Goal: Task Accomplishment & Management: Use online tool/utility

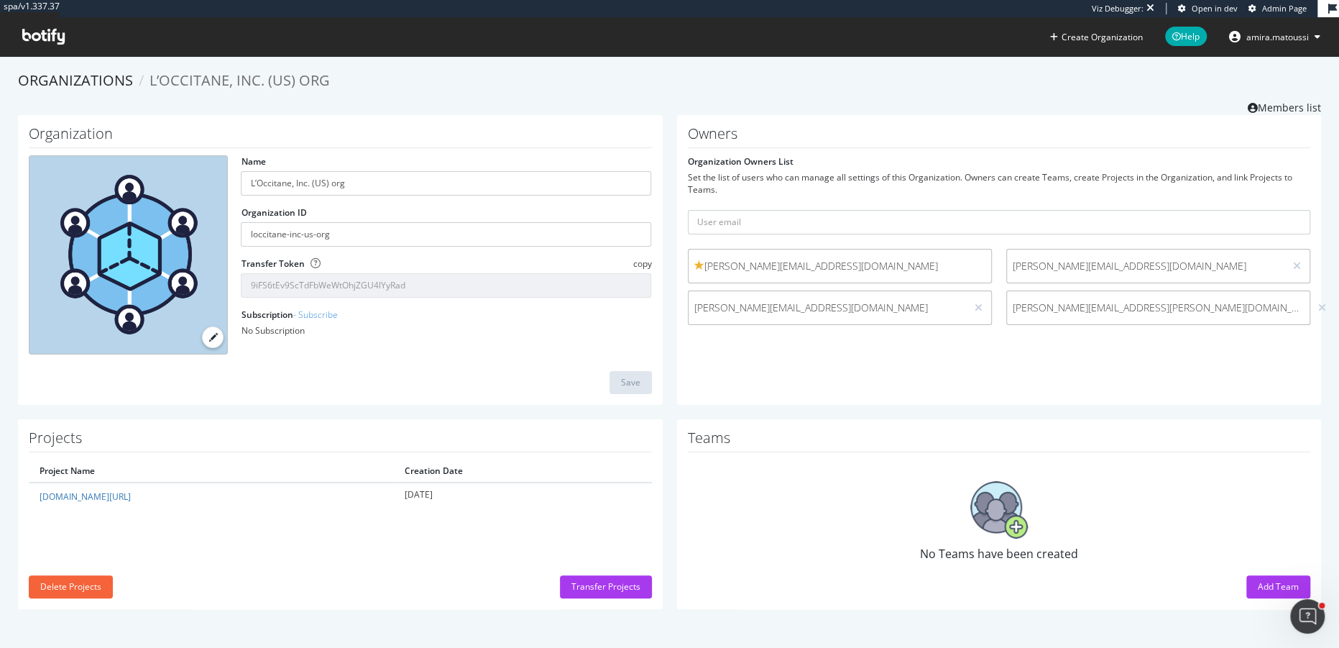
click at [773, 205] on form "Organization Owners List Set the list of users who can manage all settings of t…" at bounding box center [999, 243] width 623 height 177
click at [770, 215] on input "text" at bounding box center [999, 222] width 623 height 24
paste input "rebecca.rios.ext@loccitane.com"
type input "rebecca.rios.ext@loccitane.com"
click at [1286, 210] on button "submit" at bounding box center [1298, 222] width 24 height 24
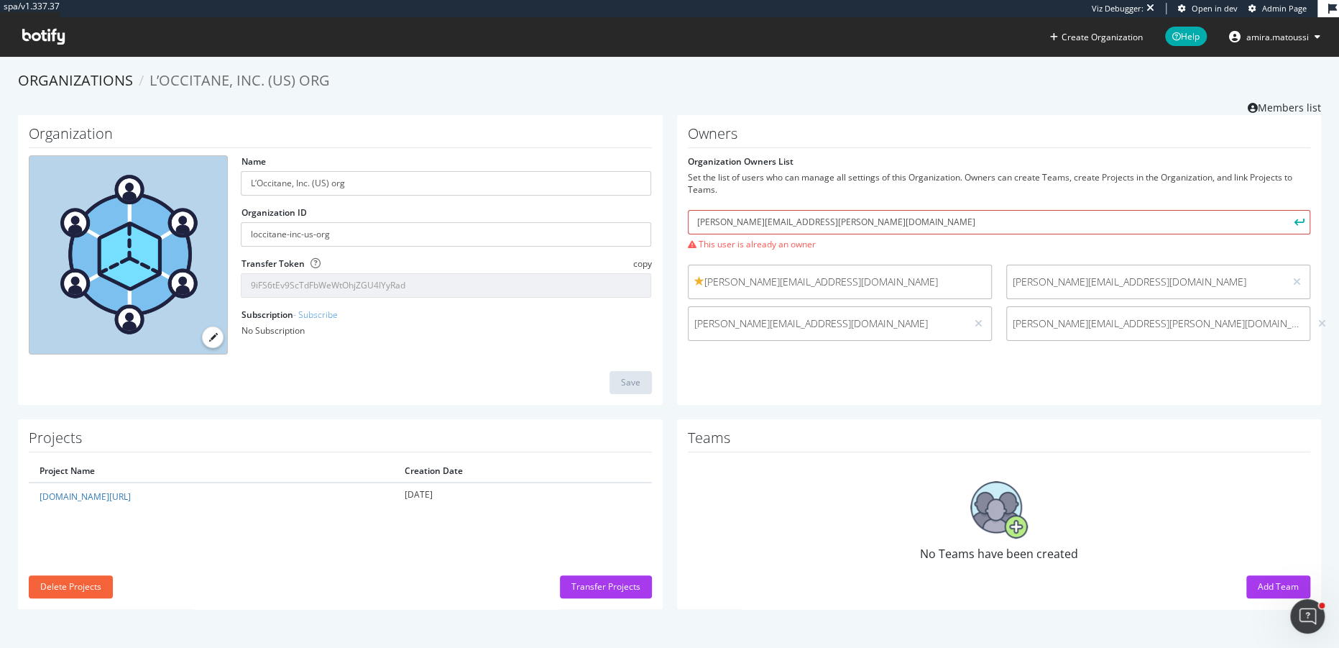
click at [852, 226] on input "rebecca.rios.ext@loccitane.com" at bounding box center [999, 222] width 623 height 24
drag, startPoint x: 853, startPoint y: 224, endPoint x: 634, endPoint y: 223, distance: 219.2
click at [634, 223] on div "Organization Name L’Occitane, Inc. (US) org Organization ID loccitane-inc-us-or…" at bounding box center [669, 267] width 1317 height 304
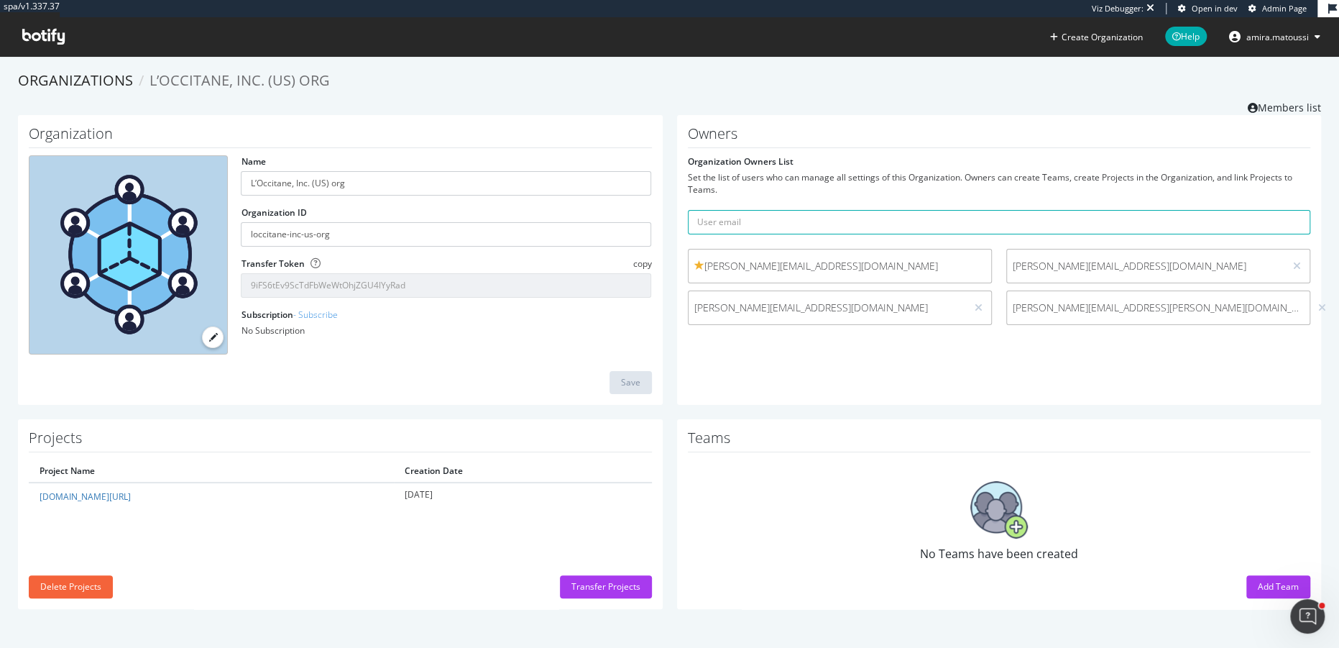
click at [922, 206] on form "Organization Owners List Set the list of users who can manage all settings of t…" at bounding box center [999, 243] width 623 height 177
click at [922, 224] on input "text" at bounding box center [999, 222] width 623 height 24
paste input "gquinto.ext@loccitane.com"
type input "gquinto.ext@loccitane.com"
click at [1286, 210] on button "submit" at bounding box center [1298, 222] width 24 height 24
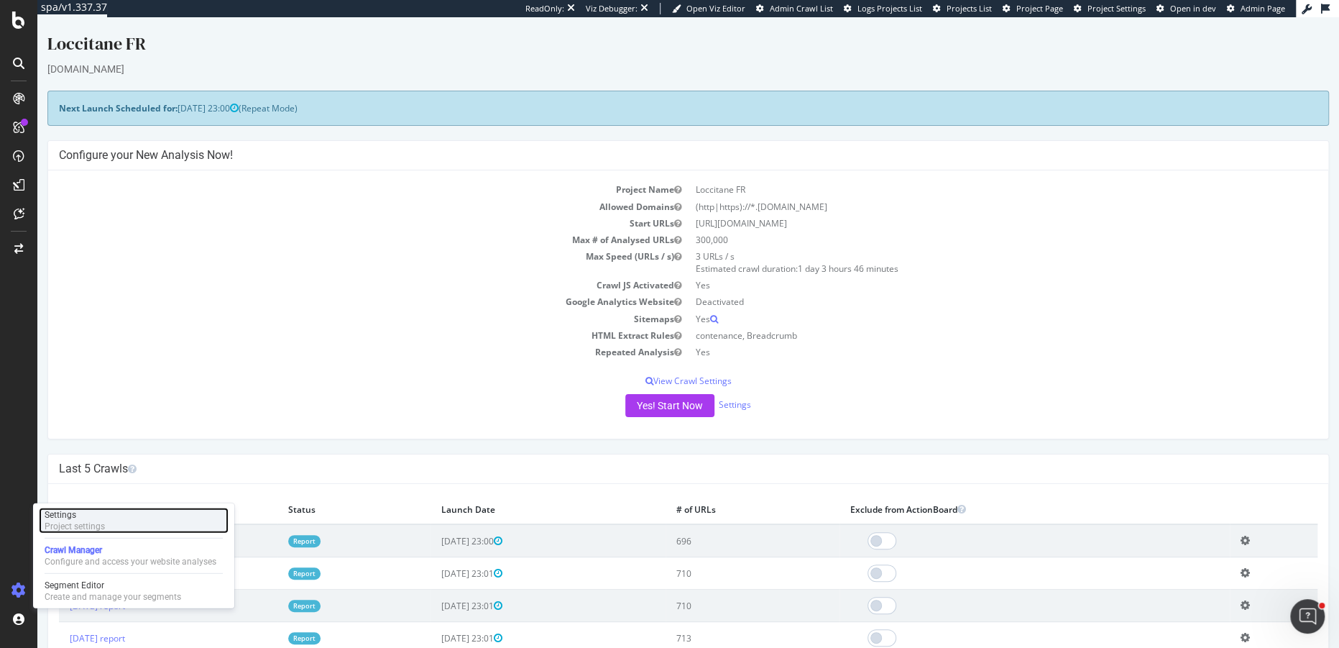
click at [85, 526] on div "Project settings" at bounding box center [75, 525] width 60 height 11
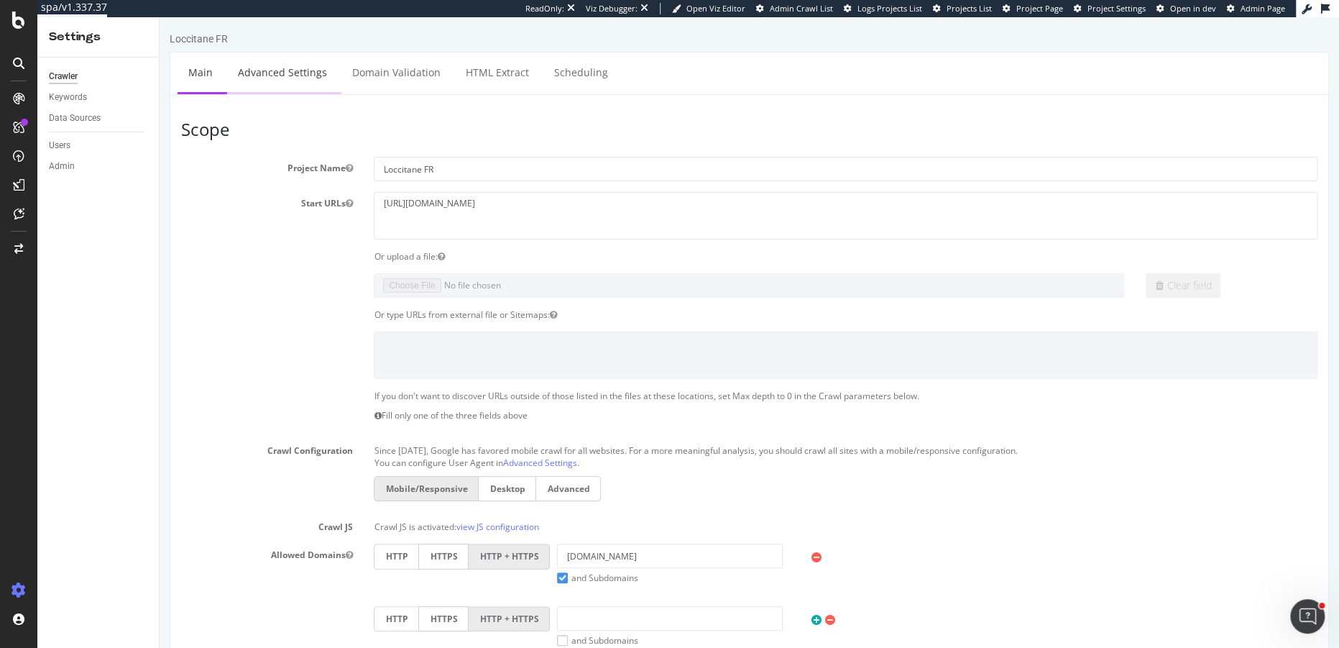
click at [290, 77] on link "Advanced Settings" at bounding box center [282, 72] width 111 height 40
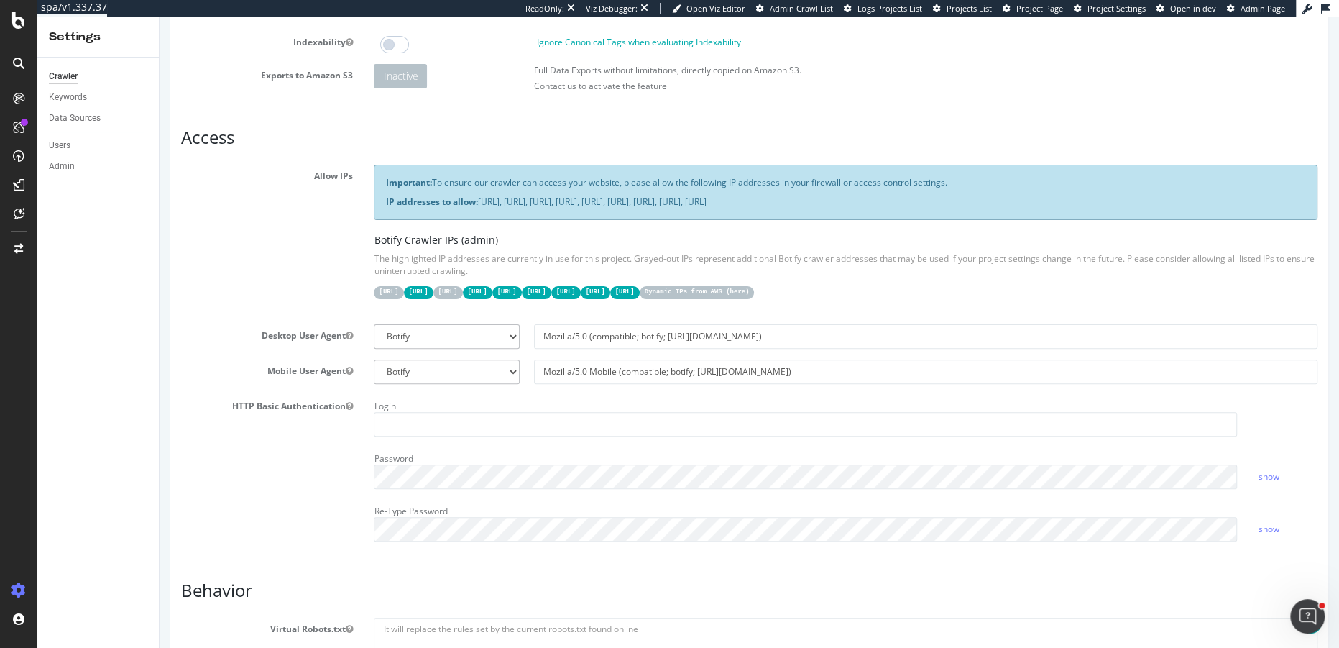
scroll to position [137, 0]
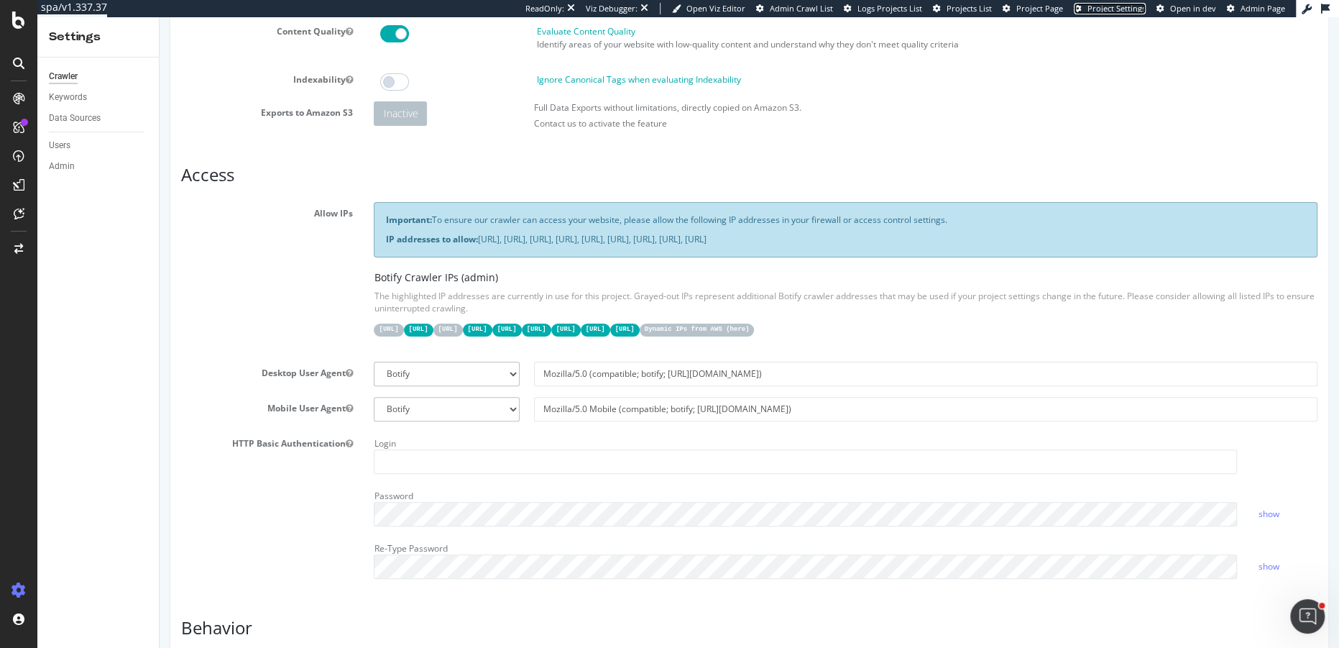
click at [1101, 10] on span "Project Settings" at bounding box center [1116, 8] width 58 height 11
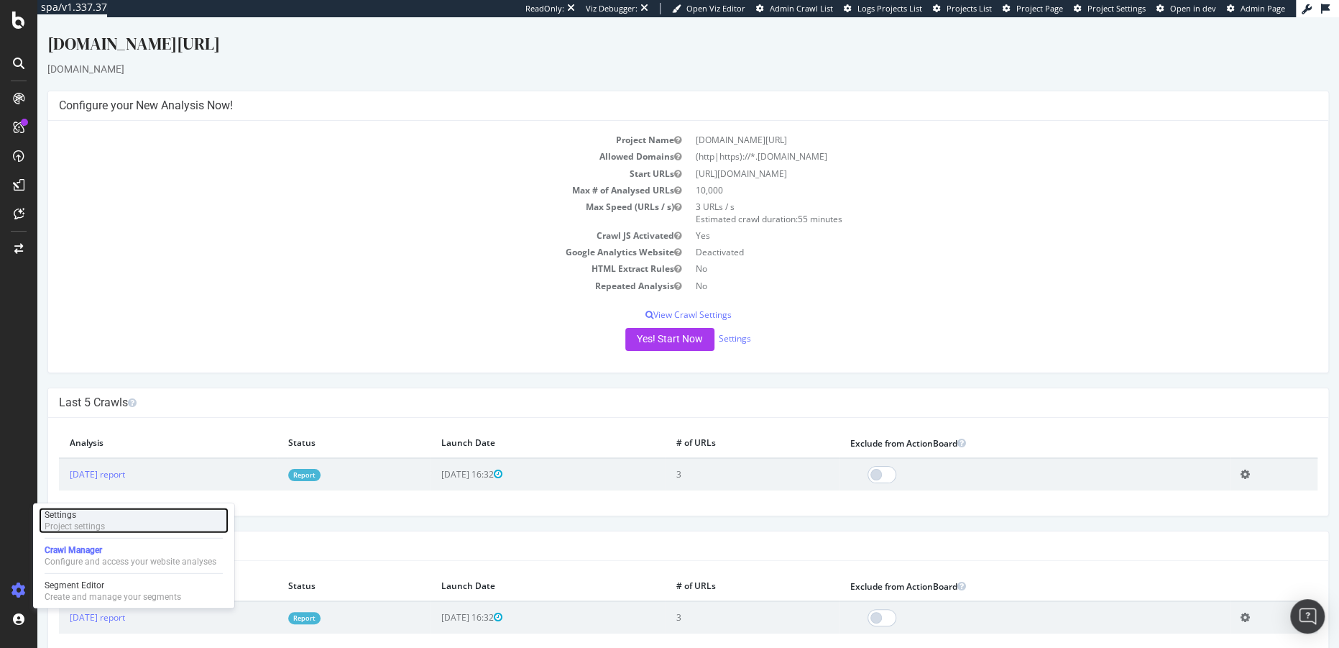
click at [70, 527] on div "Project settings" at bounding box center [75, 525] width 60 height 11
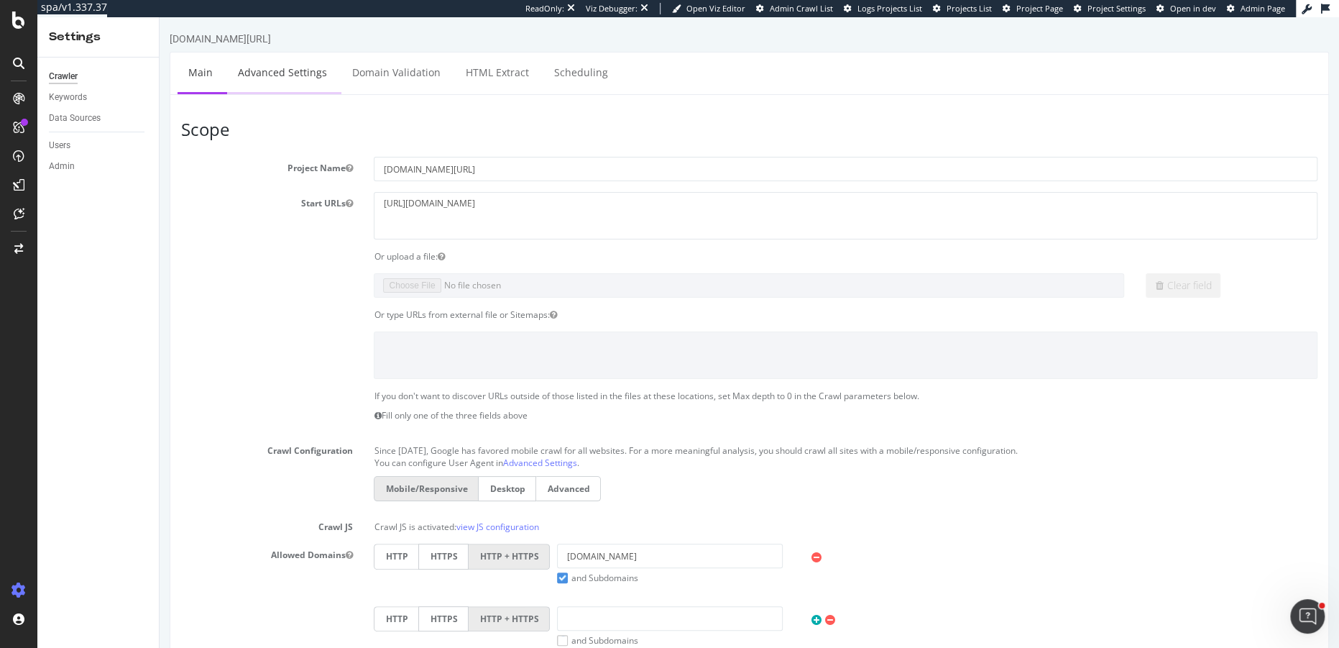
click at [315, 74] on link "Advanced Settings" at bounding box center [282, 72] width 111 height 40
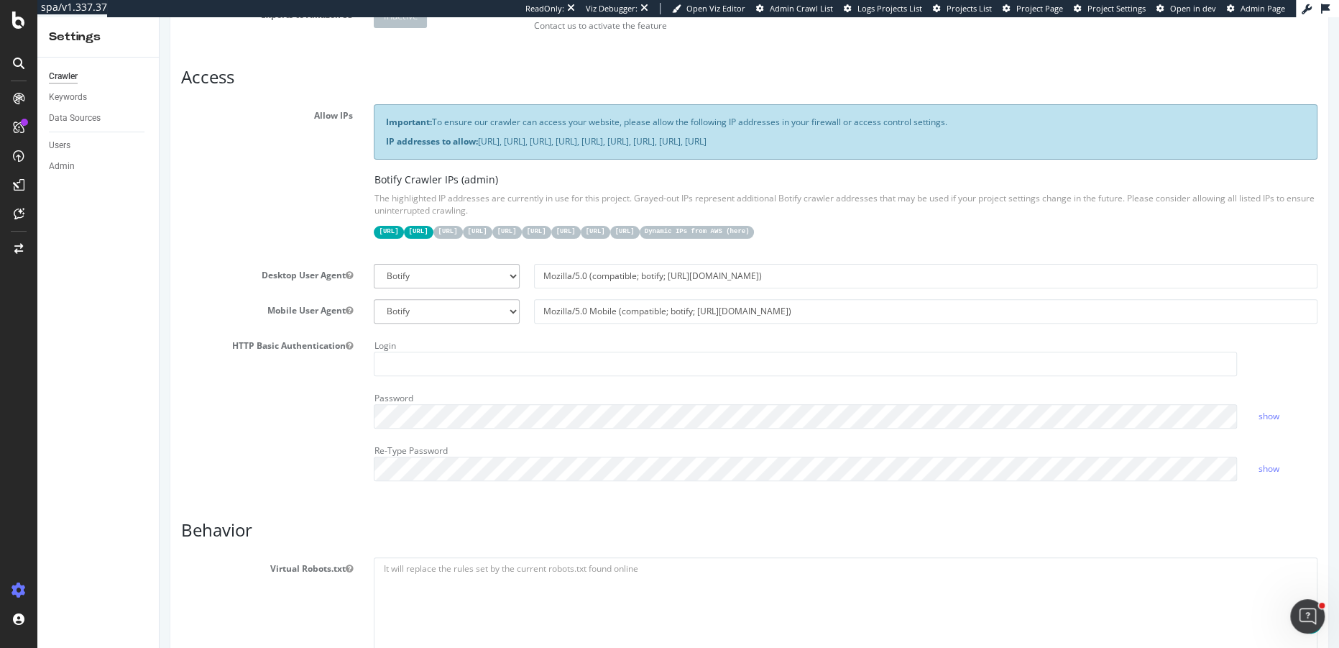
scroll to position [236, 0]
click at [1120, 11] on span "Project Settings" at bounding box center [1116, 8] width 58 height 11
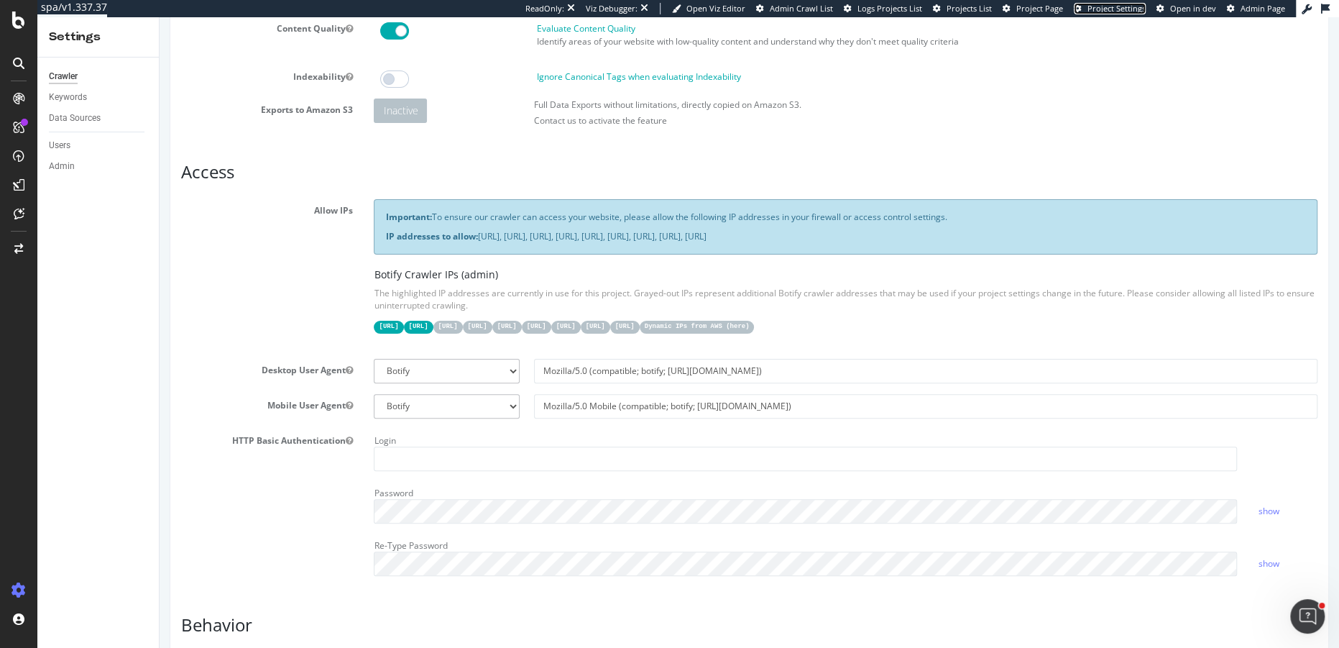
scroll to position [125, 0]
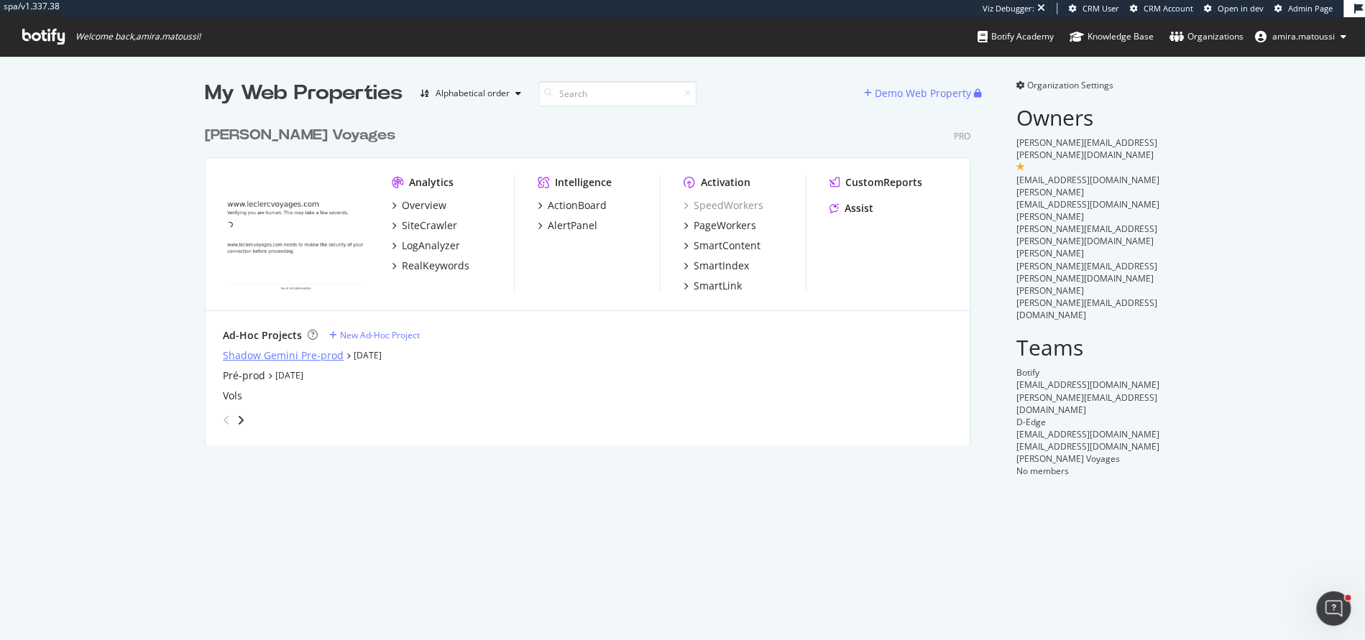
click at [272, 350] on div "Shadow Gemini Pre-prod" at bounding box center [283, 356] width 121 height 14
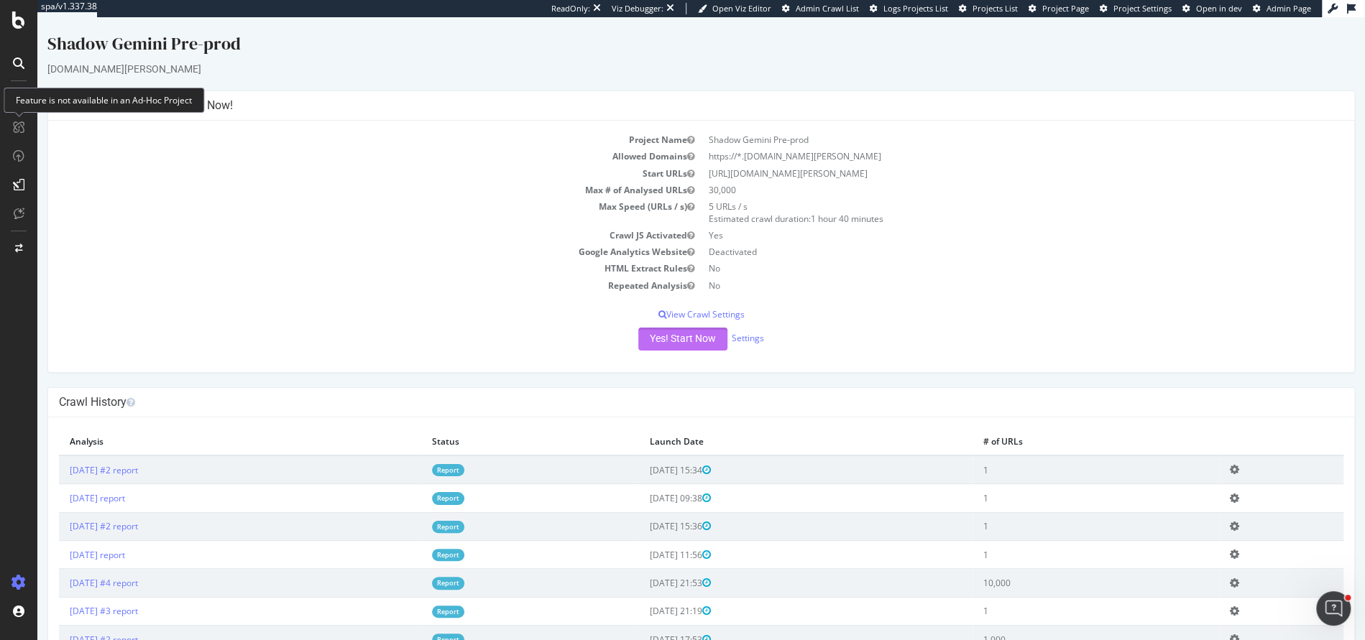
click at [661, 340] on button "Yes! Start Now" at bounding box center [682, 339] width 89 height 23
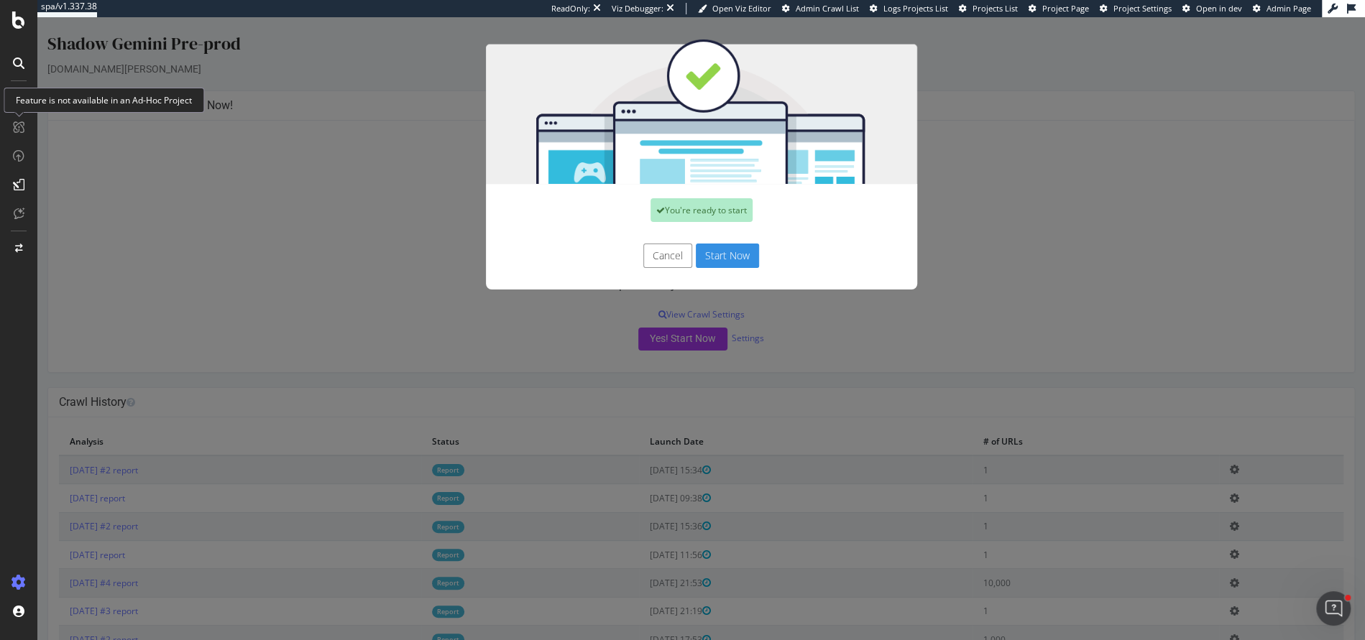
click at [724, 258] on button "Start Now" at bounding box center [727, 256] width 63 height 24
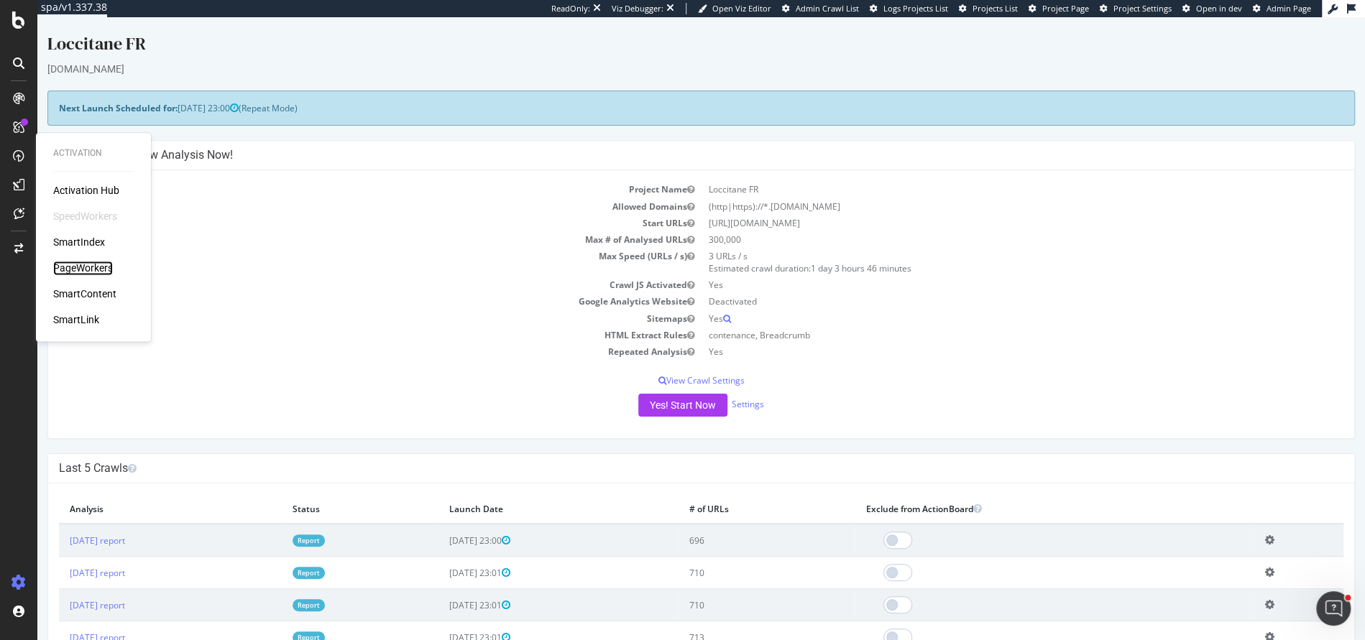
click at [89, 271] on div "PageWorkers" at bounding box center [83, 268] width 60 height 14
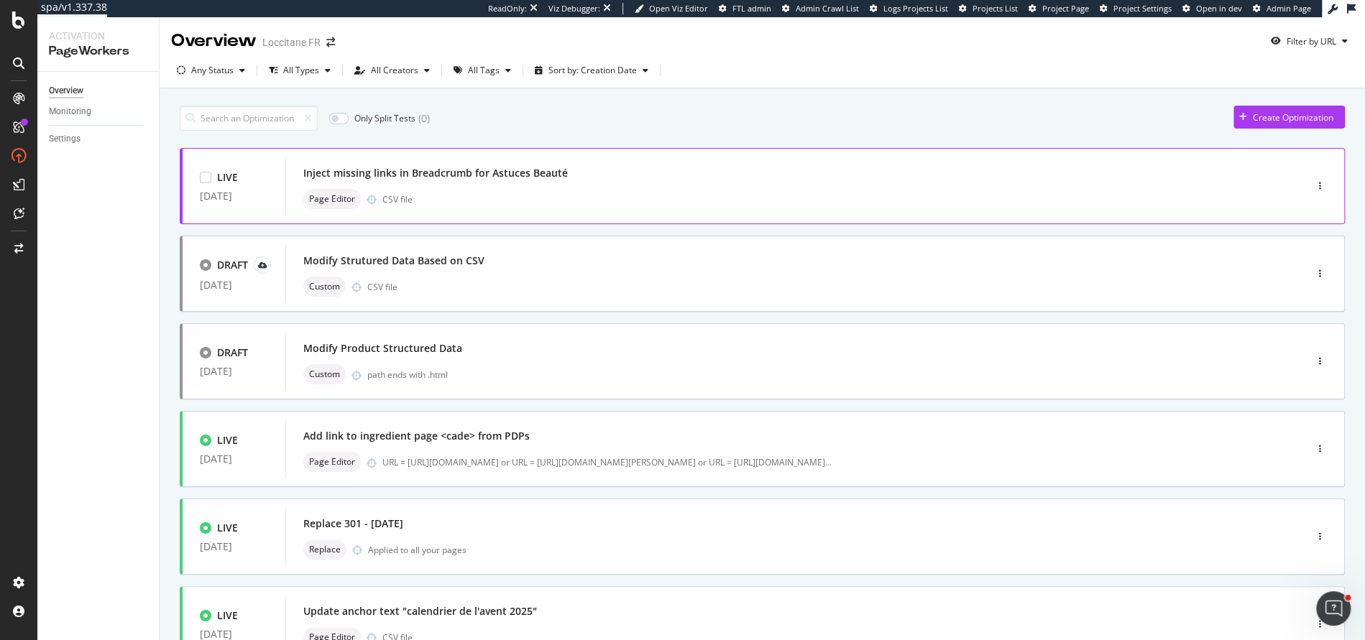
click at [755, 170] on div "Inject missing links in Breadcrumb for Astuces Beauté" at bounding box center [773, 173] width 941 height 20
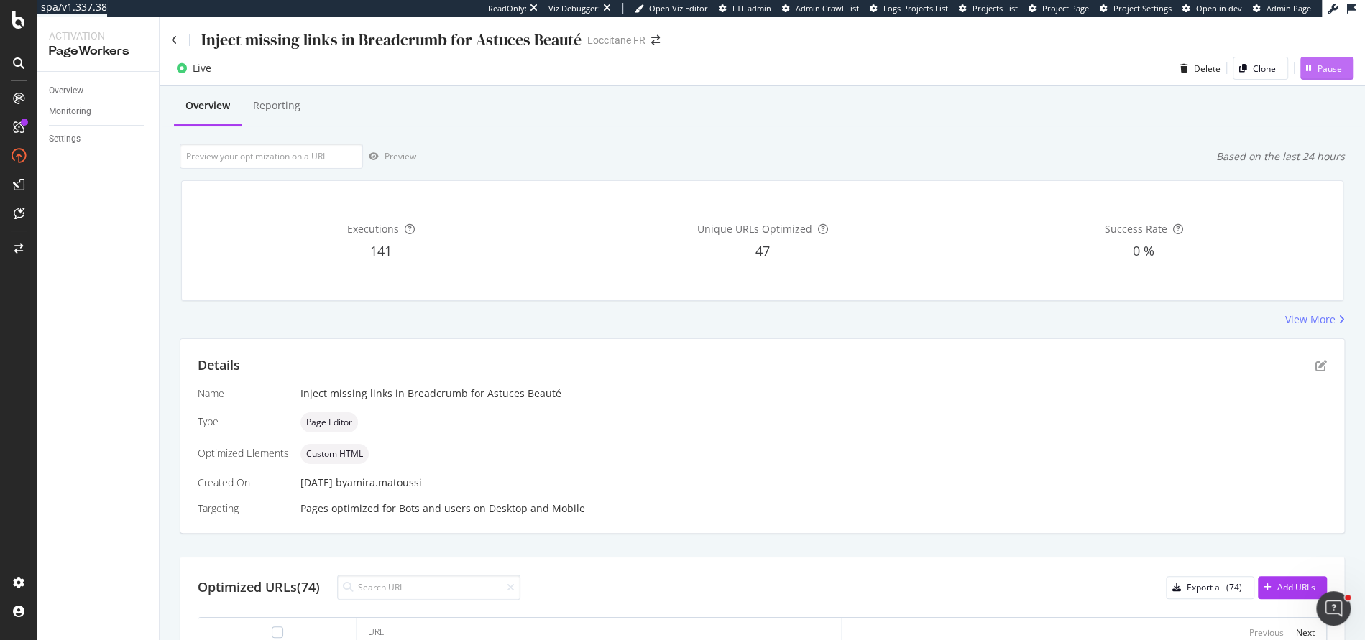
click at [1325, 59] on div "Pause" at bounding box center [1321, 68] width 42 height 22
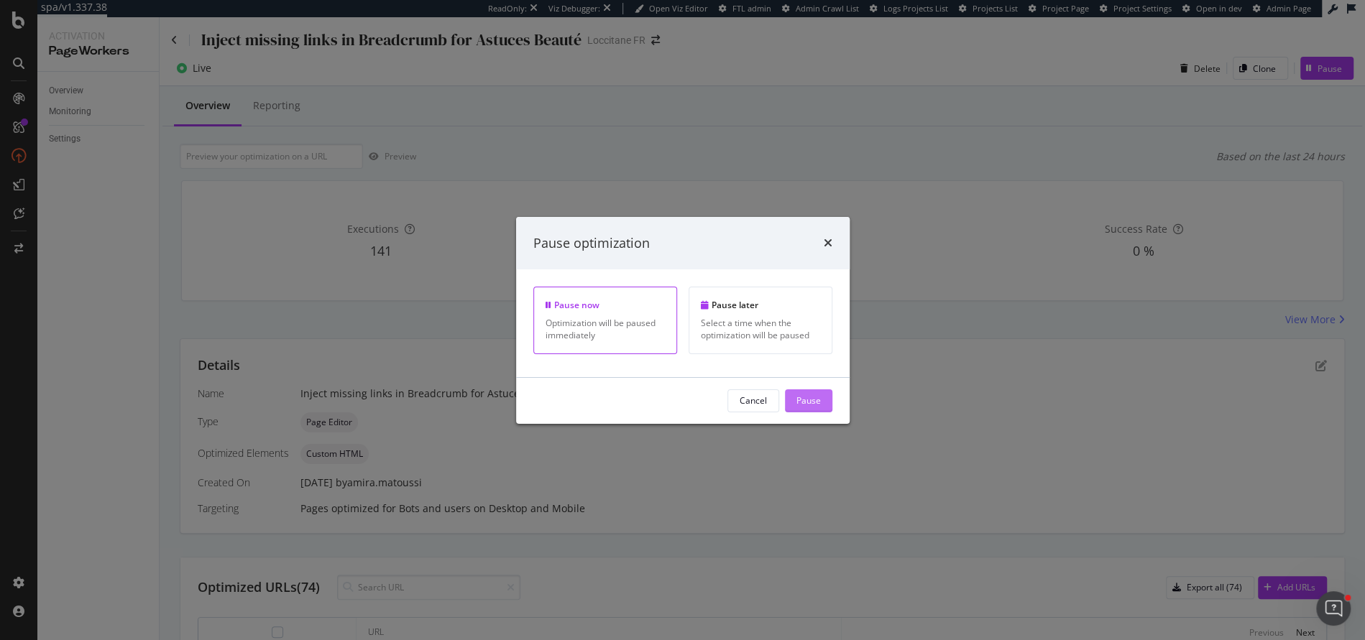
click at [803, 401] on div "Pause" at bounding box center [808, 401] width 24 height 12
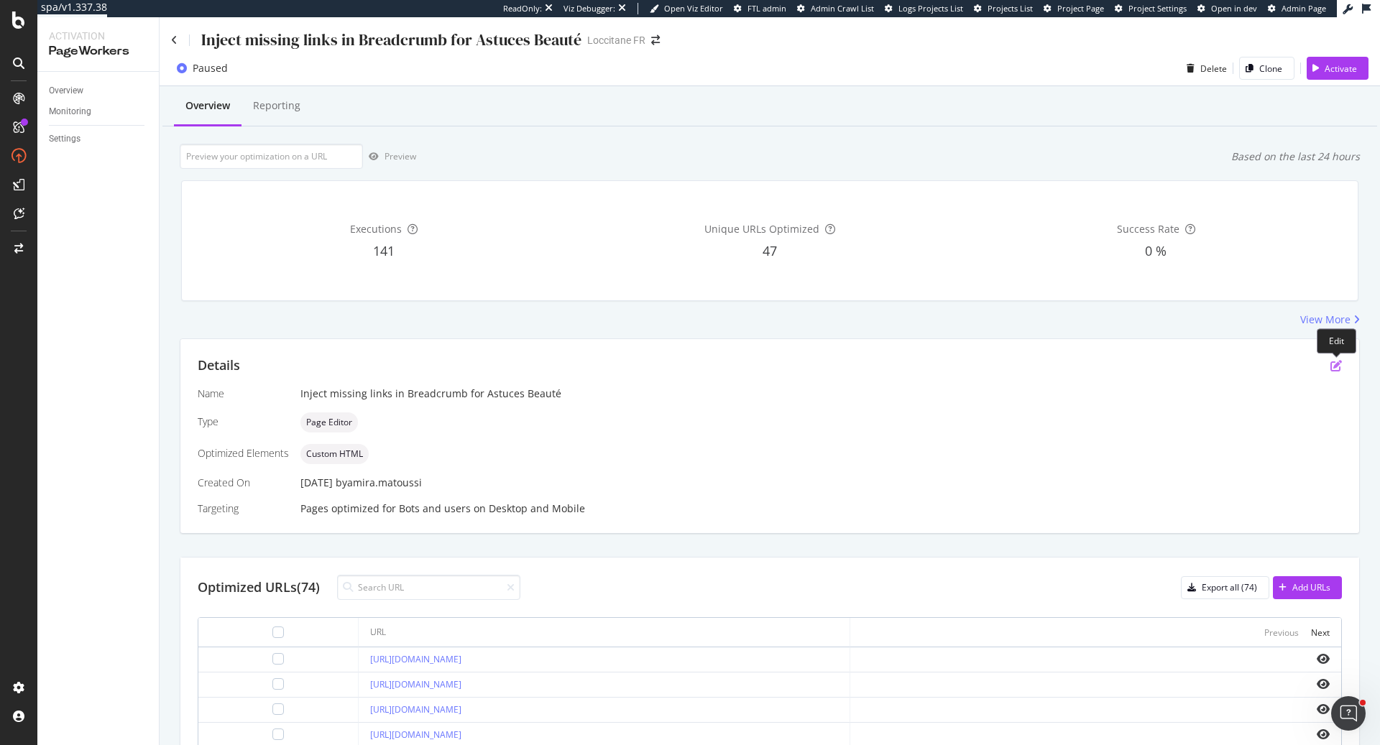
click at [1336, 360] on icon "pen-to-square" at bounding box center [1335, 365] width 11 height 11
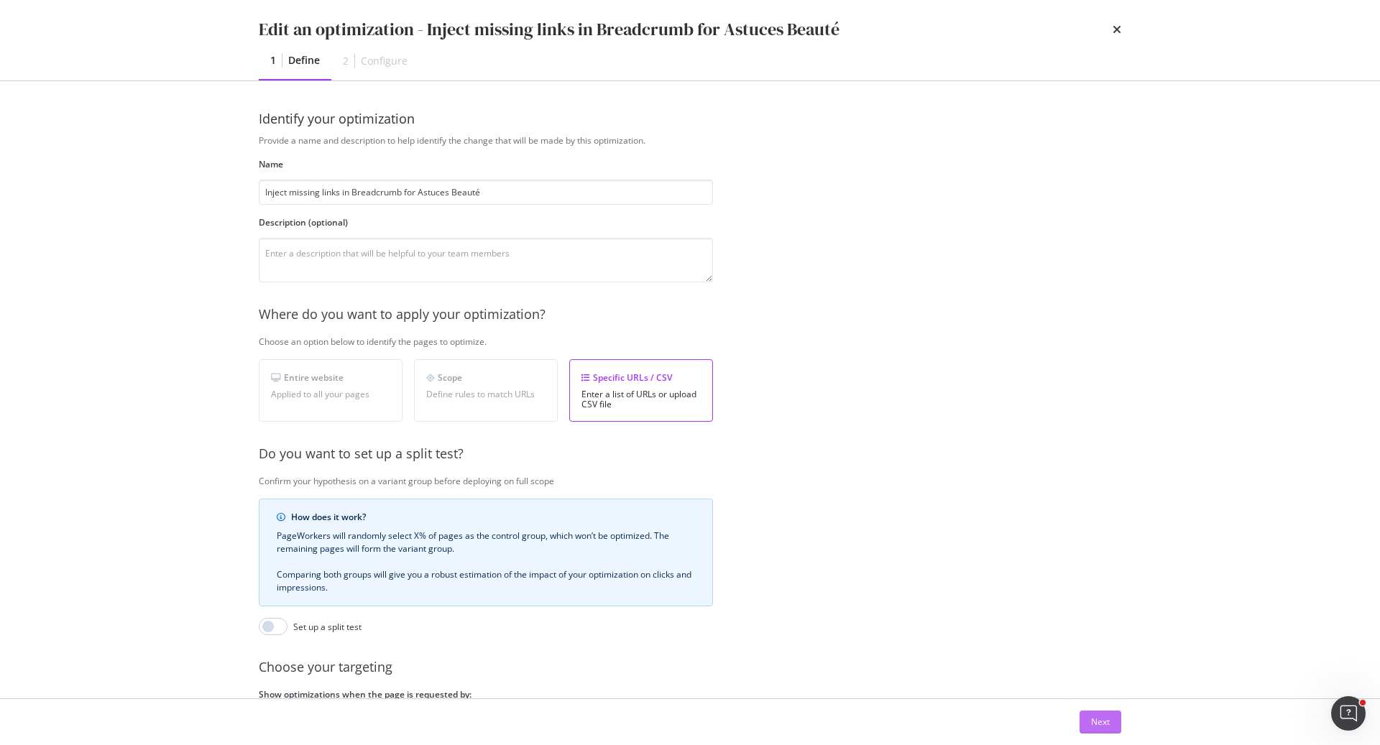
click at [1112, 719] on button "Next" at bounding box center [1100, 722] width 42 height 23
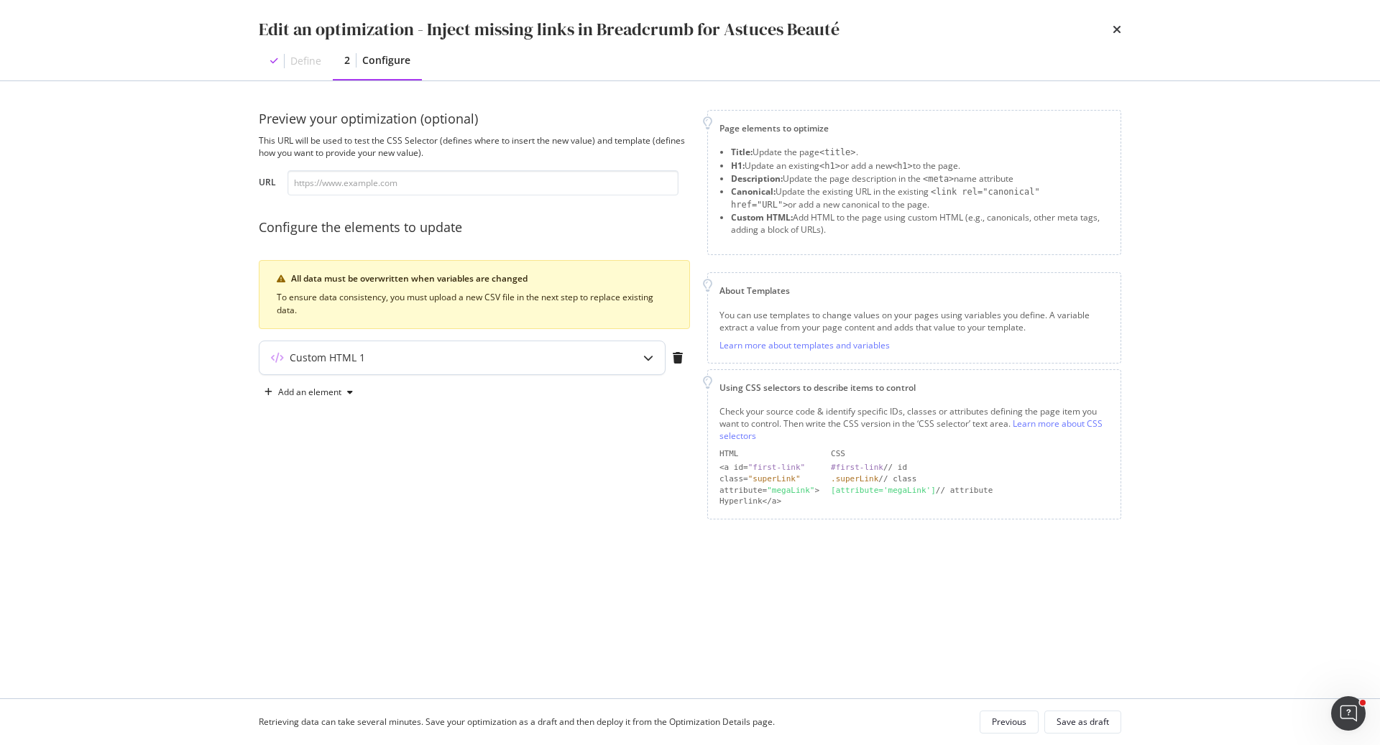
click at [468, 352] on div "Custom HTML 1" at bounding box center [433, 358] width 349 height 14
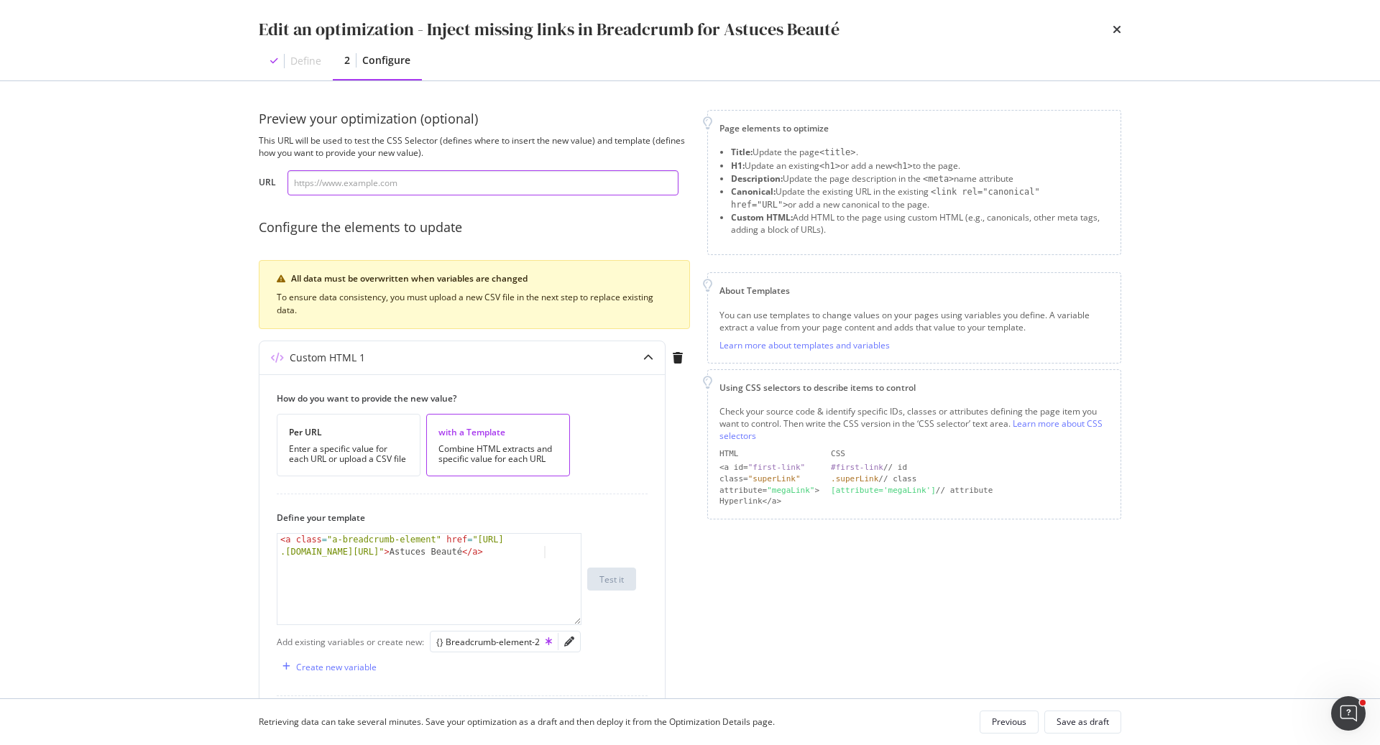
click at [524, 186] on input "modal" at bounding box center [482, 182] width 391 height 25
paste input "[URL][DOMAIN_NAME]"
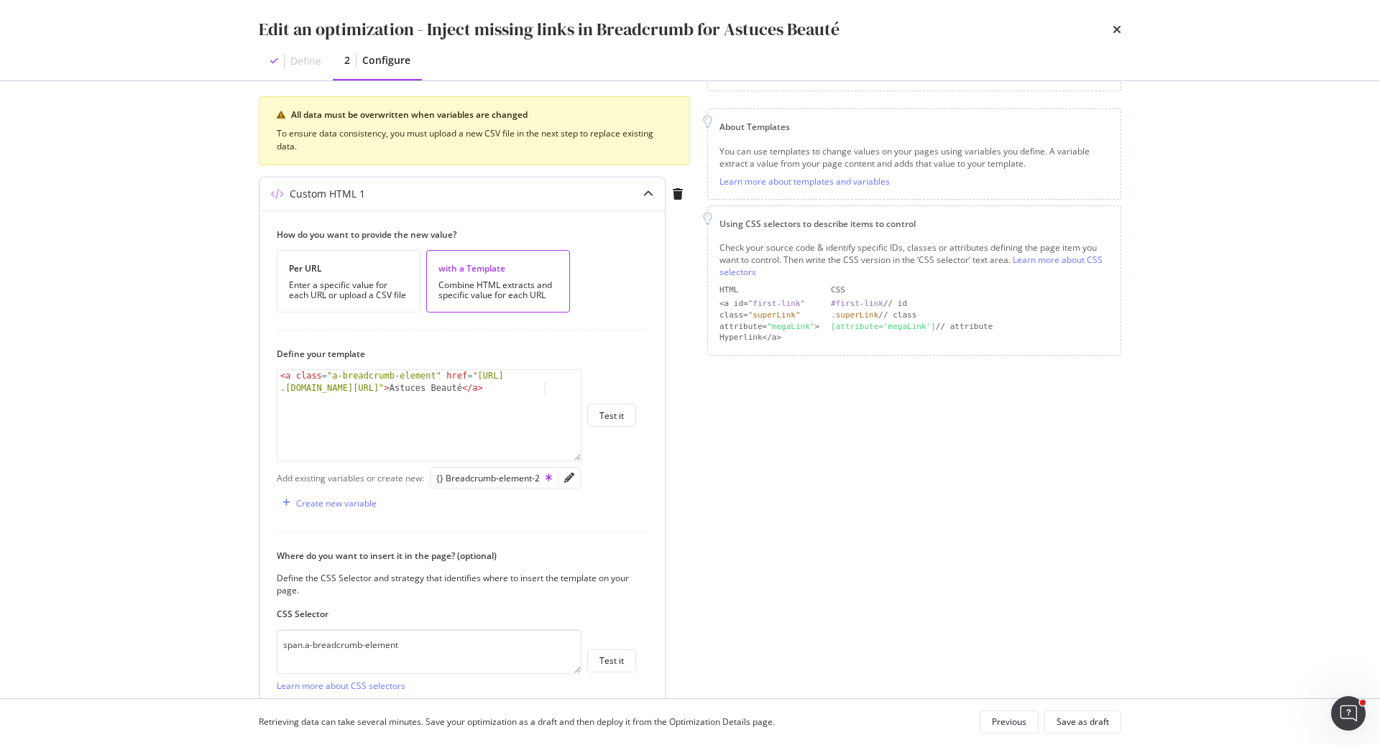
scroll to position [276, 0]
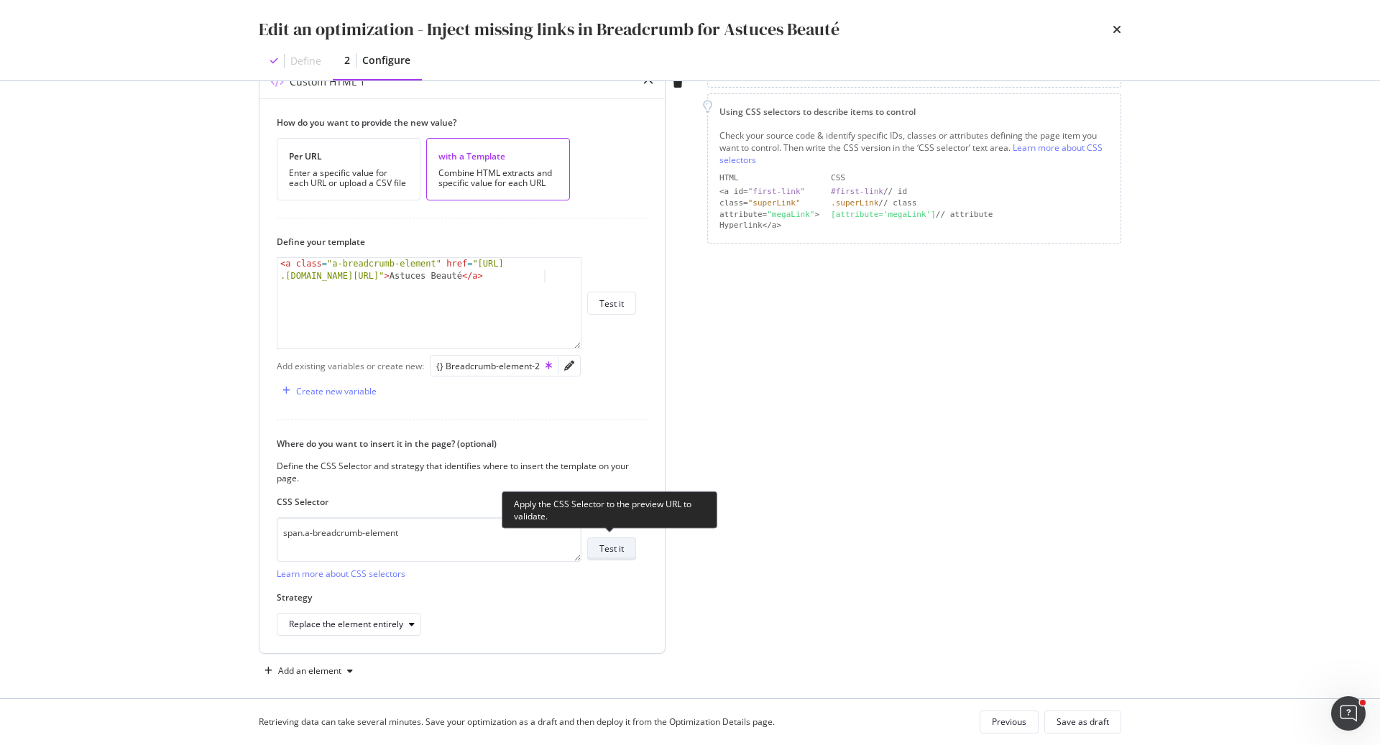
type input "[URL][DOMAIN_NAME]"
click at [606, 543] on div "Test it" at bounding box center [611, 549] width 24 height 12
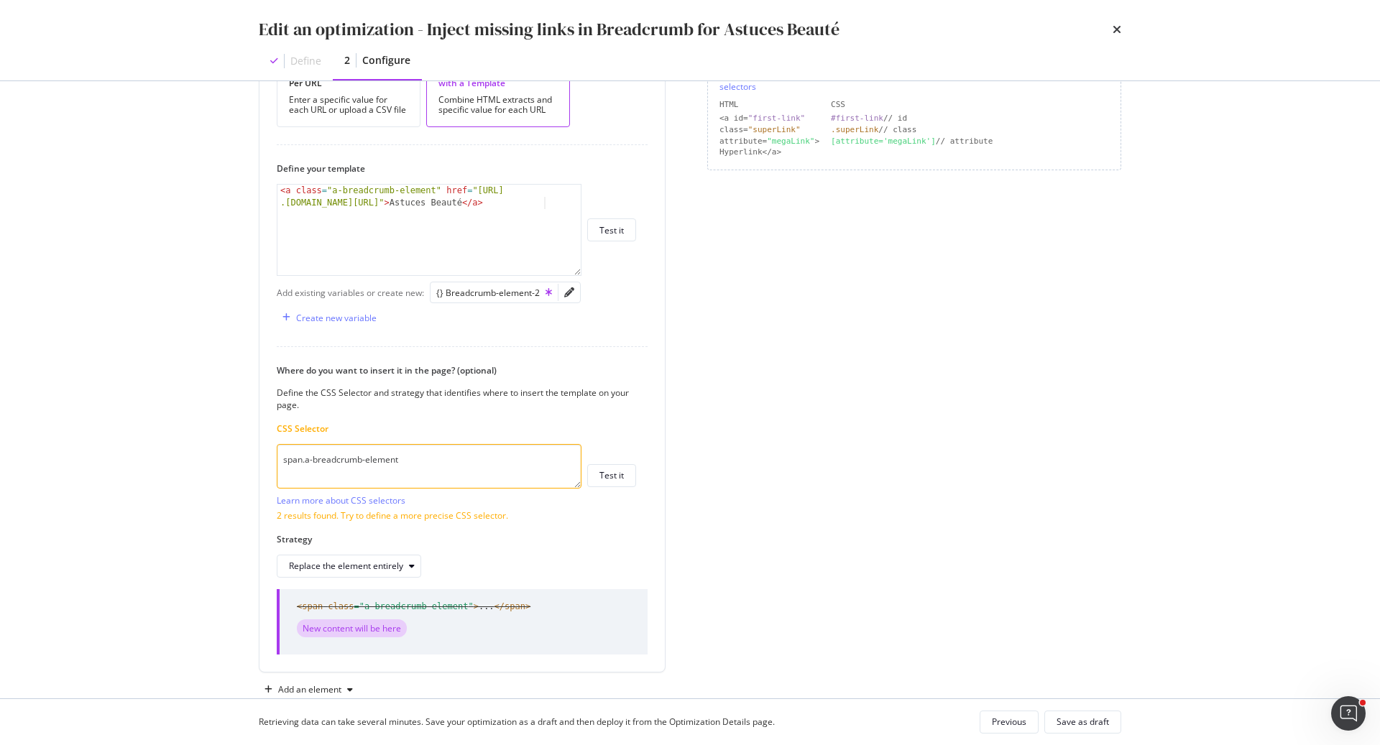
scroll to position [355, 0]
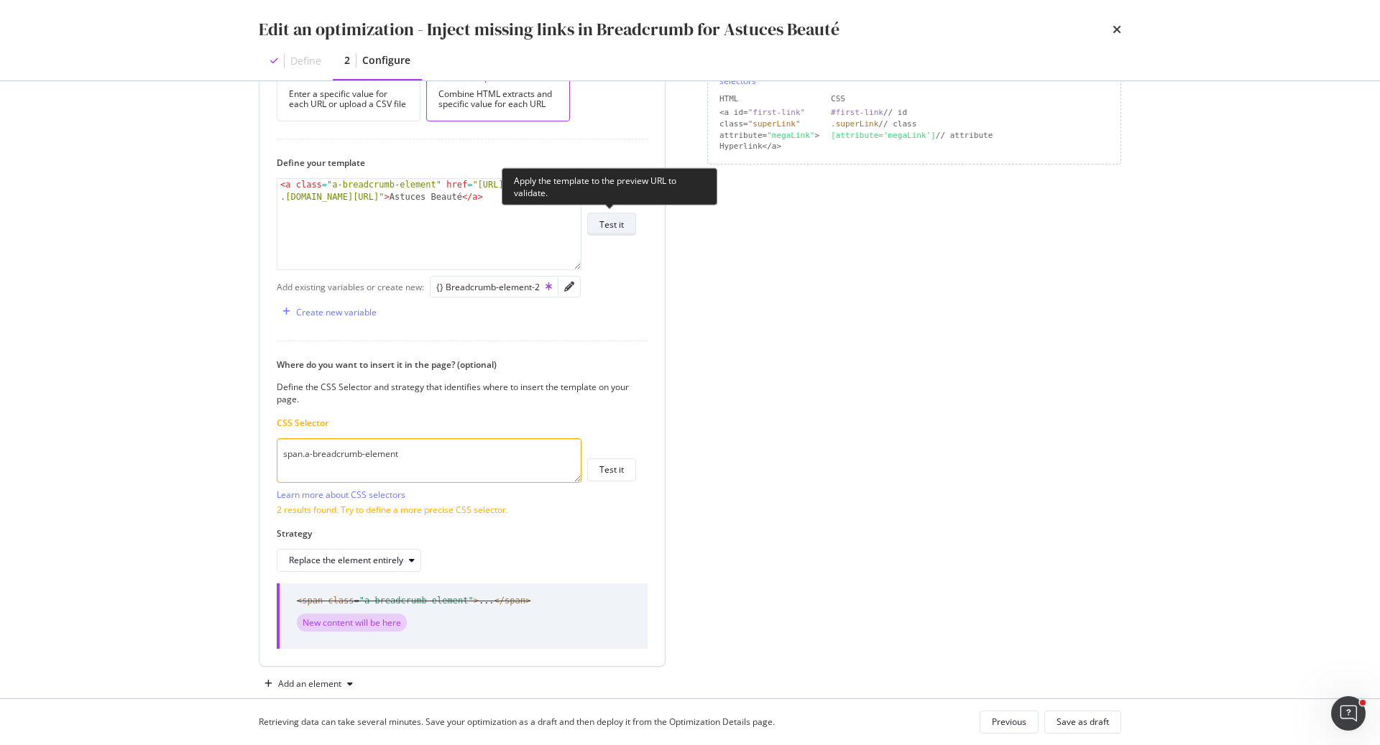
click at [614, 218] on div "Test it" at bounding box center [611, 224] width 24 height 12
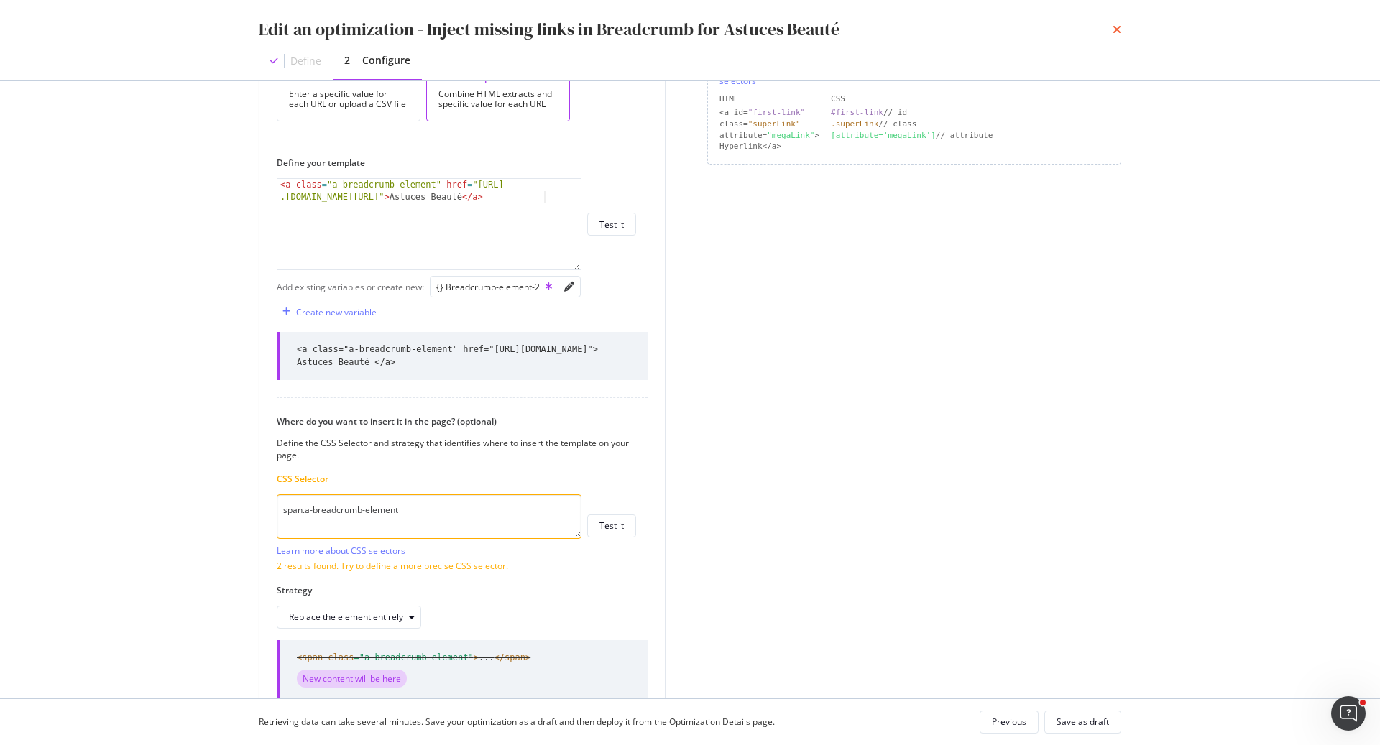
click at [1113, 31] on icon "times" at bounding box center [1116, 29] width 9 height 11
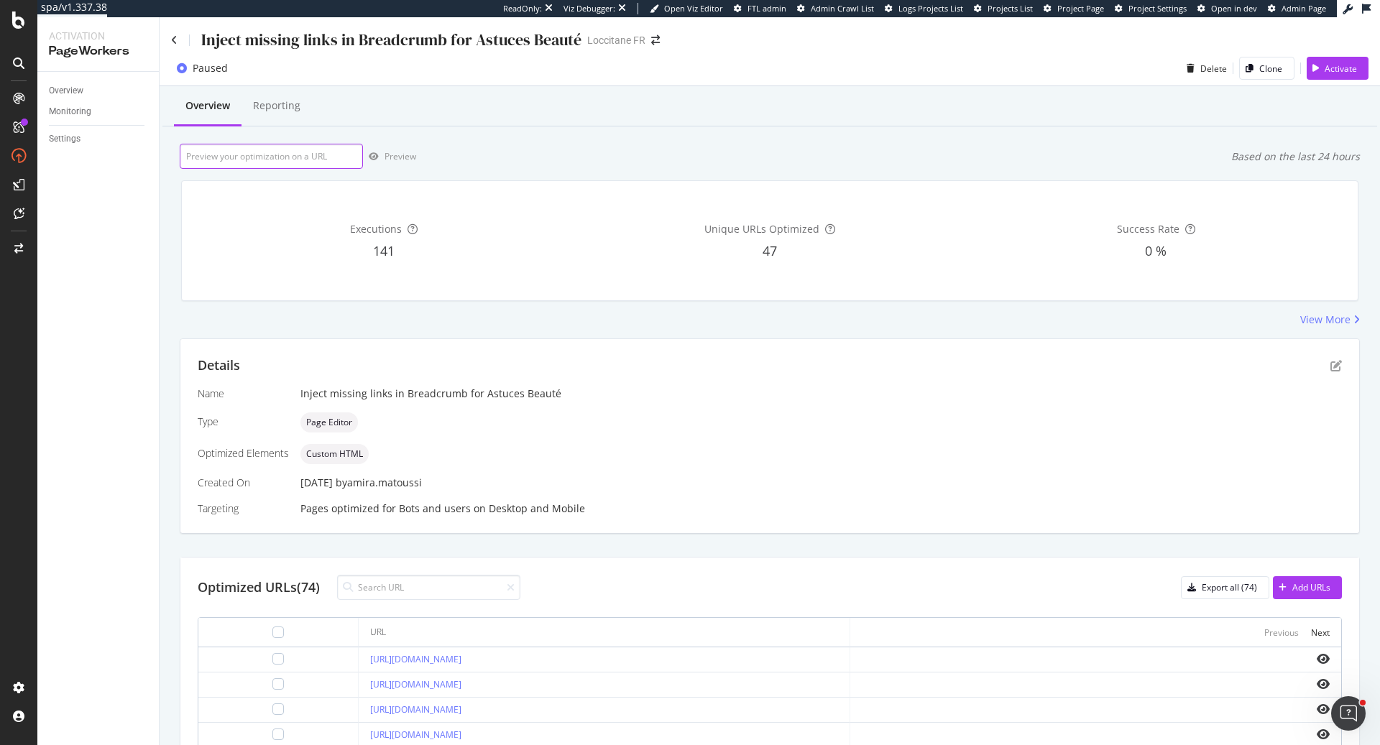
click at [251, 149] on input "url" at bounding box center [271, 156] width 183 height 25
paste input "[URL][DOMAIN_NAME]"
type input "[URL][DOMAIN_NAME]"
click at [392, 152] on div "Preview" at bounding box center [400, 156] width 32 height 12
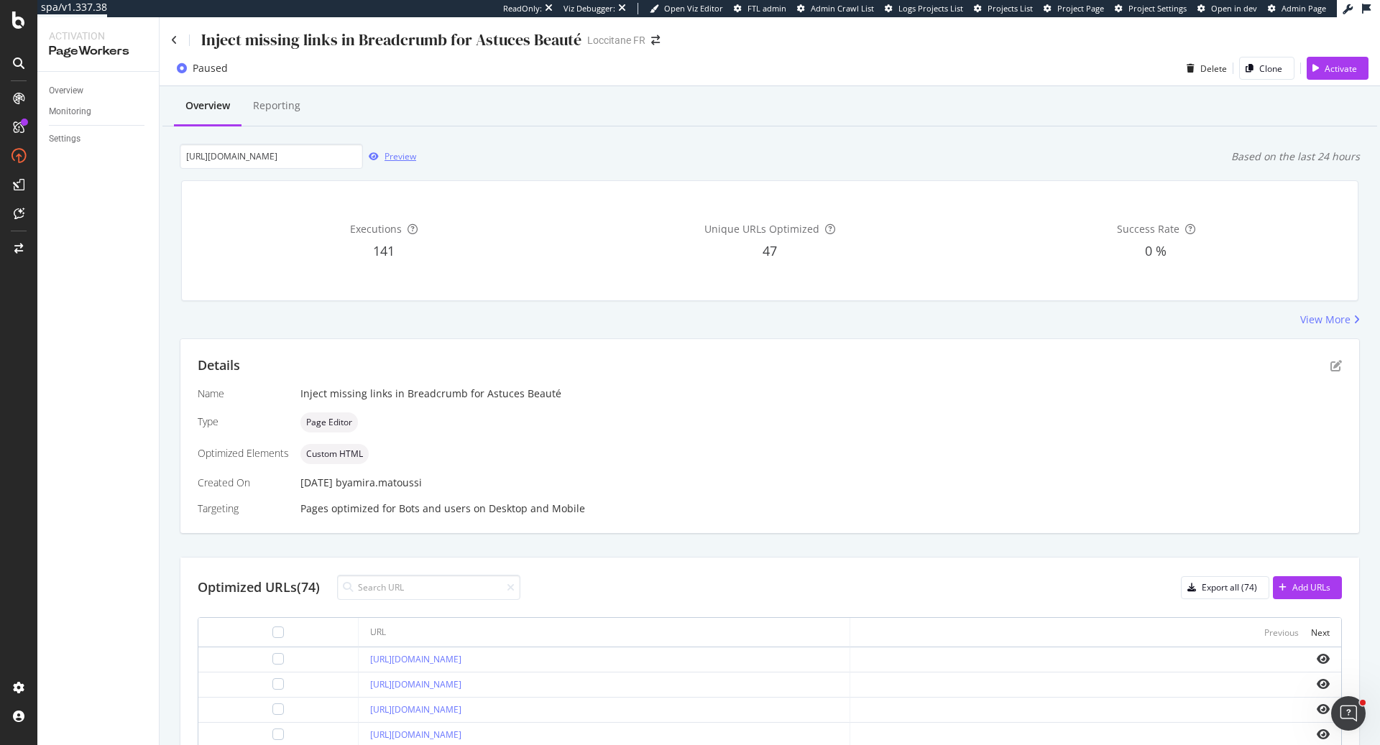
scroll to position [0, 0]
click at [1335, 362] on icon "pen-to-square" at bounding box center [1335, 365] width 11 height 11
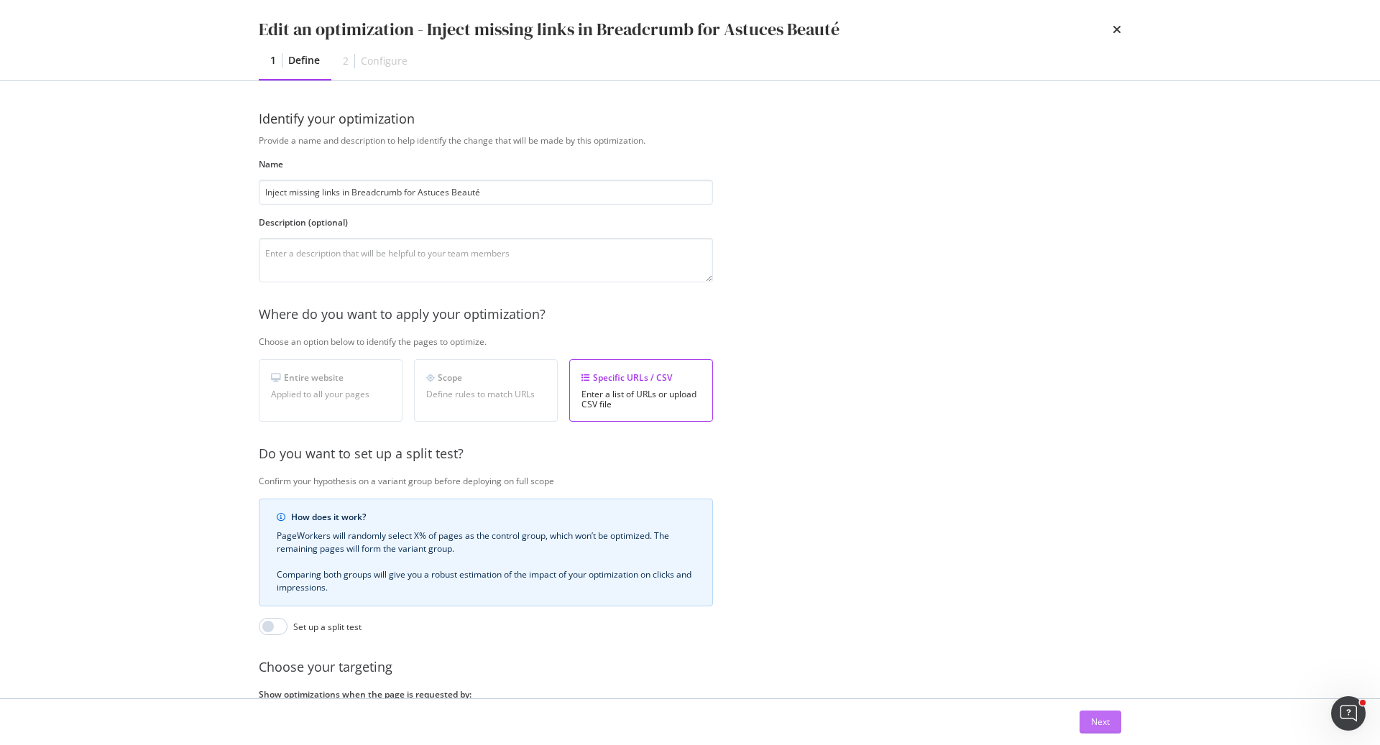
click at [1107, 723] on div "Next" at bounding box center [1100, 722] width 19 height 12
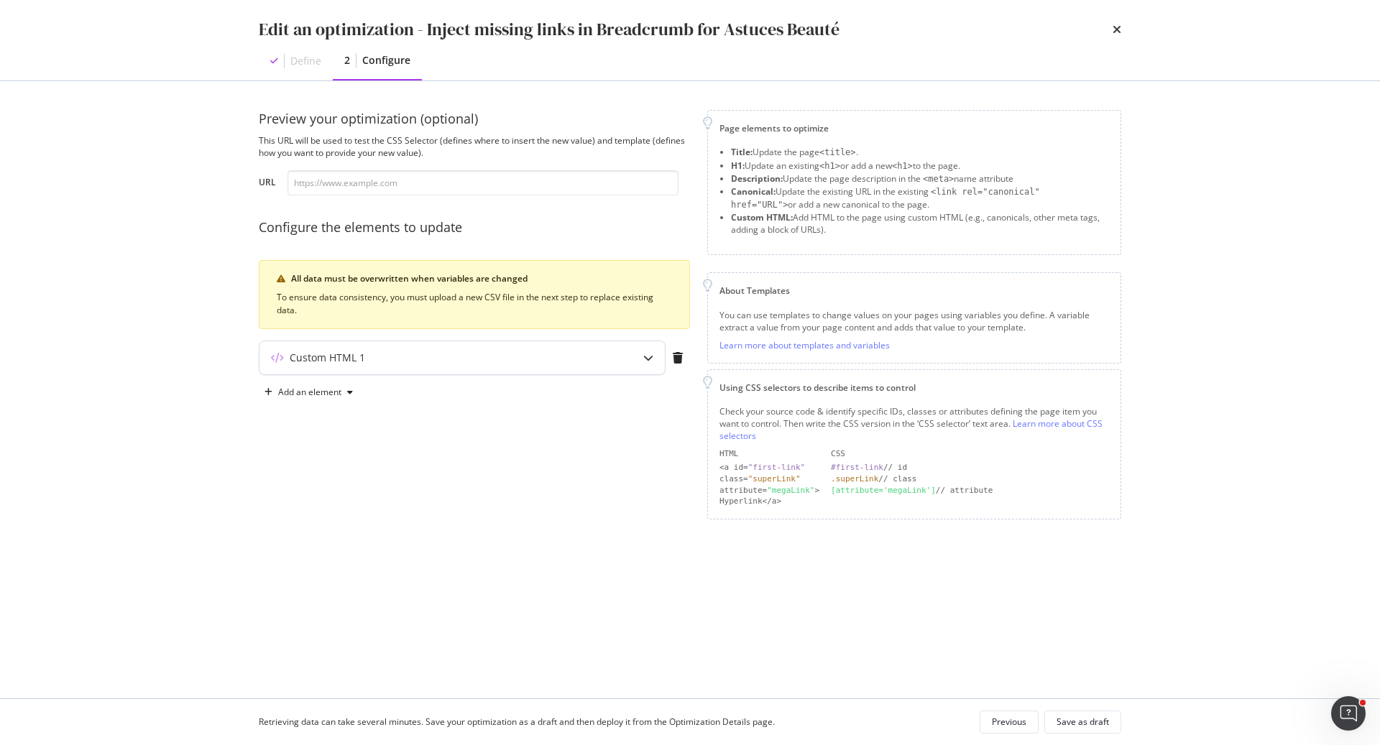
click at [490, 364] on div "Custom HTML 1" at bounding box center [433, 358] width 349 height 14
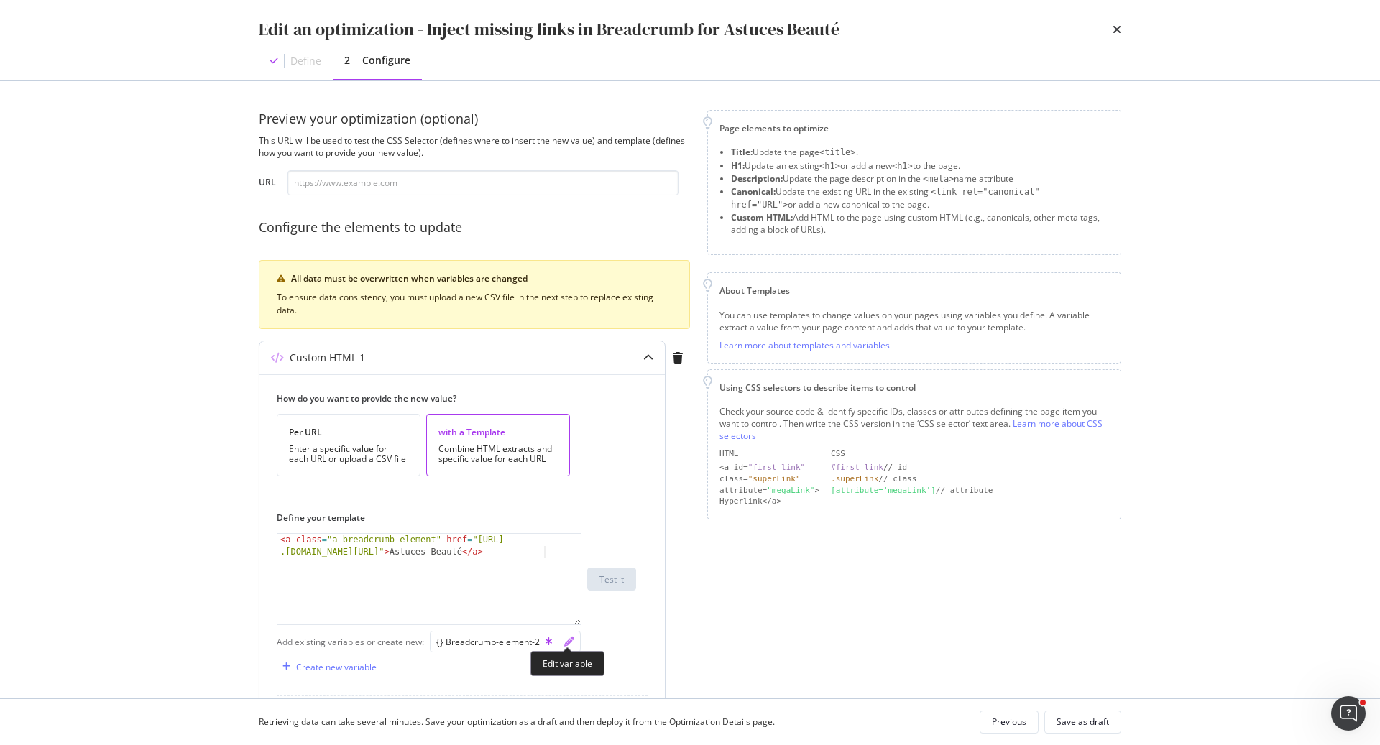
click at [569, 639] on icon "pencil" at bounding box center [569, 642] width 10 height 10
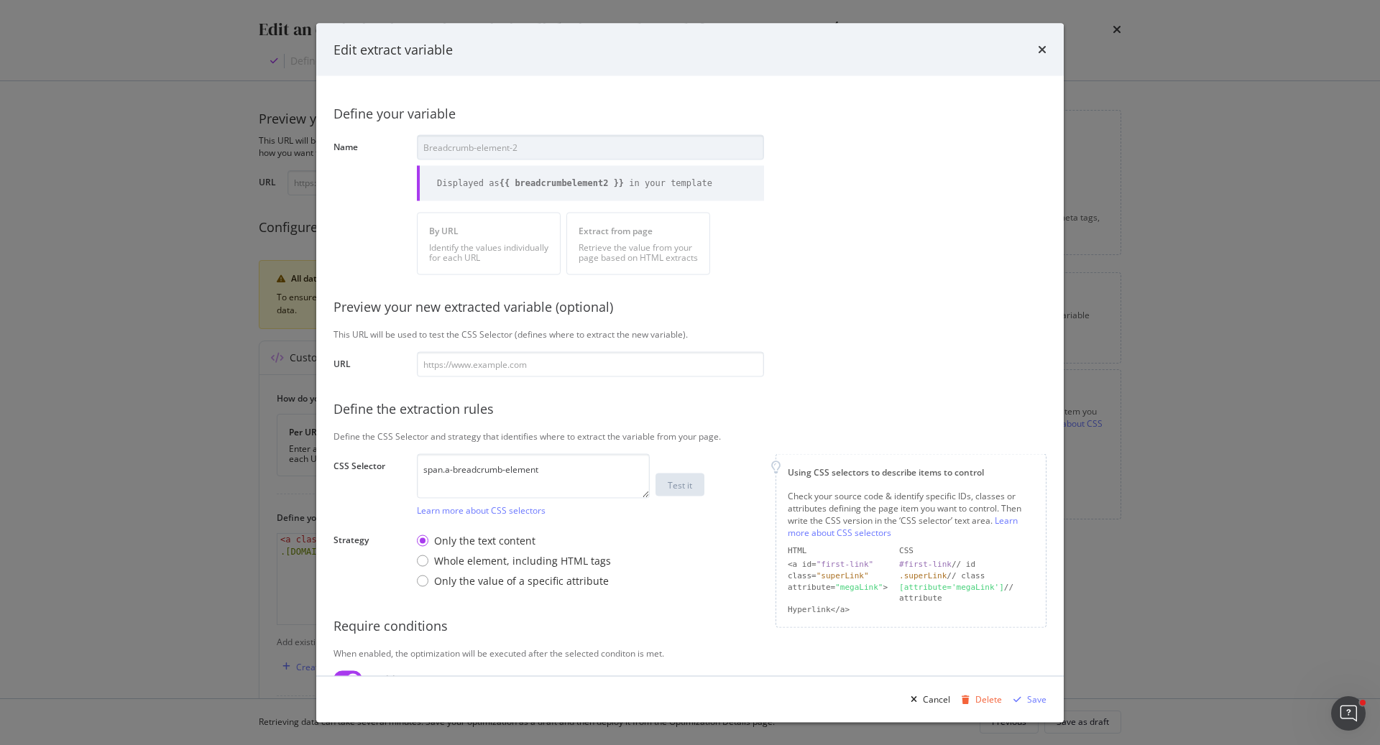
scroll to position [101, 0]
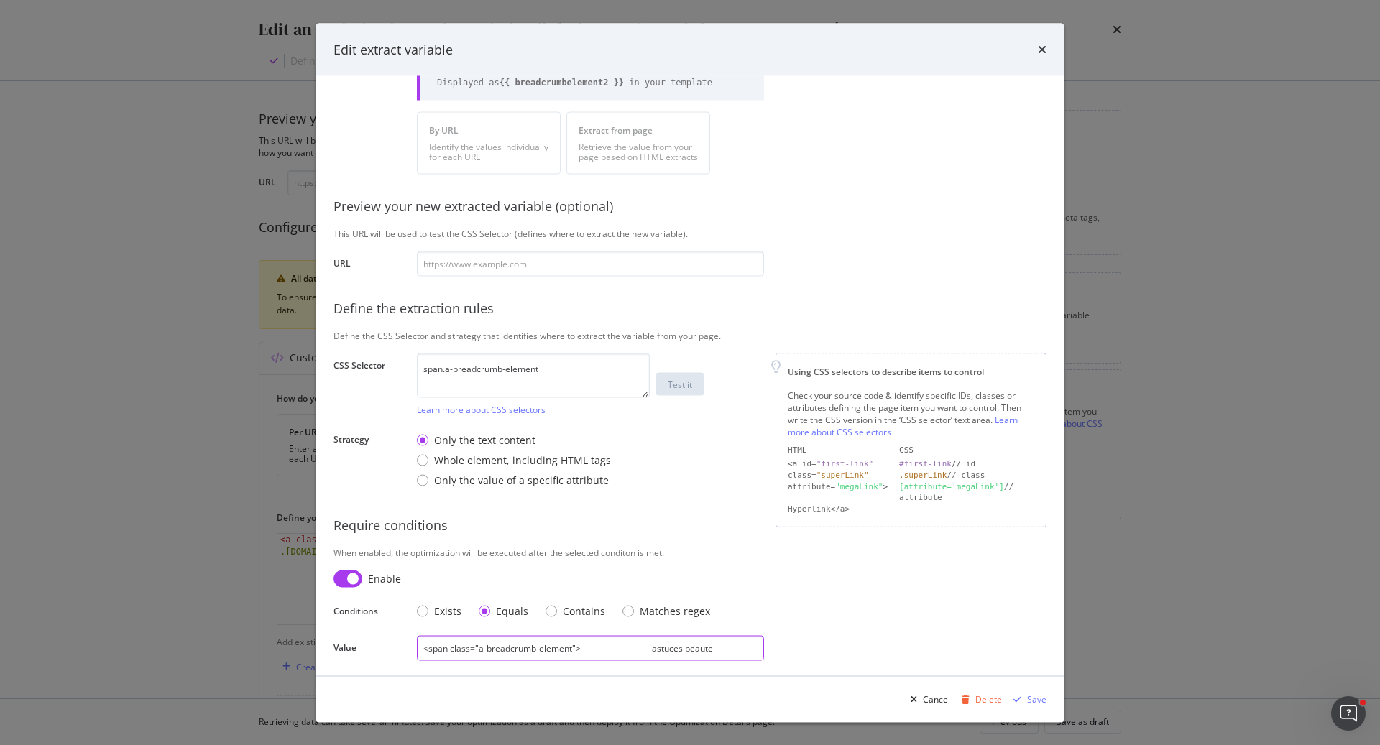
drag, startPoint x: 652, startPoint y: 649, endPoint x: 351, endPoint y: 644, distance: 300.4
click at [0, 0] on div "Value <span class="a-breadcrumb-element"> astuces beaute </span>" at bounding box center [0, 0] width 0 height 0
drag, startPoint x: 485, startPoint y: 645, endPoint x: 694, endPoint y: 643, distance: 209.1
click at [694, 643] on input "astuces beaute </span>" at bounding box center [590, 647] width 347 height 25
click at [424, 646] on input "astuces beaute" at bounding box center [590, 647] width 347 height 25
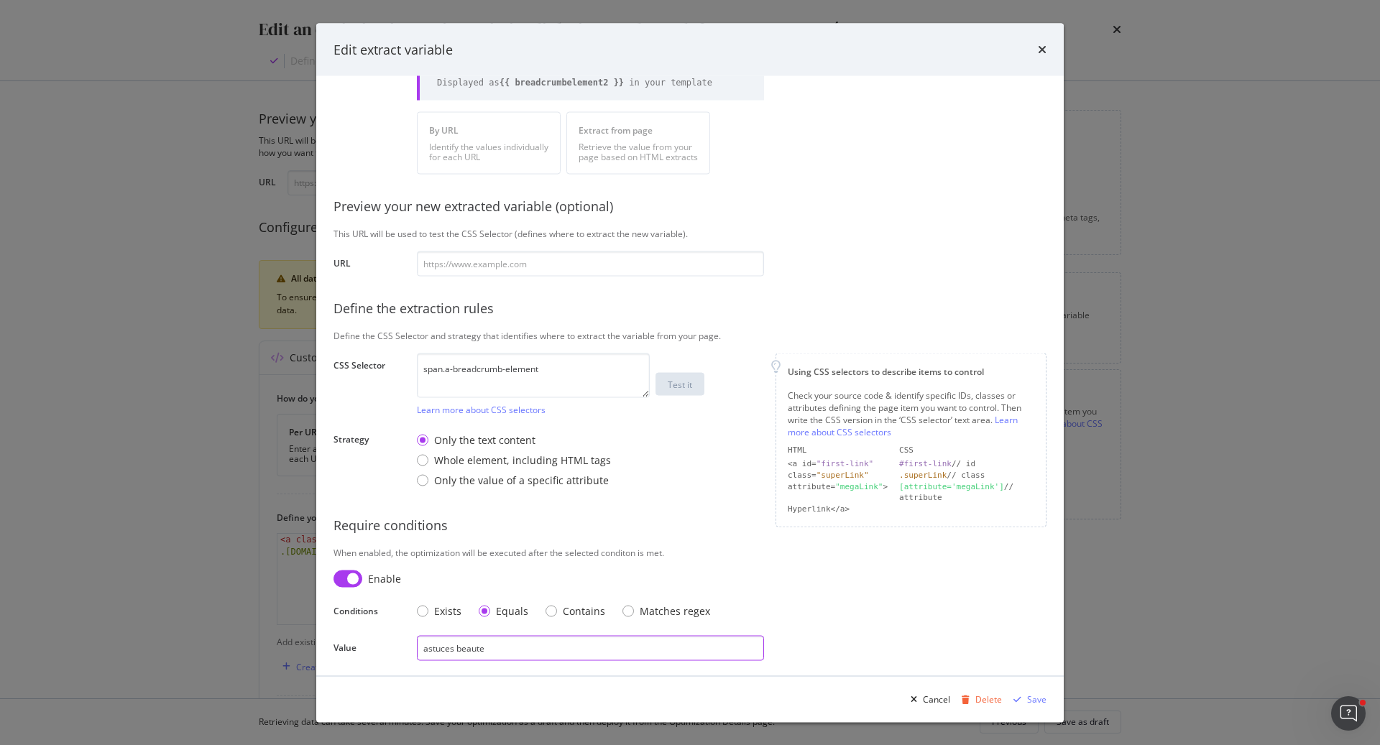
click at [532, 643] on input "astuces beaute" at bounding box center [590, 647] width 347 height 25
paste input "astuces beaute"
type input "astuces beaute"
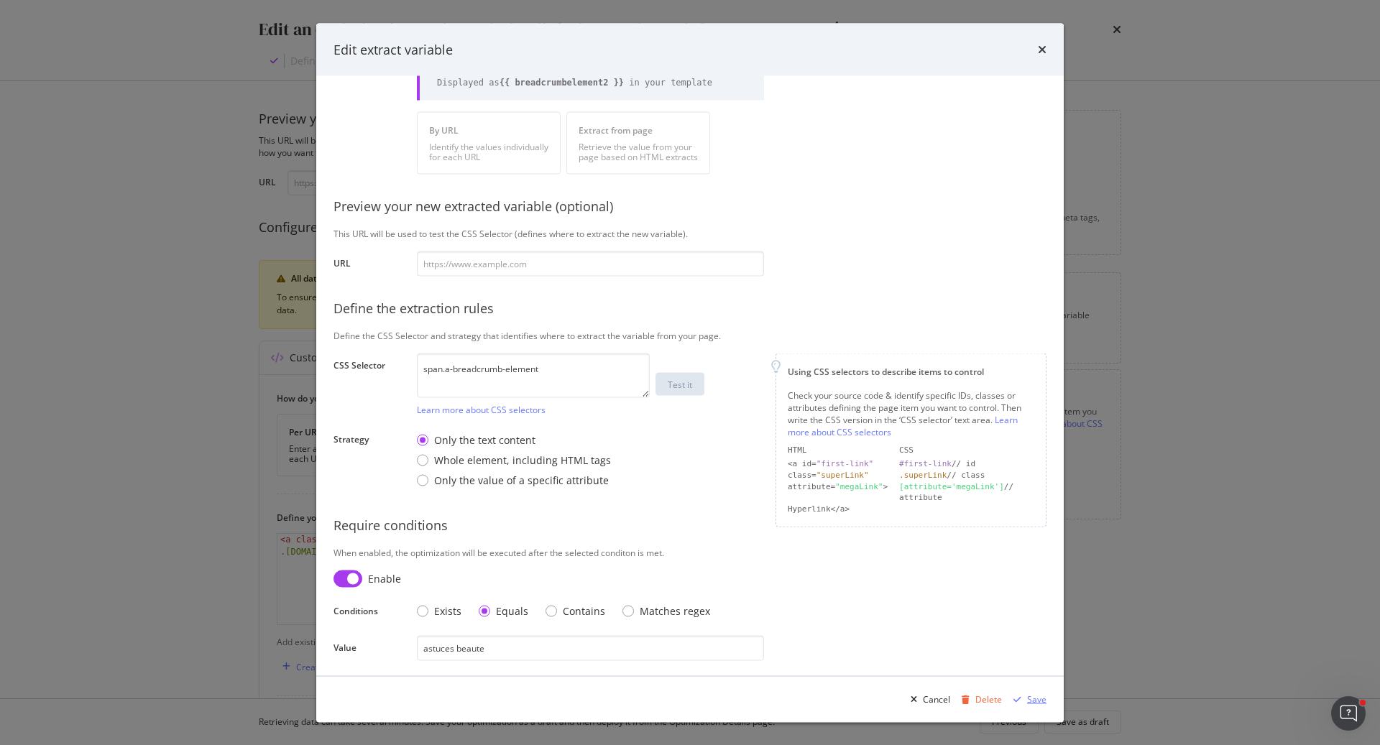
drag, startPoint x: 1028, startPoint y: 699, endPoint x: 712, endPoint y: 328, distance: 487.9
click at [712, 328] on div "Edit extract variable Define your variable Name Breadcrumb-element-2 Displayed …" at bounding box center [689, 372] width 747 height 699
click at [563, 262] on input "modal" at bounding box center [590, 264] width 347 height 25
paste input "[URL][DOMAIN_NAME]"
type input "[URL][DOMAIN_NAME]"
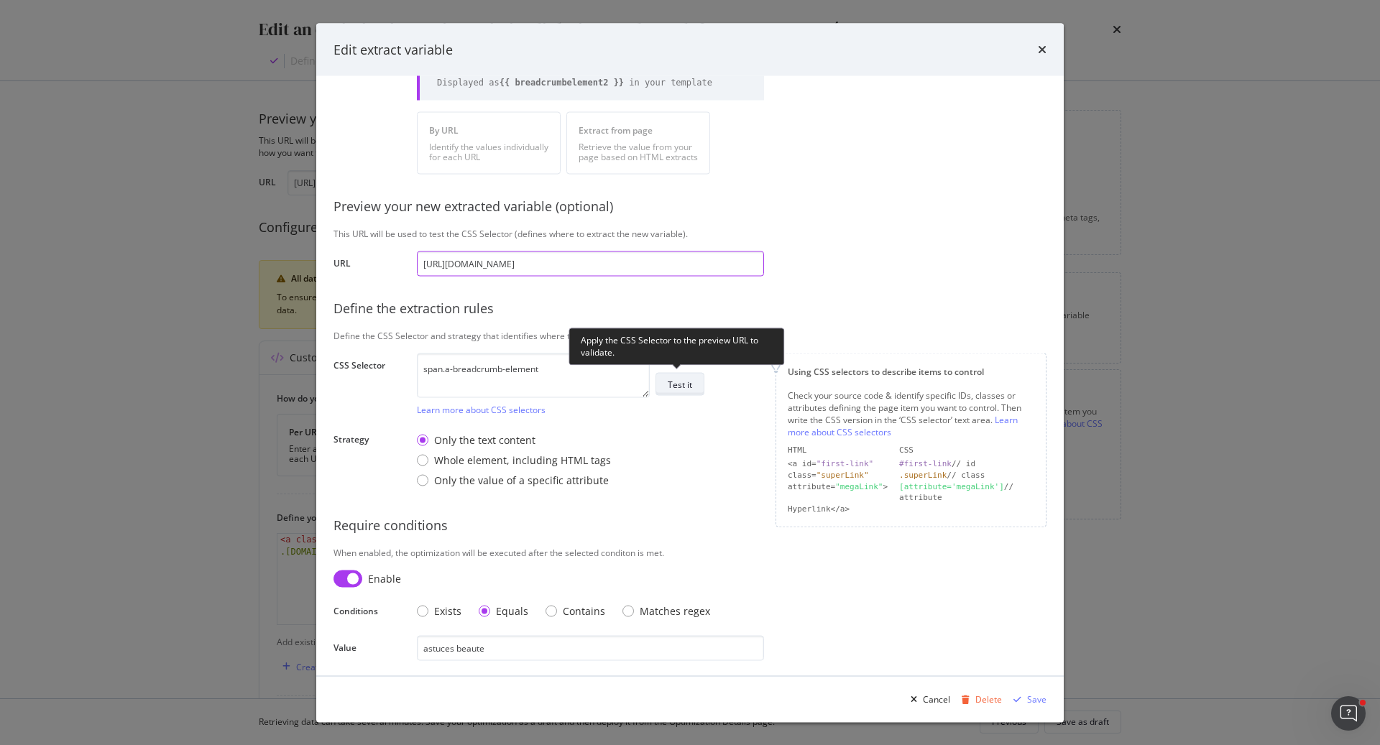
type input "[URL][DOMAIN_NAME]"
click at [682, 384] on div "Test it" at bounding box center [680, 384] width 24 height 12
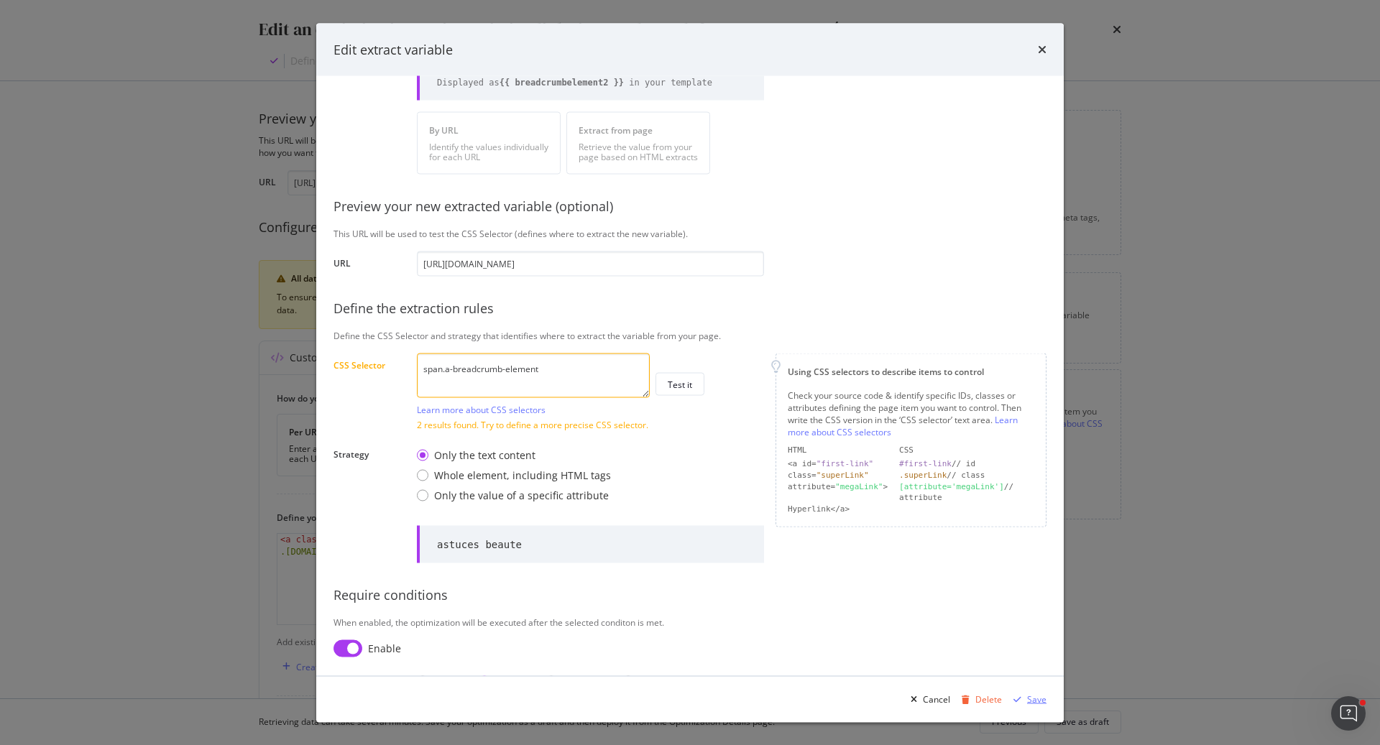
click at [1032, 696] on div "Save" at bounding box center [1036, 699] width 19 height 12
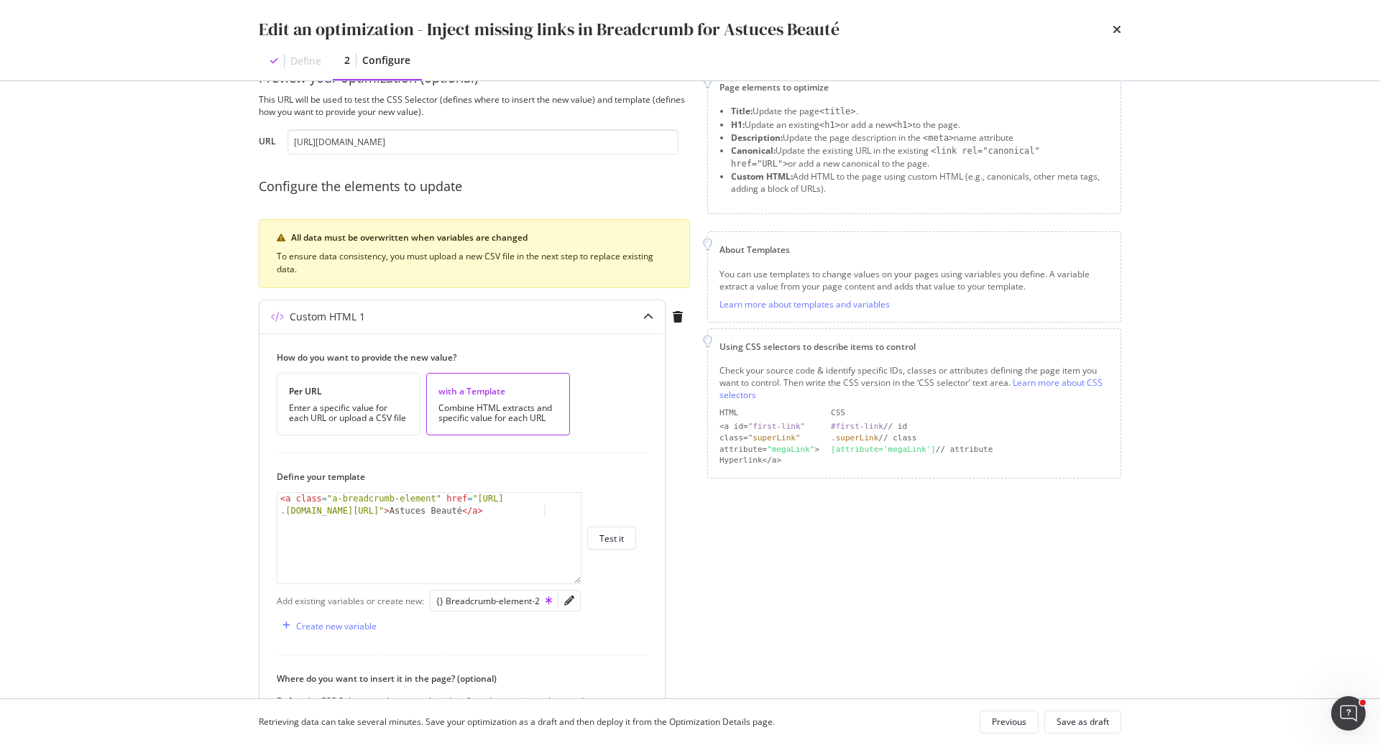
scroll to position [39, 0]
click at [619, 535] on div "Test it" at bounding box center [611, 541] width 24 height 12
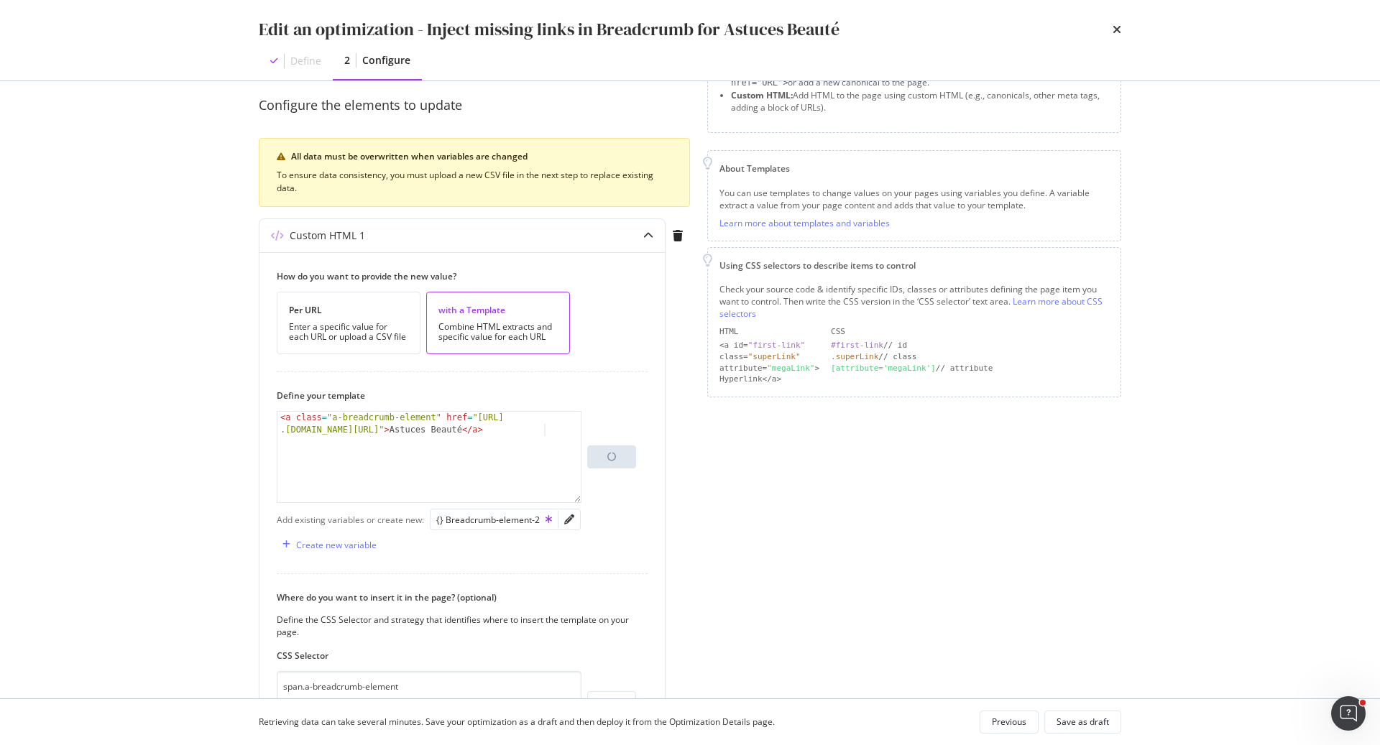
scroll to position [121, 0]
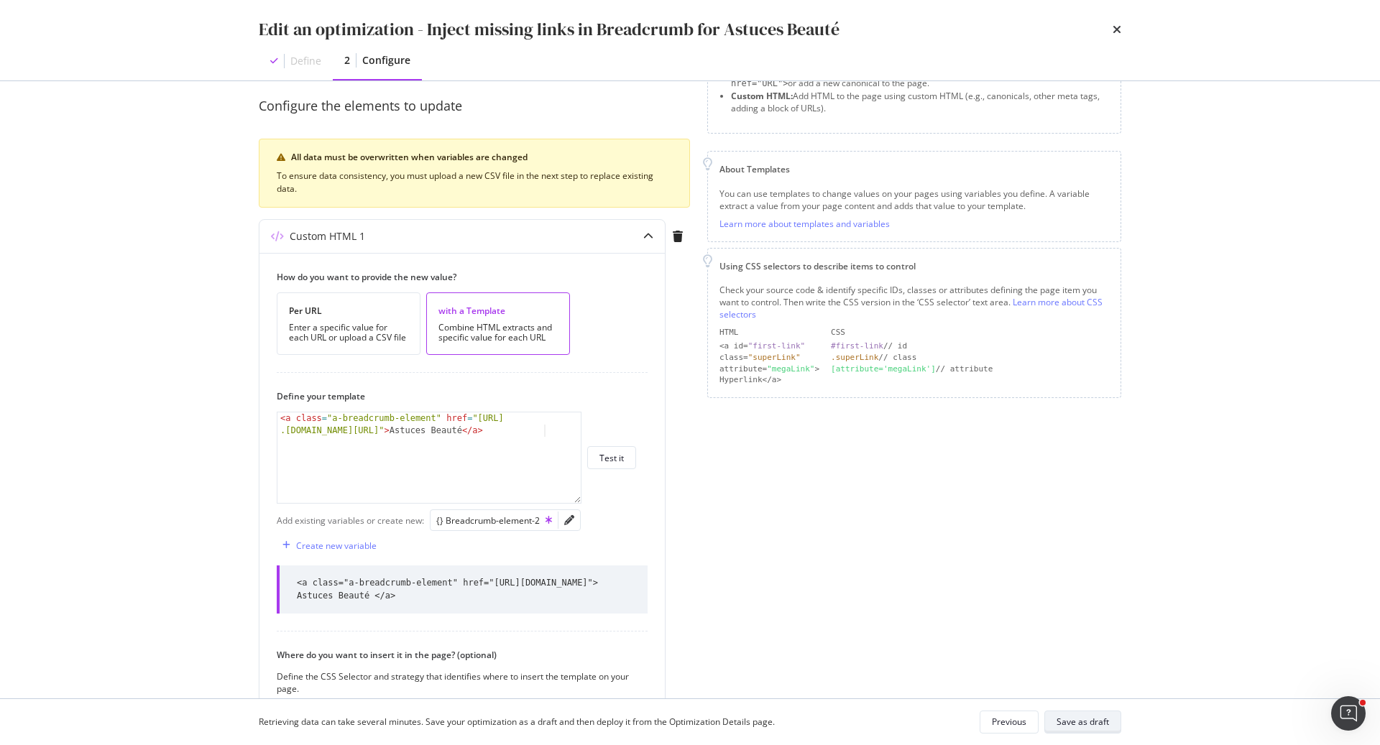
click at [1095, 719] on div "Save as draft" at bounding box center [1082, 722] width 52 height 12
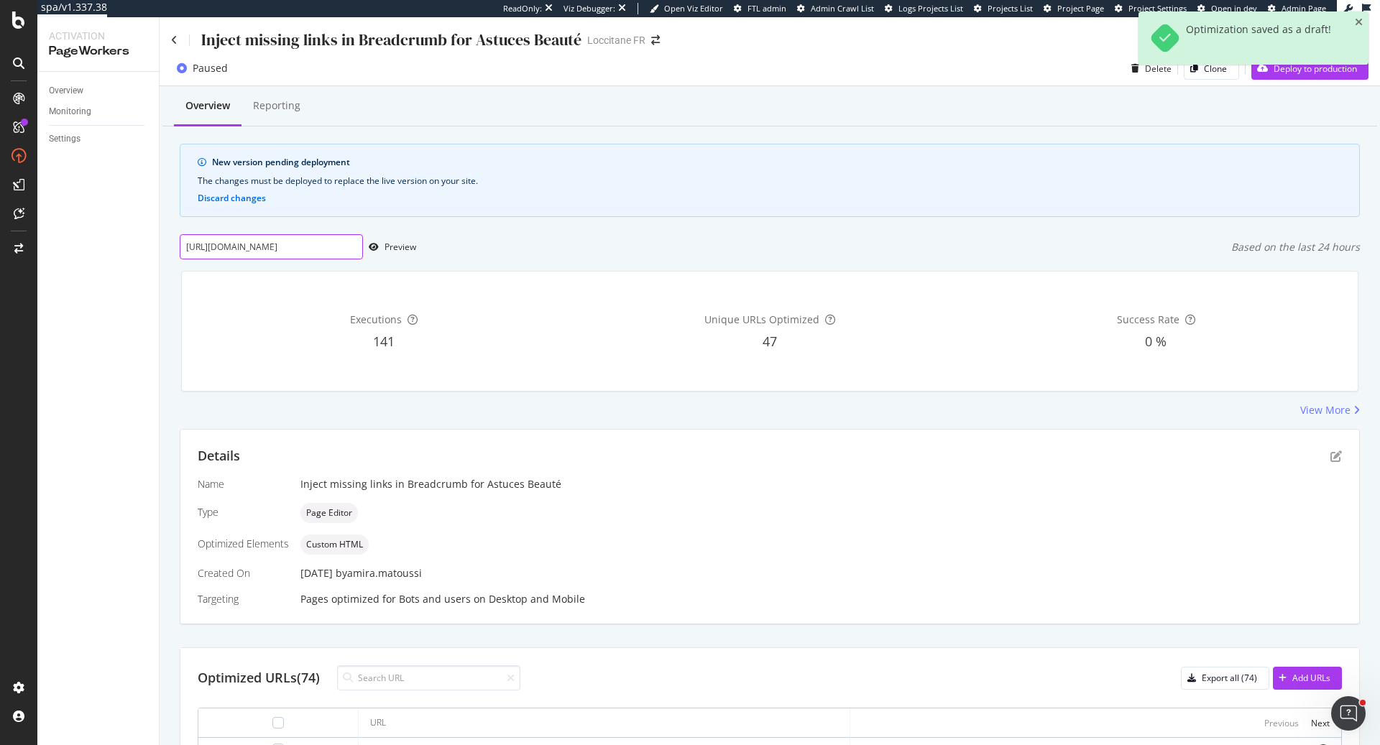
click at [318, 235] on input "[URL][DOMAIN_NAME]" at bounding box center [271, 246] width 183 height 25
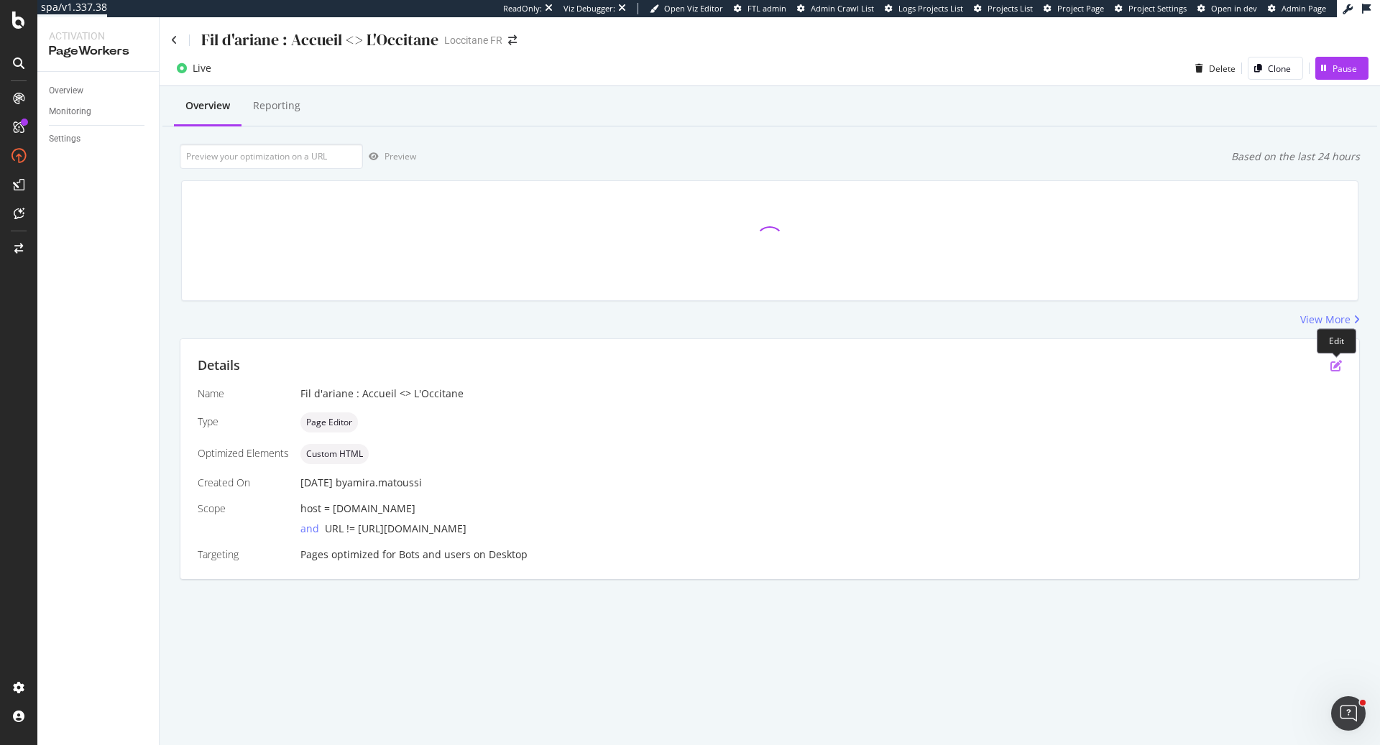
click at [1337, 363] on icon "pen-to-square" at bounding box center [1335, 365] width 11 height 11
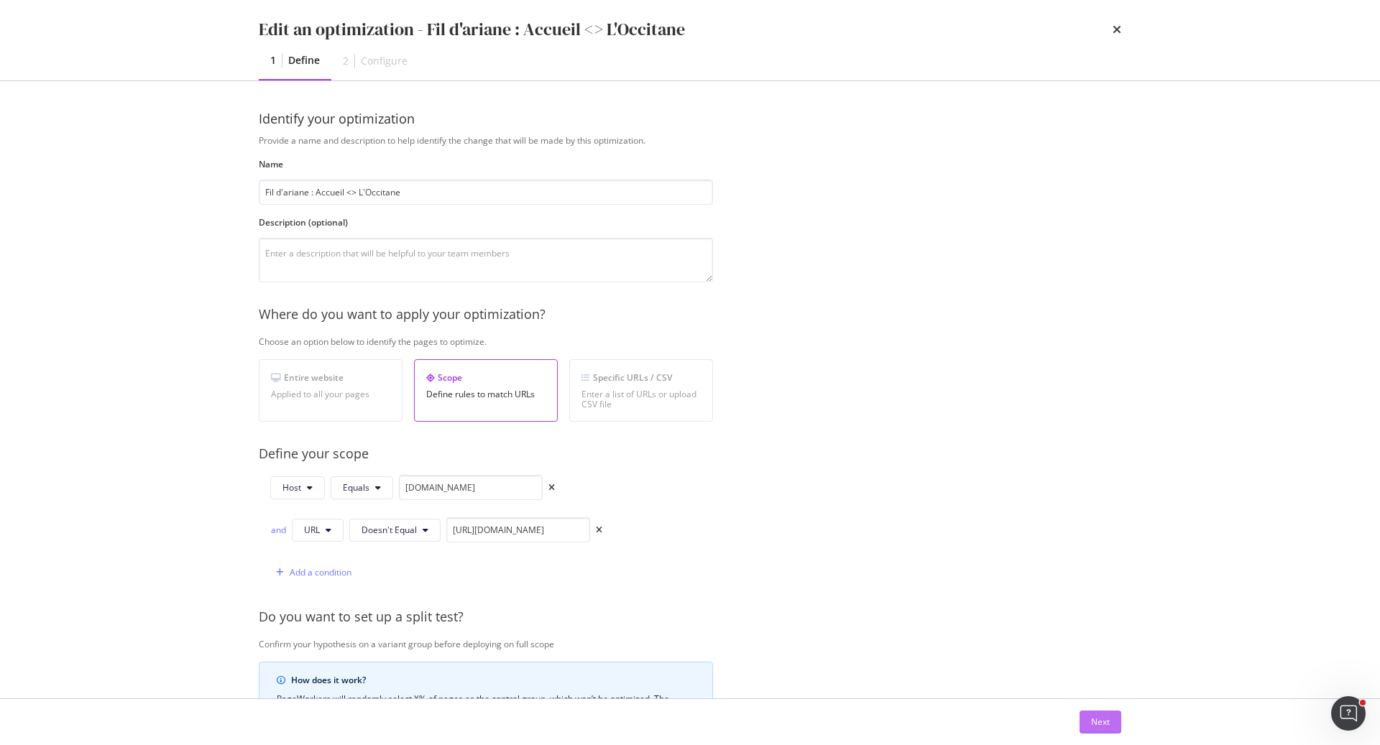
click at [1105, 720] on div "Next" at bounding box center [1100, 722] width 19 height 12
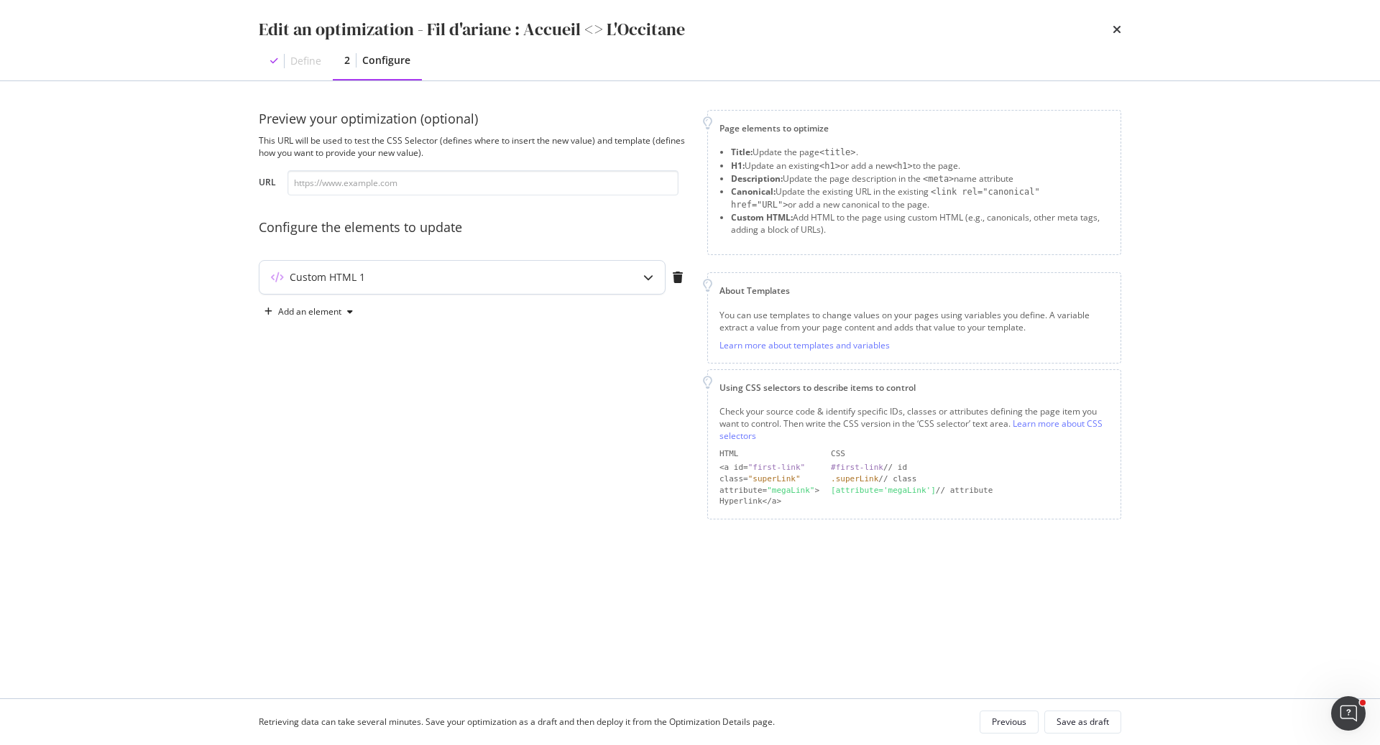
click at [441, 286] on div "Custom HTML 1" at bounding box center [461, 277] width 405 height 33
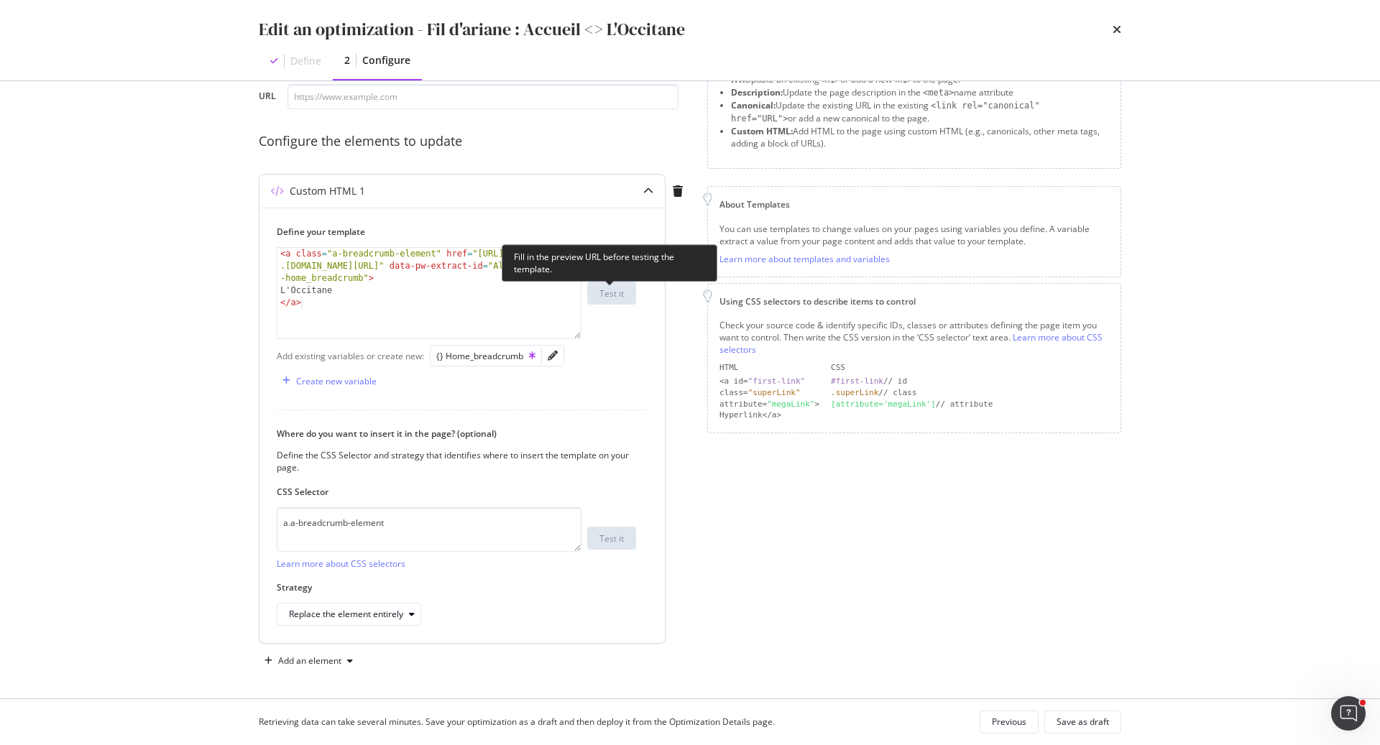
scroll to position [5, 0]
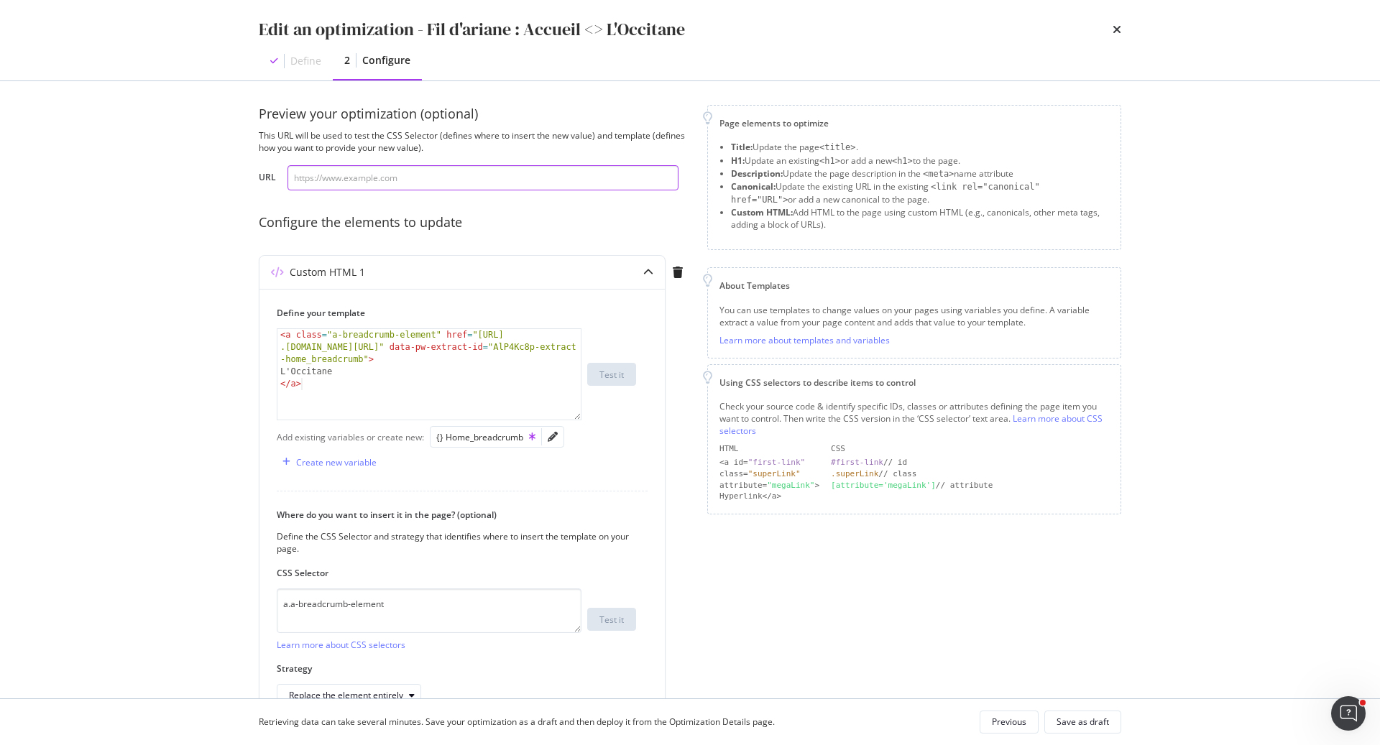
click at [507, 180] on input "modal" at bounding box center [482, 177] width 391 height 25
paste input "AlP4Kc8p"
type input "AlP4Kc8p"
paste input "[URL][DOMAIN_NAME]"
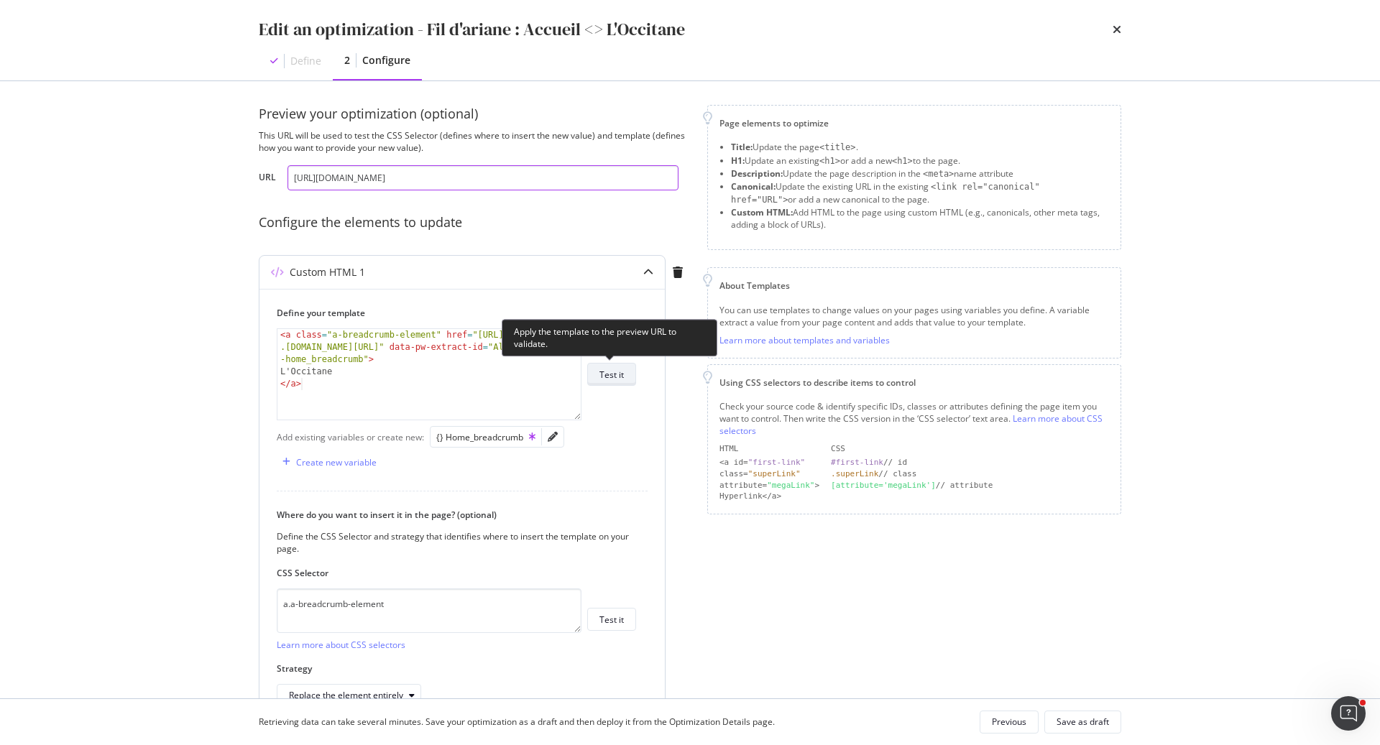
type input "[URL][DOMAIN_NAME]"
click at [614, 369] on div "Test it" at bounding box center [611, 375] width 24 height 12
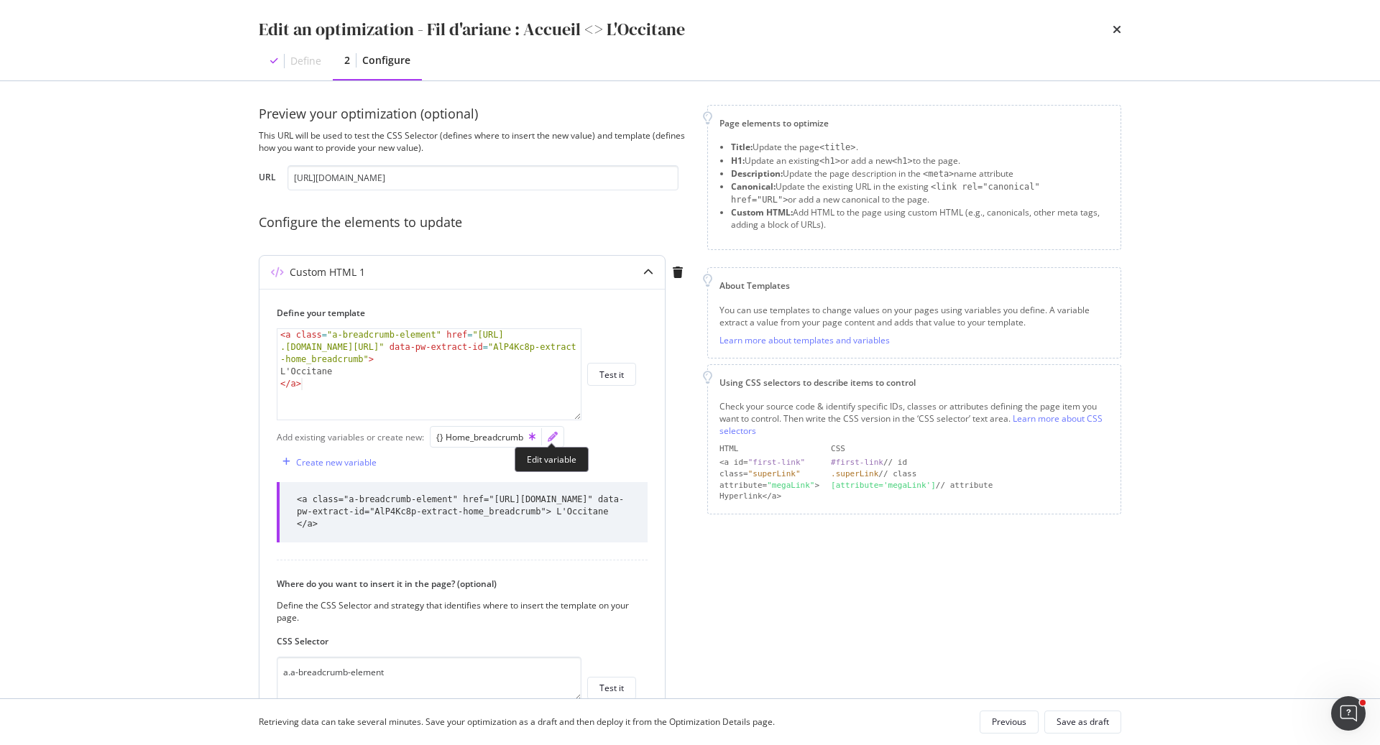
click at [550, 433] on icon "pencil" at bounding box center [553, 437] width 10 height 10
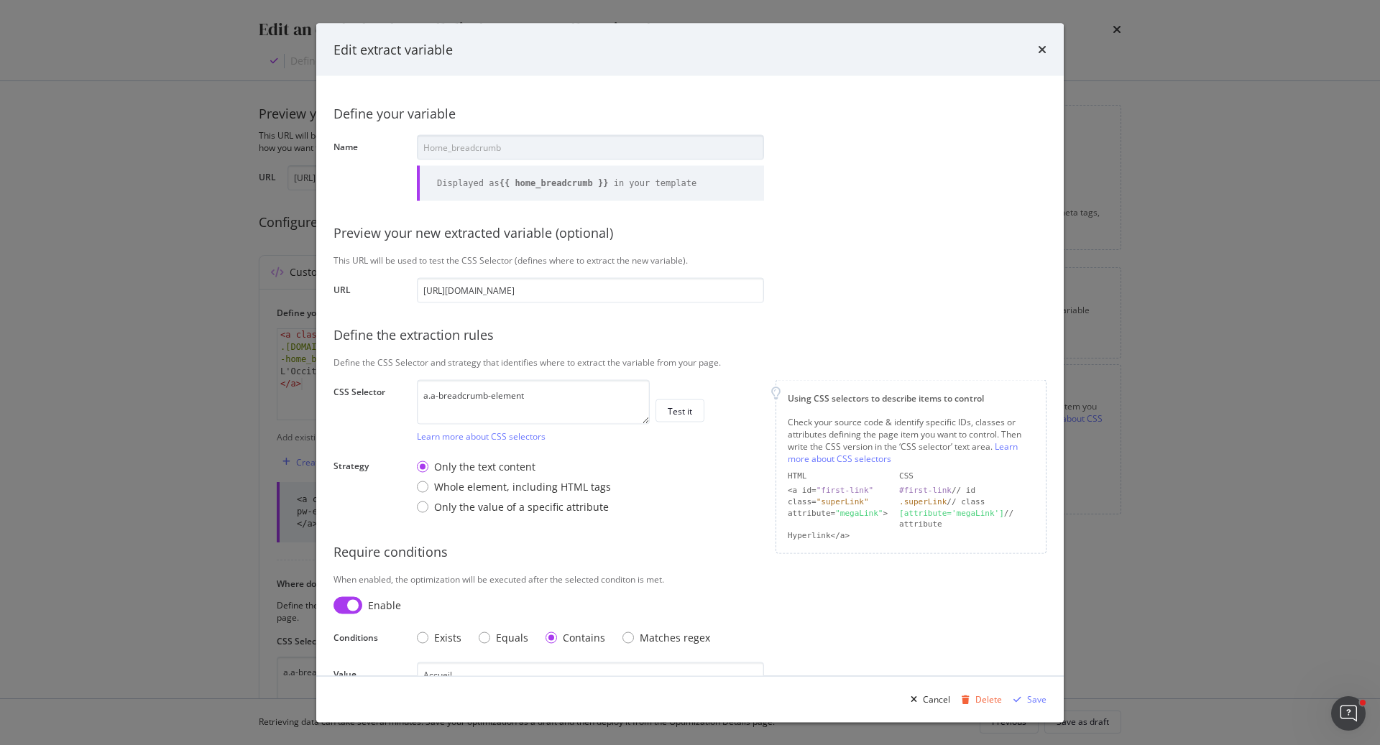
drag, startPoint x: 1042, startPoint y: 49, endPoint x: 839, endPoint y: 334, distance: 350.0
click at [842, 331] on div "Edit extract variable Define your variable Name Home_breadcrumb Displayed as {{…" at bounding box center [689, 372] width 747 height 699
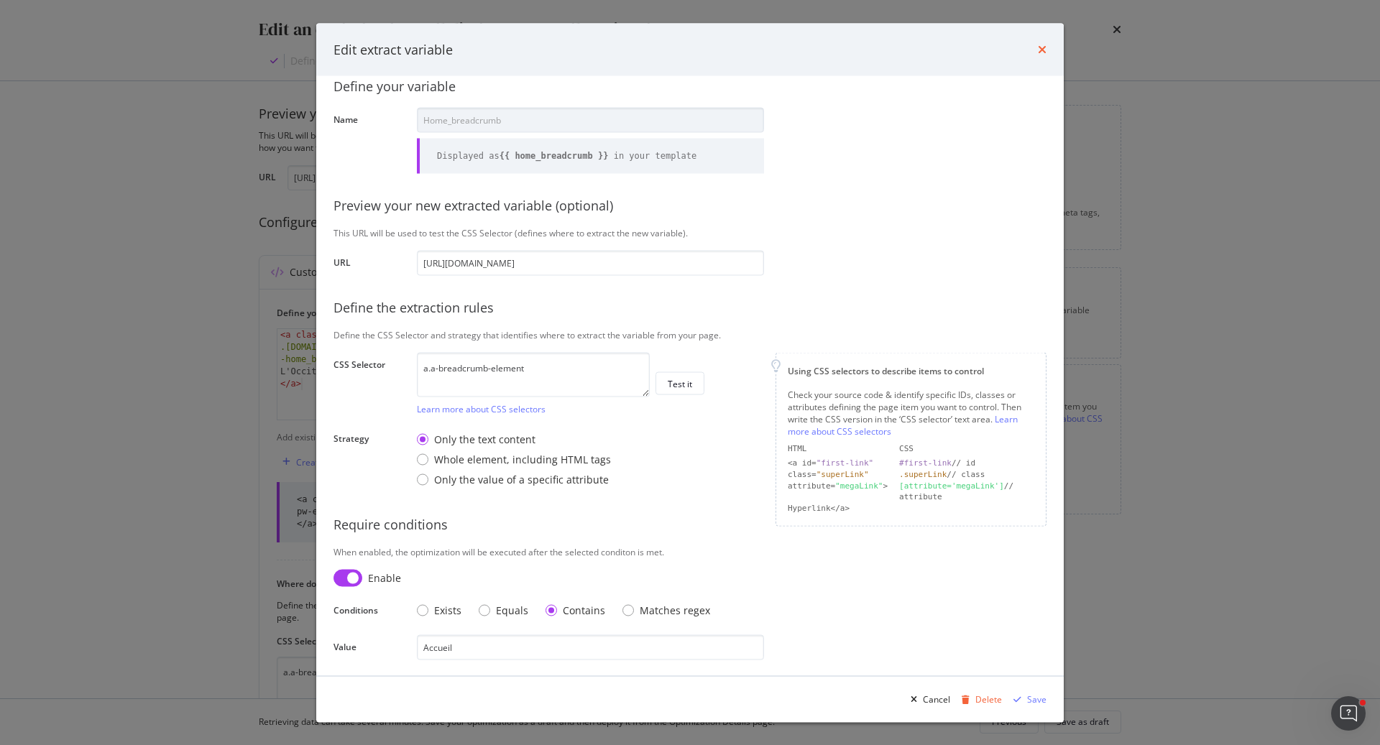
click at [1038, 53] on icon "times" at bounding box center [1042, 49] width 9 height 11
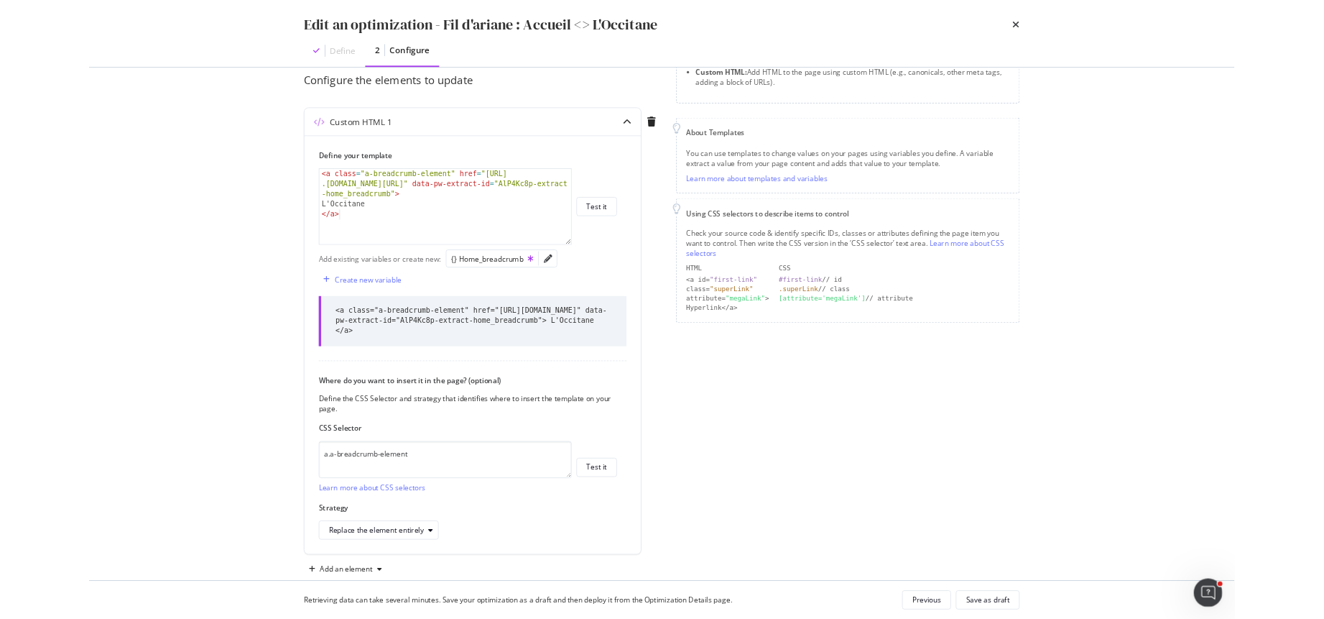
scroll to position [132, 0]
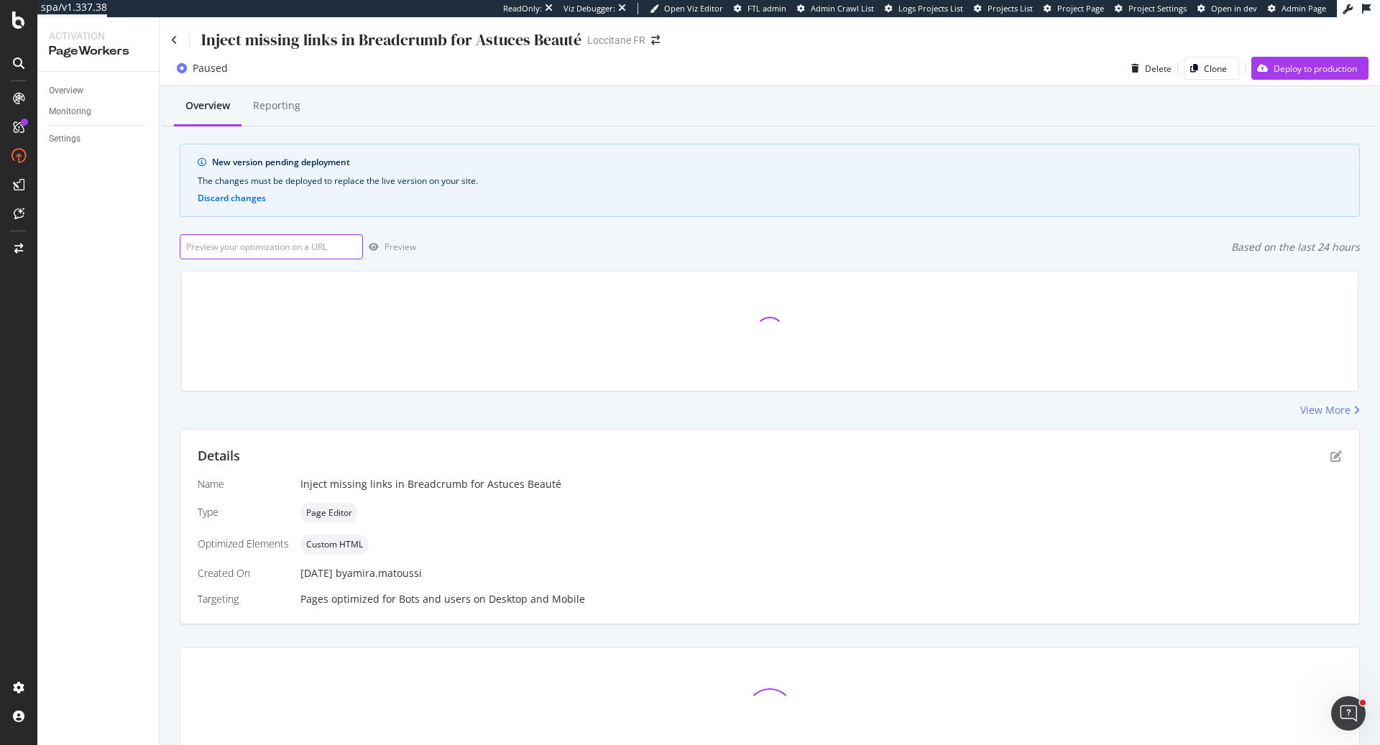
click at [281, 249] on input "url" at bounding box center [271, 246] width 183 height 25
type input "[URL][DOMAIN_NAME]"
click at [286, 252] on input "url" at bounding box center [271, 246] width 183 height 25
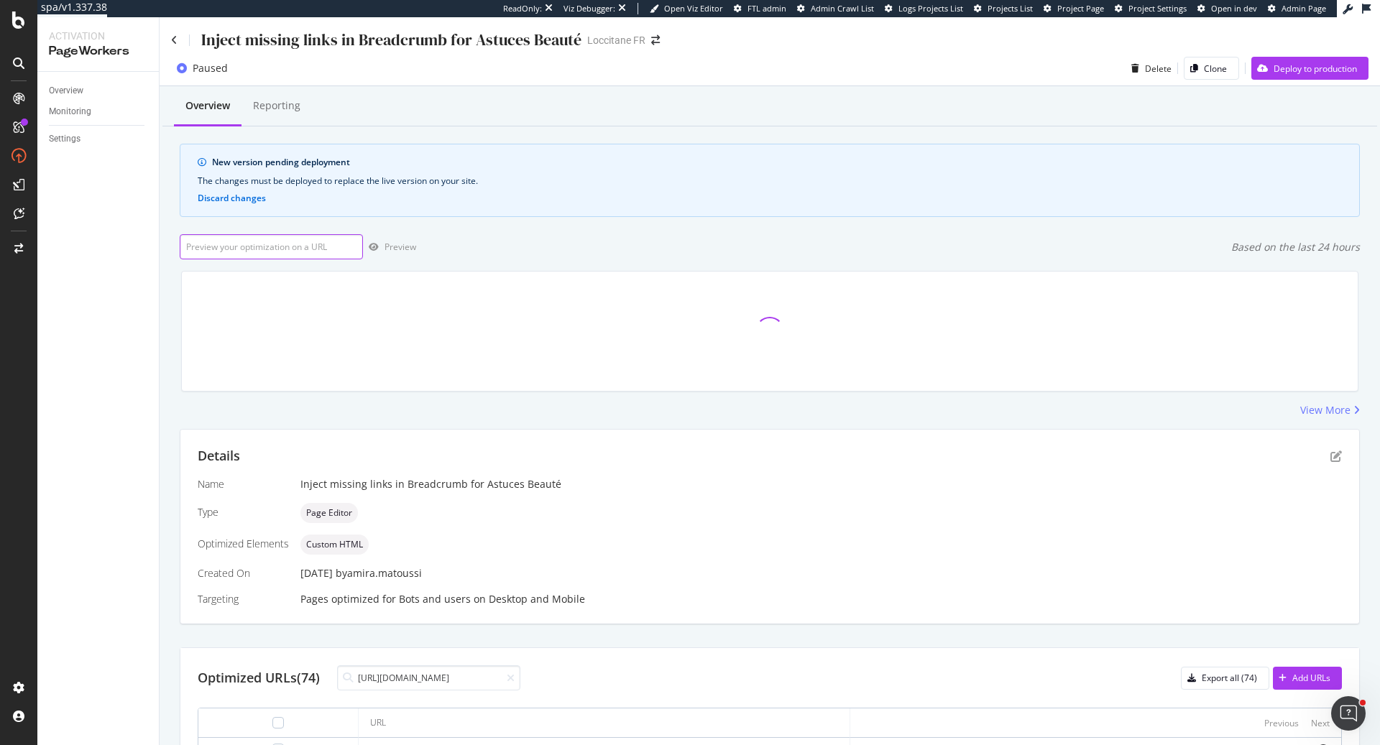
paste input "[URL][DOMAIN_NAME]"
click at [418, 245] on div "[URL][DOMAIN_NAME] Preview Based on the last 24 hours" at bounding box center [770, 246] width 1180 height 25
click at [400, 245] on div "Preview" at bounding box center [400, 247] width 32 height 12
click at [298, 249] on input "[URL][DOMAIN_NAME]" at bounding box center [271, 246] width 183 height 25
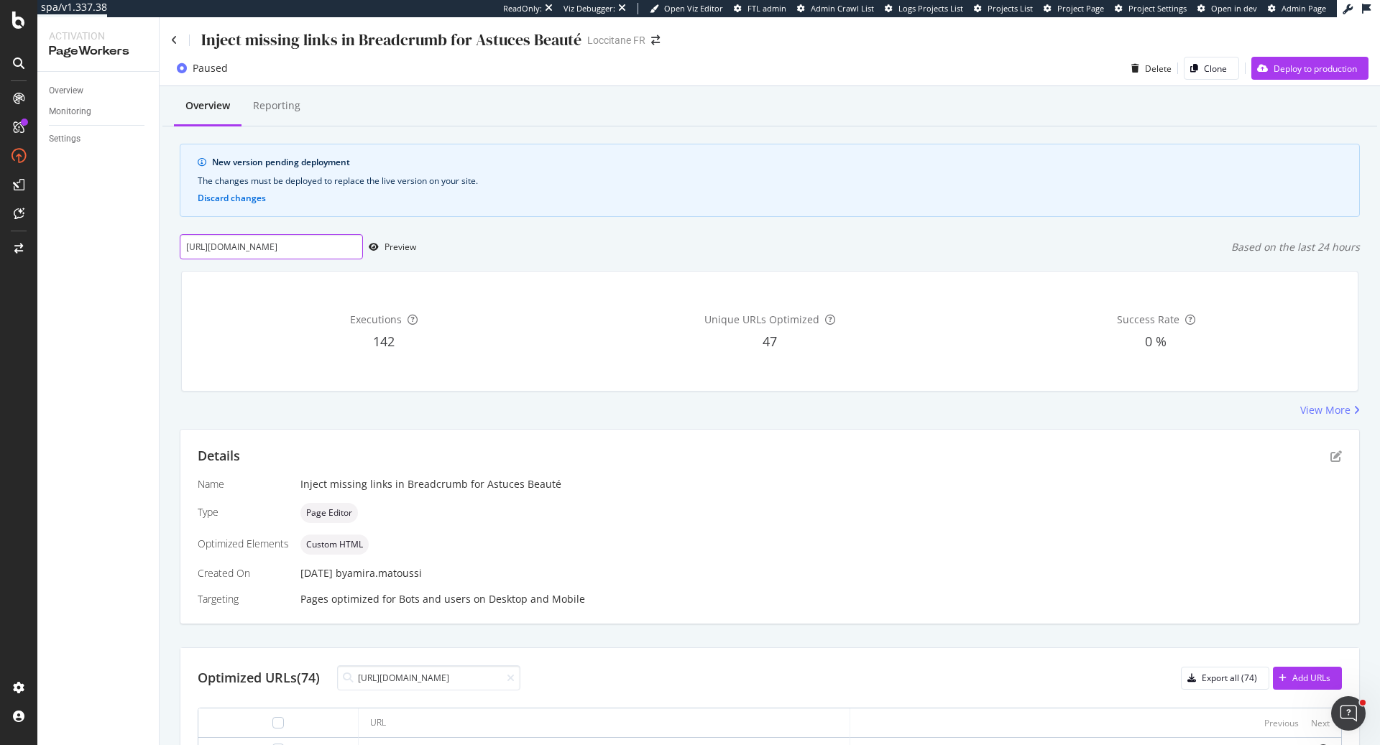
click at [298, 249] on input "[URL][DOMAIN_NAME]" at bounding box center [271, 246] width 183 height 25
paste input "quel-masque-capillaire-choisir"
type input "[URL][DOMAIN_NAME]"
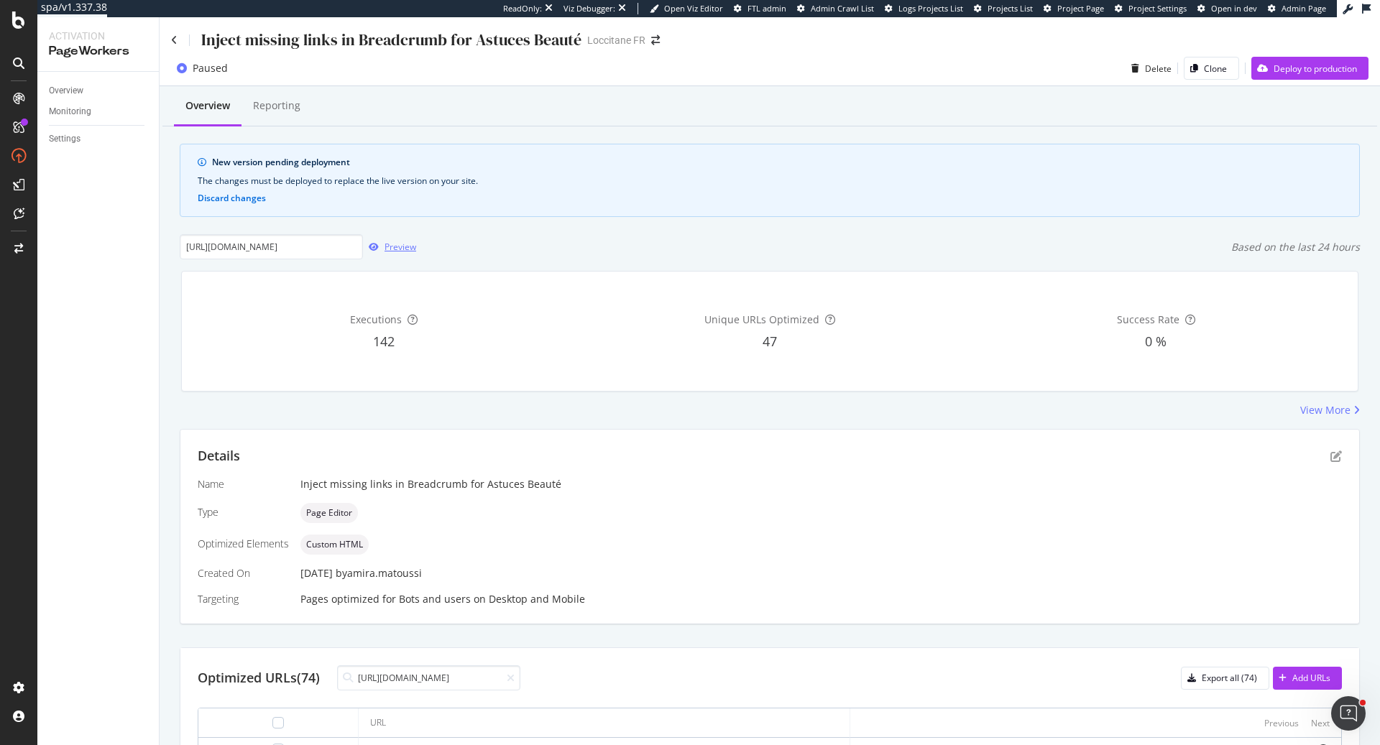
click at [394, 245] on div "Preview" at bounding box center [400, 247] width 32 height 12
click at [1335, 451] on icon "pen-to-square" at bounding box center [1335, 456] width 11 height 11
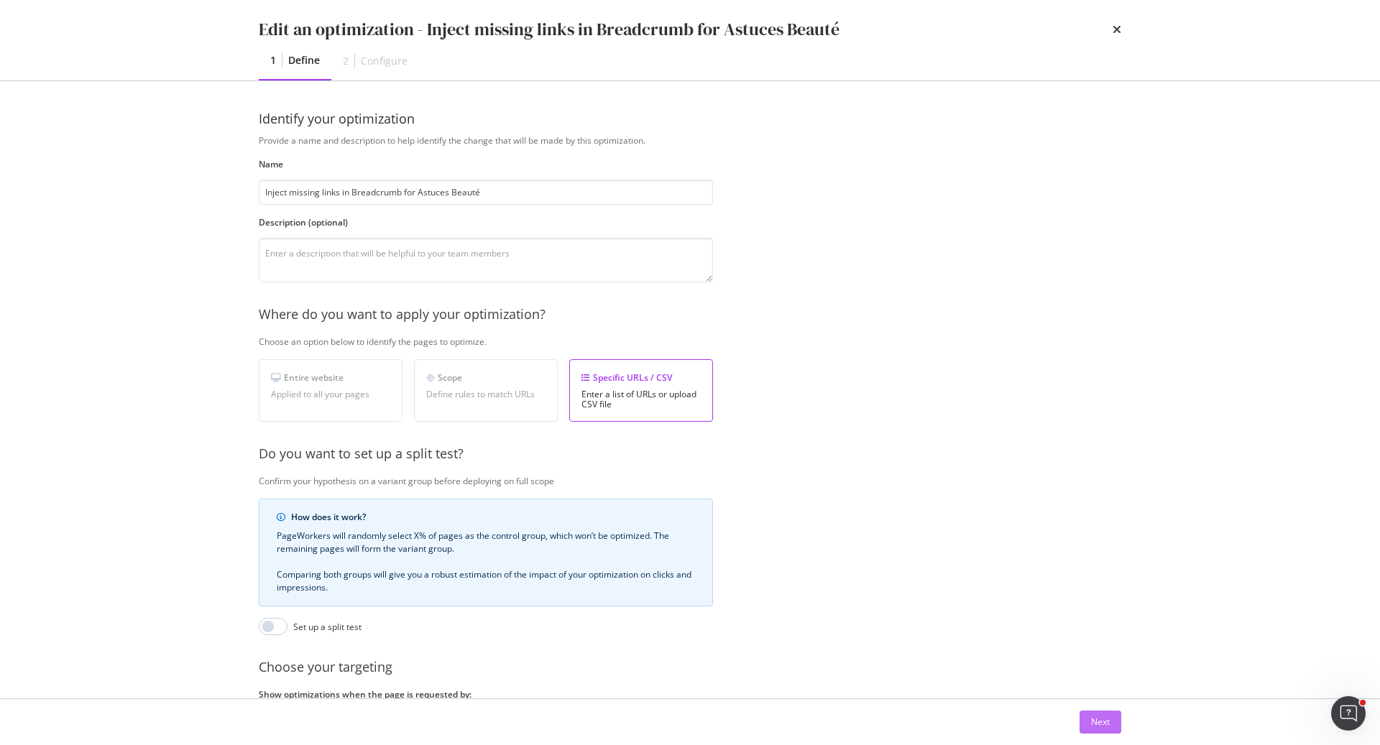
click at [1094, 722] on div "Next" at bounding box center [1100, 722] width 19 height 12
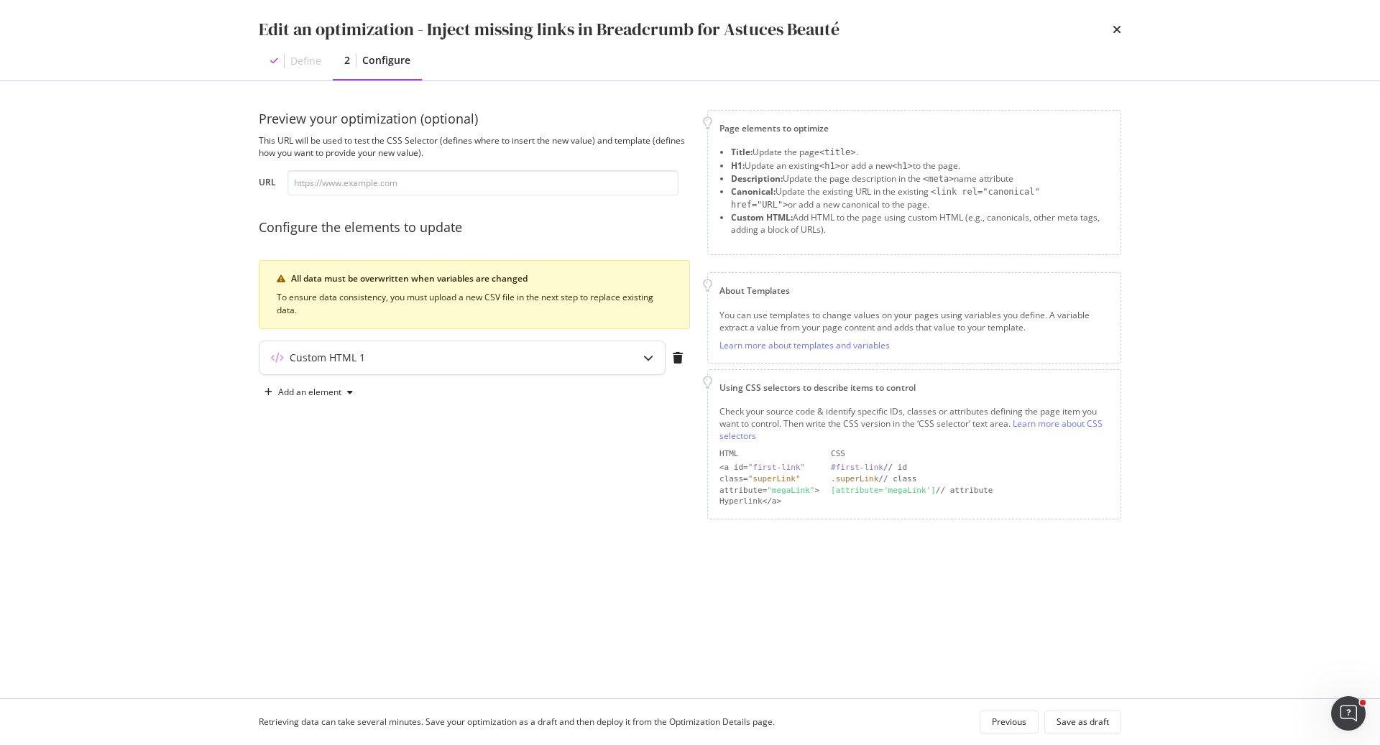
click at [489, 356] on div "Custom HTML 1" at bounding box center [433, 358] width 349 height 14
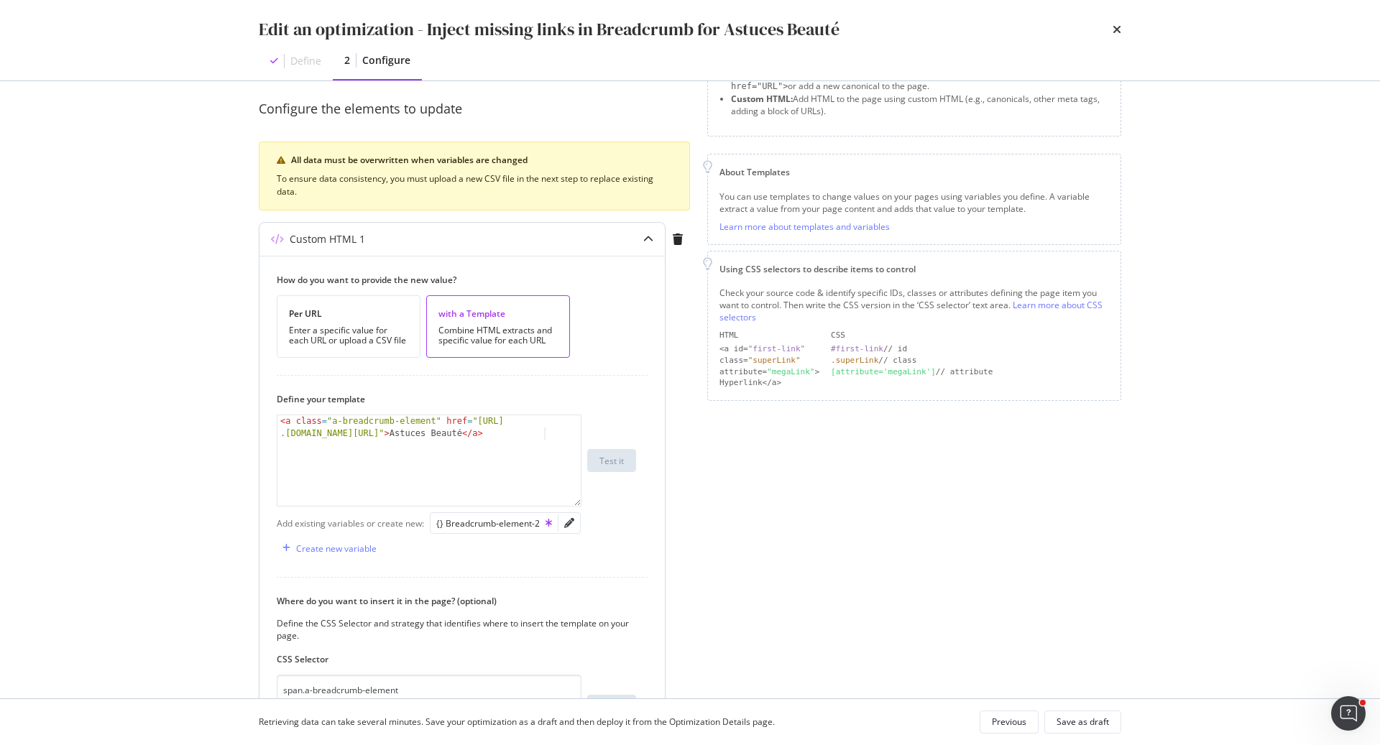
scroll to position [285, 0]
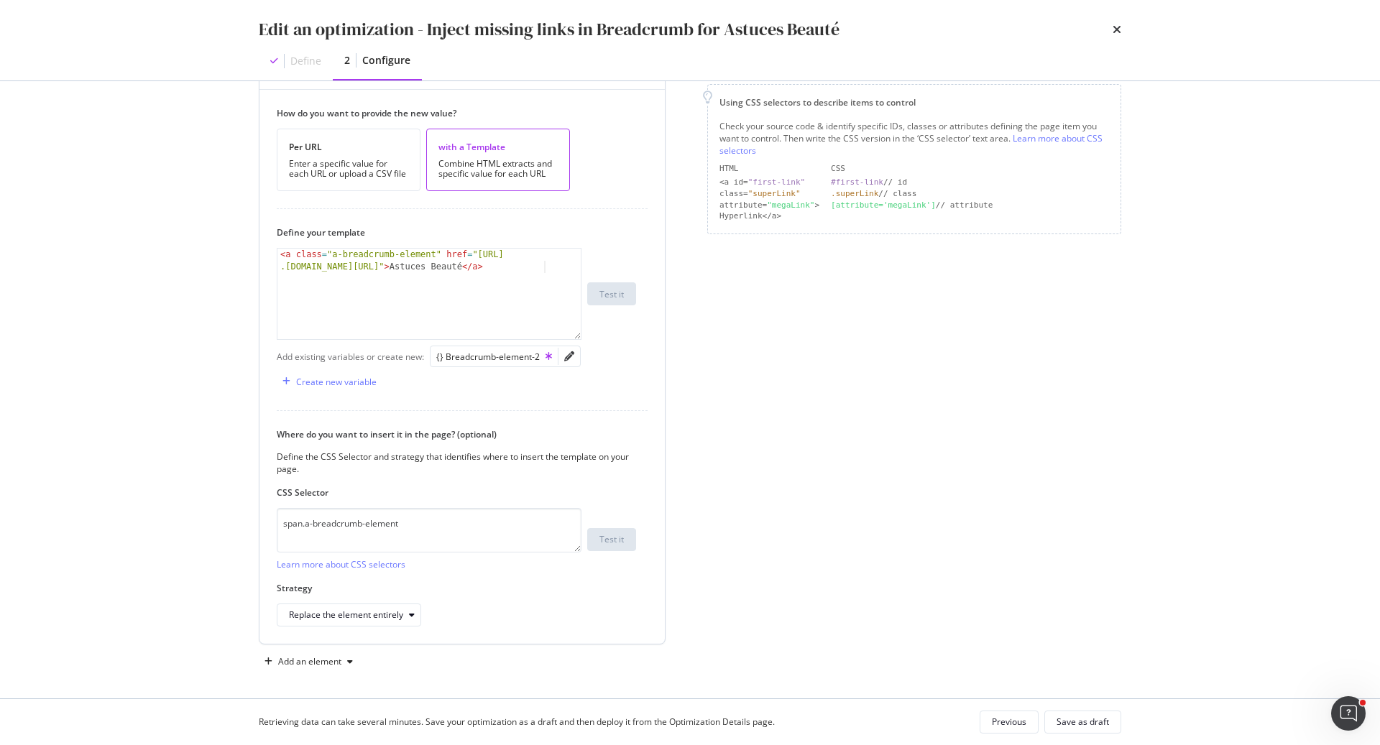
click at [573, 351] on div "modal" at bounding box center [569, 356] width 22 height 20
click at [568, 351] on icon "pencil" at bounding box center [569, 356] width 10 height 10
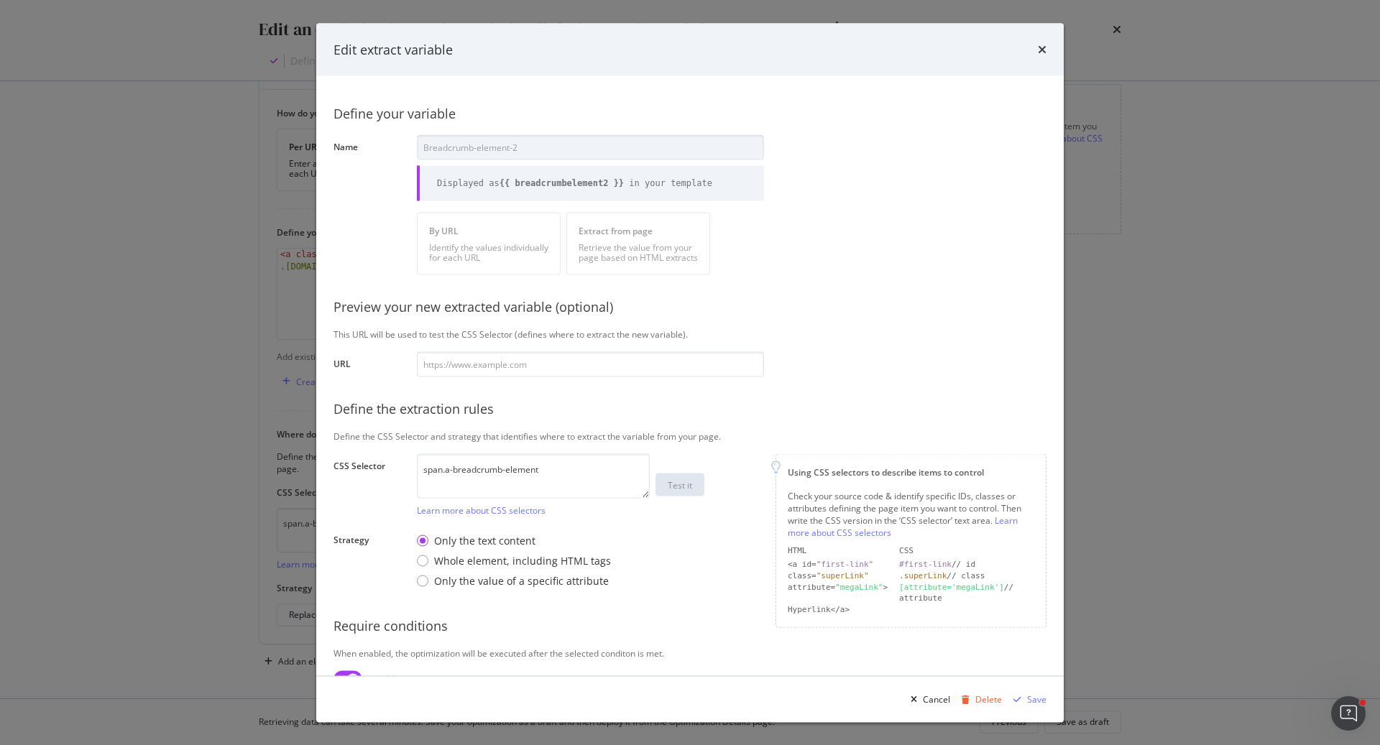
scroll to position [101, 0]
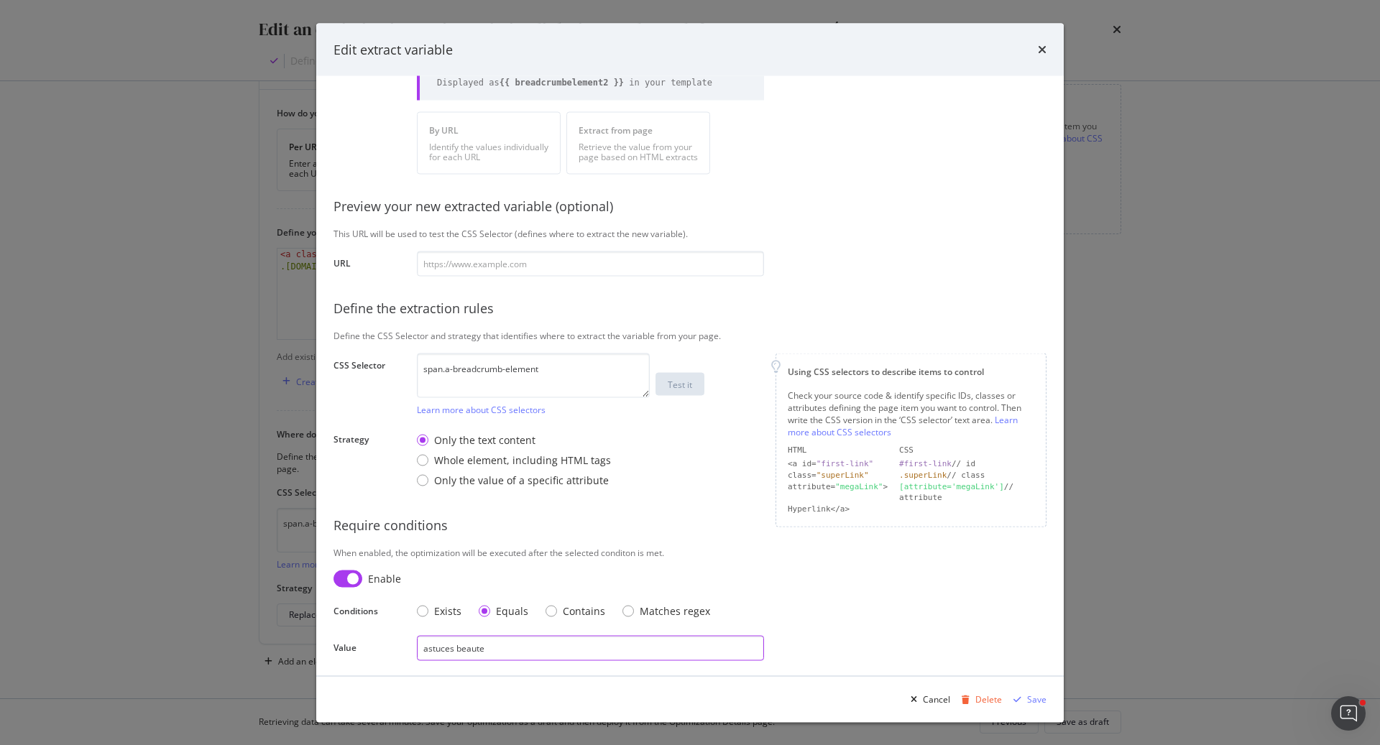
drag, startPoint x: 493, startPoint y: 651, endPoint x: 377, endPoint y: 648, distance: 115.8
click at [0, 0] on div "Value astuces beaute" at bounding box center [0, 0] width 0 height 0
click at [512, 649] on input "astuces beaute" at bounding box center [590, 647] width 347 height 25
click at [485, 648] on input "astuces beaute" at bounding box center [590, 647] width 347 height 25
drag, startPoint x: 483, startPoint y: 645, endPoint x: 600, endPoint y: 642, distance: 117.2
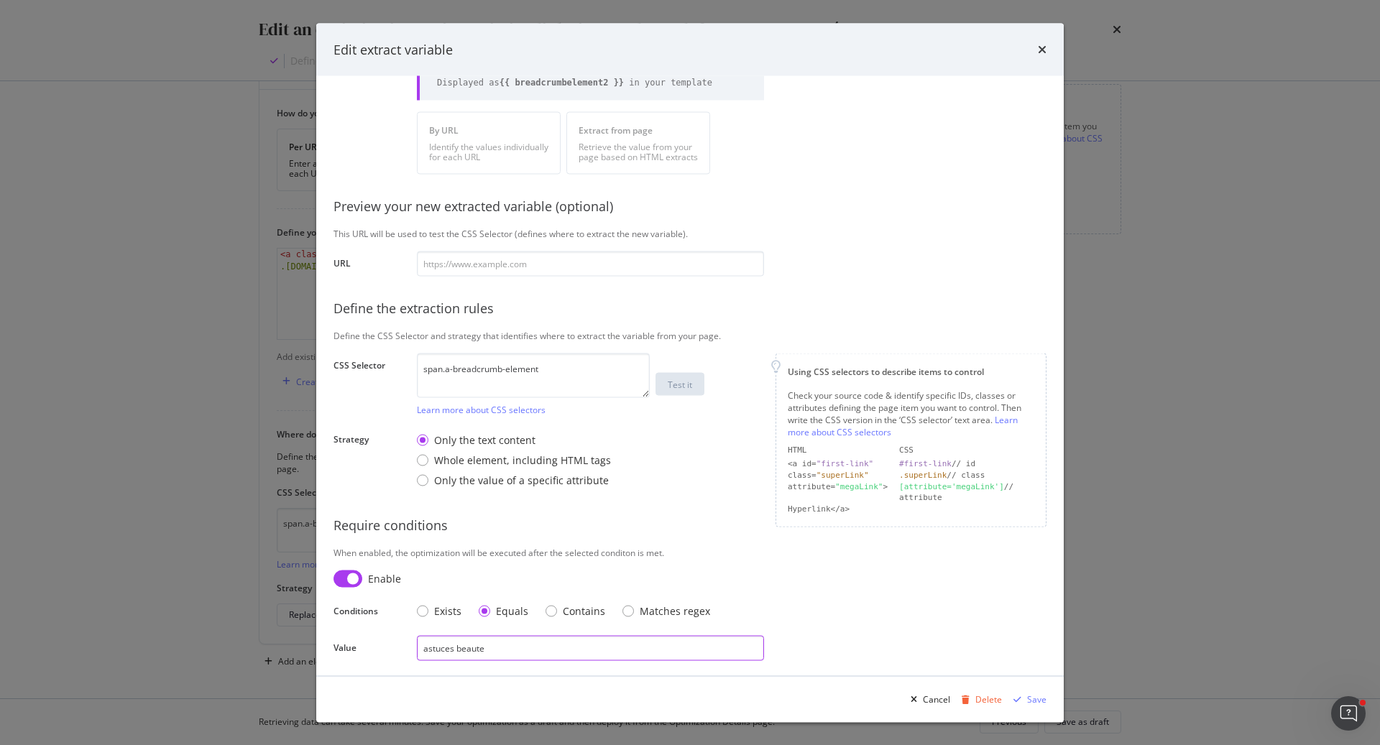
click at [600, 642] on input "astuces beaute" at bounding box center [590, 647] width 347 height 25
type input "astuces beaute"
click at [1038, 701] on div "Save" at bounding box center [1036, 699] width 19 height 12
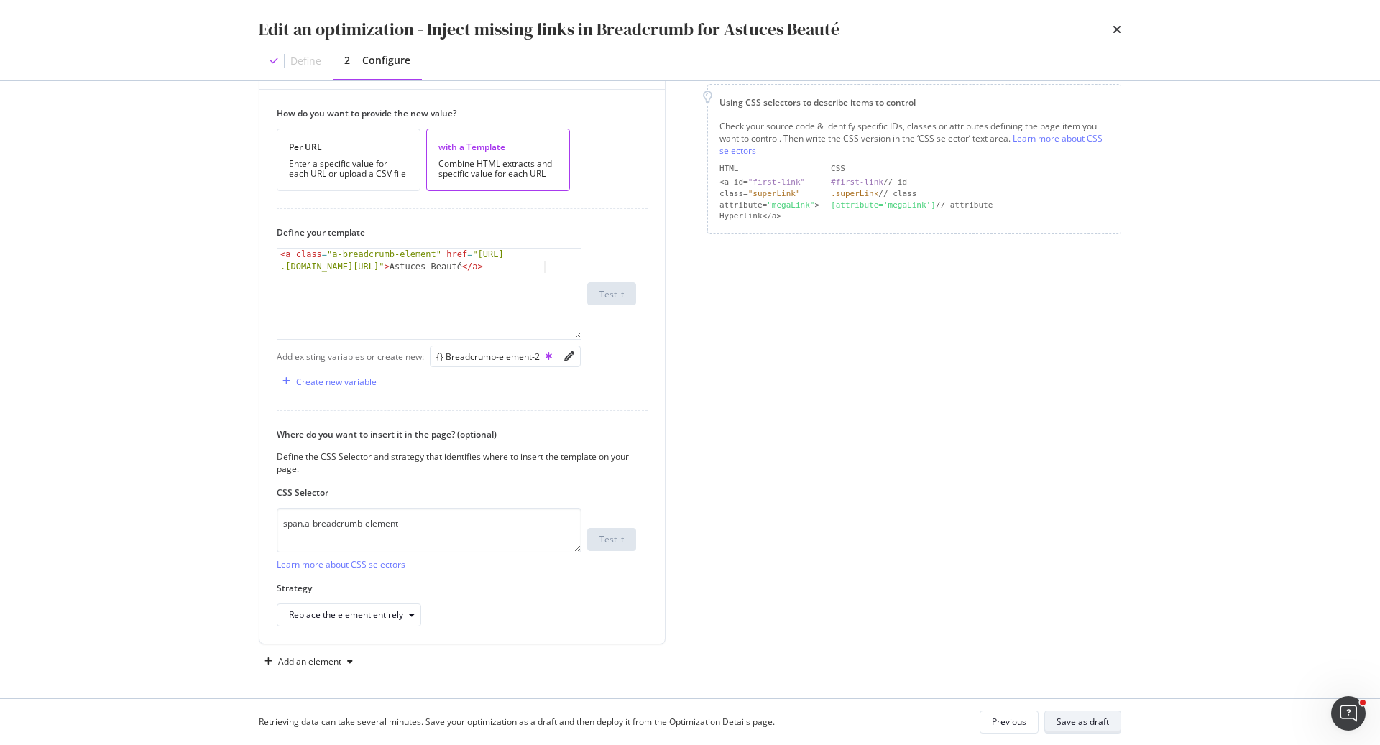
click at [1077, 720] on div "Save as draft" at bounding box center [1082, 722] width 52 height 12
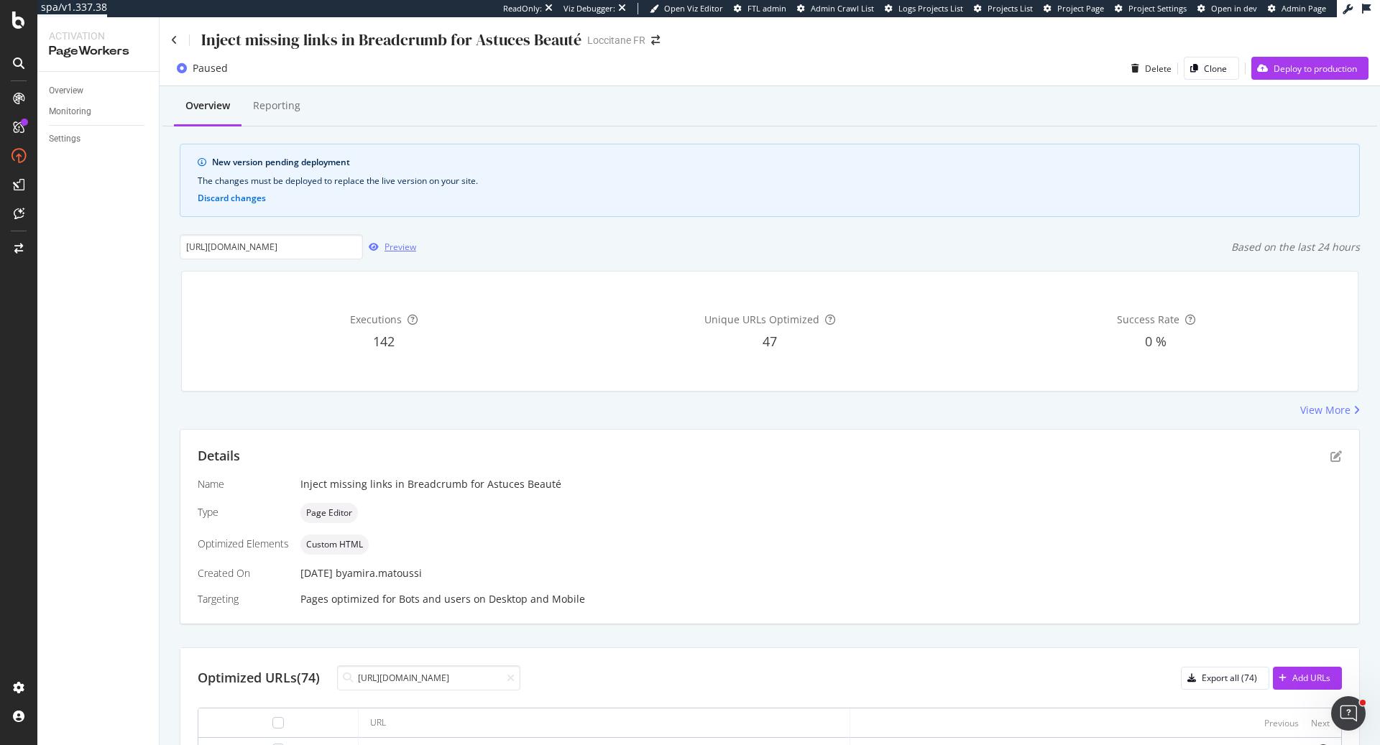
click at [393, 248] on div "Preview" at bounding box center [400, 247] width 32 height 12
click at [390, 255] on div "Preview" at bounding box center [389, 247] width 53 height 22
click at [1335, 448] on div "Details" at bounding box center [770, 456] width 1144 height 19
click at [1335, 451] on icon "pen-to-square" at bounding box center [1335, 456] width 11 height 11
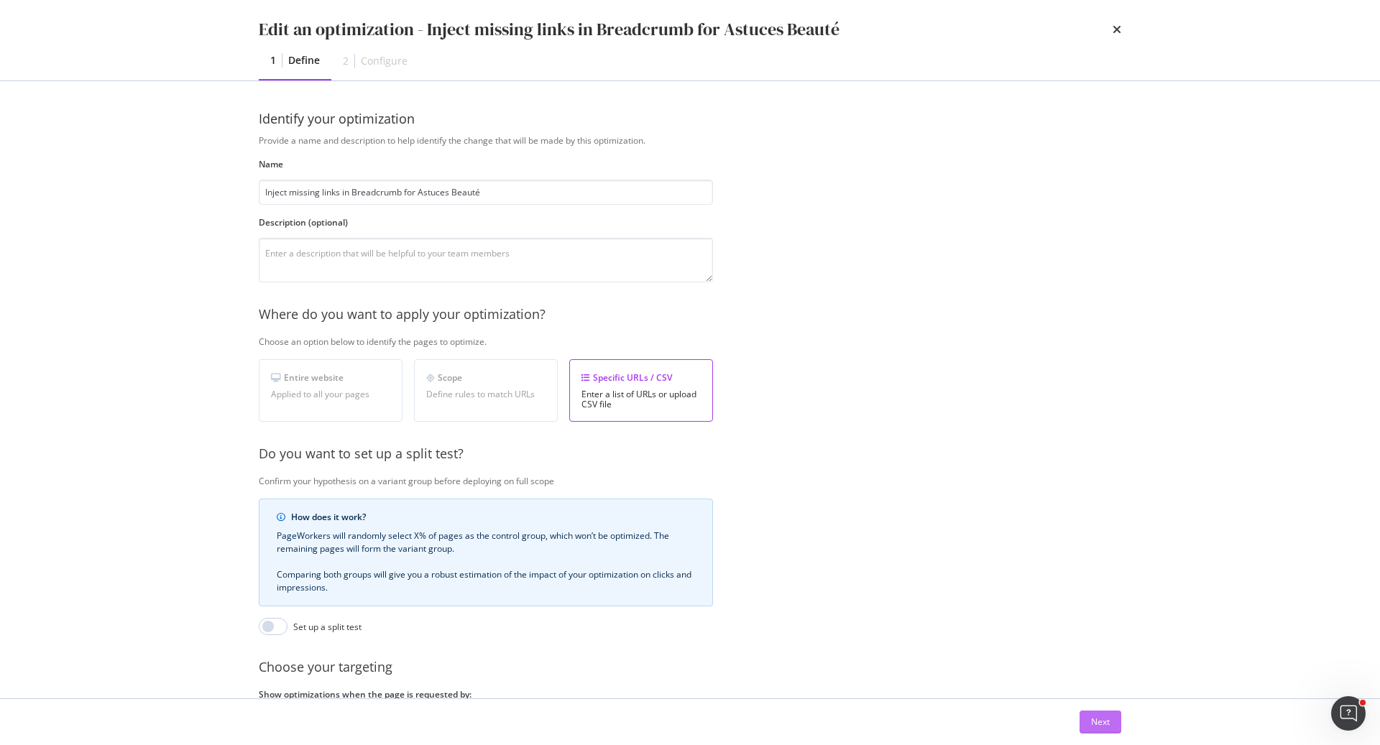
click at [1098, 727] on div "Next" at bounding box center [1100, 722] width 19 height 12
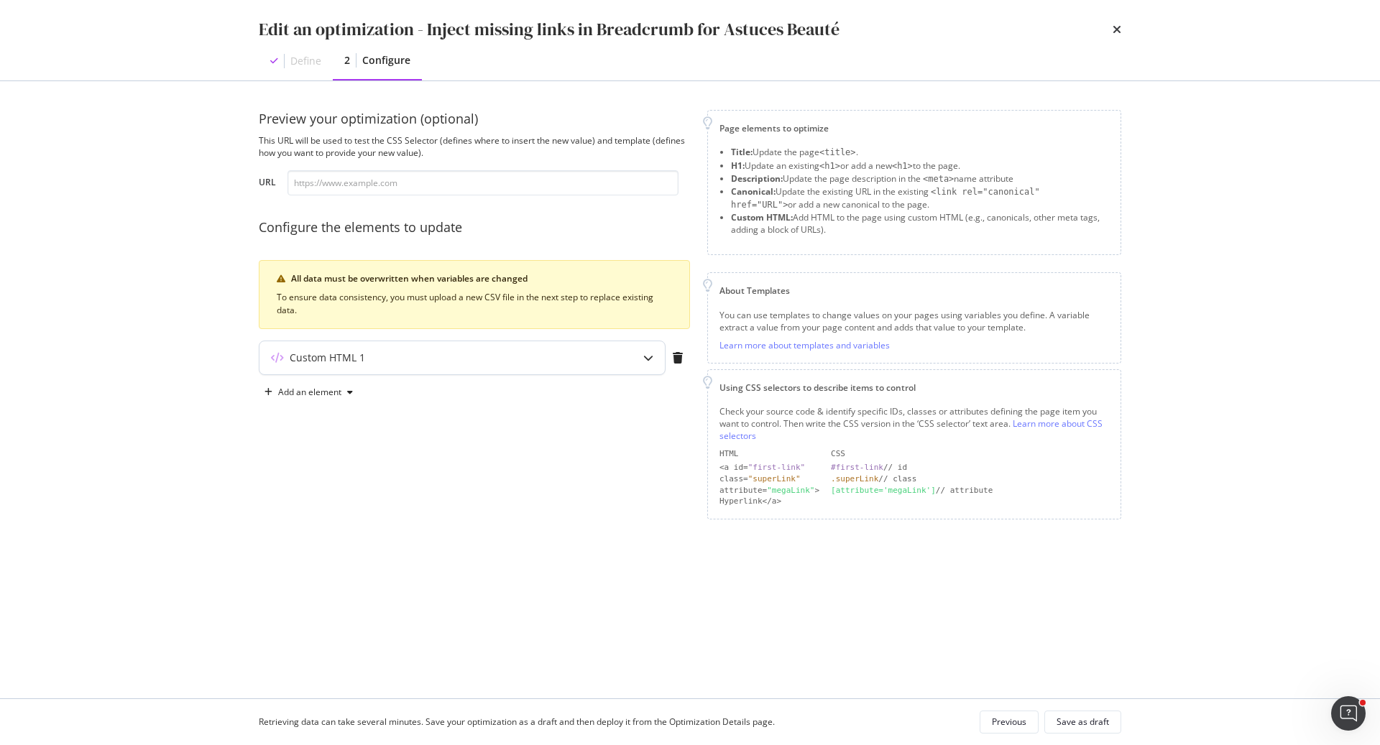
click at [446, 359] on div "Custom HTML 1" at bounding box center [433, 358] width 349 height 14
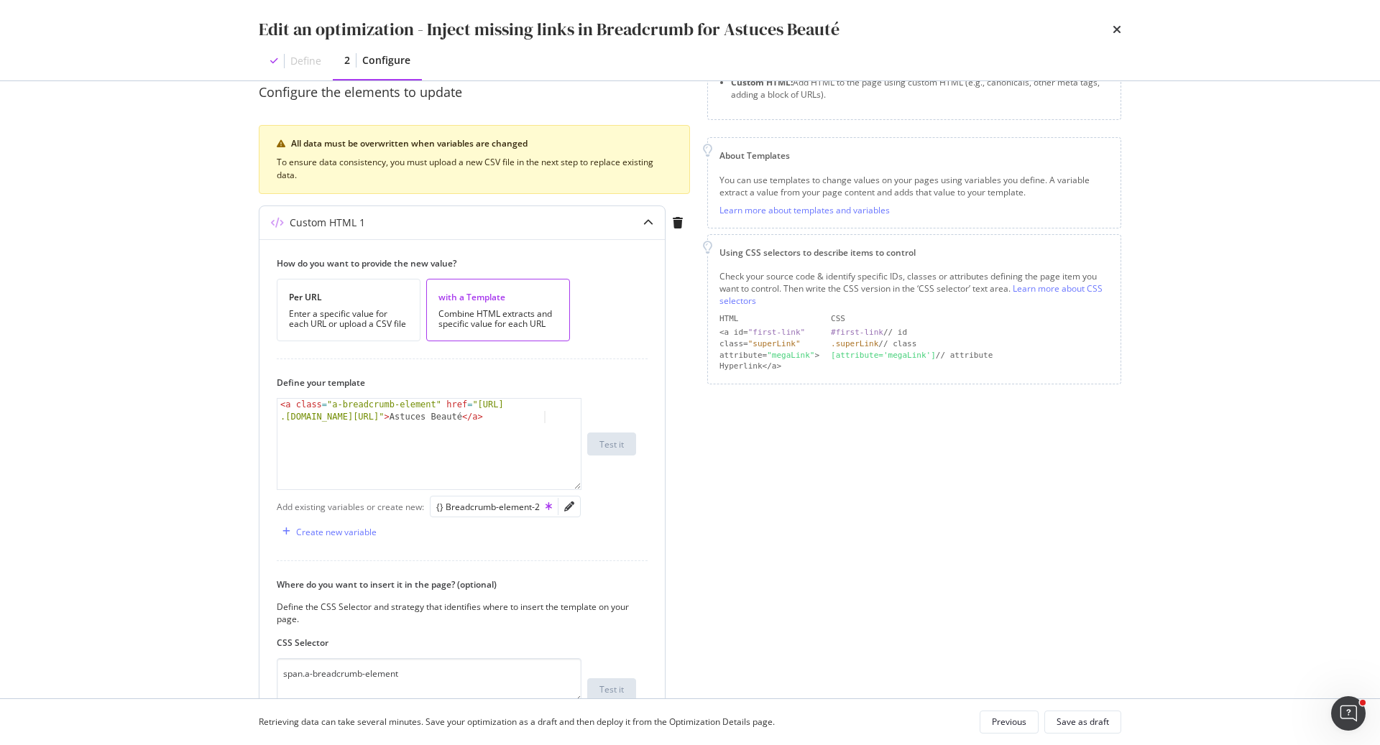
scroll to position [137, 0]
type textarea "<a class="a-breadcrumb-element" href="https://fr.loccitane.com/astuces-beaute">…"
click at [520, 425] on div "< a class = "a-breadcrumb-element" href = "https://fr .loccitane.com/astuces-be…" at bounding box center [429, 467] width 305 height 140
paste textarea "</span>"
drag, startPoint x: 476, startPoint y: 448, endPoint x: 462, endPoint y: 435, distance: 19.8
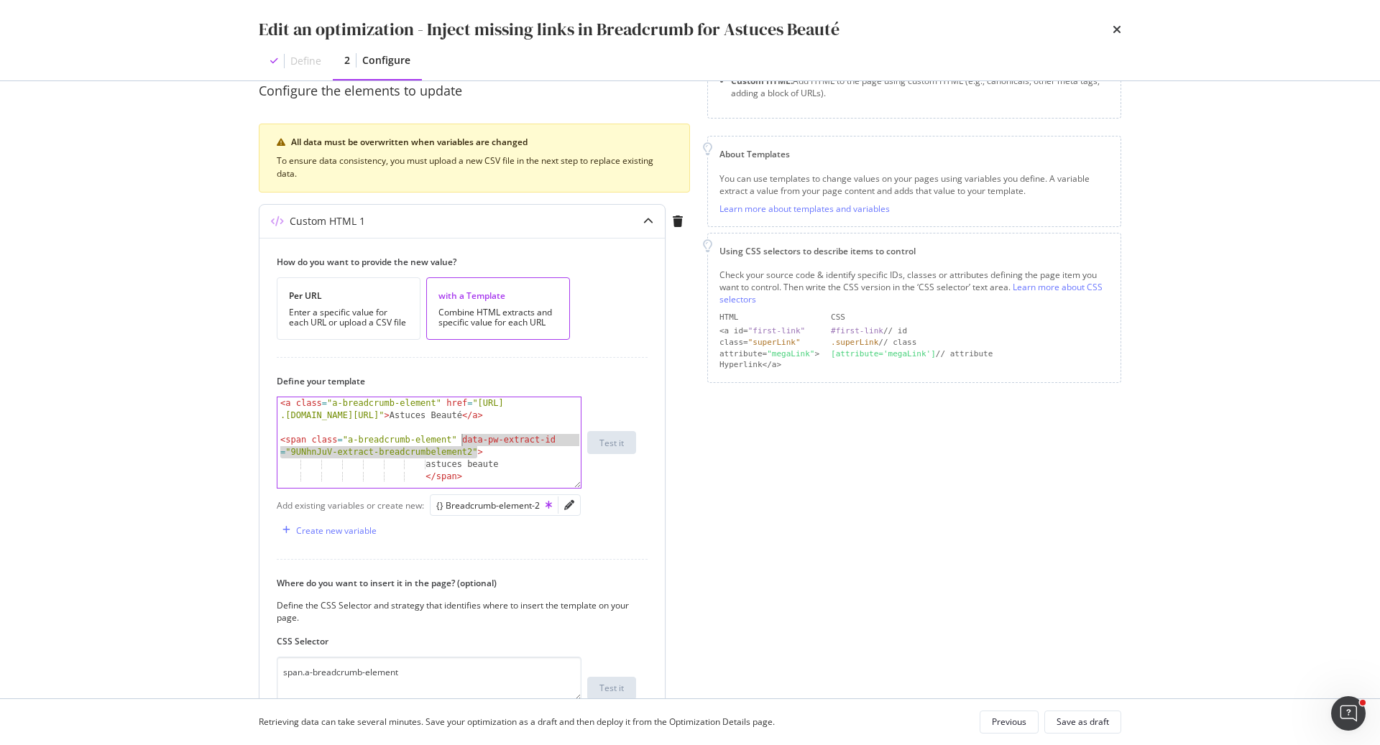
click at [462, 435] on div "< a class = "a-breadcrumb-element" href = "https://fr .loccitane.com/astuces-be…" at bounding box center [429, 461] width 305 height 128
click at [434, 412] on div "< a class = "a-breadcrumb-element" href = "https://fr .loccitane.com/astuces-be…" at bounding box center [429, 461] width 305 height 128
paste textarea "data-pw-extract-id="9UNhnJuV-extract-breadcrumbelement2""
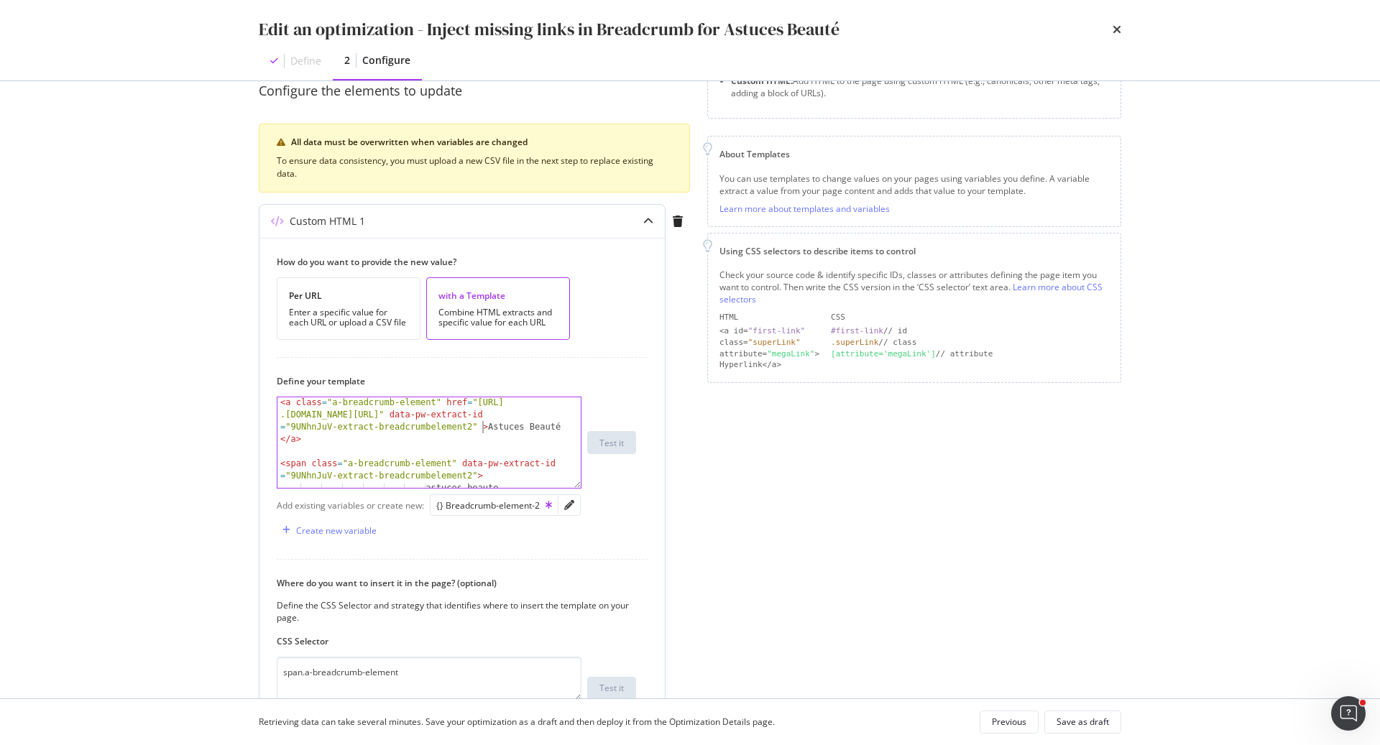
scroll to position [19, 0]
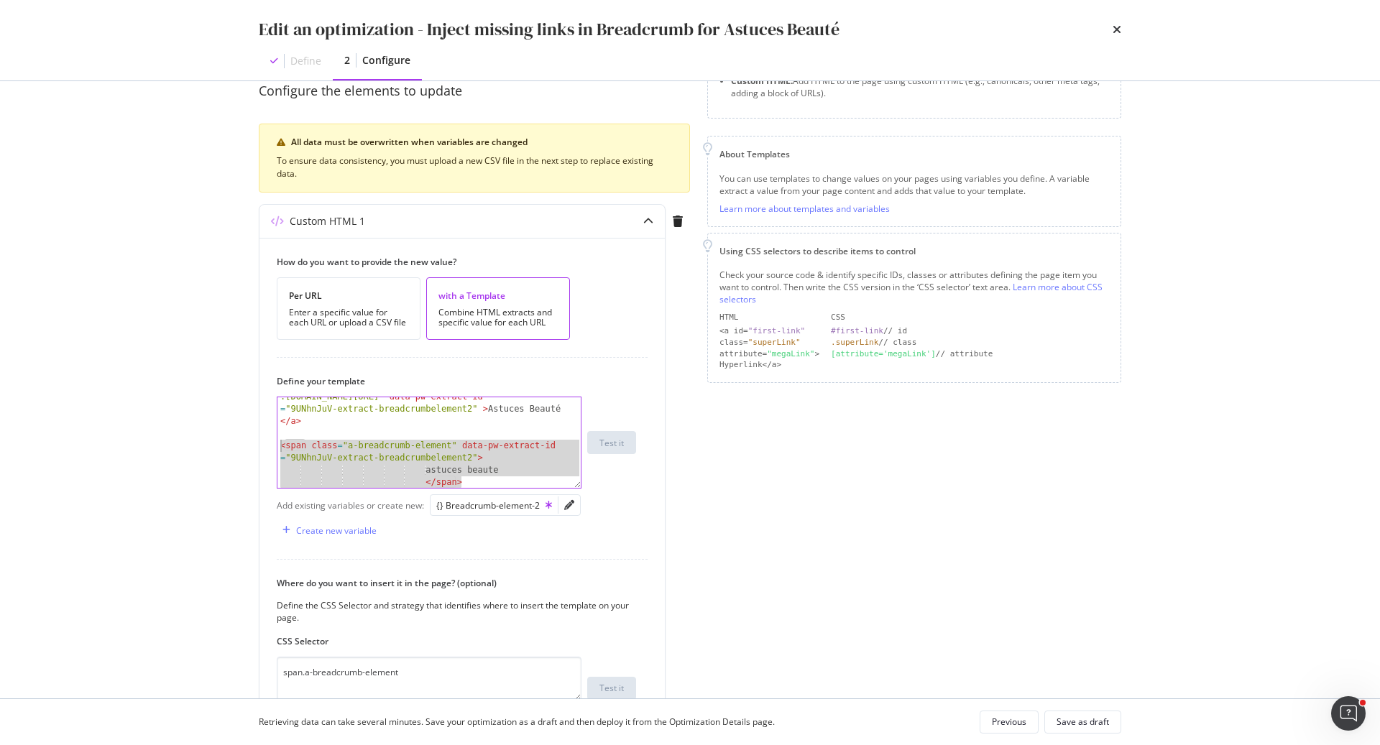
drag, startPoint x: 470, startPoint y: 475, endPoint x: 245, endPoint y: 441, distance: 227.6
click at [245, 441] on div "Preview your optimization (optional) This URL will be used to test the CSS Sele…" at bounding box center [690, 389] width 920 height 617
type textarea "<span class="a-breadcrumb-element" data-pw-extract-id="9UNhnJuV-extract-breadcr…"
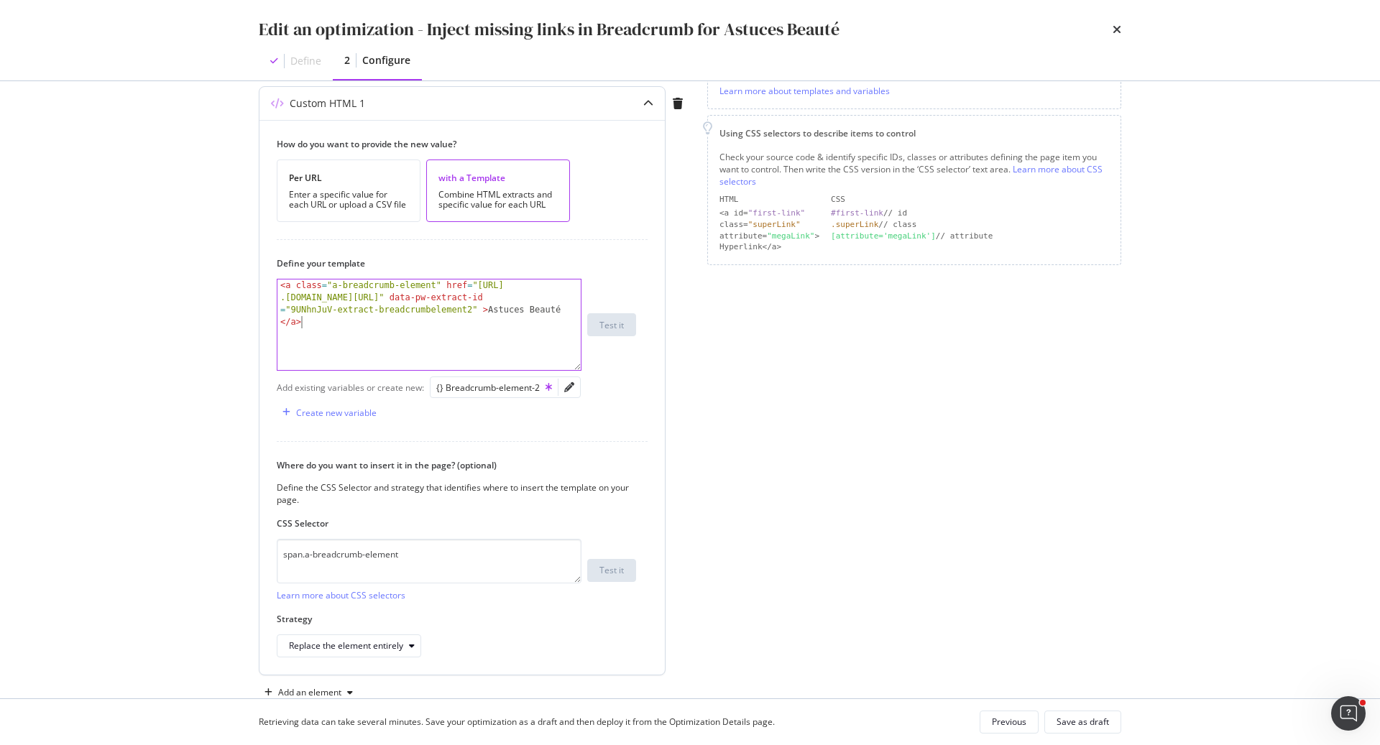
scroll to position [285, 0]
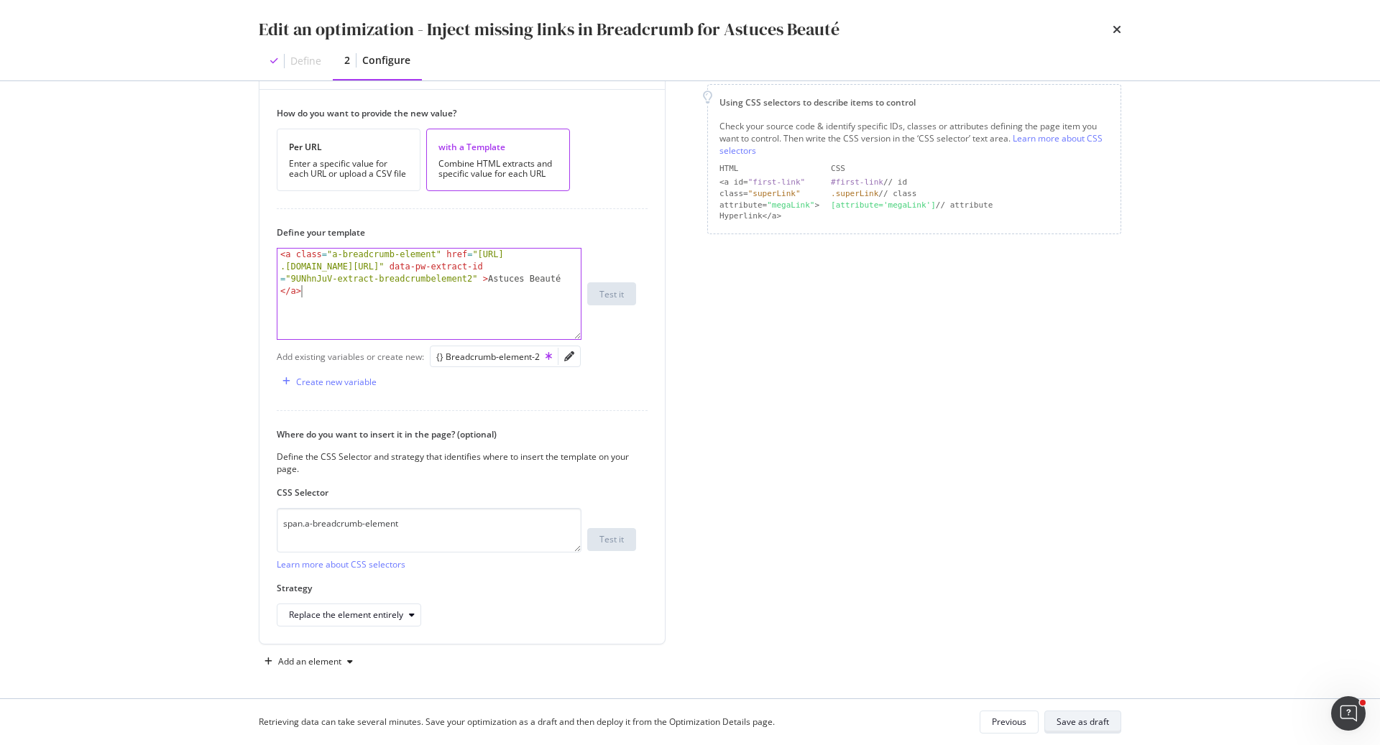
type textarea "<a class="a-breadcrumb-element" href="[URL][DOMAIN_NAME]" data-pw-extract-id="9…"
click at [1097, 719] on div "Save as draft" at bounding box center [1082, 722] width 52 height 12
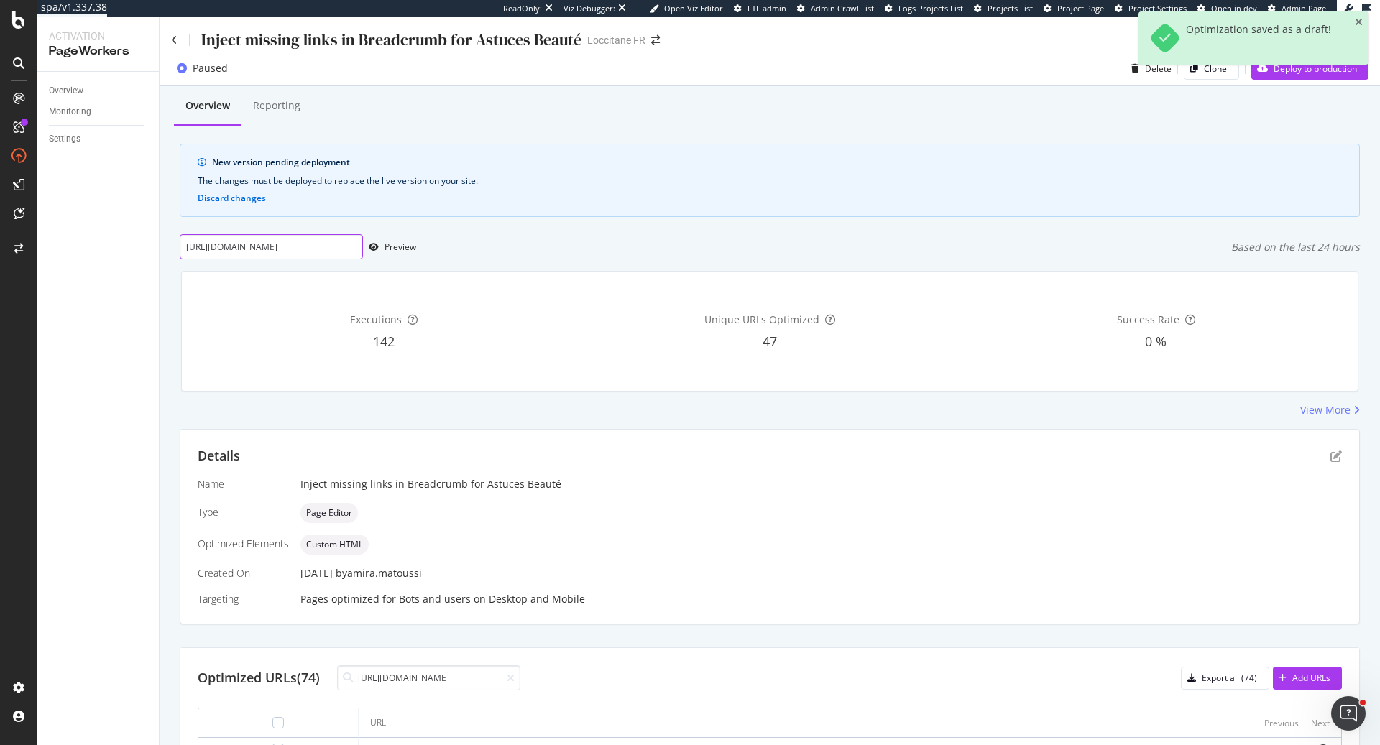
click at [318, 237] on input "https://fr.loccitane.com/quel-masque-capillaire-choisir" at bounding box center [271, 246] width 183 height 25
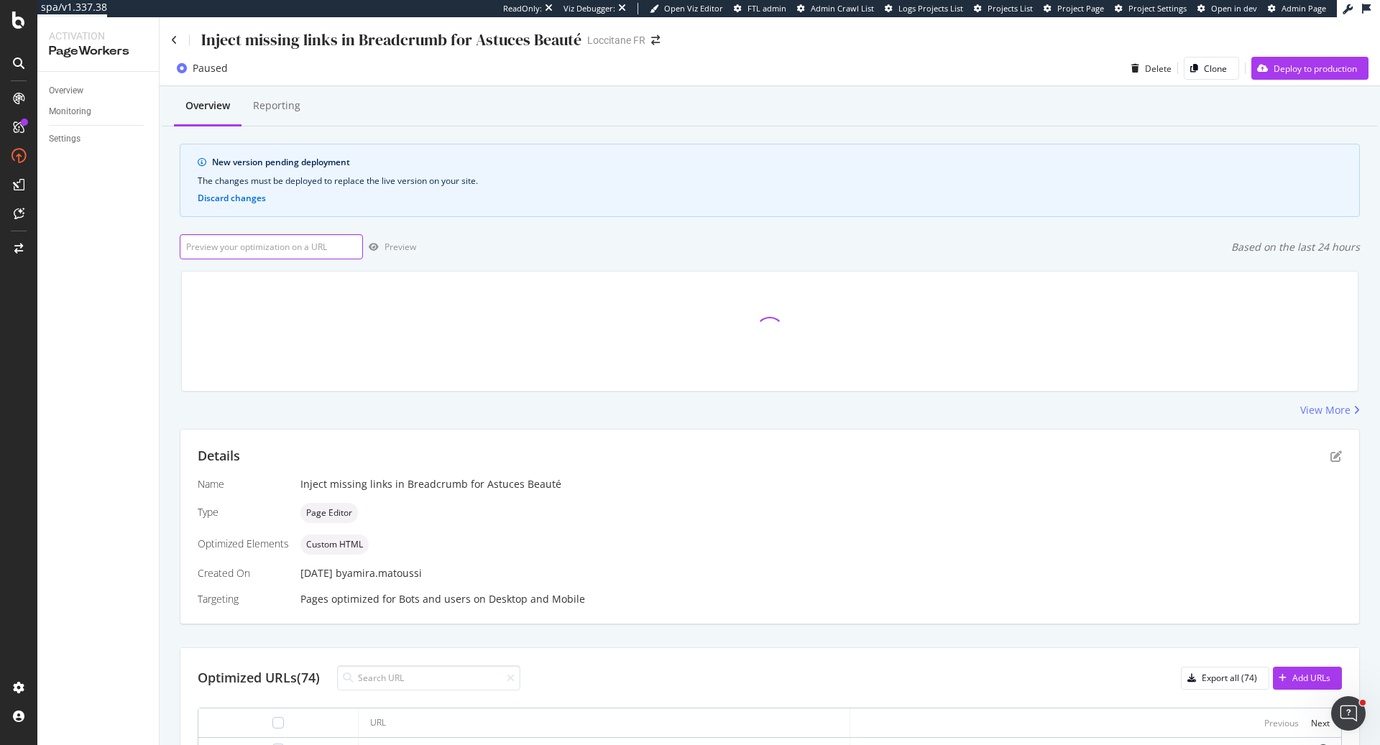
click at [321, 240] on input "url" at bounding box center [271, 246] width 183 height 25
paste input "[URL][DOMAIN_NAME]"
click at [387, 244] on div "Preview" at bounding box center [400, 247] width 32 height 12
click at [239, 246] on input "https://fr.loccitane.com/quel-masque-capillaire-choisir" at bounding box center [271, 246] width 183 height 25
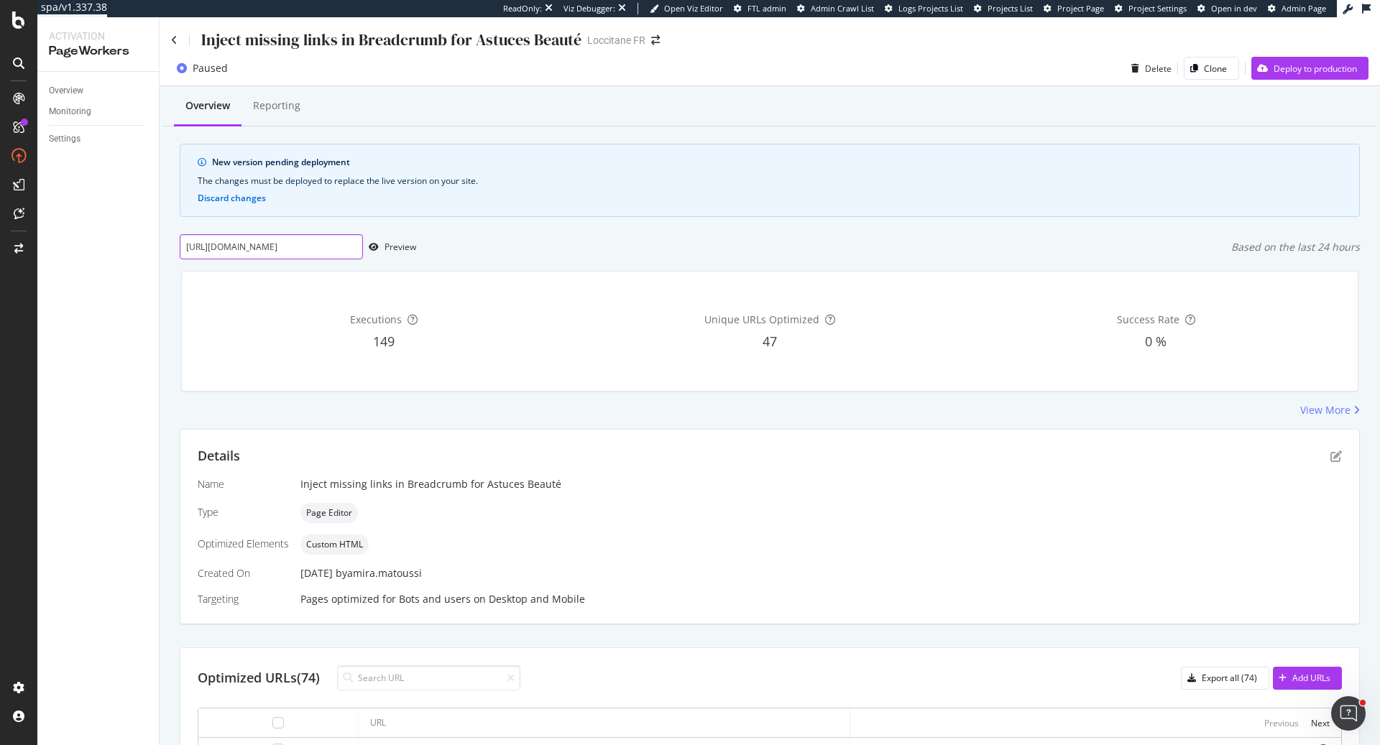
click at [239, 246] on input "https://fr.loccitane.com/quel-masque-capillaire-choisir" at bounding box center [271, 246] width 183 height 25
paste input "comment-hydrater-sa-peau"
type input "https://fr.loccitane.com/comment-hydrater-sa-peau"
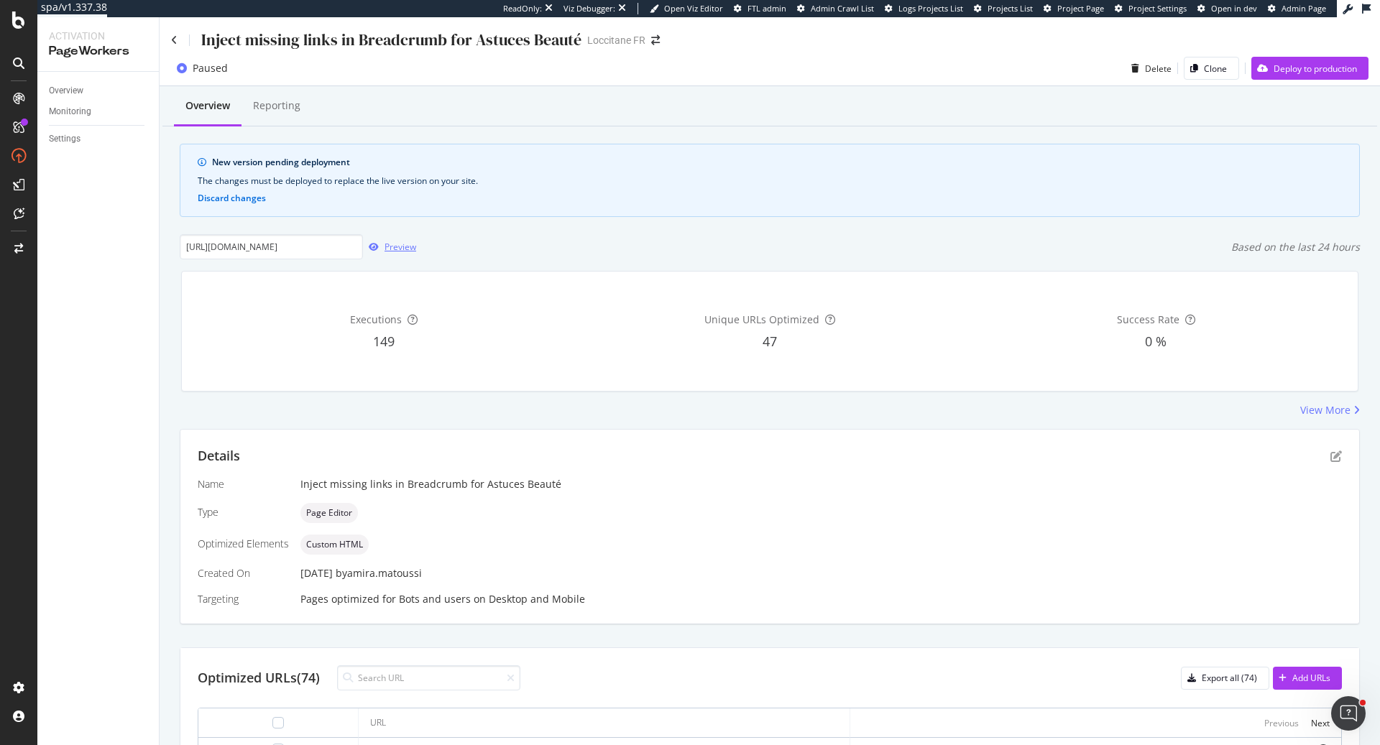
click at [398, 243] on div "Preview" at bounding box center [400, 247] width 32 height 12
click at [1334, 455] on icon "pen-to-square" at bounding box center [1335, 456] width 11 height 11
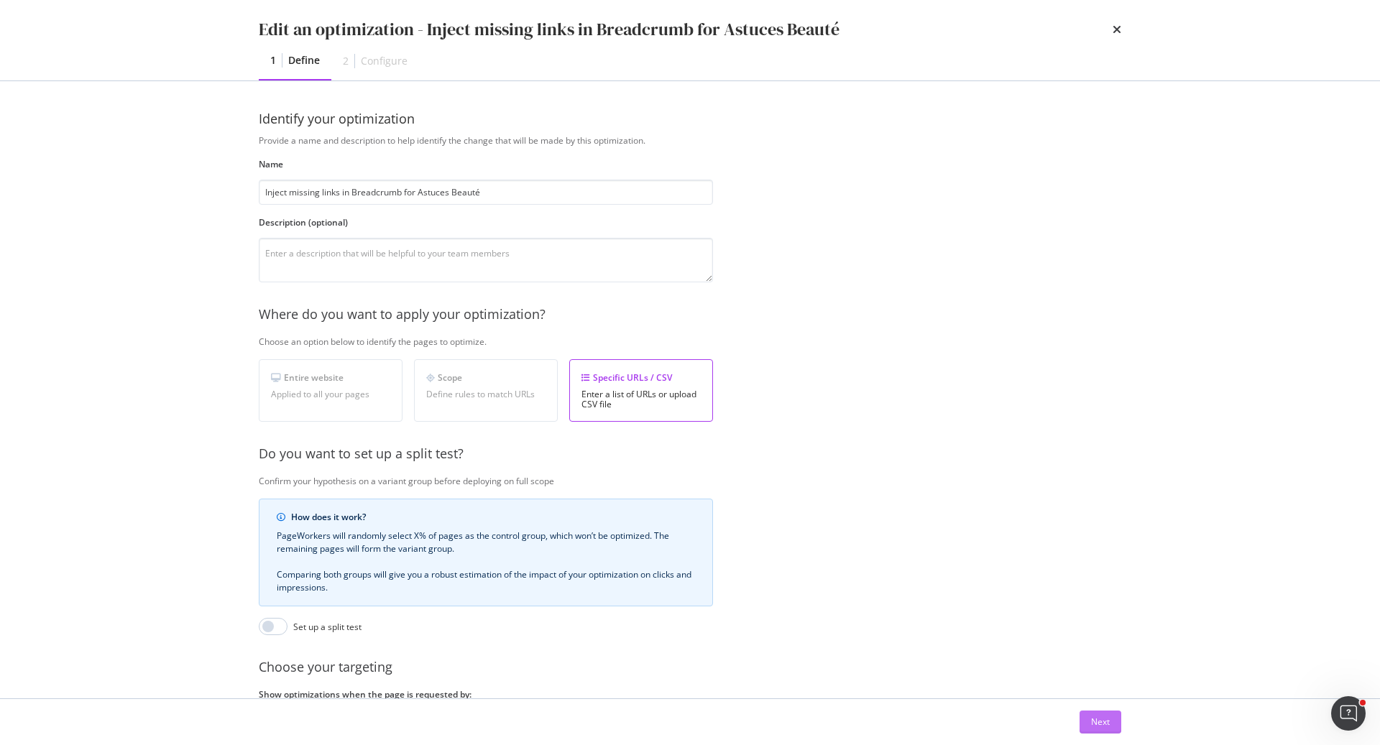
click at [1091, 727] on div "Next" at bounding box center [1100, 722] width 19 height 12
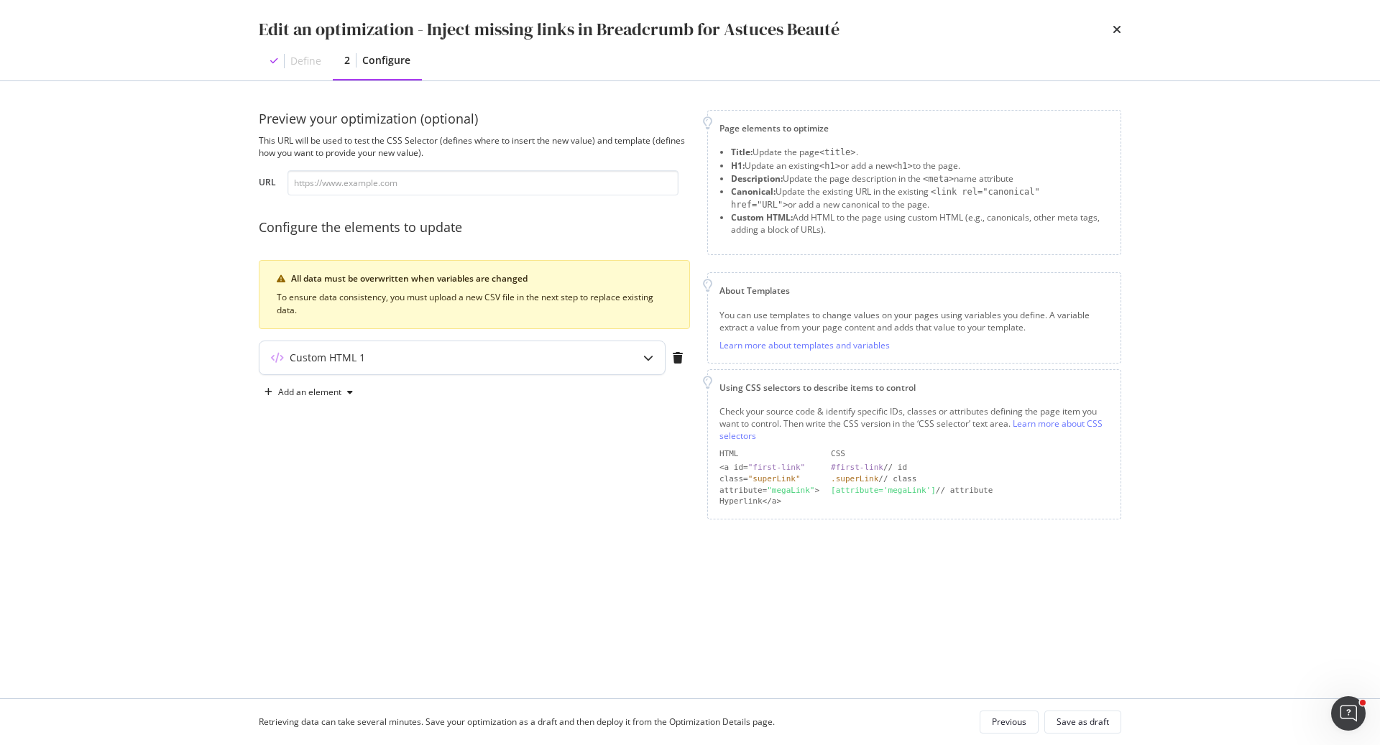
click at [486, 356] on div "Custom HTML 1" at bounding box center [433, 358] width 349 height 14
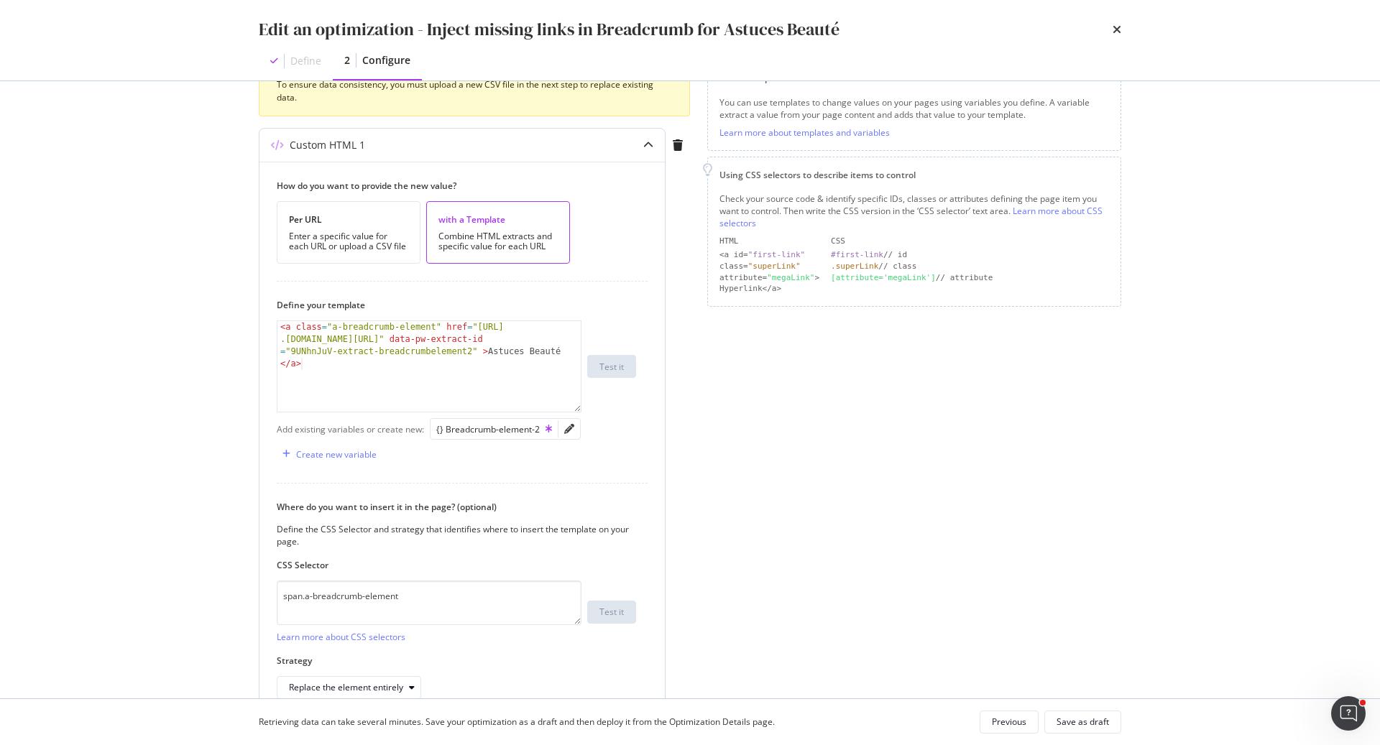
scroll to position [285, 0]
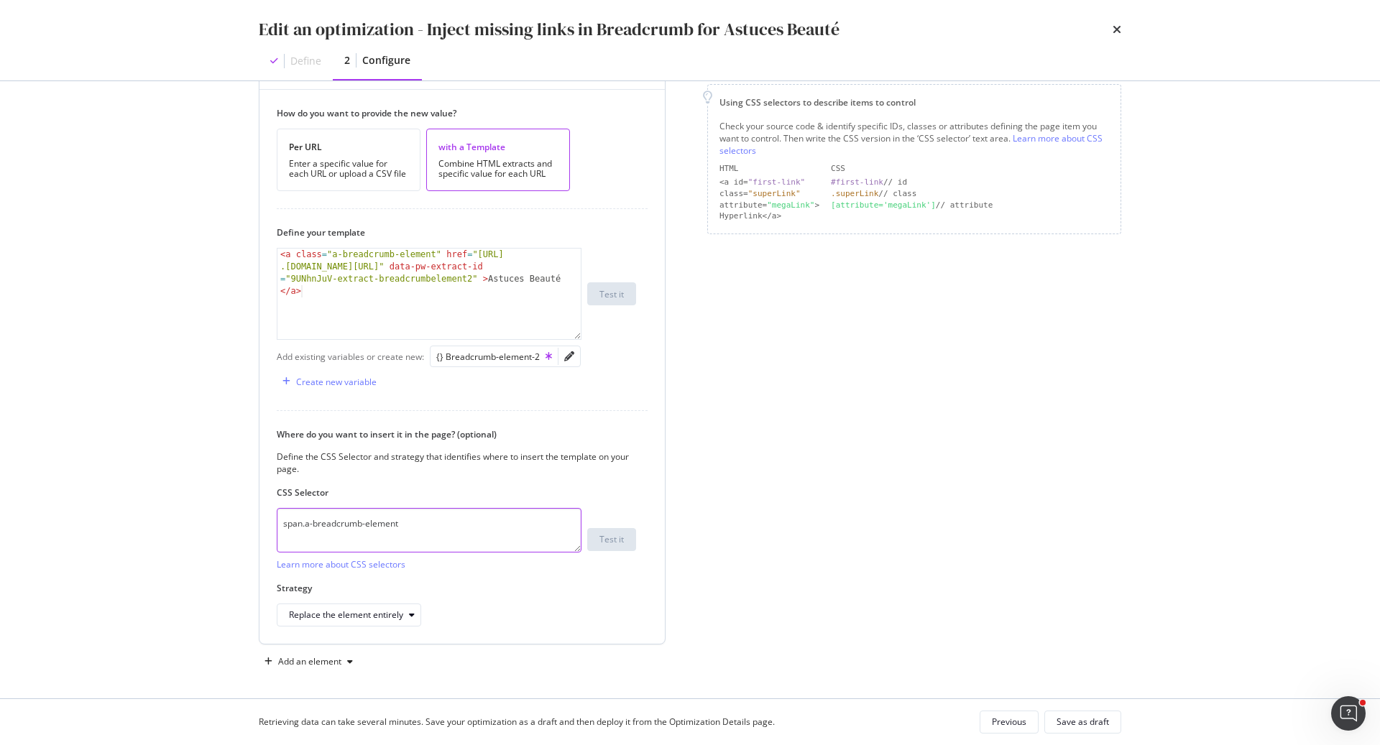
click at [433, 520] on textarea "span.a-breadcrumb-element" at bounding box center [429, 530] width 305 height 45
click at [517, 354] on div "{} Breadcrumb-element-2" at bounding box center [494, 357] width 116 height 12
click at [564, 352] on icon "pencil" at bounding box center [569, 356] width 10 height 10
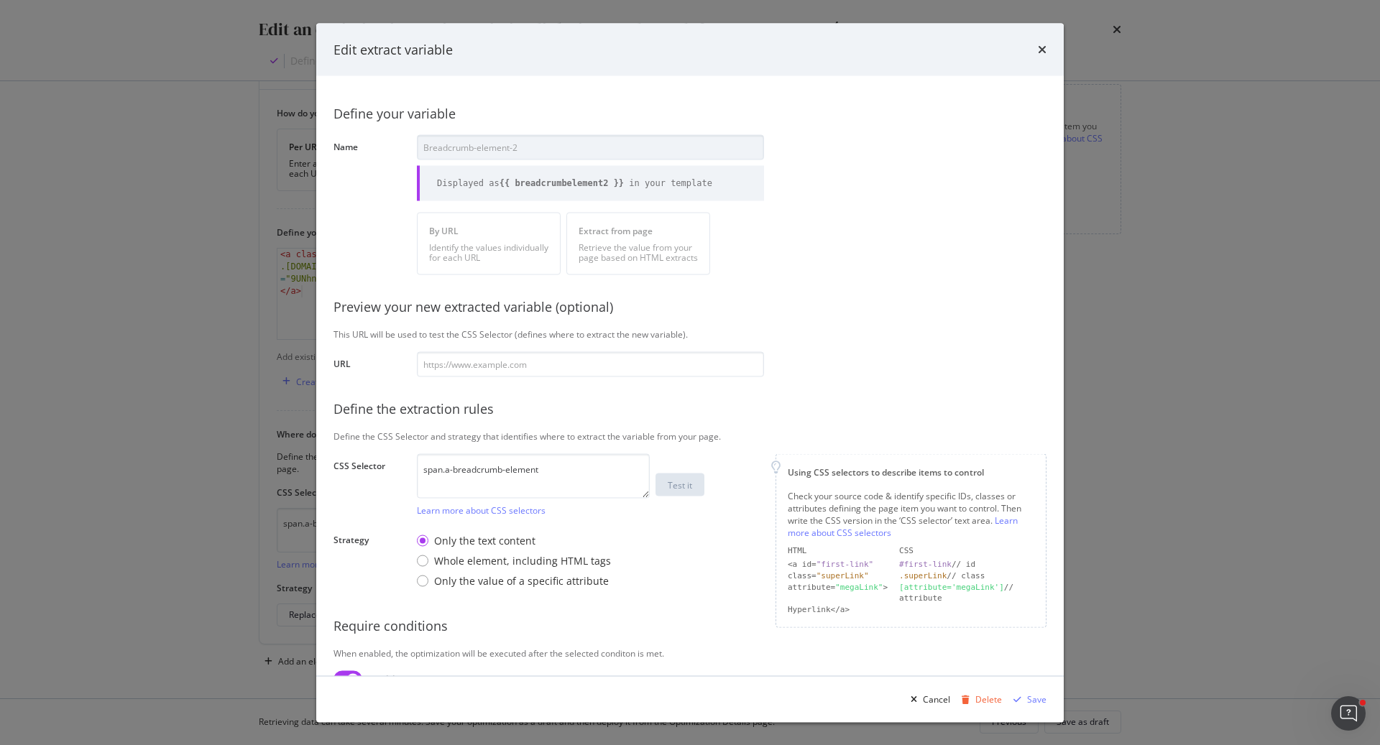
scroll to position [101, 0]
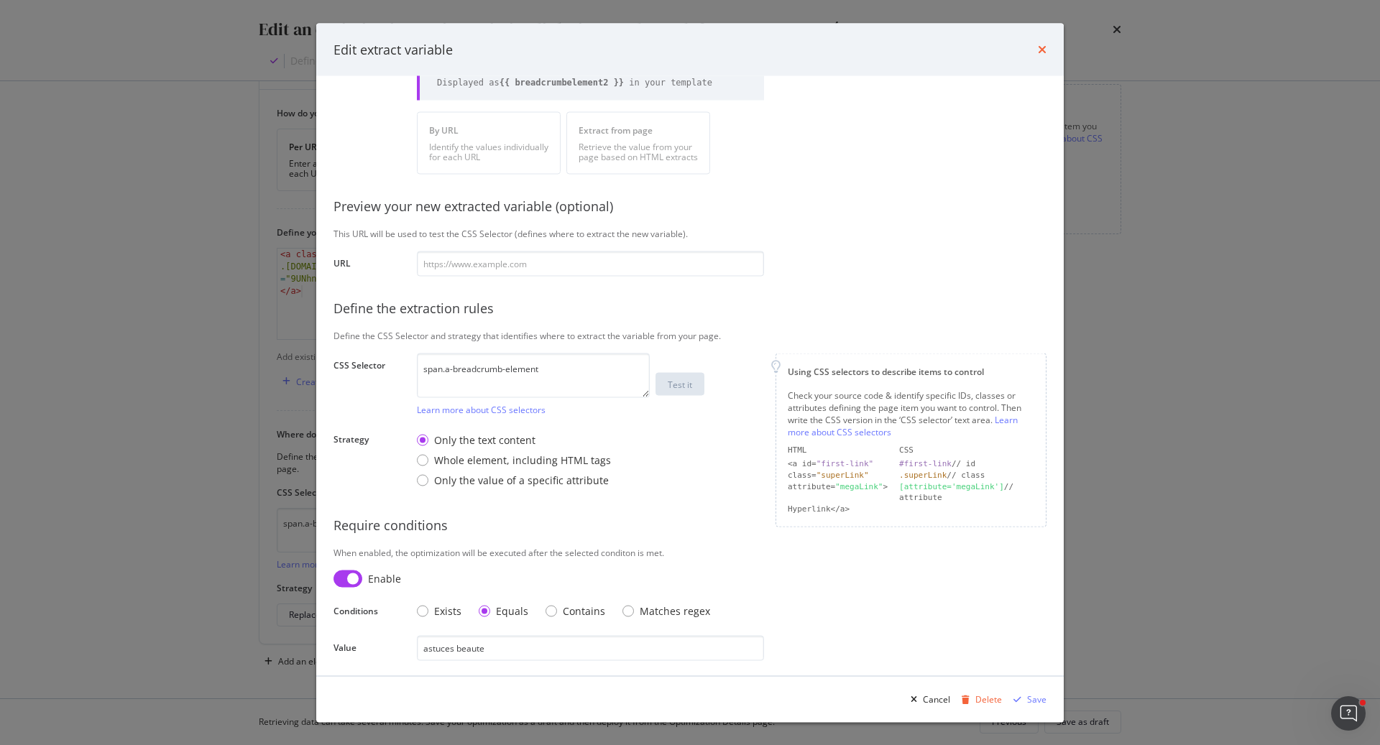
click at [1041, 48] on icon "times" at bounding box center [1042, 49] width 9 height 11
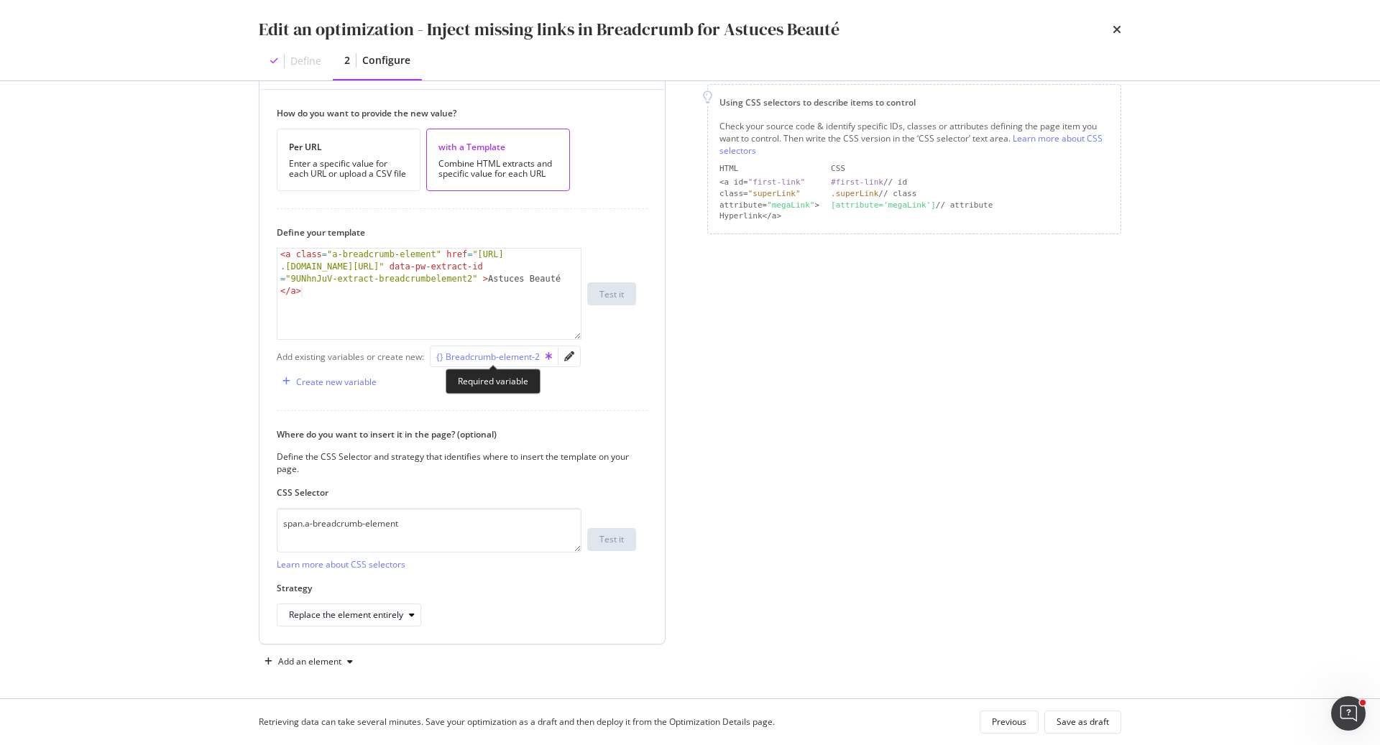
click at [487, 351] on div "{} Breadcrumb-element-2" at bounding box center [494, 357] width 116 height 12
drag, startPoint x: 415, startPoint y: 291, endPoint x: 321, endPoint y: 288, distance: 94.2
click at [321, 288] on div "< a class = "a-breadcrumb-element" href = "https://fr .loccitane.com/astuces-be…" at bounding box center [429, 343] width 305 height 189
click at [436, 253] on div "< a class = "a-breadcrumb-element" href = "https://fr .loccitane.com/astuces-be…" at bounding box center [429, 343] width 305 height 189
click at [436, 293] on div "< a class = "a-breadcrumb-element" href = "https://fr .loccitane.com/astuces-be…" at bounding box center [429, 343] width 305 height 189
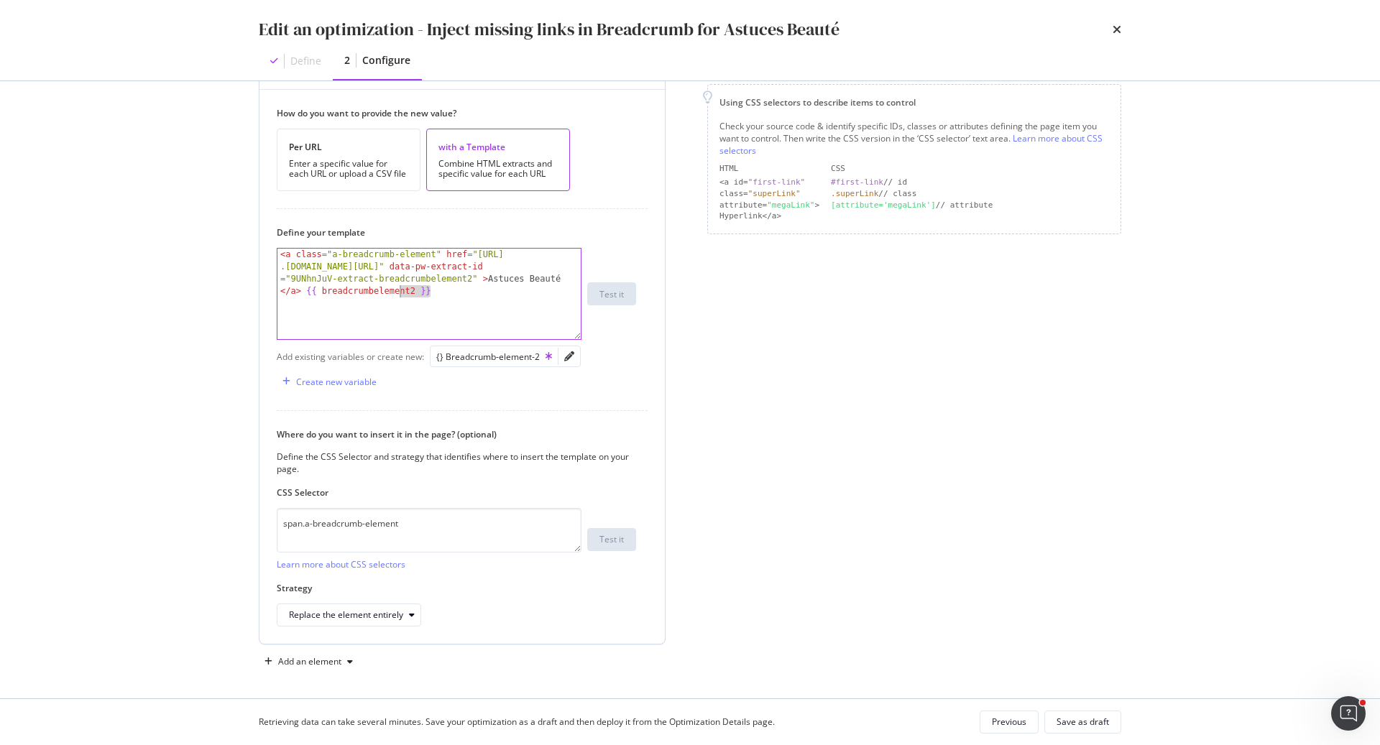
drag, startPoint x: 438, startPoint y: 287, endPoint x: 367, endPoint y: 282, distance: 72.0
click at [367, 282] on div "< a class = "a-breadcrumb-element" href = "https://fr .loccitane.com/astuces-be…" at bounding box center [429, 343] width 305 height 189
click at [459, 291] on div "< a class = "a-breadcrumb-element" href = "https://fr .loccitane.com/astuces-be…" at bounding box center [429, 343] width 305 height 189
drag, startPoint x: 459, startPoint y: 291, endPoint x: 328, endPoint y: 290, distance: 131.5
click at [328, 290] on div "< a class = "a-breadcrumb-element" href = "https://fr .loccitane.com/astuces-be…" at bounding box center [429, 343] width 305 height 189
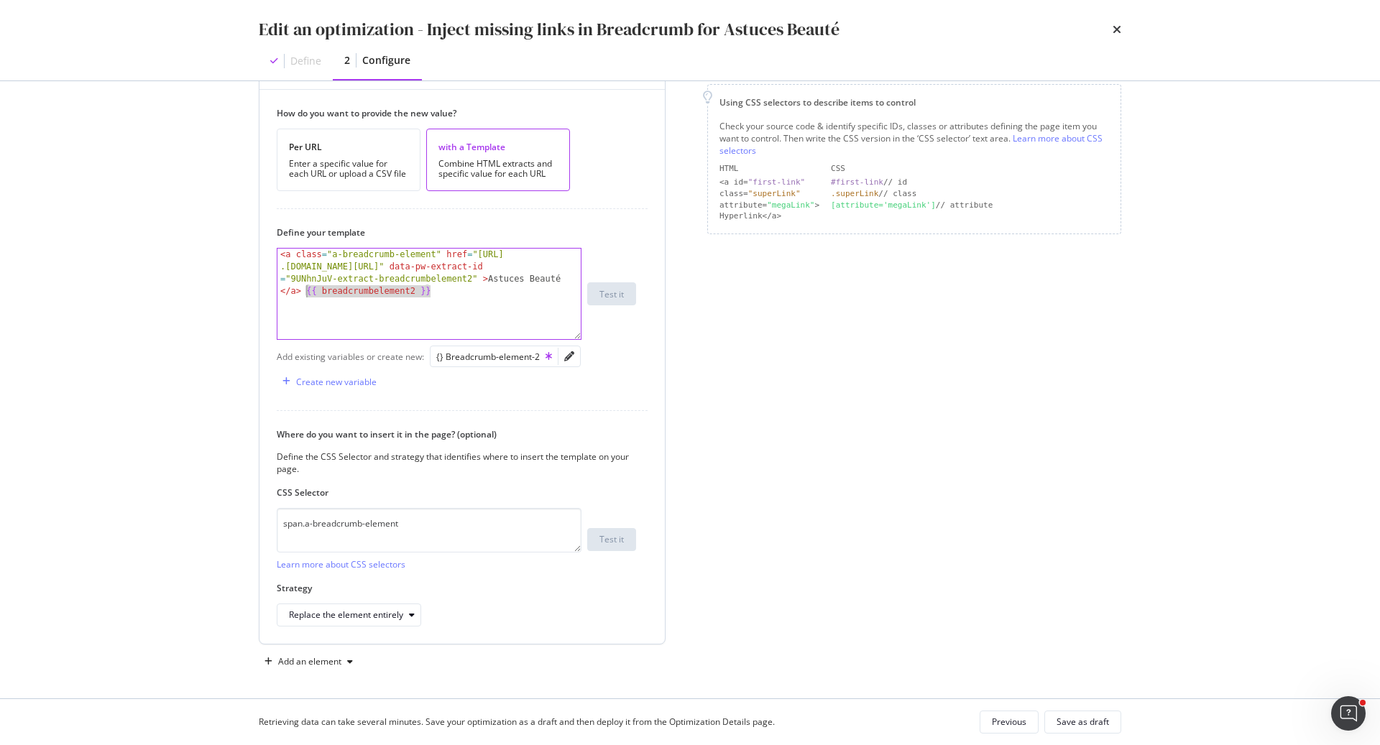
click at [438, 287] on div "< a class = "a-breadcrumb-element" href = "https://fr .loccitane.com/astuces-be…" at bounding box center [428, 294] width 303 height 91
drag, startPoint x: 441, startPoint y: 287, endPoint x: 304, endPoint y: 289, distance: 136.6
click at [304, 289] on div "< a class = "a-breadcrumb-element" href = "https://fr .loccitane.com/astuces-be…" at bounding box center [429, 343] width 305 height 189
click at [530, 355] on div "{} Breadcrumb-element-2" at bounding box center [494, 357] width 116 height 12
click at [560, 356] on div "modal" at bounding box center [569, 356] width 22 height 20
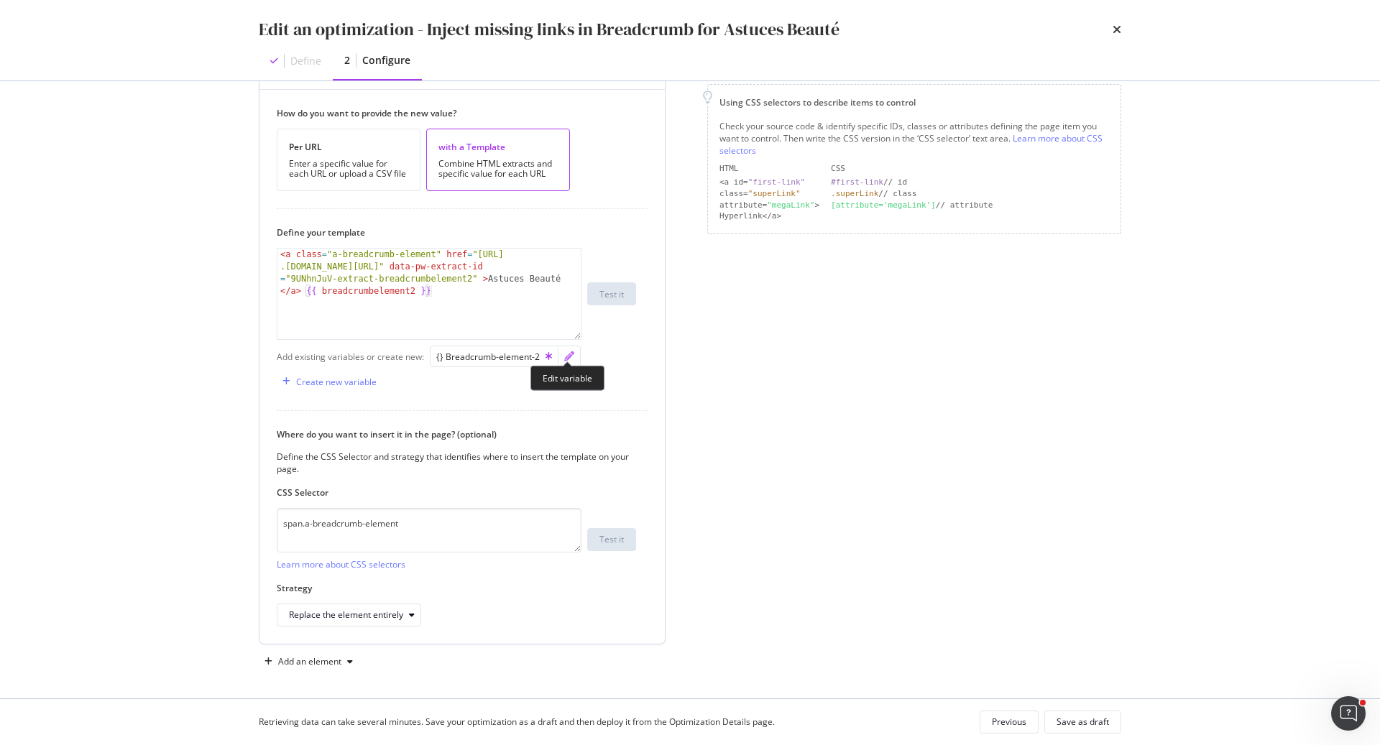
click at [566, 356] on icon "pencil" at bounding box center [569, 356] width 10 height 10
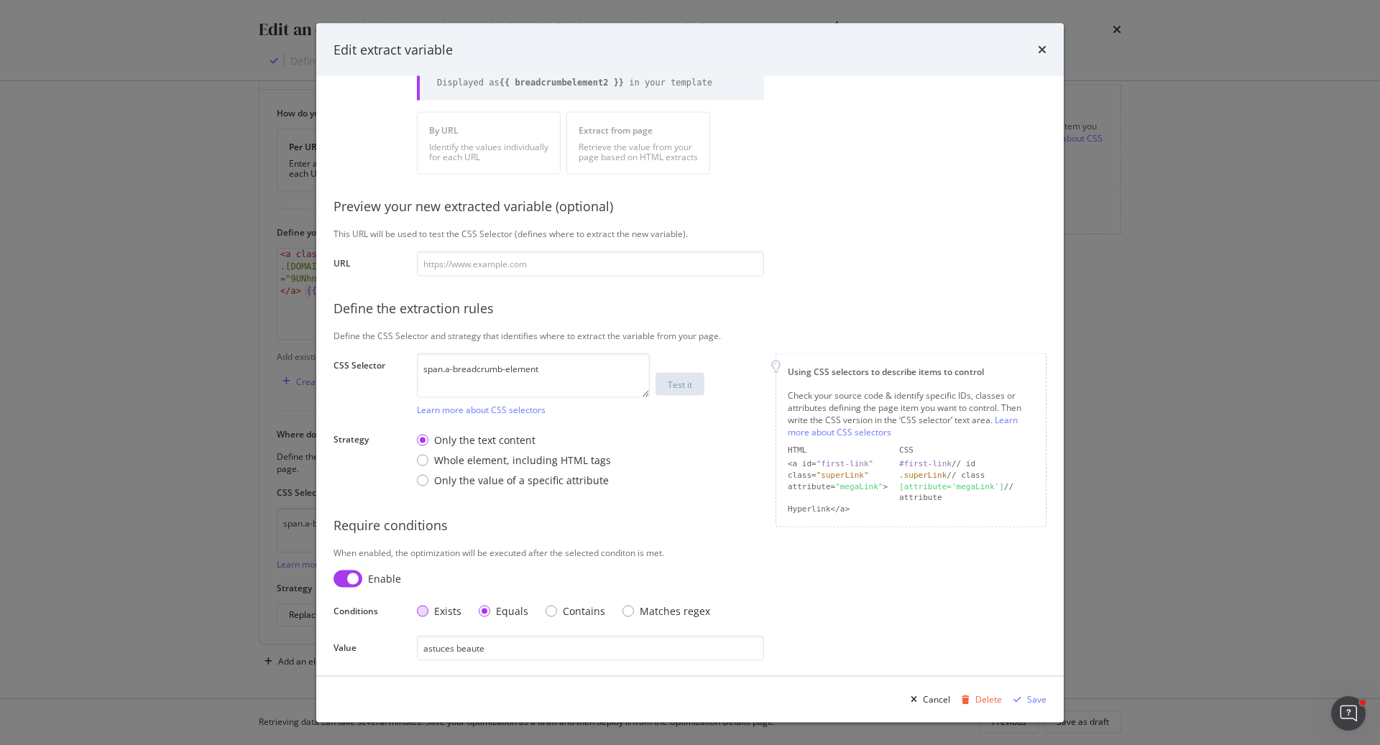
click at [422, 612] on div "Exists" at bounding box center [422, 611] width 11 height 11
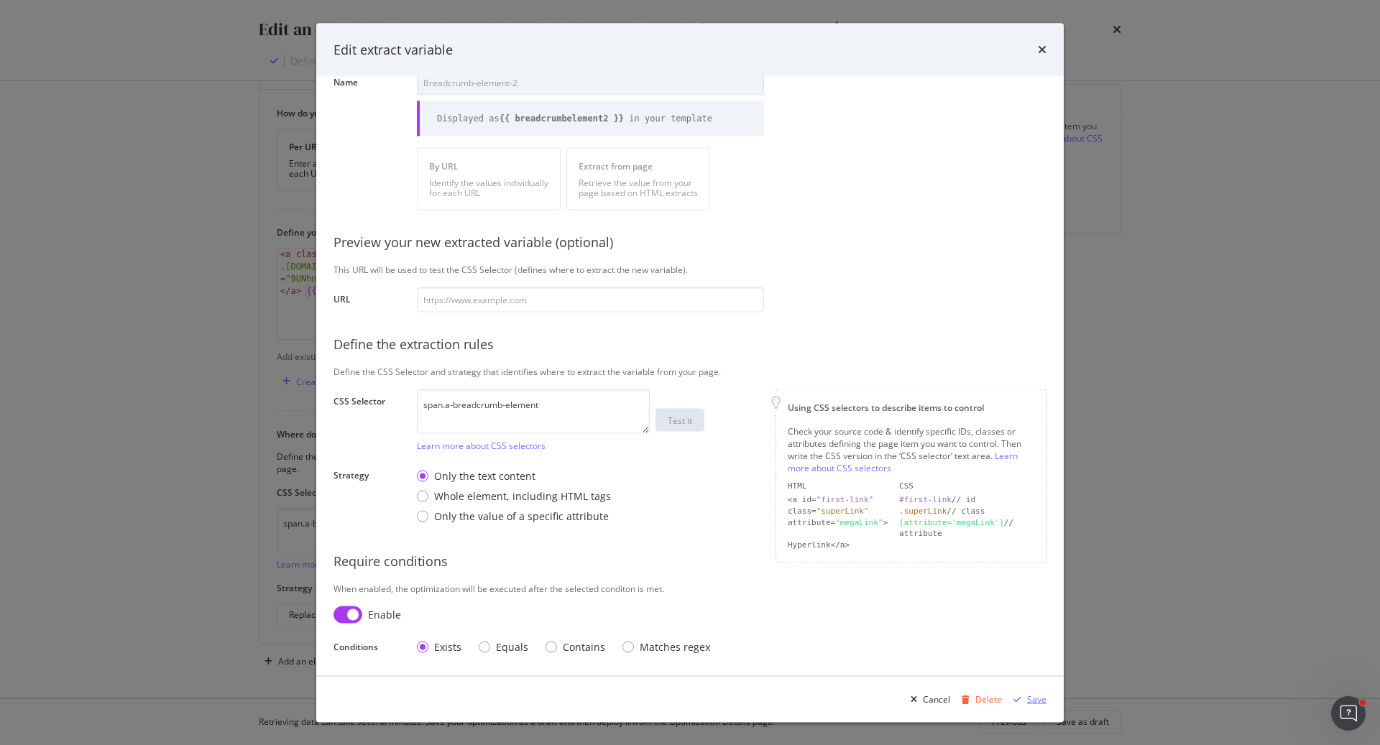
click at [1036, 701] on div "Save" at bounding box center [1036, 699] width 19 height 12
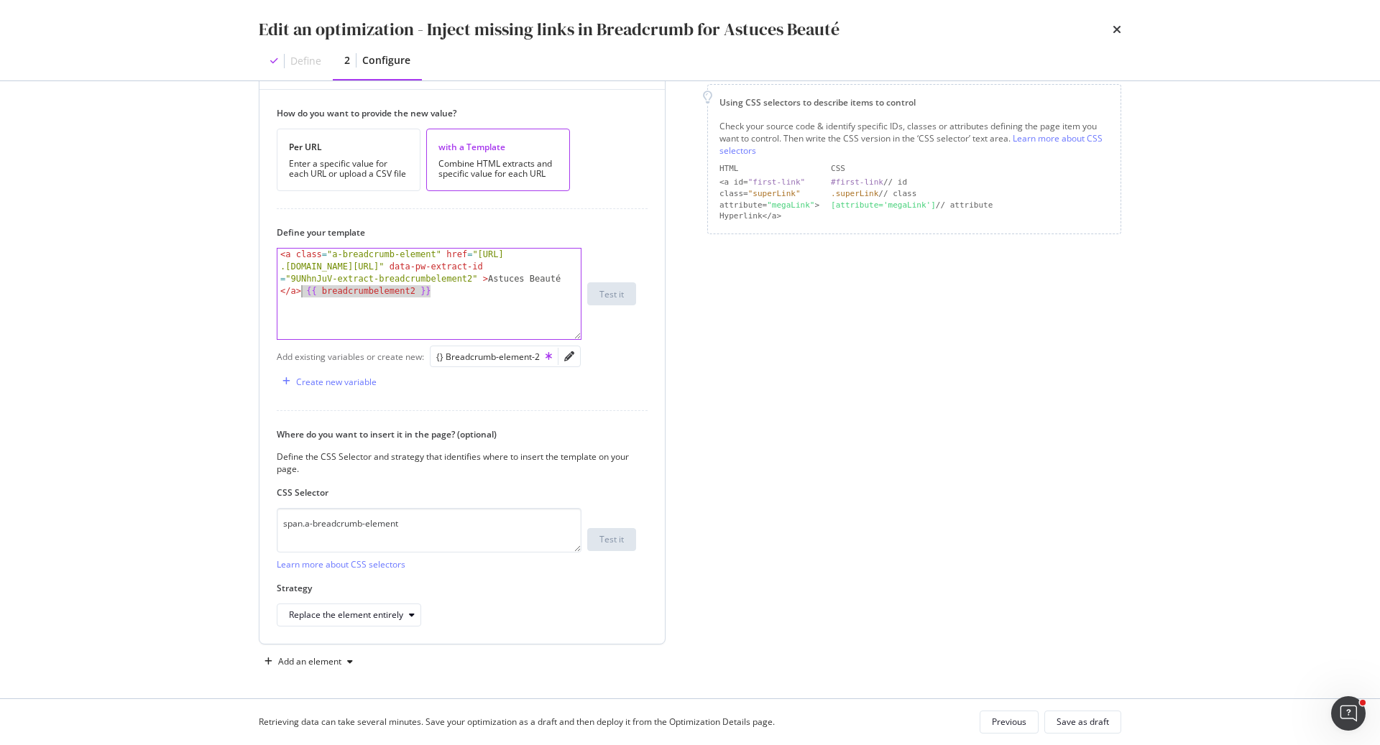
drag, startPoint x: 454, startPoint y: 295, endPoint x: 300, endPoint y: 292, distance: 153.8
click at [300, 292] on div "< a class = "a-breadcrumb-element" href = "https://fr .loccitane.com/astuces-be…" at bounding box center [429, 343] width 305 height 189
type textarea "<a class="a-breadcrumb-element" href="[URL][DOMAIN_NAME]" data-pw-extract-id="9…"
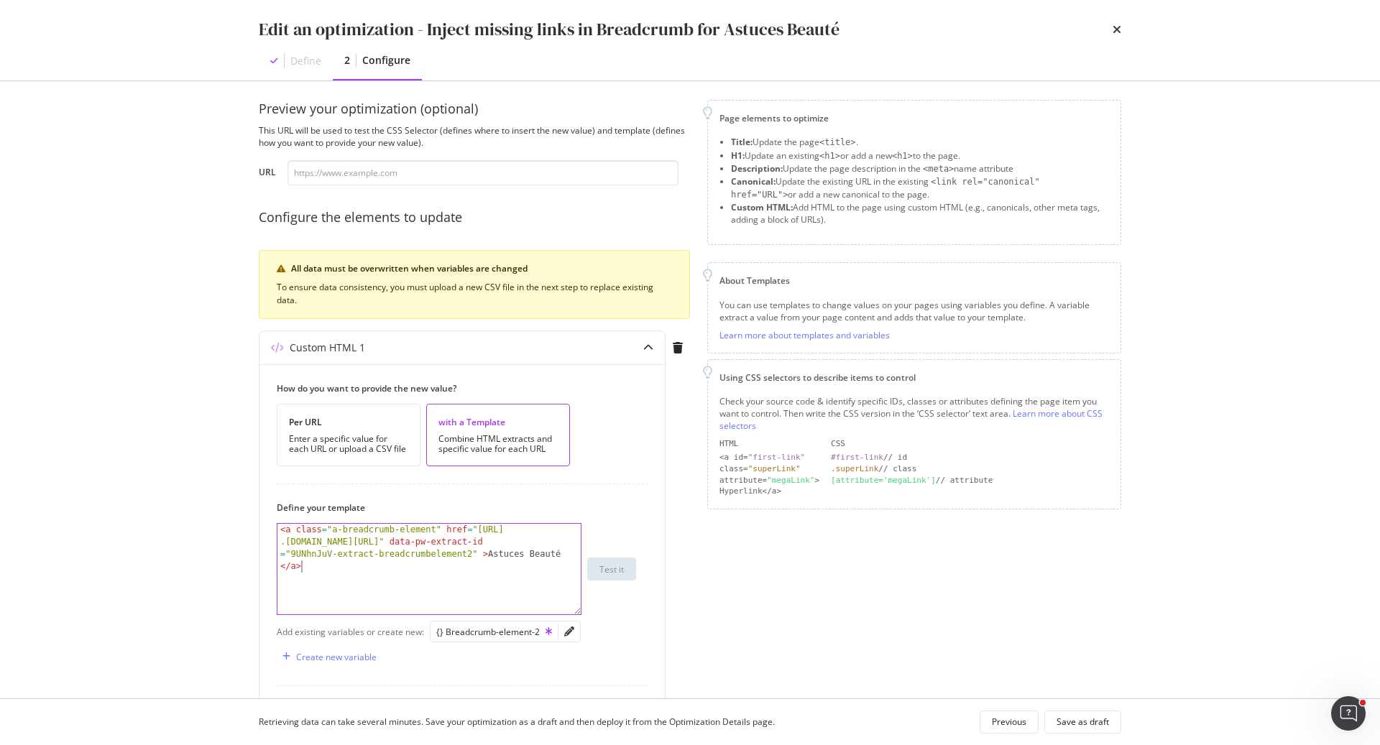
scroll to position [0, 0]
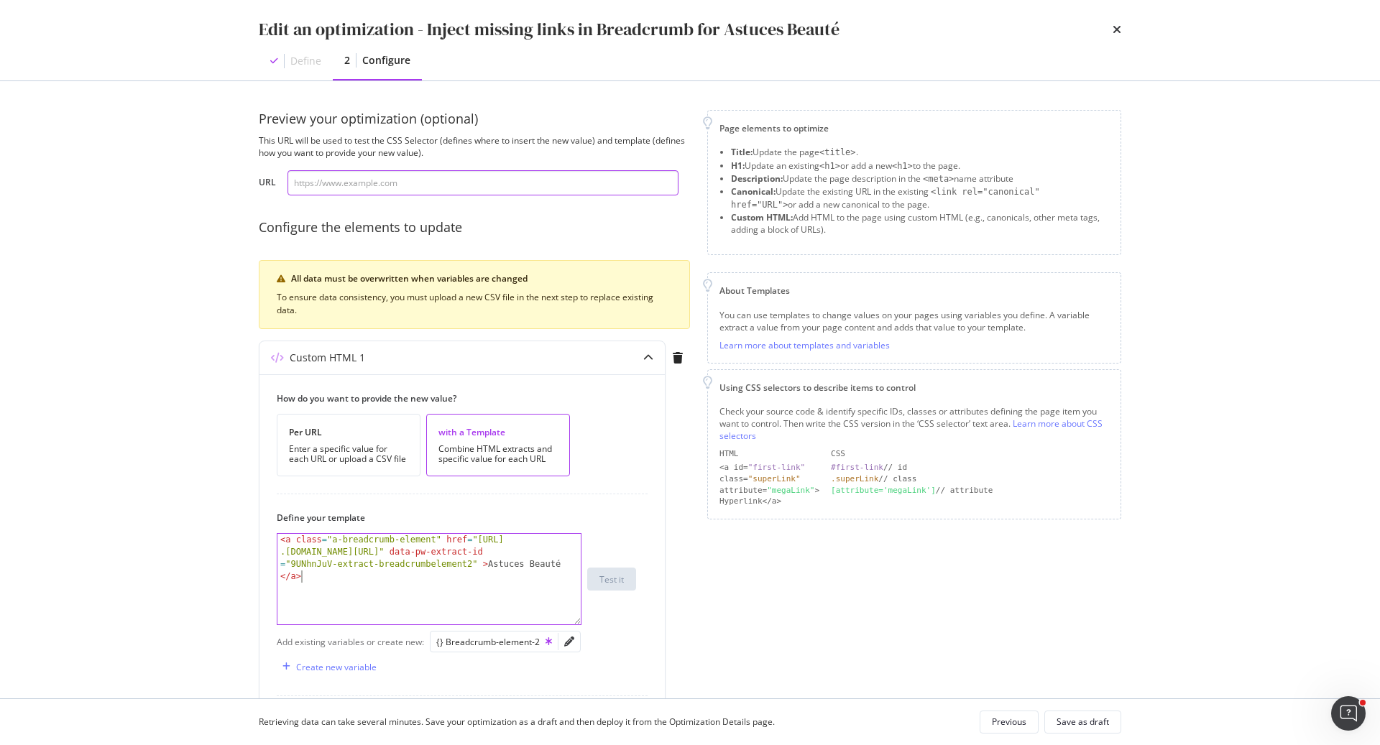
click at [408, 184] on input "modal" at bounding box center [482, 182] width 391 height 25
paste input "breadcrumbelement2"
type input "breadcrumbelement2"
paste input "[URL][DOMAIN_NAME]"
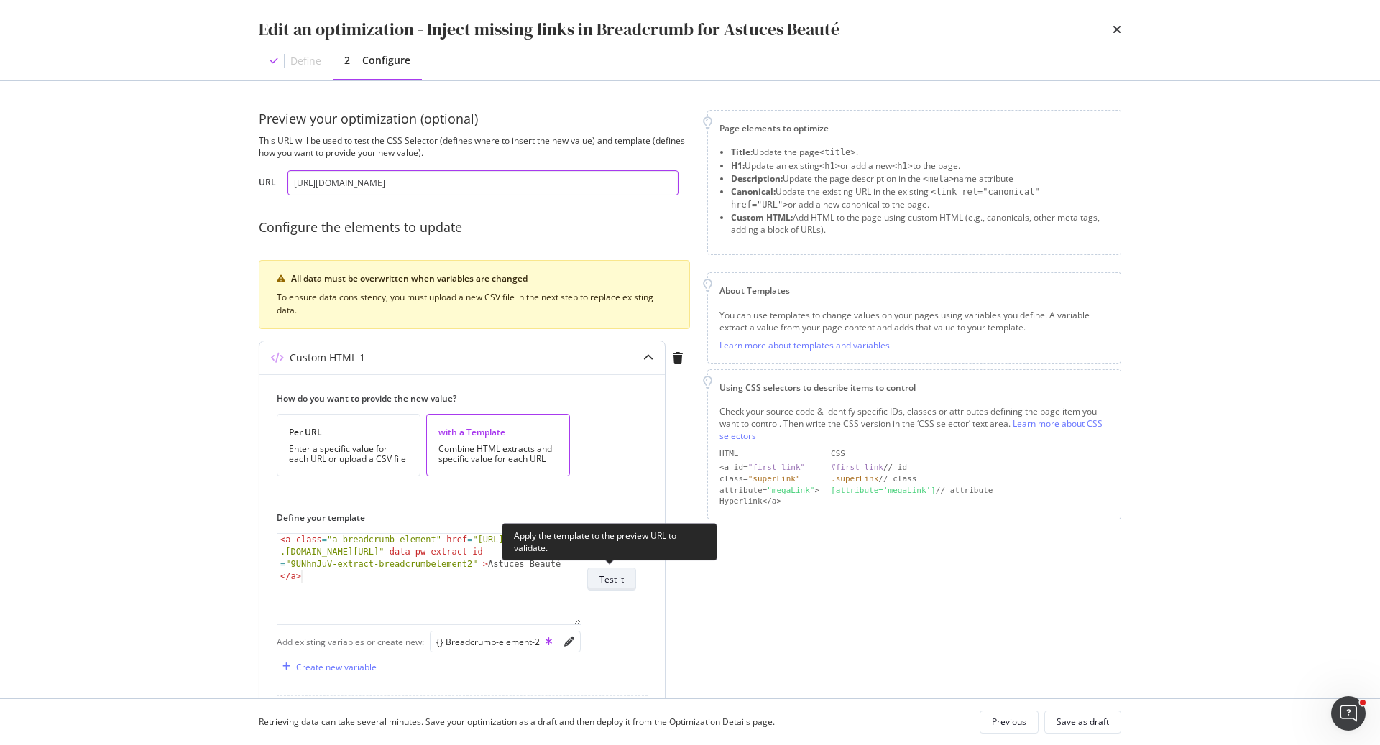
type input "[URL][DOMAIN_NAME]"
click at [629, 582] on button "Test it" at bounding box center [611, 579] width 49 height 23
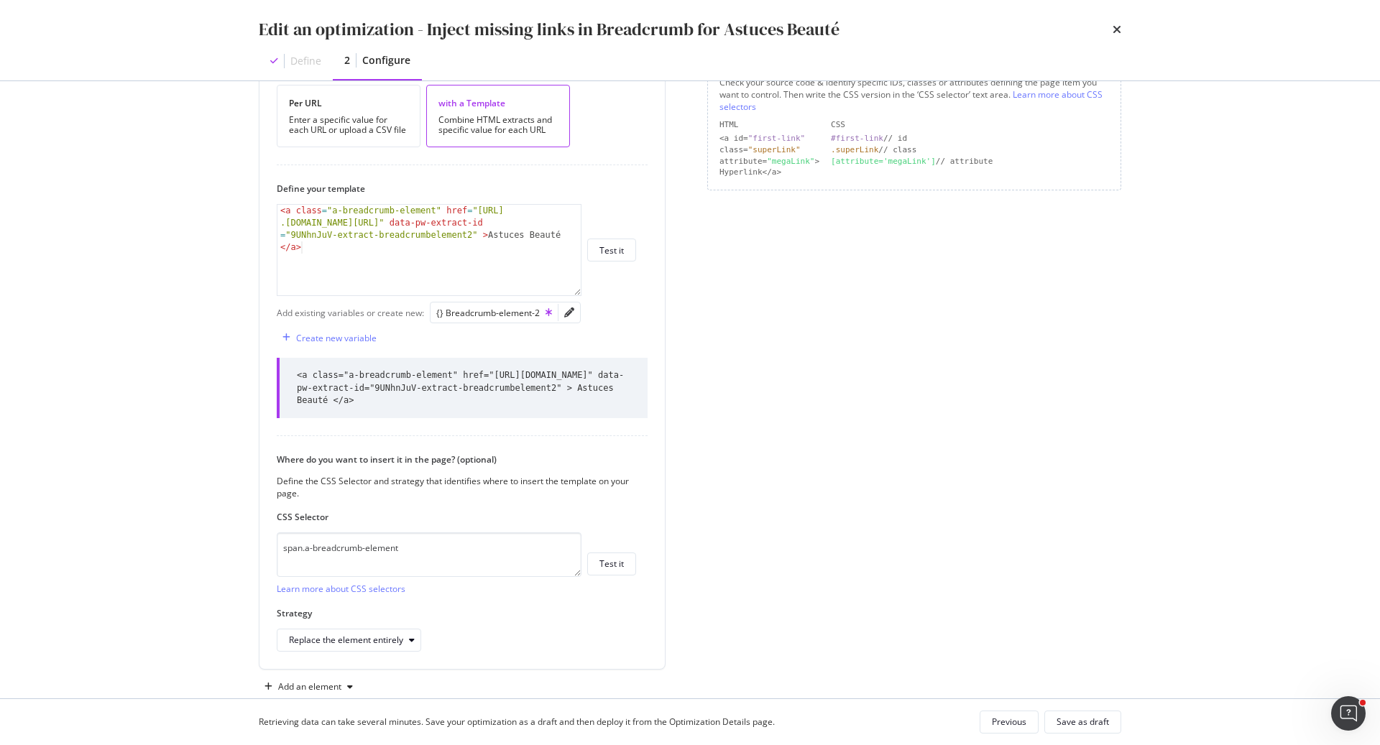
scroll to position [332, 0]
click at [1065, 717] on div "Save as draft" at bounding box center [1082, 722] width 52 height 12
click at [1061, 725] on div "Save as draft" at bounding box center [1082, 722] width 52 height 12
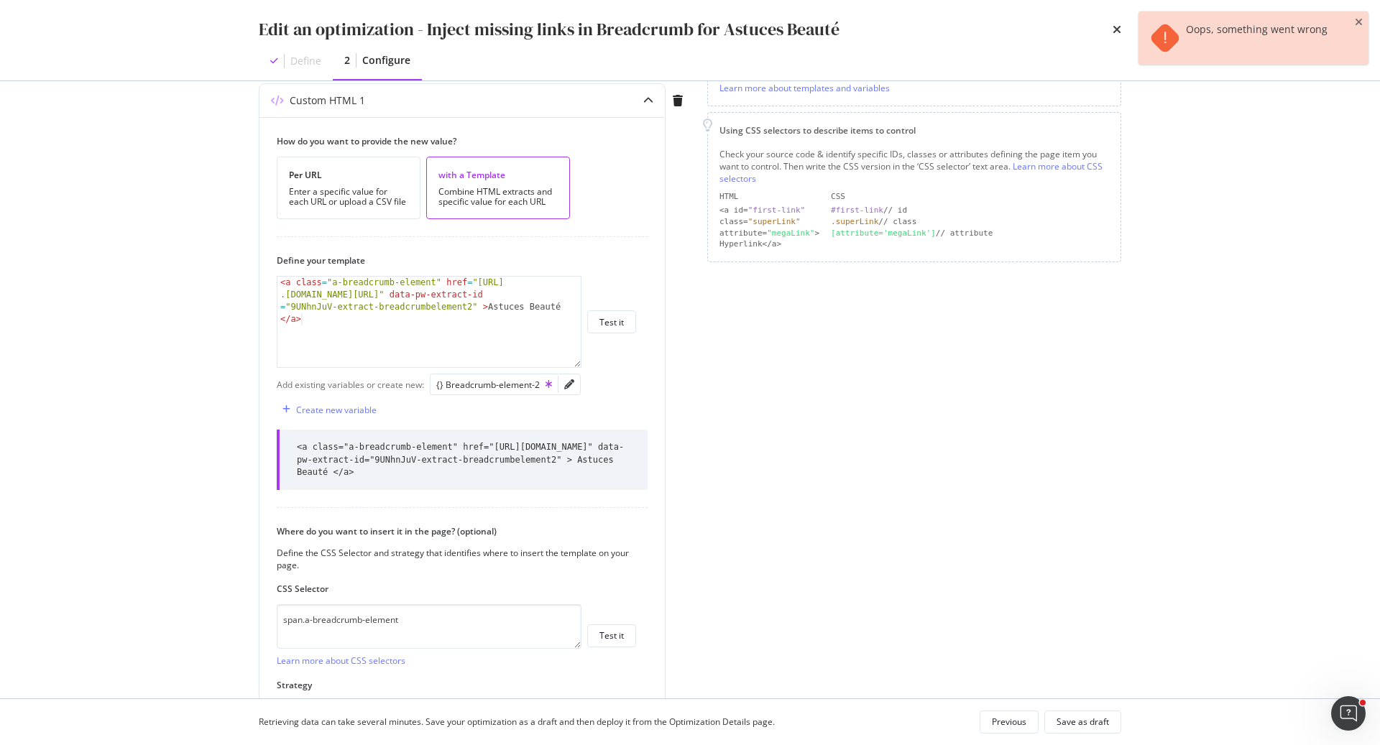
scroll to position [316, 0]
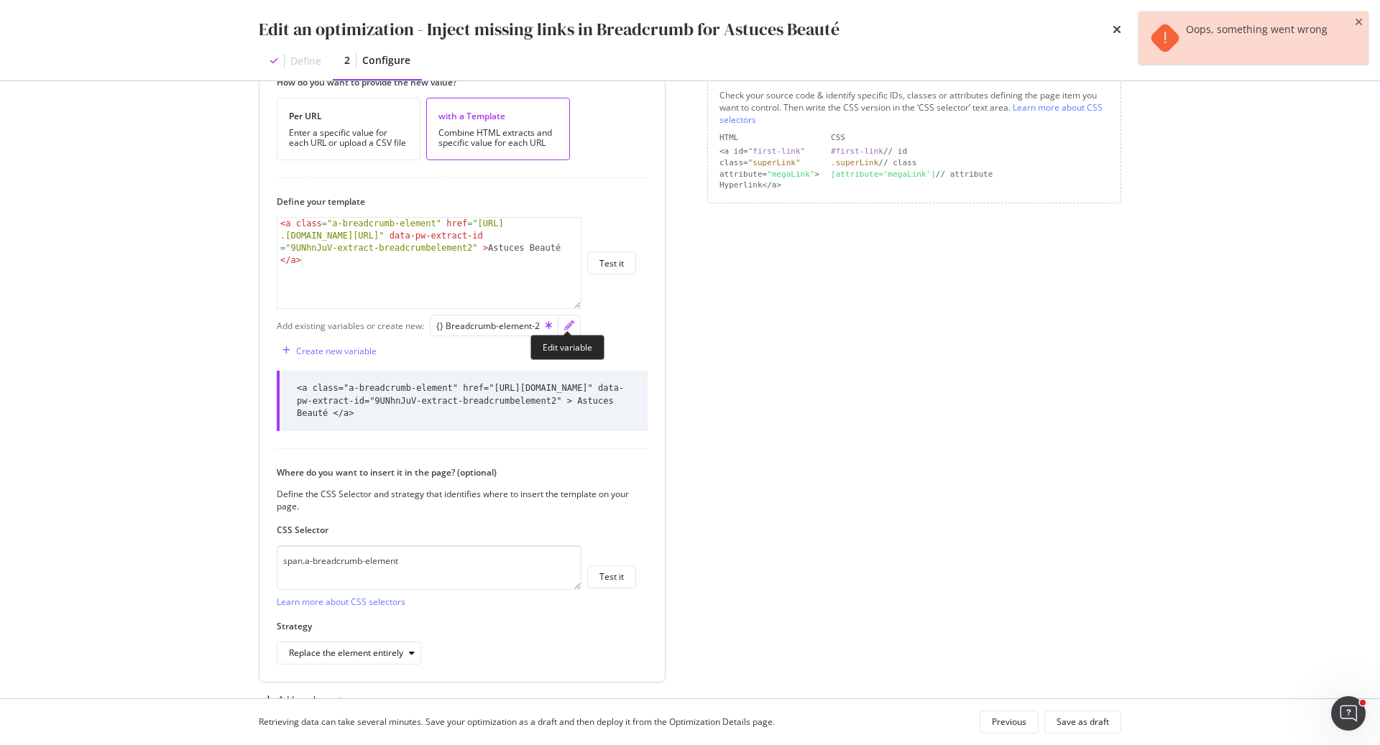
click at [568, 326] on icon "pencil" at bounding box center [569, 326] width 10 height 10
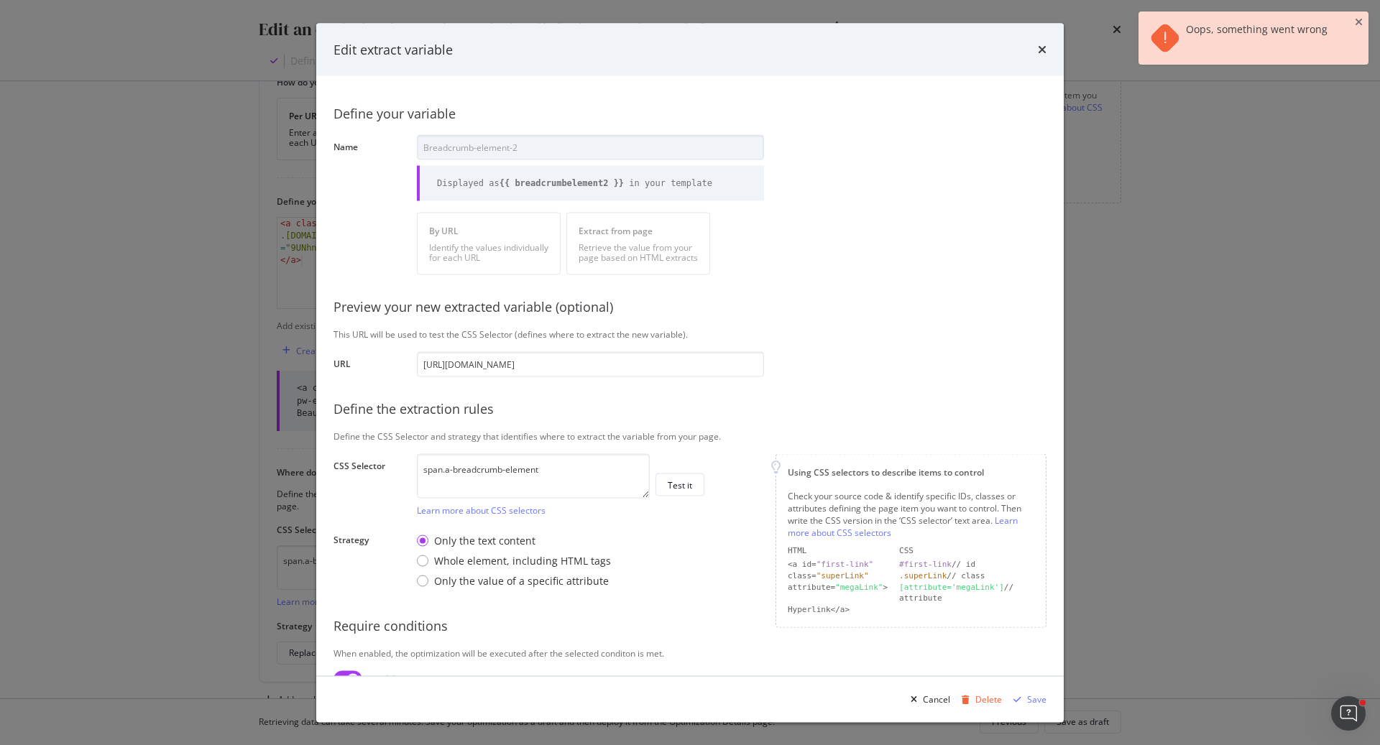
scroll to position [65, 0]
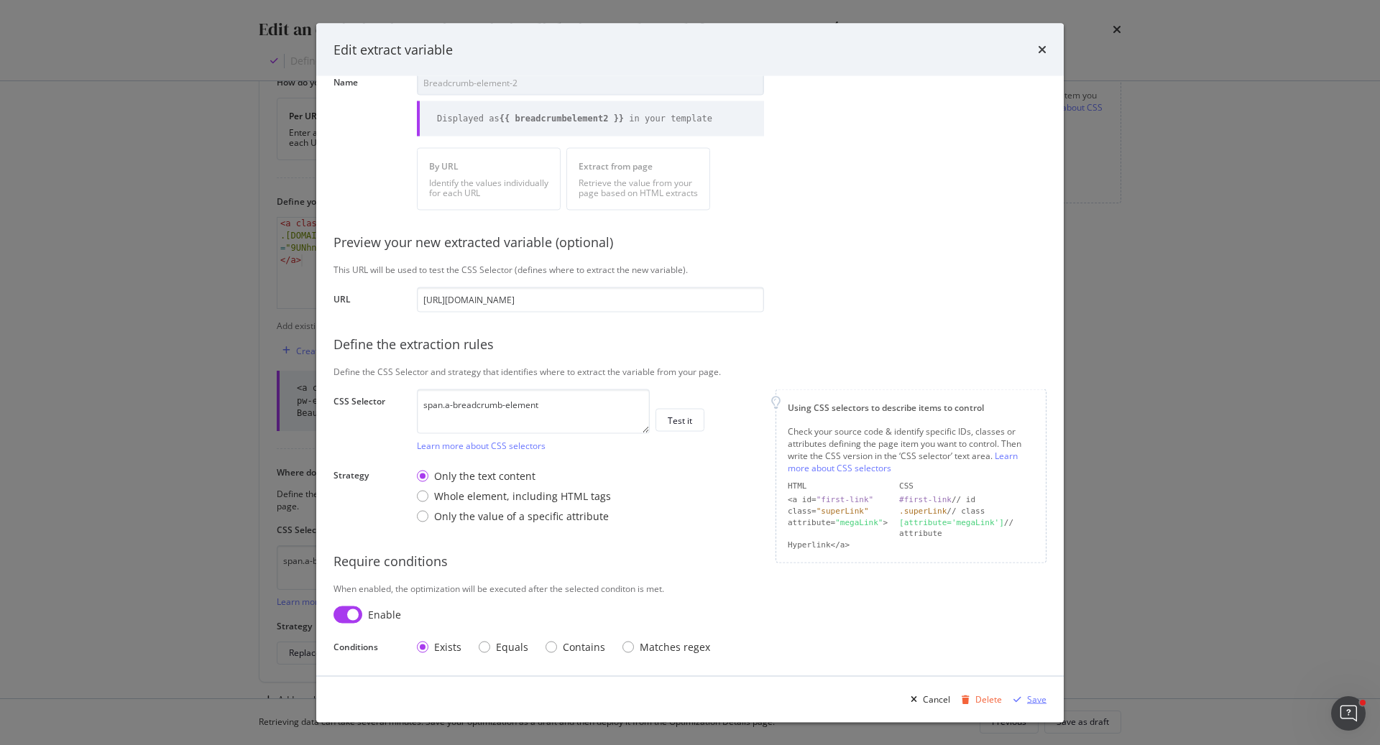
click at [1035, 695] on div "Save" at bounding box center [1036, 699] width 19 height 12
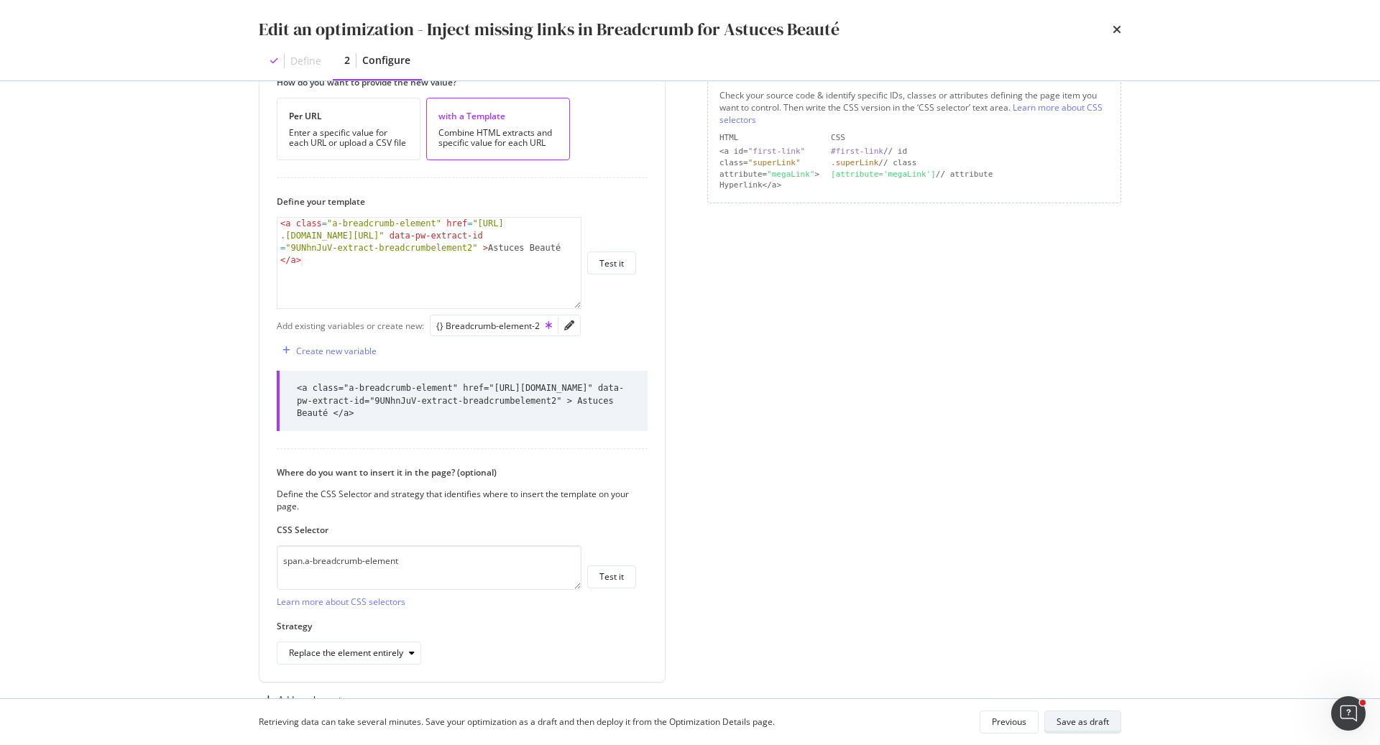
click at [1069, 724] on div "Save as draft" at bounding box center [1082, 722] width 52 height 12
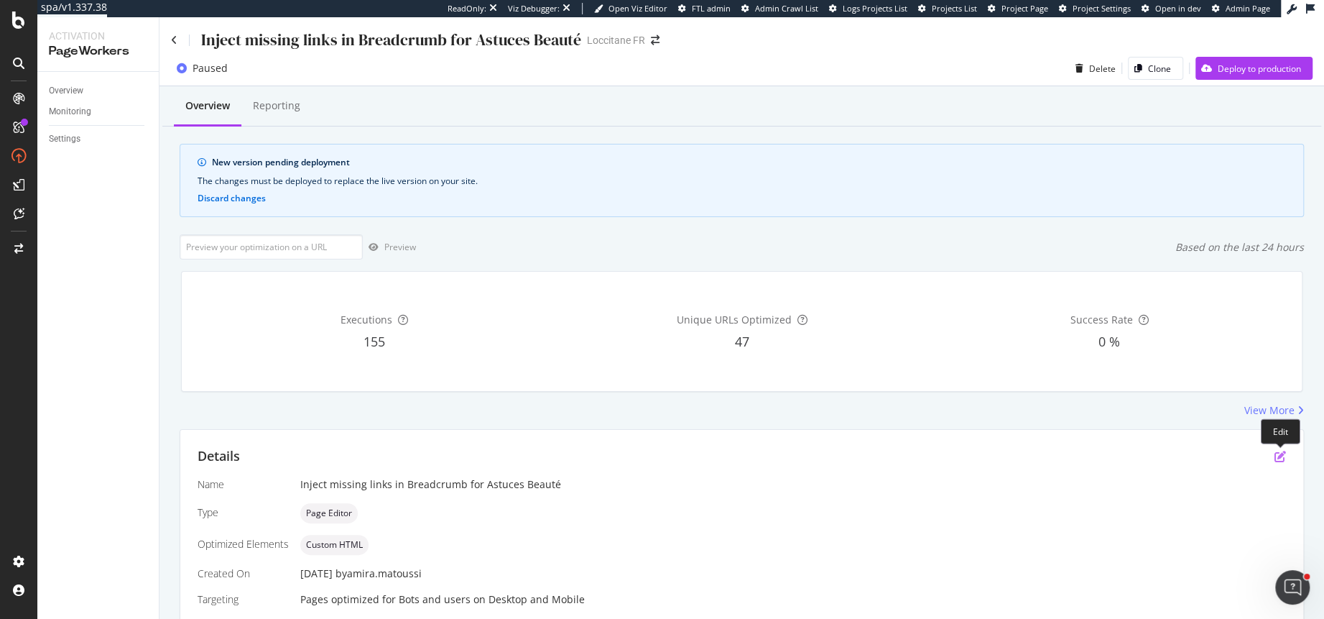
click at [1276, 457] on icon "pen-to-square" at bounding box center [1280, 456] width 11 height 11
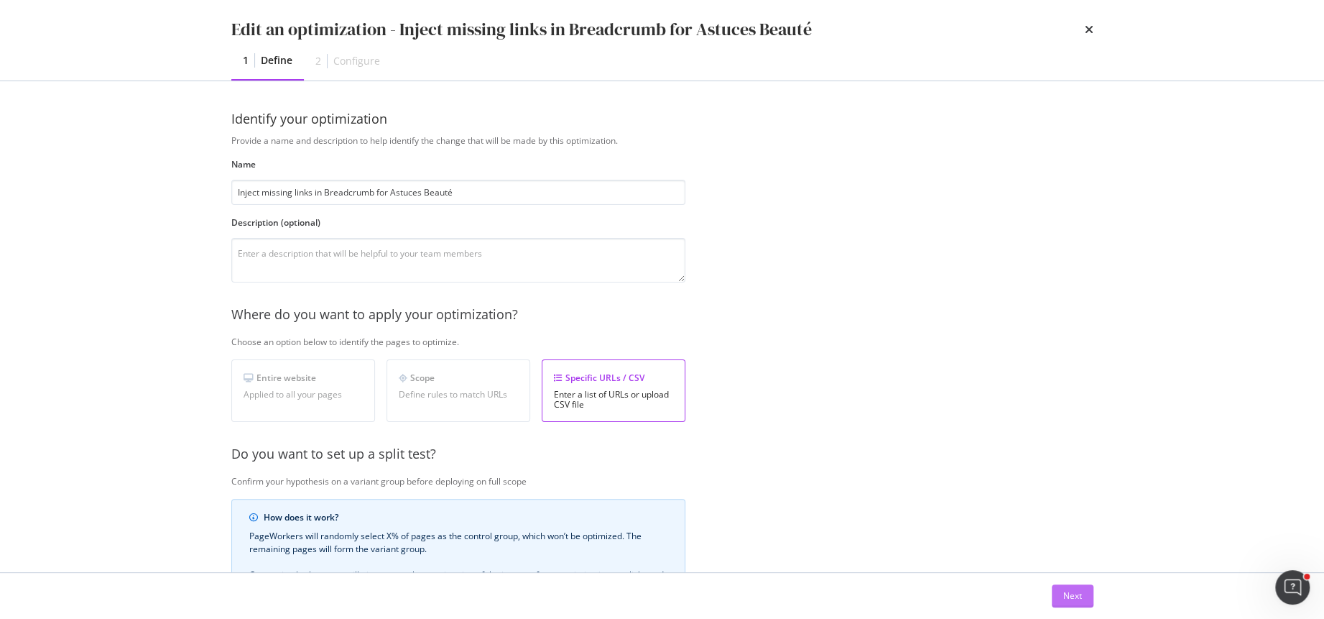
click at [1064, 592] on div "Next" at bounding box center [1073, 595] width 19 height 12
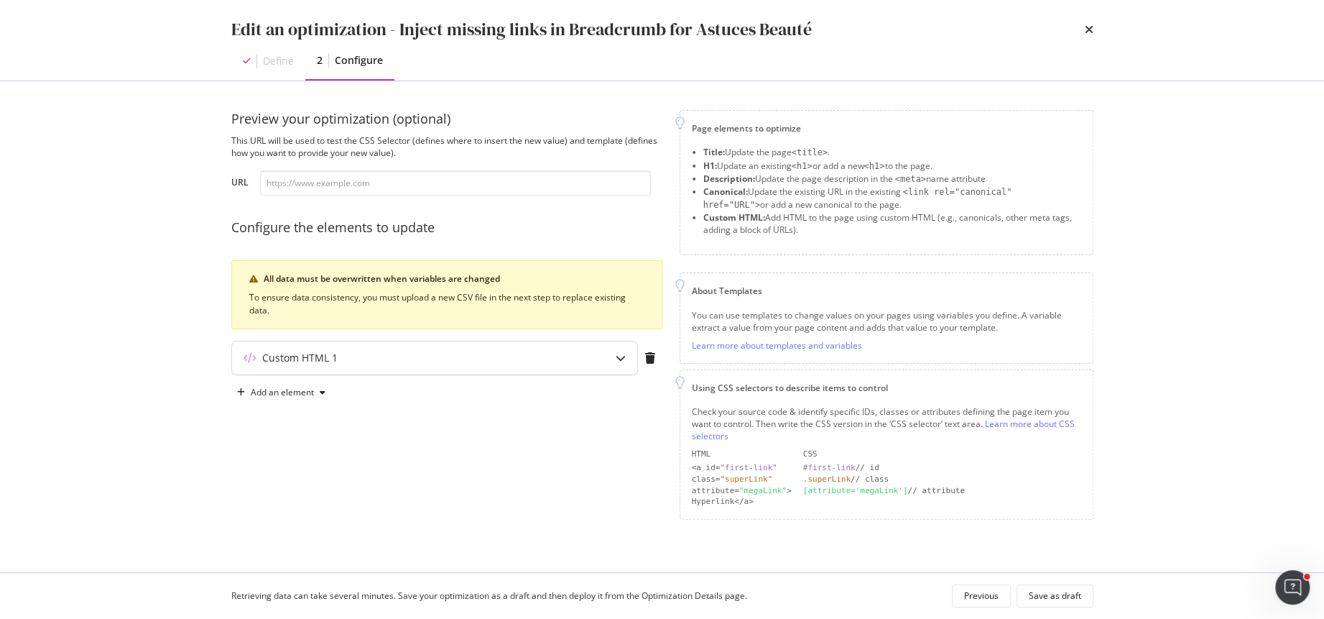
click at [480, 367] on div "Custom HTML 1" at bounding box center [434, 357] width 405 height 33
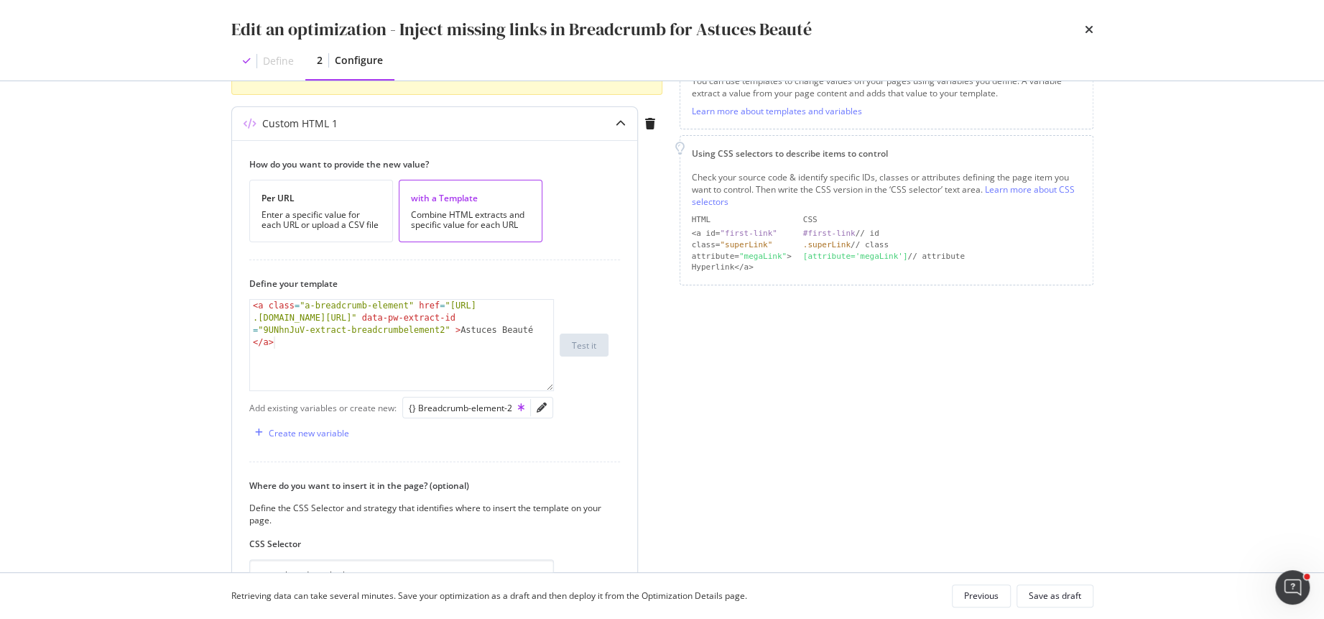
scroll to position [279, 0]
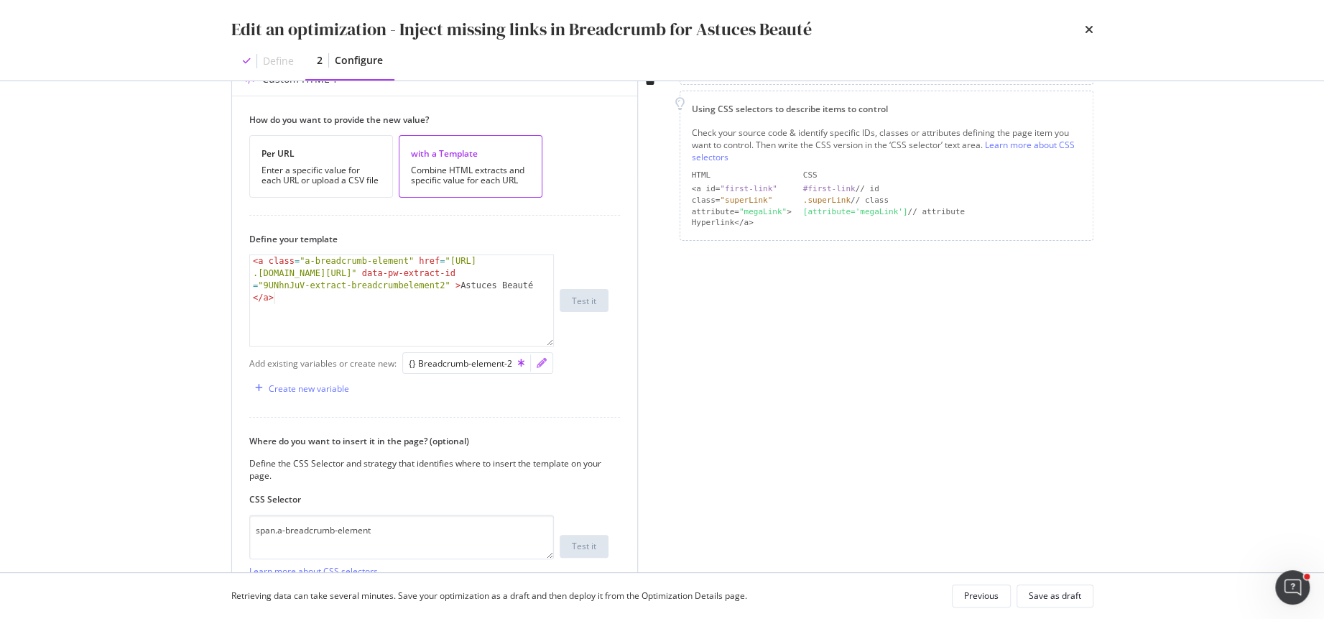
click at [537, 364] on icon "pencil" at bounding box center [542, 363] width 10 height 10
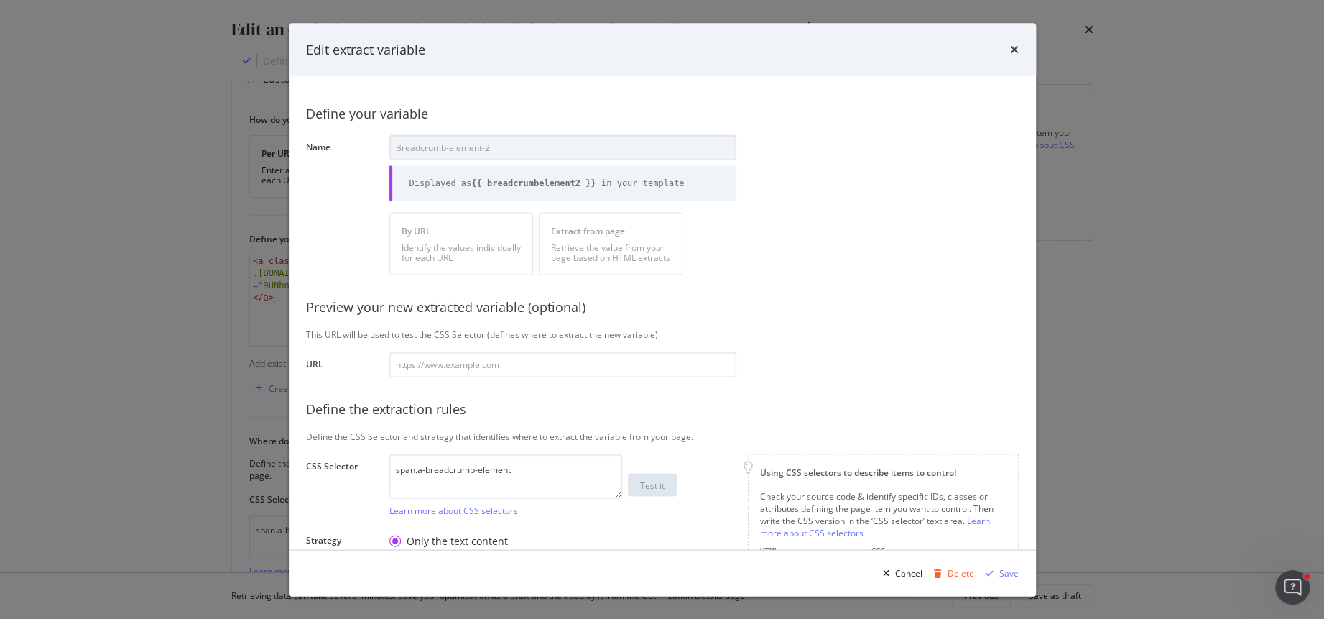
scroll to position [227, 0]
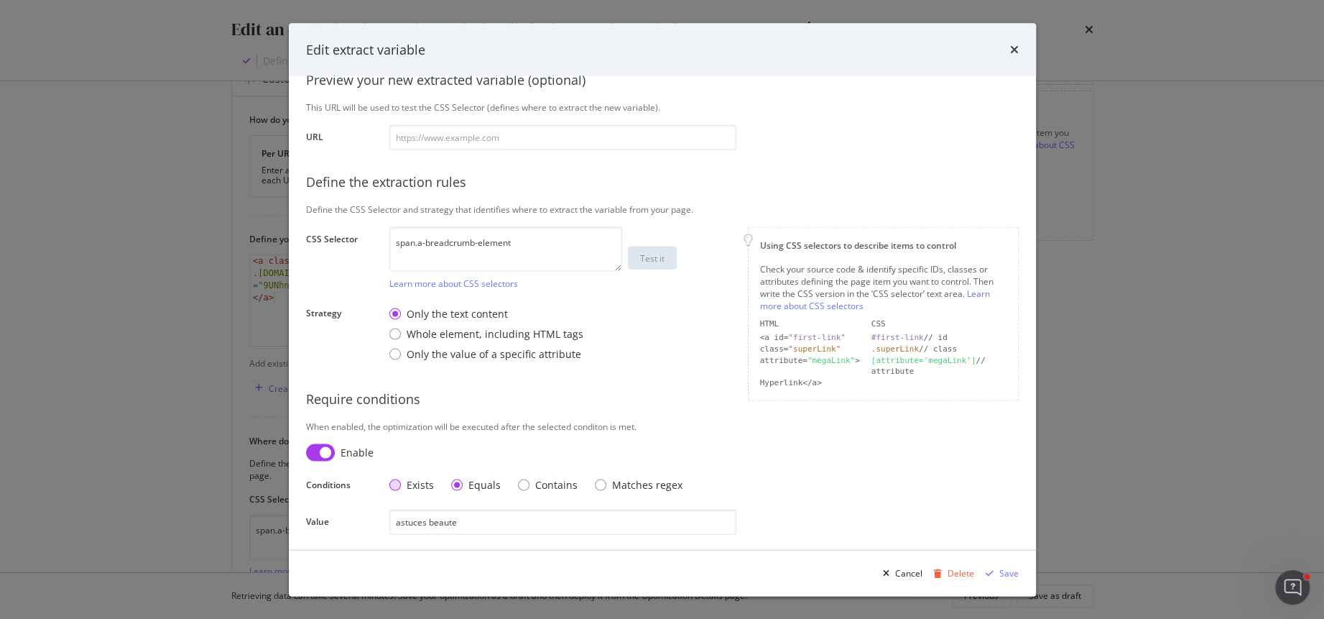
click at [396, 487] on div "Exists" at bounding box center [395, 484] width 11 height 11
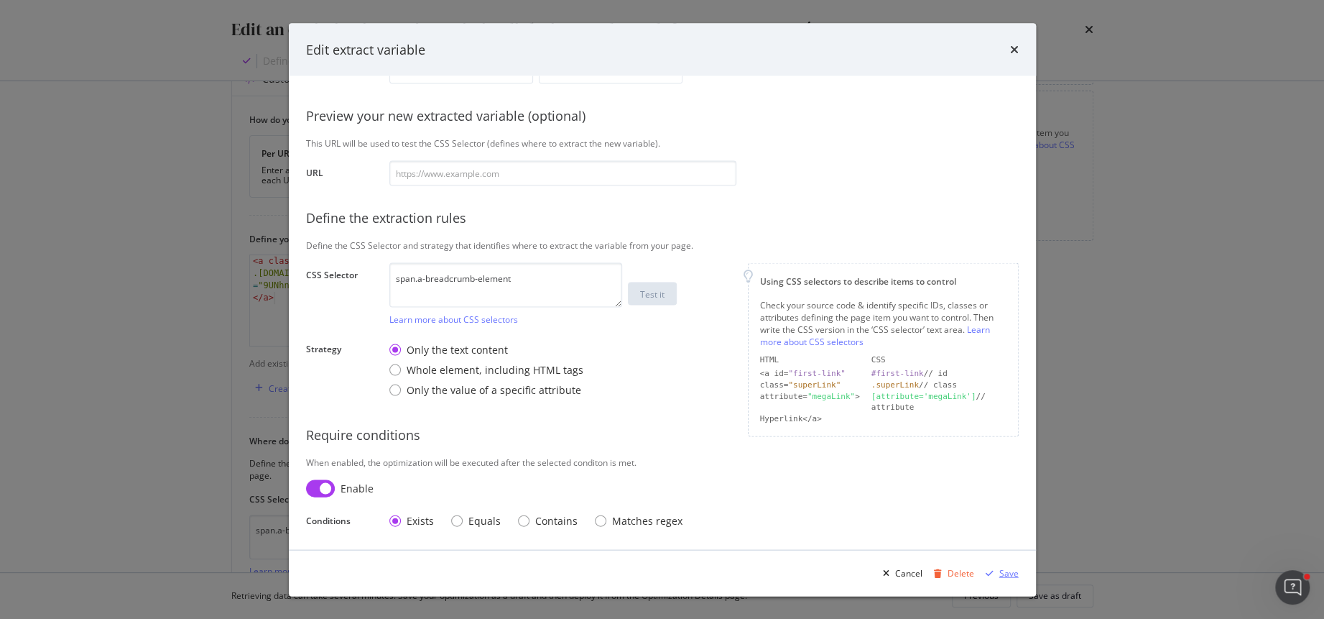
click at [1002, 571] on div "Save" at bounding box center [1009, 572] width 19 height 12
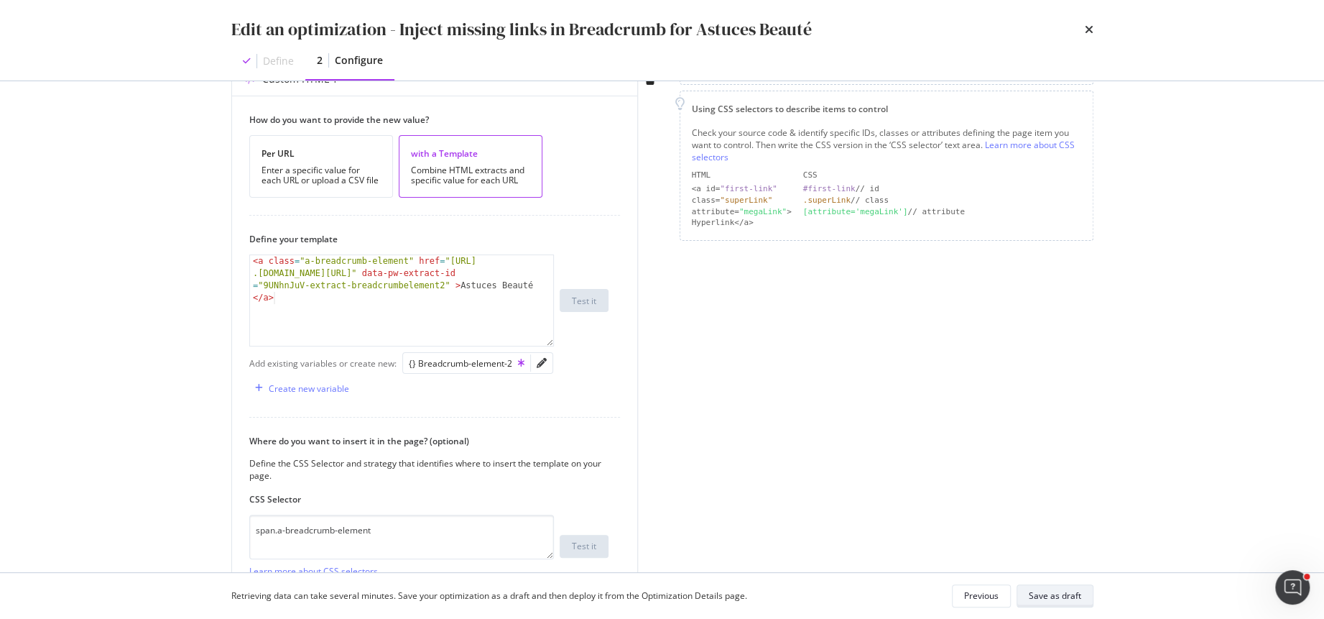
click at [1041, 596] on div "Save as draft" at bounding box center [1055, 595] width 52 height 12
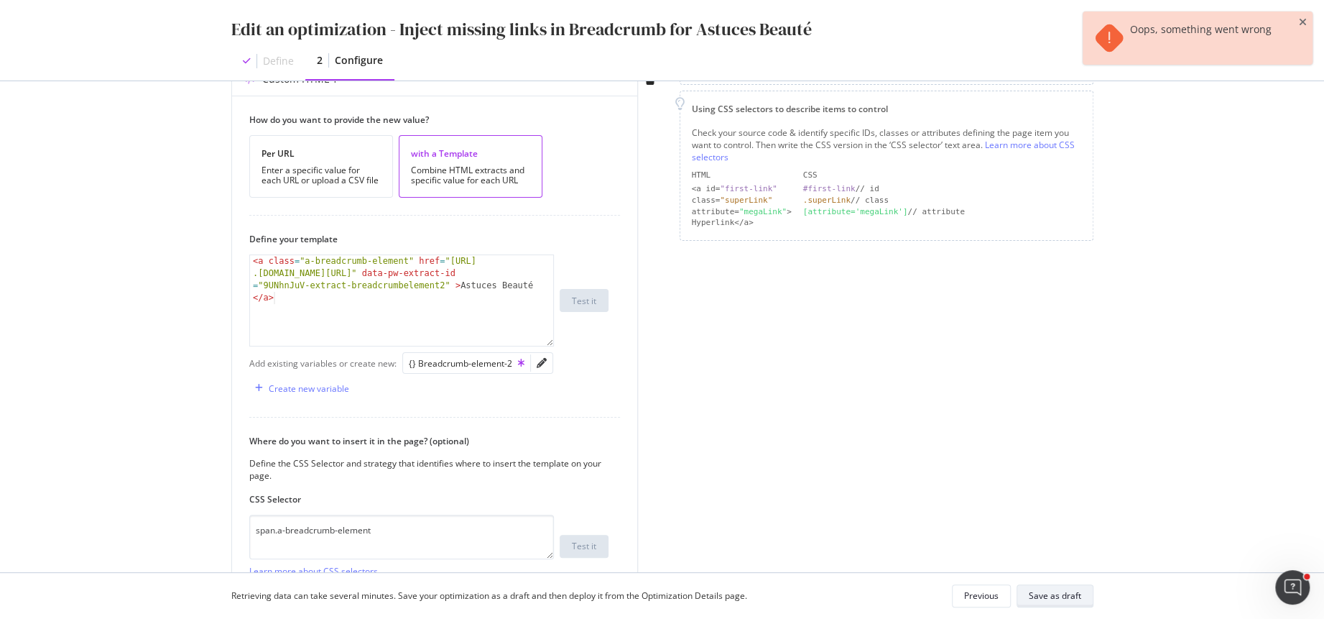
click at [1041, 596] on div "Save as draft" at bounding box center [1055, 595] width 52 height 12
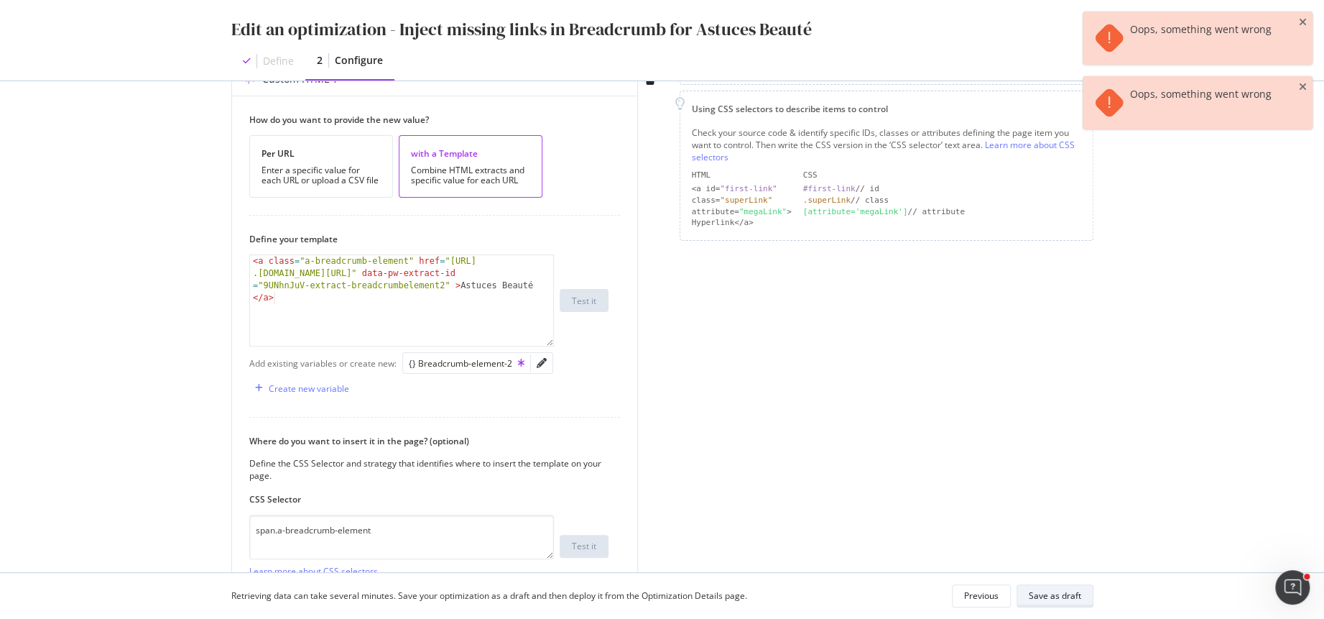
click at [1041, 596] on div "Save as draft" at bounding box center [1055, 595] width 52 height 12
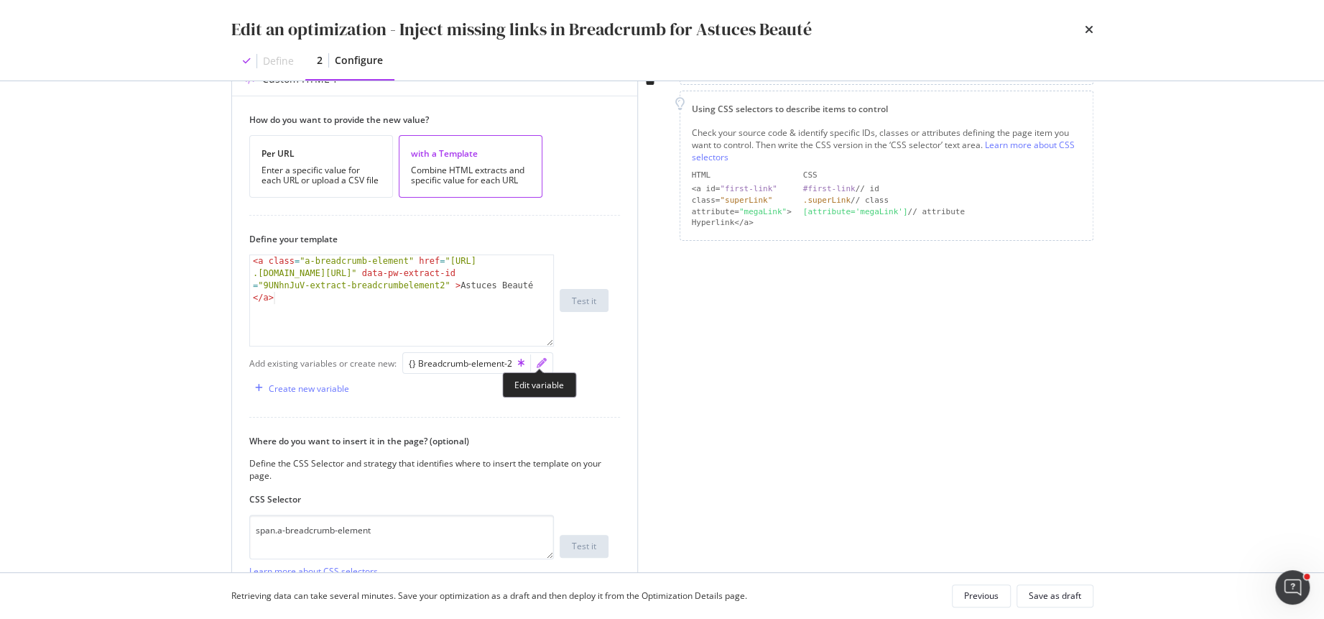
click at [537, 360] on icon "pencil" at bounding box center [542, 363] width 10 height 10
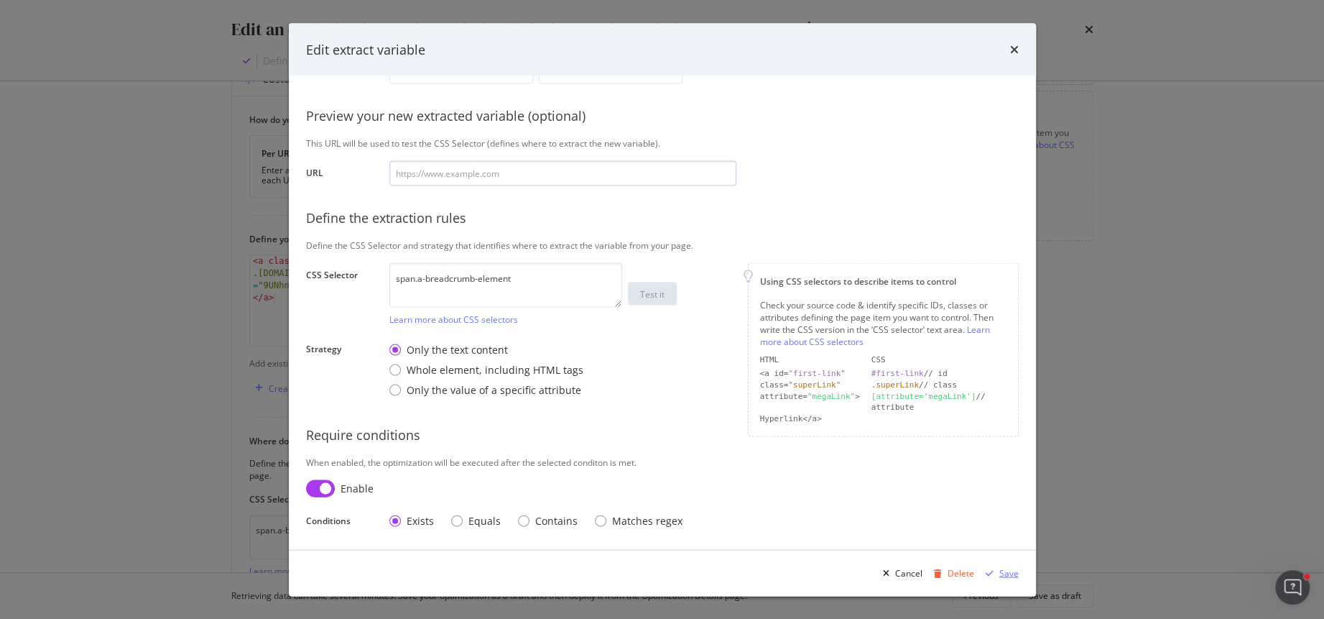
drag, startPoint x: 999, startPoint y: 572, endPoint x: 434, endPoint y: 184, distance: 685.3
click at [436, 187] on div "Edit extract variable Define your variable Name Breadcrumb-element-2 Displayed …" at bounding box center [662, 309] width 747 height 573
click at [423, 172] on input "modal" at bounding box center [563, 173] width 347 height 25
paste input "[URL][DOMAIN_NAME]"
type input "[URL][DOMAIN_NAME]"
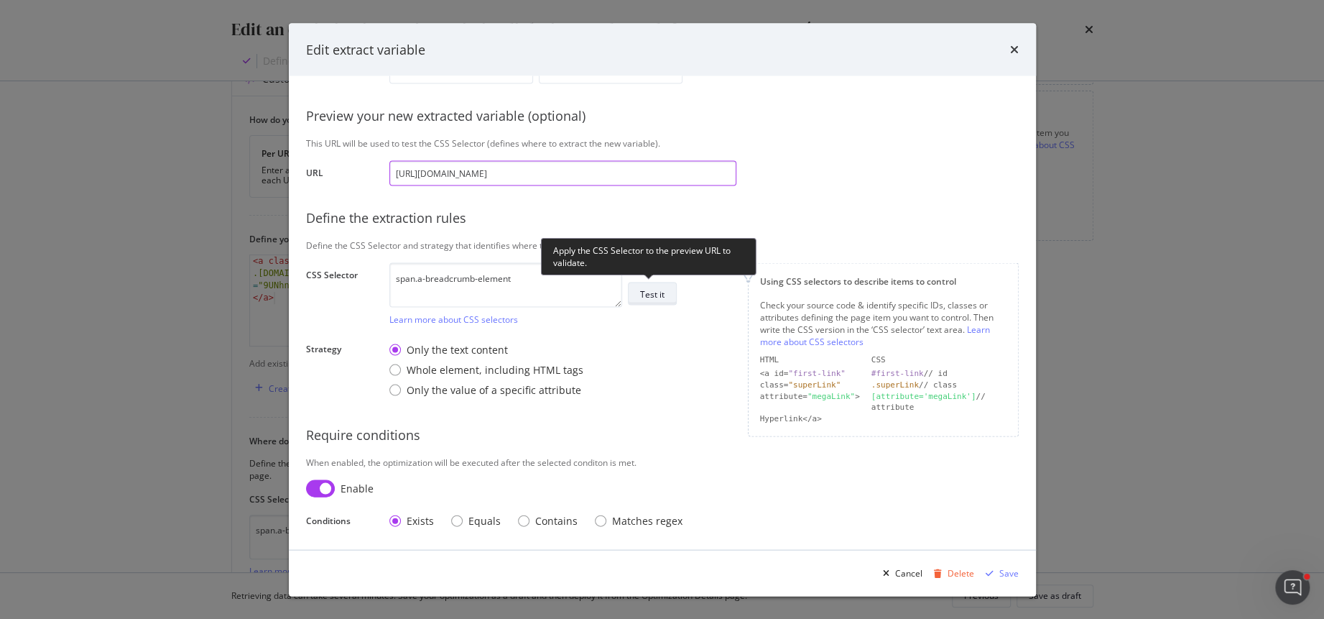
type input "[URL][DOMAIN_NAME]"
click at [660, 291] on div "Test it" at bounding box center [652, 293] width 24 height 12
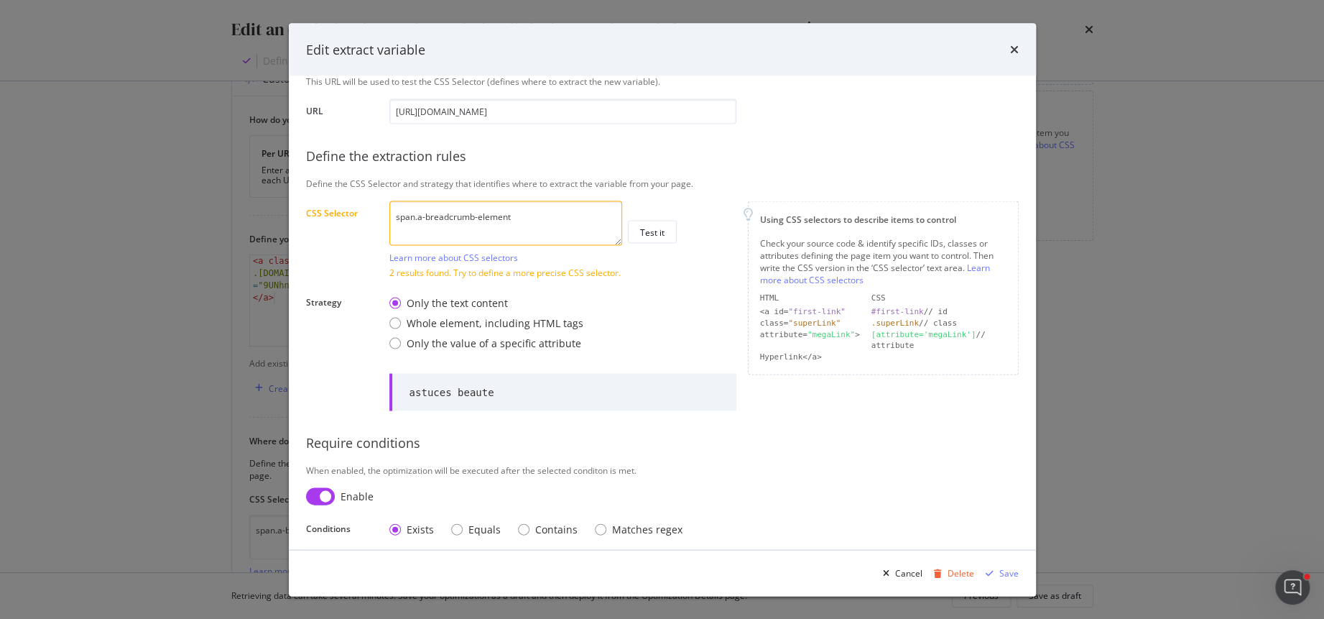
scroll to position [260, 0]
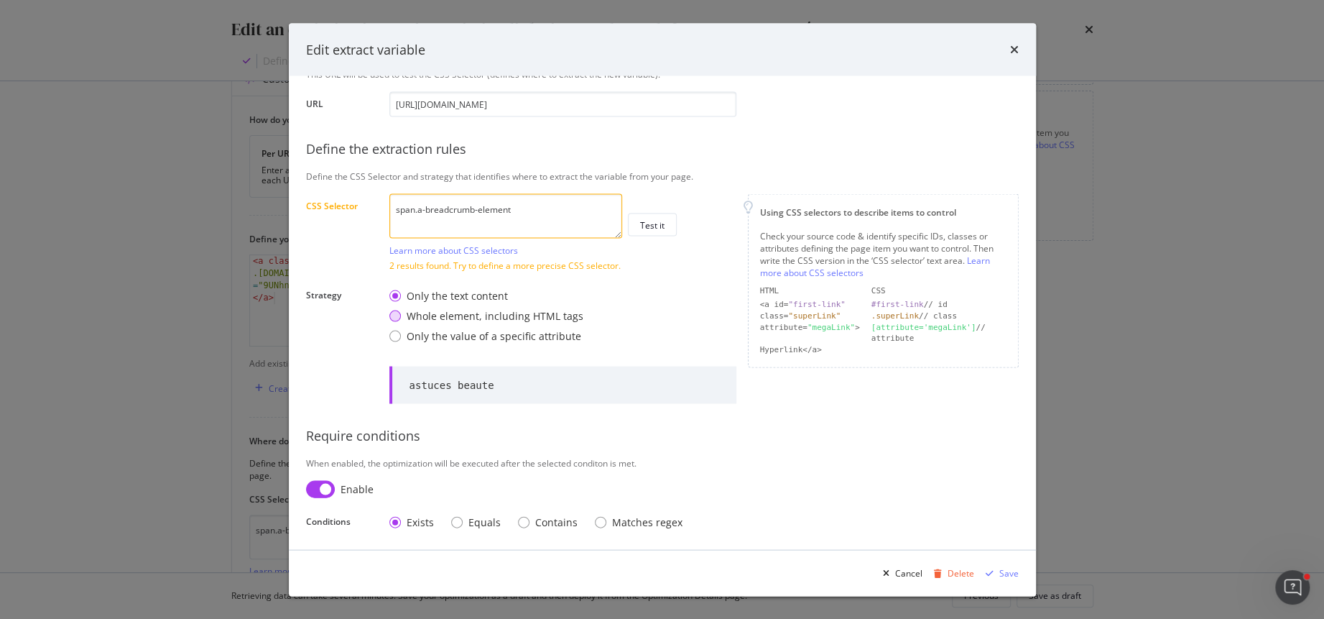
click at [397, 313] on div "Whole element, including HTML tags" at bounding box center [395, 315] width 11 height 11
click at [1006, 568] on div "Save" at bounding box center [1009, 572] width 19 height 12
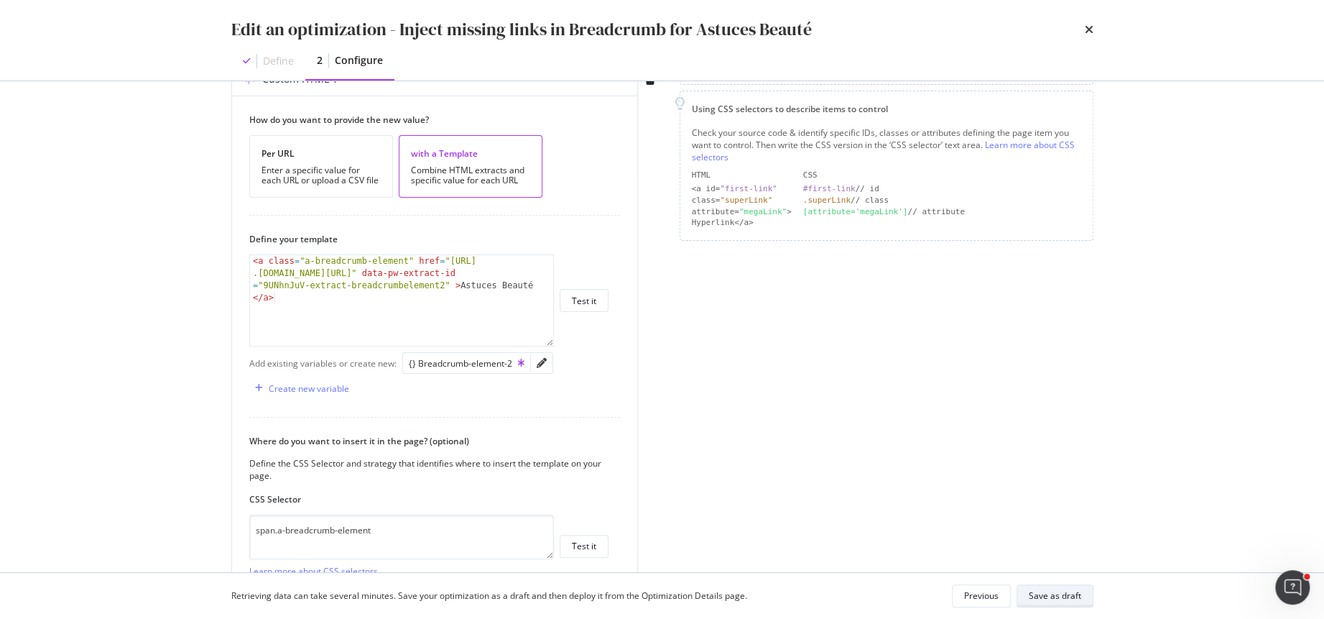
click at [1059, 594] on div "Save as draft" at bounding box center [1055, 595] width 52 height 12
click at [544, 359] on div "modal" at bounding box center [542, 363] width 22 height 20
click at [541, 359] on icon "pencil" at bounding box center [542, 363] width 10 height 10
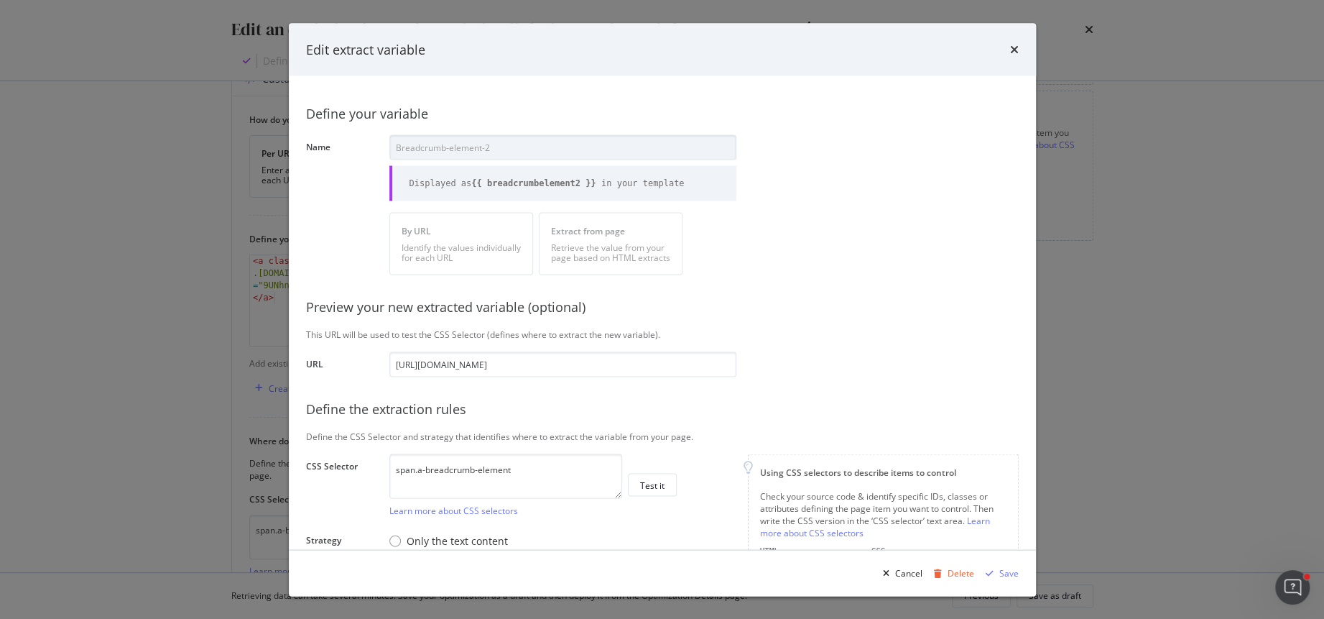
scroll to position [191, 0]
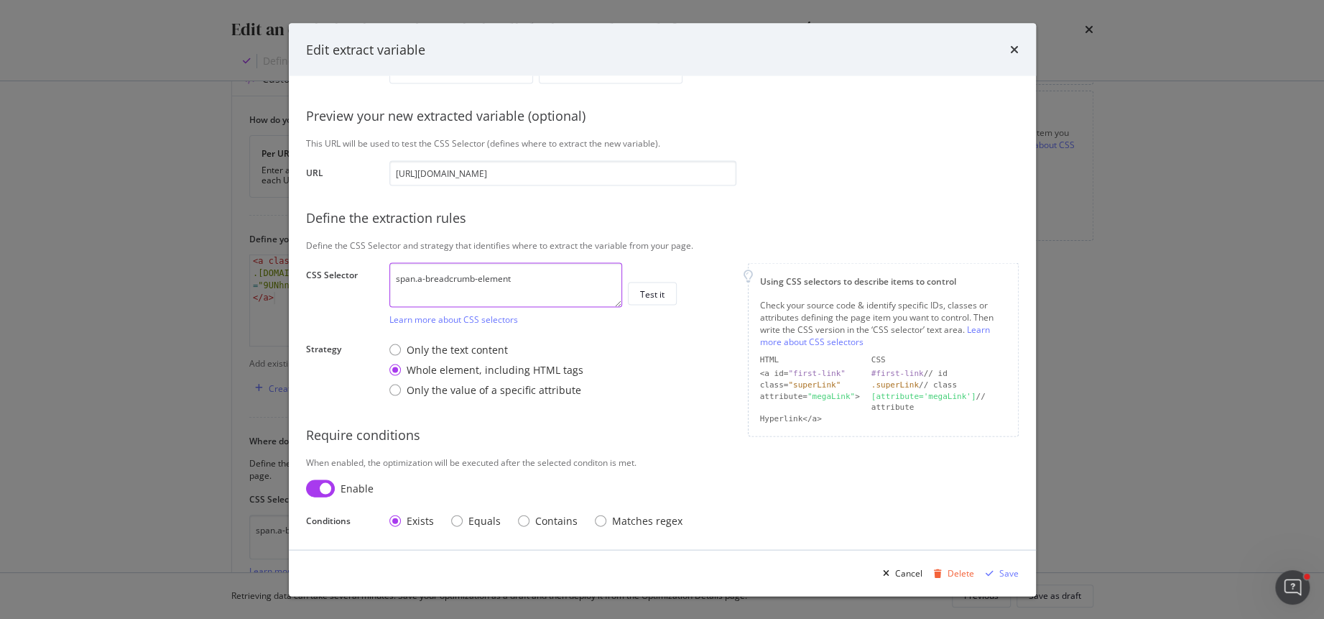
drag, startPoint x: 412, startPoint y: 276, endPoint x: 366, endPoint y: 276, distance: 46.0
click at [0, 0] on div "CSS Selector span.a-breadcrumb-element Learn more about CSS selectors Test it" at bounding box center [0, 0] width 0 height 0
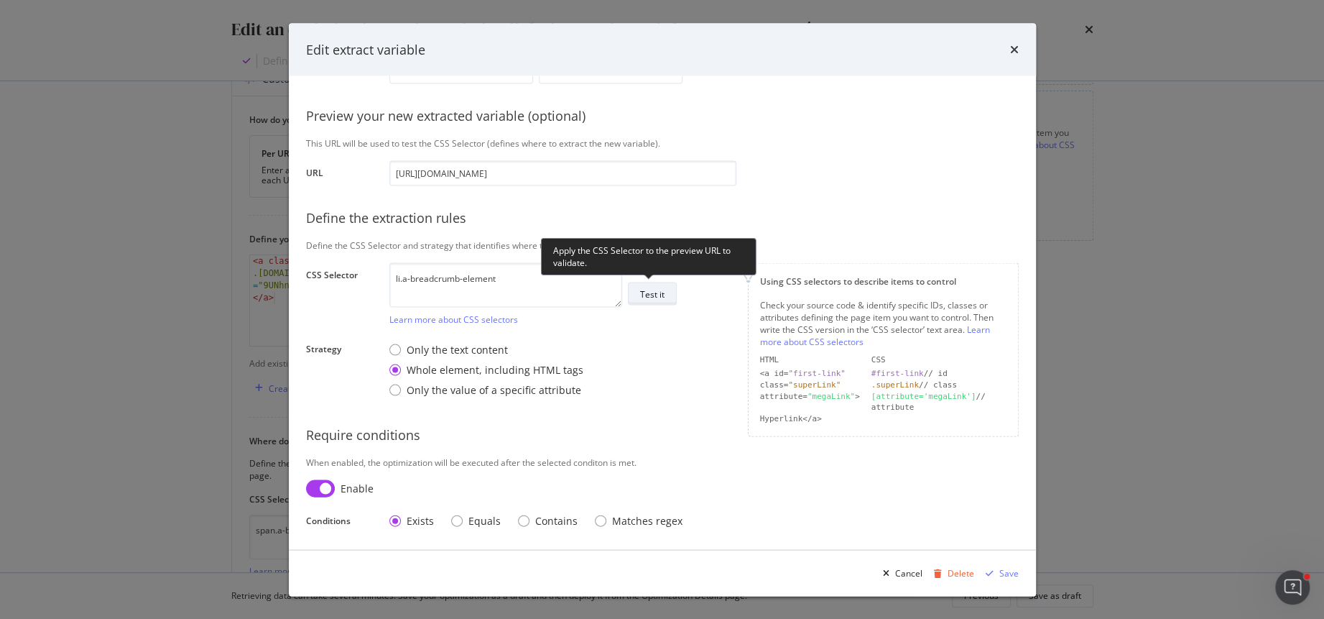
click at [658, 296] on div "Test it" at bounding box center [652, 293] width 24 height 12
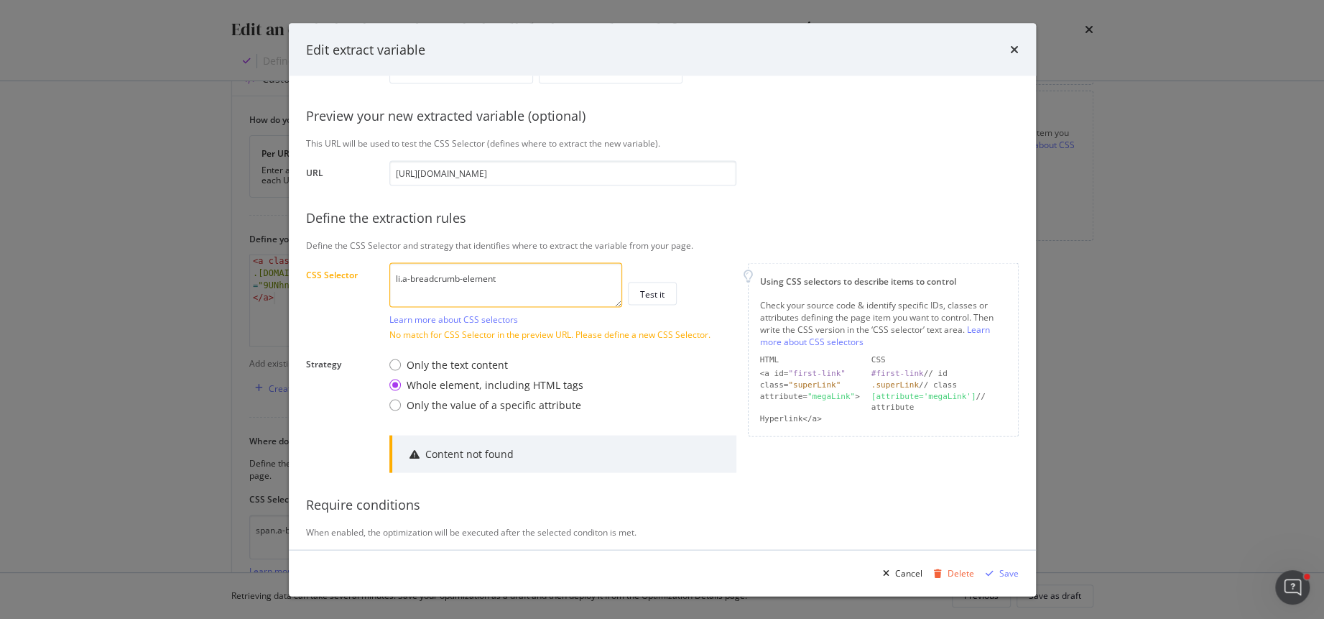
click at [521, 279] on textarea "li.a-breadcrumb-element" at bounding box center [506, 284] width 233 height 45
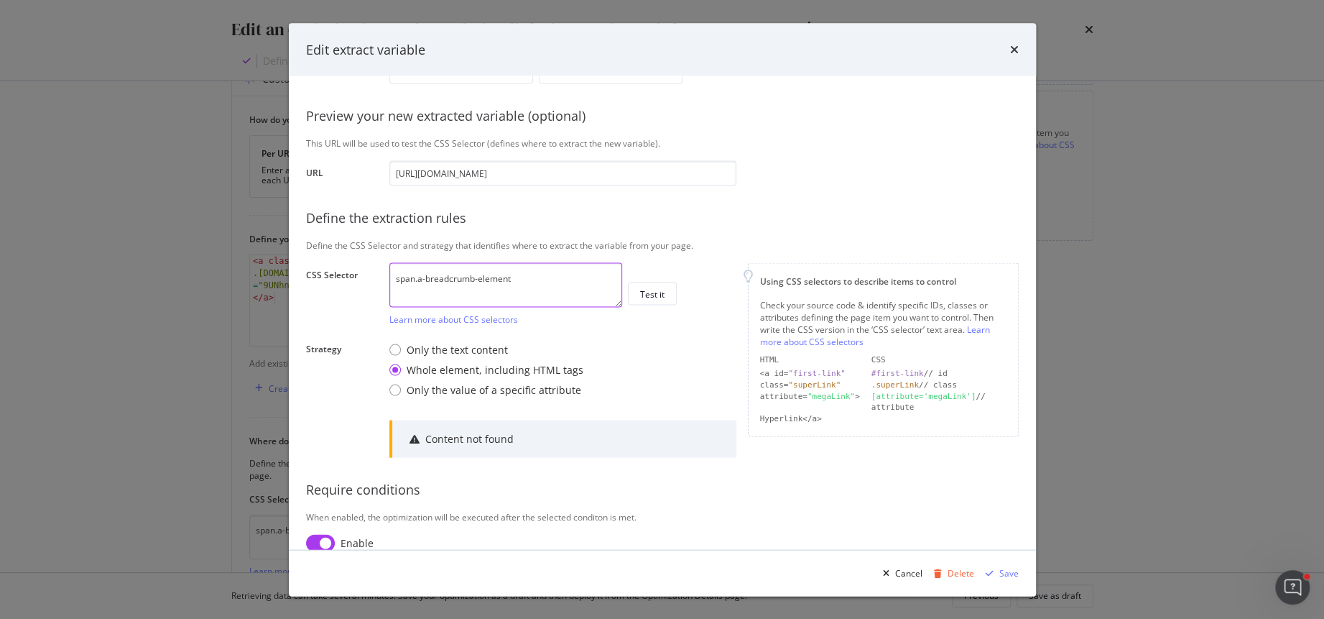
click at [560, 285] on textarea "span.a-breadcrumb-element" at bounding box center [506, 284] width 233 height 45
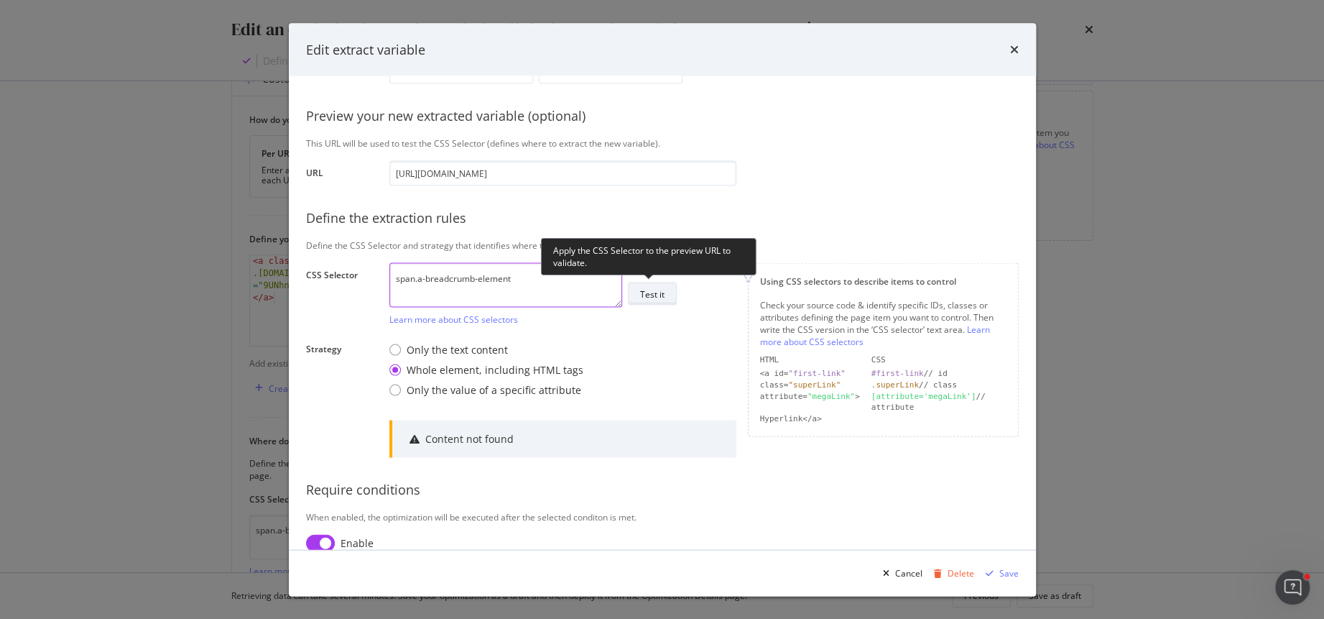
type textarea "span.a-breadcrumb-element"
click at [650, 291] on div "Test it" at bounding box center [652, 293] width 24 height 12
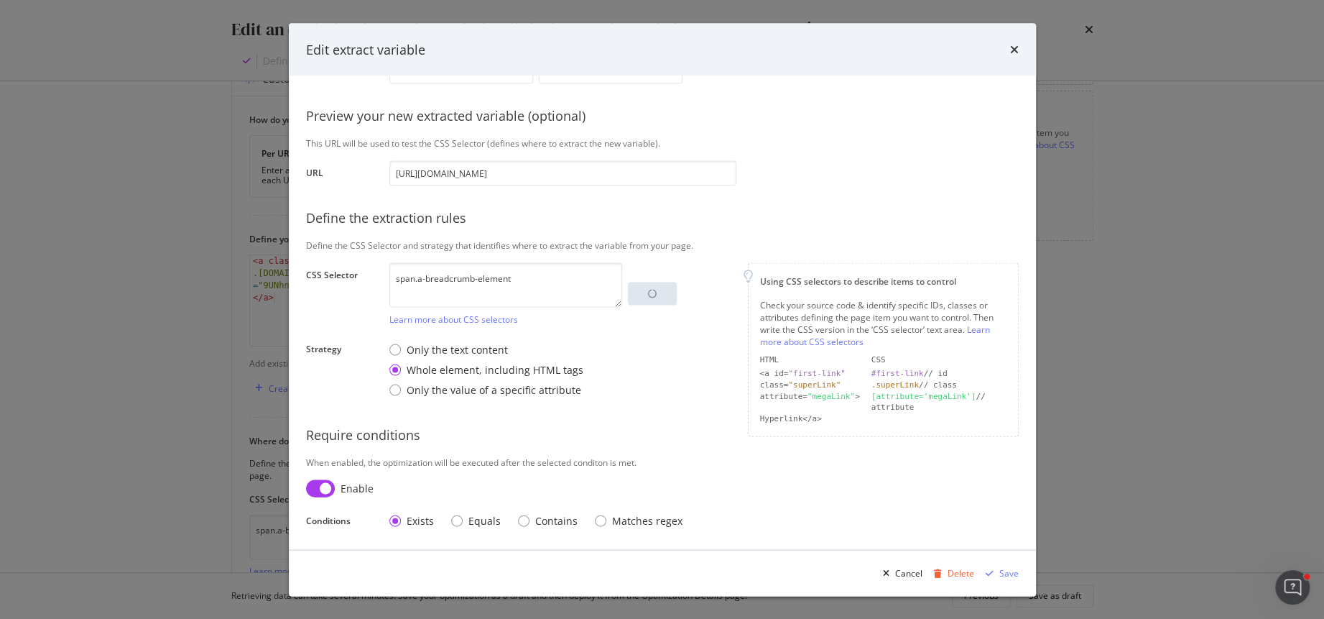
drag, startPoint x: 430, startPoint y: 366, endPoint x: 681, endPoint y: 263, distance: 270.4
click at [681, 263] on div "Define your variable Name Breadcrumb-element-2 Displayed as {{ breadcrumbelemen…" at bounding box center [662, 218] width 713 height 632
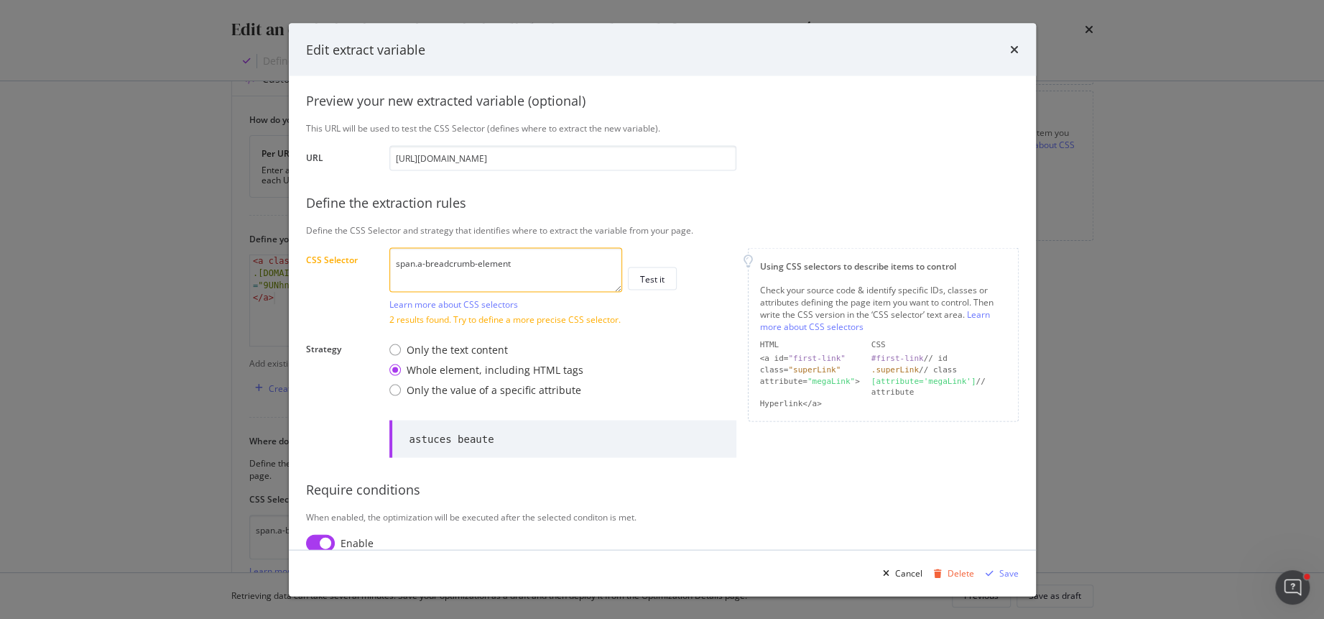
scroll to position [208, 0]
click at [397, 388] on div "Only the value of a specific attribute" at bounding box center [395, 387] width 11 height 11
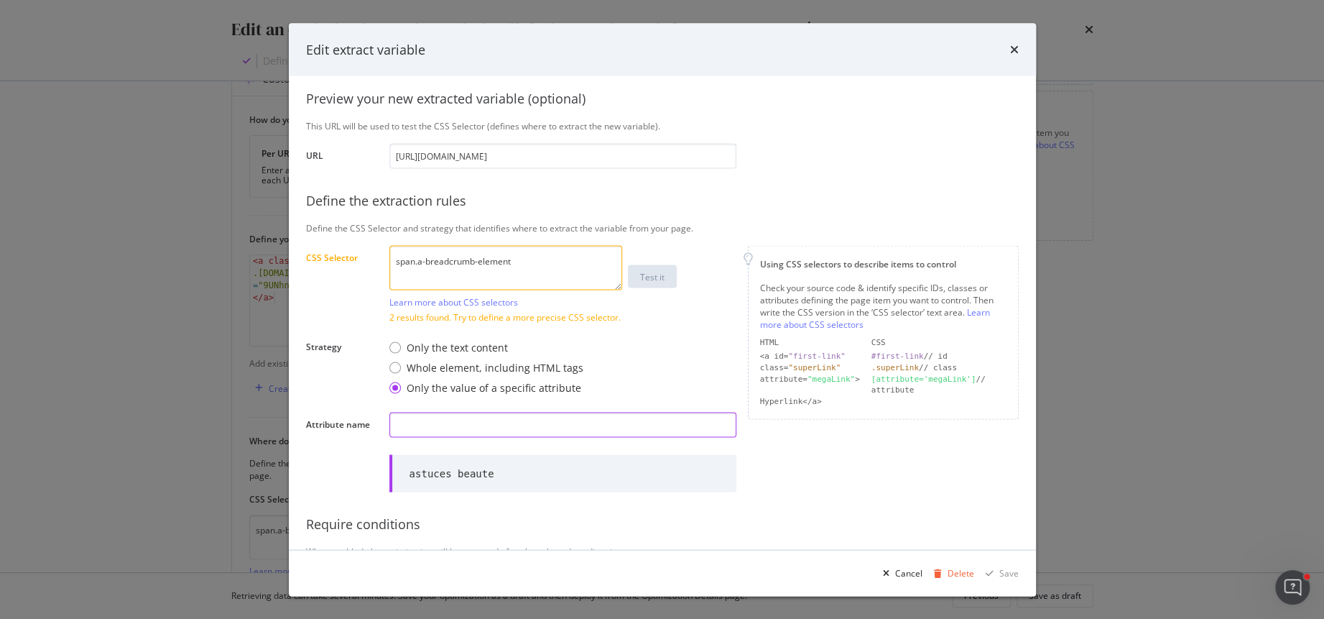
click at [412, 432] on input "modal" at bounding box center [563, 425] width 347 height 25
type input "span"
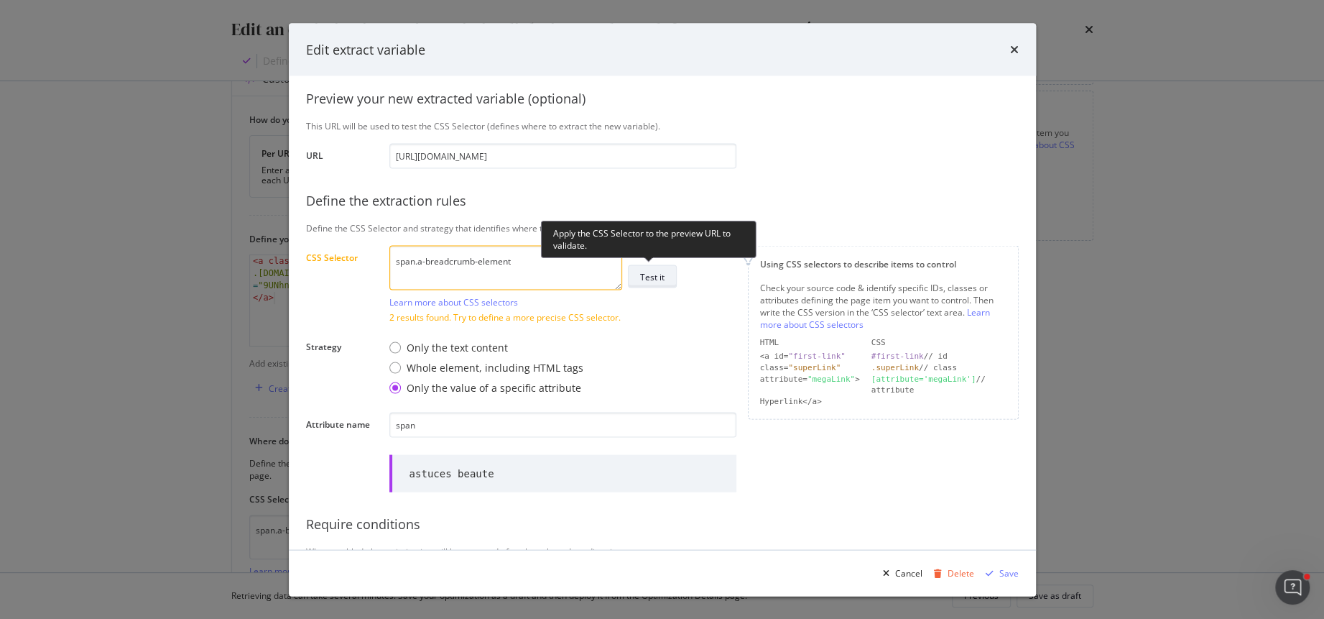
click at [644, 279] on div "Test it" at bounding box center [652, 276] width 24 height 12
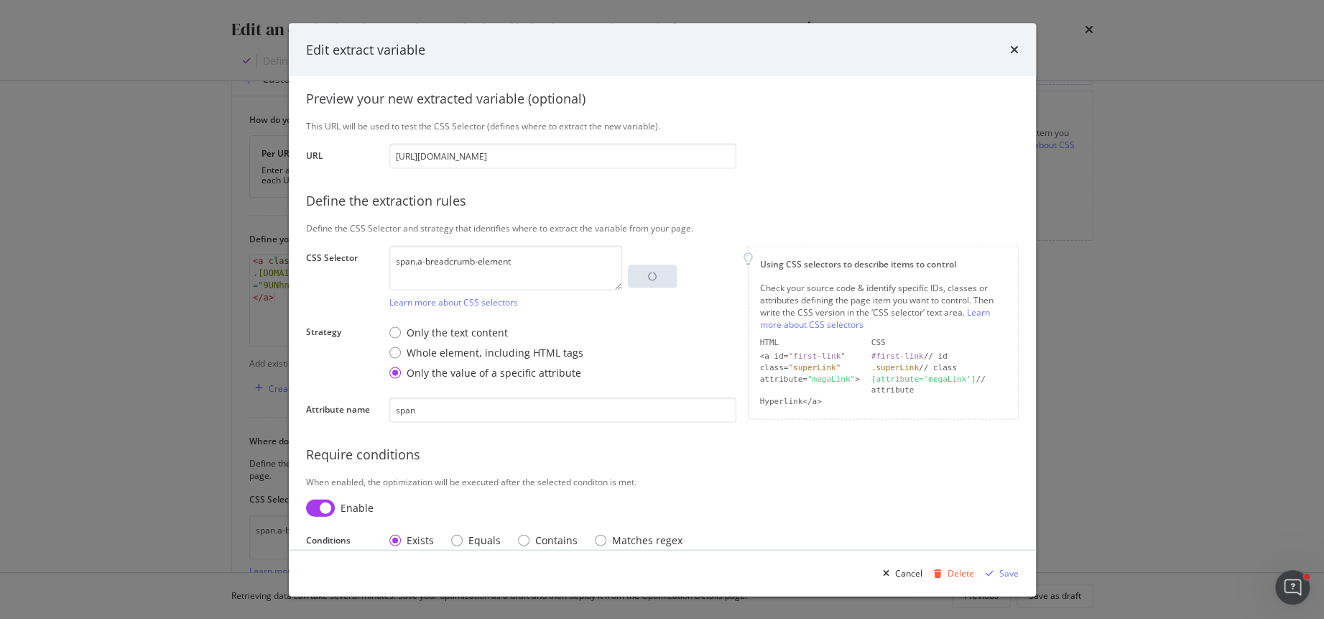
scroll to position [227, 0]
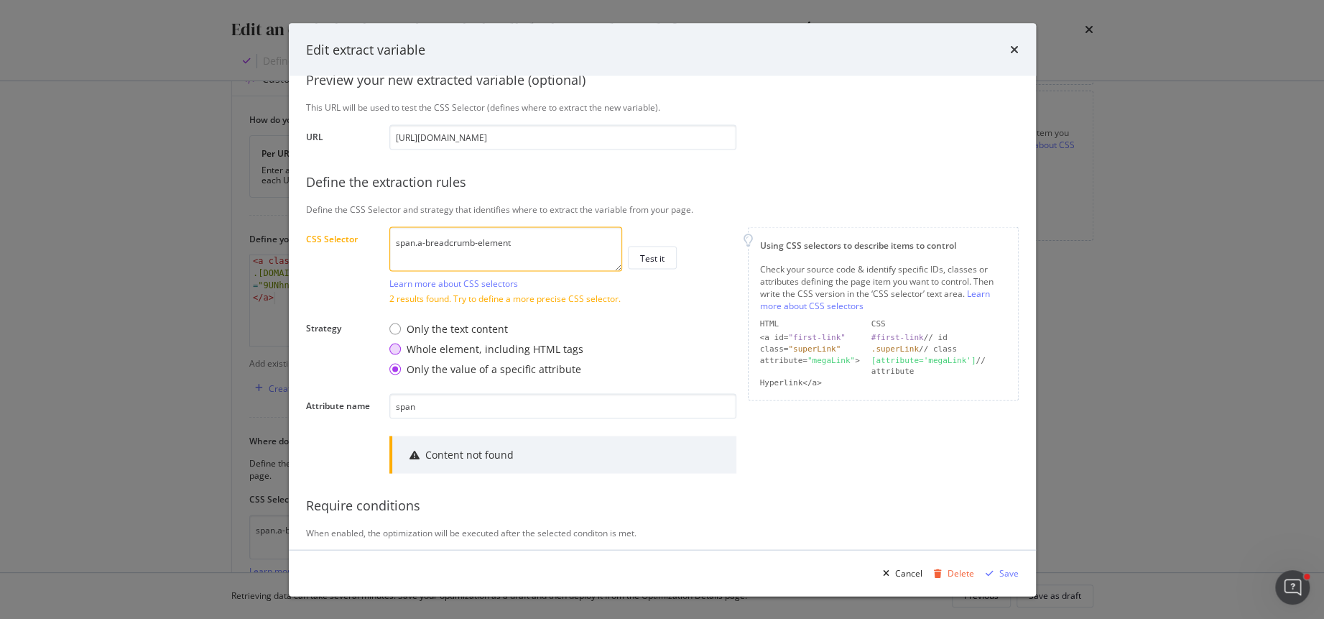
click at [396, 346] on div "Whole element, including HTML tags" at bounding box center [395, 349] width 11 height 11
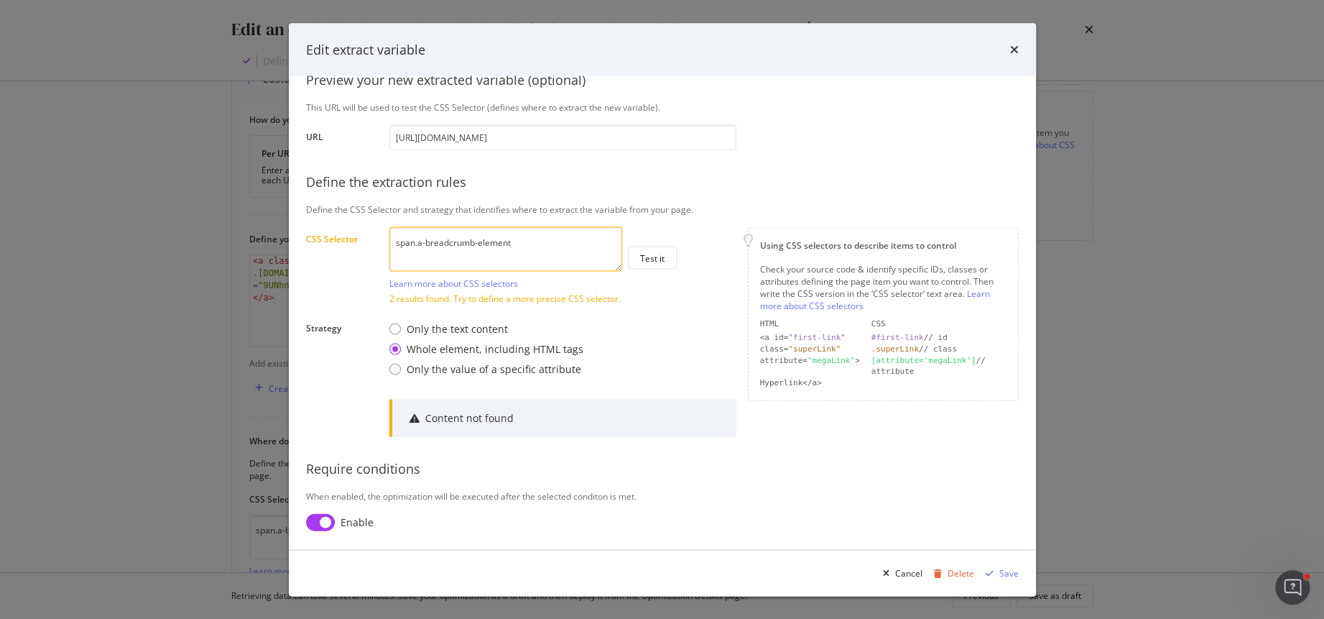
click at [462, 244] on textarea "span.a-breadcrumb-element" at bounding box center [506, 248] width 233 height 45
click at [517, 242] on textarea "span.a-breadcrumb-element" at bounding box center [506, 248] width 233 height 45
click at [397, 367] on div "Only the value of a specific attribute" at bounding box center [395, 369] width 11 height 11
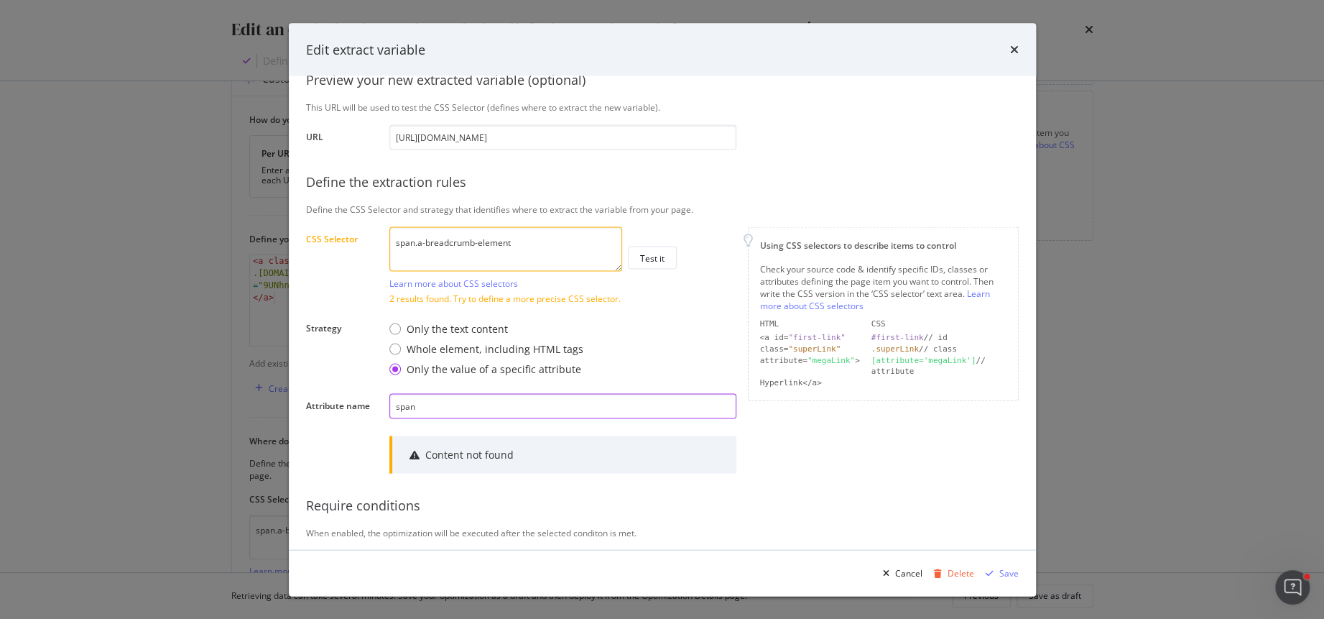
click at [419, 407] on input "span" at bounding box center [563, 406] width 347 height 25
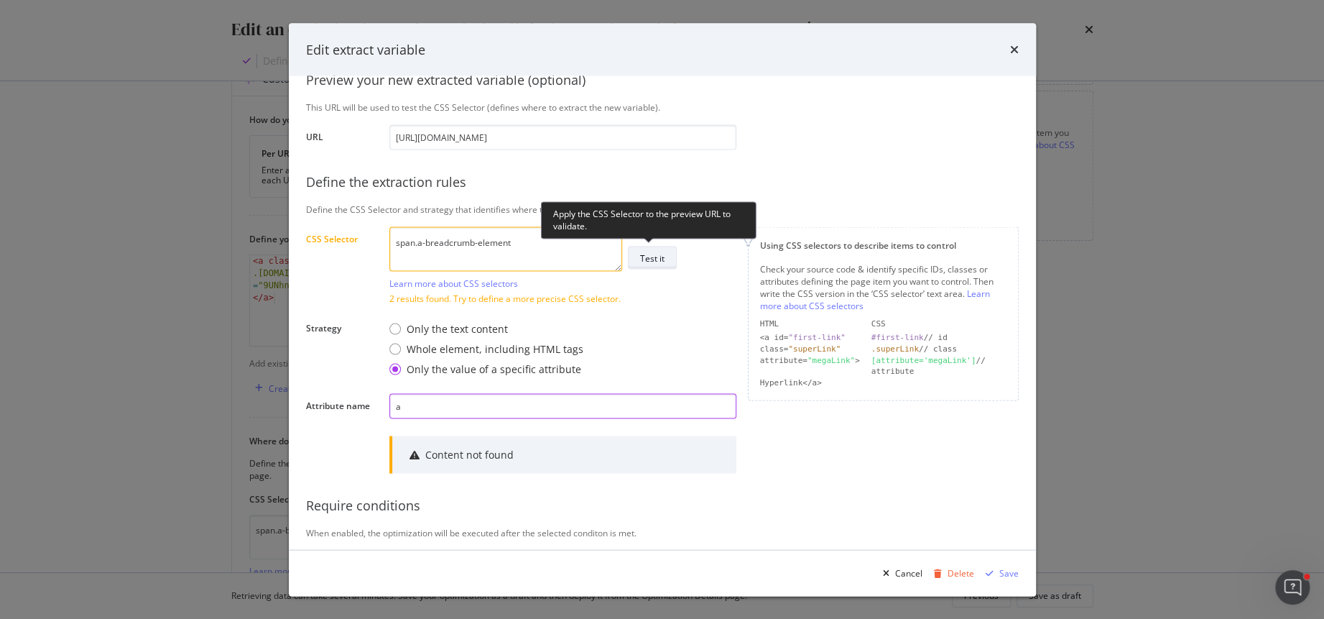
type input "a"
click at [652, 253] on div "Test it" at bounding box center [652, 258] width 24 height 12
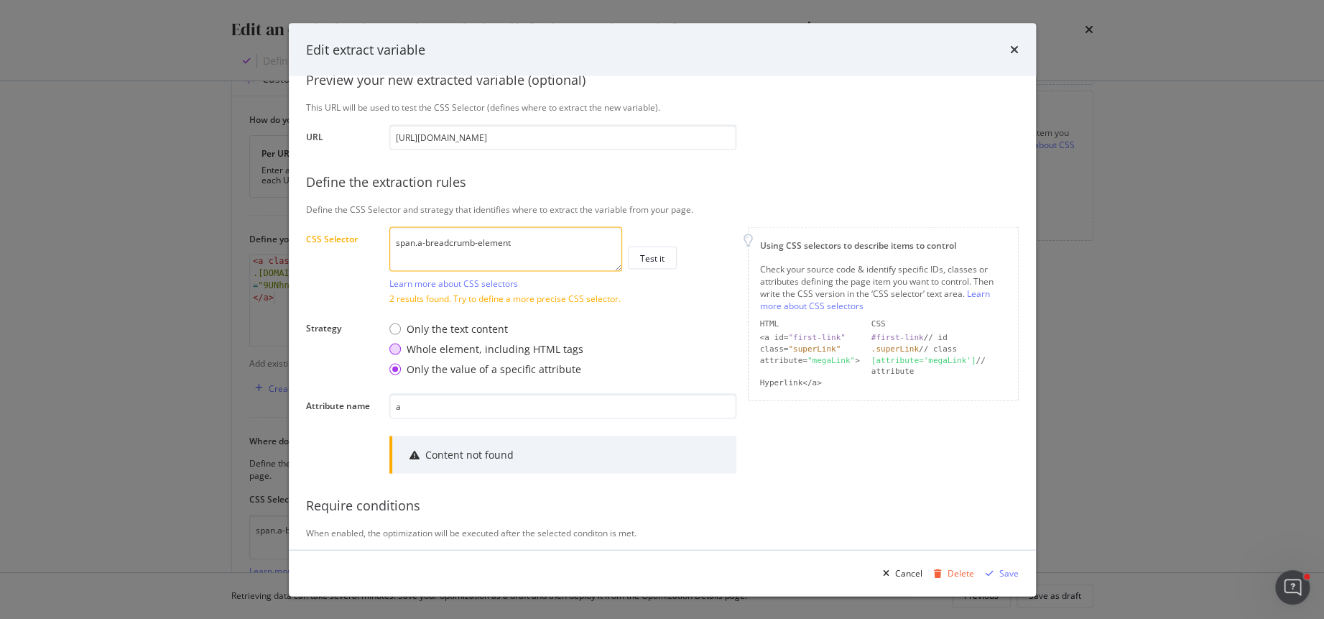
click at [395, 345] on div "Whole element, including HTML tags" at bounding box center [395, 349] width 11 height 11
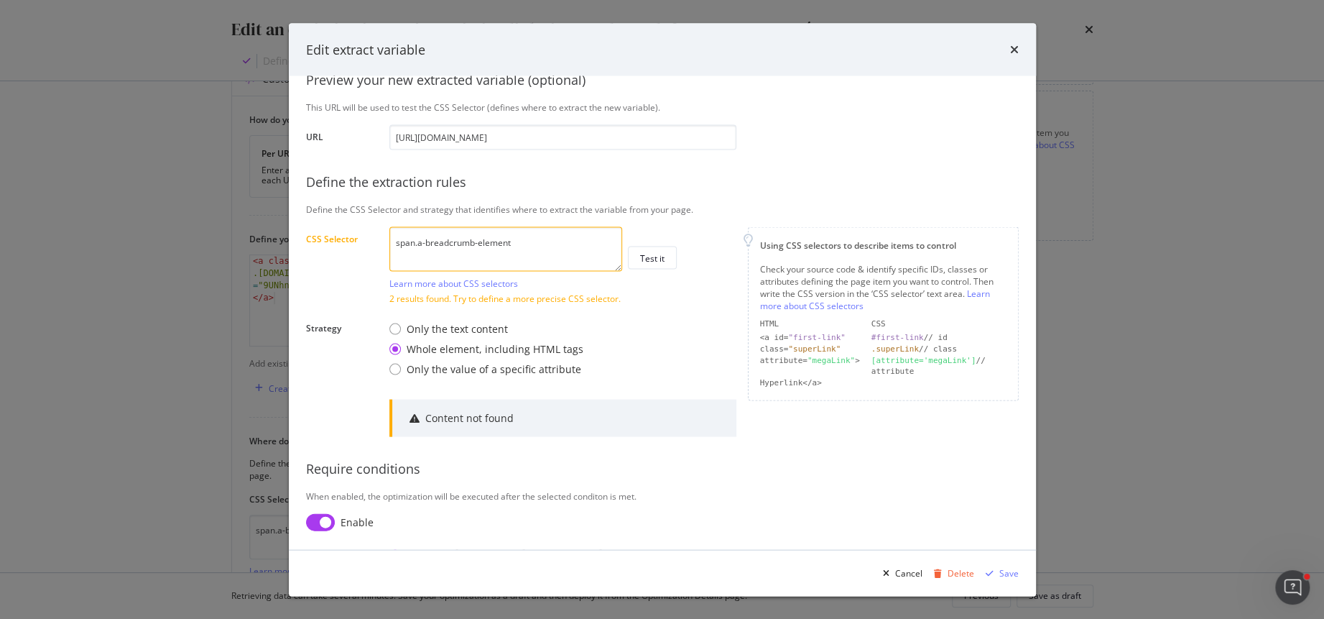
drag, startPoint x: 416, startPoint y: 244, endPoint x: 369, endPoint y: 244, distance: 46.7
click at [0, 0] on div "CSS Selector span.a-breadcrumb-element Learn more about CSS selectors Test it 2…" at bounding box center [0, 0] width 0 height 0
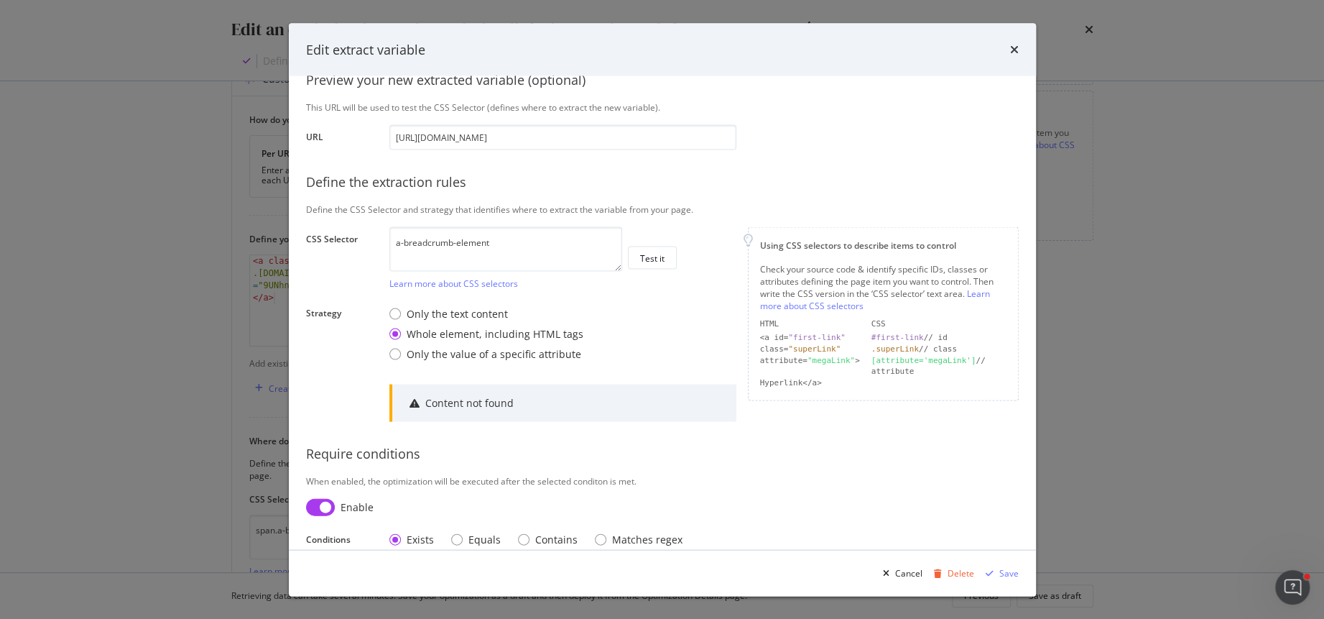
click at [630, 269] on div "a-breadcrumb-element Learn more about CSS selectors Test it" at bounding box center [563, 257] width 347 height 63
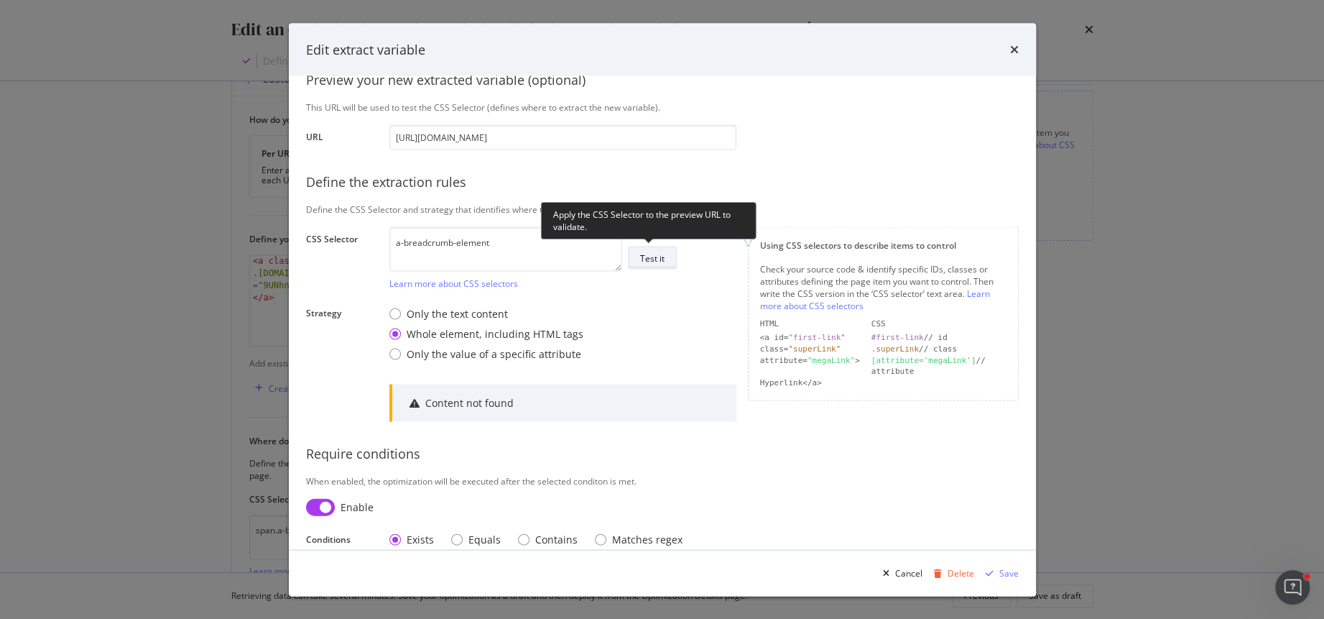
click at [650, 258] on div "Test it" at bounding box center [652, 258] width 24 height 12
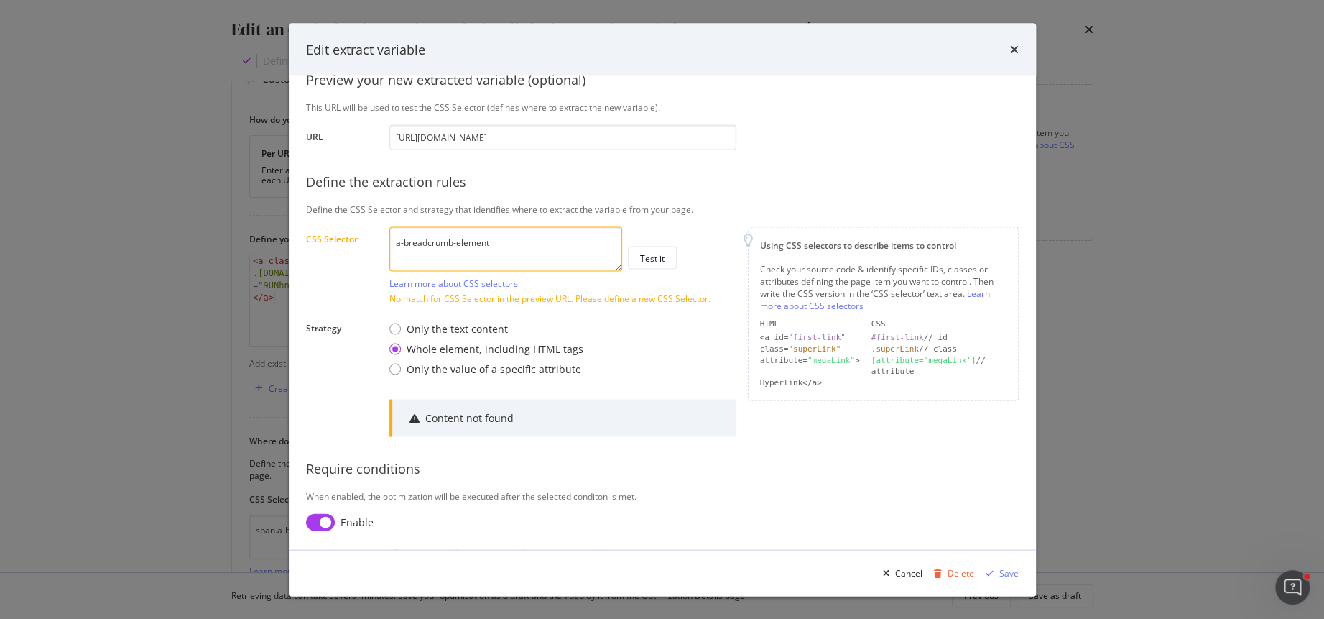
click at [507, 244] on textarea "a-breadcrumb-element" at bounding box center [506, 248] width 233 height 45
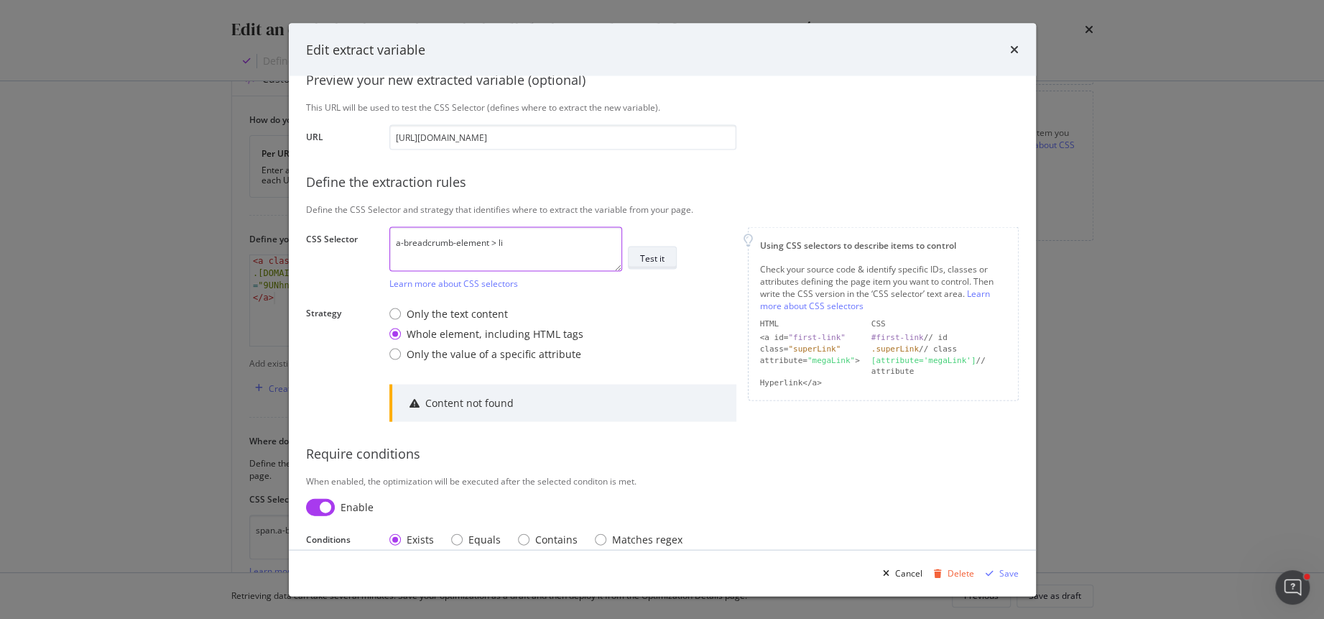
type textarea "a-breadcrumb-element > li"
click at [676, 250] on button "Test it" at bounding box center [652, 257] width 49 height 23
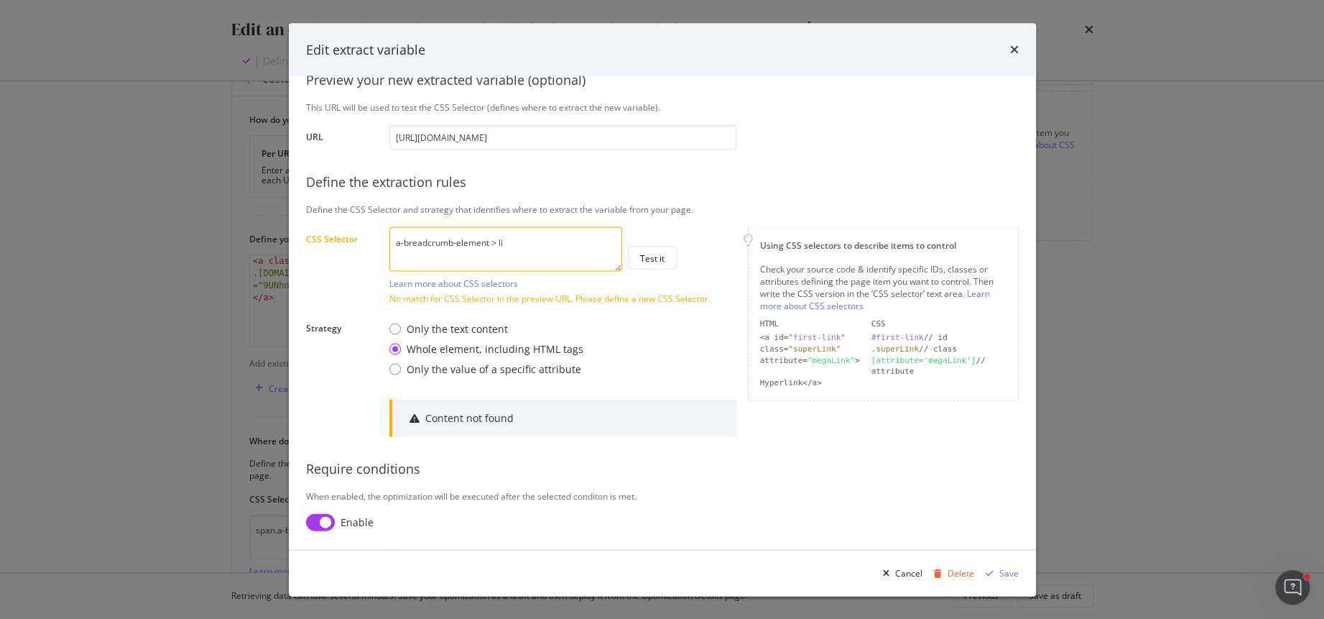
click at [520, 243] on textarea "a-breadcrumb-element > li" at bounding box center [506, 248] width 233 height 45
drag, startPoint x: 1015, startPoint y: 46, endPoint x: 507, endPoint y: 318, distance: 575.5
click at [510, 318] on div "Edit extract variable Define your variable Name Breadcrumb-element-2 Displayed …" at bounding box center [662, 309] width 747 height 573
drag, startPoint x: 1015, startPoint y: 48, endPoint x: 460, endPoint y: 321, distance: 618.7
click at [461, 321] on div "Edit extract variable Define your variable Name Breadcrumb-element-2 Displayed …" at bounding box center [662, 309] width 747 height 573
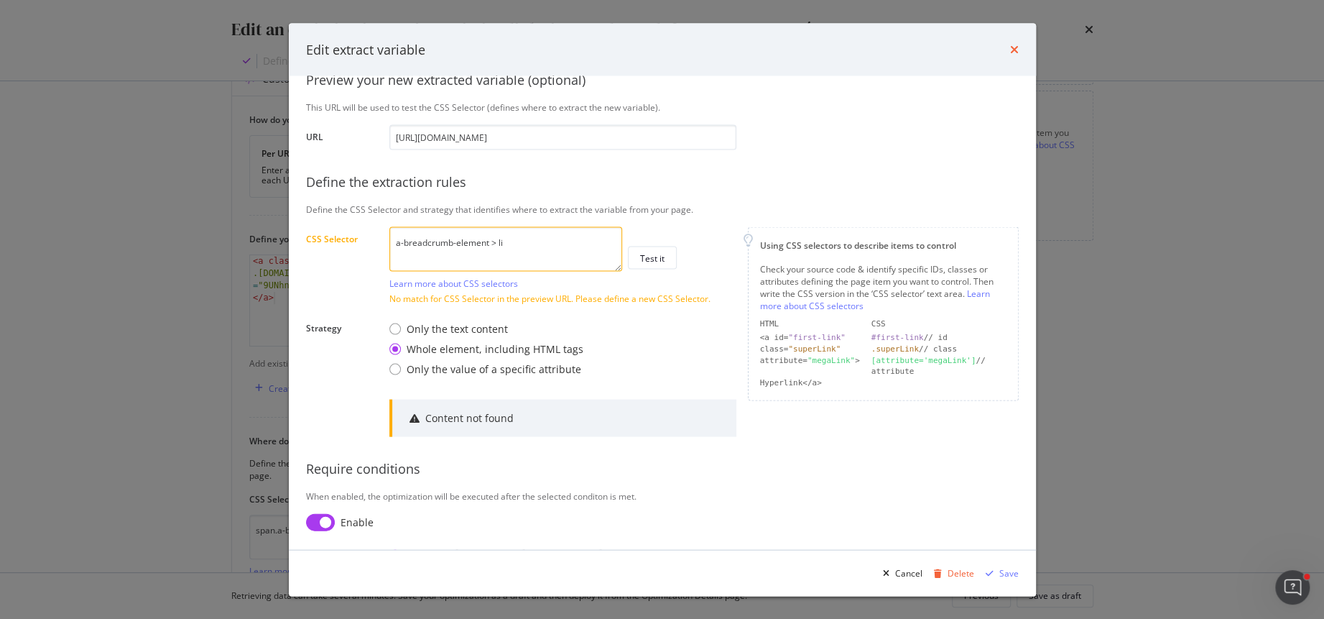
click at [1012, 49] on icon "times" at bounding box center [1014, 49] width 9 height 11
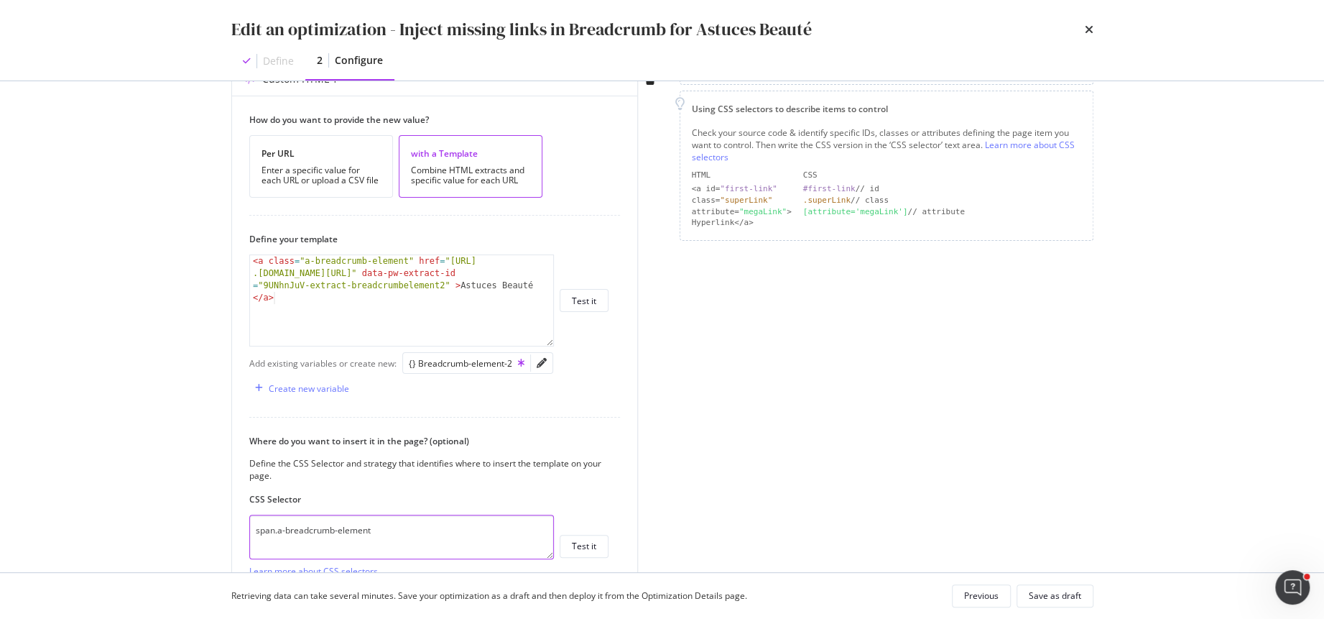
drag, startPoint x: 400, startPoint y: 527, endPoint x: 214, endPoint y: 527, distance: 185.4
click at [214, 527] on div "Preview your optimization (optional) This URL will be used to test the CSS Sele…" at bounding box center [663, 326] width 920 height 491
click at [275, 530] on textarea "nav.a-breadcrumb" at bounding box center [401, 537] width 305 height 45
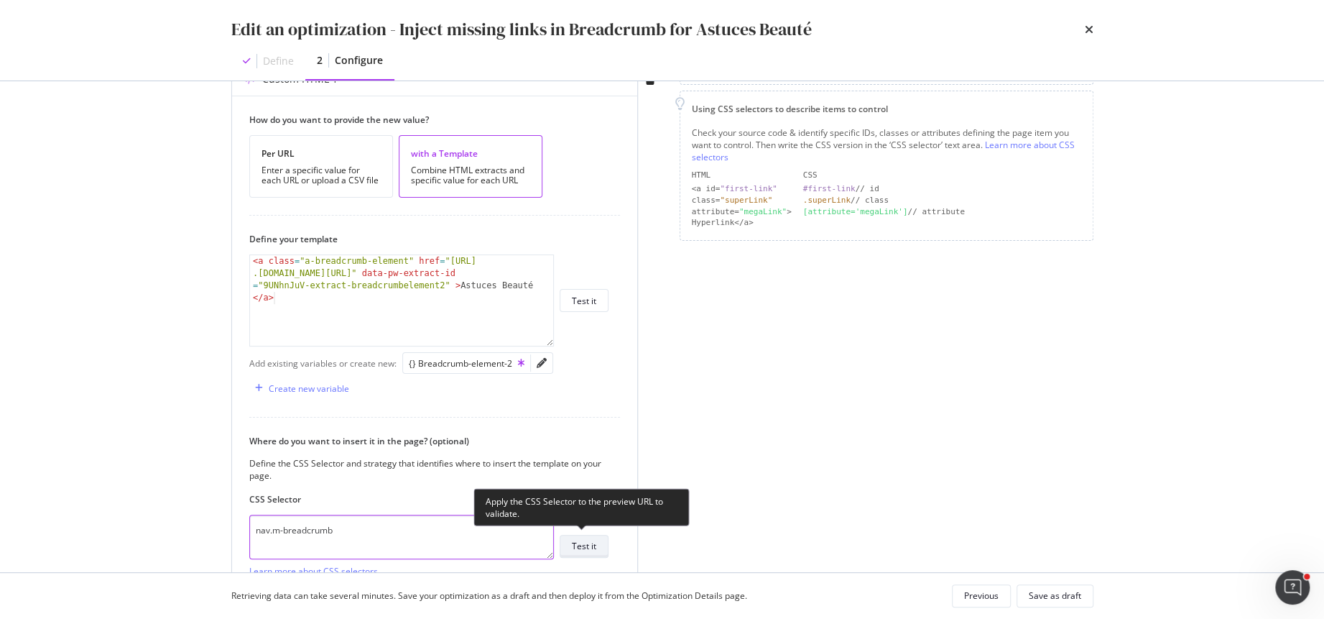
type textarea "nav.m-breadcrumb"
click at [582, 540] on div "Test it" at bounding box center [584, 546] width 24 height 12
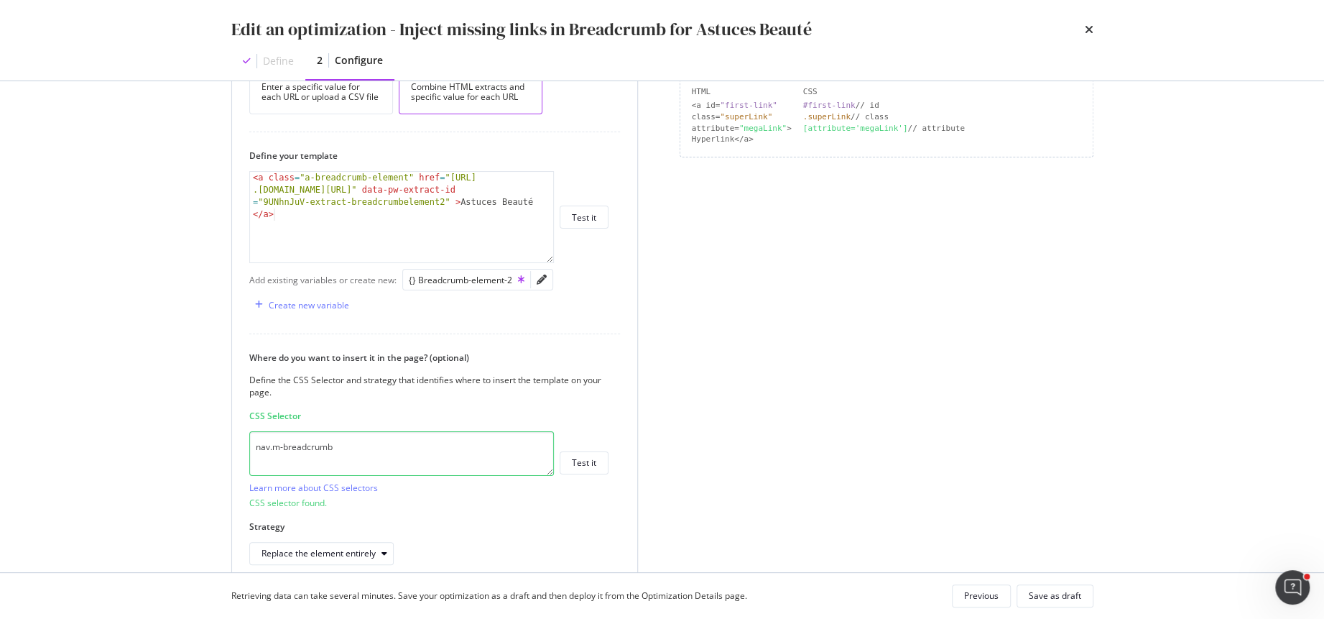
scroll to position [342, 0]
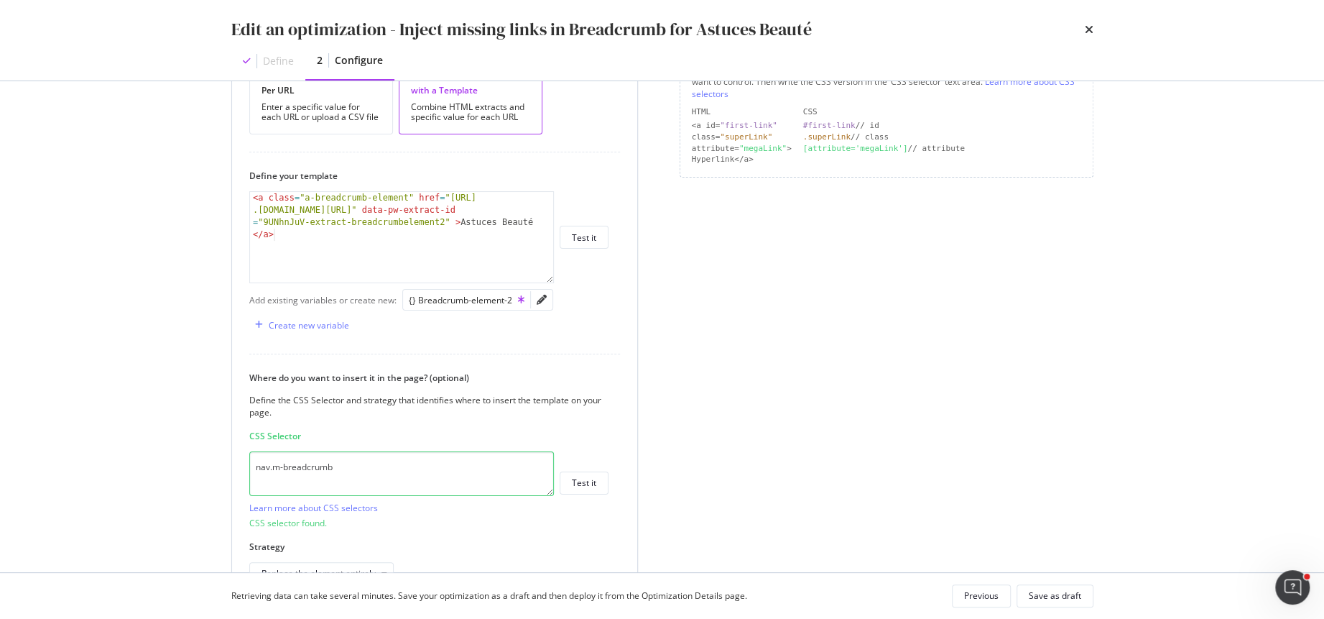
type textarea "<a class="a-breadcrumb-element" href="https://fr.loccitane.com/astuces-beaute" …"
click at [301, 243] on div "< a class = "a-breadcrumb-element" href = "https://fr .loccitane.com/astuces-be…" at bounding box center [402, 286] width 305 height 189
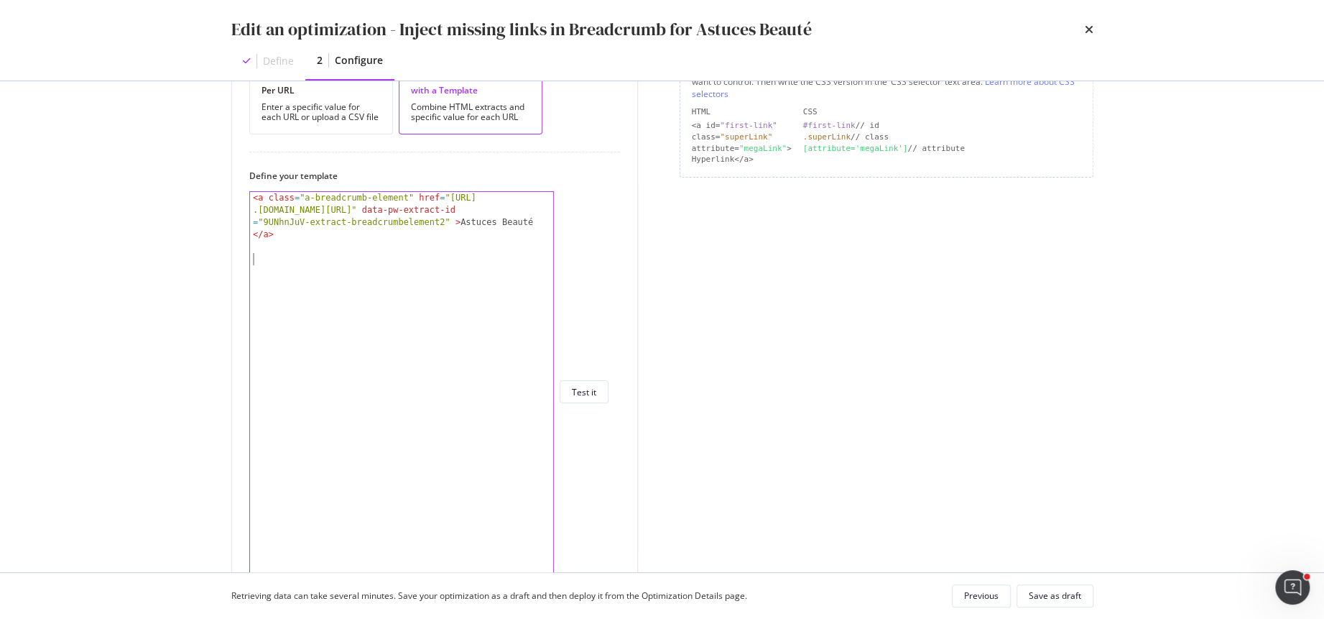
drag, startPoint x: 551, startPoint y: 275, endPoint x: 548, endPoint y: 584, distance: 309.0
click at [548, 584] on div "Edit an optimization - Inject missing links in Breadcrumb for Astuces Beauté De…" at bounding box center [662, 309] width 1324 height 619
paste textarea "</nav>"
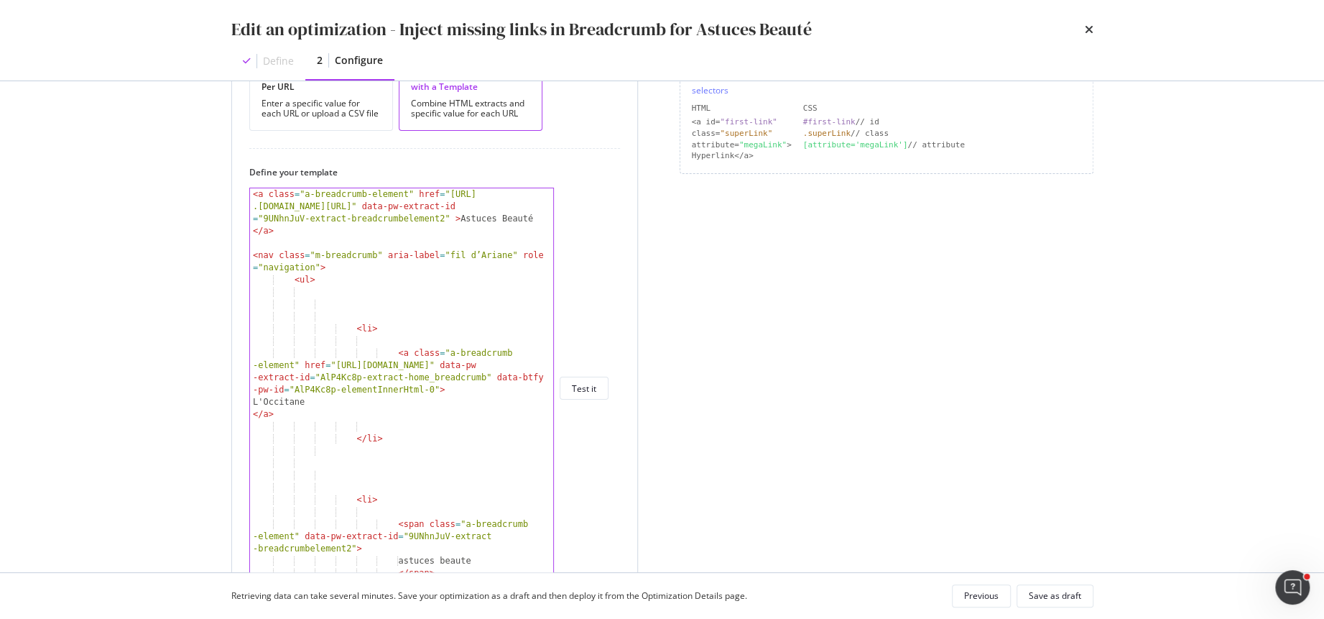
scroll to position [310, 0]
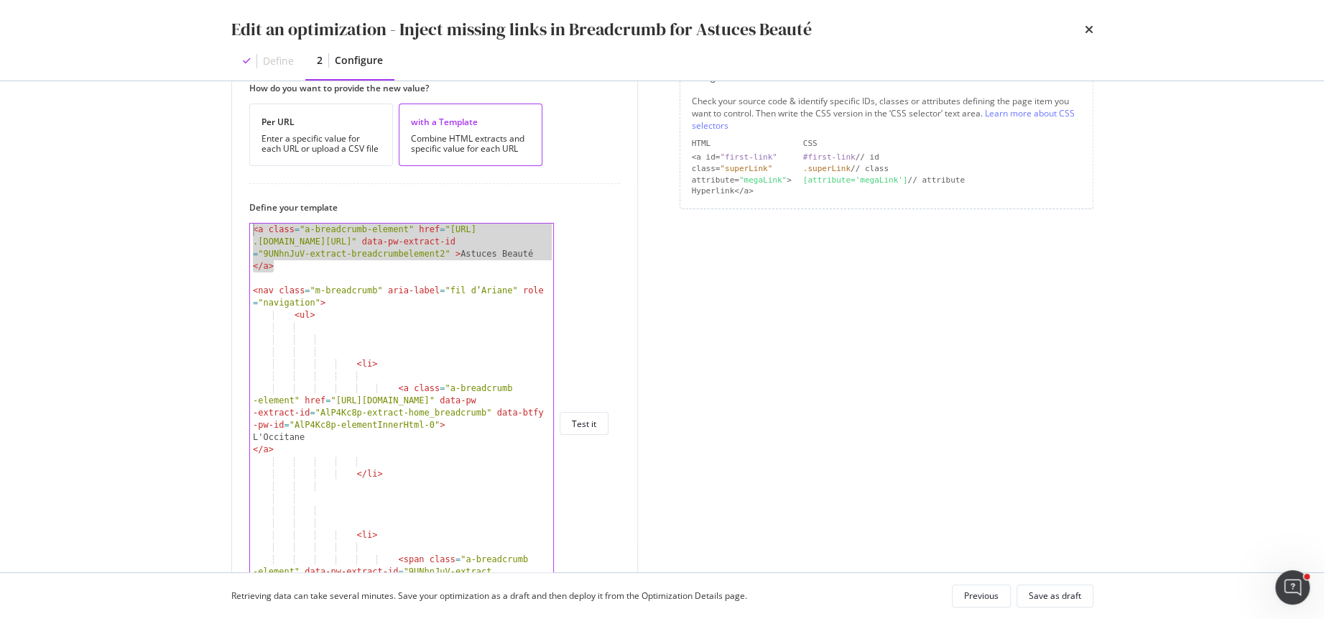
drag, startPoint x: 291, startPoint y: 267, endPoint x: 211, endPoint y: 226, distance: 90.0
click at [211, 226] on div "Preview your optimization (optional) This URL will be used to test the CSS Sele…" at bounding box center [663, 326] width 920 height 491
type textarea "<a class="a-breadcrumb-element" href="https://fr.loccitane.com/astuces-beaute" …"
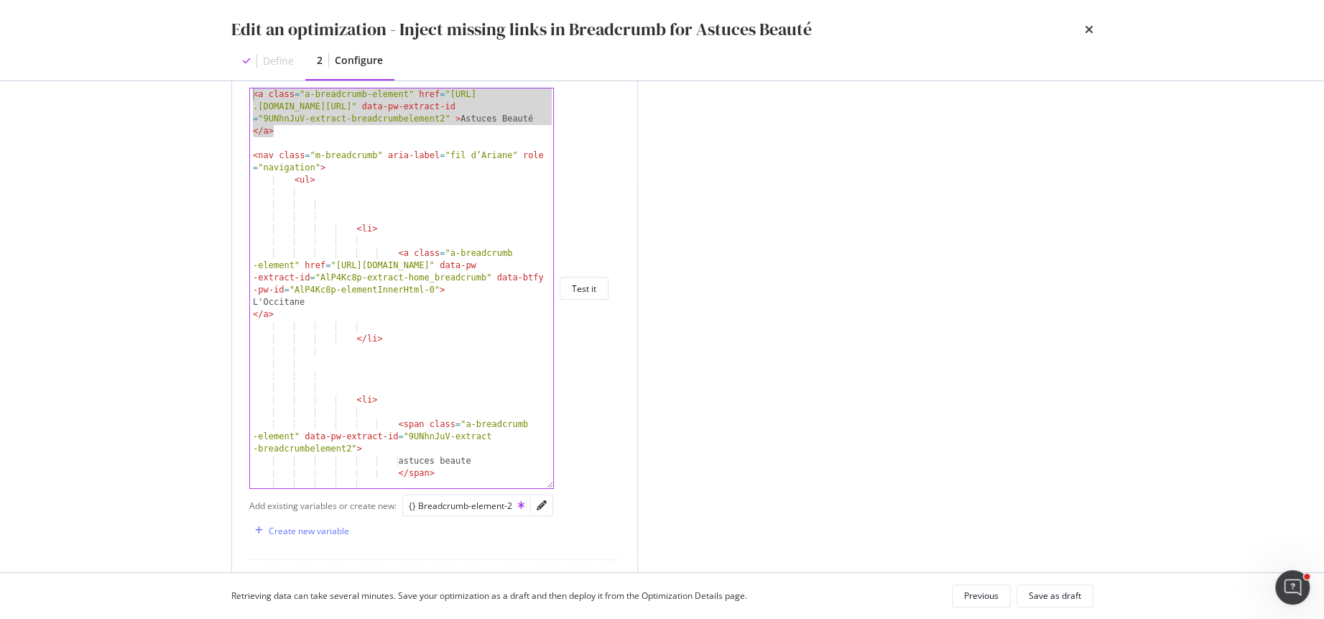
scroll to position [446, 0]
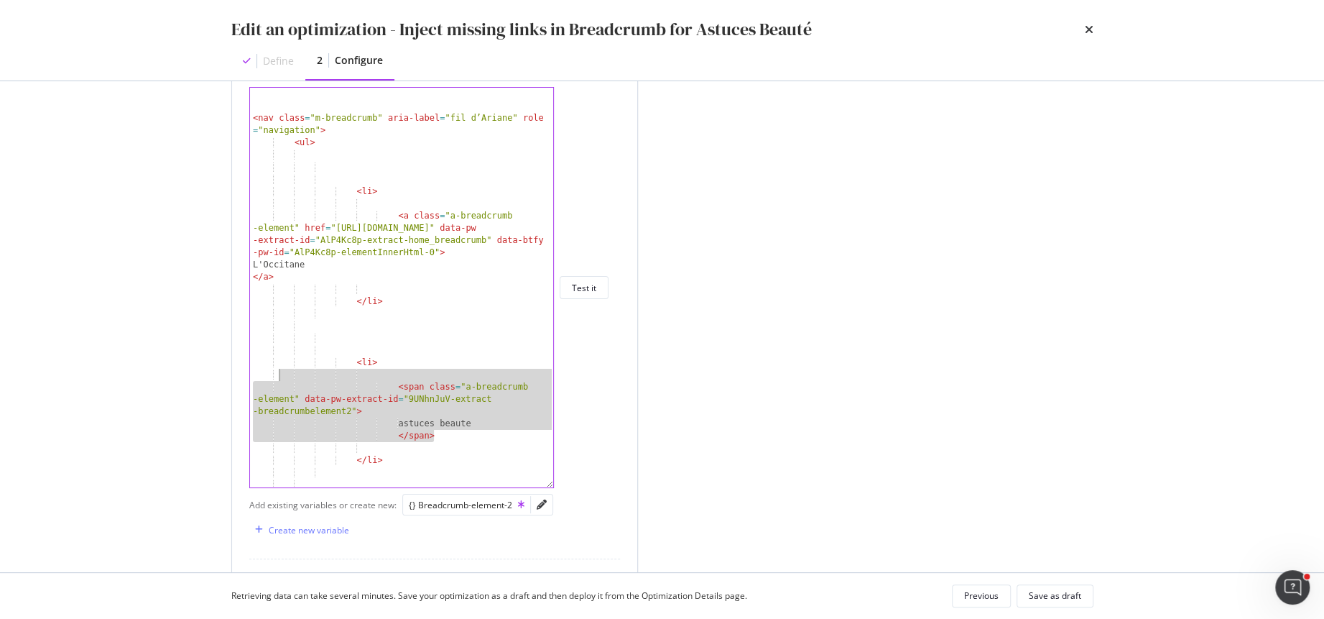
drag, startPoint x: 447, startPoint y: 433, endPoint x: 279, endPoint y: 377, distance: 177.5
click at [279, 377] on div "< nav class = "m-breadcrumb" aria-label = "fil d’Ariane" role = "navigation" > …" at bounding box center [402, 300] width 305 height 425
type textarea "<span class="a-breadcrumb-element" data-pw-extract-id="9UNhnJuV-extract-breadcr…"
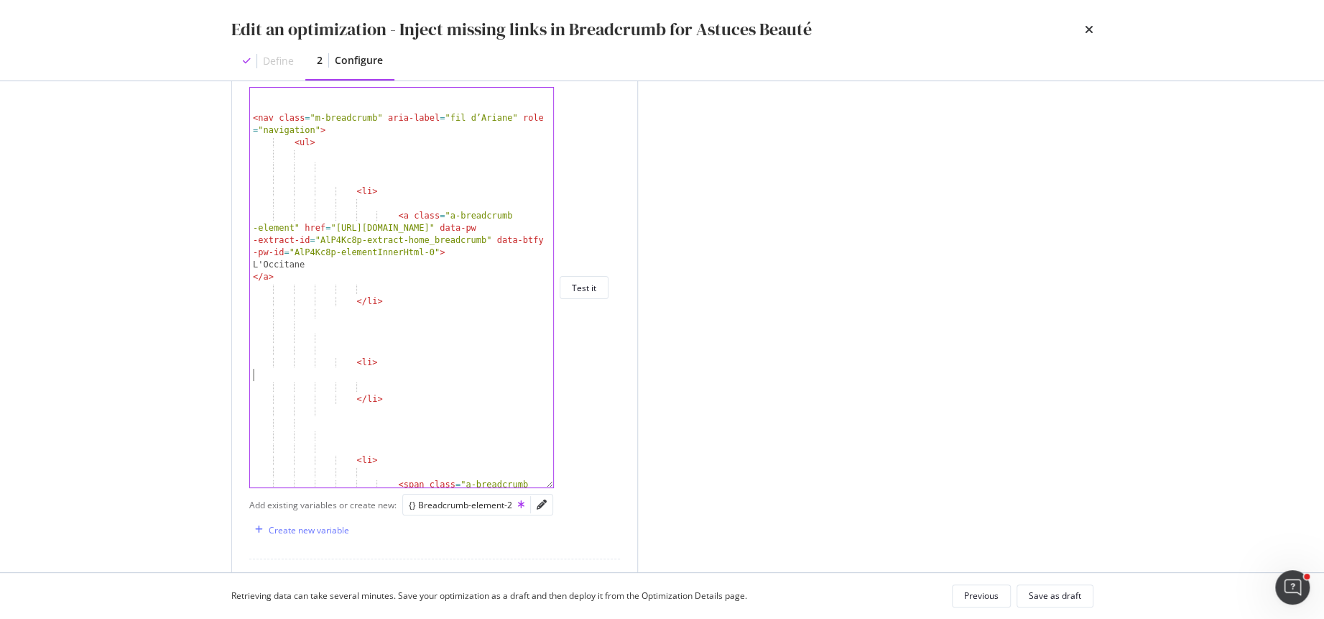
type textarea "<li>"
paste textarea "<a class="a-breadcrumb-element" href="https://fr.loccitane.com/astuces-beaute" …"
type textarea "<a class="a-breadcrumb-element" href="https://fr.loccitane.com/astuces-beaute" …"
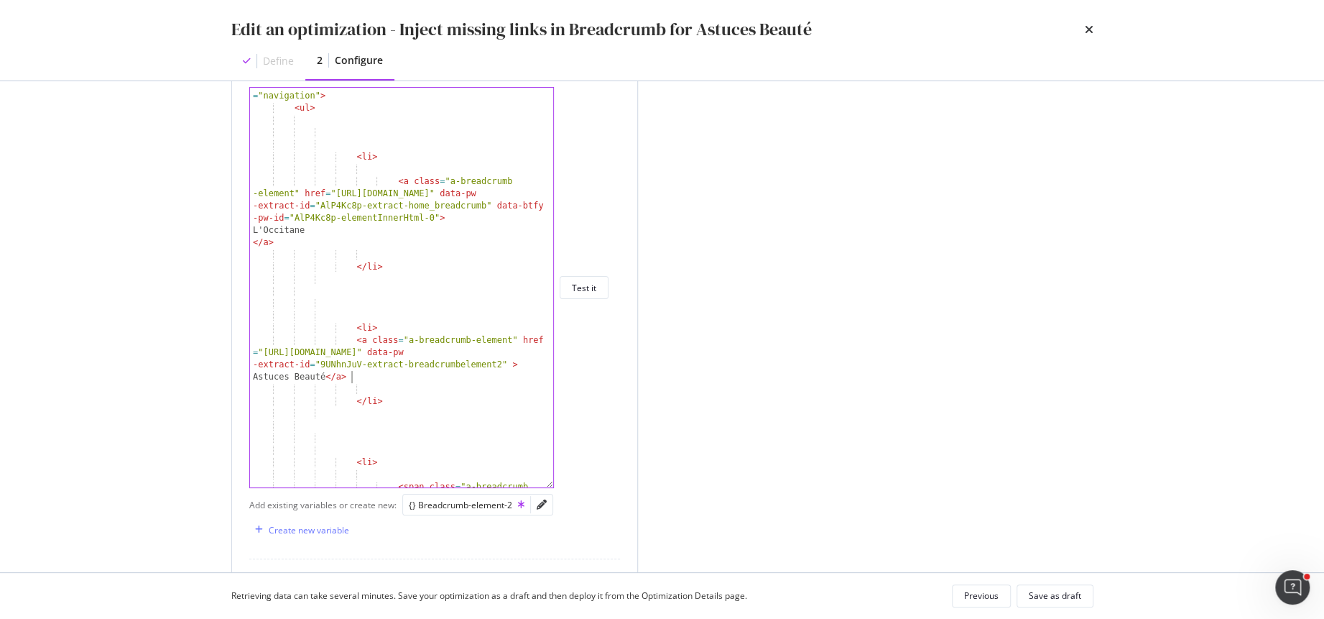
scroll to position [34, 0]
drag, startPoint x: 344, startPoint y: 307, endPoint x: 207, endPoint y: 273, distance: 140.7
click at [207, 273] on div "Preview your optimization (optional) This URL will be used to test the CSS Sele…" at bounding box center [663, 326] width 920 height 491
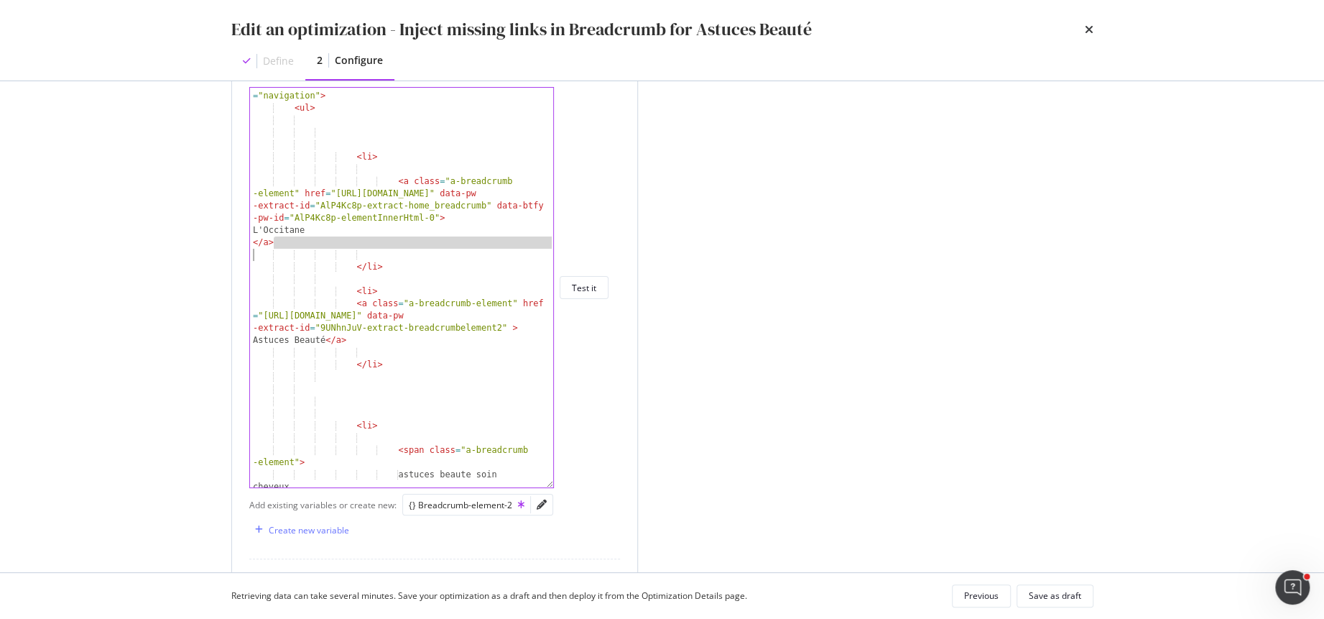
drag, startPoint x: 373, startPoint y: 246, endPoint x: 272, endPoint y: 248, distance: 100.6
click at [270, 248] on div "< nav class = "m-breadcrumb" aria-label = "fil d’Ariane" role = "navigation" > …" at bounding box center [402, 302] width 305 height 449
type textarea "</a>"
click at [337, 249] on div "< nav class = "m-breadcrumb" aria-label = "fil d’Ariane" role = "navigation" > …" at bounding box center [402, 302] width 305 height 449
click at [337, 256] on div "< nav class = "m-breadcrumb" aria-label = "fil d’Ariane" role = "navigation" > …" at bounding box center [402, 302] width 305 height 449
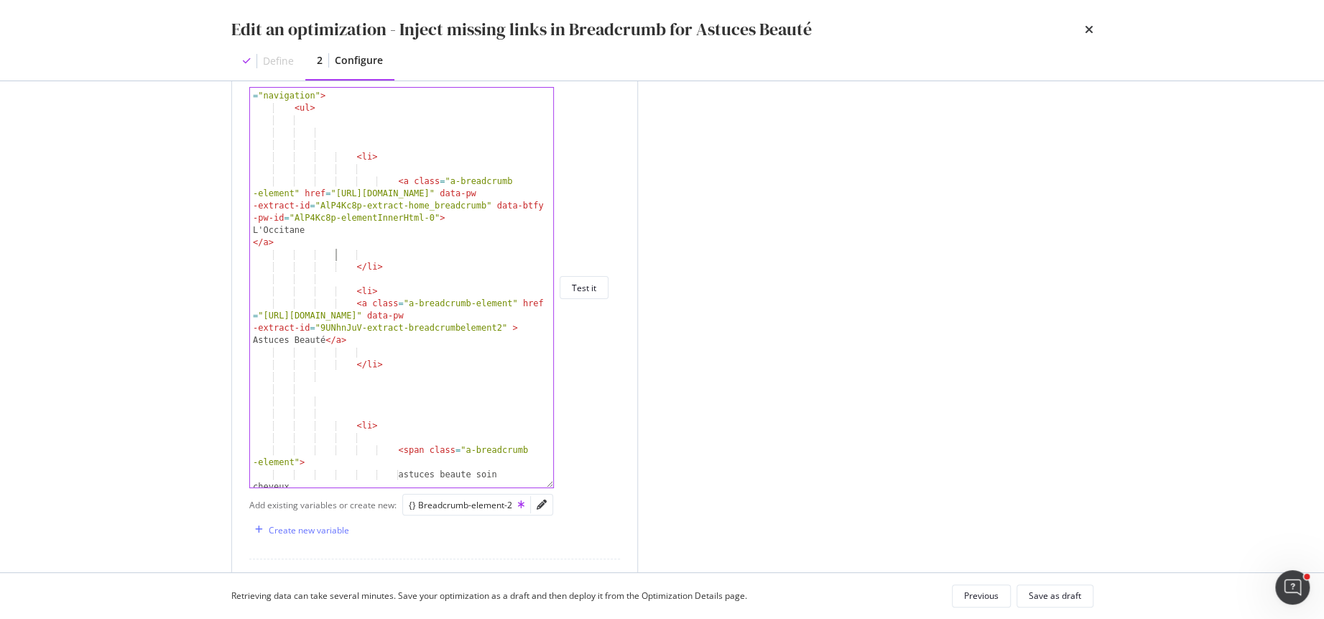
click at [337, 256] on div "< nav class = "m-breadcrumb" aria-label = "fil d’Ariane" role = "navigation" > …" at bounding box center [402, 302] width 305 height 449
type textarea "</a>"
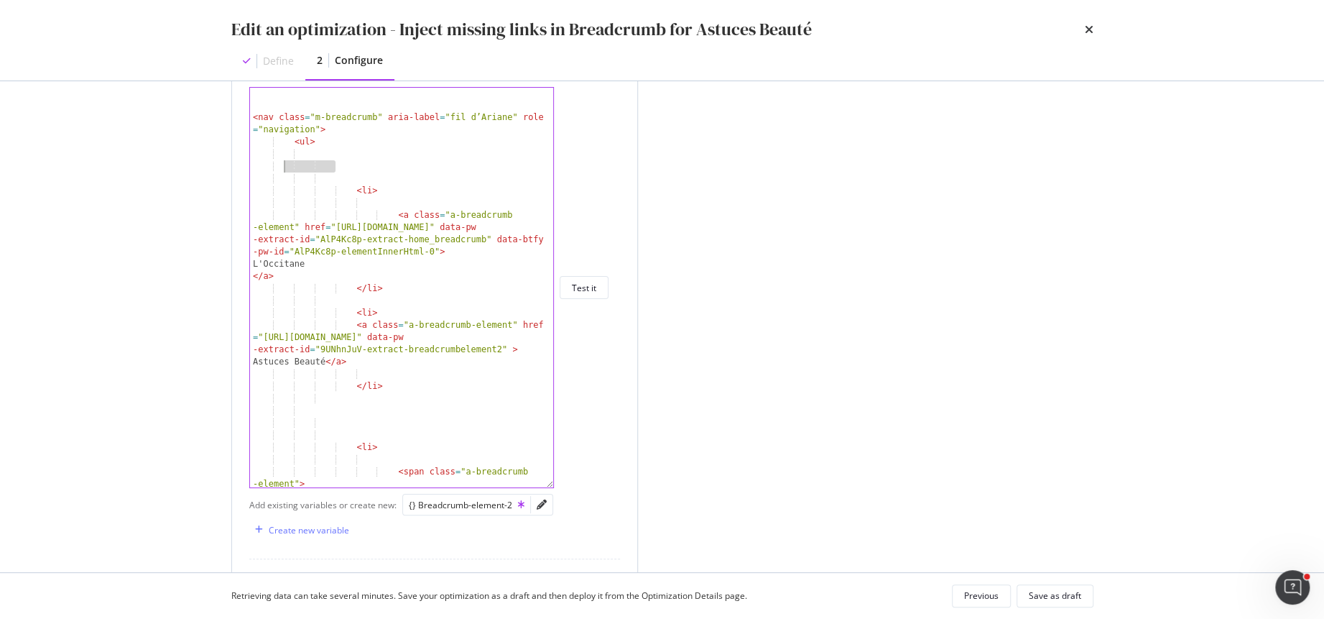
drag, startPoint x: 367, startPoint y: 167, endPoint x: 274, endPoint y: 169, distance: 92.7
click at [274, 169] on div "< nav class = "m-breadcrumb" aria-label = "fil d’Ariane" role = "navigation" > …" at bounding box center [402, 305] width 305 height 437
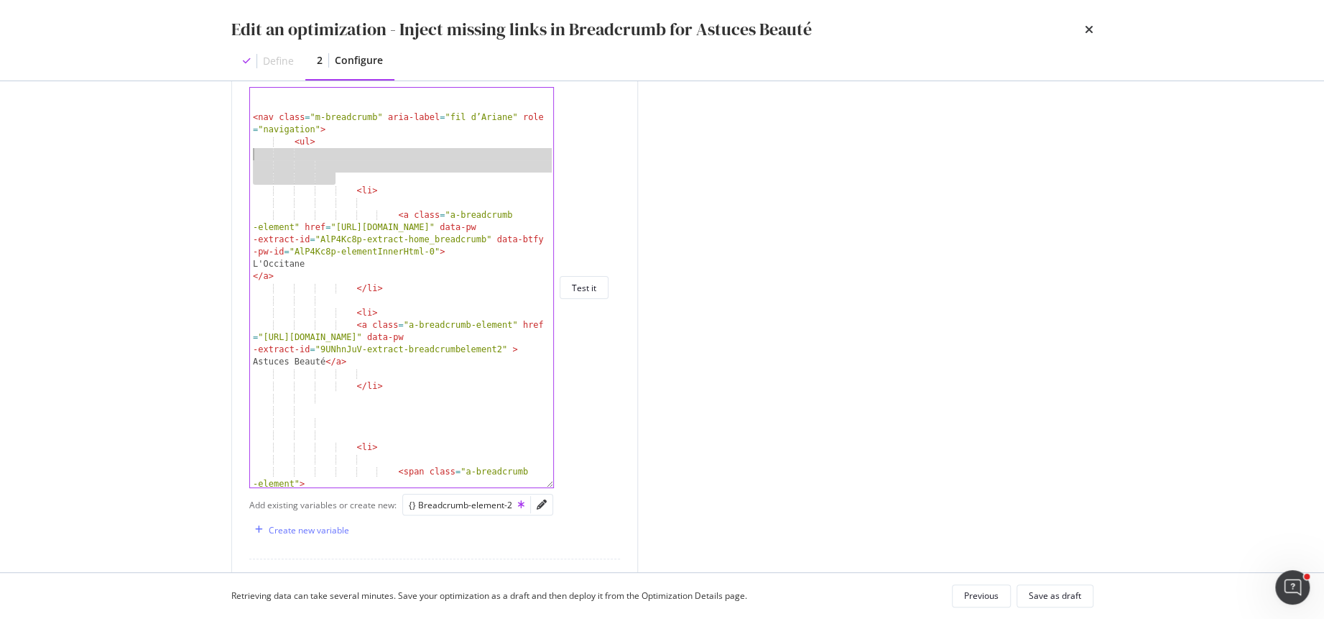
drag, startPoint x: 362, startPoint y: 180, endPoint x: 190, endPoint y: 148, distance: 174.6
click at [190, 148] on div "Edit an optimization - Inject missing links in Breadcrumb for Astuces Beauté De…" at bounding box center [662, 309] width 1324 height 619
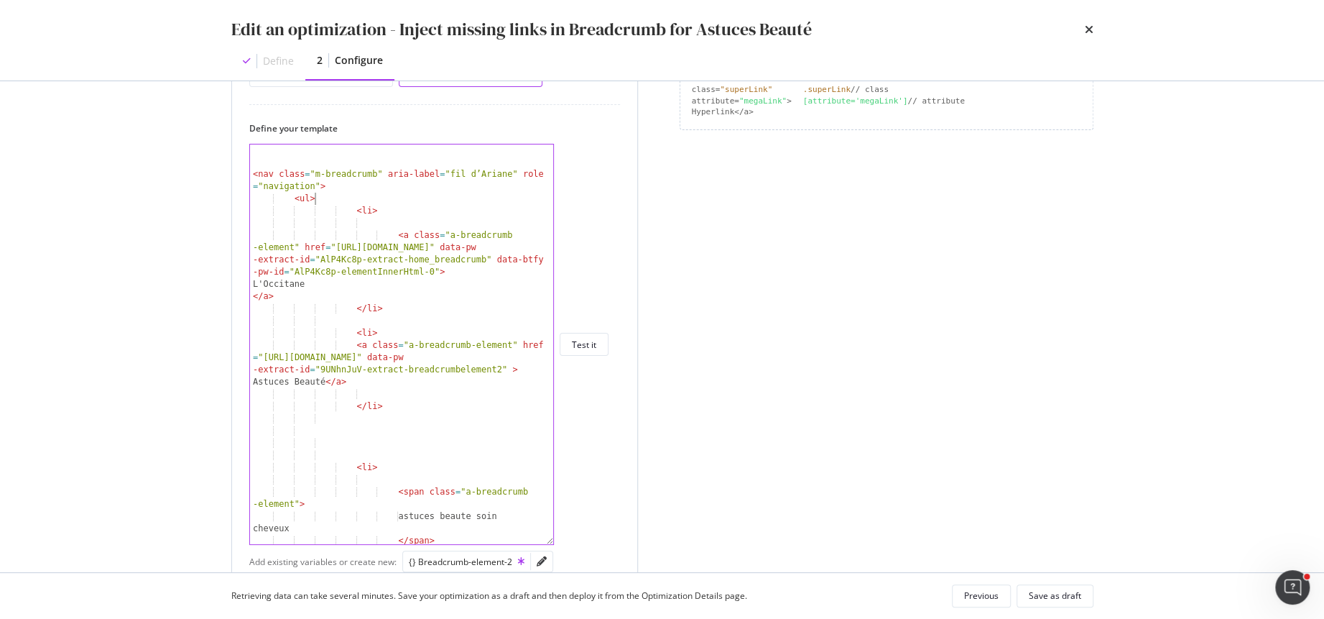
scroll to position [377, 0]
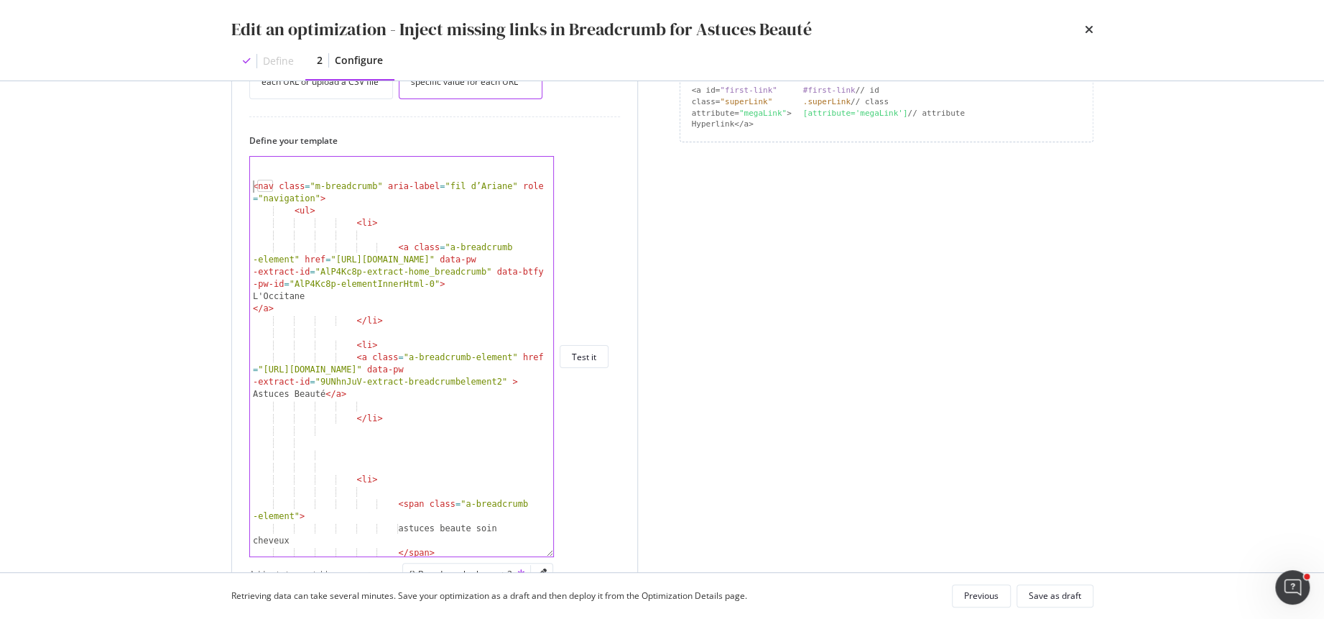
click at [252, 182] on div "< nav class = "m-breadcrumb" aria-label = "fil d’Ariane" role = "navigation" > …" at bounding box center [402, 368] width 305 height 425
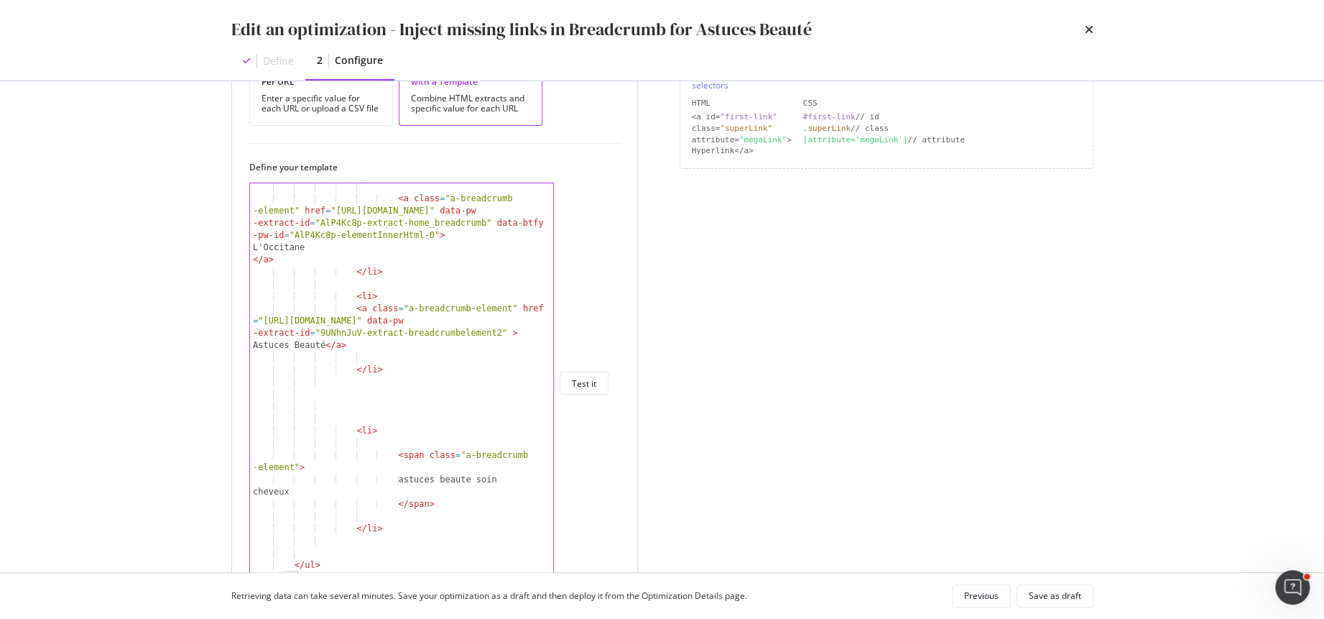
scroll to position [52, 0]
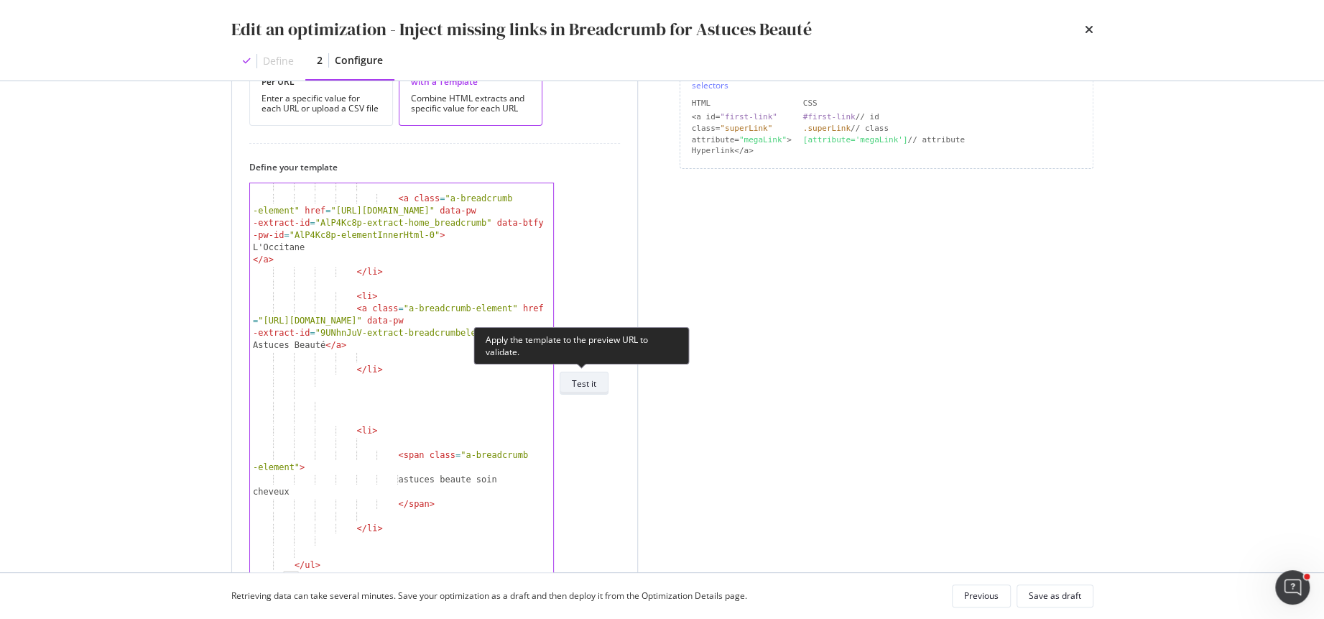
type textarea "<nav class="m-breadcrumb" aria-label="fil d’Ariane" role="navigation">"
click at [581, 379] on div "Test it" at bounding box center [584, 383] width 24 height 12
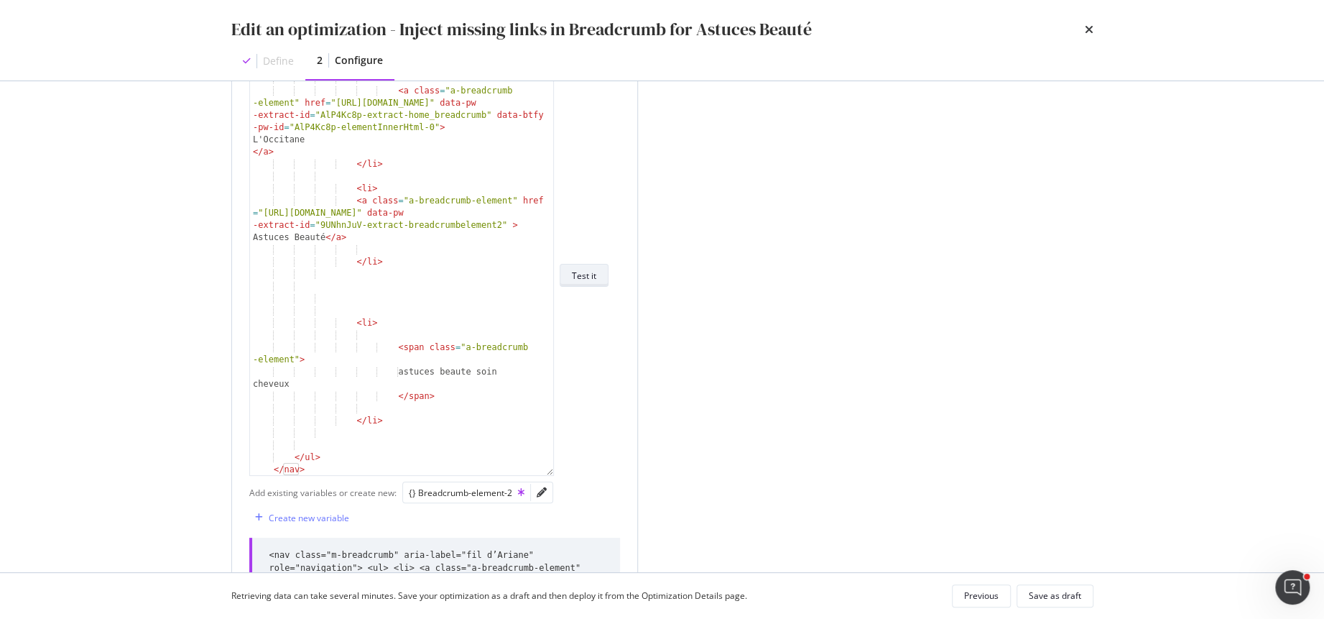
scroll to position [443, 0]
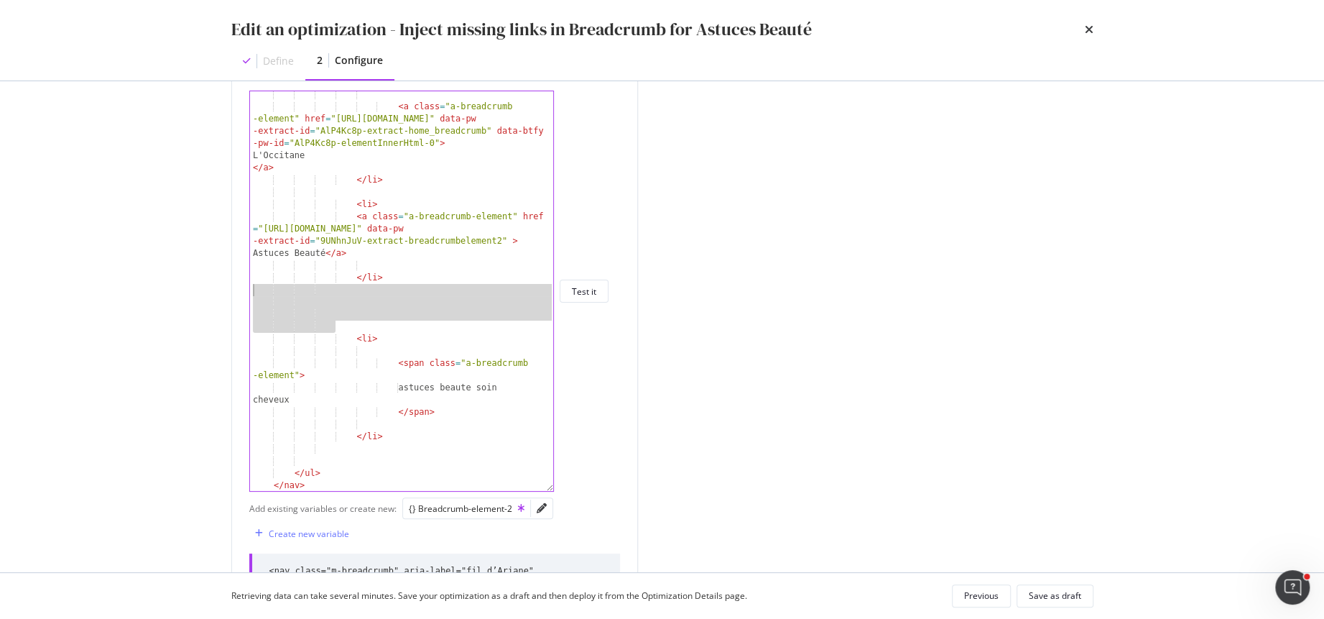
drag, startPoint x: 384, startPoint y: 321, endPoint x: 176, endPoint y: 288, distance: 210.2
click at [176, 288] on div "Edit an optimization - Inject missing links in Breadcrumb for Astuces Beauté De…" at bounding box center [662, 309] width 1324 height 619
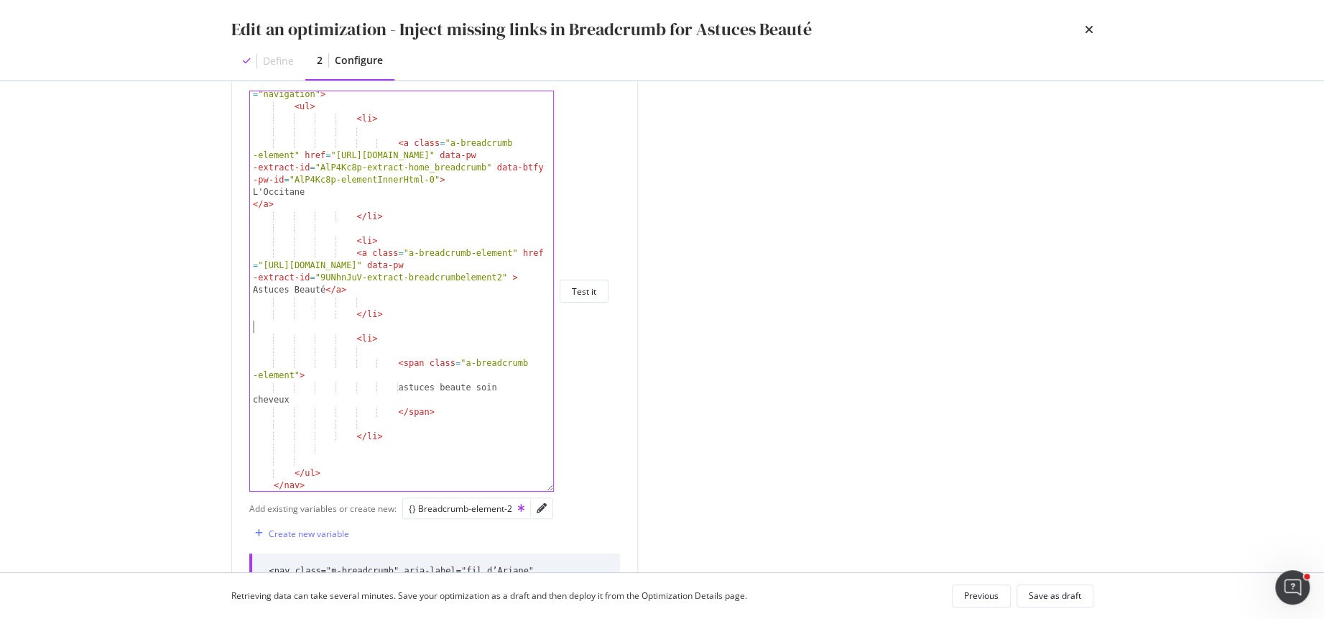
scroll to position [14, 0]
drag, startPoint x: 523, startPoint y: 383, endPoint x: 414, endPoint y: 384, distance: 109.2
click at [414, 384] on div "< nav class = "m-breadcrumb" aria-label = "fil d’Ariane" role = "navigation" > …" at bounding box center [402, 294] width 305 height 437
click at [454, 413] on div "< nav class = "m-breadcrumb" aria-label = "fil d’Ariane" role = "navigation" > …" at bounding box center [402, 294] width 305 height 437
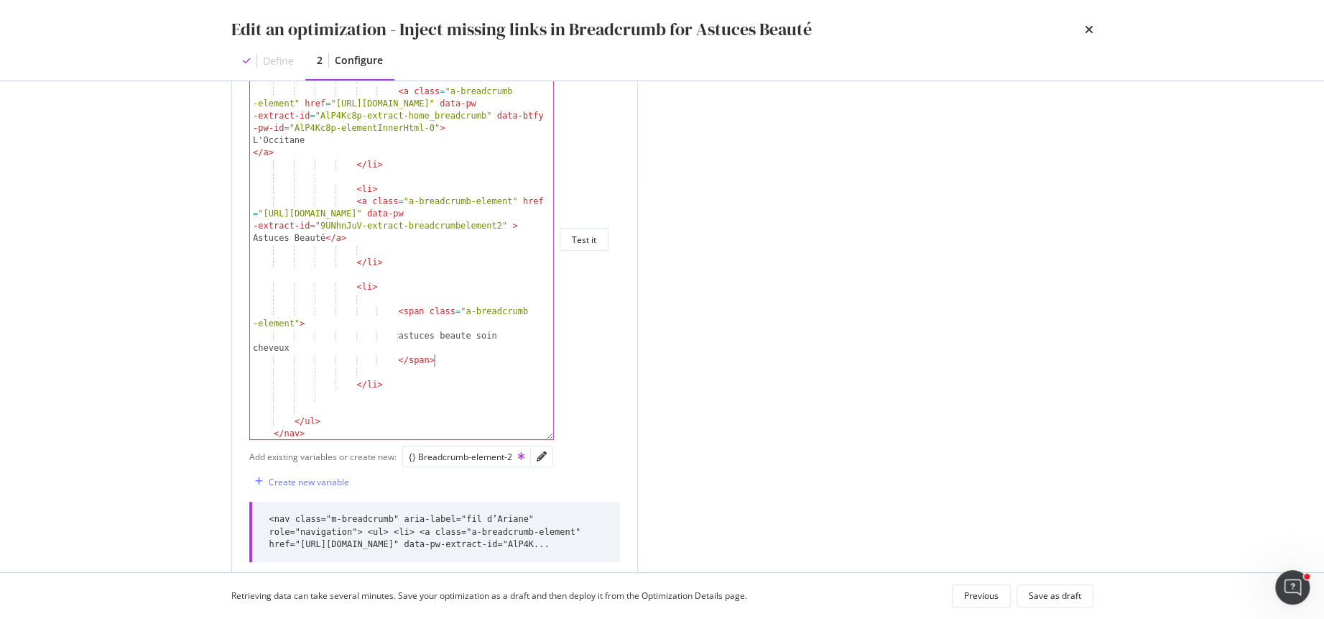
scroll to position [500, 0]
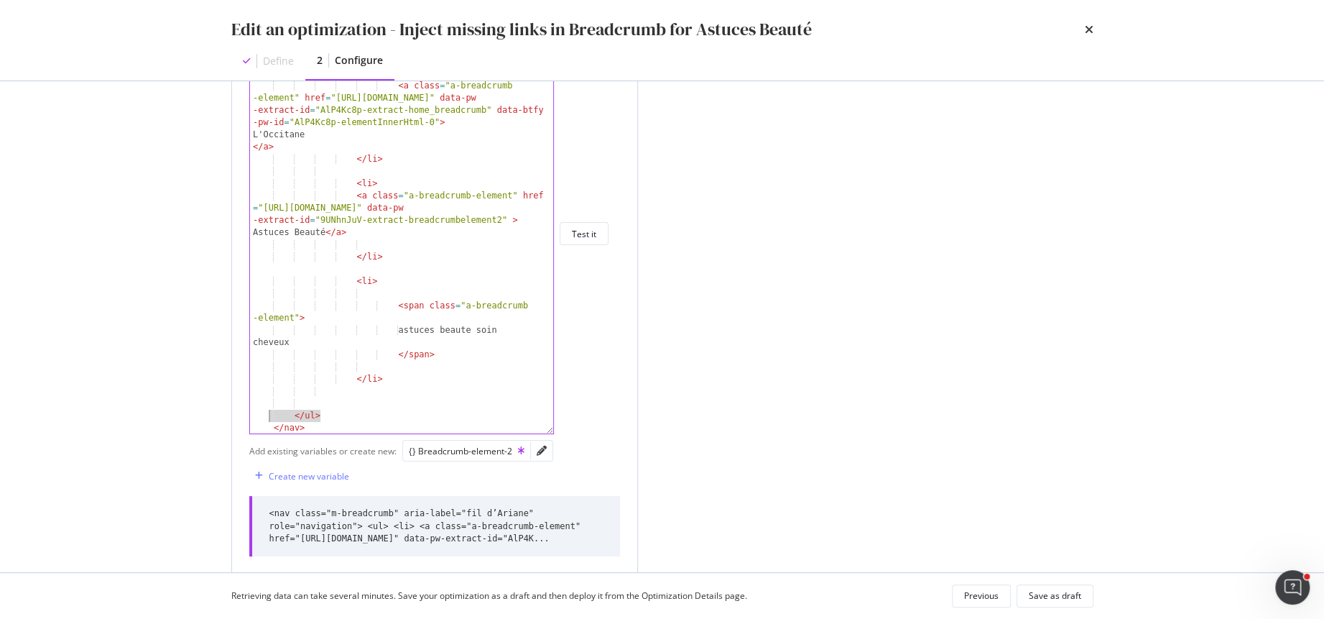
drag, startPoint x: 330, startPoint y: 419, endPoint x: 269, endPoint y: 412, distance: 61.5
click at [269, 412] on div "< nav class = "m-breadcrumb" aria-label = "fil d’Ariane" role = "navigation" > …" at bounding box center [402, 237] width 305 height 437
type textarea "</ul>"
click at [333, 403] on div "< nav class = "m-breadcrumb" aria-label = "fil d’Ariane" role = "navigation" > …" at bounding box center [402, 237] width 305 height 437
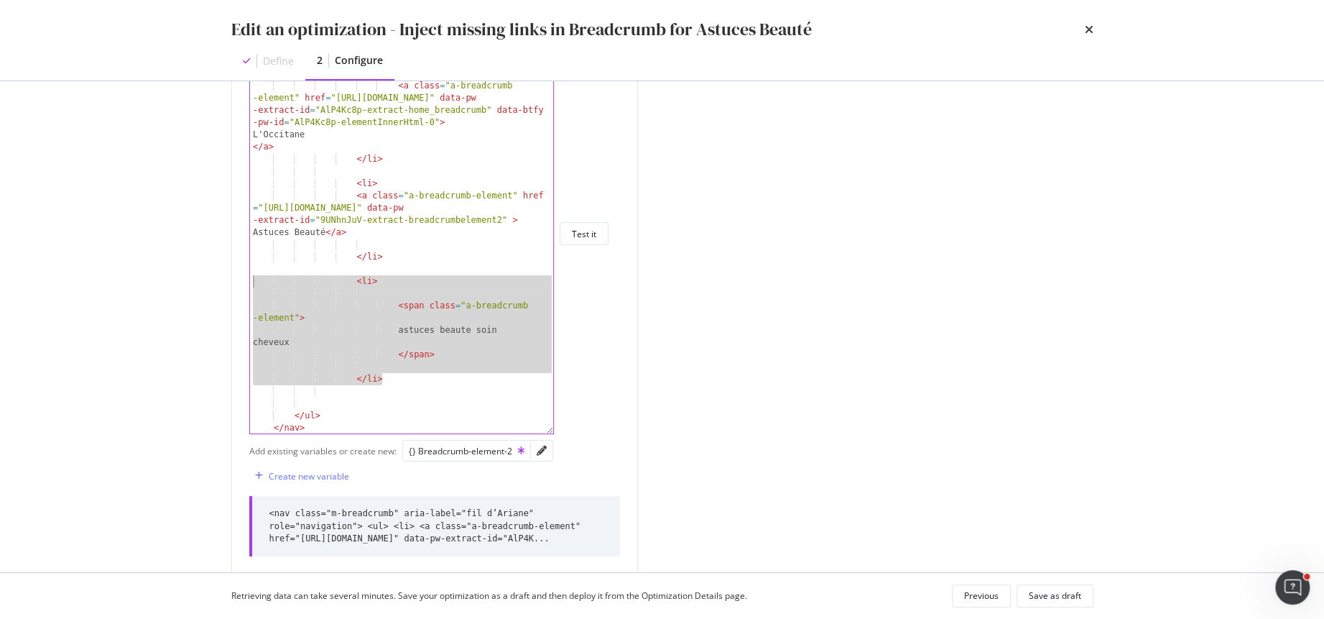
drag, startPoint x: 407, startPoint y: 379, endPoint x: 135, endPoint y: 280, distance: 290.1
click at [135, 279] on div "Edit an optimization - Inject missing links in Breadcrumb for Astuces Beauté De…" at bounding box center [662, 309] width 1324 height 619
click at [403, 341] on div "< nav class = "m-breadcrumb" aria-label = "fil d’Ariane" role = "navigation" > …" at bounding box center [402, 237] width 305 height 437
type textarea "astuces beaute soin cheveux"
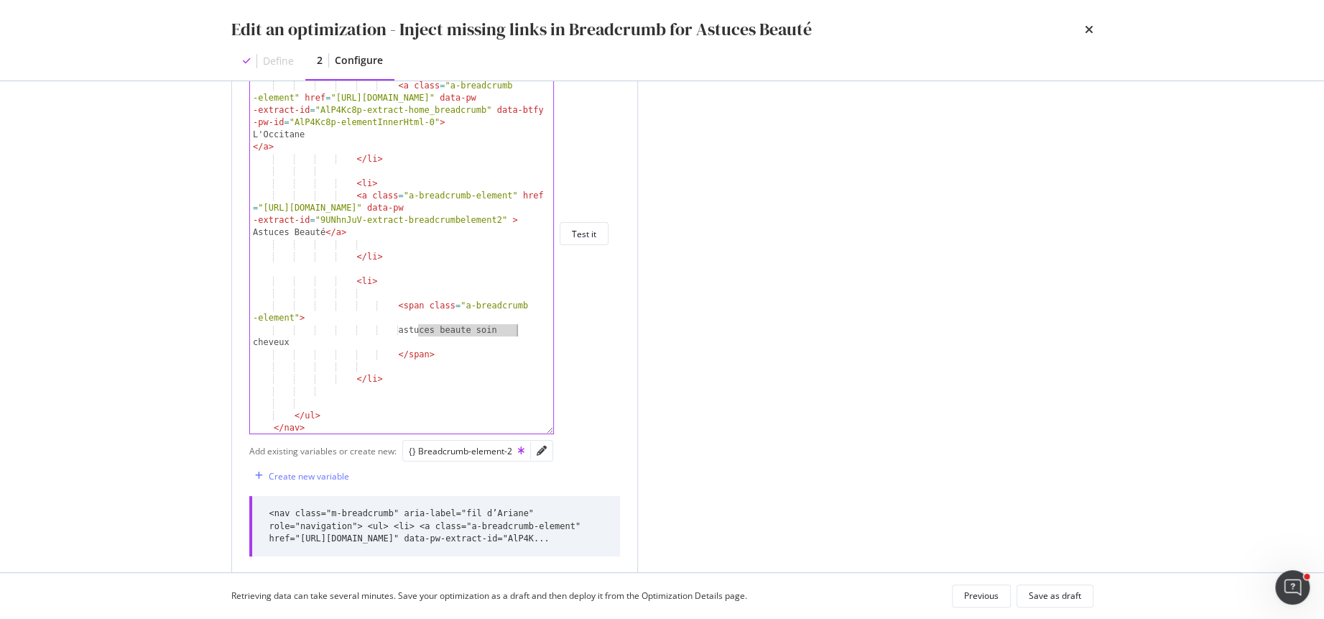
drag, startPoint x: 418, startPoint y: 326, endPoint x: 521, endPoint y: 331, distance: 102.9
click at [521, 331] on div "< nav class = "m-breadcrumb" aria-label = "fil d’Ariane" role = "navigation" > …" at bounding box center [402, 237] width 305 height 437
click at [1041, 589] on div "Save as draft" at bounding box center [1055, 596] width 52 height 20
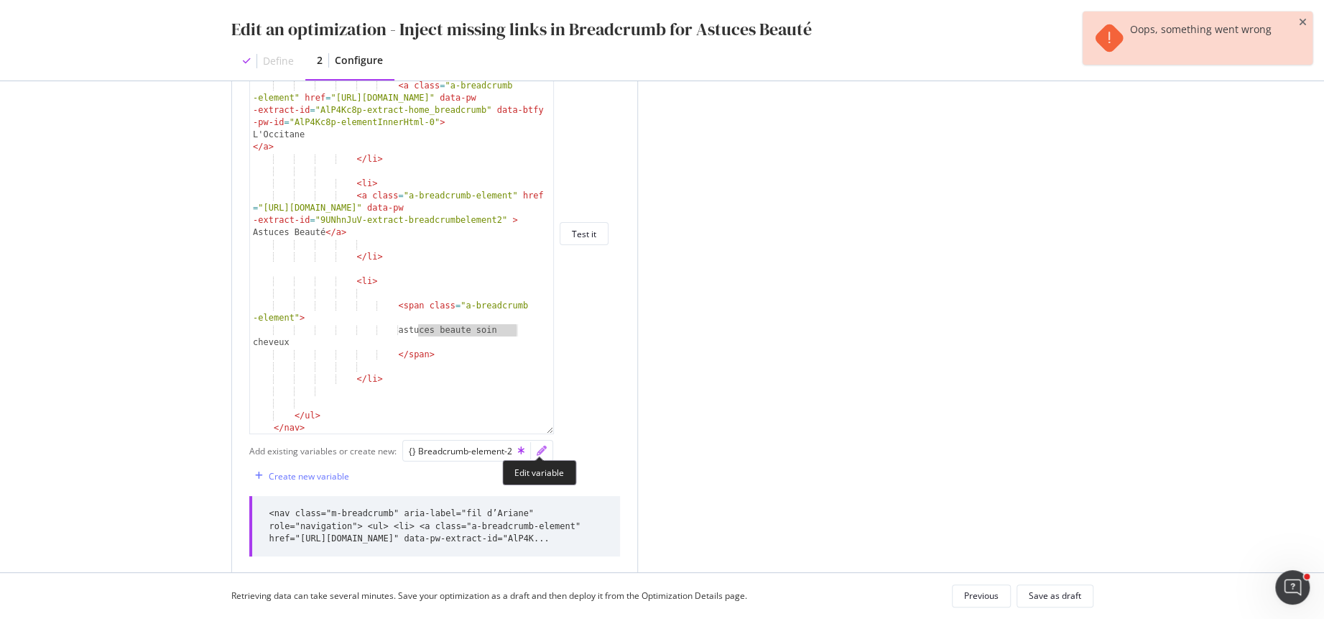
click at [542, 448] on icon "pencil" at bounding box center [542, 451] width 10 height 10
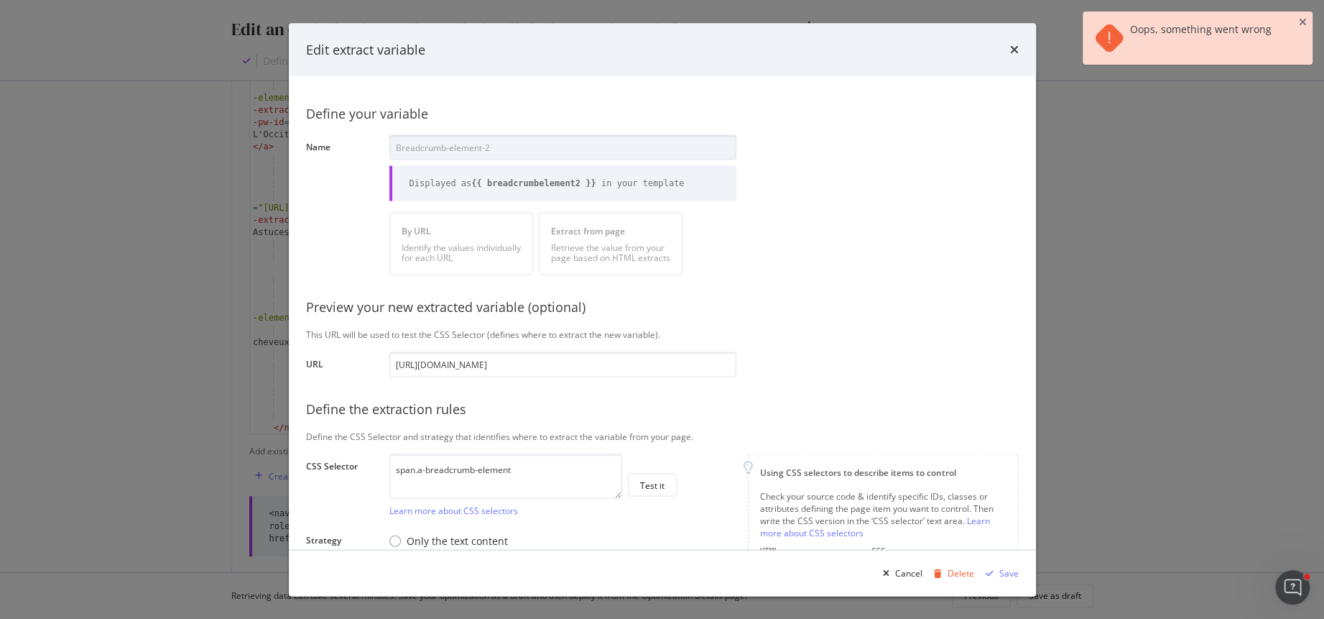
click at [1009, 54] on div "Edit extract variable" at bounding box center [662, 49] width 713 height 19
click at [1012, 40] on div "times" at bounding box center [1014, 49] width 9 height 19
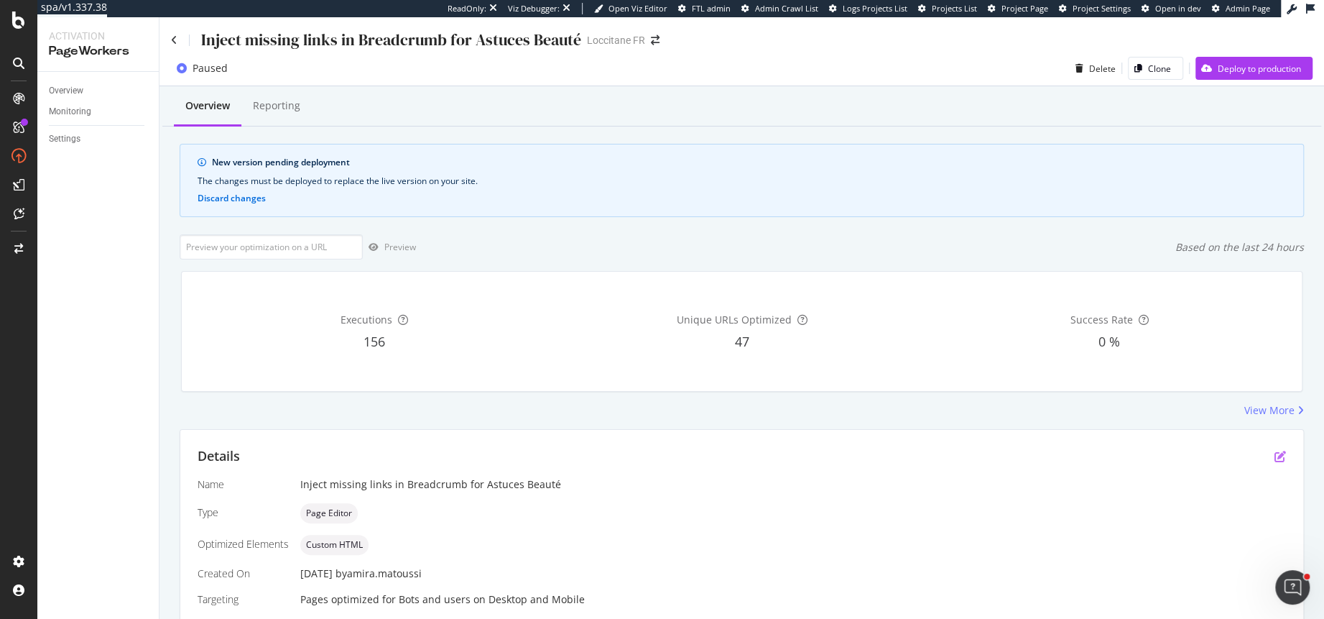
click at [1282, 456] on icon "pen-to-square" at bounding box center [1280, 456] width 11 height 11
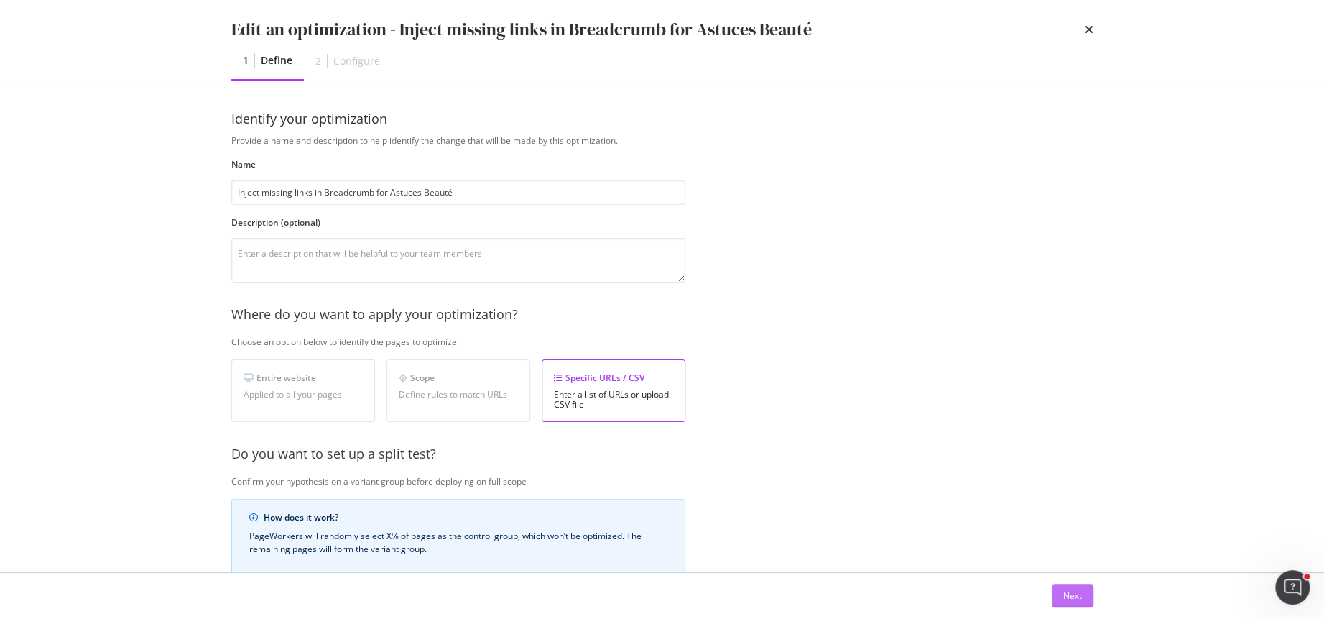
click at [1061, 596] on button "Next" at bounding box center [1073, 595] width 42 height 23
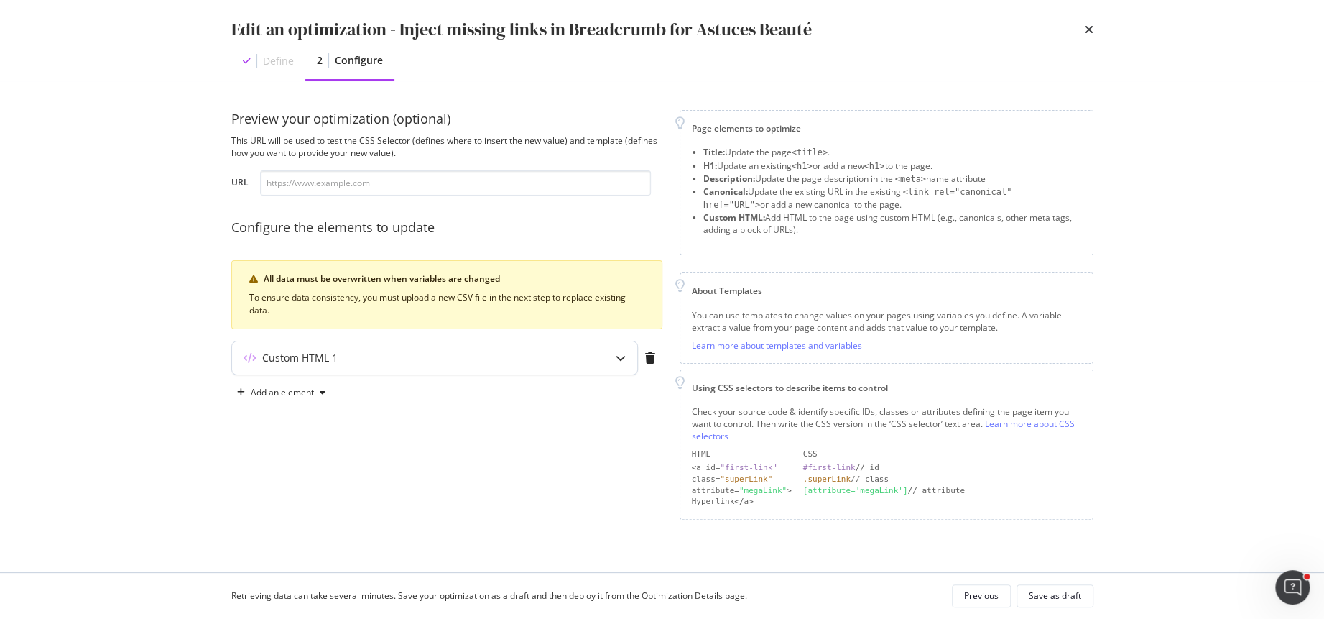
click at [451, 362] on div "Custom HTML 1" at bounding box center [406, 358] width 349 height 14
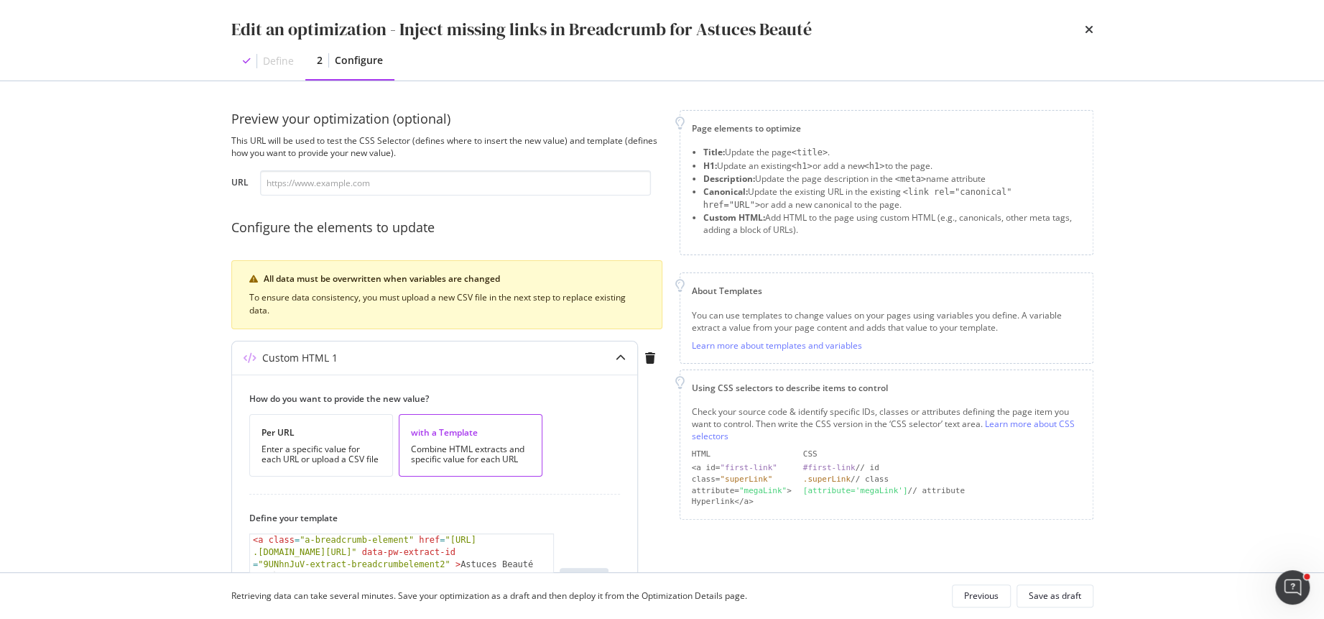
scroll to position [365, 0]
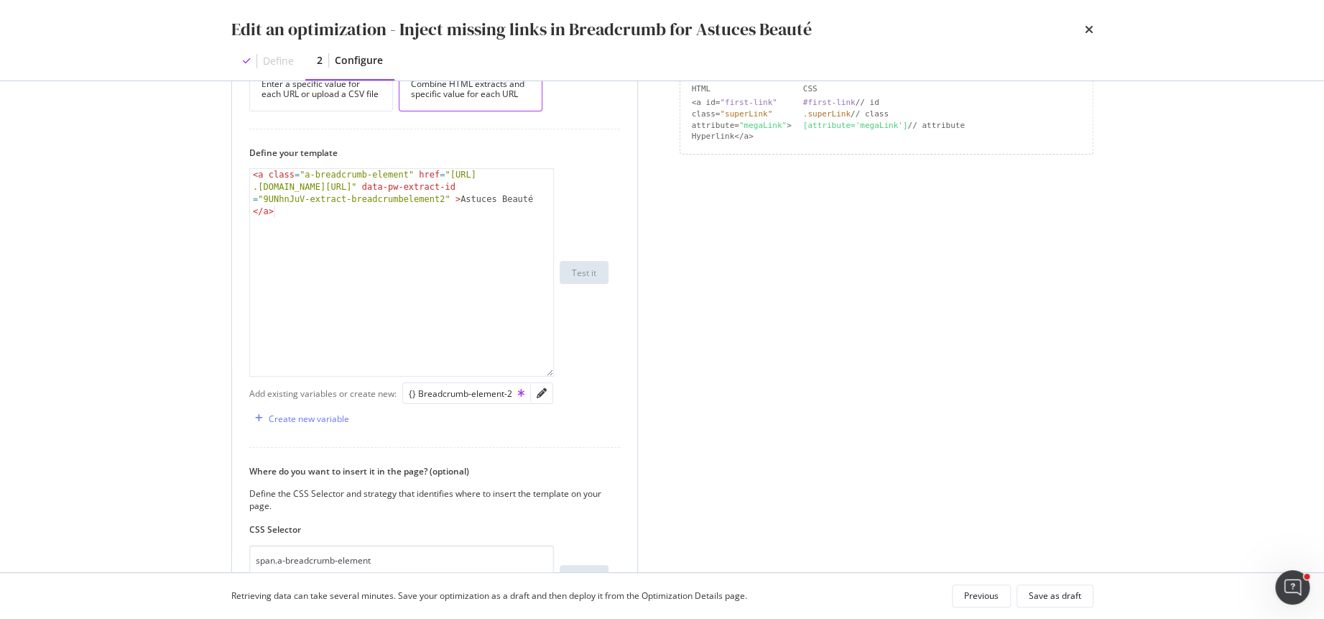
drag, startPoint x: 549, startPoint y: 252, endPoint x: 549, endPoint y: 368, distance: 116.4
click at [549, 368] on div "1 < a class = "a-breadcrumb-element" href = "[URL] .[DOMAIN_NAME][URL]" data-pw…" at bounding box center [401, 272] width 305 height 208
type textarea "<a class="a-breadcrumb-element" href="[URL][DOMAIN_NAME]" data-pw-extract-id="9…"
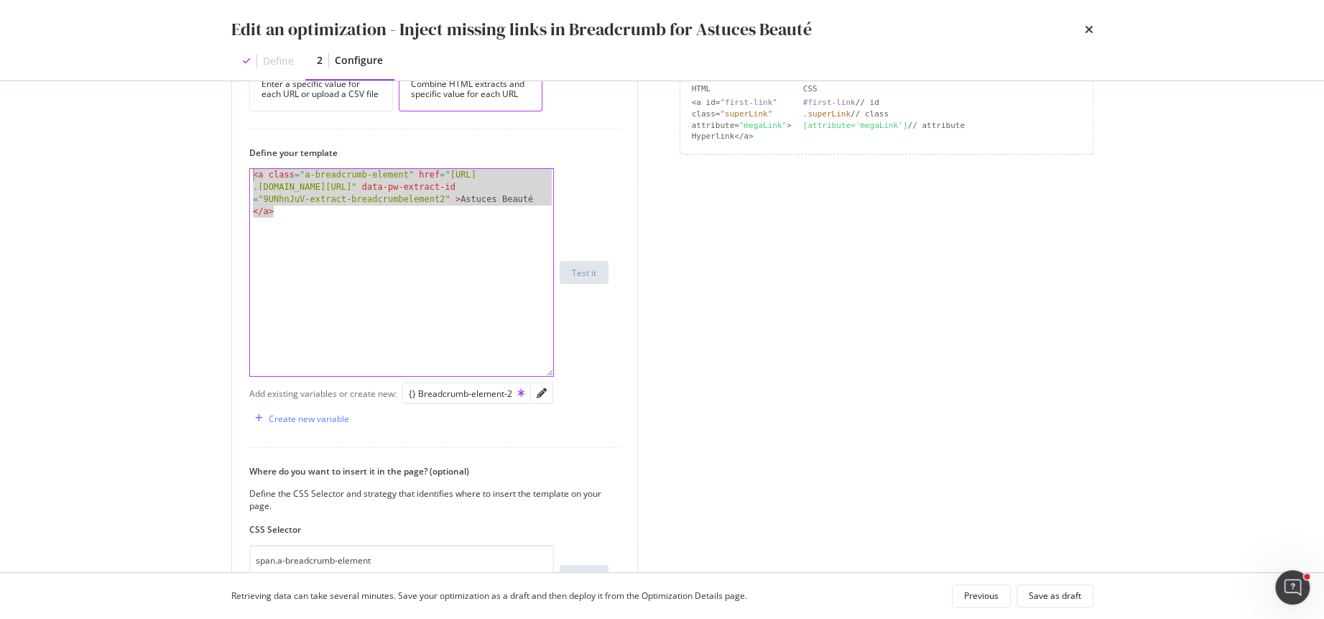
drag, startPoint x: 282, startPoint y: 211, endPoint x: 220, endPoint y: 175, distance: 71.9
click at [220, 175] on div "Preview your optimization (optional) This URL will be used to test the CSS Sele…" at bounding box center [663, 326] width 920 height 491
click at [1089, 28] on icon "times" at bounding box center [1089, 29] width 9 height 11
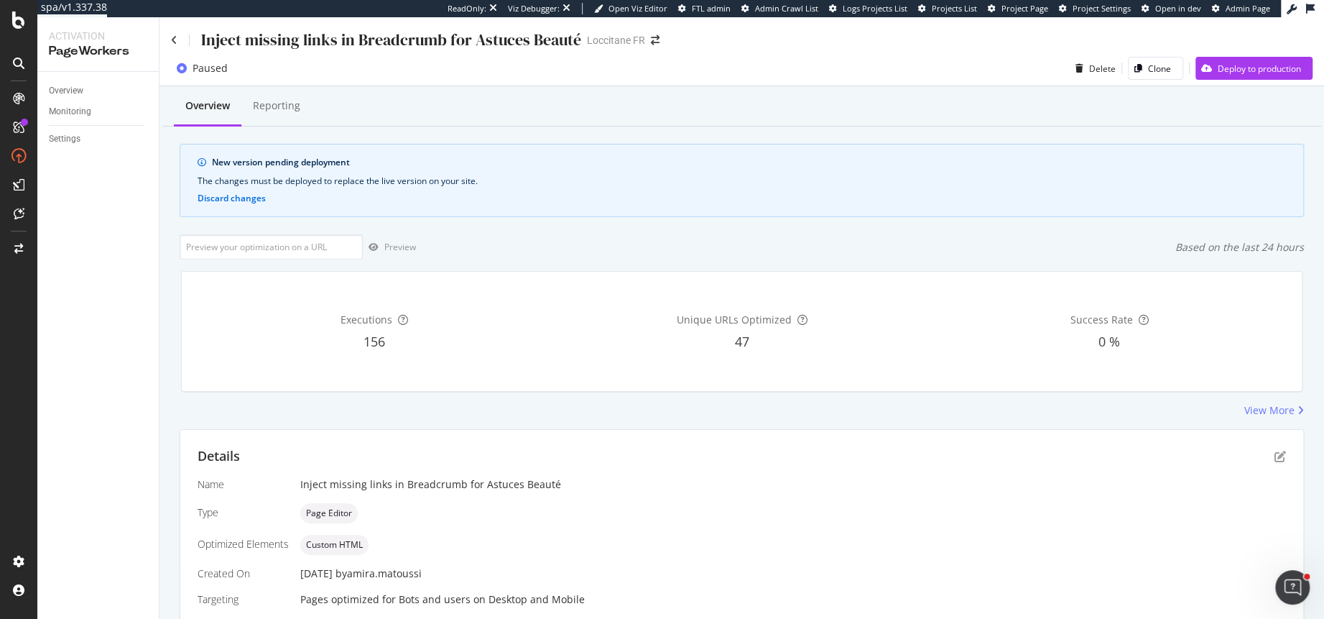
click at [1273, 453] on div "Details" at bounding box center [742, 456] width 1089 height 19
click at [1281, 455] on icon "pen-to-square" at bounding box center [1280, 456] width 11 height 11
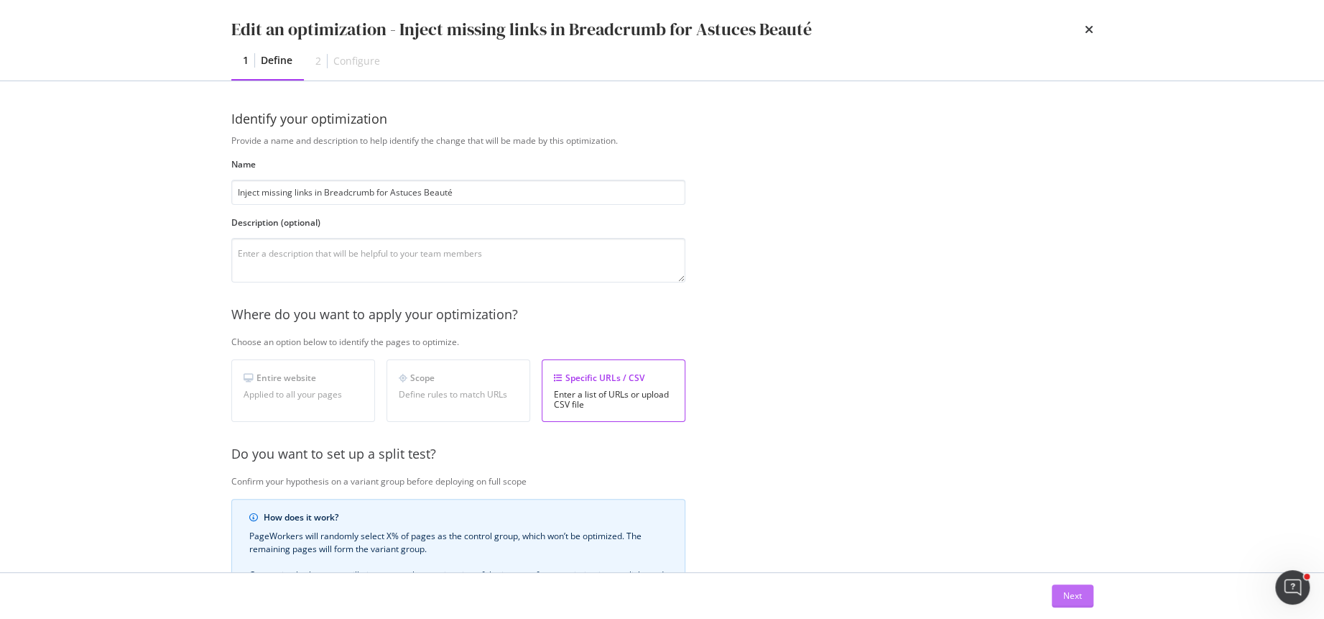
click at [1069, 594] on div "Next" at bounding box center [1073, 595] width 19 height 12
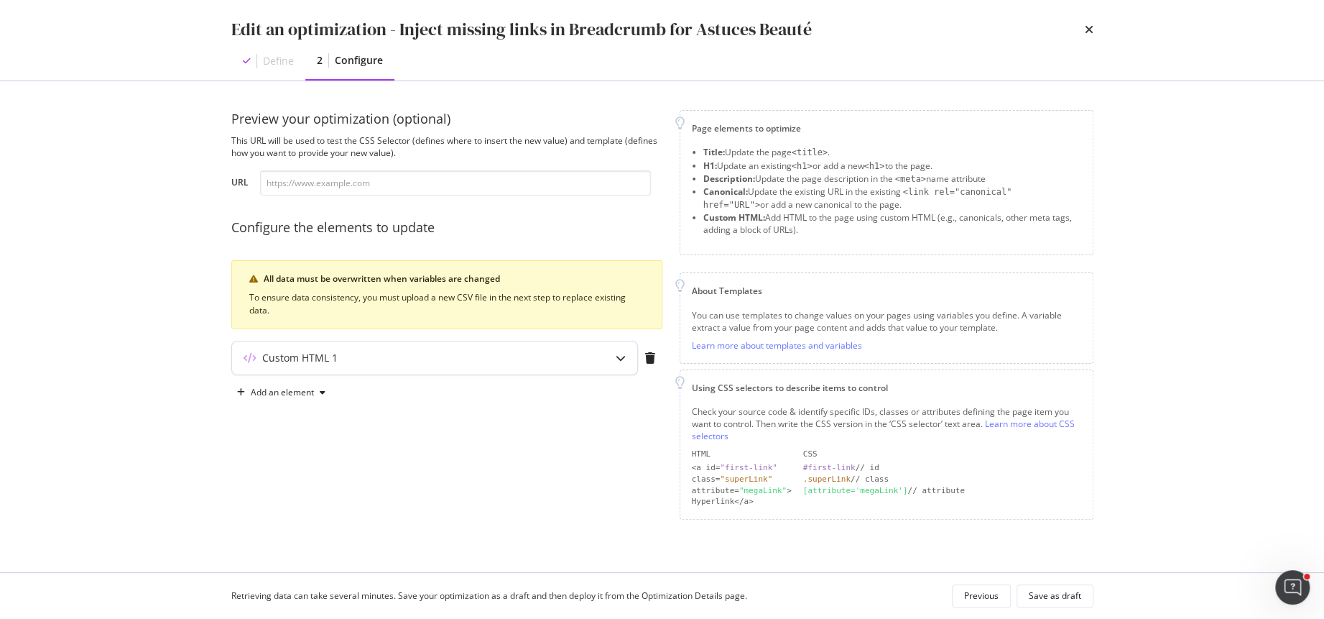
click at [364, 354] on div "Custom HTML 1" at bounding box center [406, 358] width 349 height 14
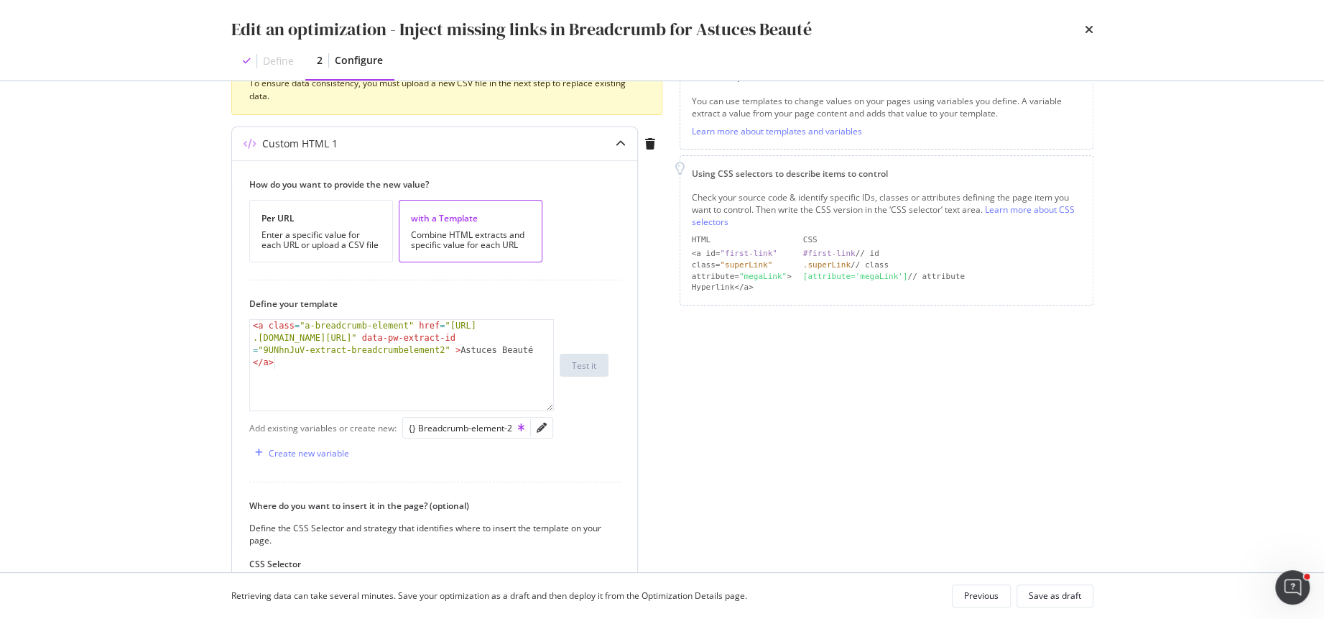
scroll to position [237, 0]
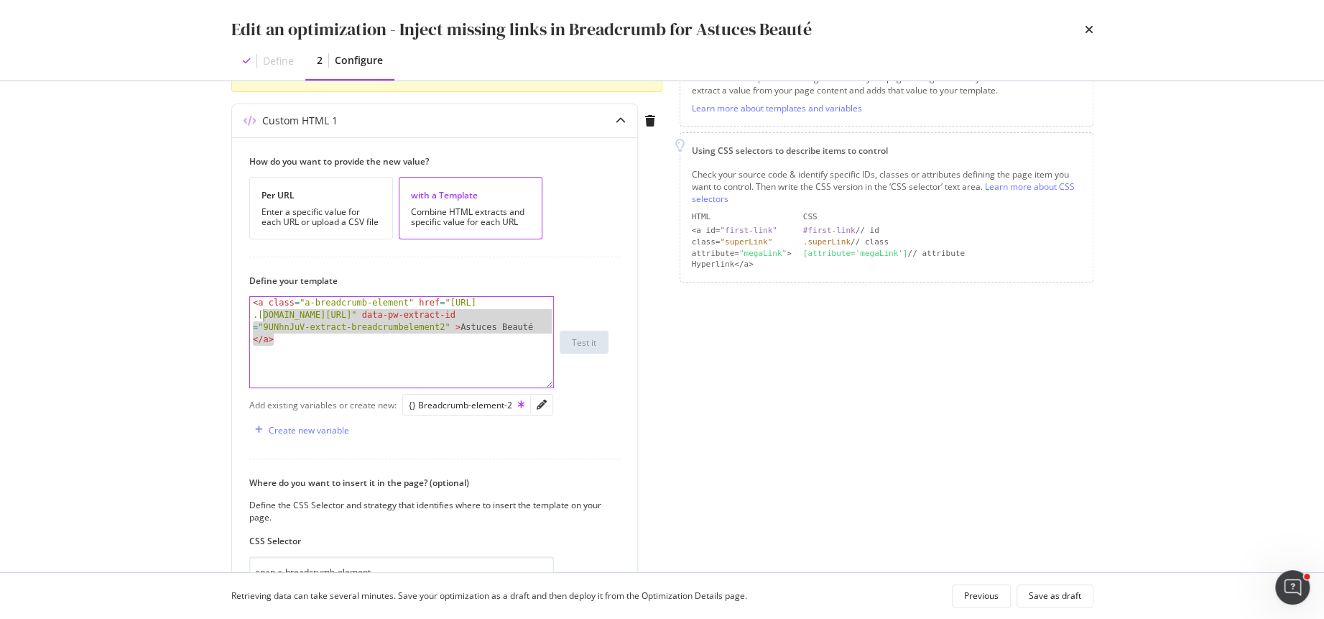
drag, startPoint x: 391, startPoint y: 358, endPoint x: 188, endPoint y: 267, distance: 222.0
click at [188, 267] on div "Edit an optimization - Inject missing links in Breadcrumb for Astuces Beauté De…" at bounding box center [662, 309] width 1324 height 619
paste textarea "}"
type textarea "}"
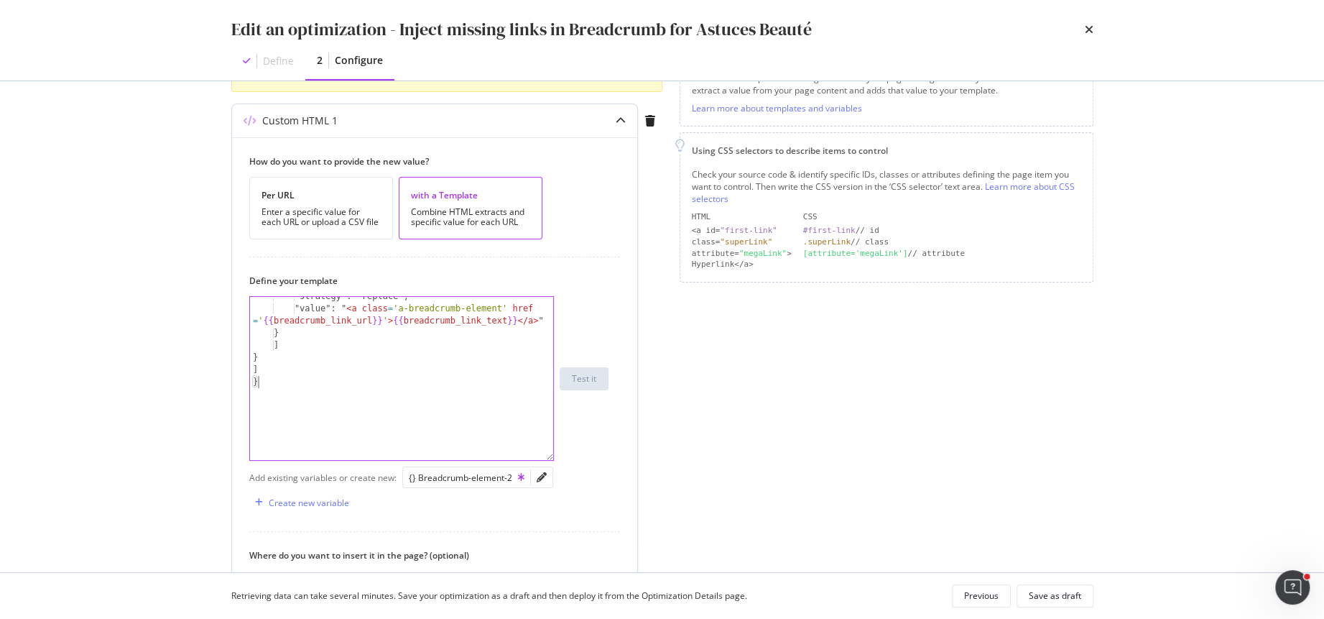
drag, startPoint x: 550, startPoint y: 382, endPoint x: 582, endPoint y: 537, distance: 157.7
click at [582, 461] on div "} "strategy": "replace", "value": " < a class = 'a-breadcrumb-element' href = '…" at bounding box center [428, 378] width 359 height 165
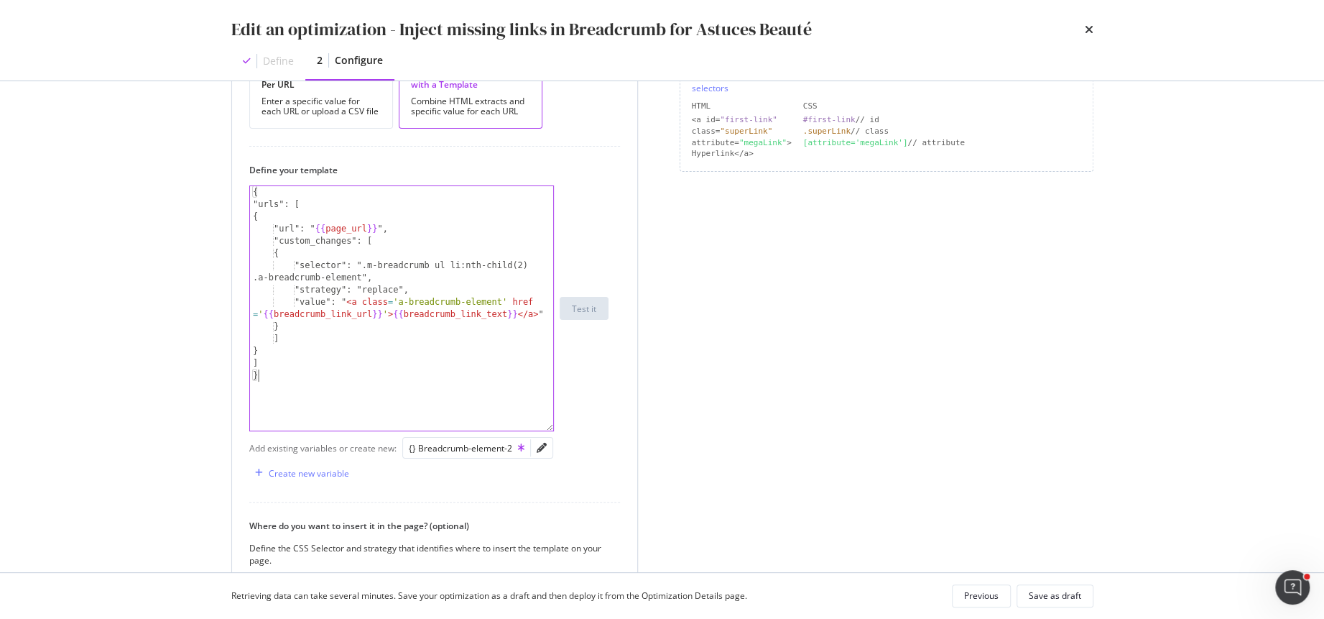
scroll to position [346, 0]
click at [318, 474] on div "Create new variable" at bounding box center [309, 475] width 80 height 12
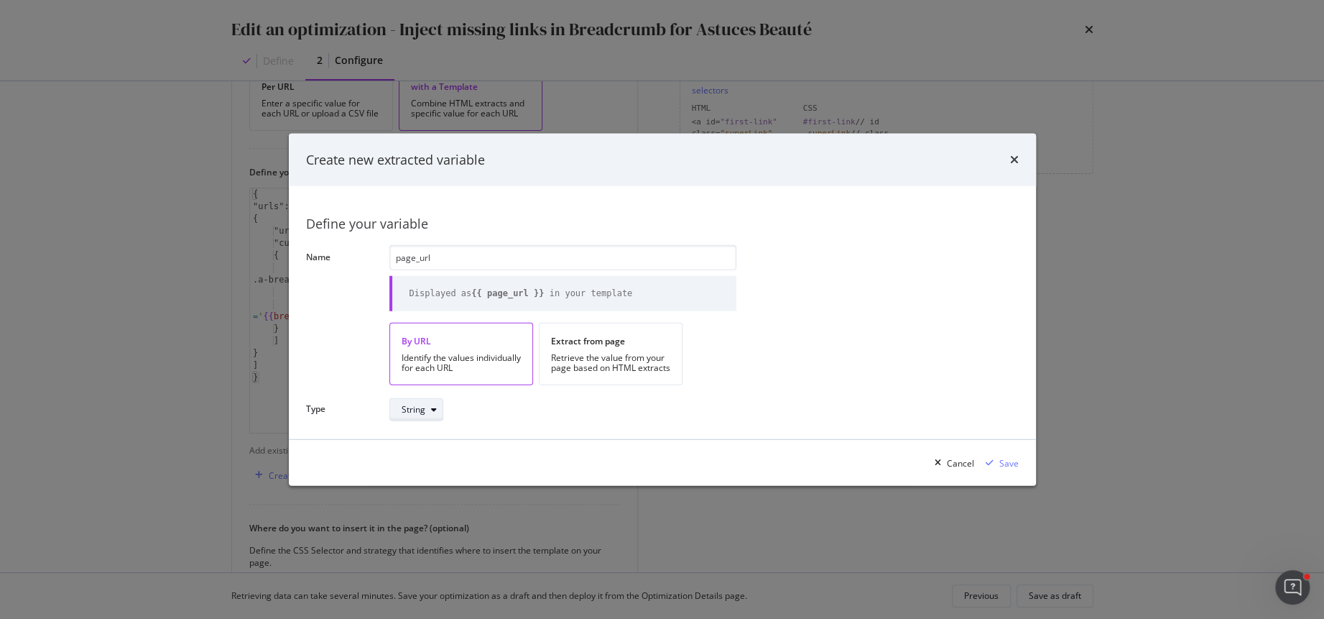
type input "page_url"
click at [409, 414] on div "String" at bounding box center [422, 409] width 41 height 20
click at [580, 420] on div "String" at bounding box center [563, 409] width 347 height 25
click at [637, 357] on div "Retrieve the value from your page based on HTML extracts" at bounding box center [610, 363] width 119 height 20
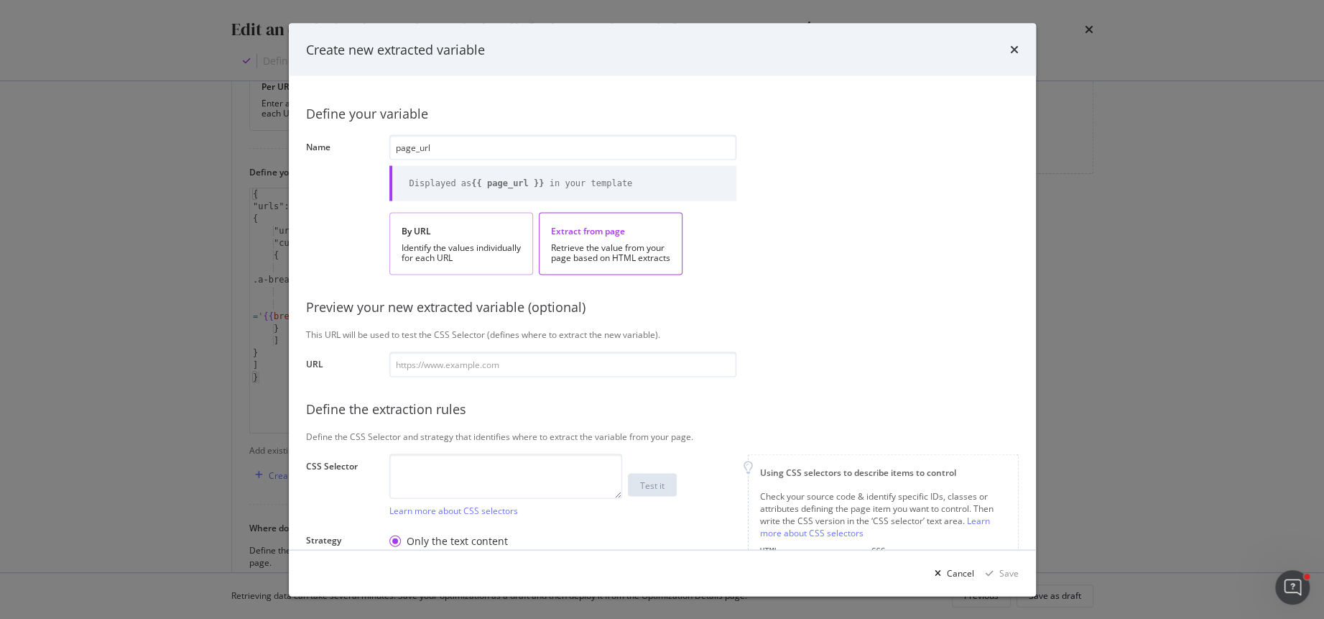
click at [507, 221] on div "By URL Identify the values individually for each URL" at bounding box center [462, 244] width 144 height 63
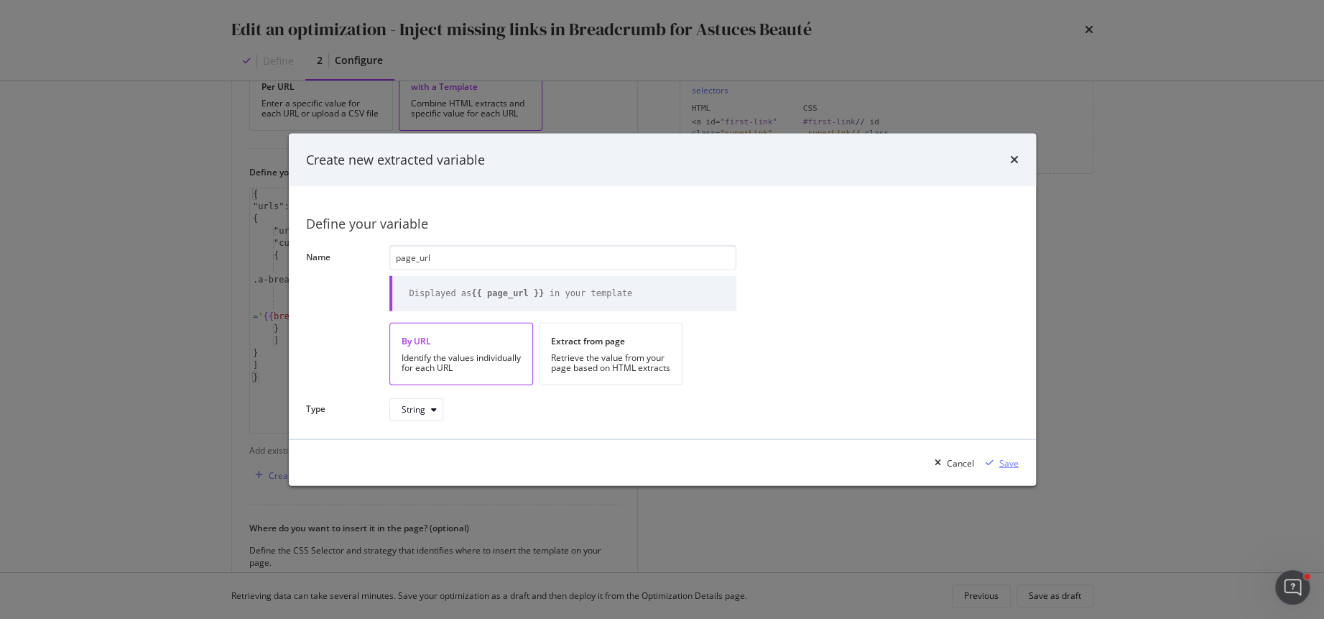
click at [1008, 459] on div "Save" at bounding box center [1009, 462] width 19 height 12
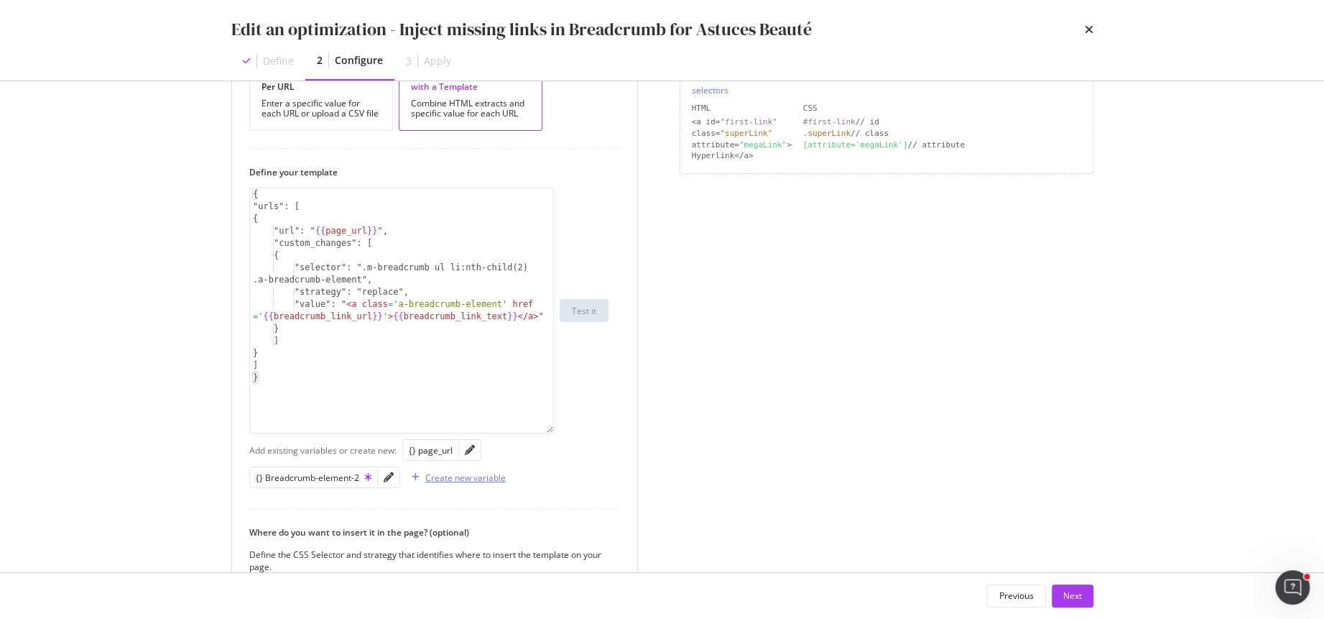
click at [455, 471] on div "Create new variable" at bounding box center [465, 477] width 80 height 12
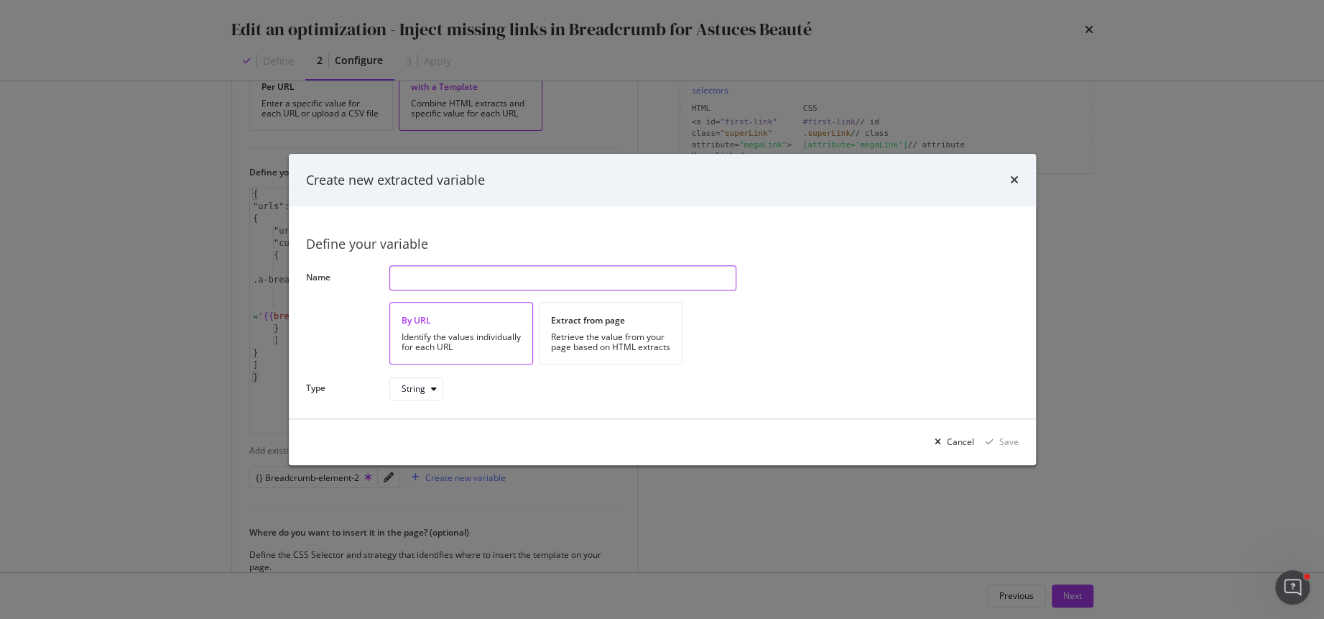
paste input "breadcrumb_link_url"
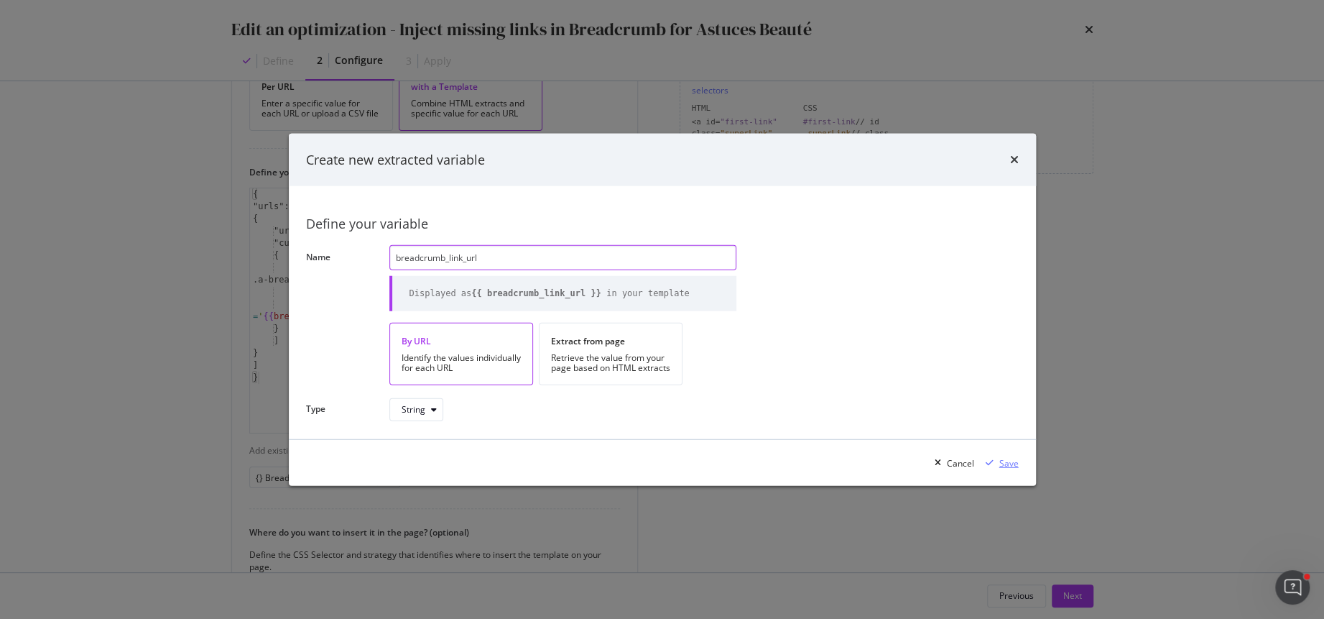
type input "breadcrumb_link_url"
click at [1002, 464] on div "Save" at bounding box center [1009, 462] width 19 height 12
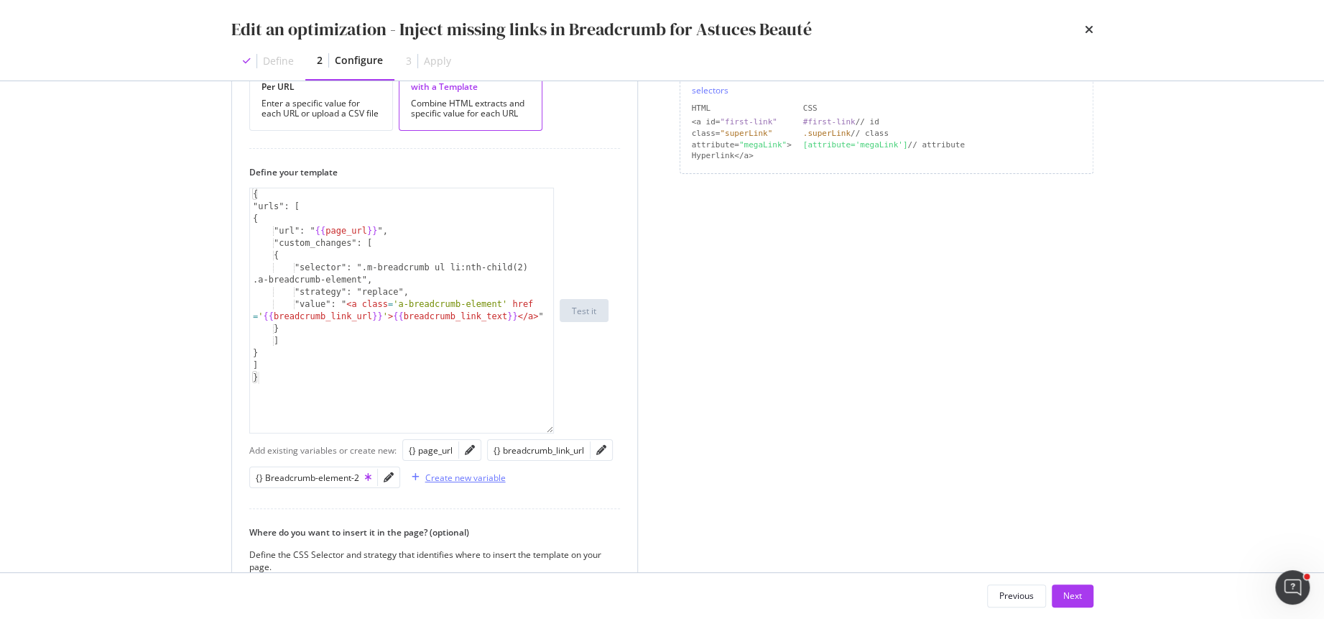
click at [427, 471] on div "Create new variable" at bounding box center [465, 477] width 80 height 12
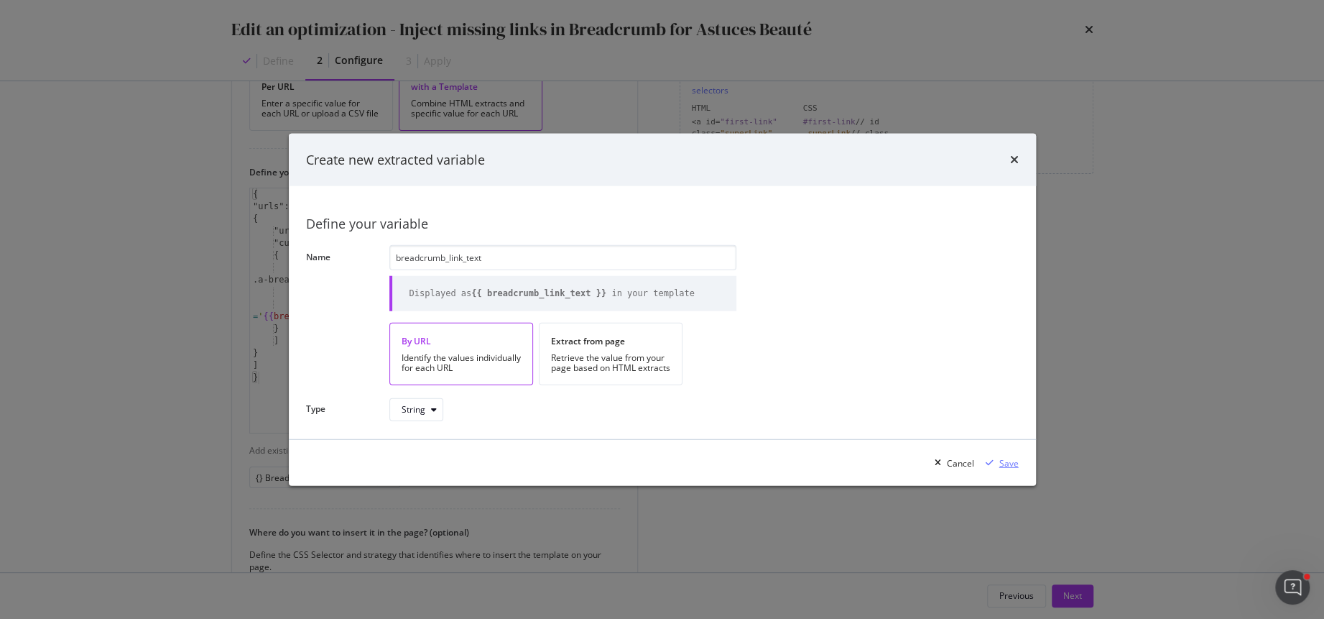
type input "breadcrumb_link_text"
click at [1008, 460] on div "Save" at bounding box center [1009, 462] width 19 height 12
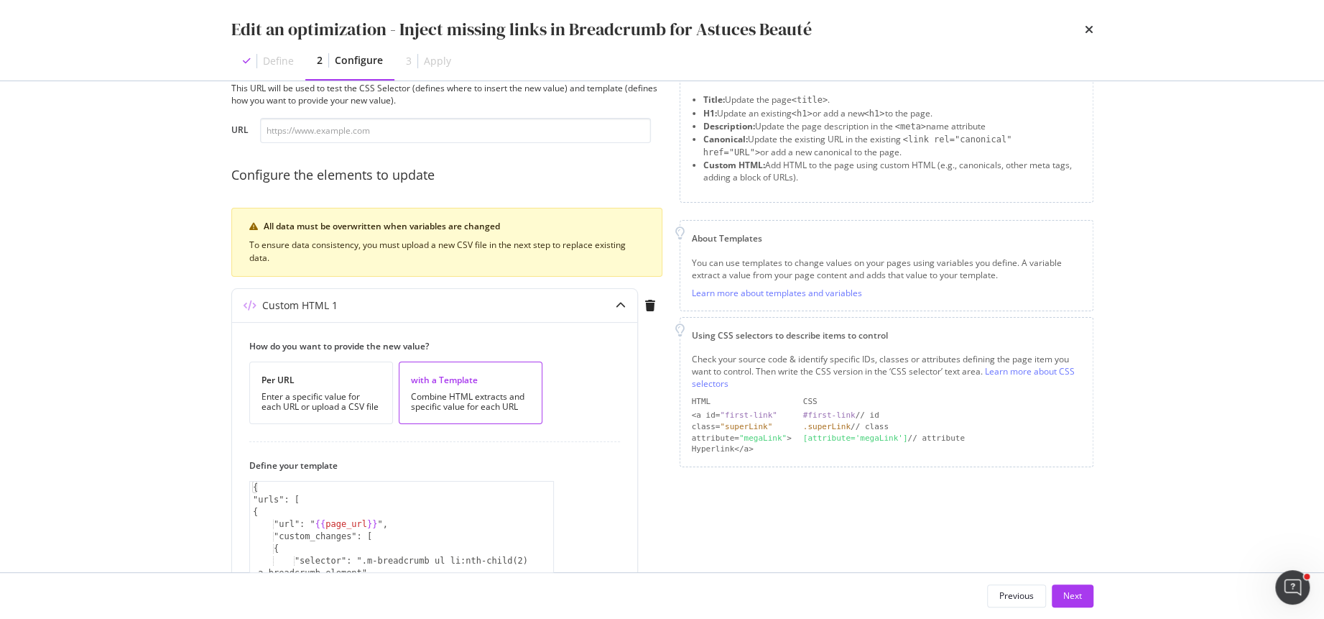
scroll to position [53, 0]
click at [479, 132] on input "modal" at bounding box center [455, 129] width 391 height 25
paste input "[URL][DOMAIN_NAME]"
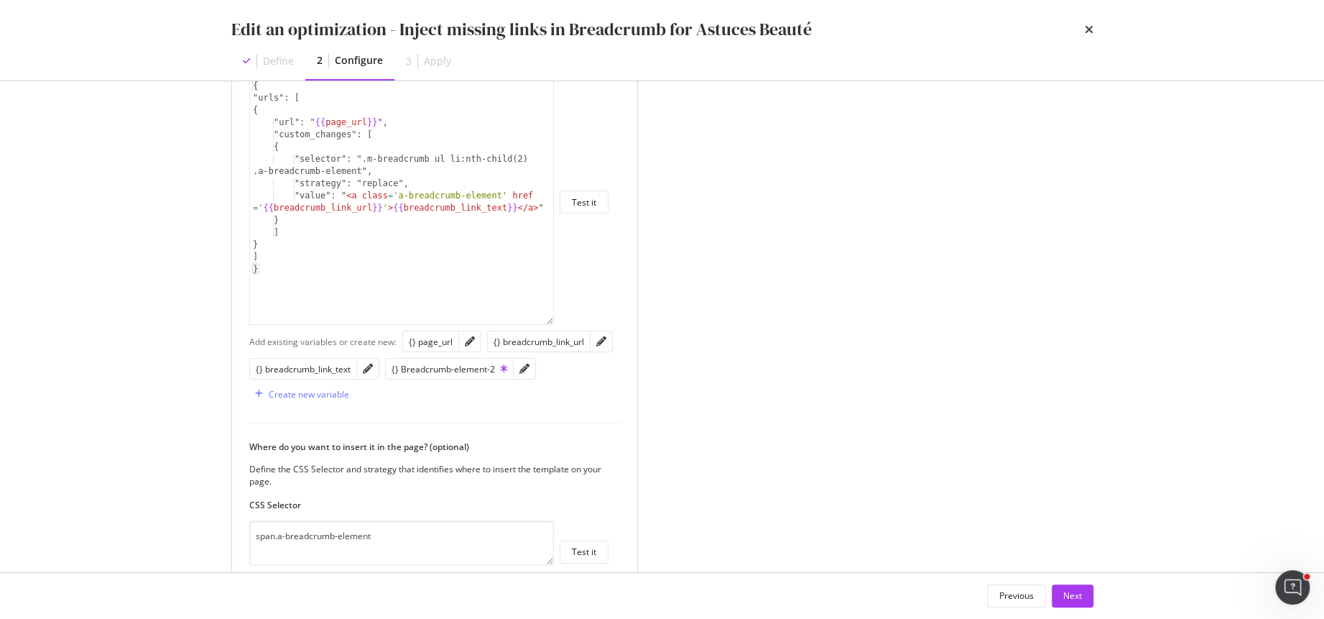
scroll to position [459, 0]
type input "[URL][DOMAIN_NAME]"
drag, startPoint x: 277, startPoint y: 530, endPoint x: 247, endPoint y: 526, distance: 30.5
click at [247, 526] on div "How do you want to provide the new value? Per URL Enter a specific value for ea…" at bounding box center [434, 284] width 405 height 736
drag, startPoint x: 281, startPoint y: 527, endPoint x: 244, endPoint y: 526, distance: 36.7
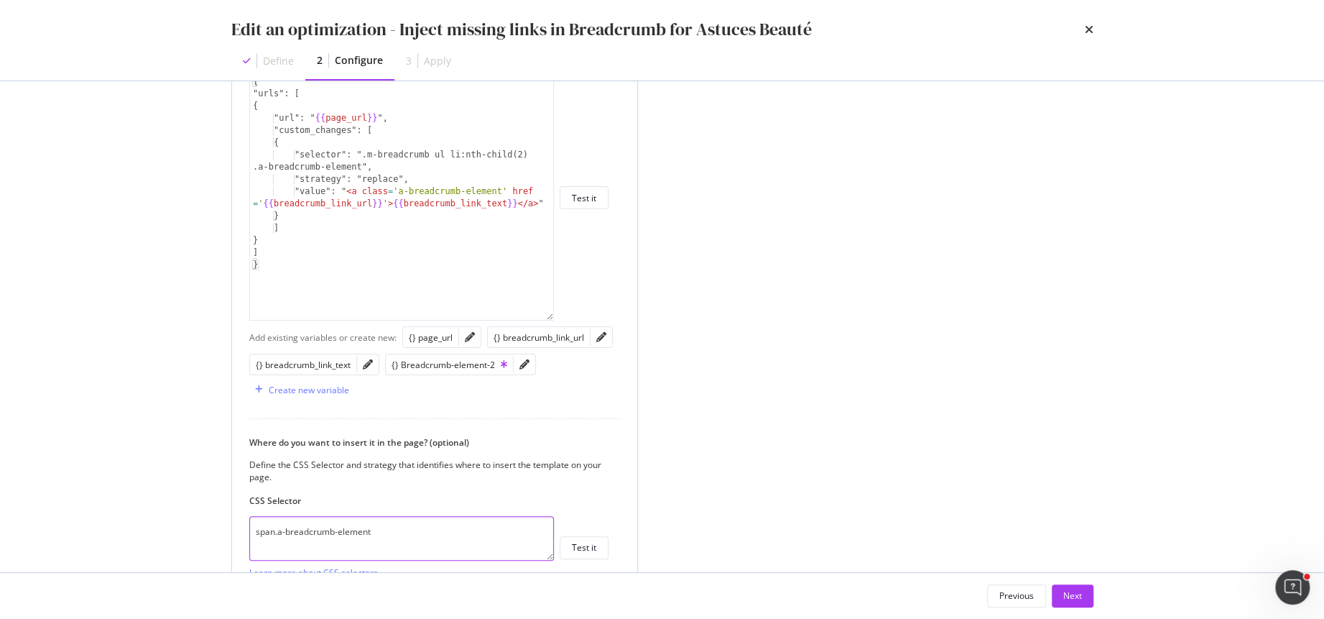
click at [244, 526] on div "How do you want to provide the new value? Per URL Enter a specific value for ea…" at bounding box center [434, 284] width 405 height 736
drag, startPoint x: 367, startPoint y: 528, endPoint x: 313, endPoint y: 528, distance: 53.2
click at [313, 528] on textarea "m-breadcrumb-element" at bounding box center [401, 538] width 305 height 45
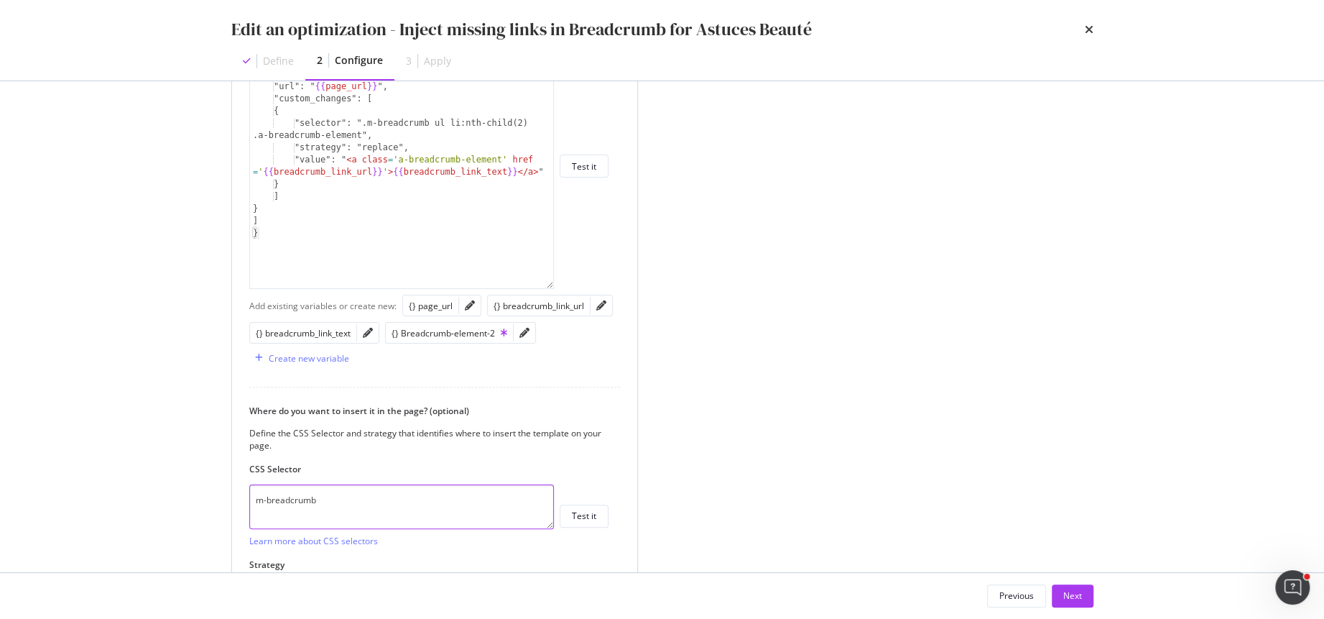
scroll to position [492, 0]
type textarea "m-breadcrumb"
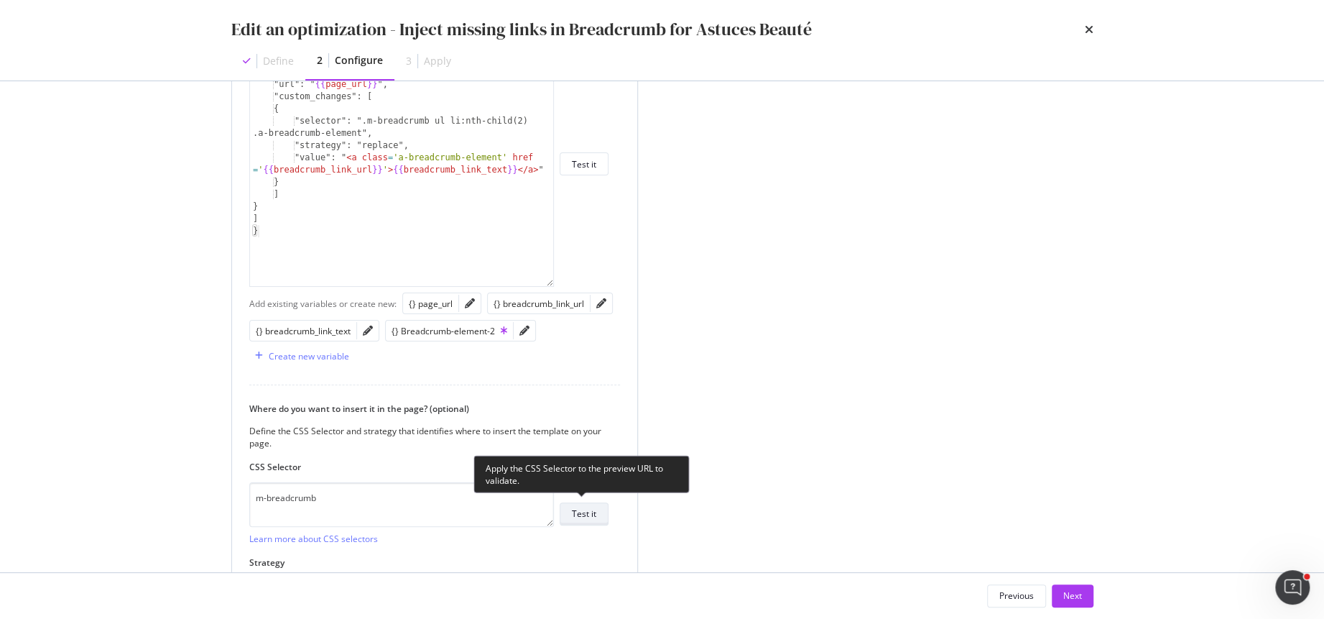
click at [590, 504] on div "Test it" at bounding box center [584, 514] width 24 height 20
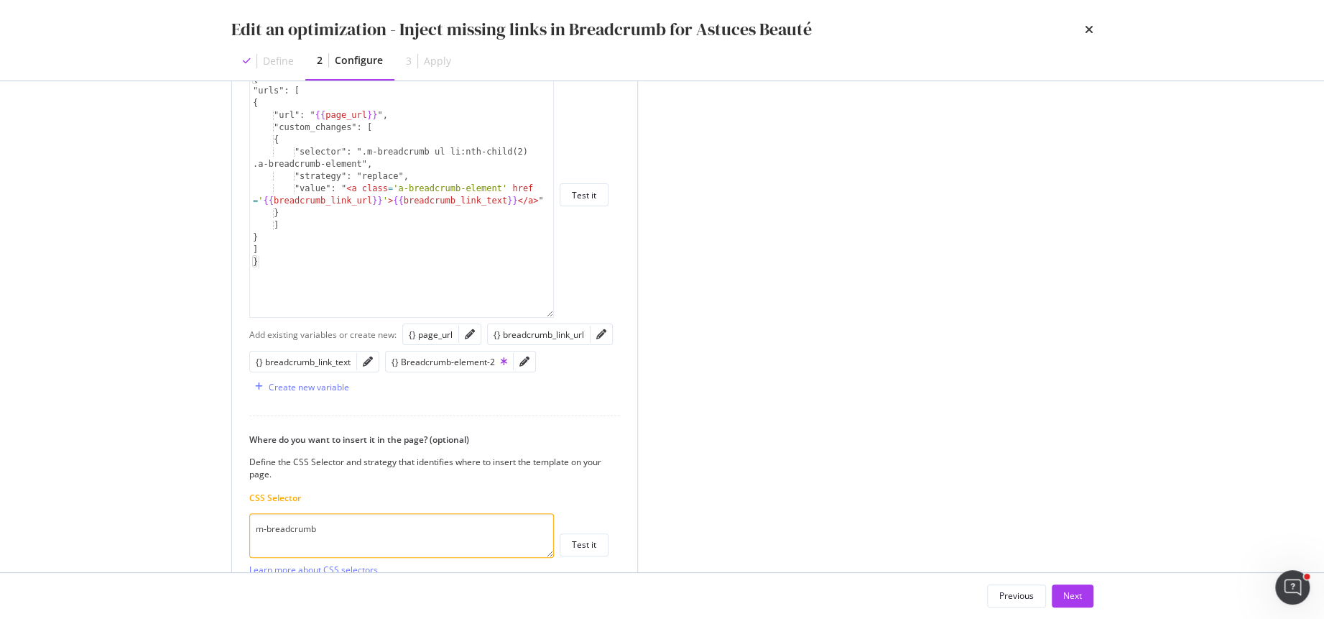
scroll to position [454, 0]
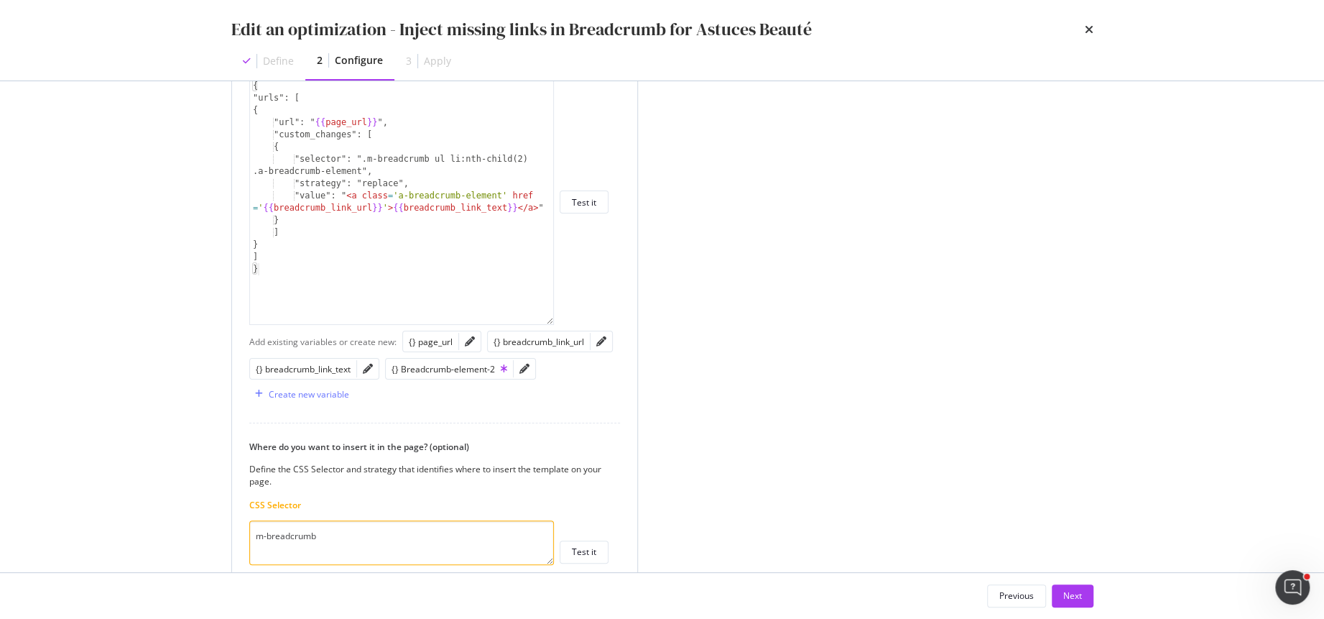
click at [463, 532] on textarea "m-breadcrumb" at bounding box center [401, 542] width 305 height 45
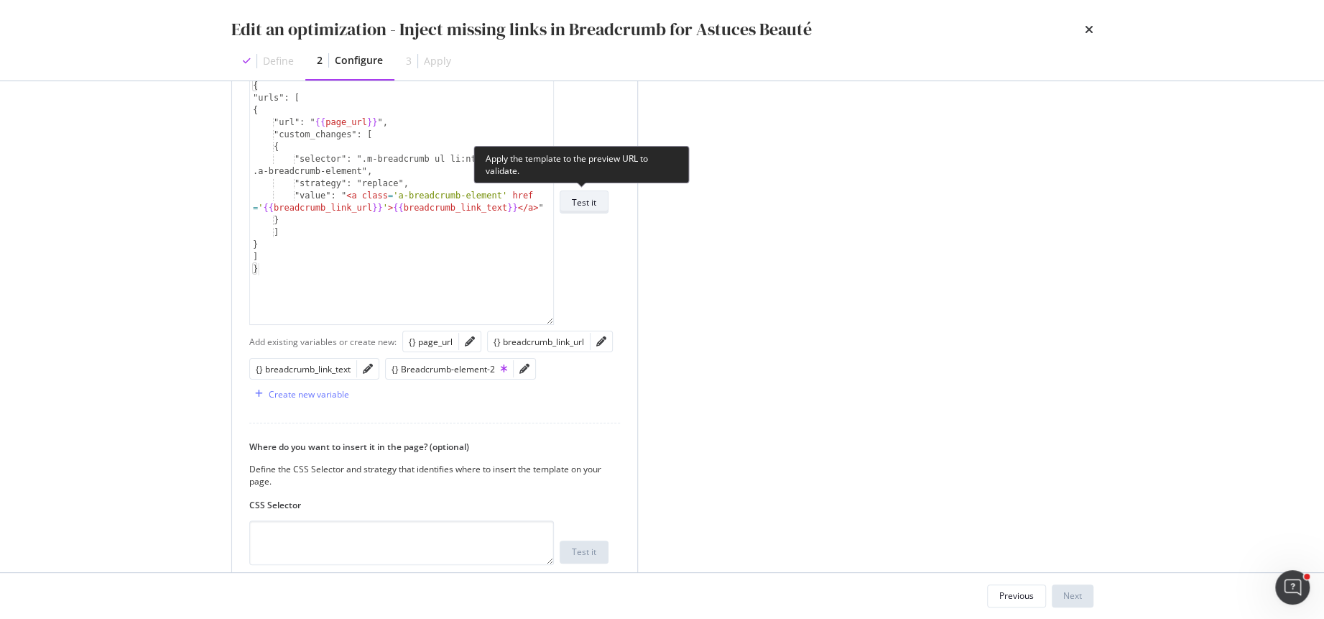
click at [600, 204] on button "Test it" at bounding box center [584, 201] width 49 height 23
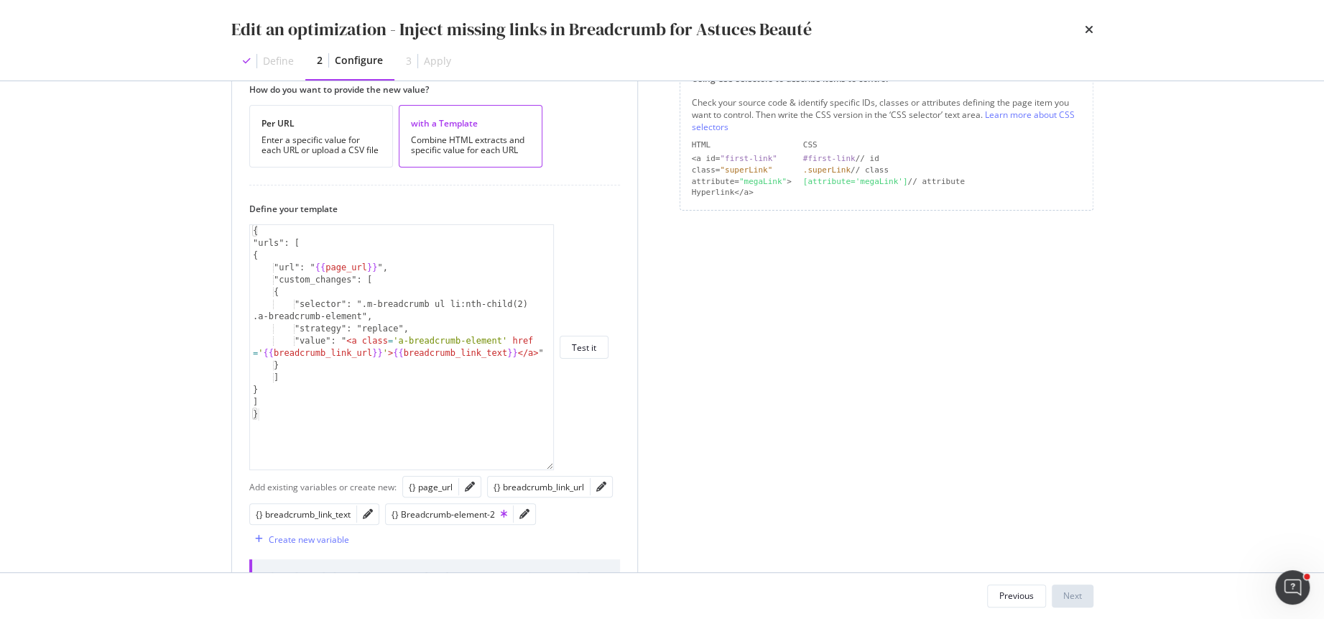
scroll to position [308, 0]
click at [291, 144] on div "Enter a specific value for each URL or upload a CSV file" at bounding box center [321, 147] width 119 height 20
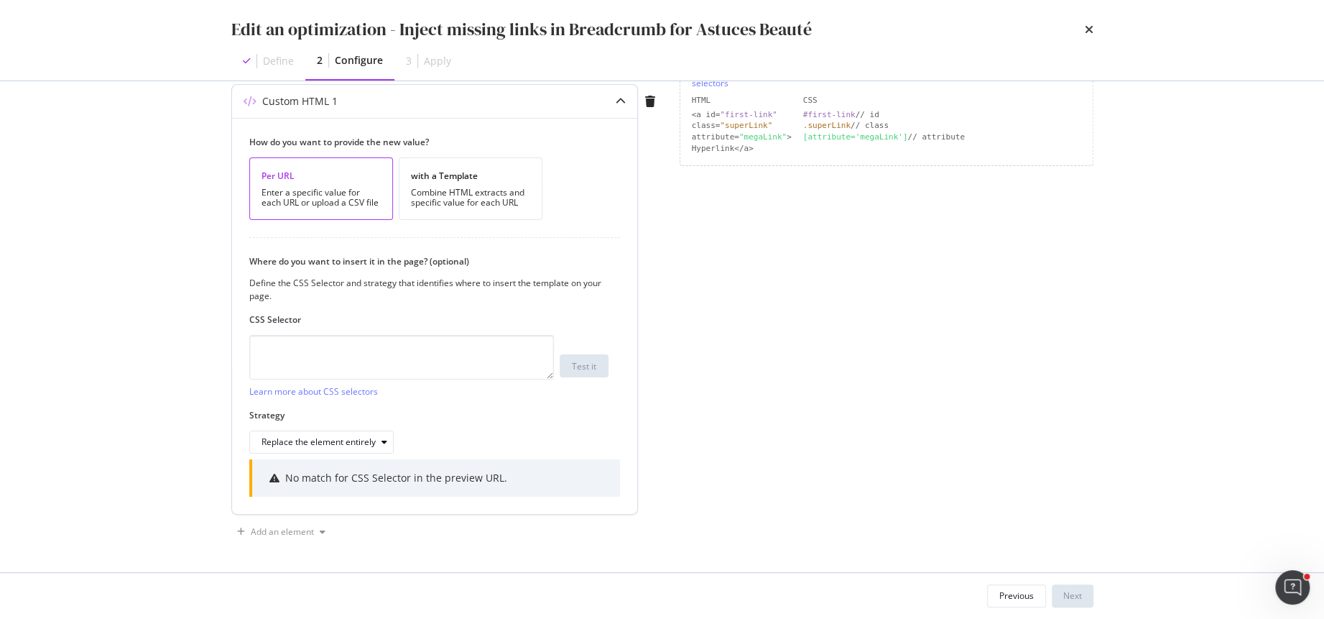
scroll to position [254, 0]
click at [482, 168] on div "with a Template Combine HTML extracts and specific value for each URL" at bounding box center [471, 191] width 144 height 63
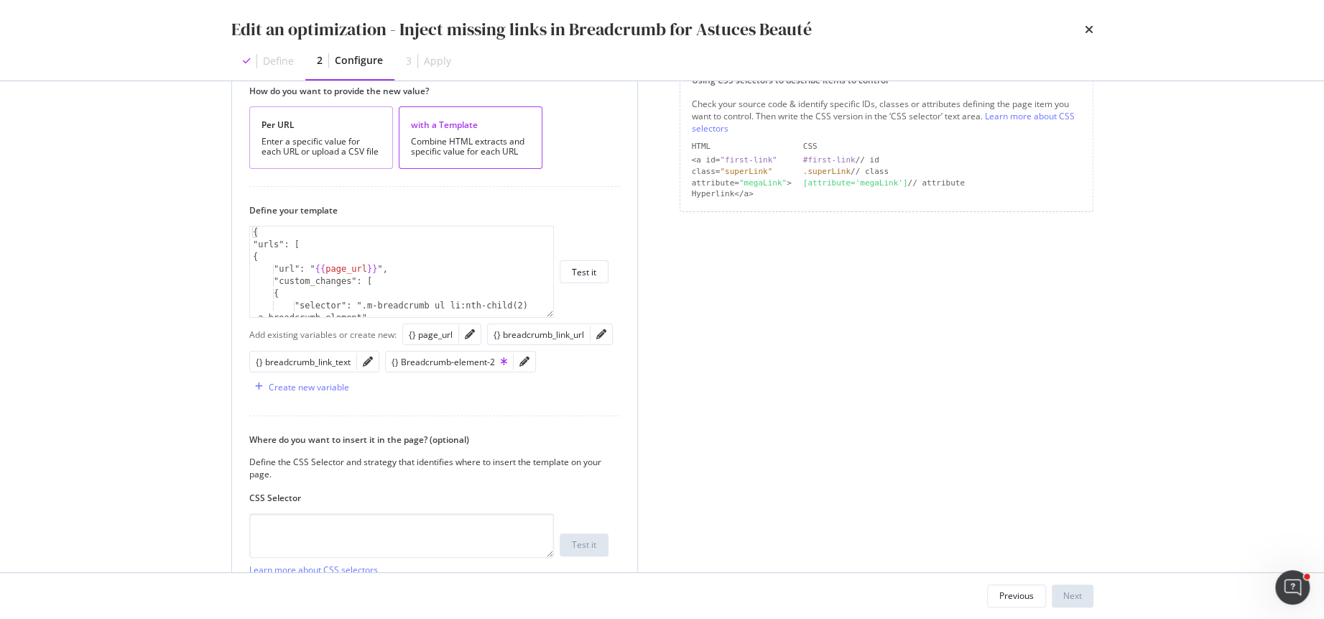
click at [343, 137] on div "Enter a specific value for each URL or upload a CSV file" at bounding box center [321, 147] width 119 height 20
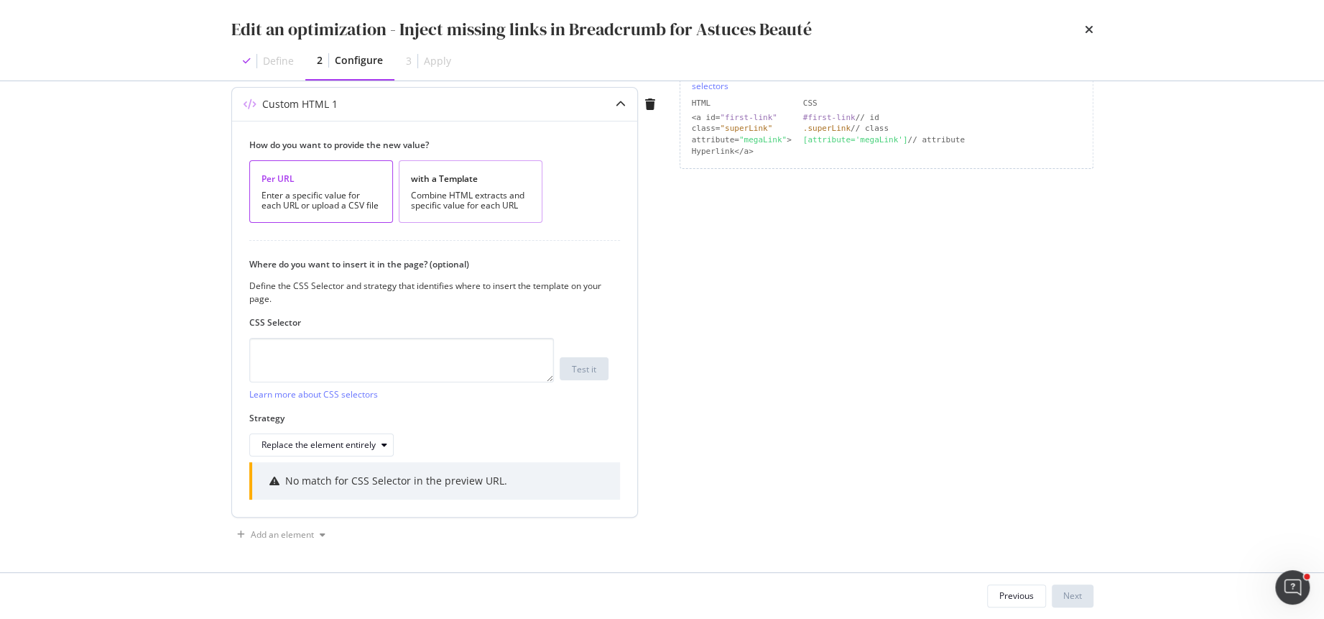
click at [460, 195] on div "Combine HTML extracts and specific value for each URL" at bounding box center [470, 200] width 119 height 20
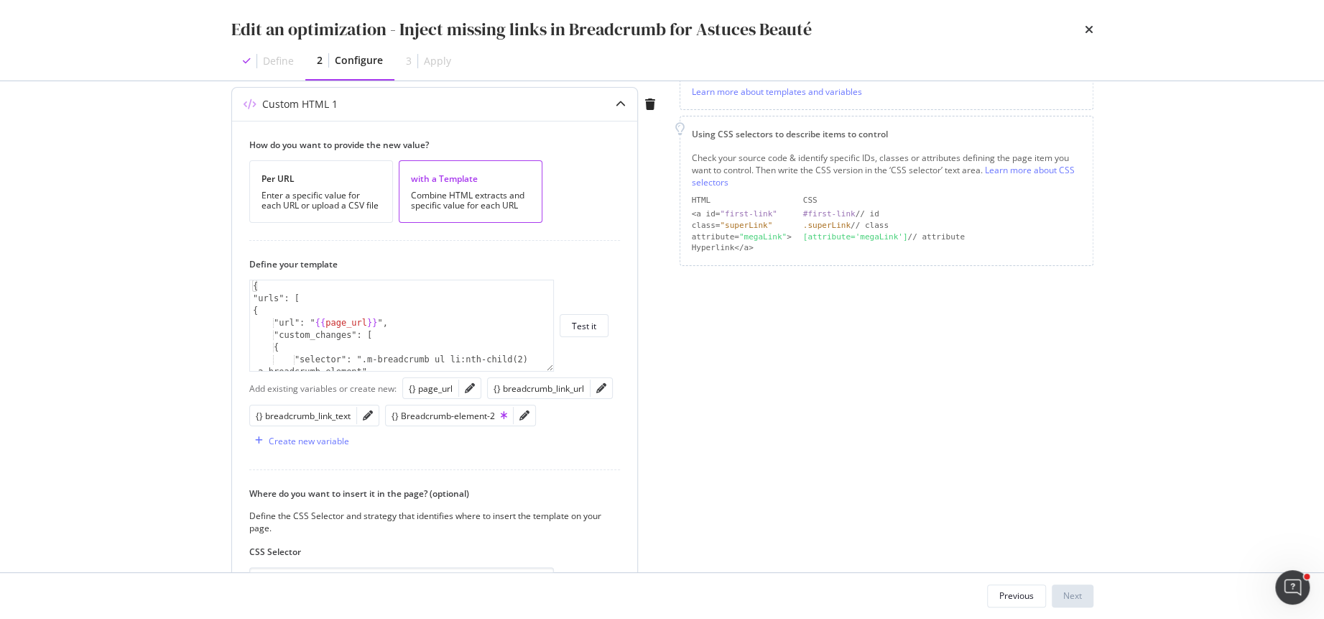
scroll to position [308, 0]
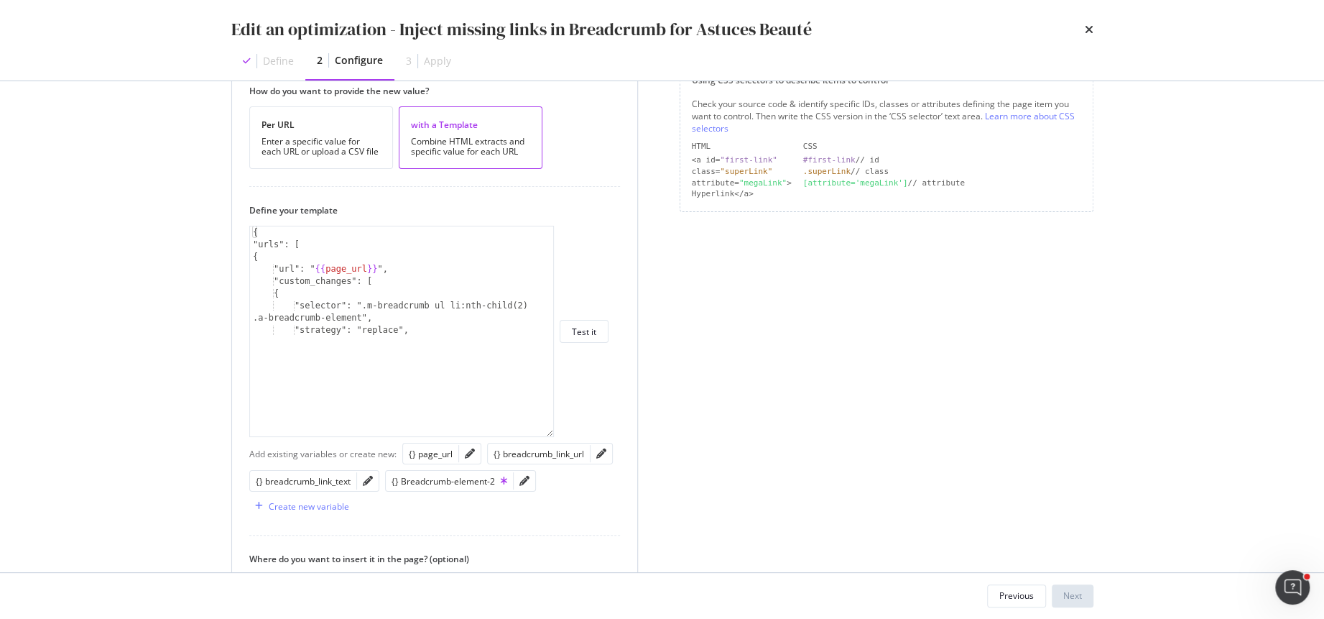
drag, startPoint x: 550, startPoint y: 312, endPoint x: 545, endPoint y: 441, distance: 129.5
click at [545, 437] on div "{ "urls": [ { "url": " {{ page_url }} ", "custom_changes": [ { "selector": ".m-…" at bounding box center [401, 331] width 305 height 211
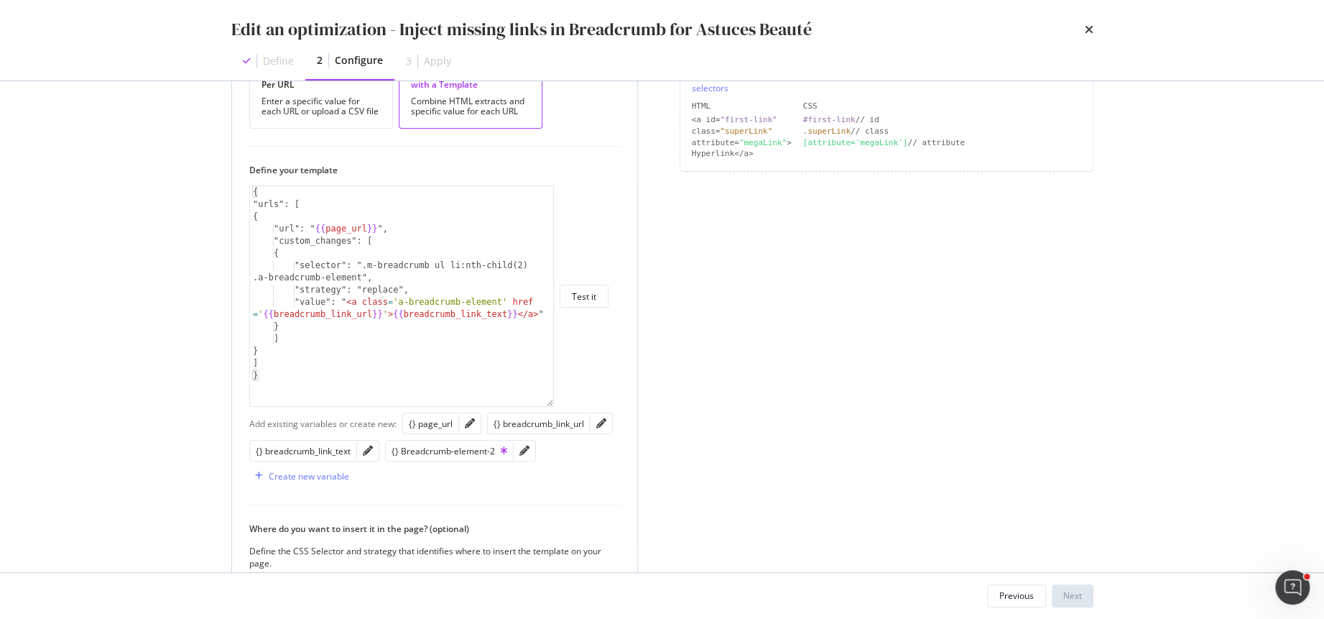
scroll to position [349, 0]
click at [522, 445] on icon "pencil" at bounding box center [525, 450] width 10 height 10
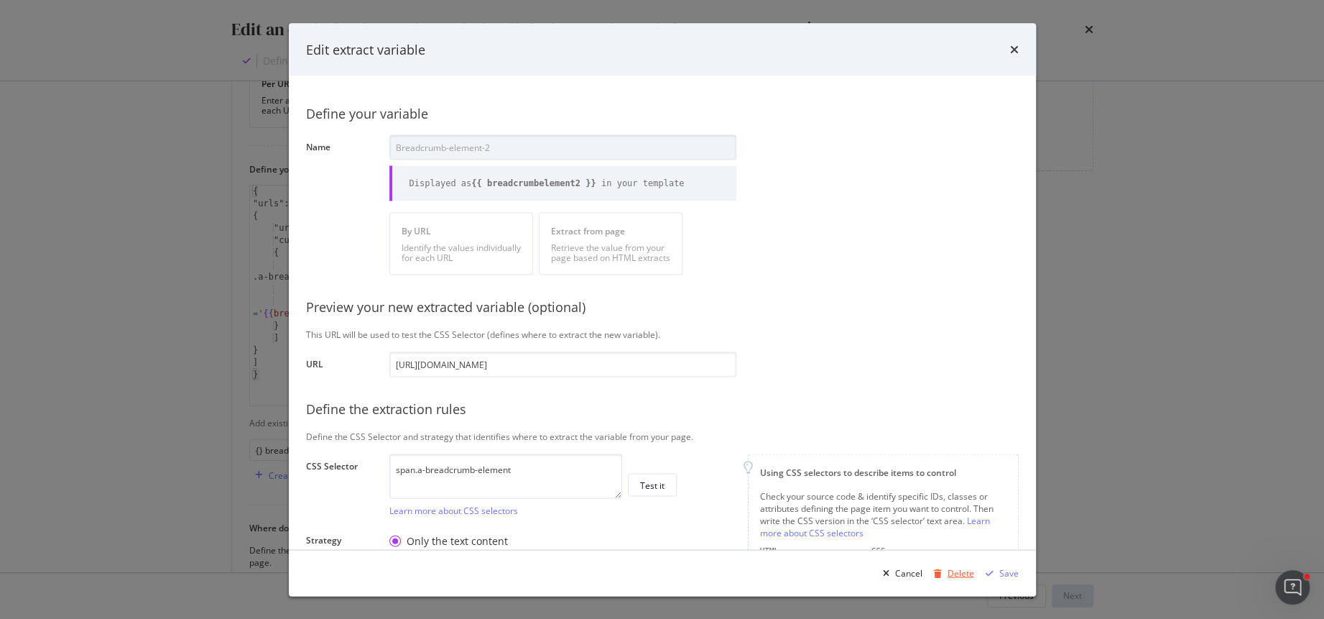
click at [960, 571] on div "Delete" at bounding box center [961, 572] width 27 height 12
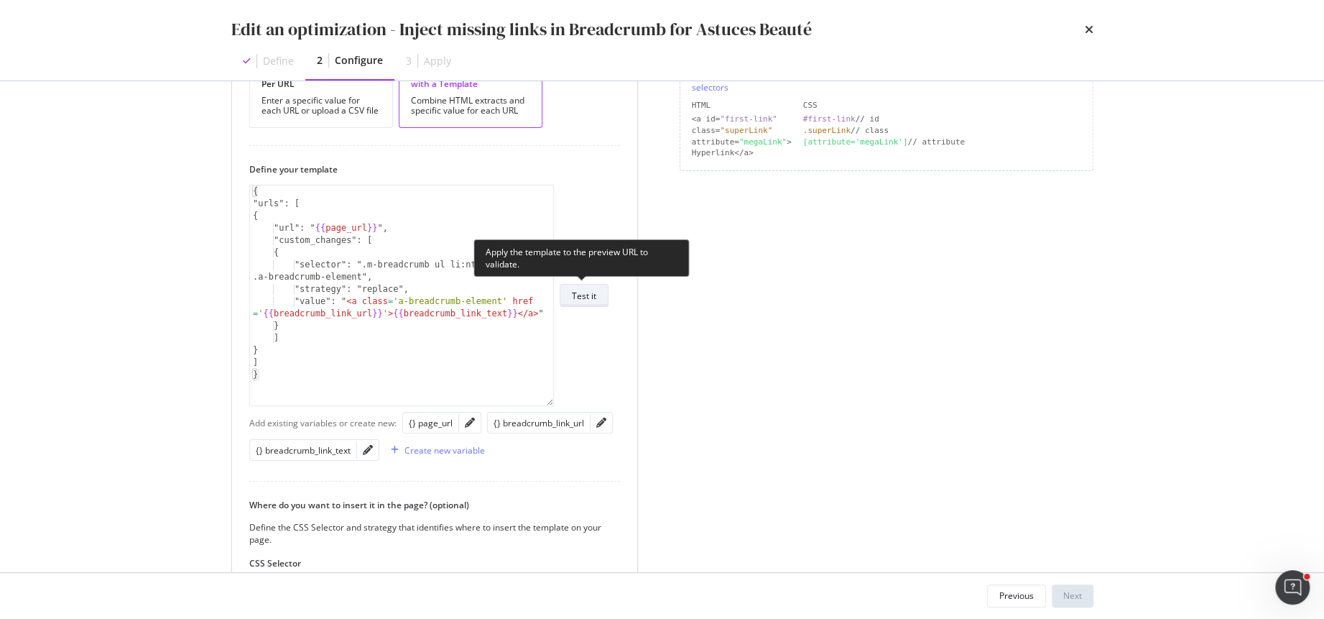
click at [591, 296] on div "Test it" at bounding box center [584, 296] width 24 height 12
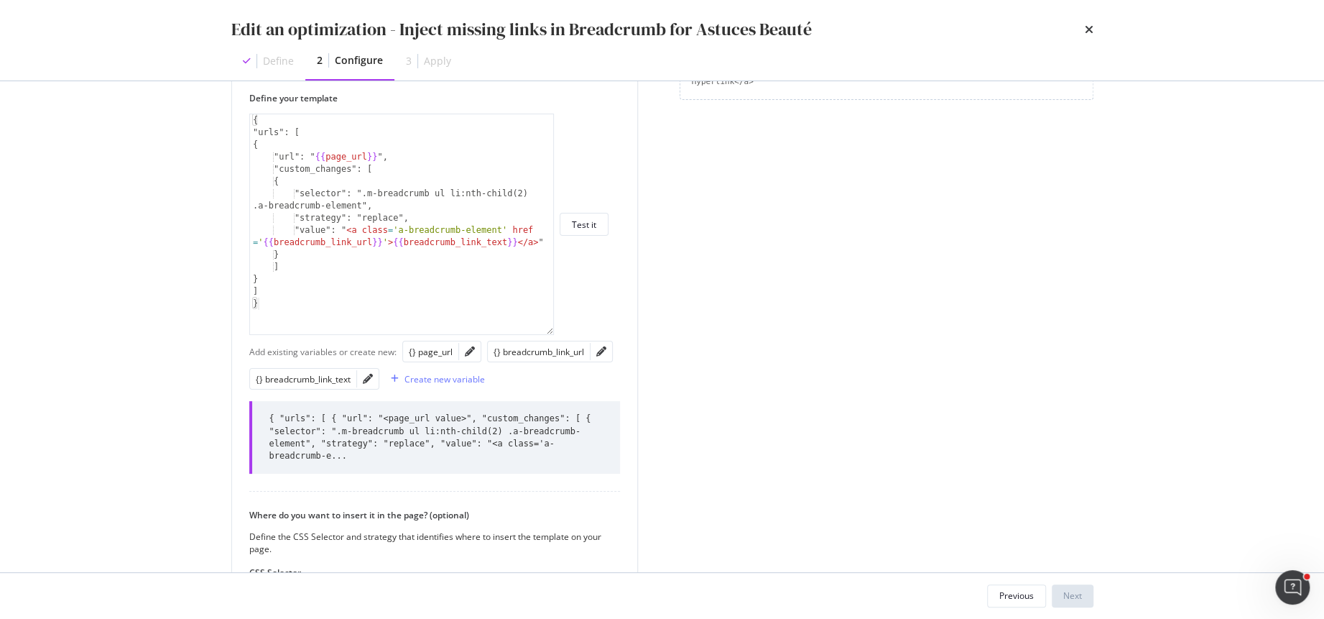
scroll to position [669, 0]
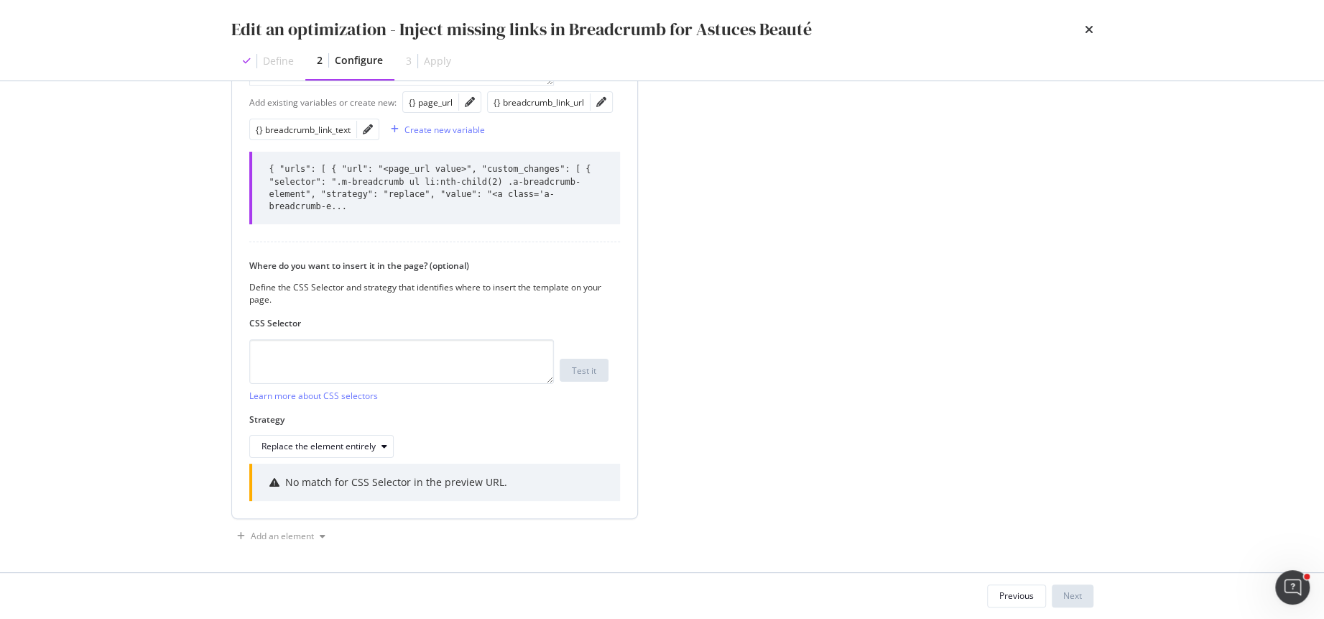
click at [566, 275] on div "Where do you want to insert it in the page? (optional) Define the CSS Selector …" at bounding box center [428, 282] width 359 height 46
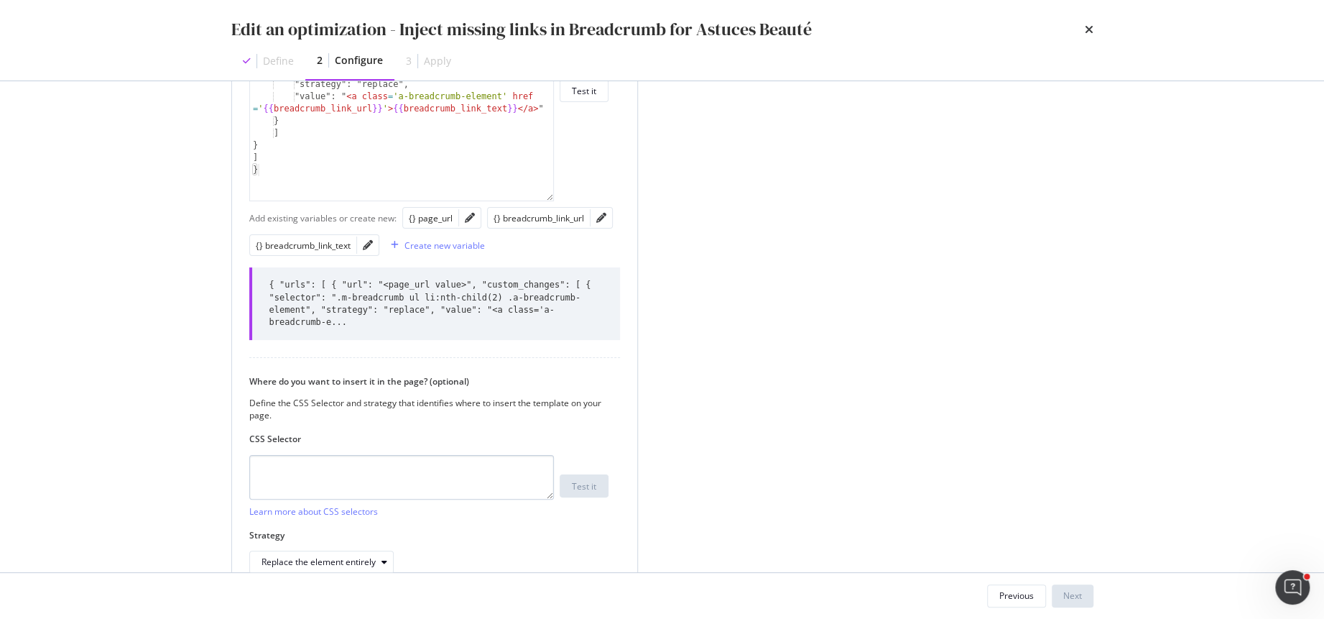
scroll to position [554, 0]
click at [450, 475] on textarea "modal" at bounding box center [401, 476] width 305 height 45
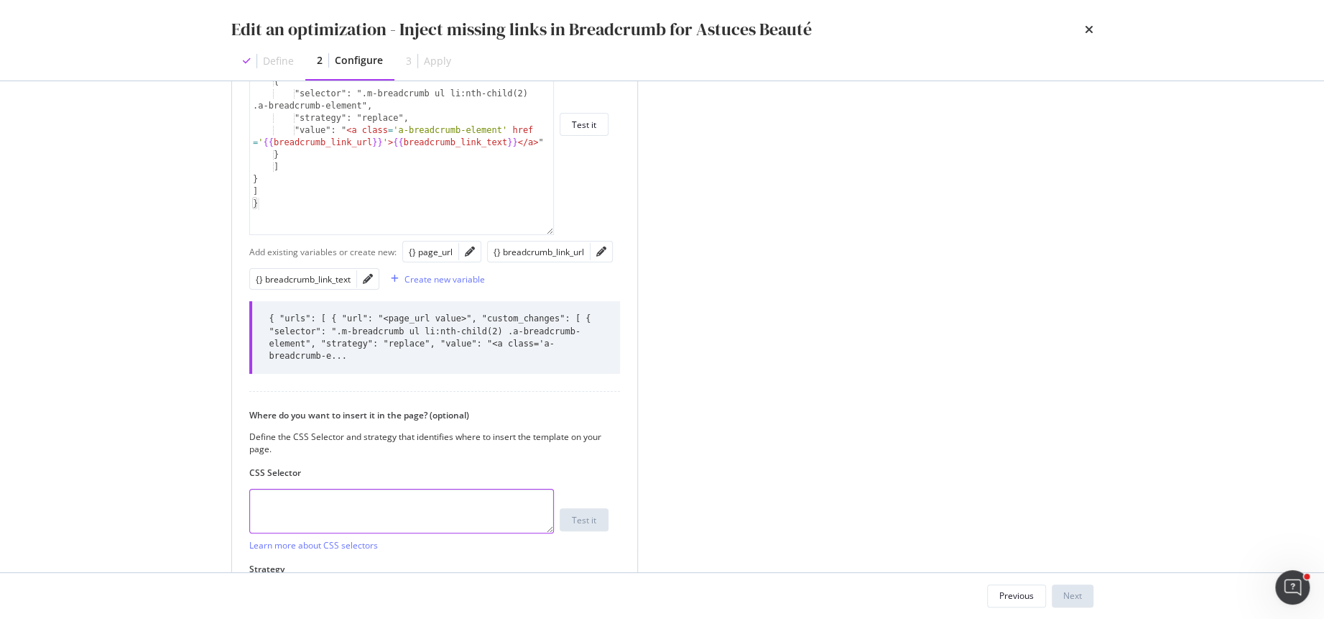
scroll to position [526, 0]
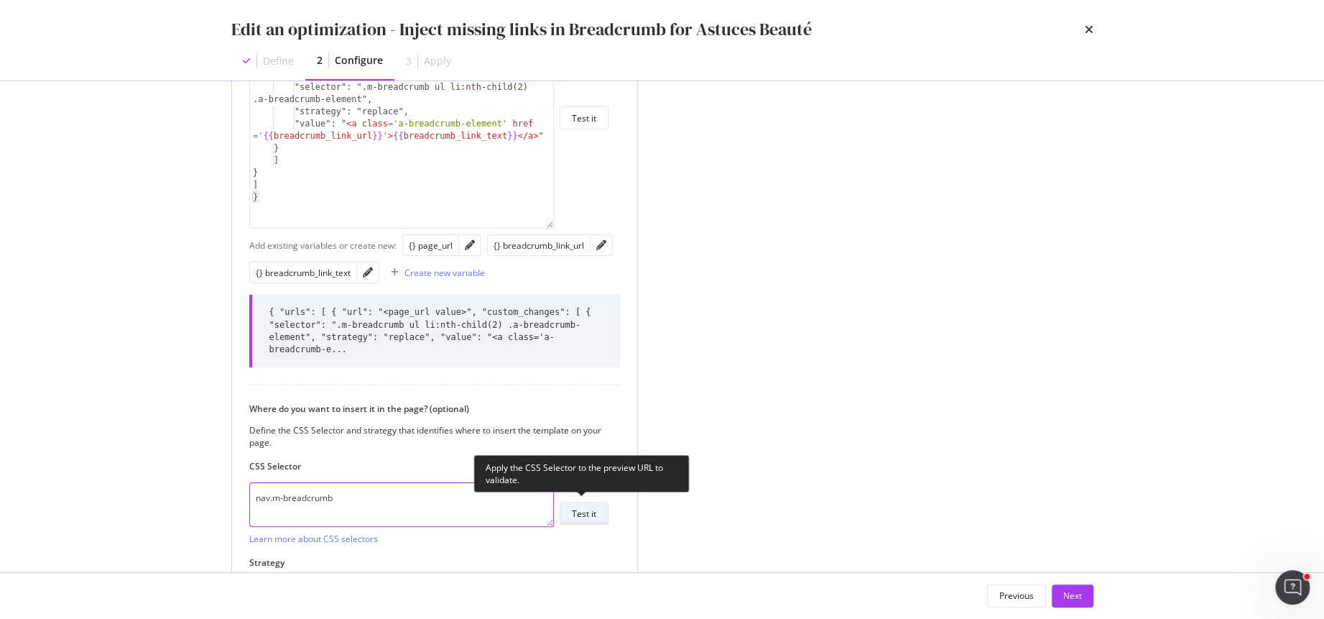
type textarea "nav.m-breadcrumb"
click at [585, 512] on div "Test it" at bounding box center [584, 513] width 24 height 12
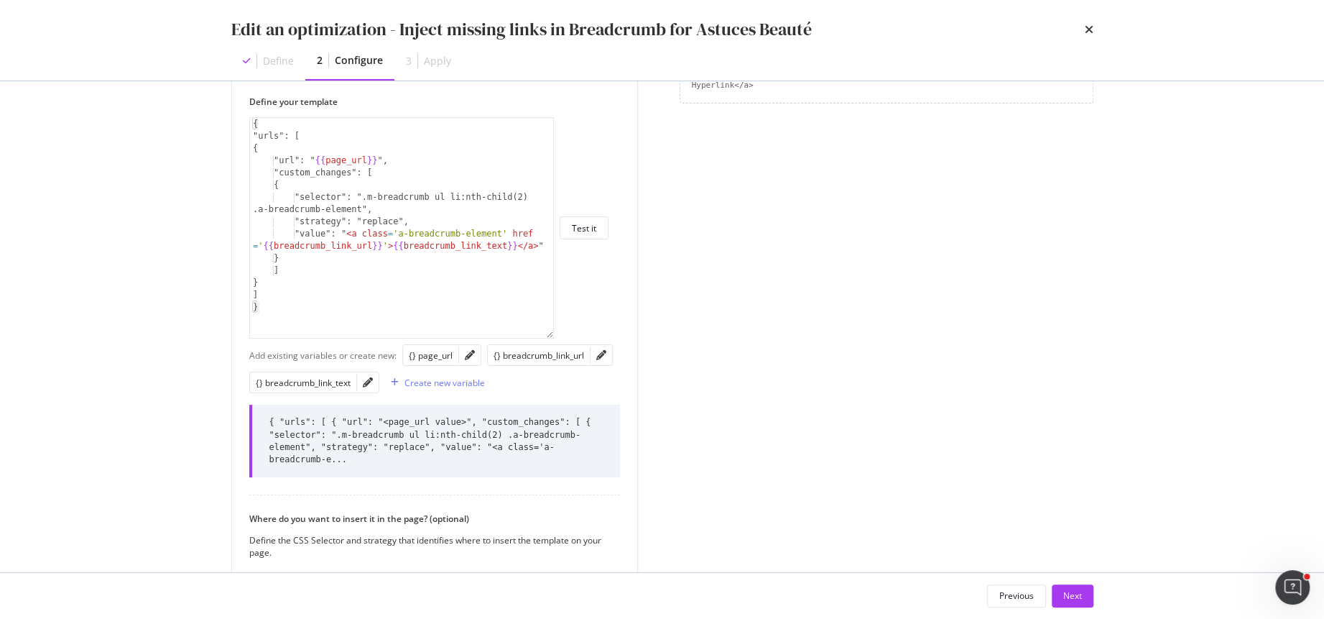
scroll to position [408, 0]
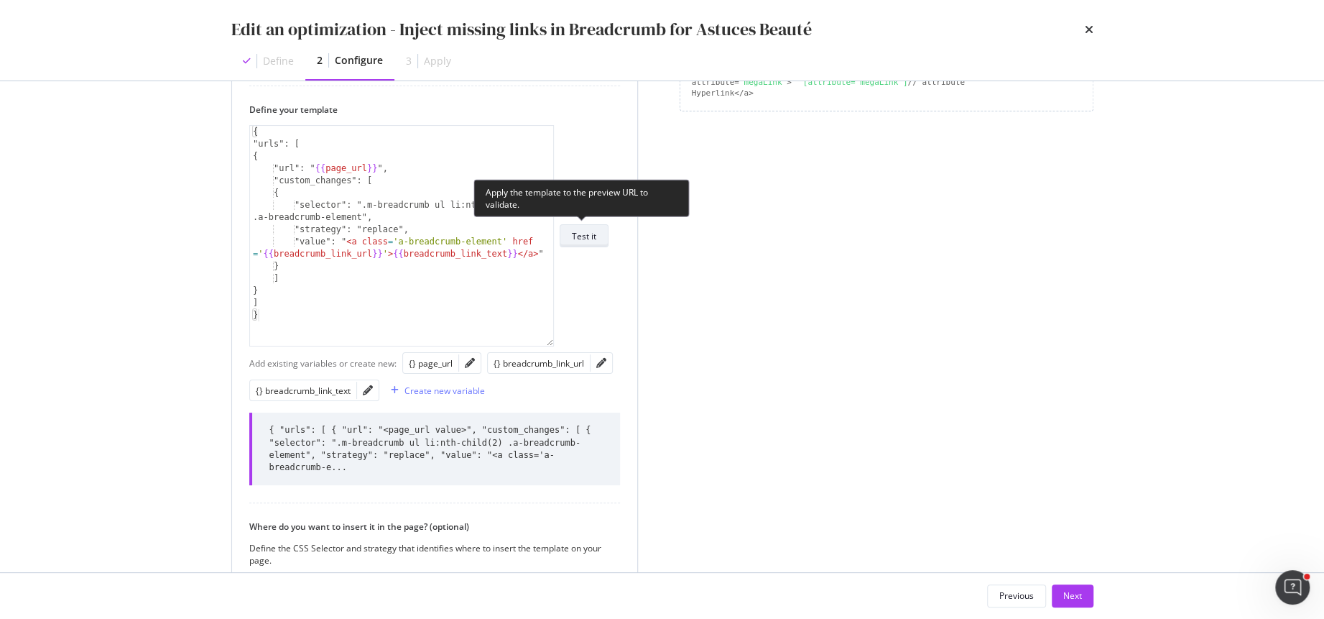
click at [594, 240] on div "Test it" at bounding box center [584, 236] width 24 height 20
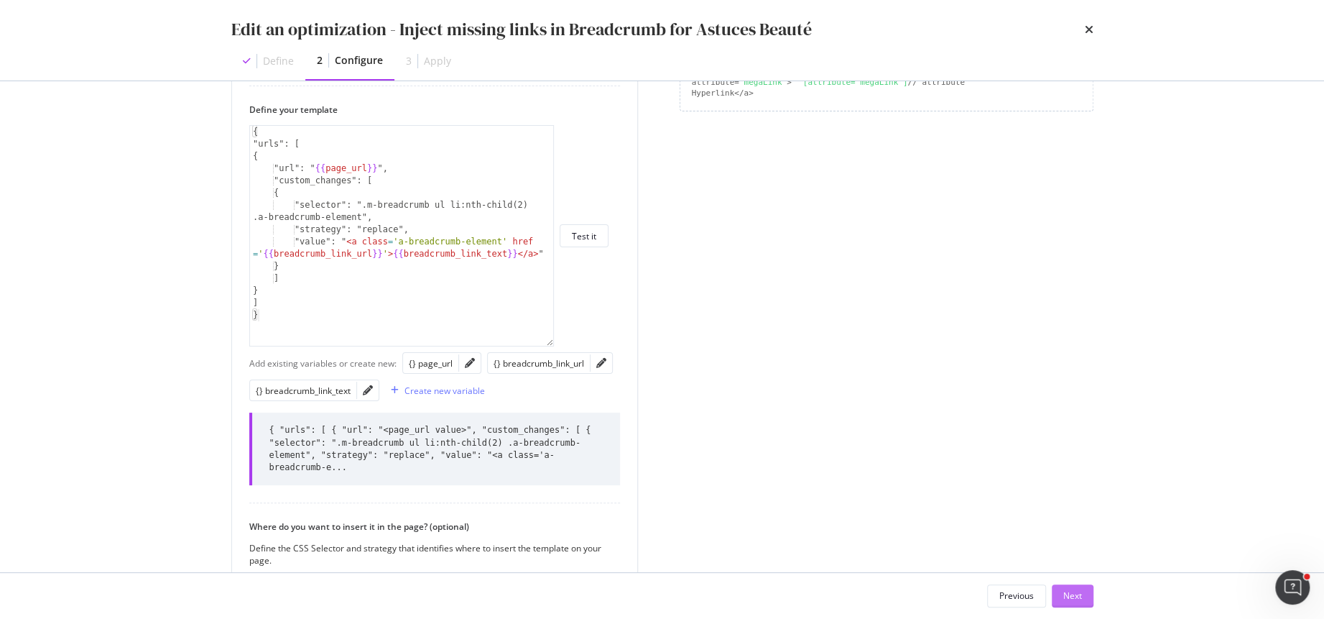
click at [1077, 584] on button "Next" at bounding box center [1073, 595] width 42 height 23
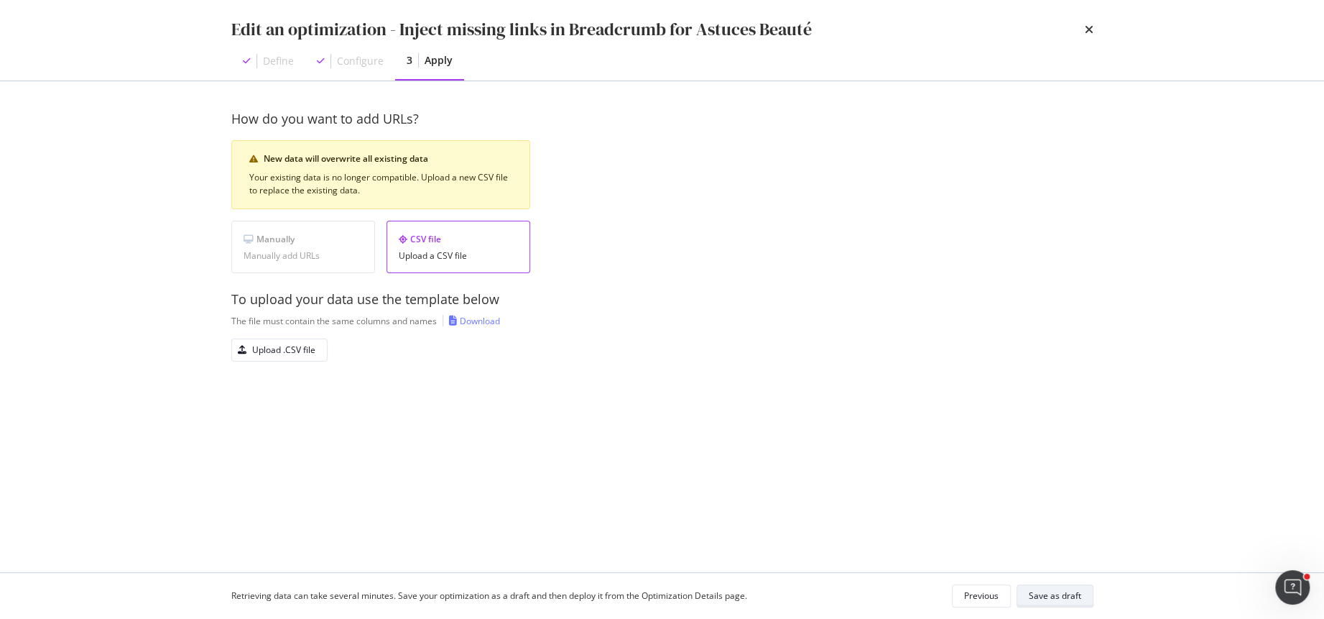
scroll to position [0, 0]
click at [276, 340] on div "Upload .CSV file" at bounding box center [273, 350] width 83 height 20
click at [1068, 594] on div "Save as draft" at bounding box center [1055, 595] width 52 height 12
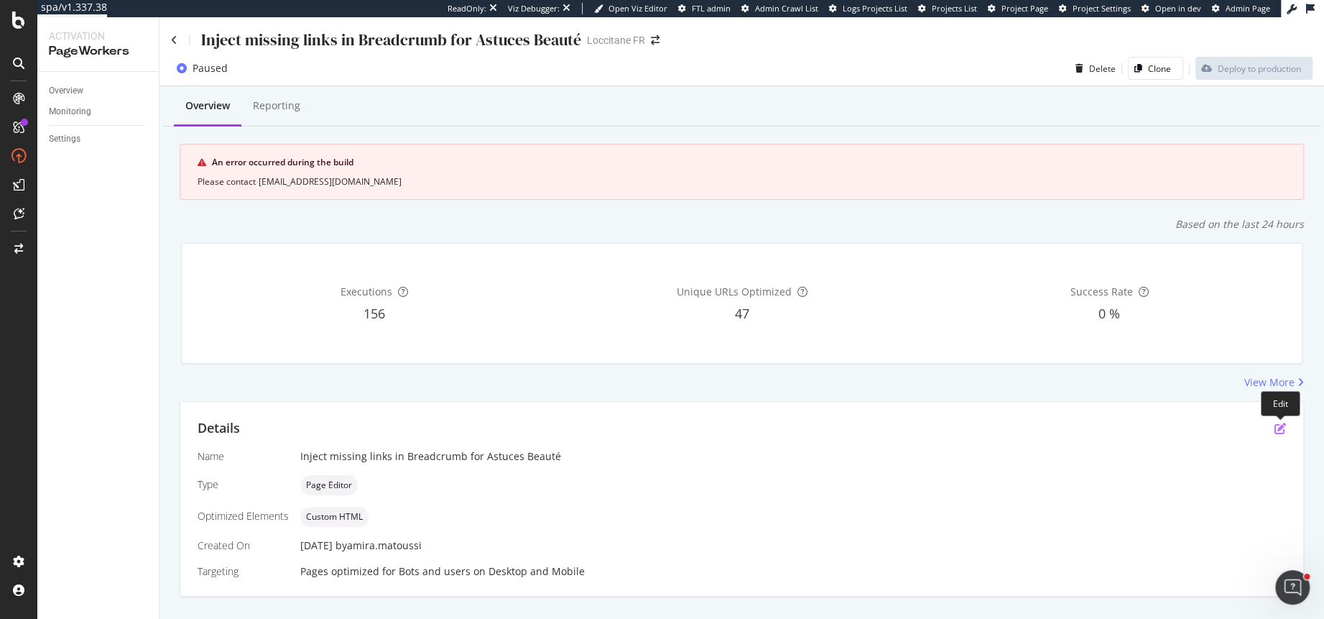
click at [1275, 429] on icon "pen-to-square" at bounding box center [1280, 428] width 11 height 11
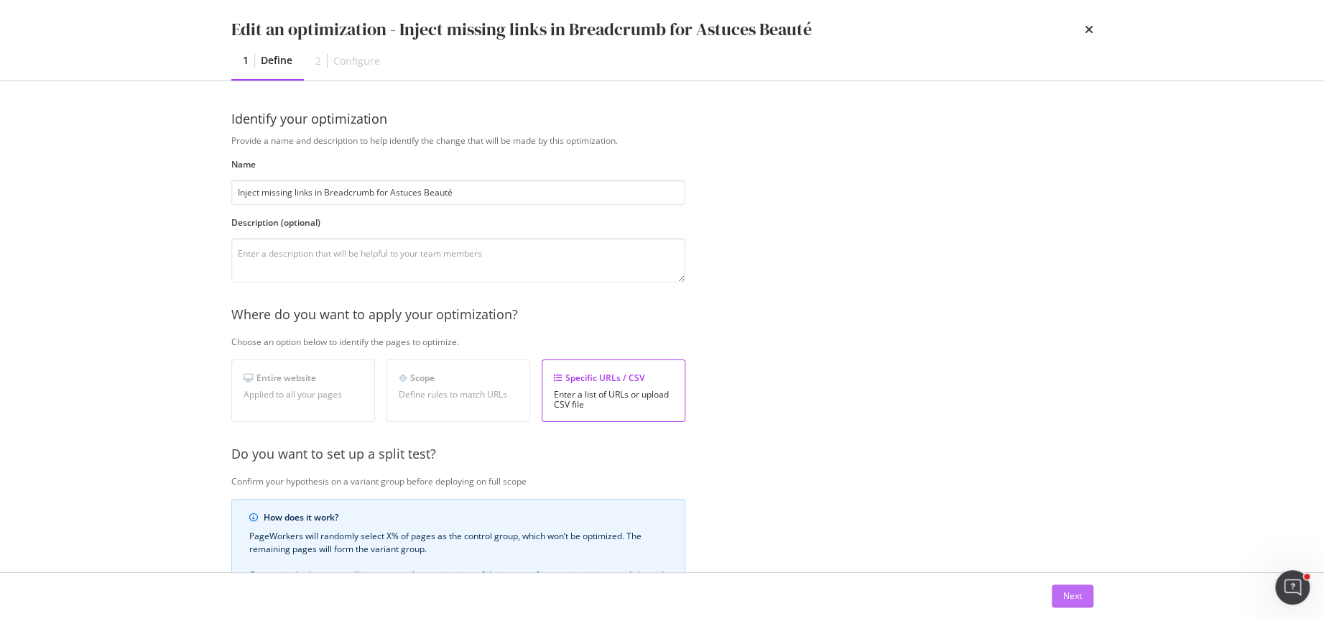
click at [1071, 603] on div "Next" at bounding box center [1073, 596] width 19 height 22
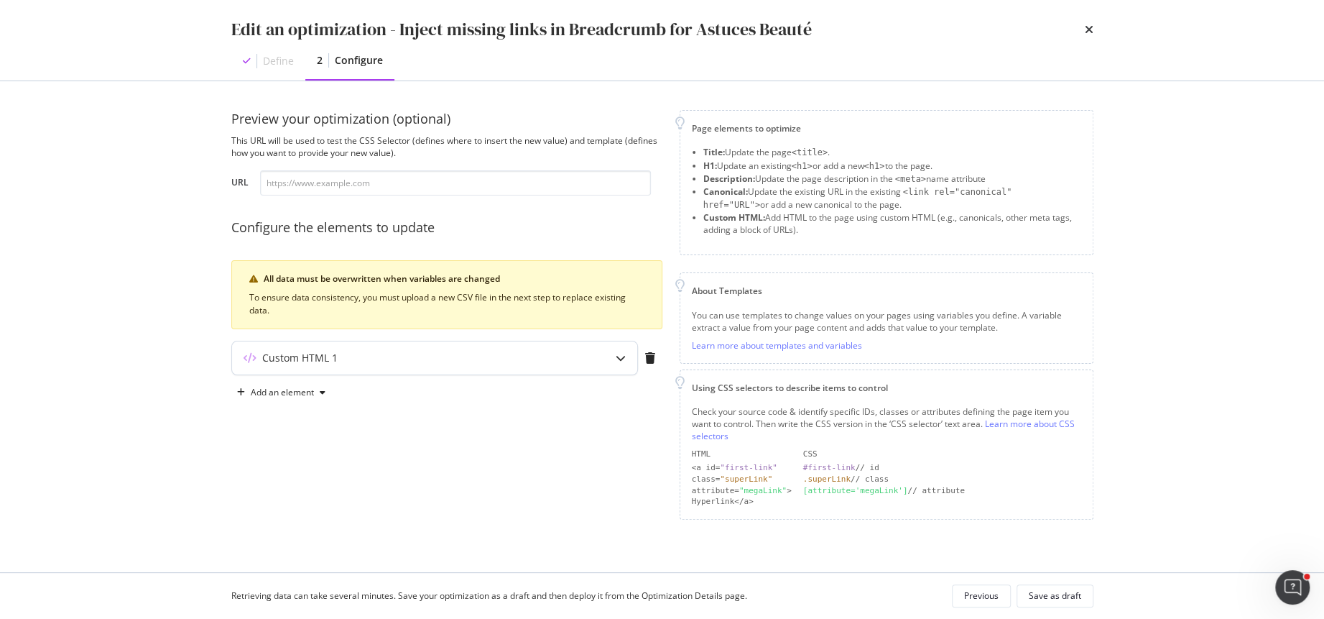
click at [517, 356] on div "Custom HTML 1" at bounding box center [406, 358] width 349 height 14
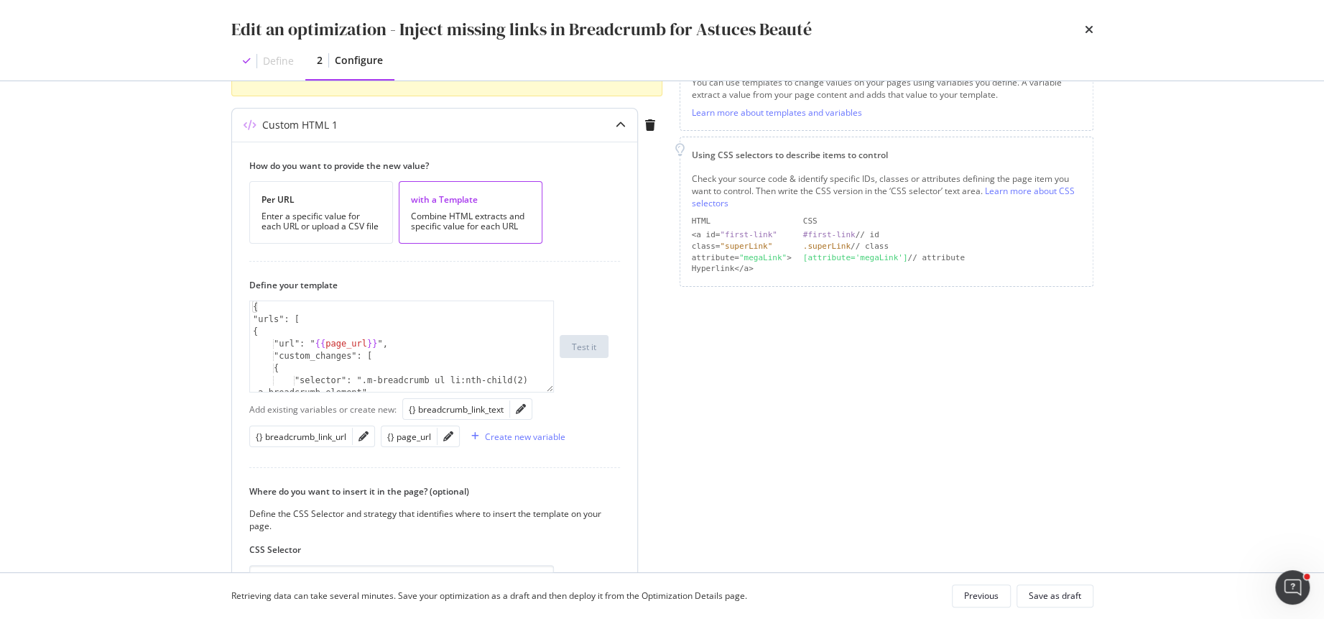
scroll to position [319, 0]
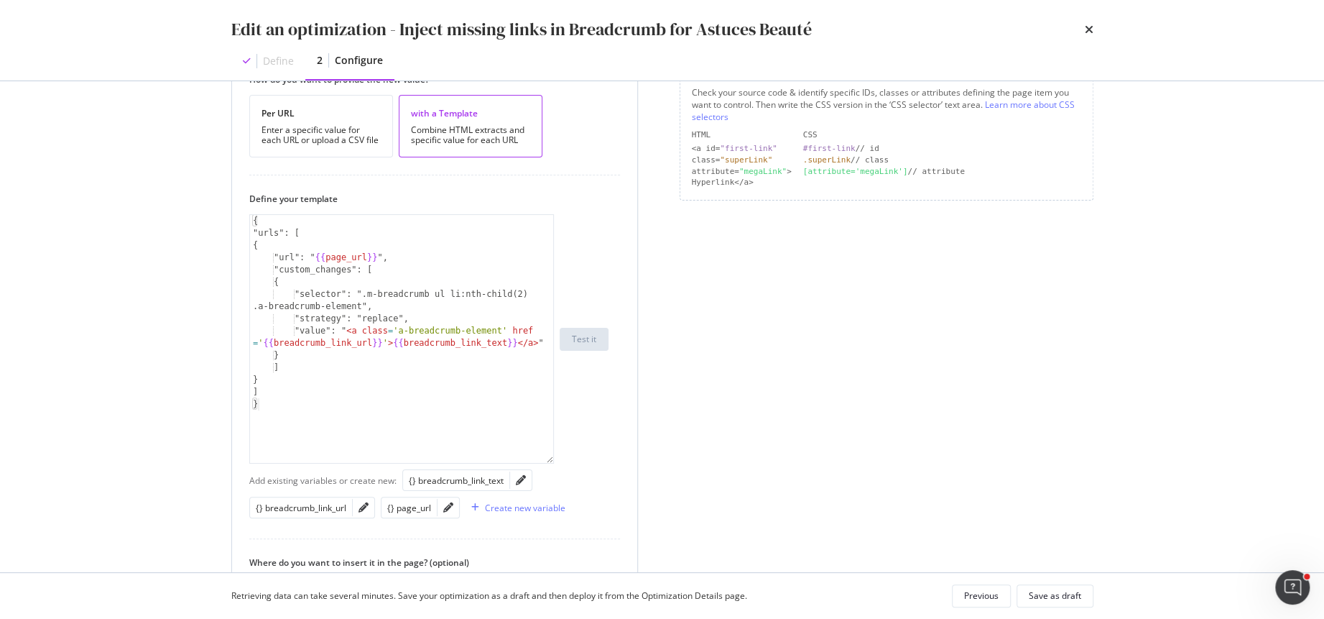
drag, startPoint x: 550, startPoint y: 301, endPoint x: 550, endPoint y: 459, distance: 157.4
click at [550, 459] on div "{ "urls": [ { "url": " {{ page_url }} ", "custom_changes": [ { "selector": ".m-…" at bounding box center [401, 338] width 305 height 249
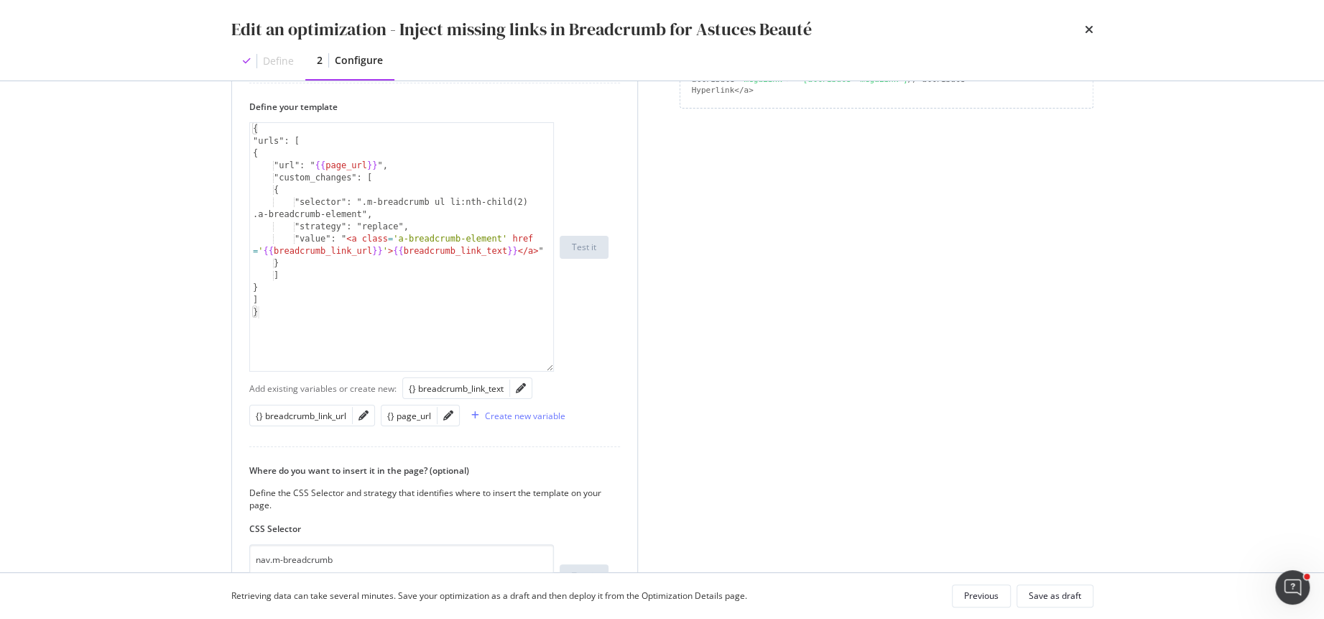
scroll to position [420, 0]
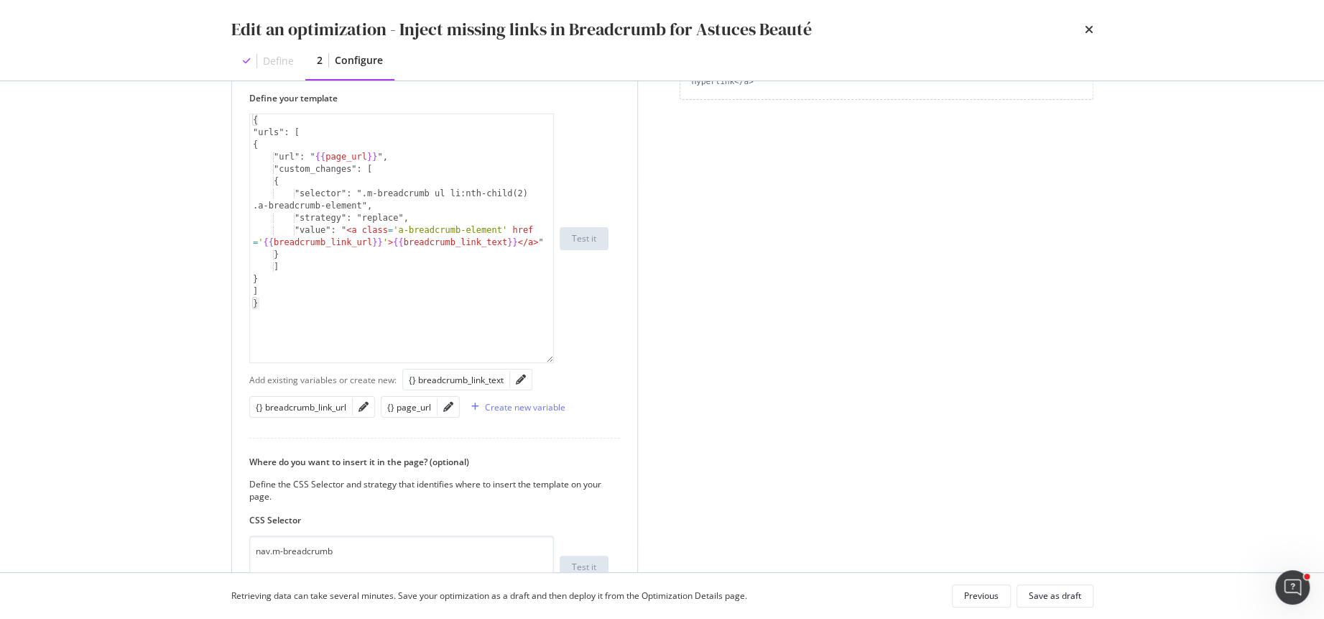
click at [372, 193] on div "{ "urls": [ { "url": " {{ page_url }} ", "custom_changes": [ { "selector": ".m-…" at bounding box center [402, 250] width 305 height 273
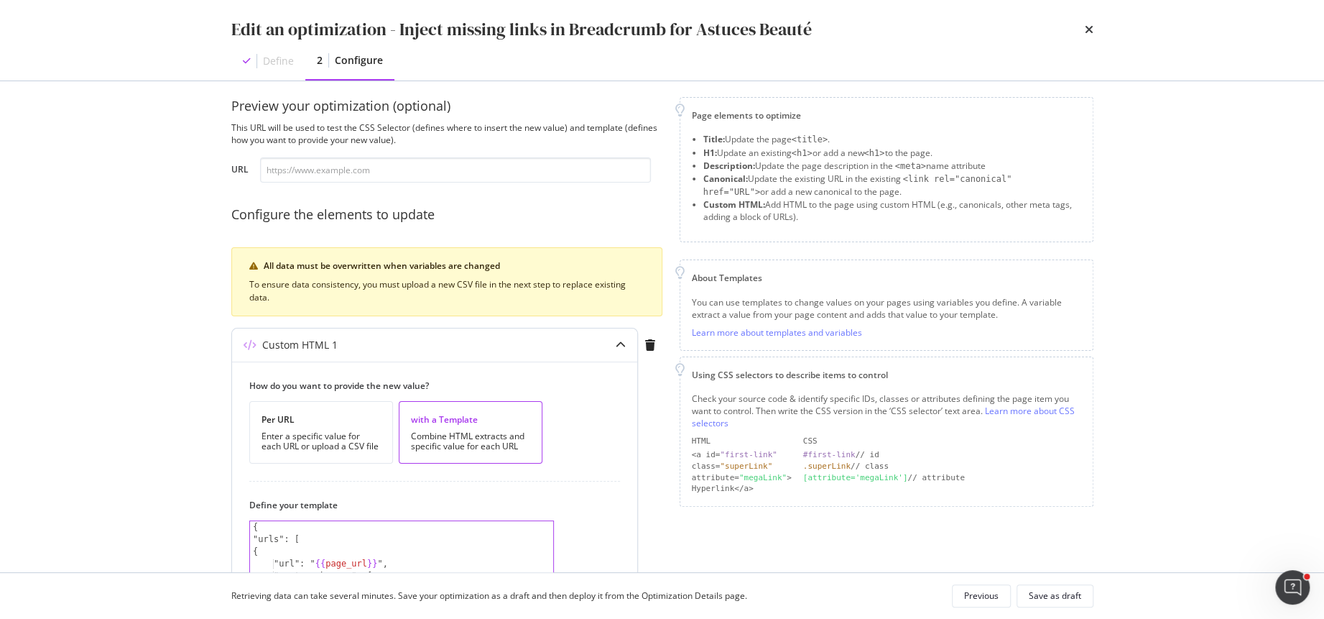
scroll to position [0, 0]
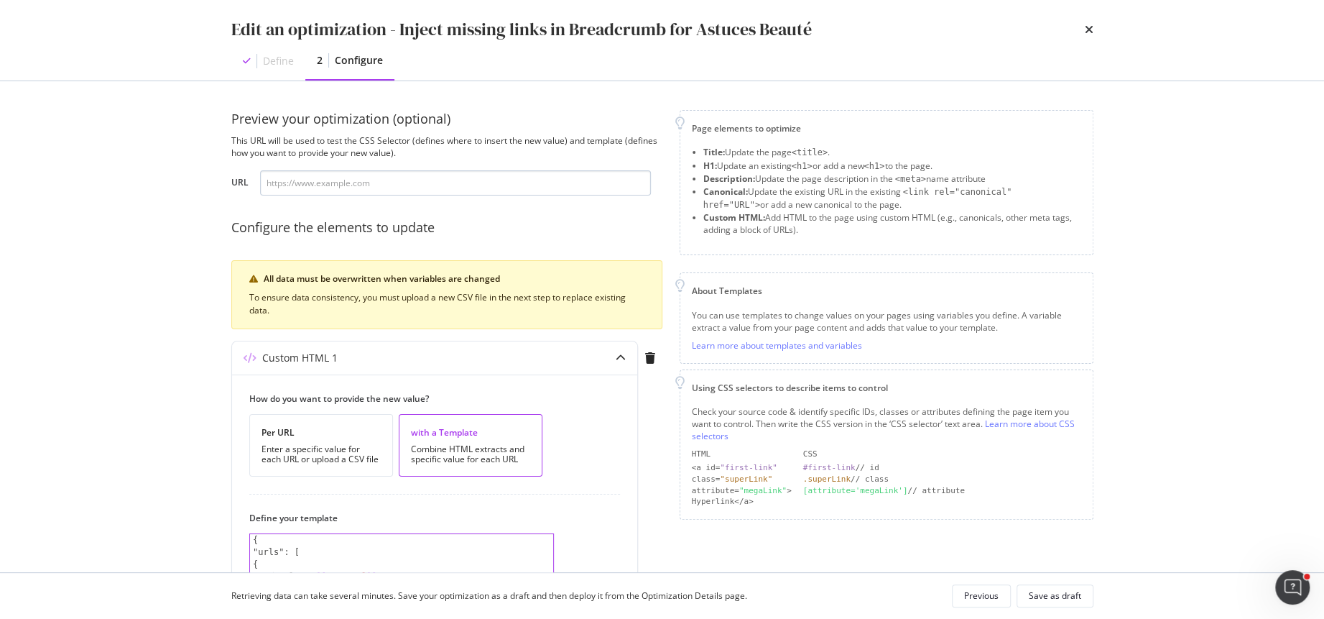
type textarea ""selector": "nav.m-breadcrumb ul li:nth-child(2) .a-breadcrumb-element","
click at [456, 185] on input "modal" at bounding box center [455, 182] width 391 height 25
paste input "#main > nav"
type input "#main > nav"
paste input "[URL][DOMAIN_NAME]"
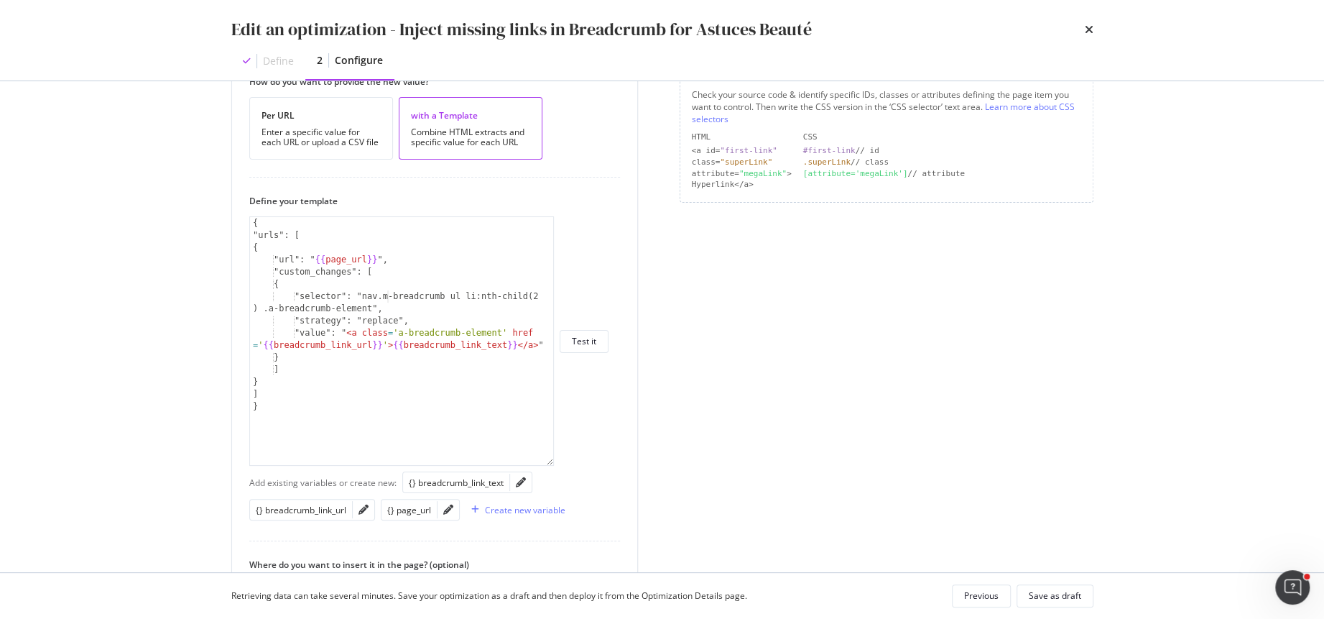
scroll to position [446, 0]
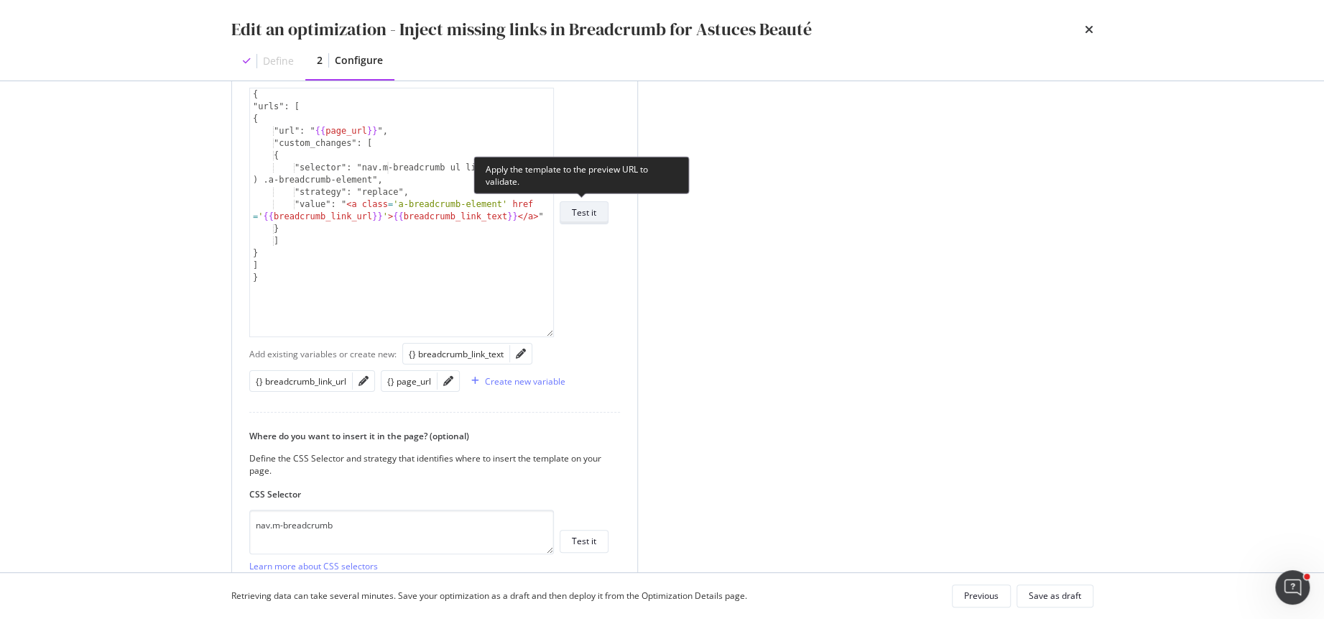
type input "[URL][DOMAIN_NAME]"
click at [586, 208] on div "Test it" at bounding box center [584, 212] width 24 height 12
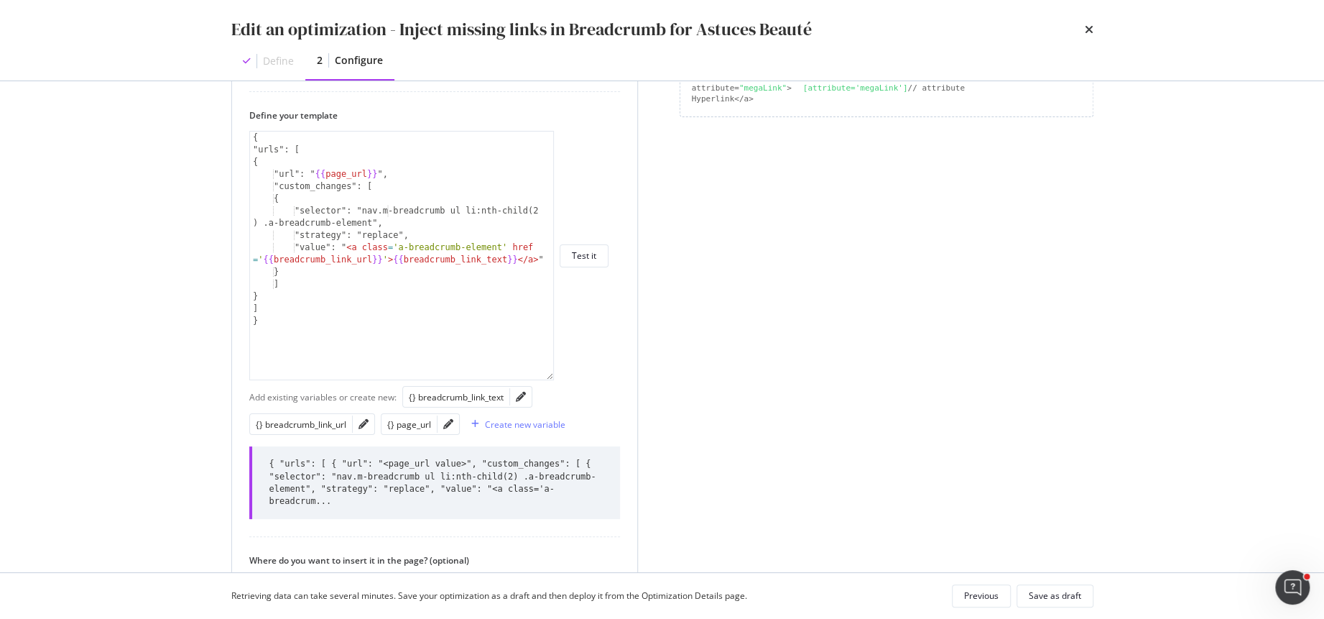
scroll to position [403, 0]
click at [1046, 590] on div "Save as draft" at bounding box center [1055, 595] width 52 height 12
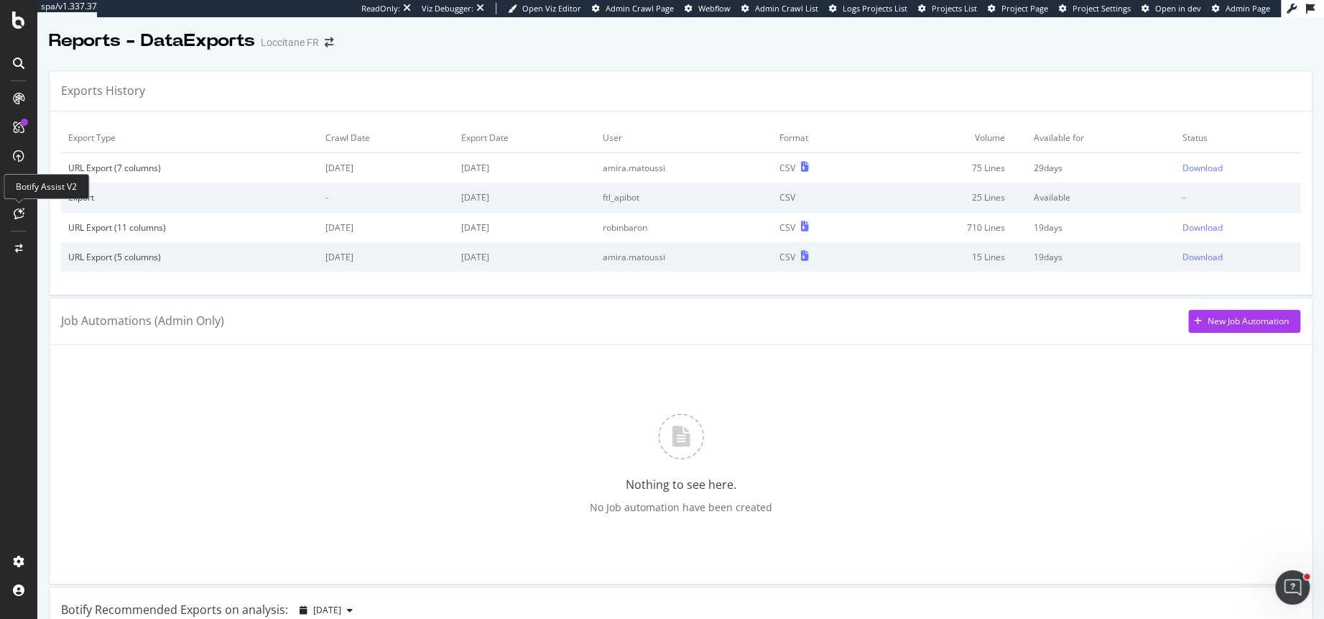
click at [17, 214] on icon at bounding box center [19, 213] width 11 height 11
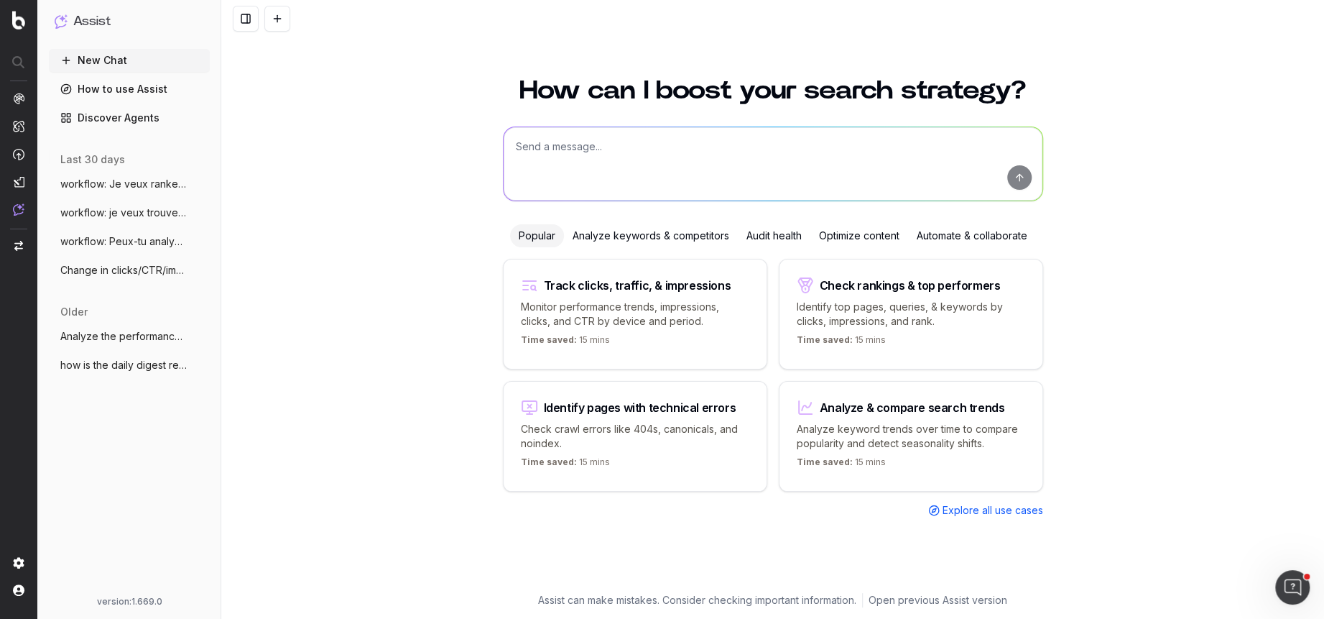
click at [558, 146] on textarea at bounding box center [773, 163] width 539 height 73
drag, startPoint x: 620, startPoint y: 149, endPoint x: 499, endPoint y: 149, distance: 121.5
click at [499, 149] on div "How can I boost your search strategy? in my breadcrumb in my breadcrumb Popular…" at bounding box center [773, 326] width 552 height 533
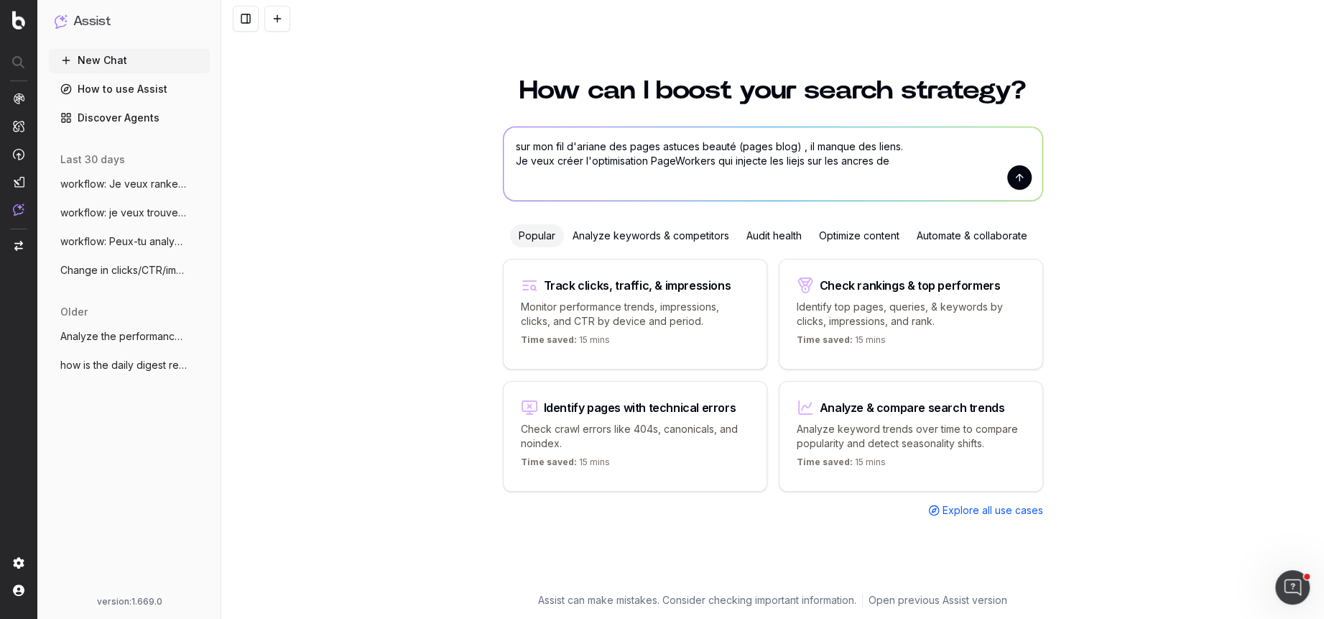
click at [795, 164] on textarea "sur mon fil d'ariane des pages astuces beauté (pages blog) , il manque des lien…" at bounding box center [773, 163] width 539 height 73
click at [903, 164] on textarea "sur mon fil d'ariane des pages astuces beauté (pages blog) , il manque des lien…" at bounding box center [773, 163] width 539 height 73
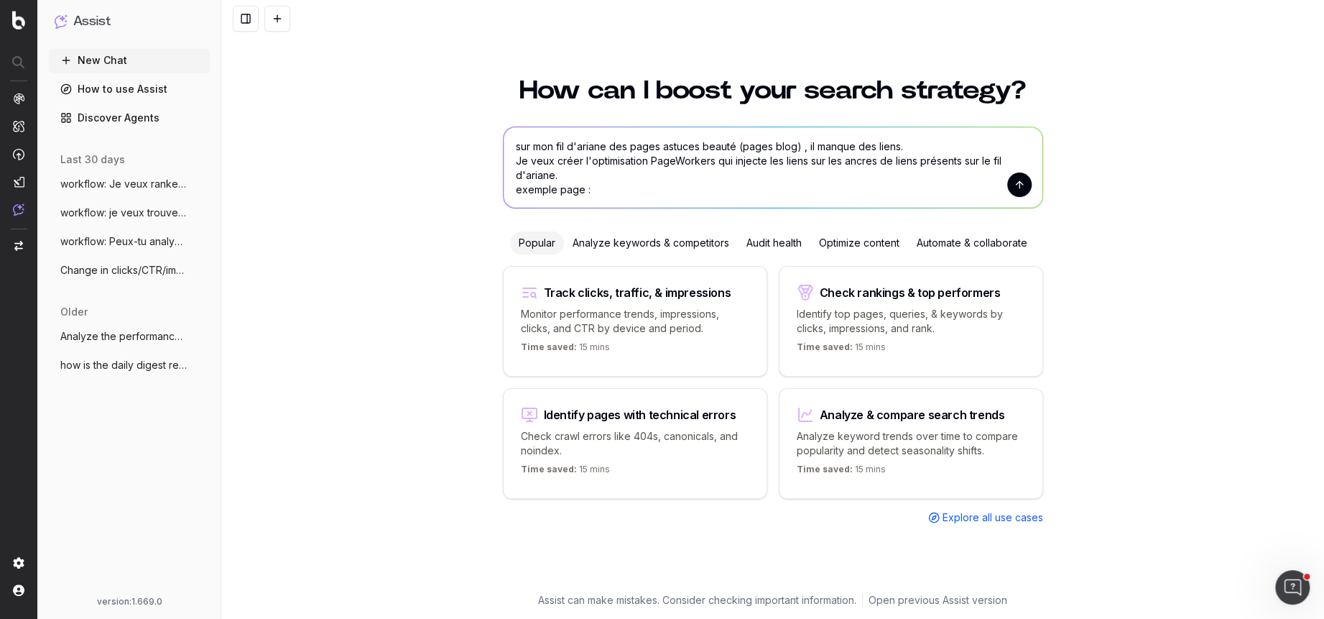
paste textarea "[URL][DOMAIN_NAME]"
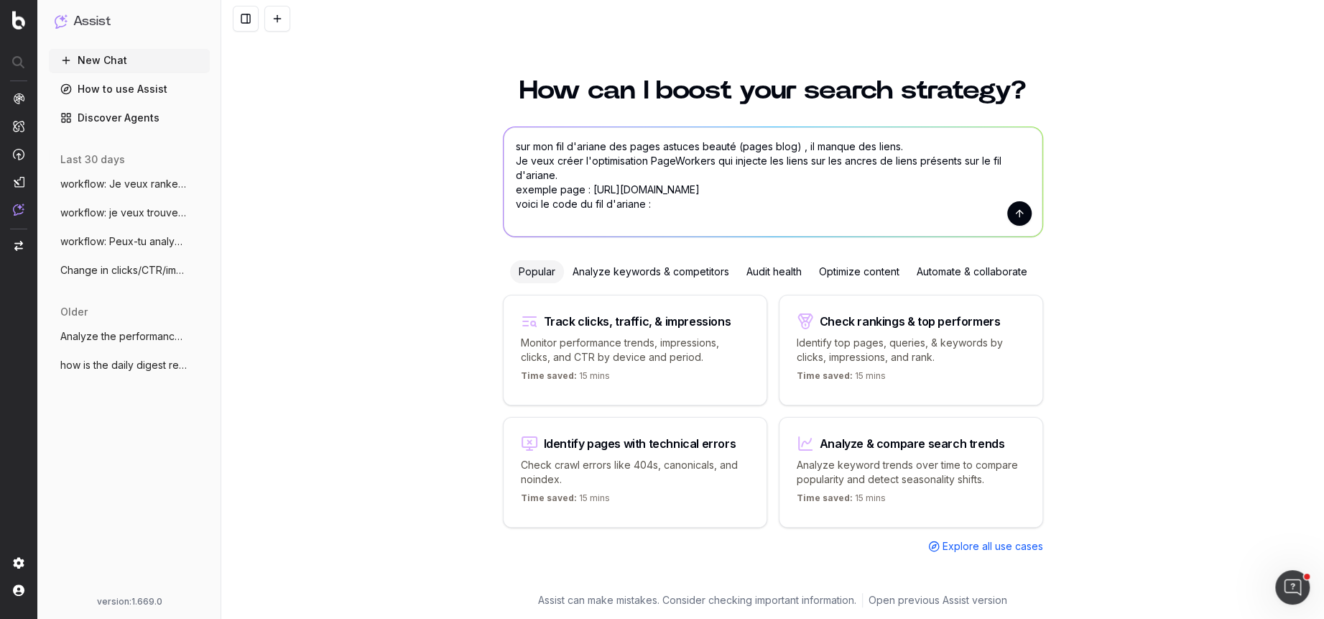
paste textarea "<lor ipsum="d-sitametcon" adip-elits="doe t’Incidi" utla="etdolorema"> <al> <en…"
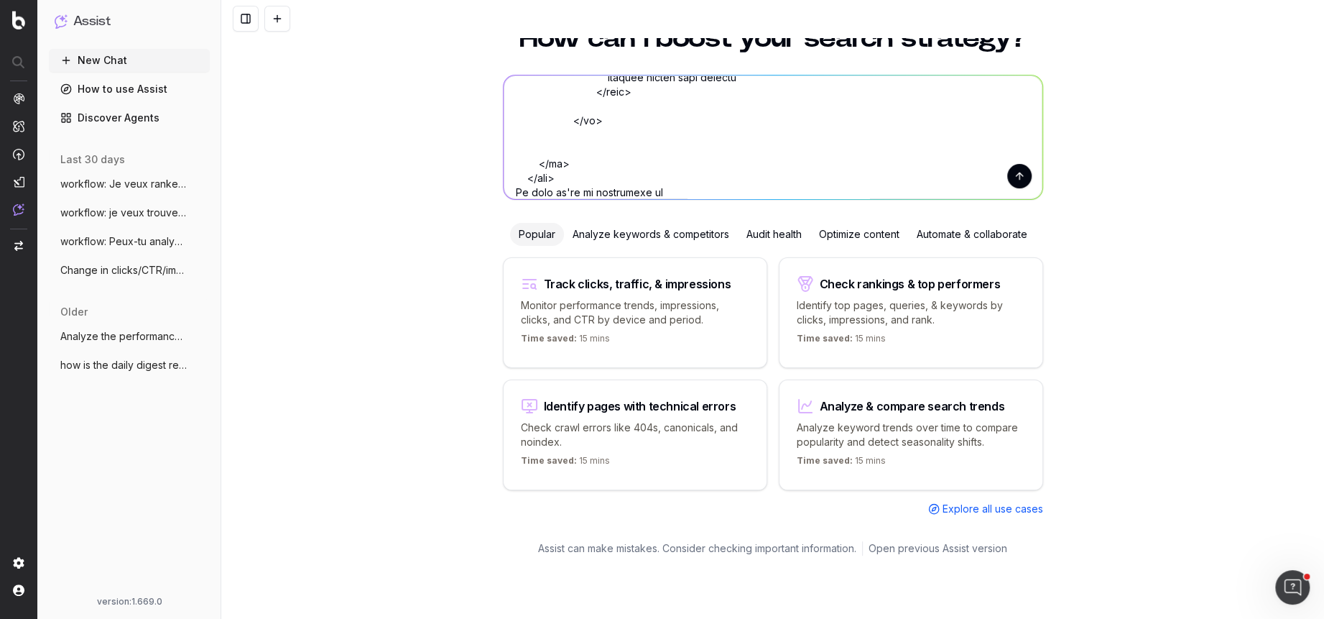
scroll to position [549, 0]
paste textarea "<lor ipsum="d-sitametcon" adip-elits="doe t’Incidi" utla="etdolorema"> <al> <en…"
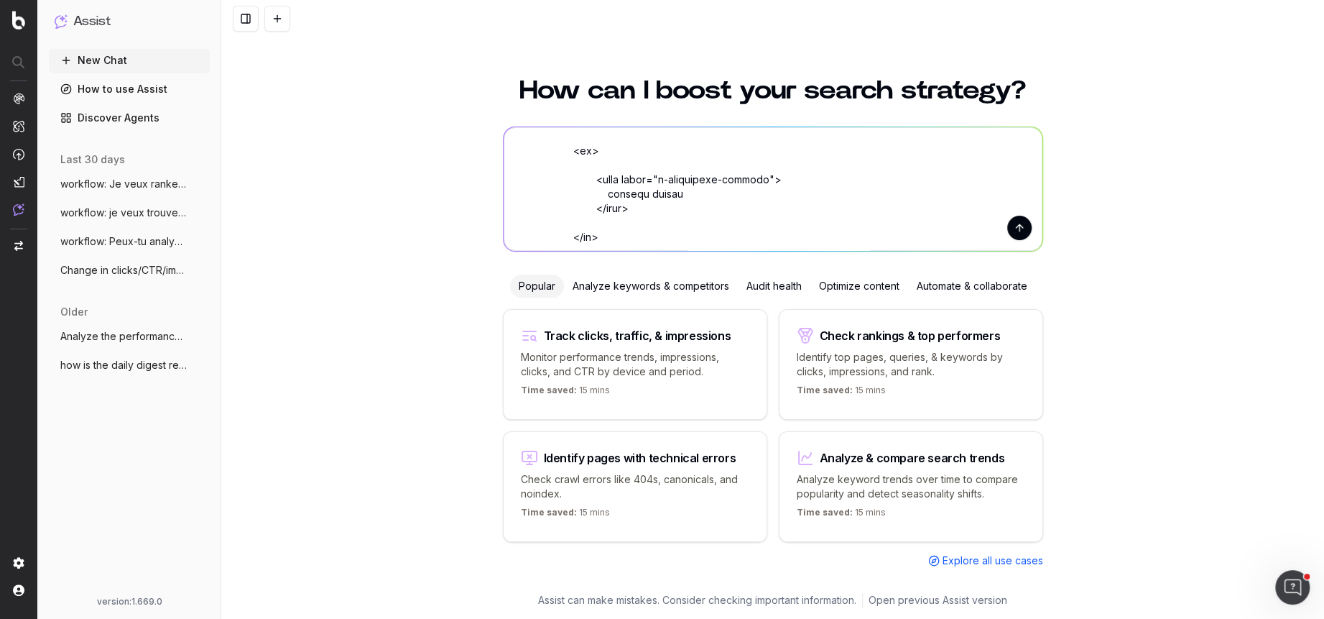
scroll to position [889, 0]
drag, startPoint x: 602, startPoint y: 177, endPoint x: 622, endPoint y: 177, distance: 19.4
click at [622, 177] on textarea at bounding box center [773, 189] width 539 height 124
drag, startPoint x: 640, startPoint y: 206, endPoint x: 577, endPoint y: 178, distance: 68.5
click at [577, 178] on textarea at bounding box center [773, 189] width 539 height 124
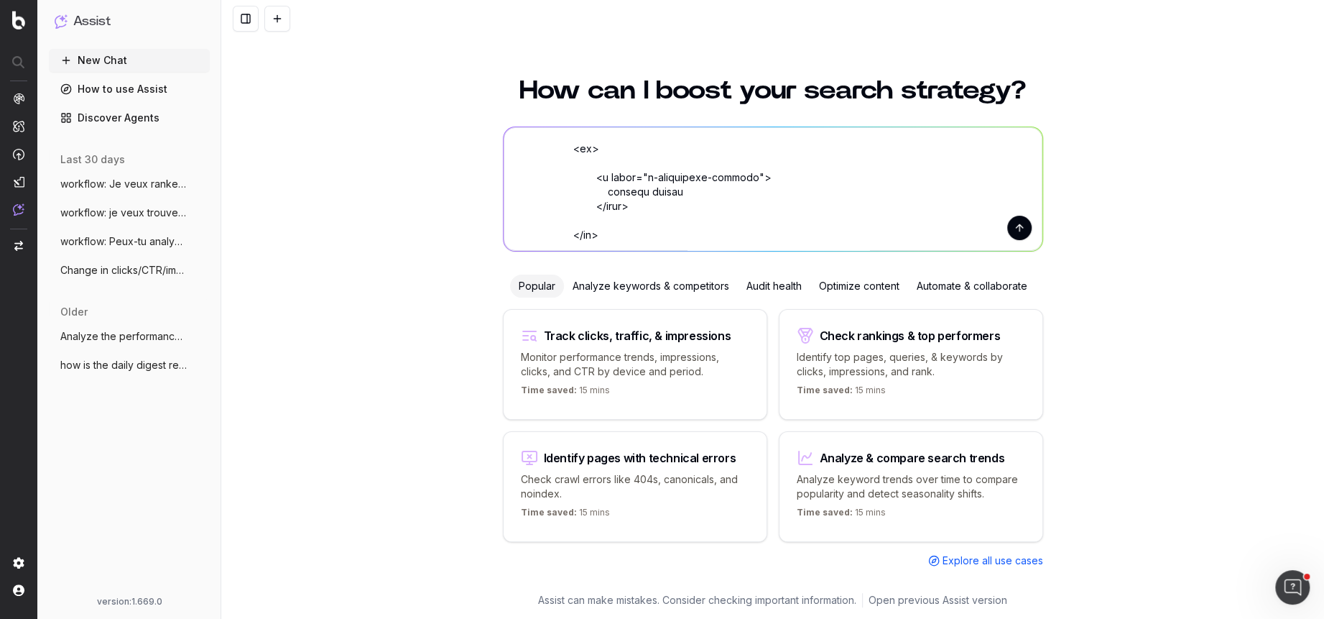
paste textarea "<a class="a-breadcrumb-element" href="[URL][DOMAIN_NAME]" data-pw-extract-id="9…"
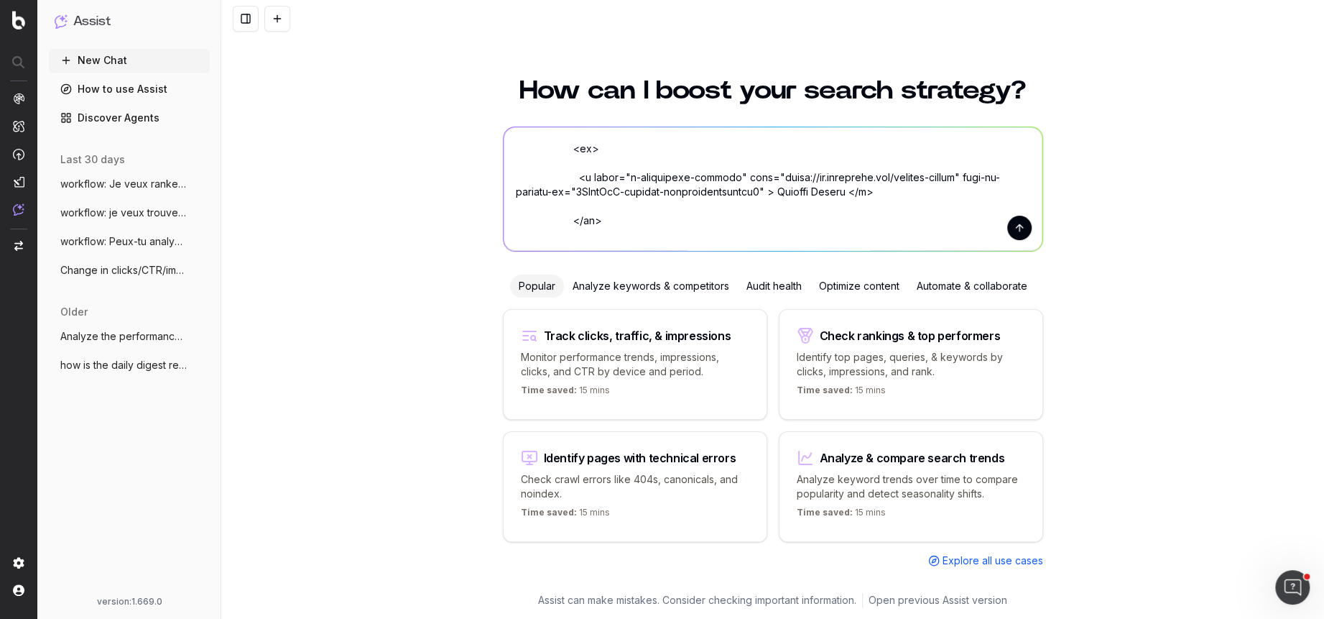
drag, startPoint x: 771, startPoint y: 190, endPoint x: 761, endPoint y: 189, distance: 10.1
click at [761, 189] on textarea at bounding box center [773, 189] width 539 height 124
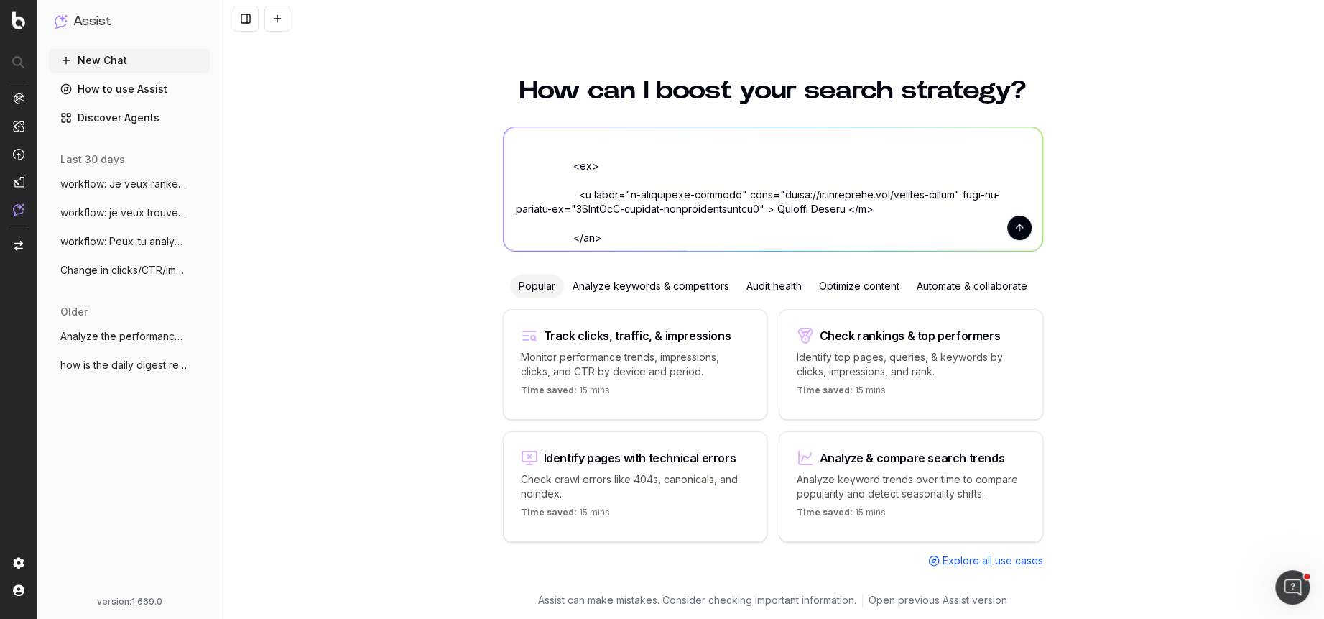
scroll to position [891, 0]
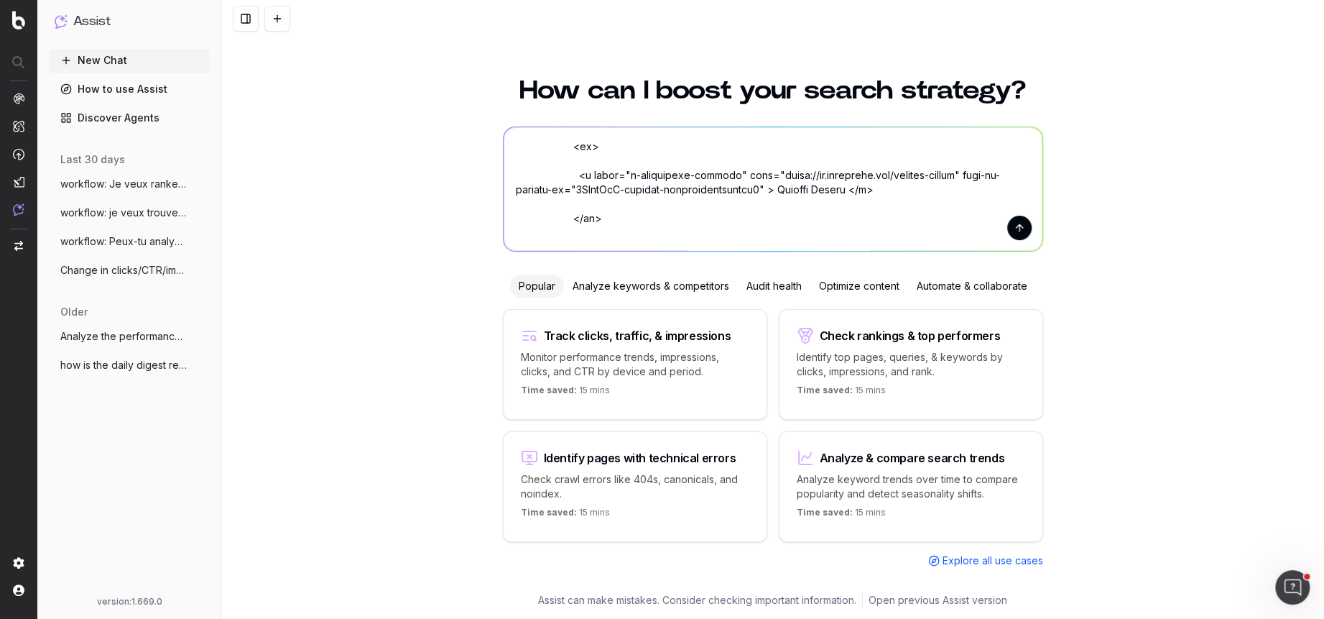
click at [761, 189] on textarea at bounding box center [773, 189] width 539 height 124
drag, startPoint x: 773, startPoint y: 189, endPoint x: 974, endPoint y: 176, distance: 201.6
click at [974, 176] on textarea at bounding box center [773, 189] width 539 height 124
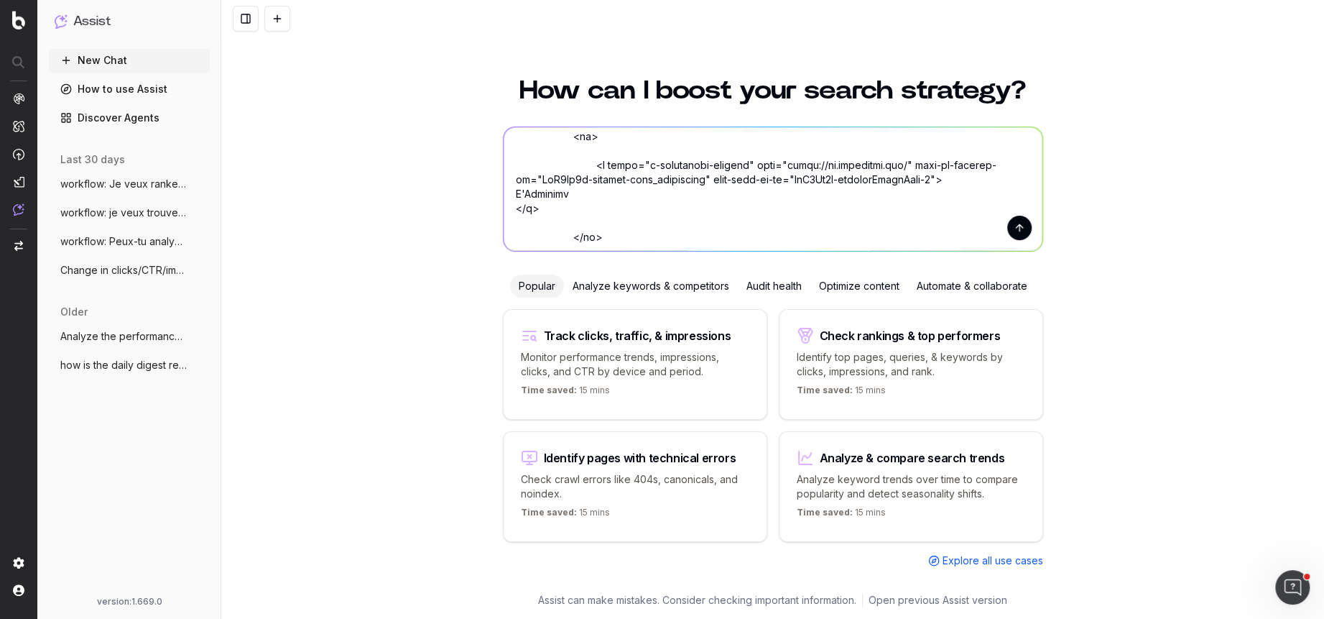
scroll to position [722, 0]
click at [512, 195] on textarea at bounding box center [773, 189] width 539 height 124
drag, startPoint x: 958, startPoint y: 181, endPoint x: 916, endPoint y: 166, distance: 45.0
click at [916, 166] on textarea at bounding box center [773, 189] width 539 height 124
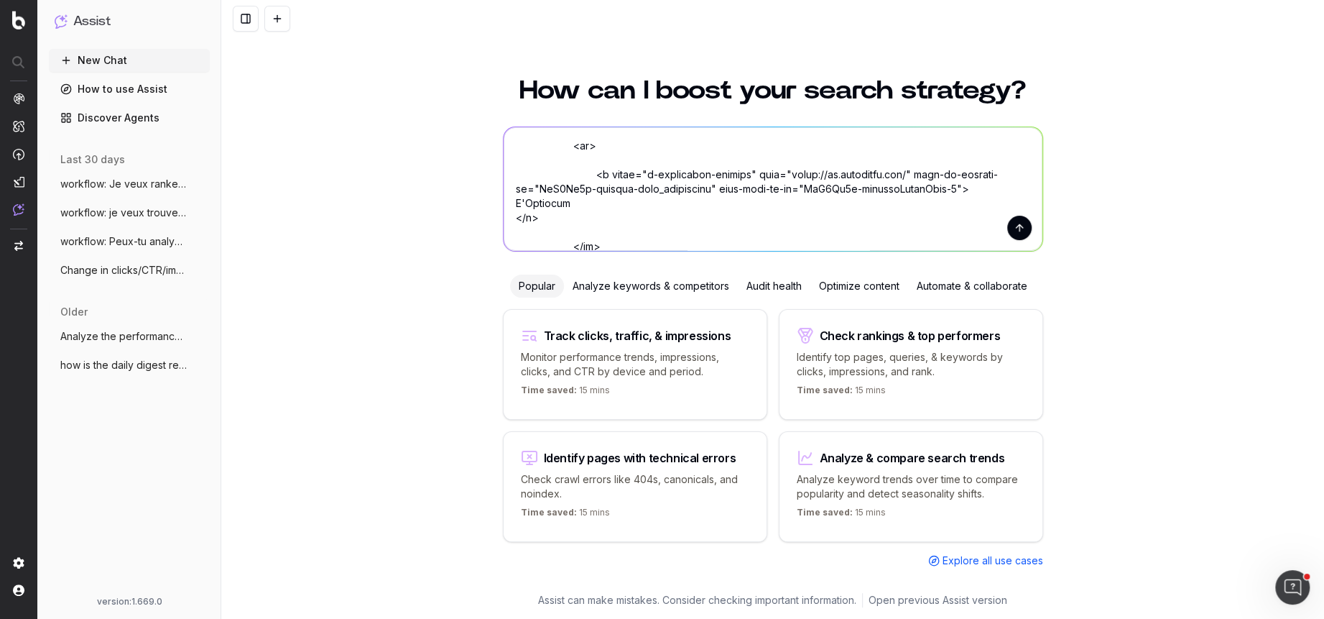
drag, startPoint x: 958, startPoint y: 187, endPoint x: 915, endPoint y: 171, distance: 45.9
click at [915, 171] on textarea at bounding box center [773, 189] width 539 height 124
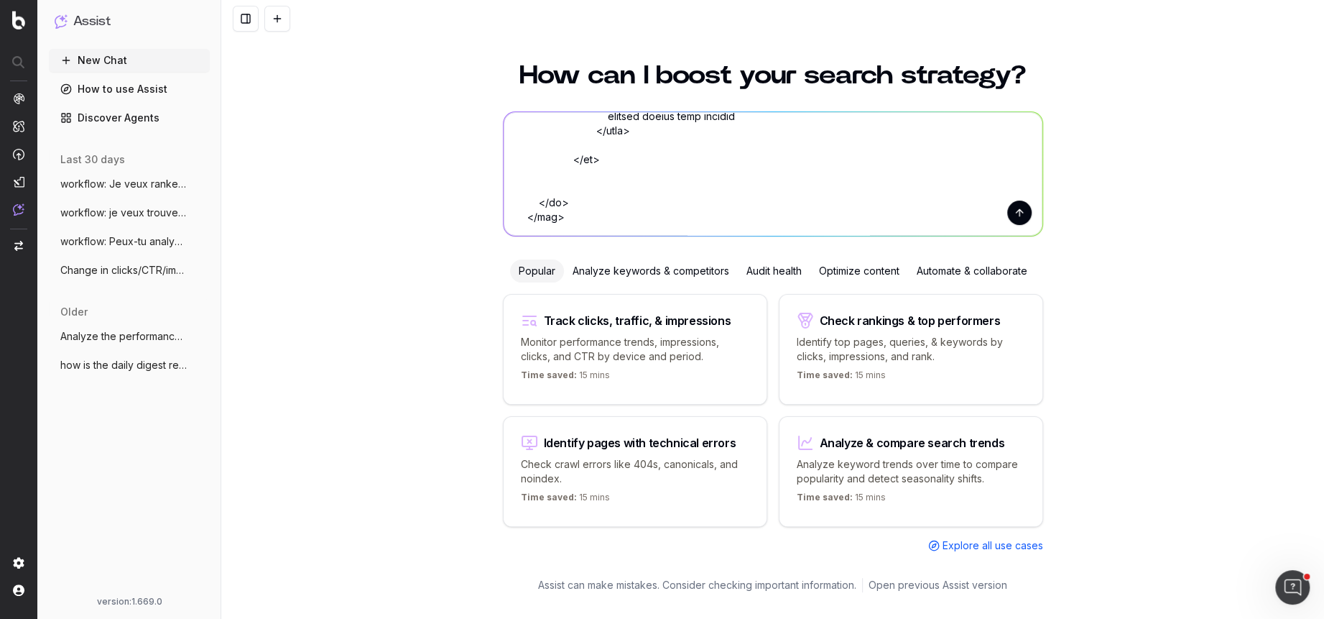
scroll to position [17, 0]
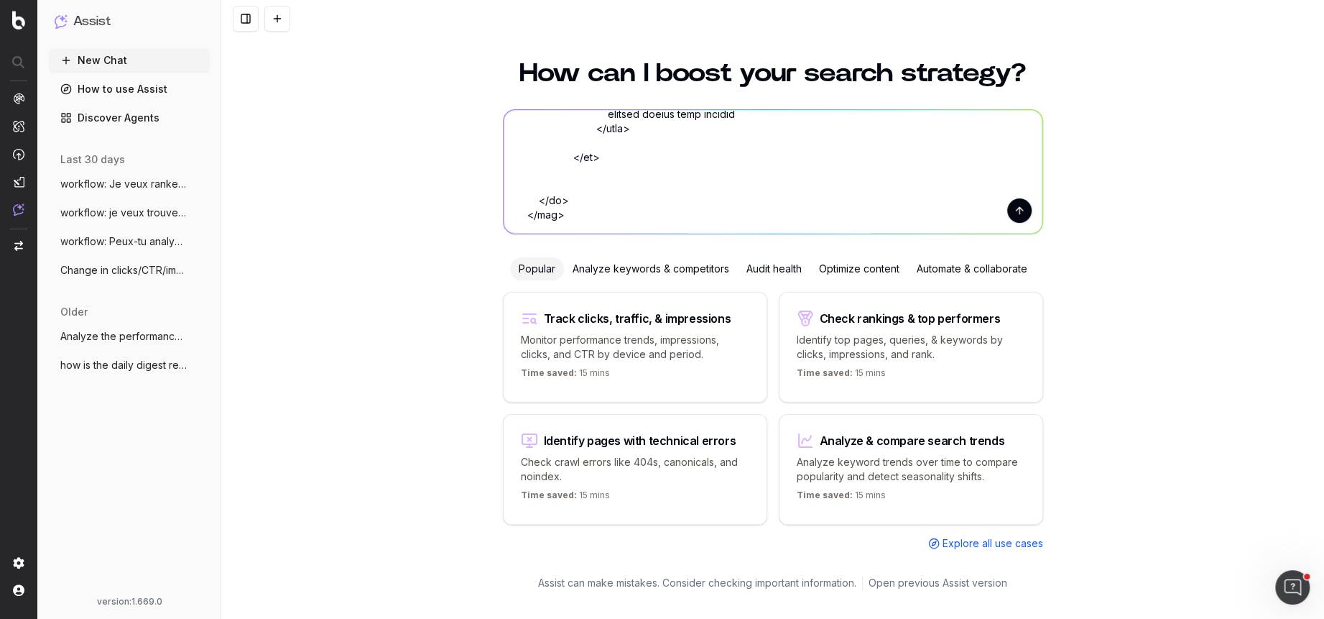
click at [713, 218] on textarea at bounding box center [773, 172] width 539 height 124
type textarea "sur mon fil d'ariane des pages astuces beauté (pages blog) , il manque des lien…"
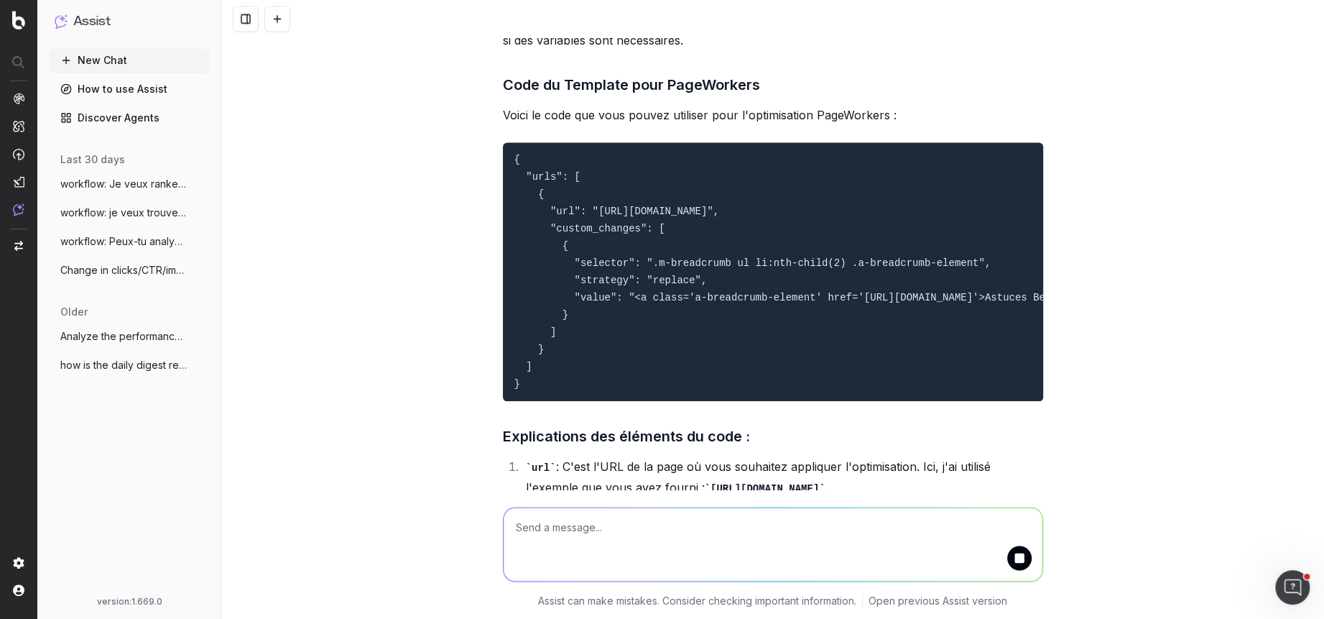
scroll to position [1582, 0]
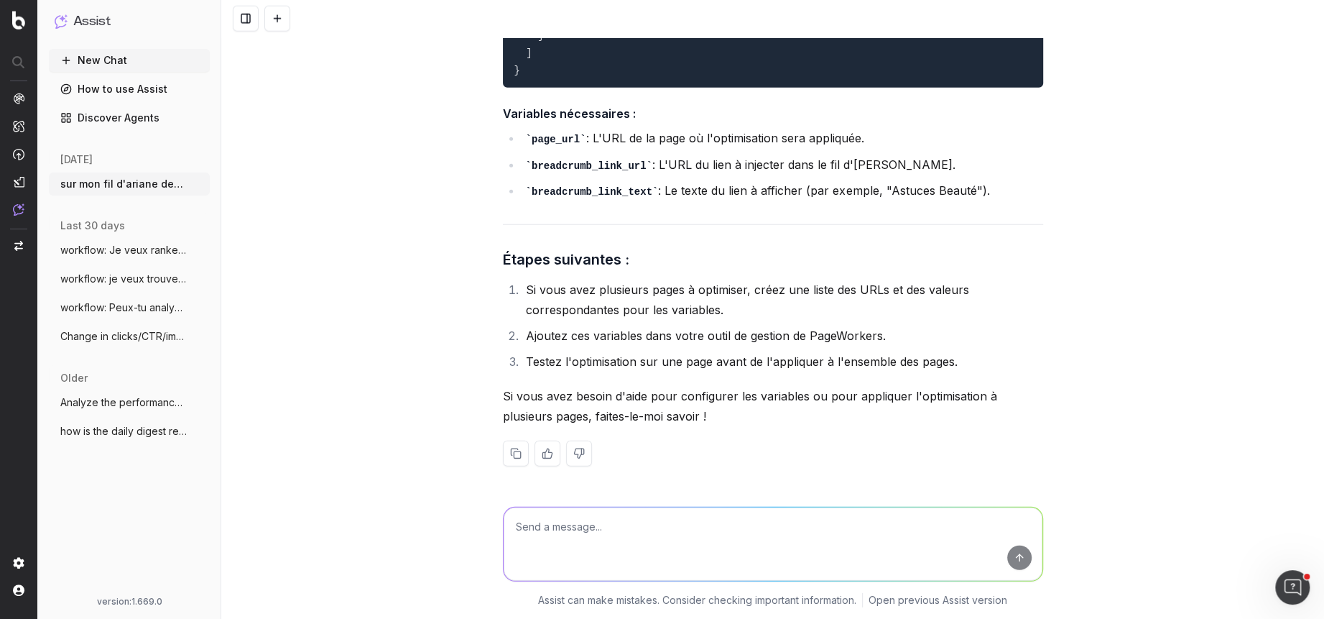
scroll to position [2863, 0]
type textarea "est-ce que c'est une optimisation custom js que tu proposes ? ou custom html ?"
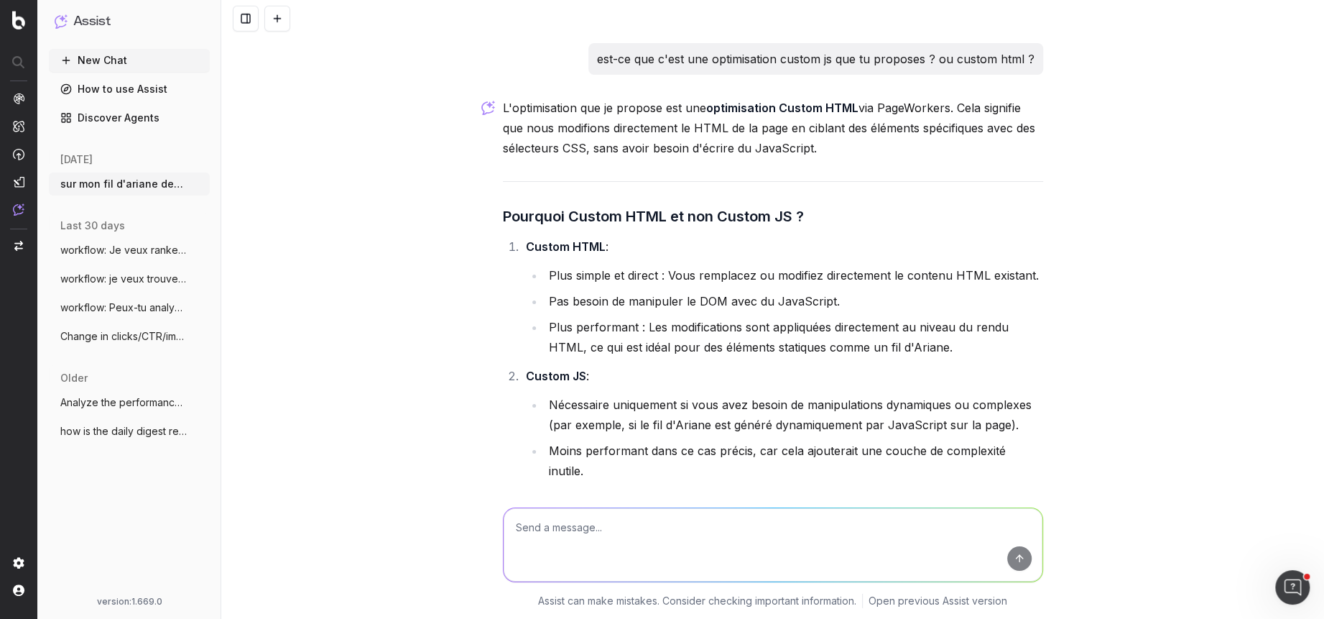
scroll to position [3112, 0]
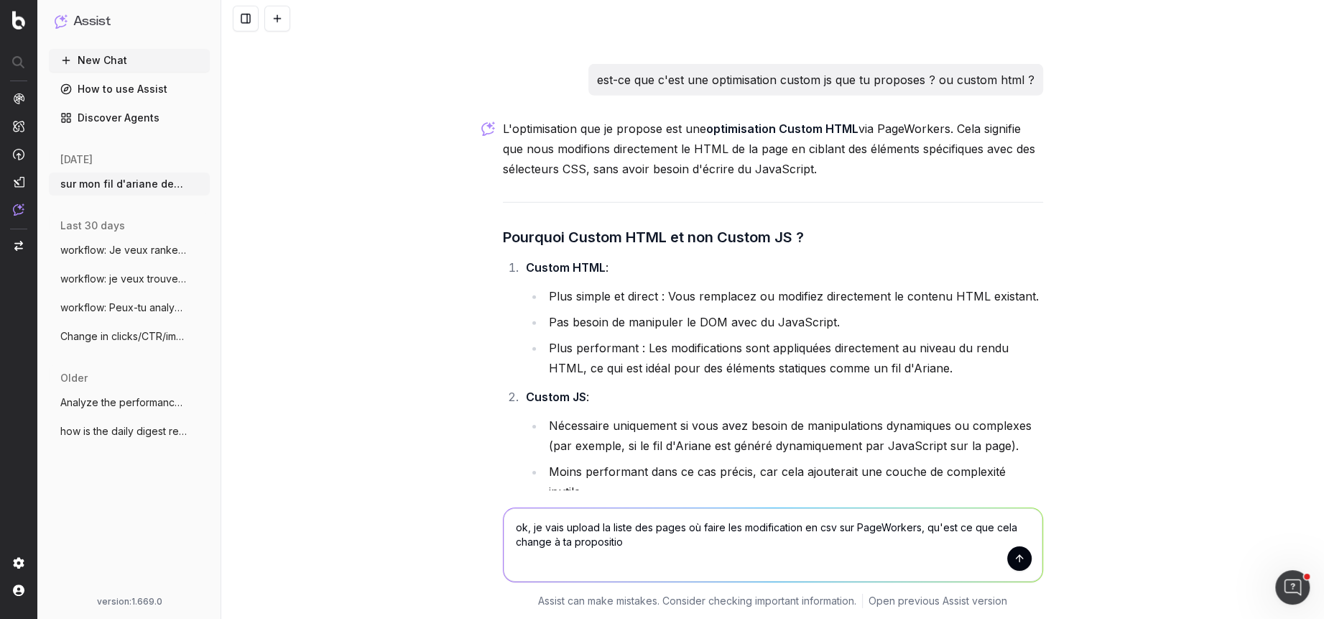
type textarea "ok, je vais upload la liste des pages où faire les modification en csv sur Page…"
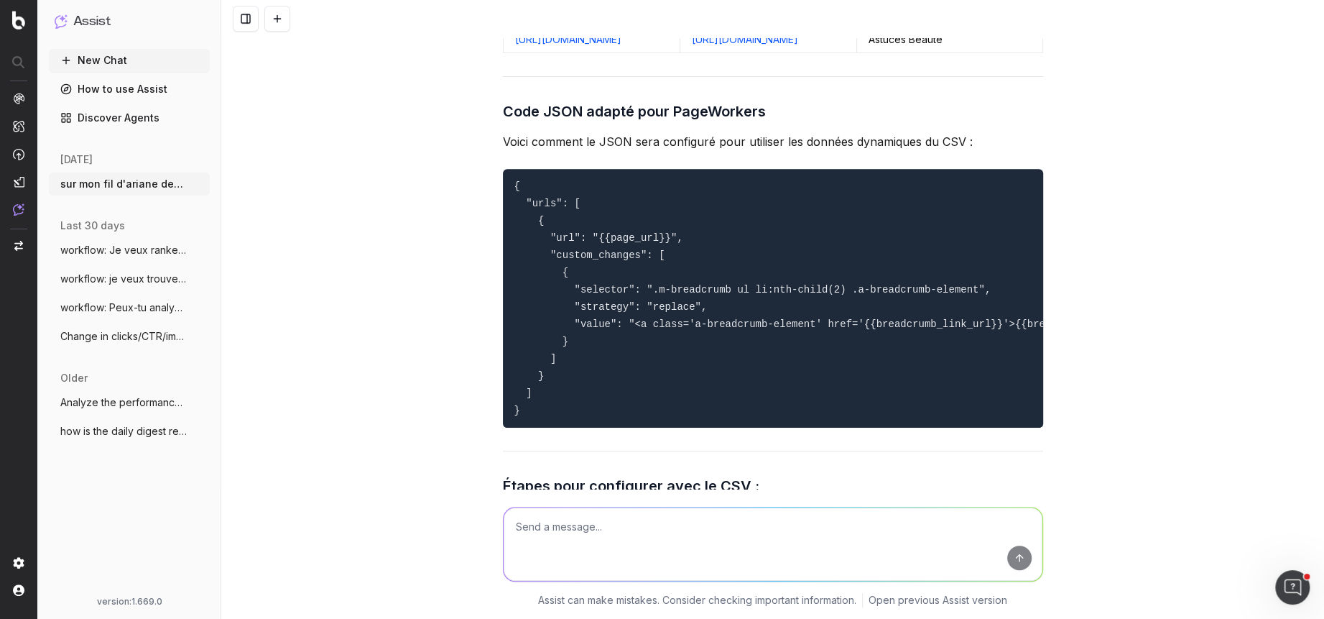
scroll to position [4451, 0]
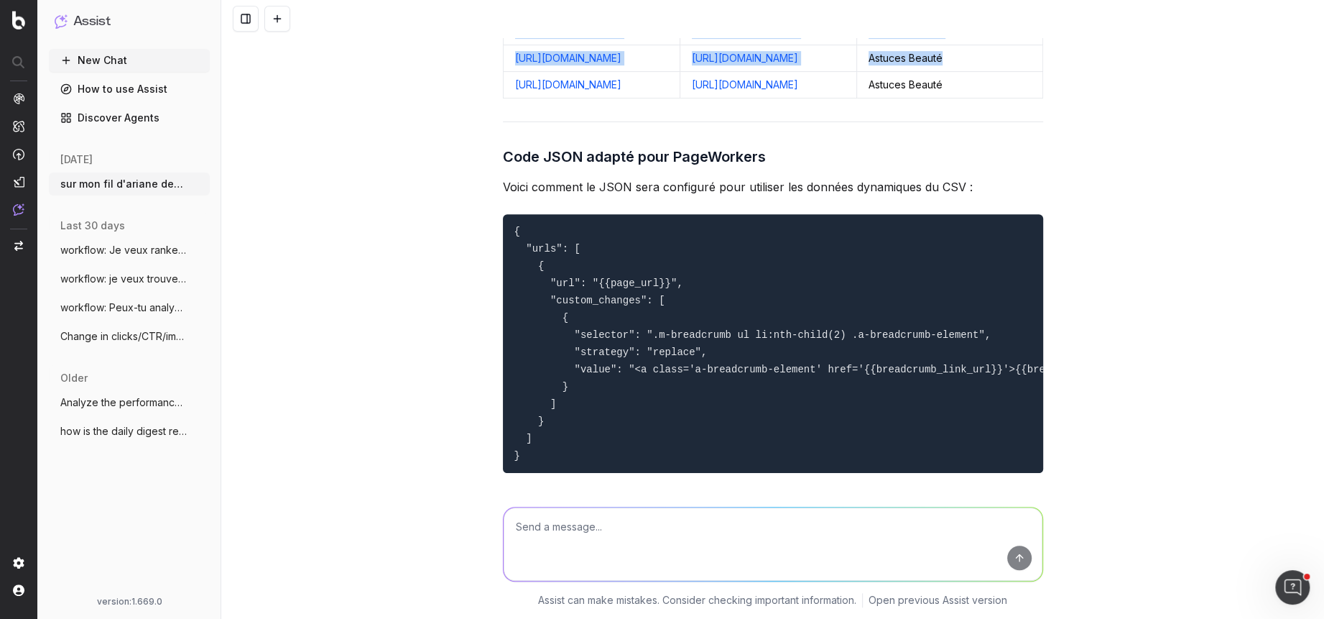
drag, startPoint x: 1018, startPoint y: 232, endPoint x: 514, endPoint y: 158, distance: 509.9
click at [514, 98] on table "page_url breadcrumb_link_url breadcrumb_link_text https://fr.loccitane.com/astu…" at bounding box center [773, 44] width 540 height 107
copy table "page_url breadcrumb_link_url breadcrumb_link_text https://fr.loccitane.com/astu…"
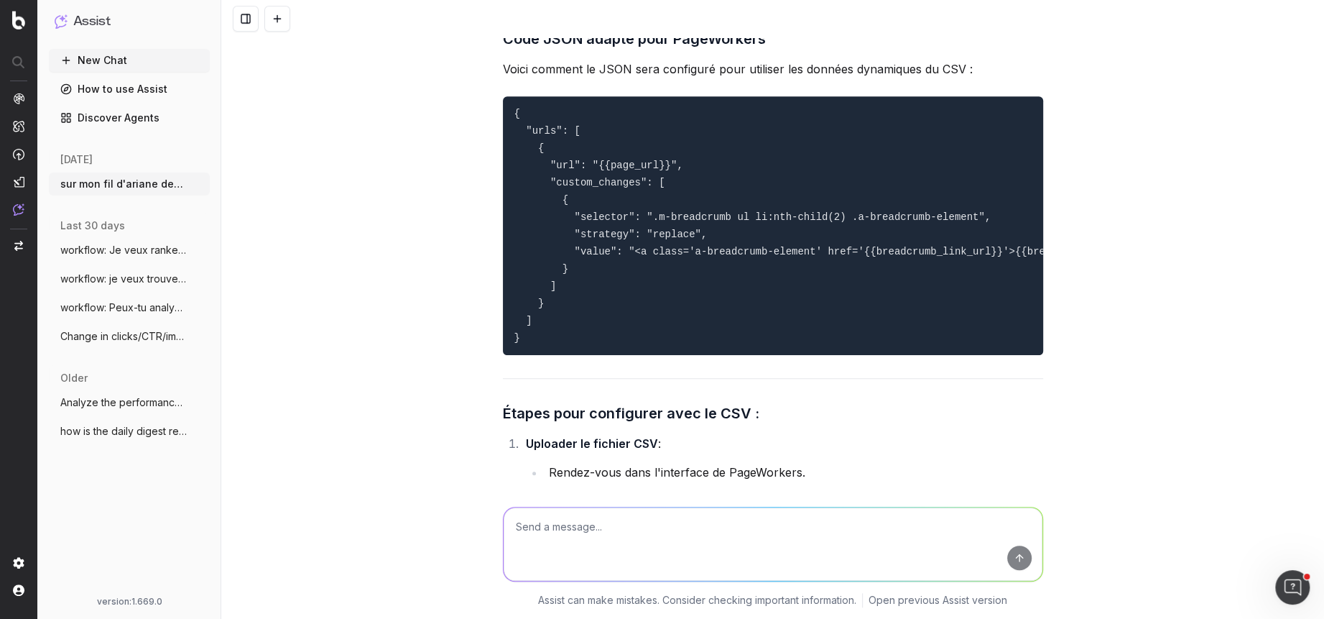
scroll to position [4694, 0]
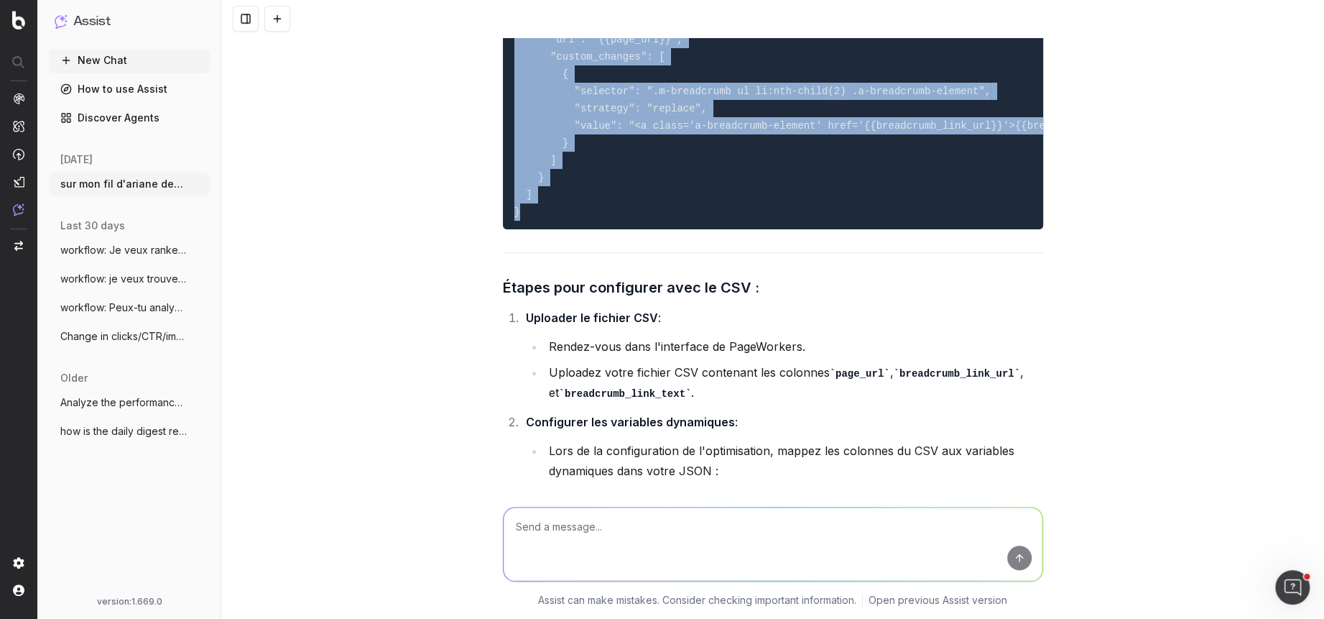
drag, startPoint x: 527, startPoint y: 408, endPoint x: 503, endPoint y: 175, distance: 234.1
click at [503, 175] on pre "{ "urls": [ { "url": "{{page_url}}", "custom_changes": [ { "selector": ".m-brea…" at bounding box center [773, 100] width 540 height 259
copy code "{ "urls": [ { "url": "{{page_url}}", "custom_changes": [ { "selector": ".m-brea…"
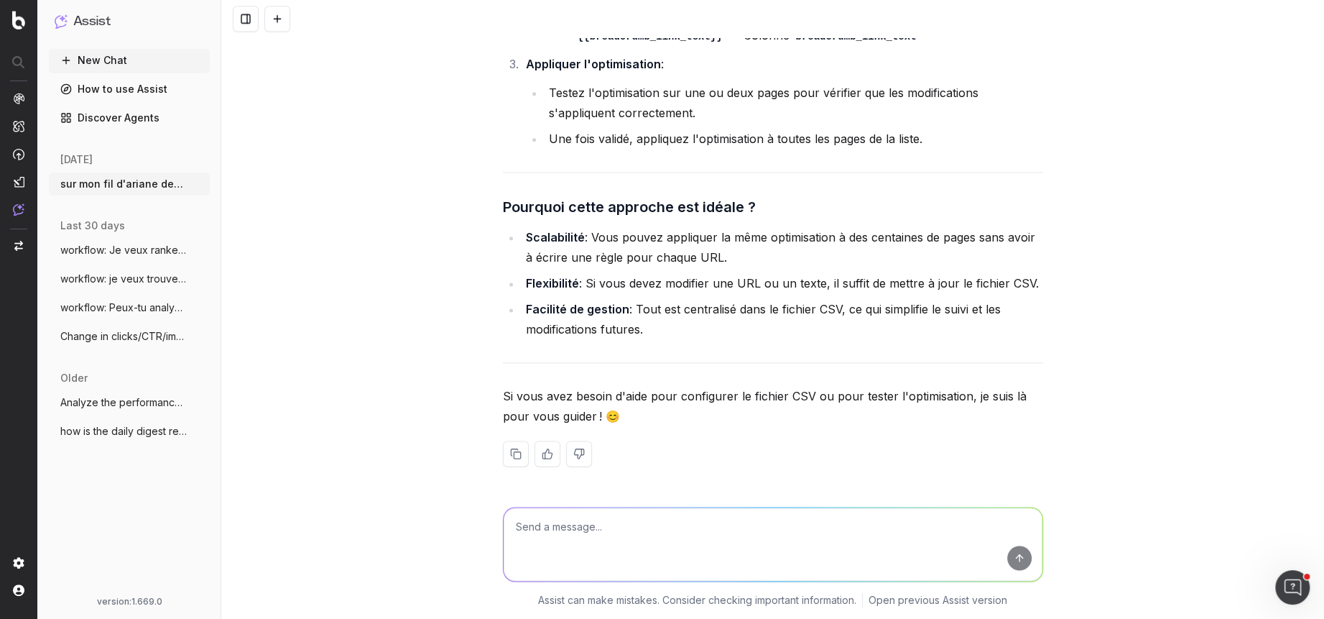
scroll to position [5239, 0]
drag, startPoint x: 707, startPoint y: 177, endPoint x: 601, endPoint y: 175, distance: 106.4
click at [601, 16] on code "{{breadcrumb_link_url}}" at bounding box center [647, 9] width 151 height 11
drag, startPoint x: 589, startPoint y: 175, endPoint x: 706, endPoint y: 175, distance: 116.4
click at [706, 16] on code "{{breadcrumb_link_url}}" at bounding box center [647, 9] width 151 height 11
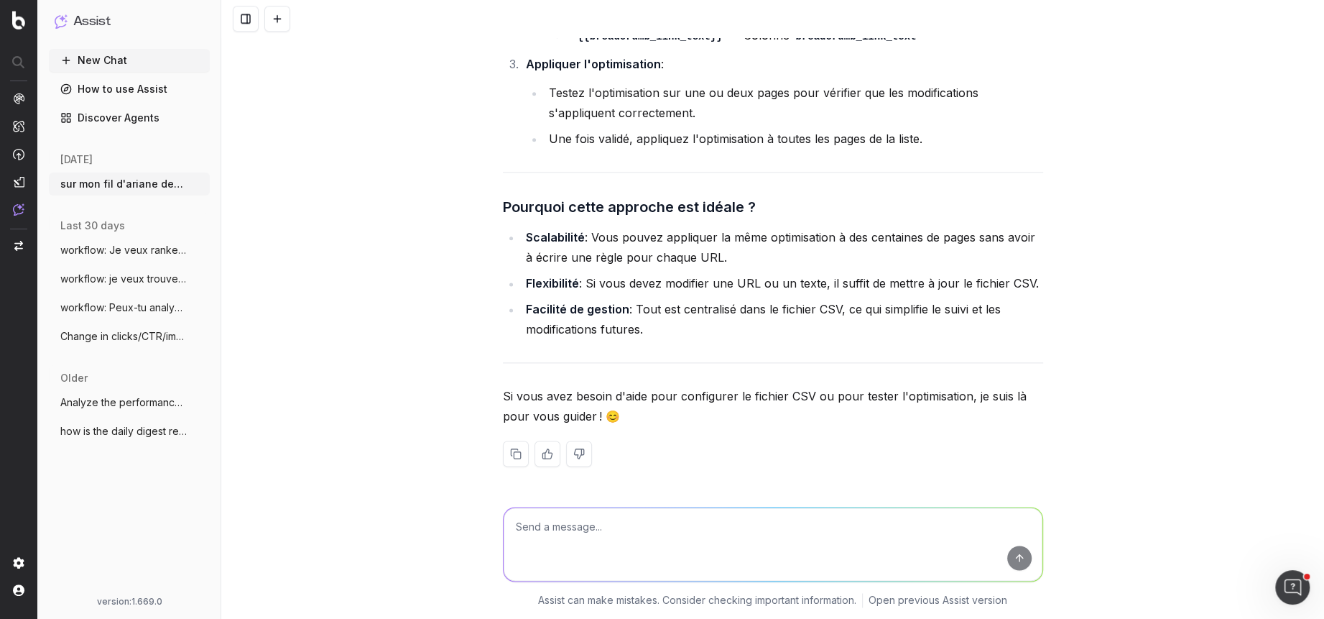
copy code "breadcrumb_link_url"
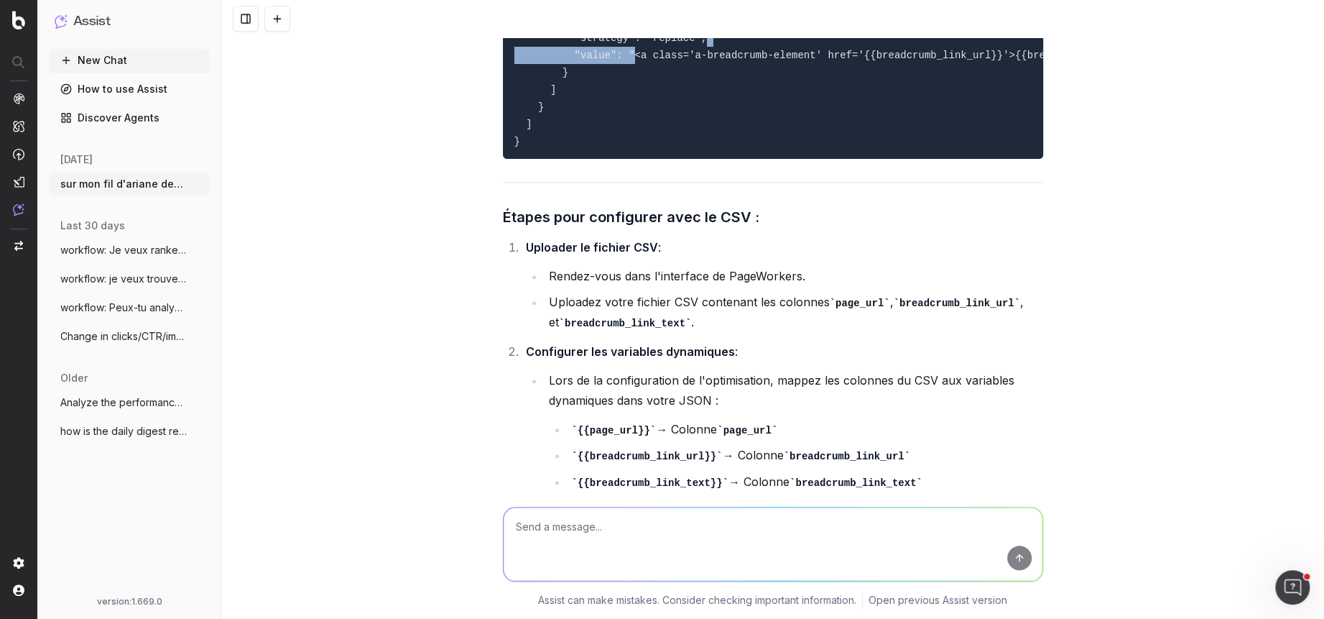
scroll to position [0, 161]
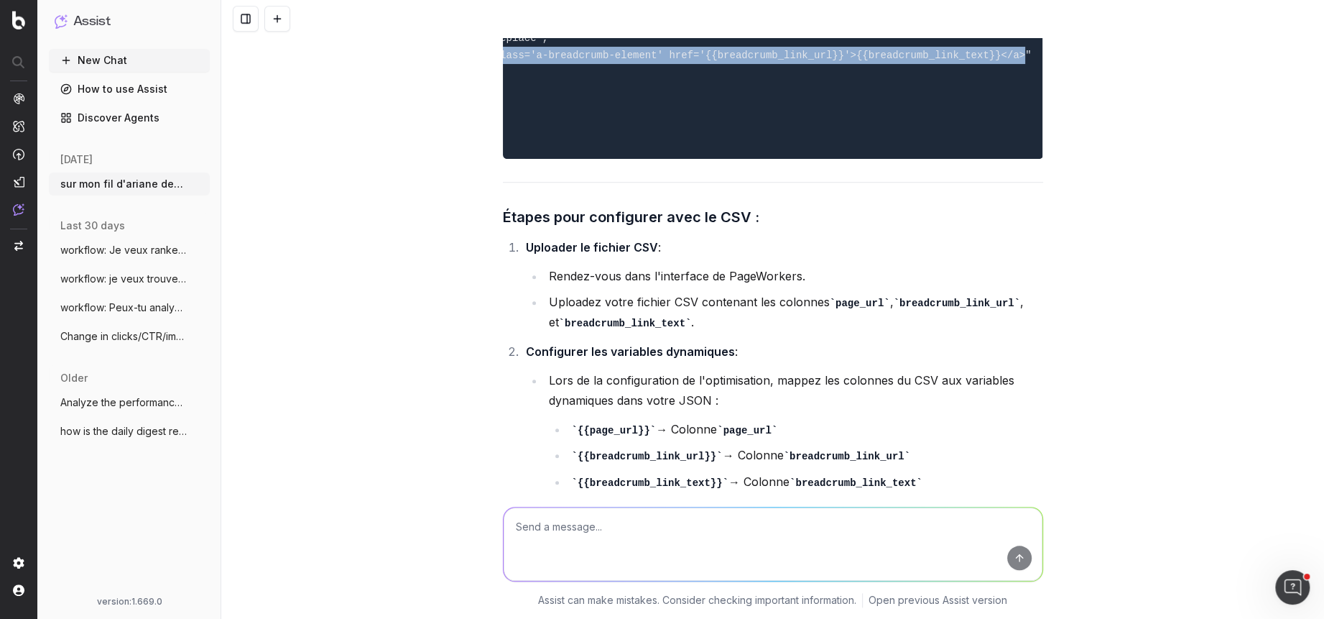
drag, startPoint x: 635, startPoint y: 249, endPoint x: 1023, endPoint y: 245, distance: 388.8
click at [1023, 147] on code "{ "urls": [ { "url": "{{page_url}}", "custom_changes": [ { "selector": ".m-brea…" at bounding box center [694, 30] width 676 height 236
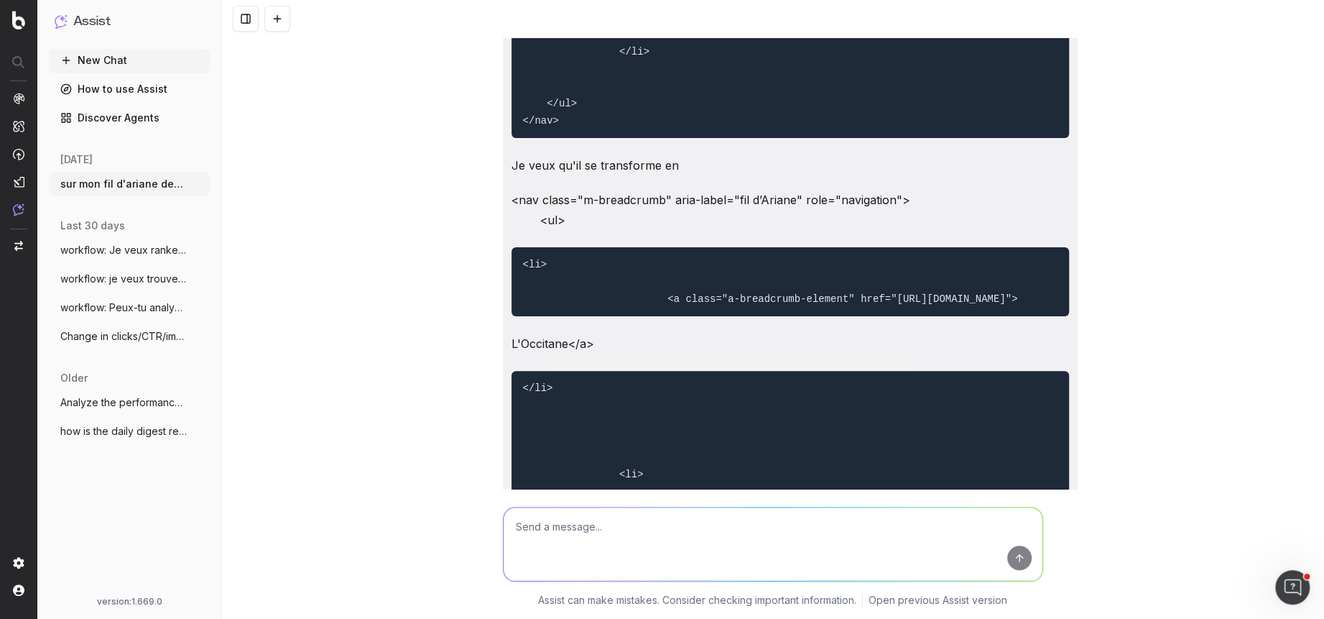
scroll to position [671, 0]
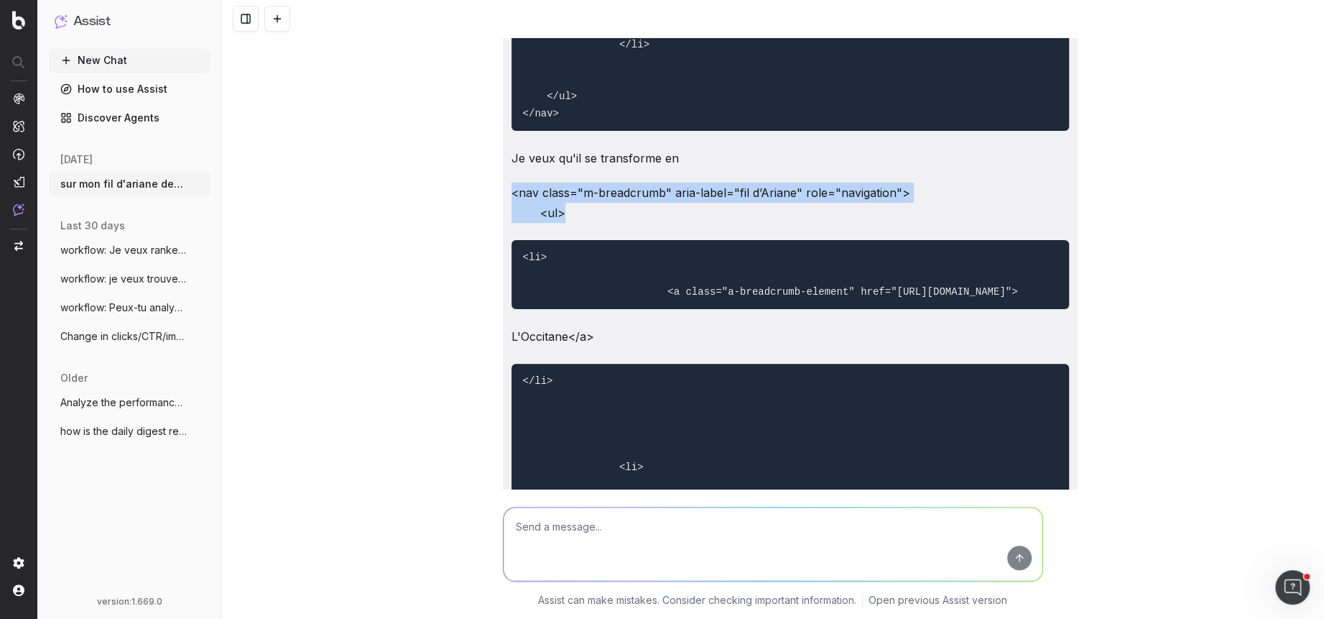
drag, startPoint x: 564, startPoint y: 310, endPoint x: 515, endPoint y: 281, distance: 57.3
click at [515, 281] on div "sur mon fil d'ariane des pages astuces beauté (pages blog) , il manque des lien…" at bounding box center [790, 120] width 575 height 1509
click at [590, 295] on div "sur mon fil d'ariane des pages astuces beauté (pages blog) , il manque des lien…" at bounding box center [790, 120] width 575 height 1509
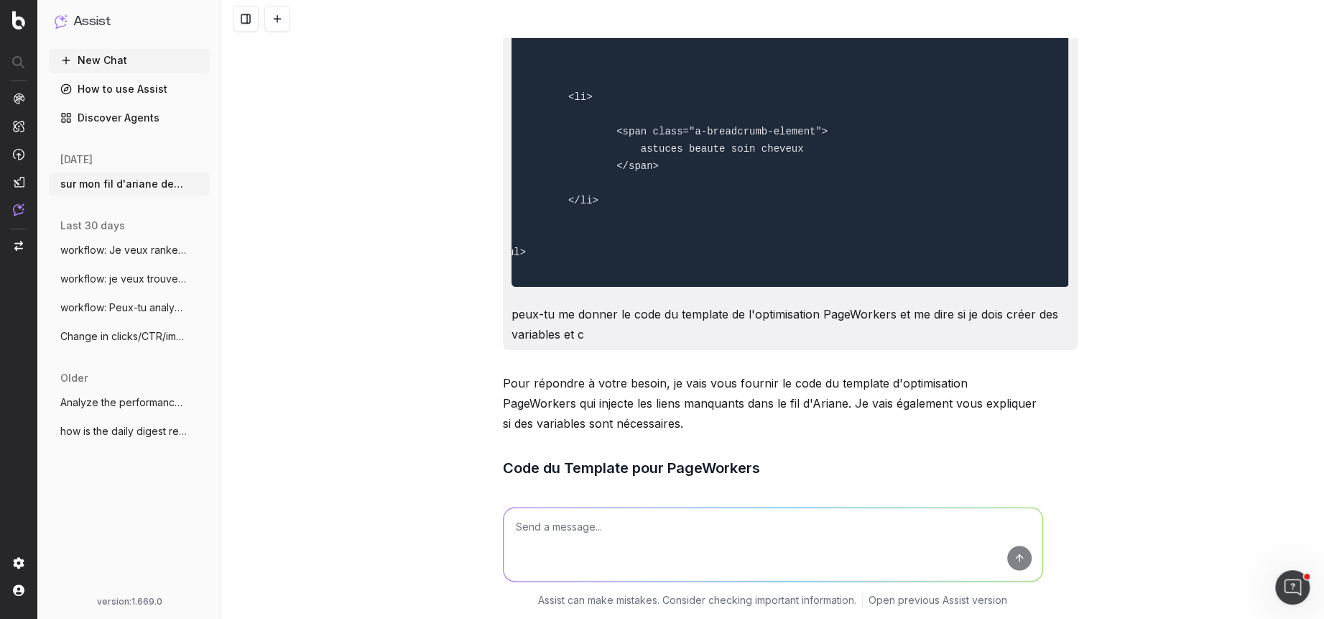
scroll to position [0, 0]
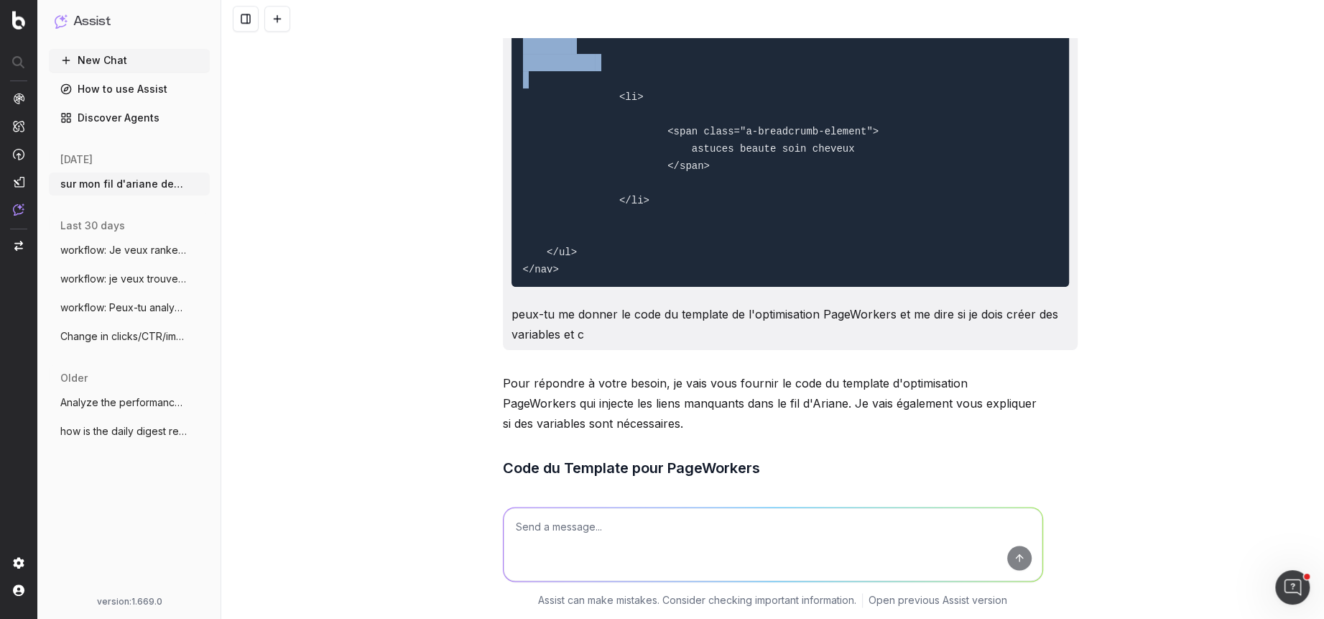
drag, startPoint x: 660, startPoint y: 195, endPoint x: 617, endPoint y: 124, distance: 83.2
click at [617, 124] on pre "</li> <li> <a class="a-breadcrumb-element" href="https://fr.loccitane.com/astuc…" at bounding box center [791, 62] width 558 height 448
copy code "<li> <a class="a-breadcrumb-element" href="https://fr.loccitane.com/astuces-bea…"
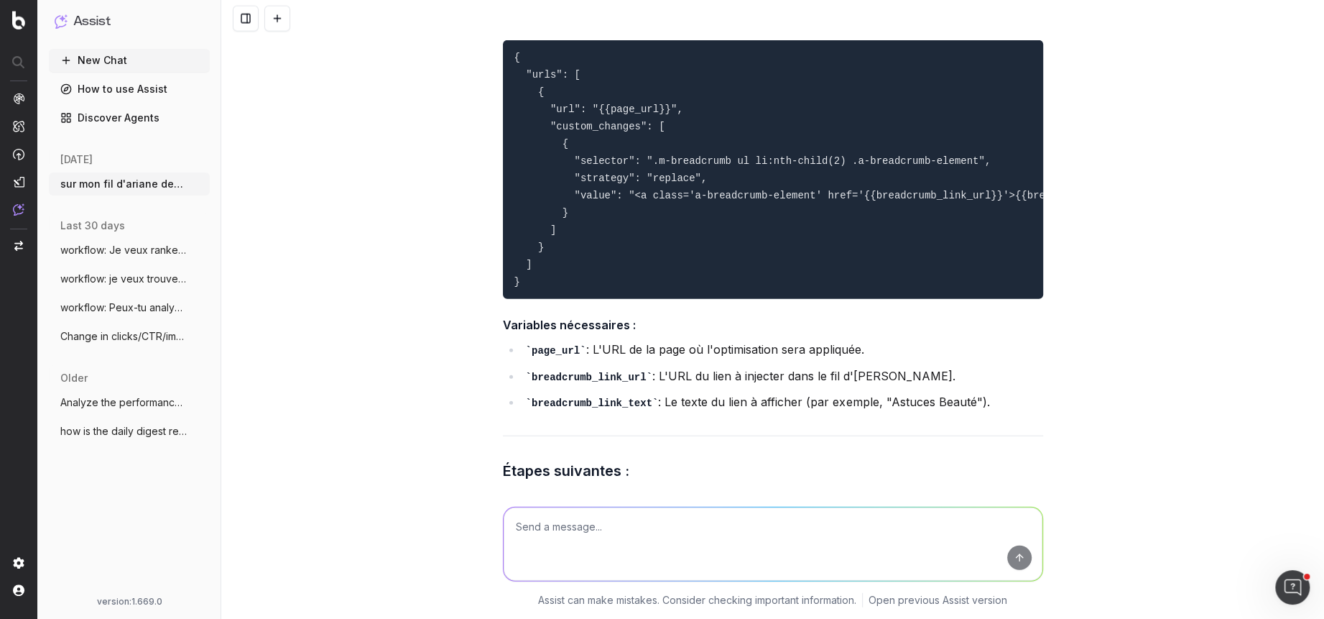
scroll to position [2606, 0]
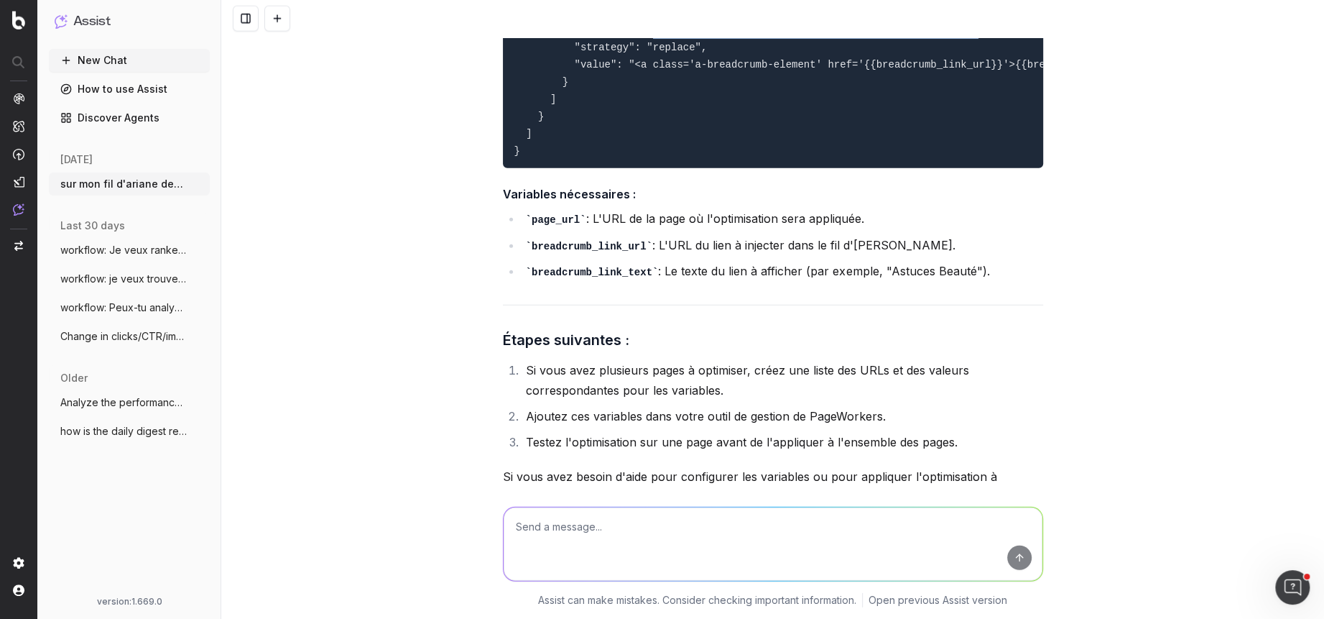
drag, startPoint x: 981, startPoint y: 208, endPoint x: 655, endPoint y: 206, distance: 326.3
click at [655, 157] on code "{ "urls": [ { "url": "{{page_url}}", "custom_changes": [ { "selector": ".m-brea…" at bounding box center [853, 39] width 676 height 236
copy code ".m-breadcrumb ul li:nth-child(2) .a-breadcrumb-element"
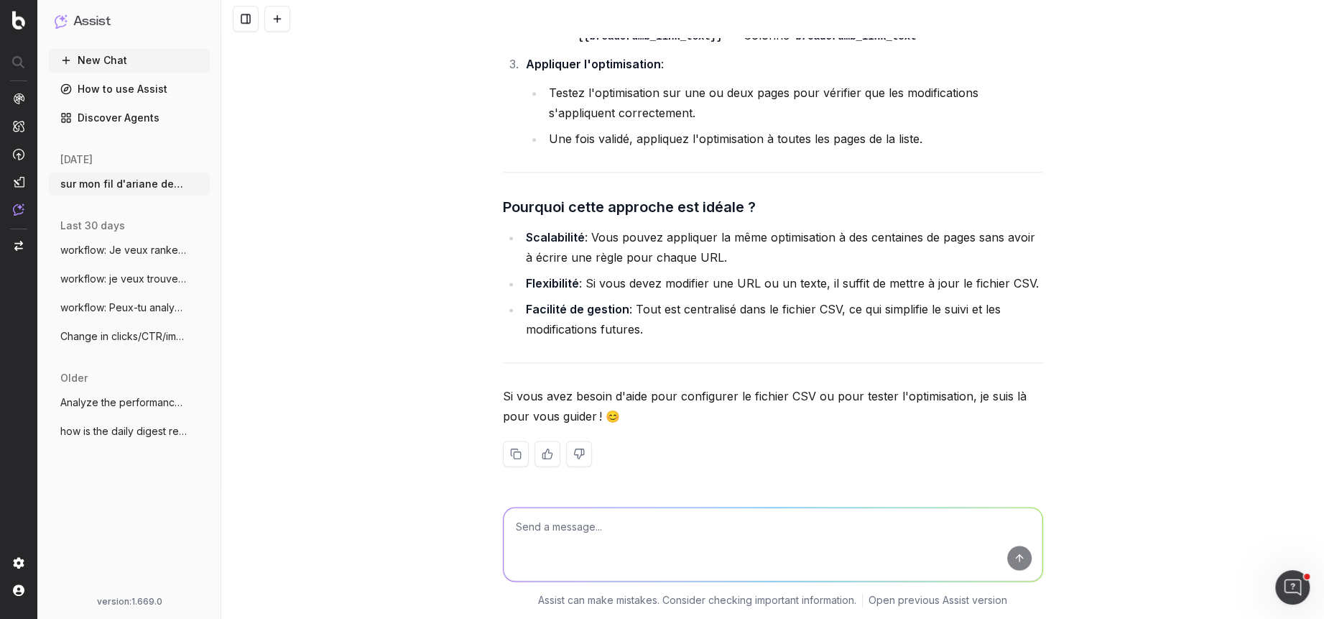
scroll to position [5405, 0]
click at [619, 535] on textarea at bounding box center [773, 543] width 539 height 73
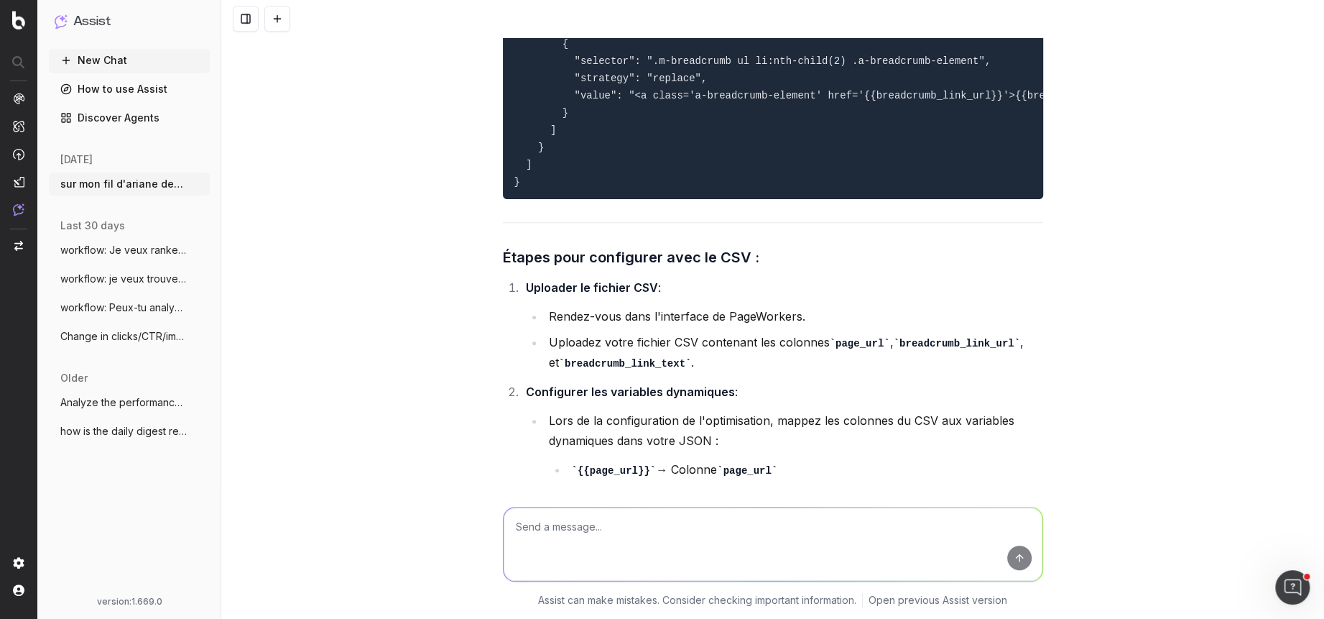
scroll to position [4727, 0]
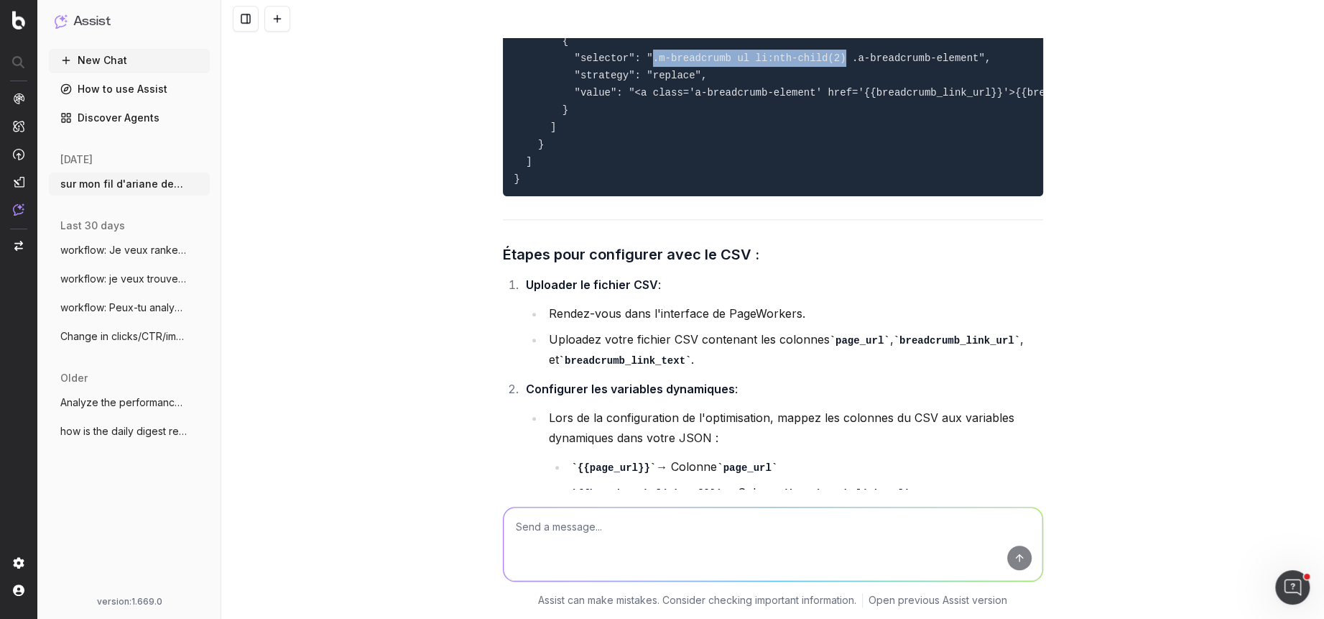
drag, startPoint x: 847, startPoint y: 255, endPoint x: 653, endPoint y: 256, distance: 194.0
click at [653, 185] on code "{ "urls": [ { "url": "{{page_url}}", "custom_changes": [ { "selector": ".m-brea…" at bounding box center [853, 67] width 676 height 236
copy code ".m-breadcrumb ul li:nth-child(2)"
click at [587, 536] on textarea at bounding box center [773, 543] width 539 height 73
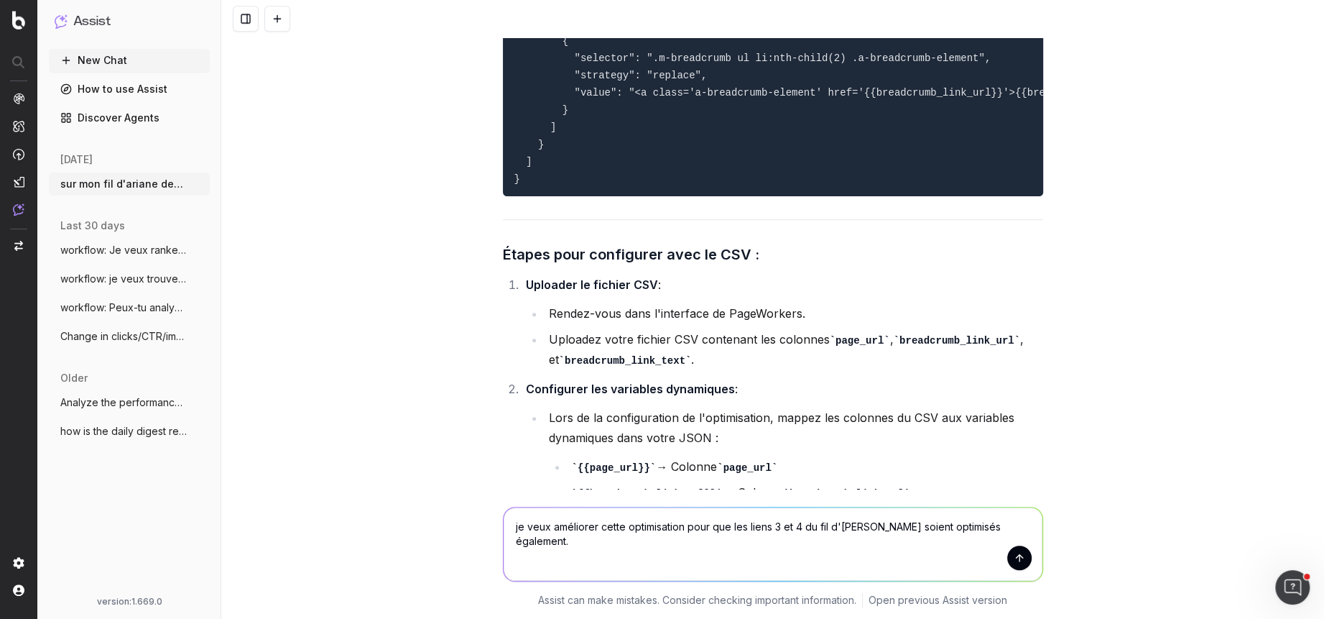
paste textarea ".m-breadcrumb ul li:nth-child(2)"
click at [663, 541] on textarea "je veux améliorer cette optimisation pour que les liens 3 et 4 du fil d'ariane …" at bounding box center [773, 543] width 539 height 73
click at [697, 541] on textarea "je veux améliorer cette optimisation pour que les liens 3 et 4 du fil d'ariane …" at bounding box center [773, 543] width 539 height 73
paste textarea ".m-breadcrumb ul li:nth-child(2)"
type textarea "je veux améliorer cette optimisation pour que les liens 3 et 4 du fil d'ariane …"
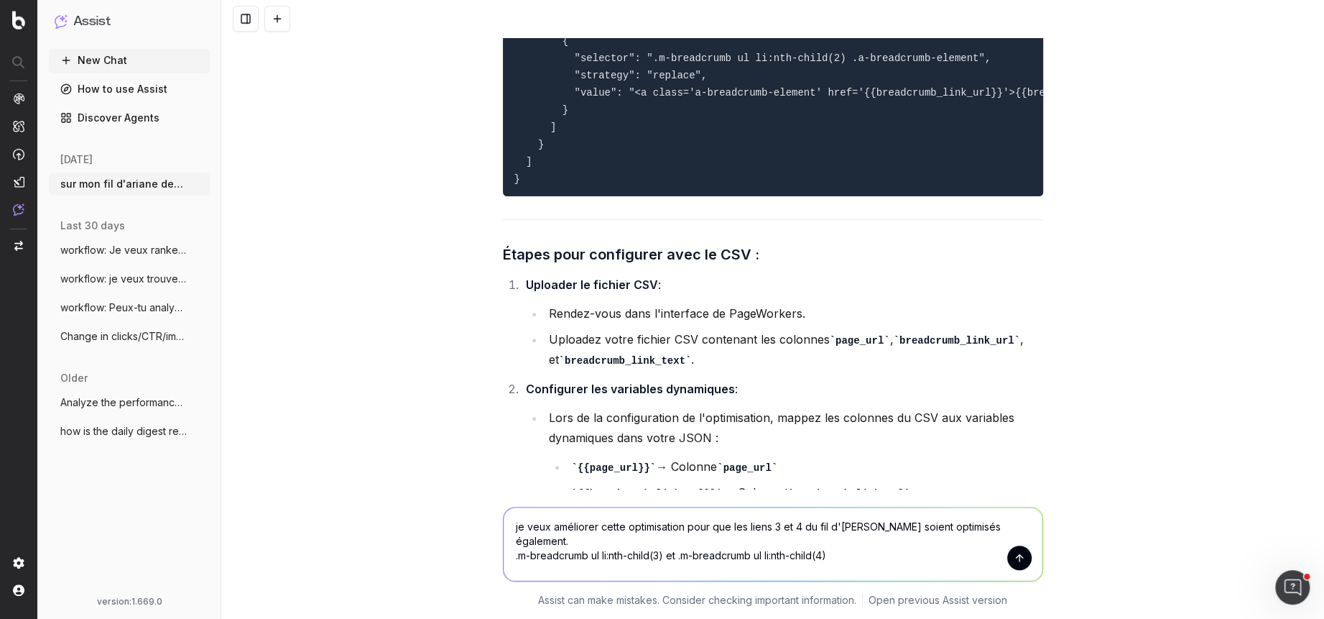
click at [848, 543] on textarea "je veux améliorer cette optimisation pour que les liens 3 et 4 du fil d'ariane …" at bounding box center [773, 543] width 539 height 73
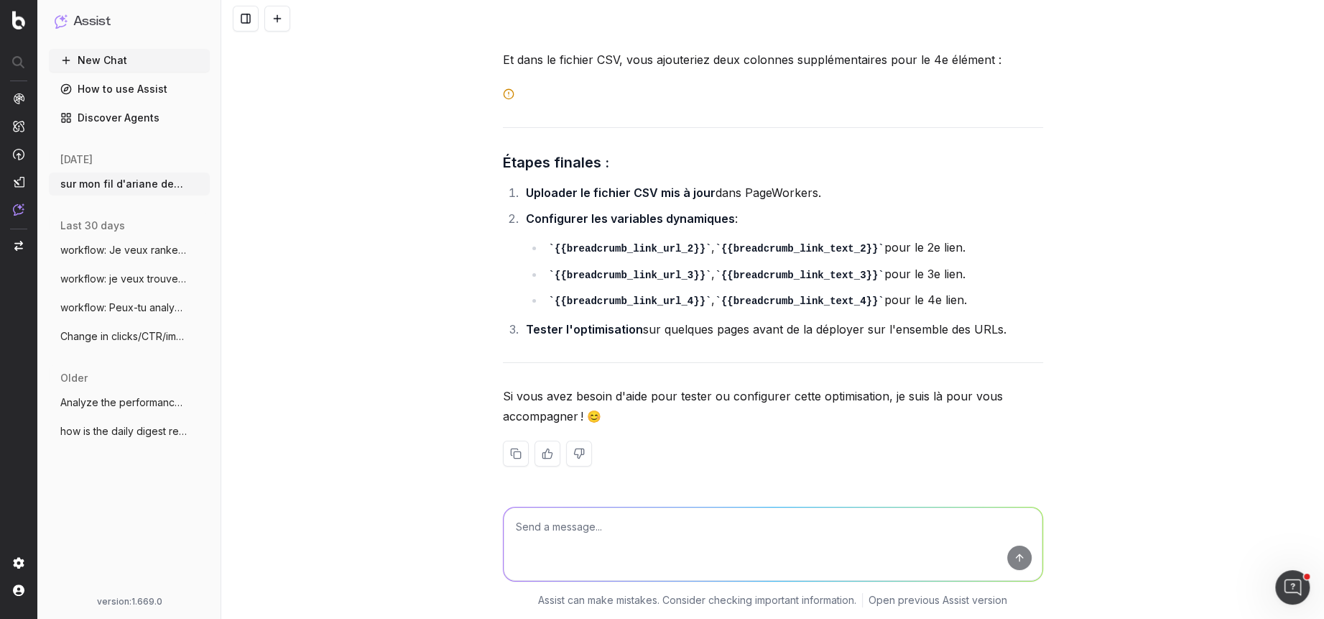
scroll to position [7580, 0]
type textarea "j'ai besoin d'aide car le premier template de code n'a pas marché, pourtant j'a…"
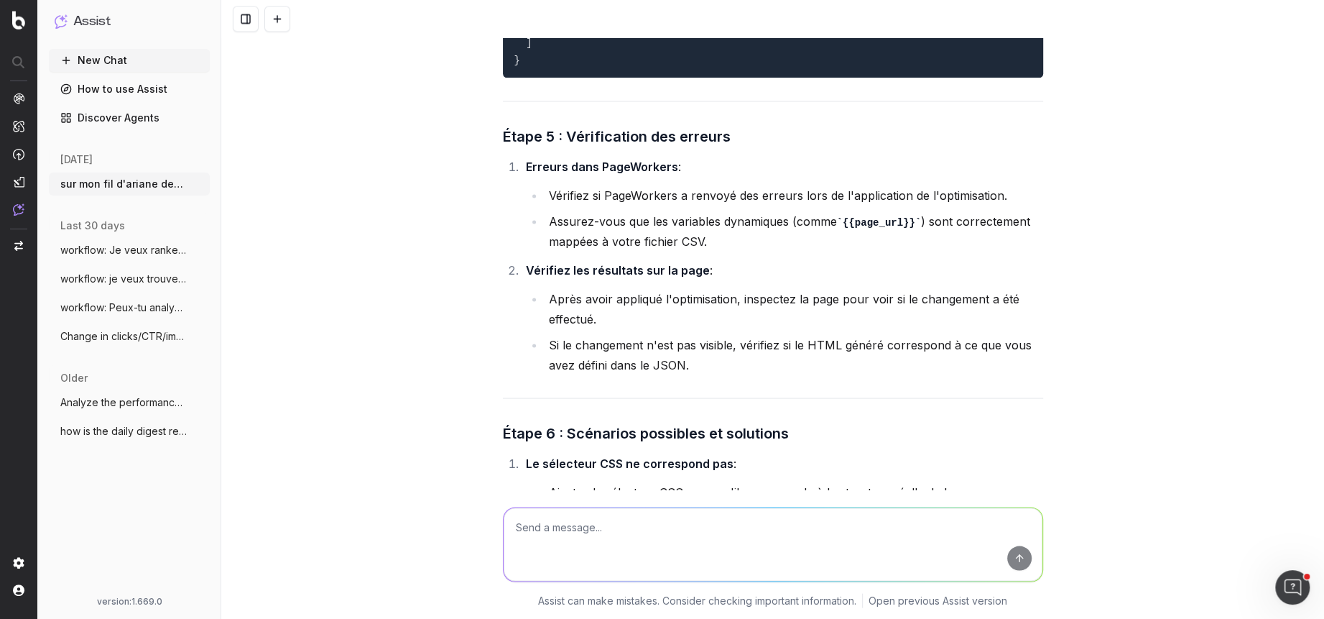
scroll to position [9779, 0]
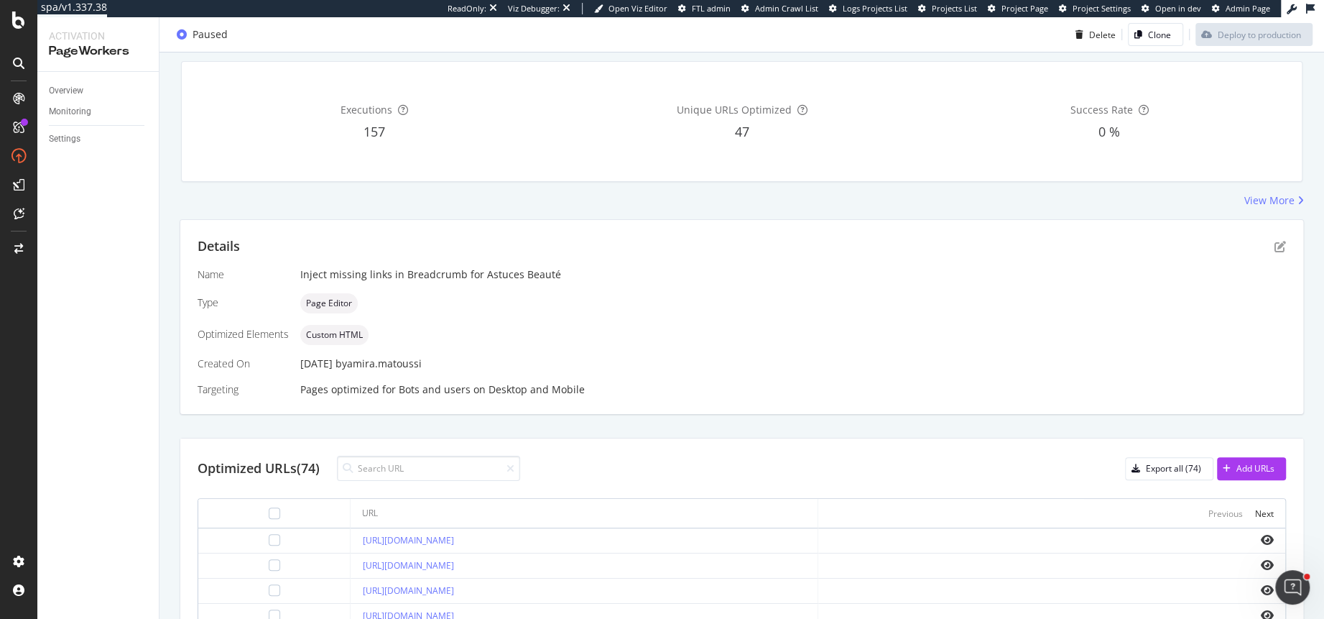
scroll to position [357, 0]
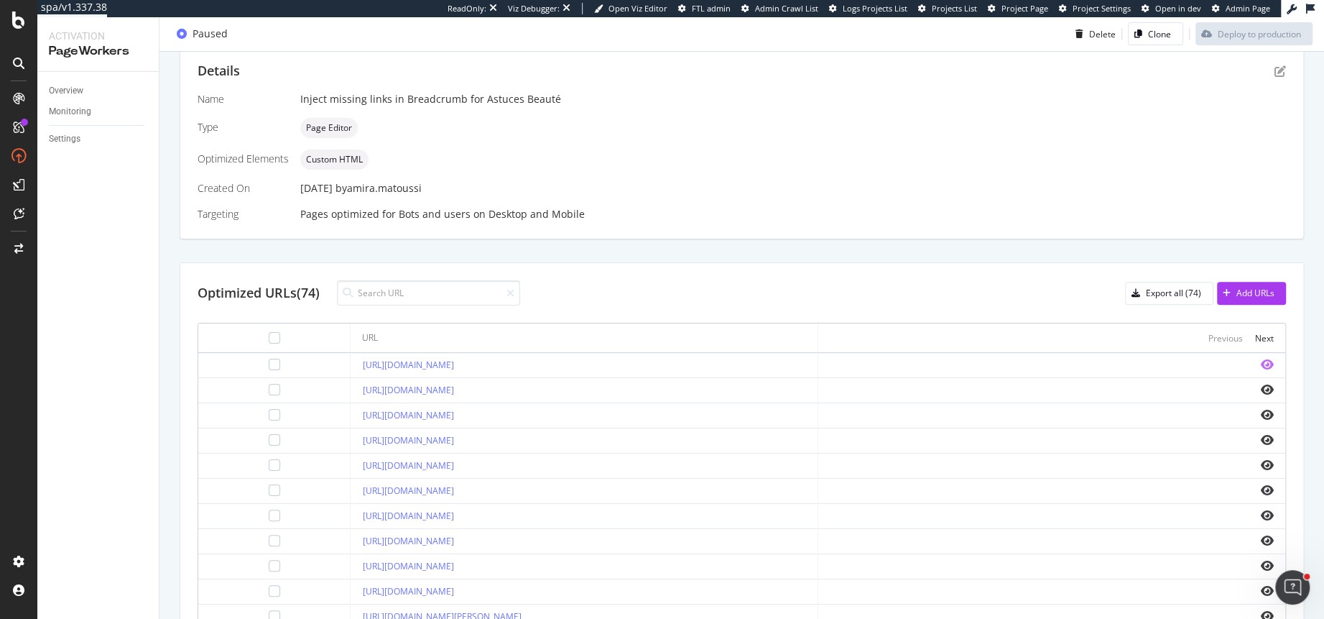
click at [1266, 361] on icon "eye" at bounding box center [1267, 364] width 13 height 11
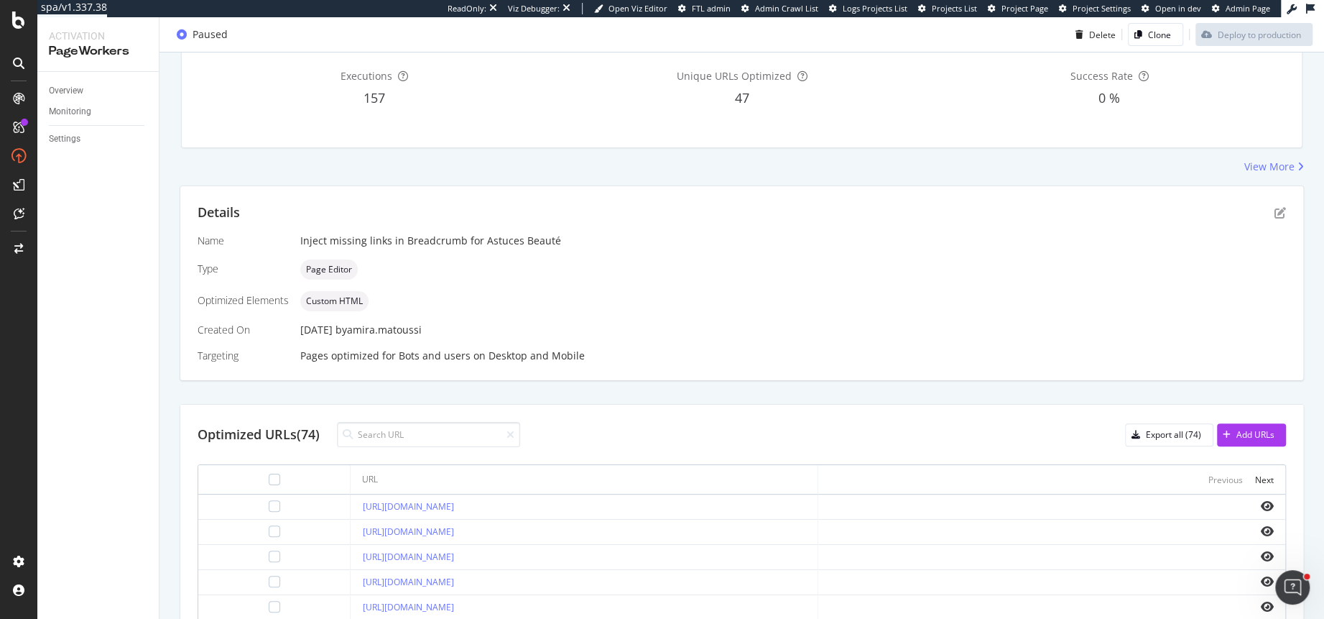
scroll to position [177, 0]
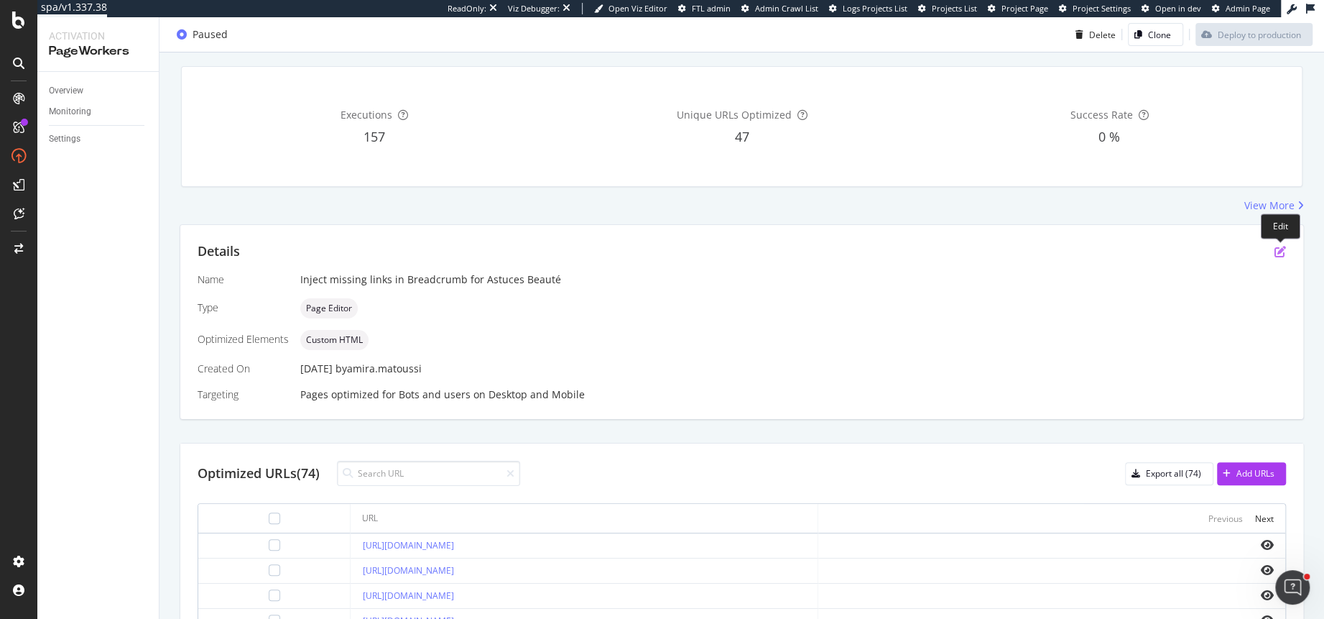
click at [1282, 248] on icon "pen-to-square" at bounding box center [1280, 251] width 11 height 11
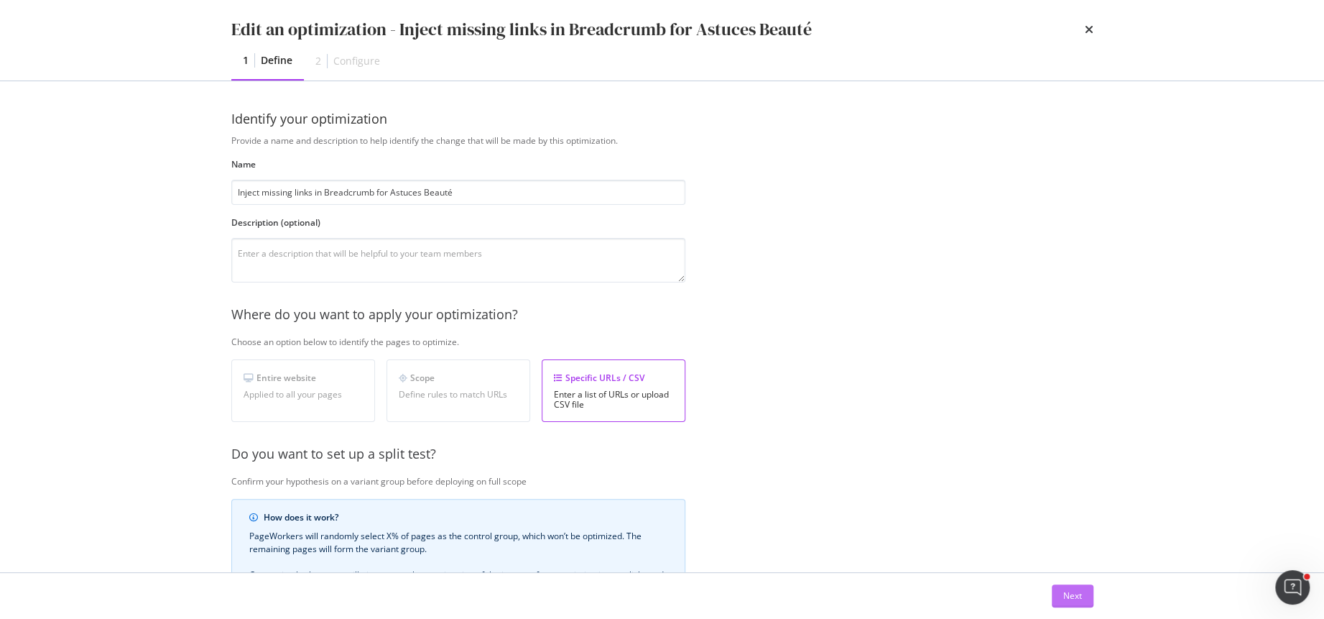
click at [1060, 591] on button "Next" at bounding box center [1073, 595] width 42 height 23
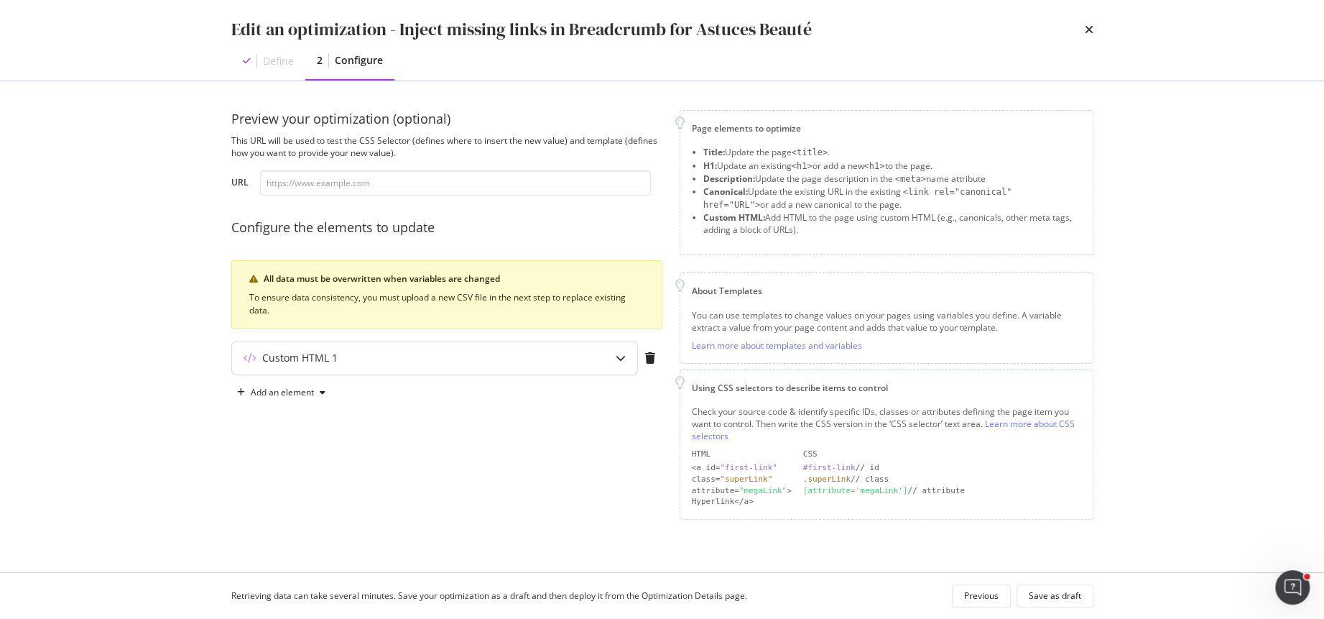
click at [525, 361] on div "Custom HTML 1" at bounding box center [406, 358] width 349 height 14
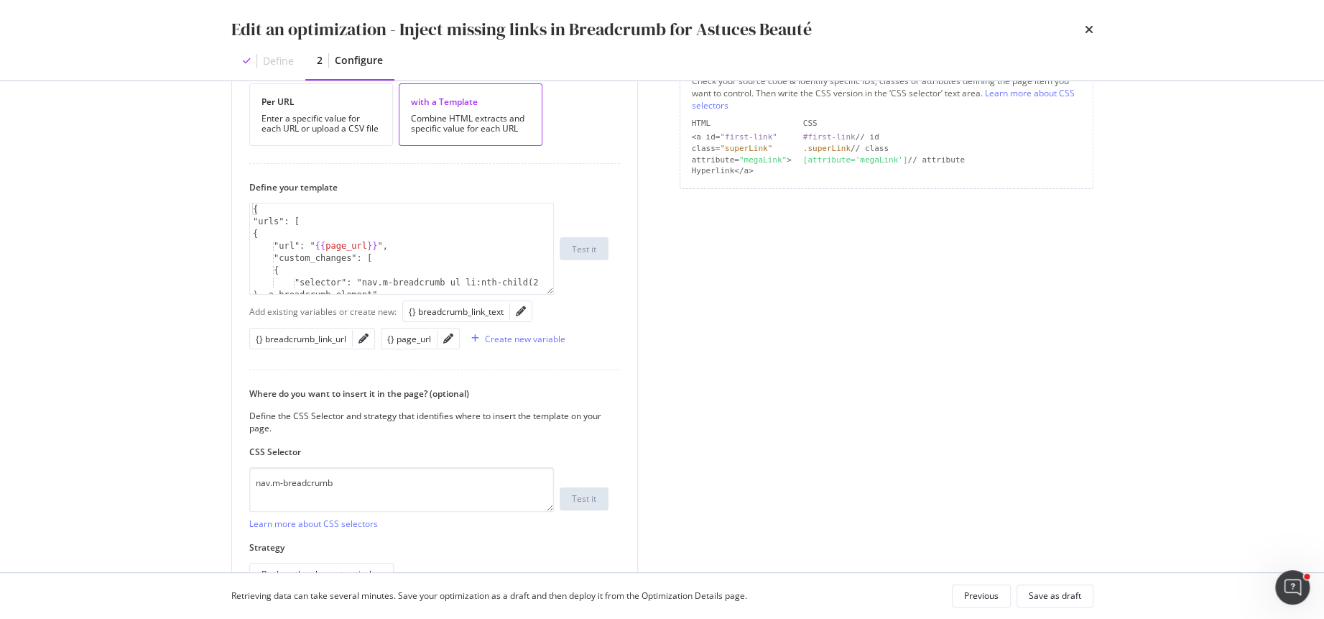
scroll to position [400, 0]
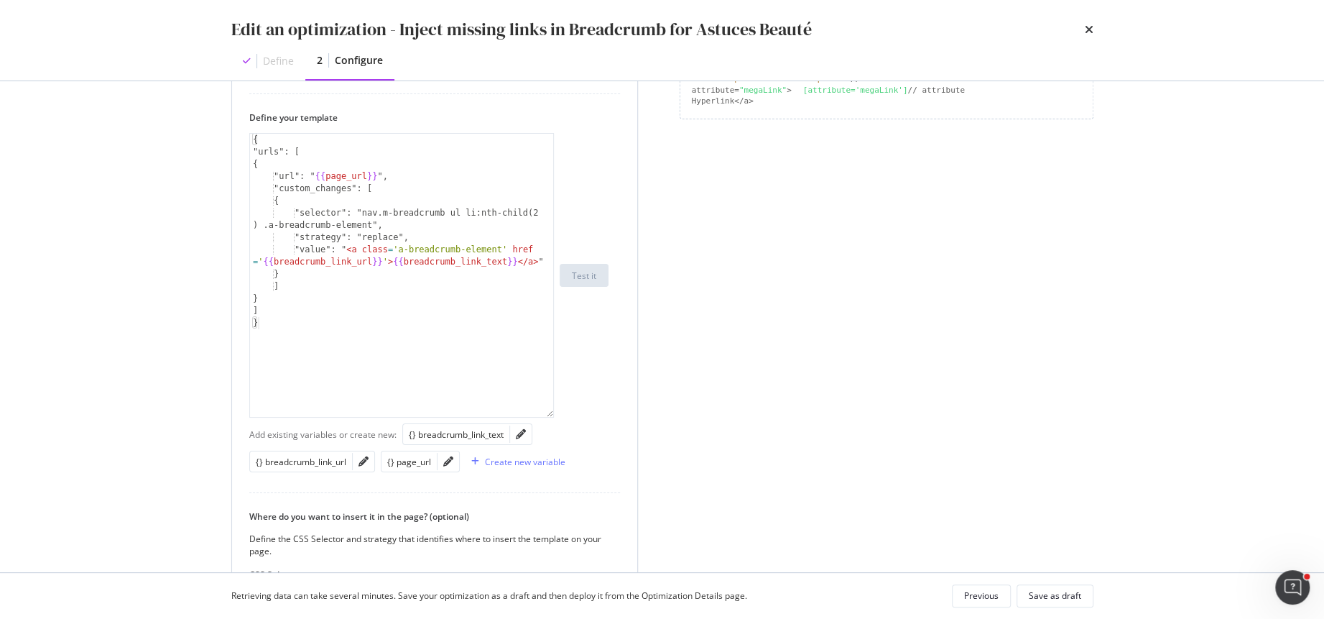
drag, startPoint x: 549, startPoint y: 221, endPoint x: 570, endPoint y: 413, distance: 193.0
click at [570, 413] on div "{ "urls": [ { "url": " {{ page_url }} ", "custom_changes": [ { "selector": "nav…" at bounding box center [428, 275] width 359 height 285
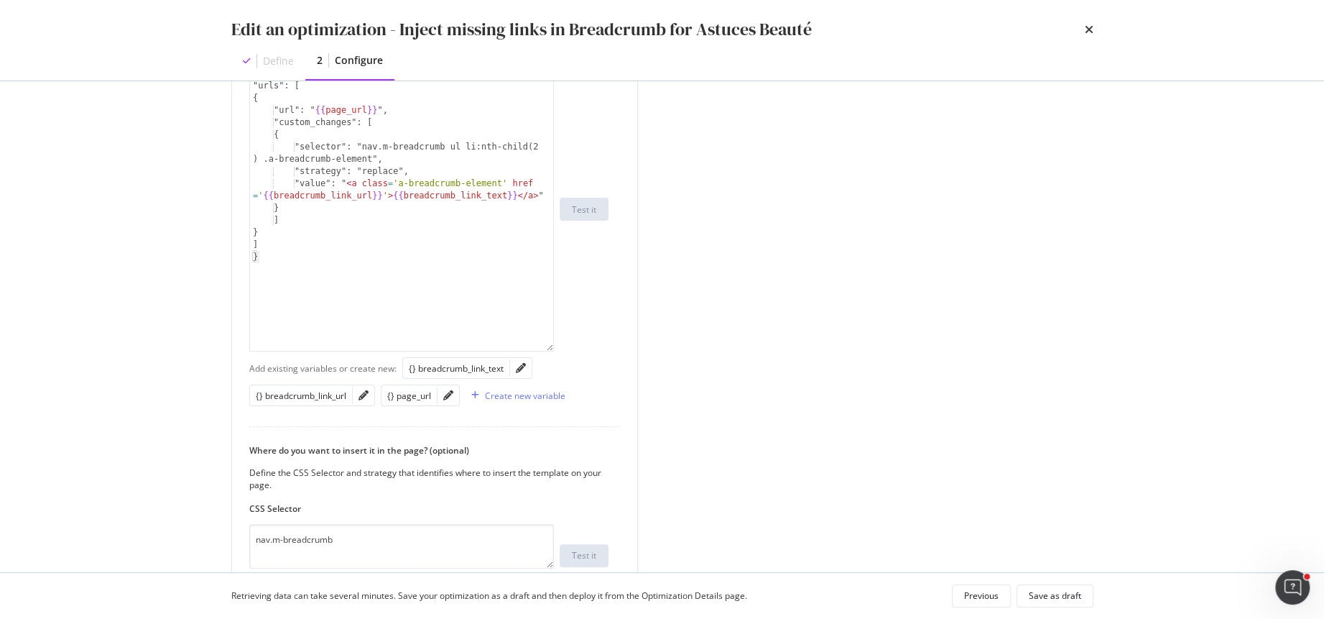
scroll to position [463, 0]
drag, startPoint x: 372, startPoint y: 149, endPoint x: 395, endPoint y: 147, distance: 22.4
click at [395, 147] on div "{ "urls": [ { "url": " {{ page_url }} ", "custom_changes": [ { "selector": "nav…" at bounding box center [402, 225] width 305 height 308
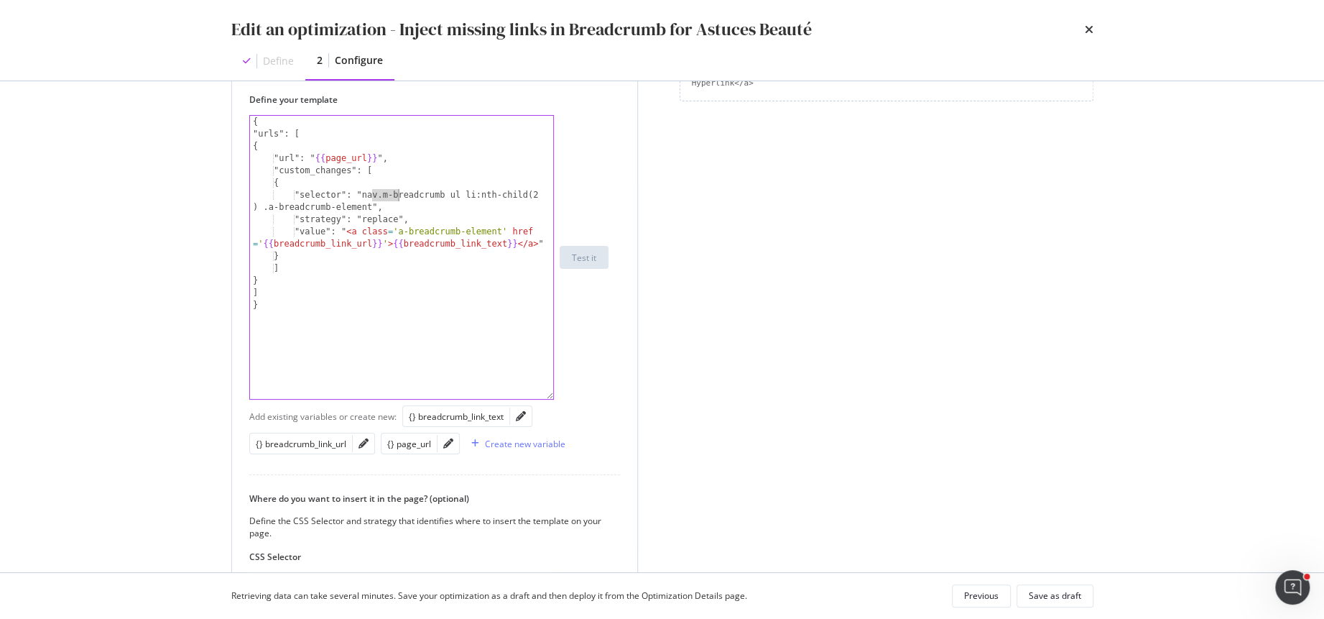
scroll to position [417, 0]
drag, startPoint x: 484, startPoint y: 196, endPoint x: 259, endPoint y: 208, distance: 226.0
click at [259, 208] on div "{ "urls": [ { "url": " {{ page_url }} ", "custom_changes": [ { "selector": "nav…" at bounding box center [402, 271] width 305 height 308
drag, startPoint x: 349, startPoint y: 207, endPoint x: 373, endPoint y: 198, distance: 25.2
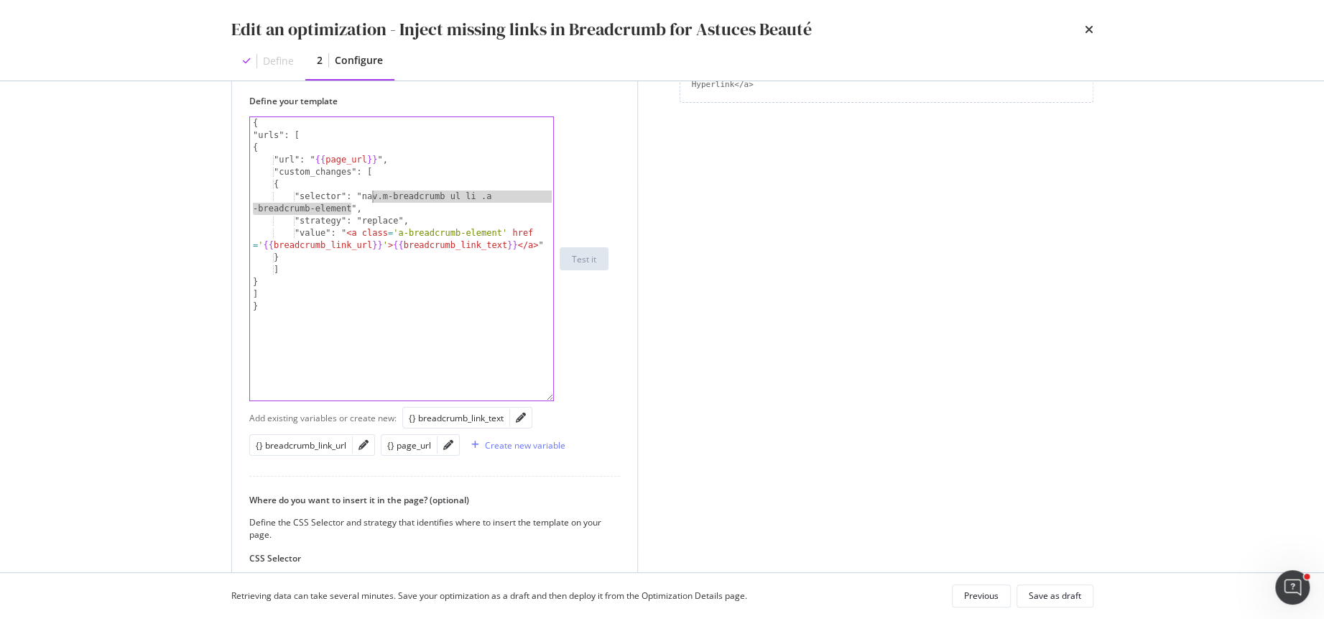
click at [373, 198] on div "{ "urls": [ { "url": " {{ page_url }} ", "custom_changes": [ { "selector": "nav…" at bounding box center [402, 271] width 305 height 308
click at [311, 271] on div "{ "urls": [ { "url": " {{ page_url }} ", "custom_changes": [ { "selector": "nav…" at bounding box center [402, 271] width 305 height 308
click at [501, 198] on div "{ "urls": [ { "url": " {{ page_url }} ", "custom_changes": [ { "selector": "nav…" at bounding box center [402, 271] width 305 height 308
click at [578, 218] on div ""selector": "nav.m-breadcrumb ul li:nth-child(2) .a-breadcrumb-element", { "url…" at bounding box center [428, 258] width 359 height 285
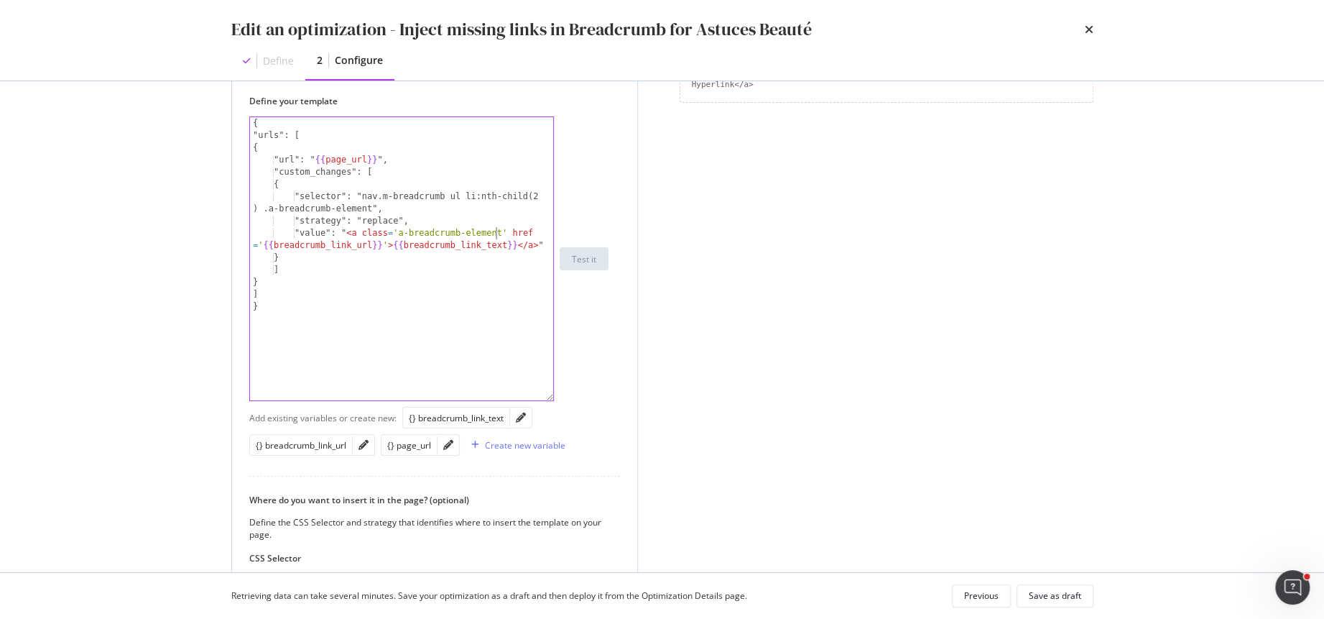
click at [497, 226] on div "{ "urls": [ { "url": " {{ page_url }} ", "custom_changes": [ { "selector": "nav…" at bounding box center [402, 271] width 305 height 308
drag, startPoint x: 370, startPoint y: 208, endPoint x: 371, endPoint y: 192, distance: 16.5
click at [371, 193] on div "{ "urls": [ { "url": " {{ page_url }} ", "custom_changes": [ { "selector": "nav…" at bounding box center [402, 271] width 305 height 308
click at [417, 269] on div "{ "urls": [ { "url": " {{ page_url }} ", "custom_changes": [ { "selector": "nav…" at bounding box center [402, 271] width 305 height 308
drag, startPoint x: 372, startPoint y: 244, endPoint x: 272, endPoint y: 244, distance: 99.2
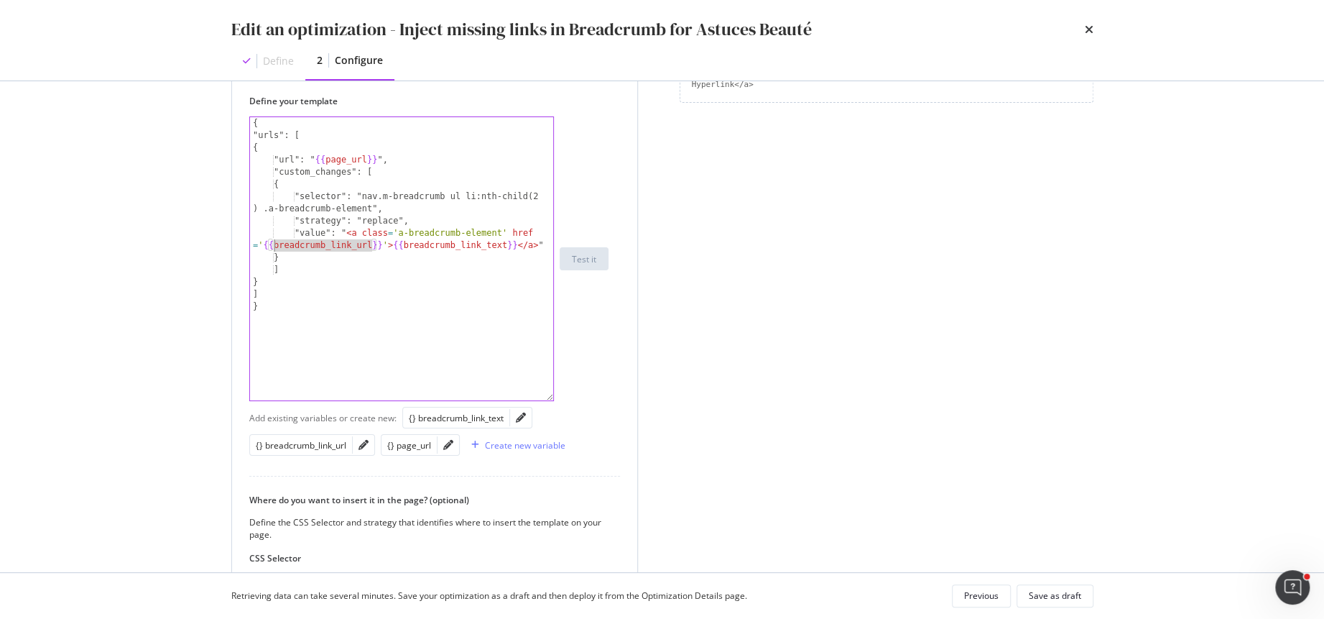
click at [272, 244] on div "{ "urls": [ { "url": " {{ page_url }} ", "custom_changes": [ { "selector": "nav…" at bounding box center [402, 271] width 305 height 308
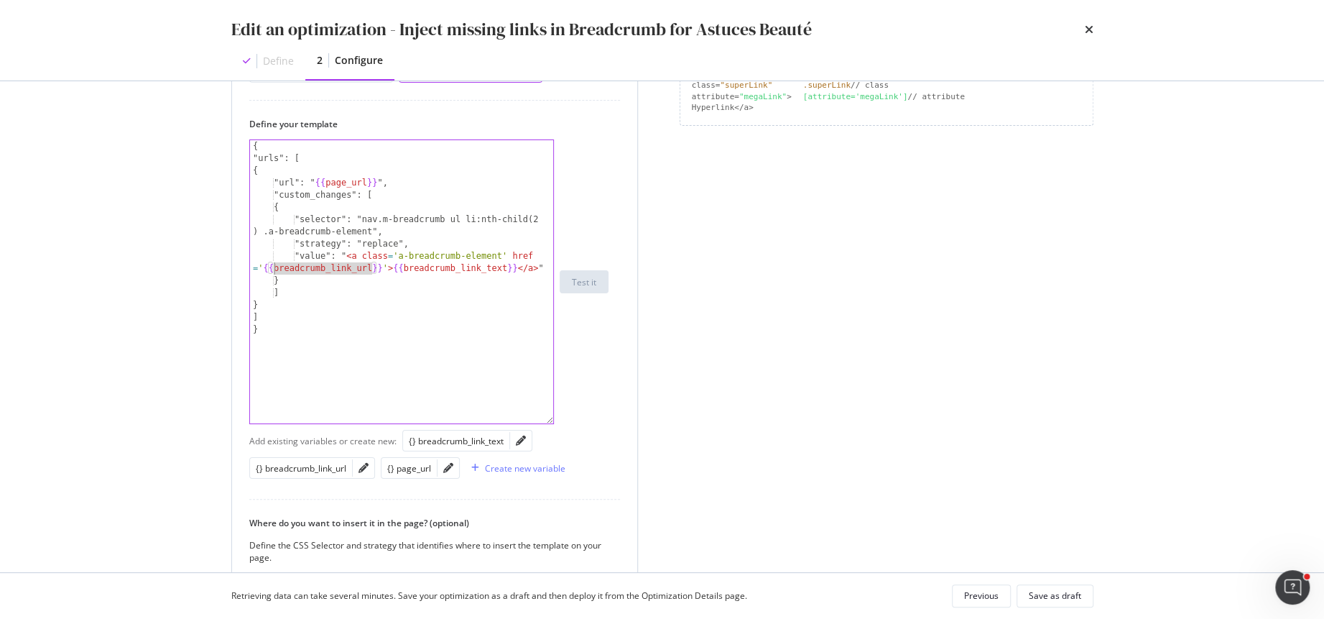
scroll to position [391, 0]
drag, startPoint x: 370, startPoint y: 224, endPoint x: 370, endPoint y: 234, distance: 9.3
click at [370, 234] on div "{ "urls": [ { "url": " {{ page_url }} ", "custom_changes": [ { "selector": "nav…" at bounding box center [402, 297] width 305 height 308
type textarea ""selector": "nav.m-breadcrumb ul li:nth-child(2) .a-breadcrumb-element","
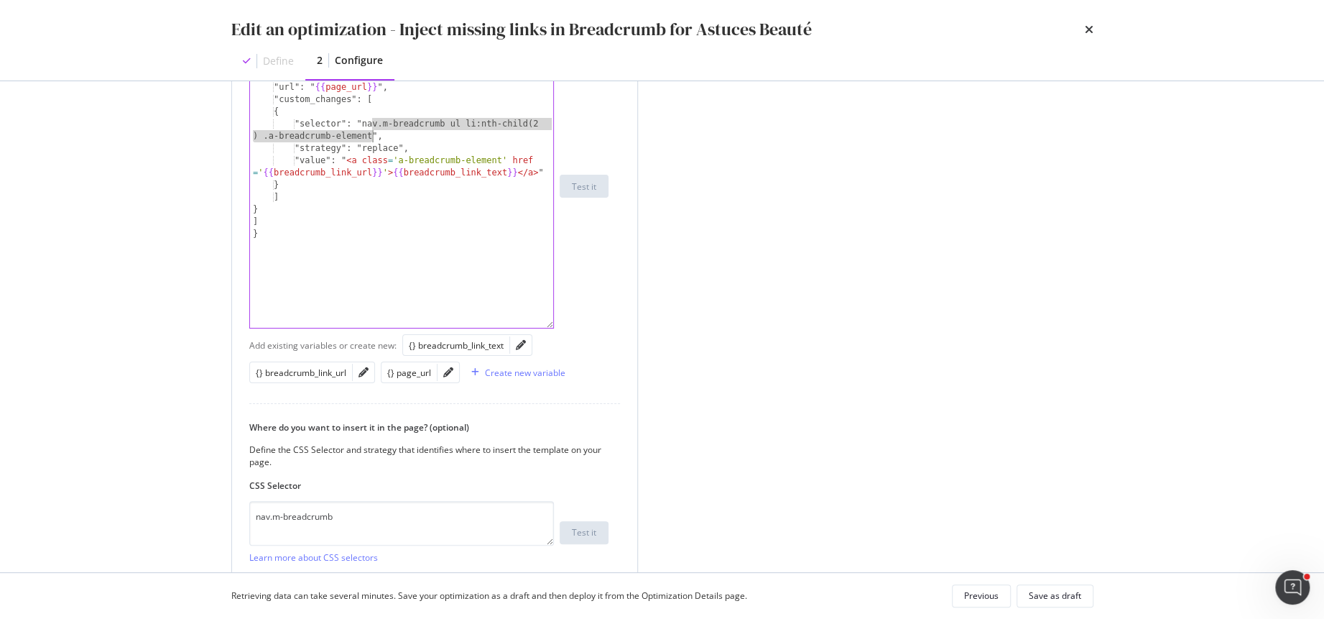
scroll to position [492, 0]
click at [500, 367] on div "Create new variable" at bounding box center [525, 370] width 80 height 12
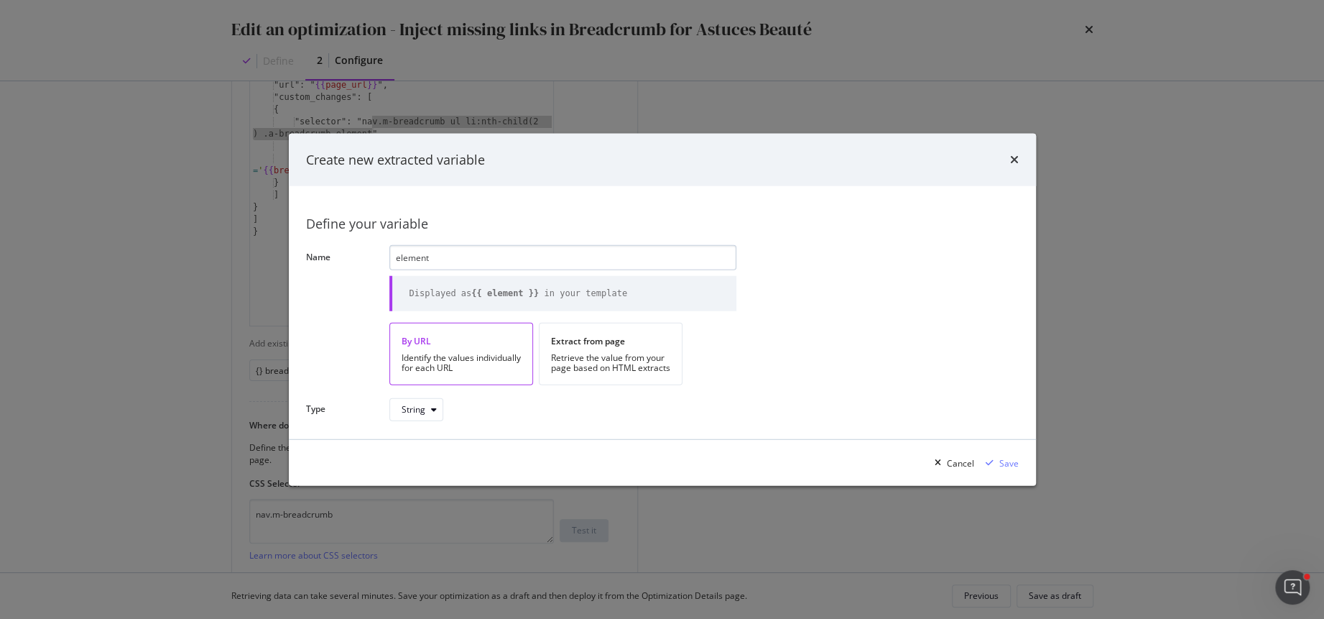
click at [392, 263] on input "element" at bounding box center [563, 257] width 347 height 25
click at [515, 260] on input "breadcrumb_element" at bounding box center [563, 257] width 347 height 25
type input "breadcrumb_element_2"
drag, startPoint x: 994, startPoint y: 461, endPoint x: 627, endPoint y: 356, distance: 381.9
click at [630, 358] on div "Create new extracted variable Define your variable Name breadcrumb_element_2 Di…" at bounding box center [662, 309] width 747 height 353
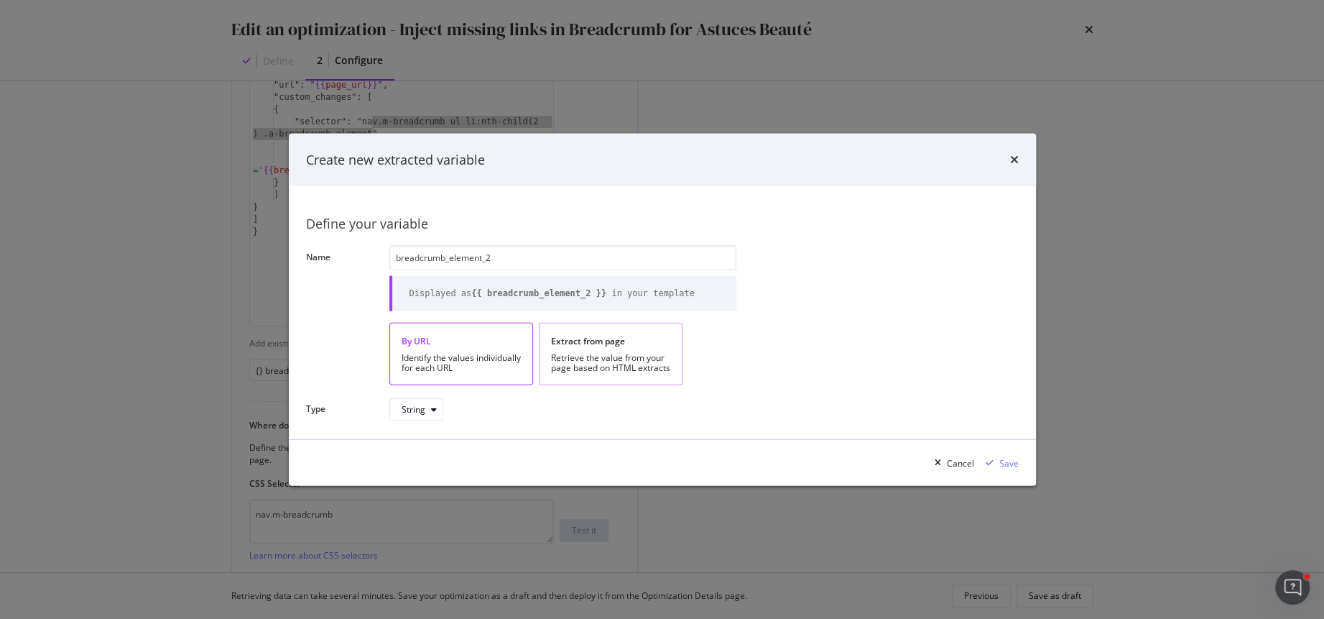
click at [627, 356] on div "Retrieve the value from your page based on HTML extracts" at bounding box center [610, 363] width 119 height 20
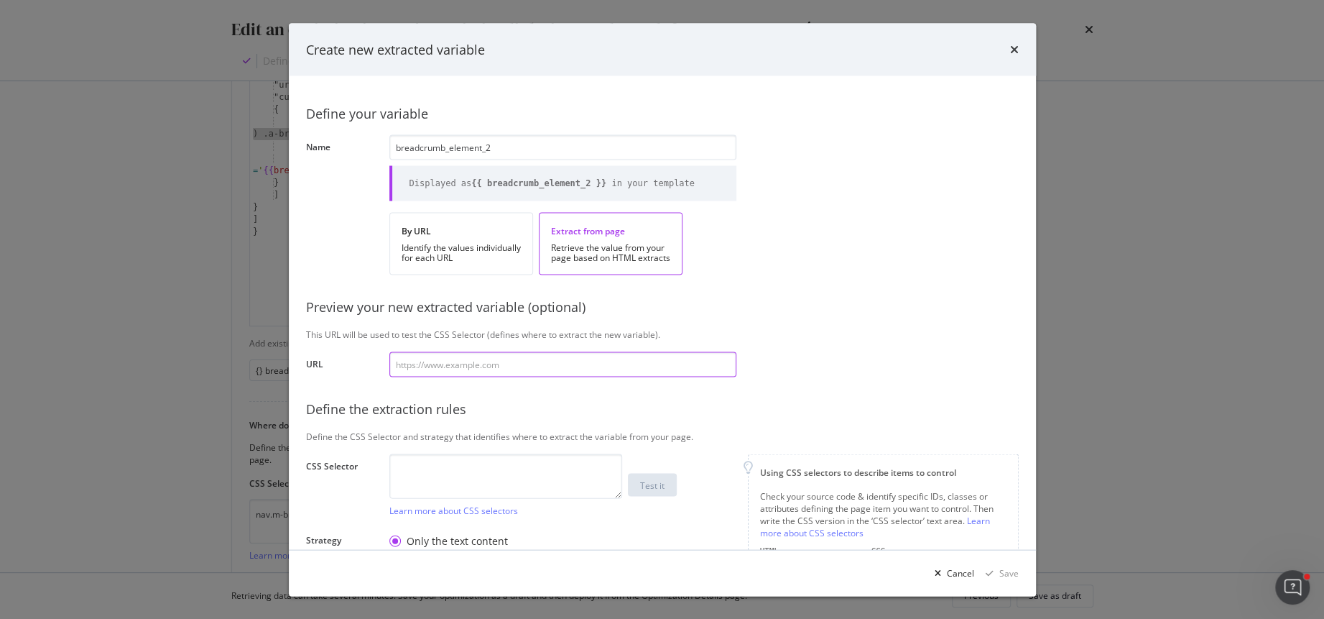
click at [627, 360] on input "modal" at bounding box center [563, 364] width 347 height 25
click at [615, 463] on textarea "modal" at bounding box center [506, 475] width 233 height 45
paste textarea "nav.m-breadcrumb ul li:nth-child(2) .a-breadcrumb-element"
type textarea "nav.m-breadcrumb ul li:nth-child(2) .a-breadcrumb-element"
click at [530, 359] on input "modal" at bounding box center [563, 364] width 347 height 25
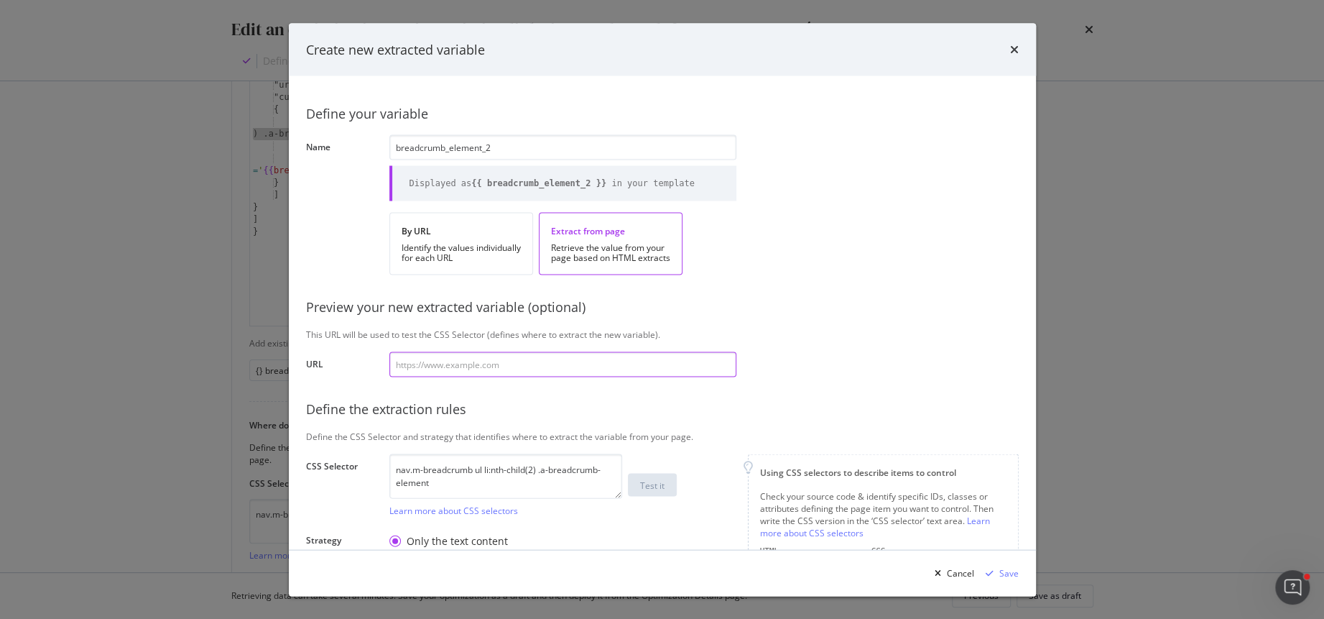
paste input "https://fr.loccitane.com/comment-hydrater-sa-peau"
type input "https://fr.loccitane.com/comment-hydrater-sa-peau"
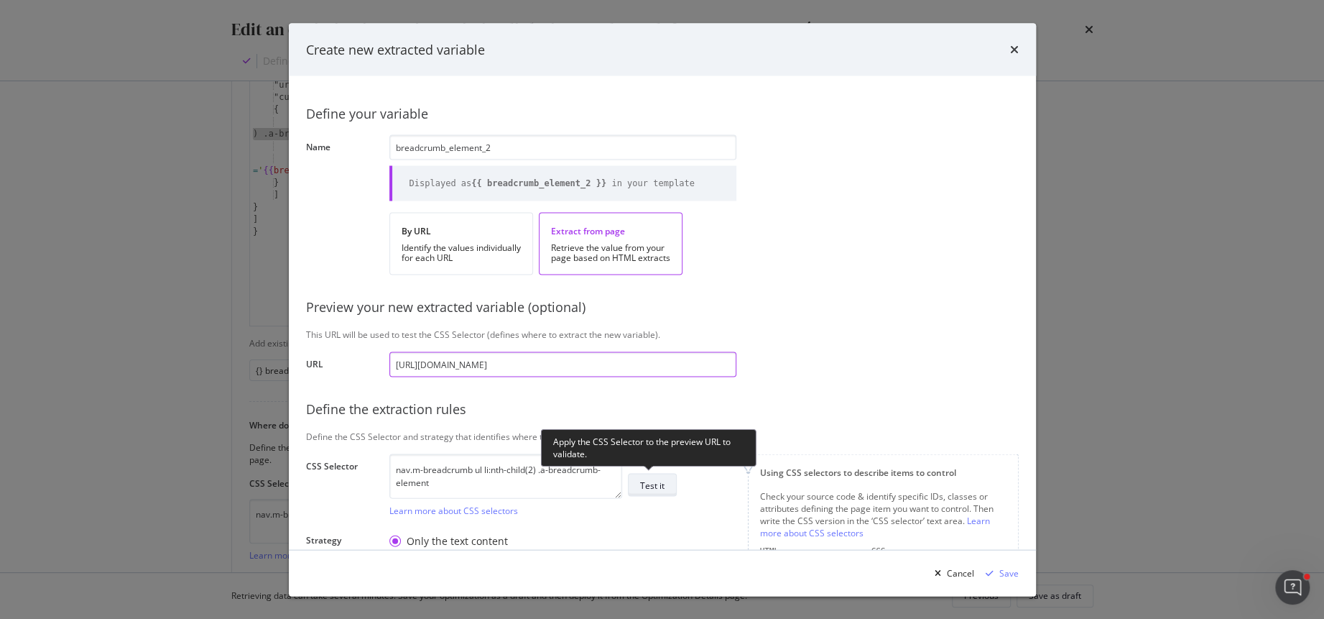
type input "https://fr.loccitane.com/comment-hydrater-sa-peau"
click at [660, 479] on div "Test it" at bounding box center [652, 485] width 24 height 12
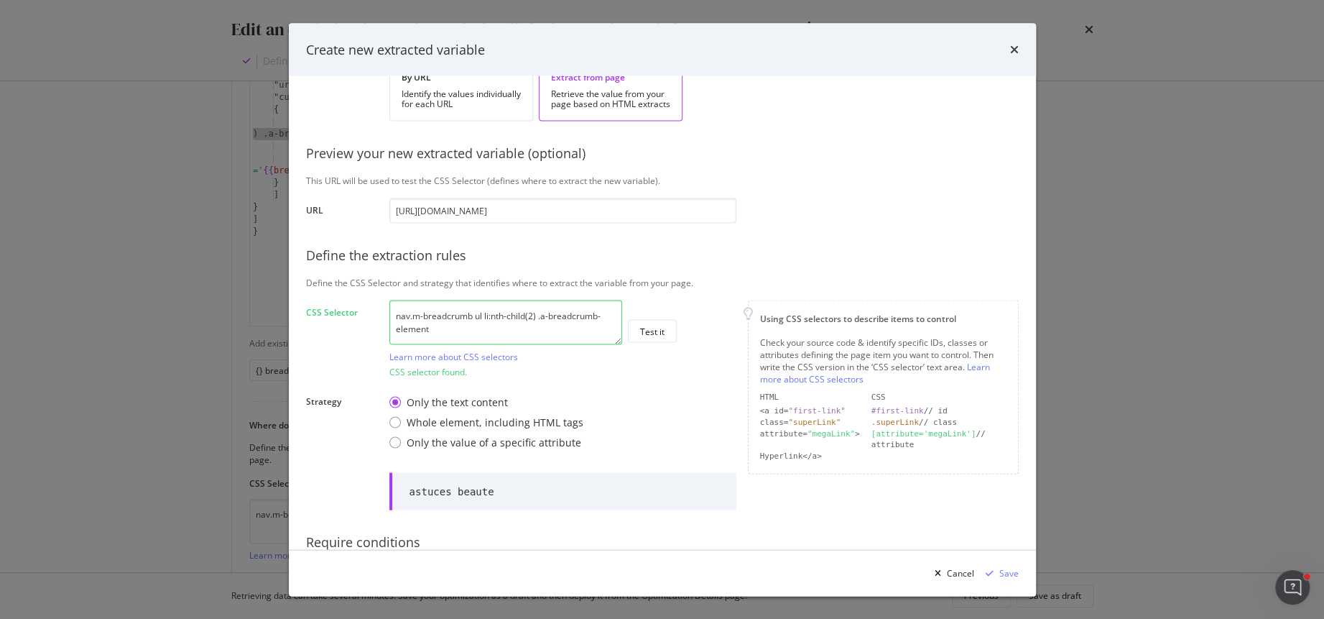
scroll to position [173, 0]
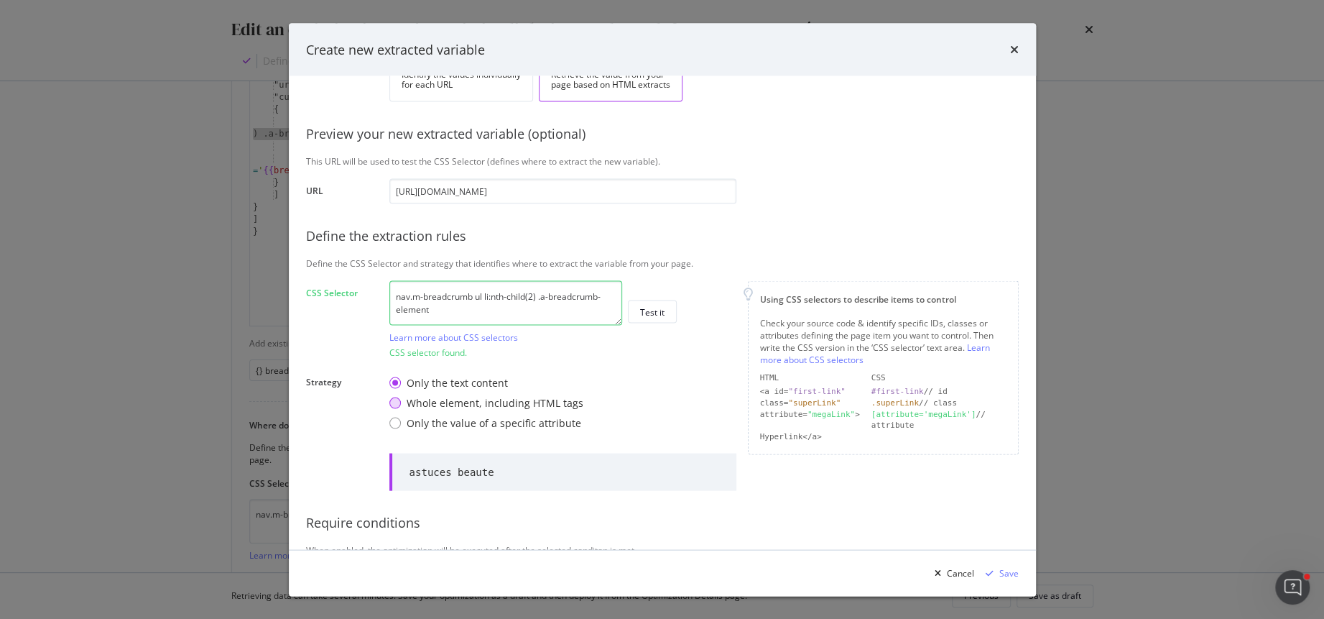
click at [391, 401] on div "Whole element, including HTML tags" at bounding box center [395, 402] width 11 height 11
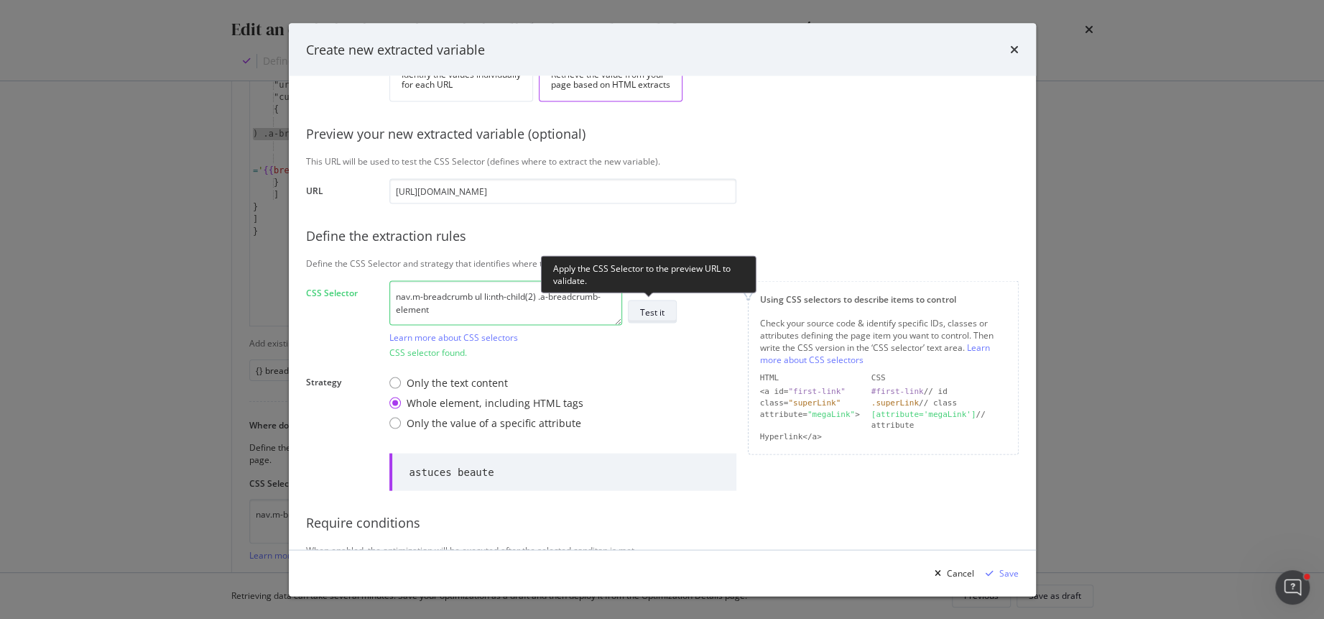
click at [658, 318] on div "Test it" at bounding box center [652, 312] width 24 height 20
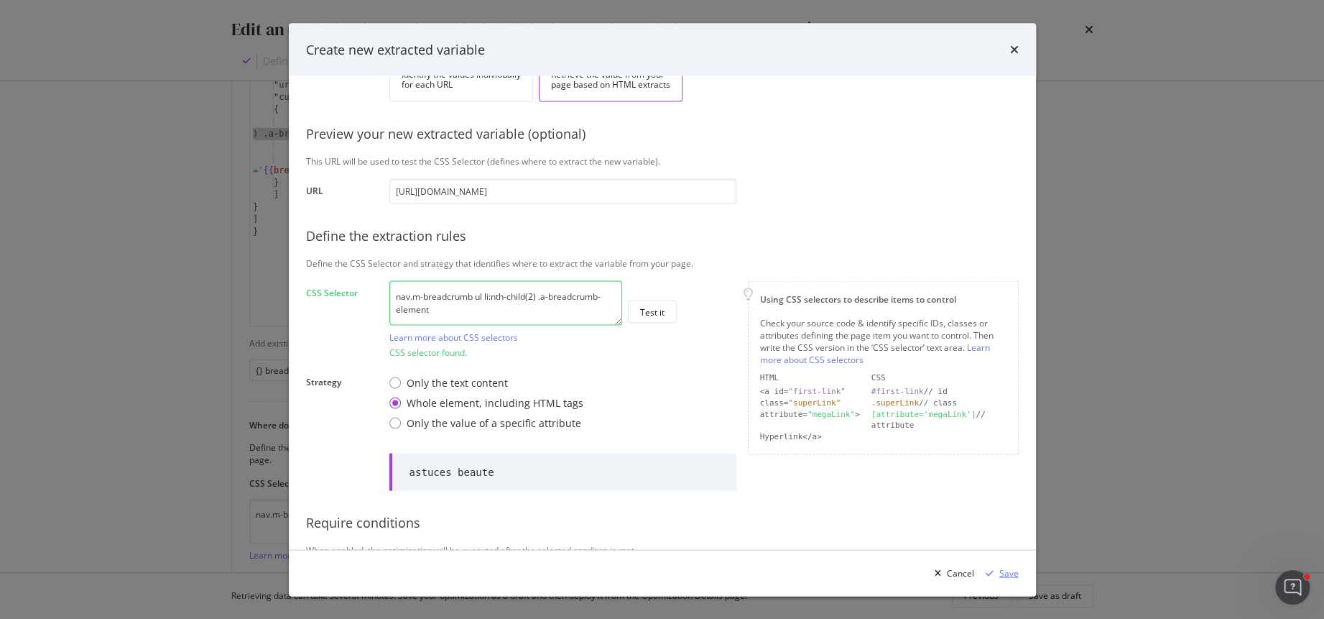
click at [1006, 573] on div "Save" at bounding box center [1009, 572] width 19 height 12
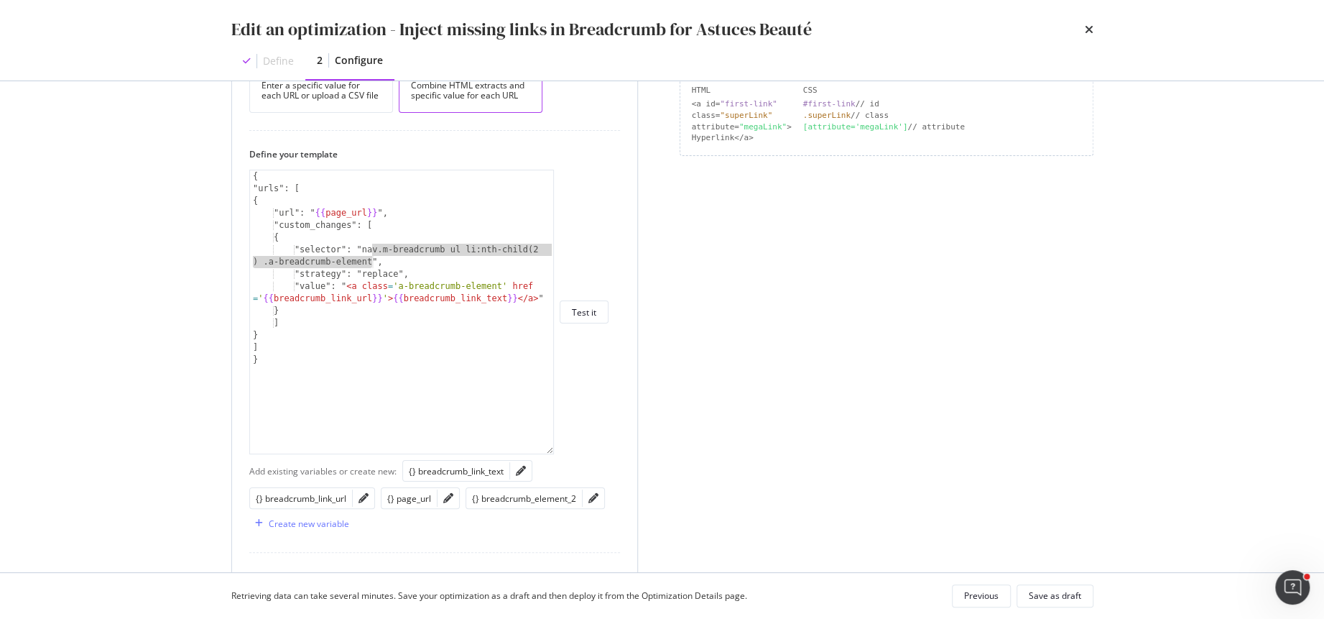
scroll to position [0, 0]
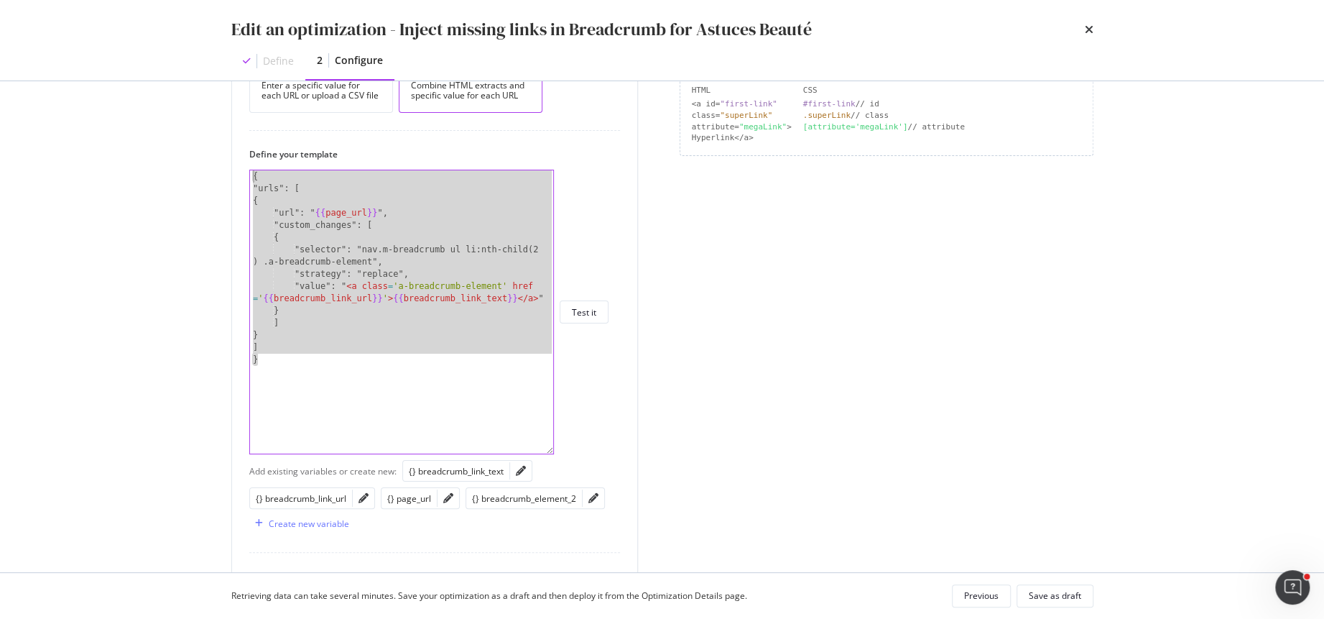
drag, startPoint x: 262, startPoint y: 374, endPoint x: 217, endPoint y: 139, distance: 239.3
click at [217, 139] on div "Preview your optimization (optional) This URL will be used to test the CSS Sele…" at bounding box center [663, 326] width 920 height 491
type textarea "{ "urls": ["
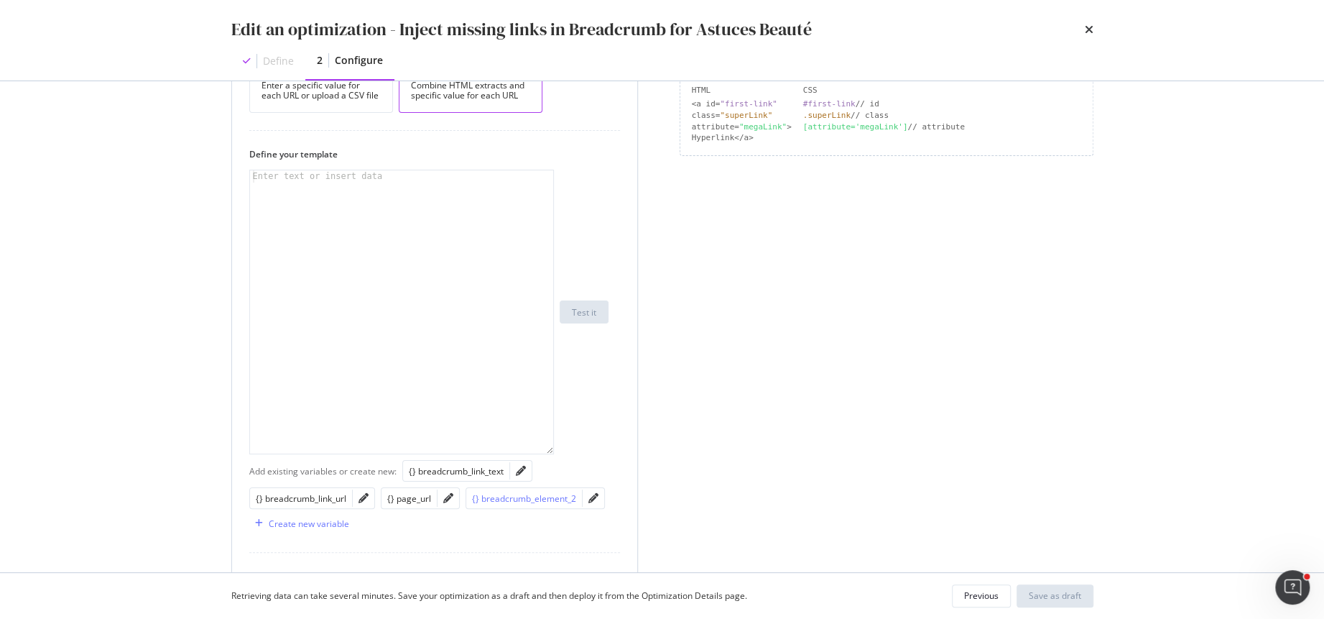
click at [542, 492] on div "{} breadcrumb_element_2" at bounding box center [524, 498] width 104 height 12
type textarea "{{ breadcrumb_element_2 }}"
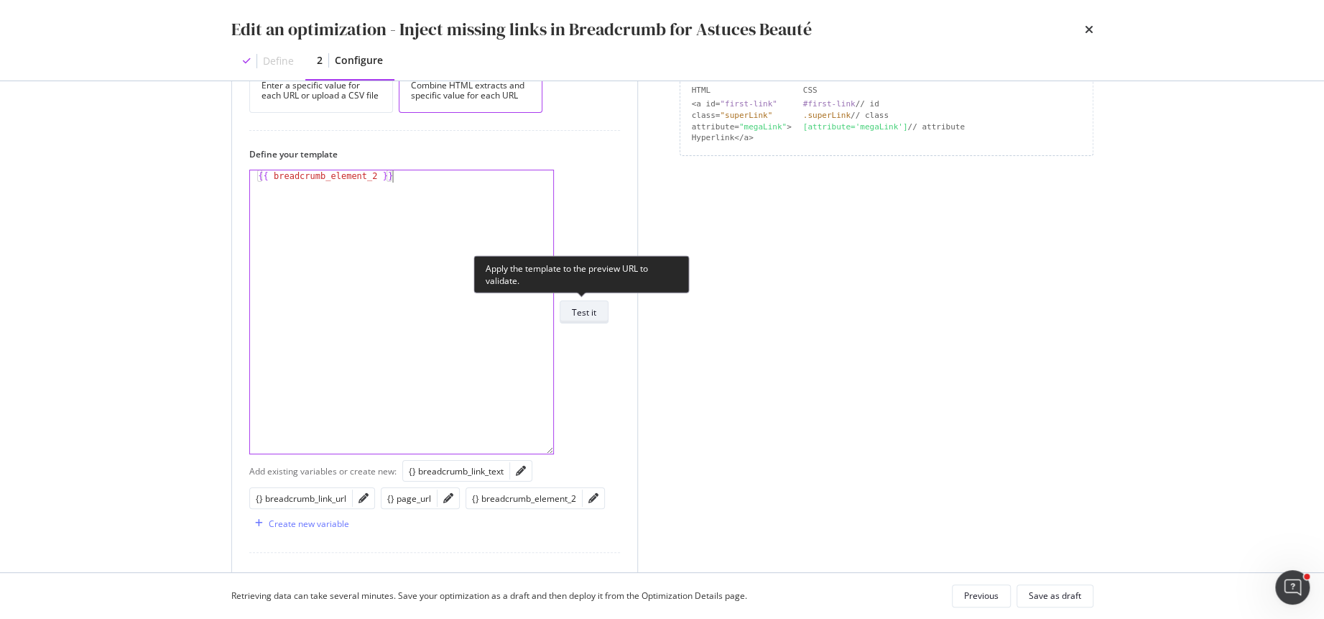
click at [589, 310] on div "Test it" at bounding box center [584, 312] width 24 height 12
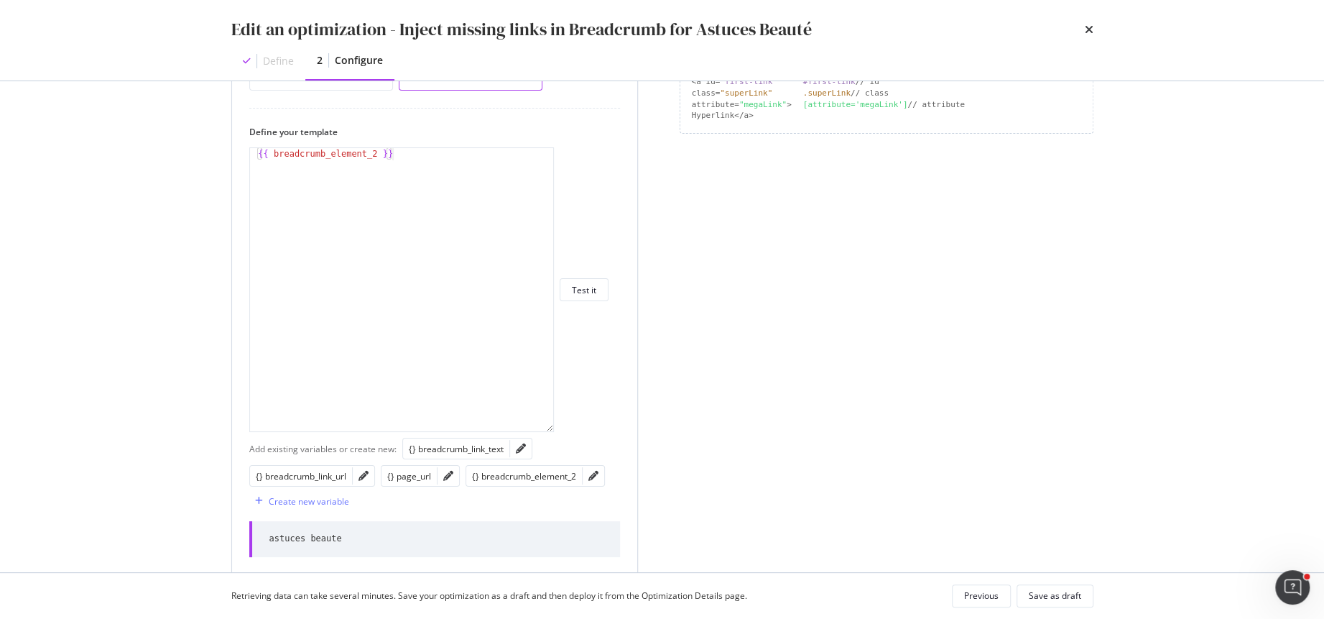
scroll to position [364, 0]
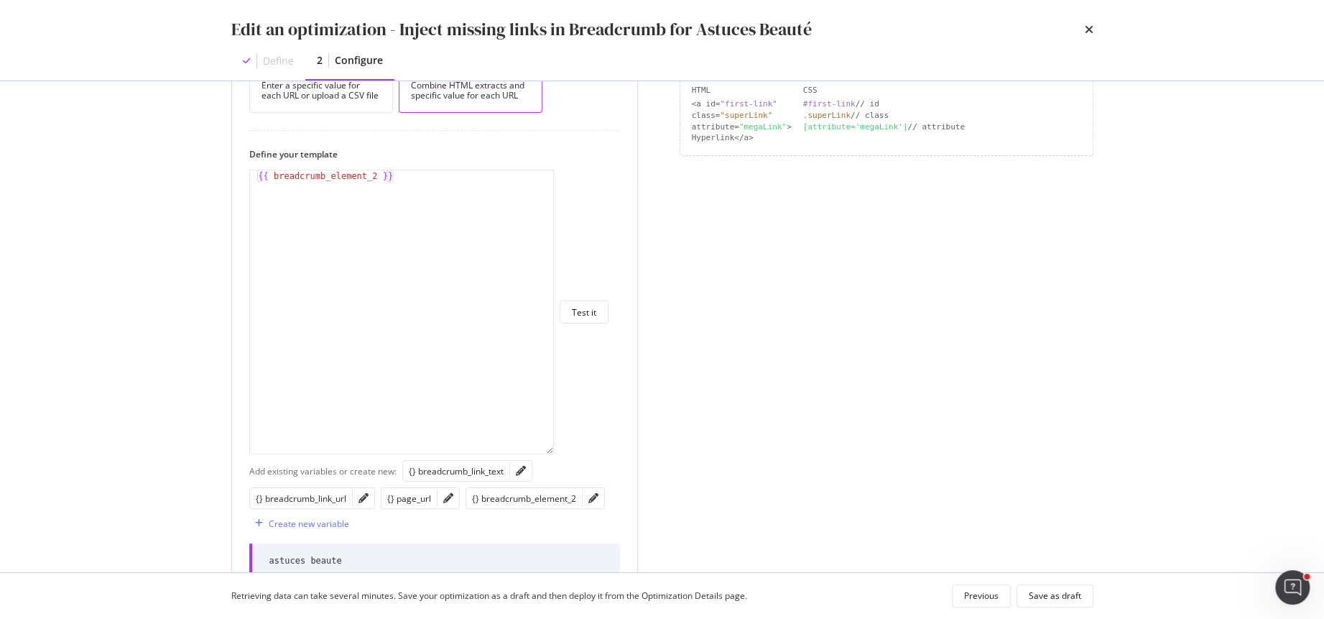
click at [417, 178] on div "{{ breadcrumb_element_2 }}" at bounding box center [402, 324] width 305 height 308
drag, startPoint x: 417, startPoint y: 178, endPoint x: 242, endPoint y: 177, distance: 174.6
click at [242, 177] on div "How do you want to provide the new value? Per URL Enter a specific value for ea…" at bounding box center [434, 420] width 405 height 819
click at [379, 178] on div "{{ breadcrumb_element_2 }}" at bounding box center [402, 324] width 305 height 308
click at [421, 178] on div "{{ breadcrumb_element_2 }}" at bounding box center [402, 324] width 305 height 308
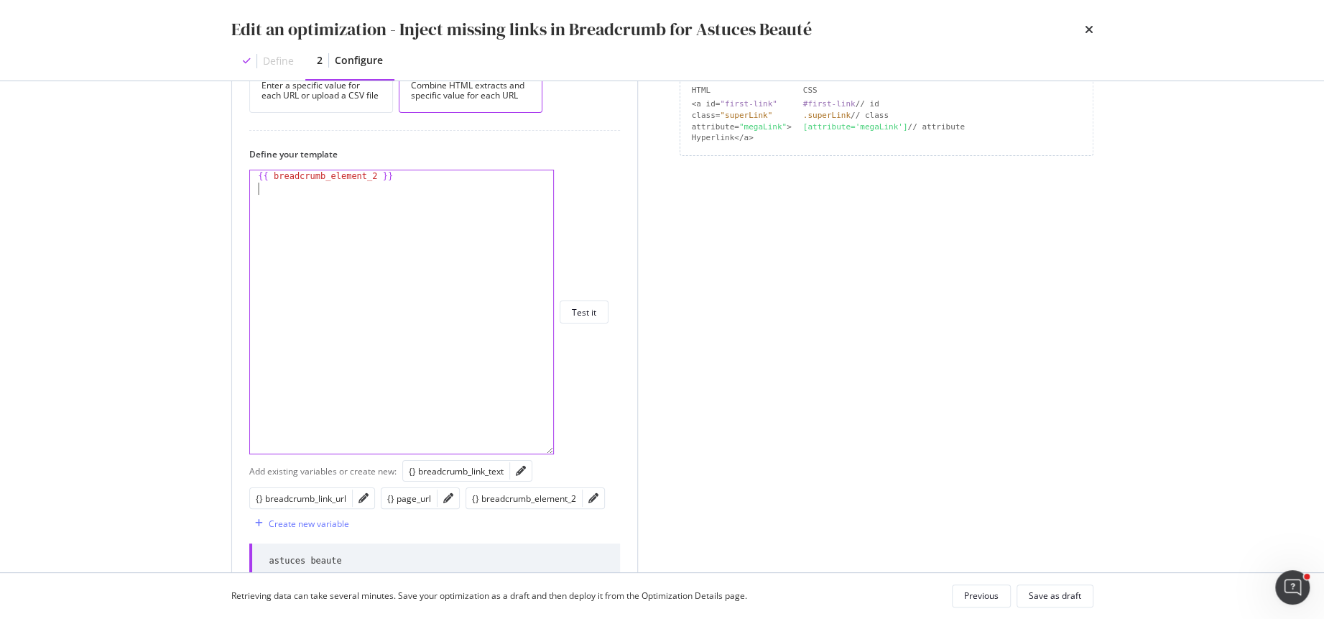
paste textarea "</li>"
drag, startPoint x: 410, startPoint y: 176, endPoint x: 218, endPoint y: 175, distance: 191.9
click at [218, 176] on div "Preview your optimization (optional) This URL will be used to test the CSS Sele…" at bounding box center [663, 326] width 920 height 491
type textarea "{{ breadcrumb_element_2 }}"
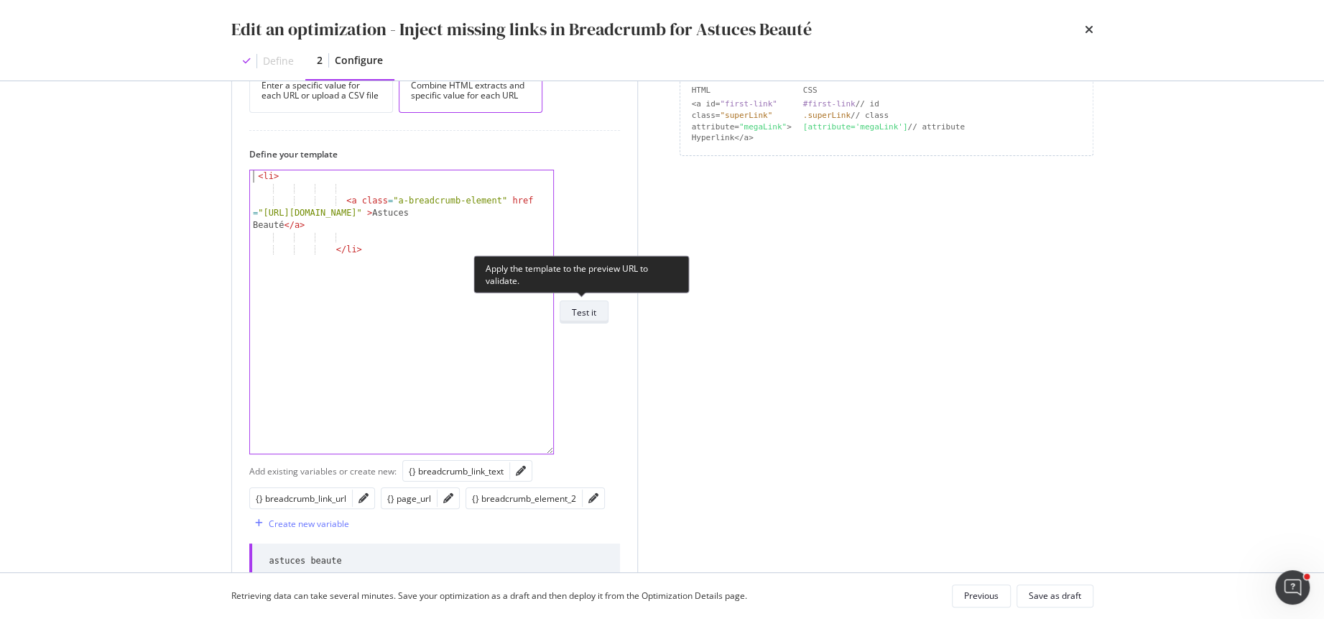
type textarea "<li>"
click at [576, 314] on div "Test it" at bounding box center [584, 312] width 24 height 12
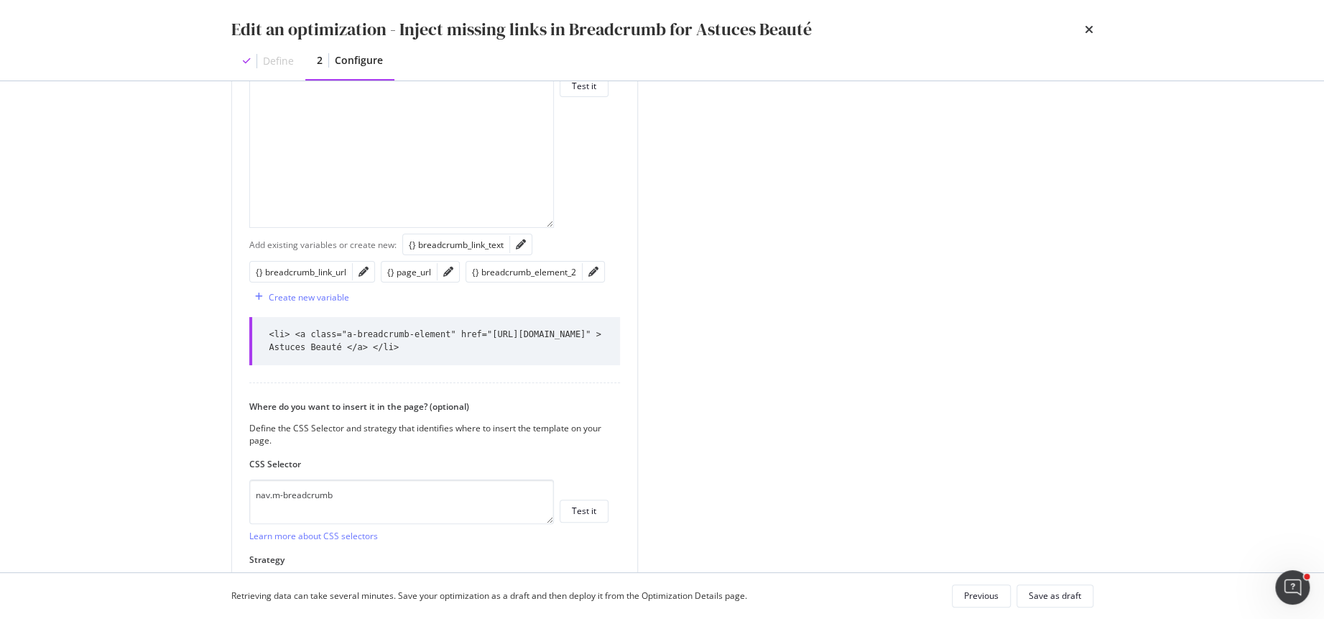
scroll to position [607, 0]
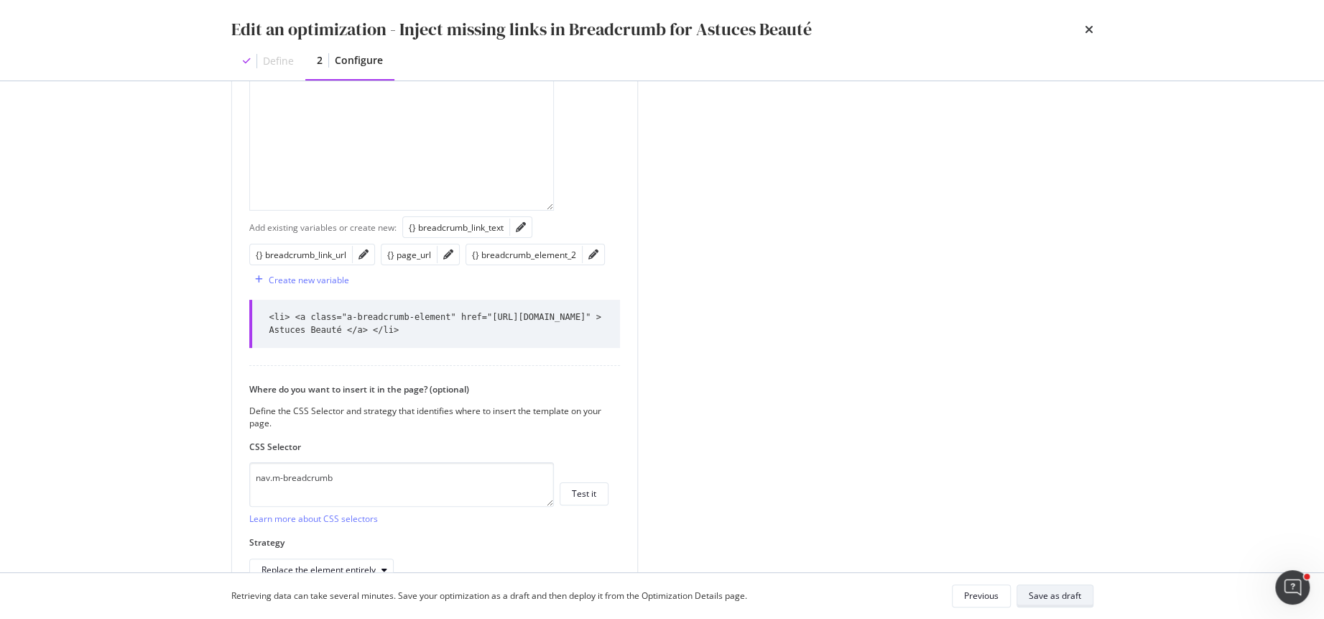
click at [1038, 591] on div "Save as draft" at bounding box center [1055, 595] width 52 height 12
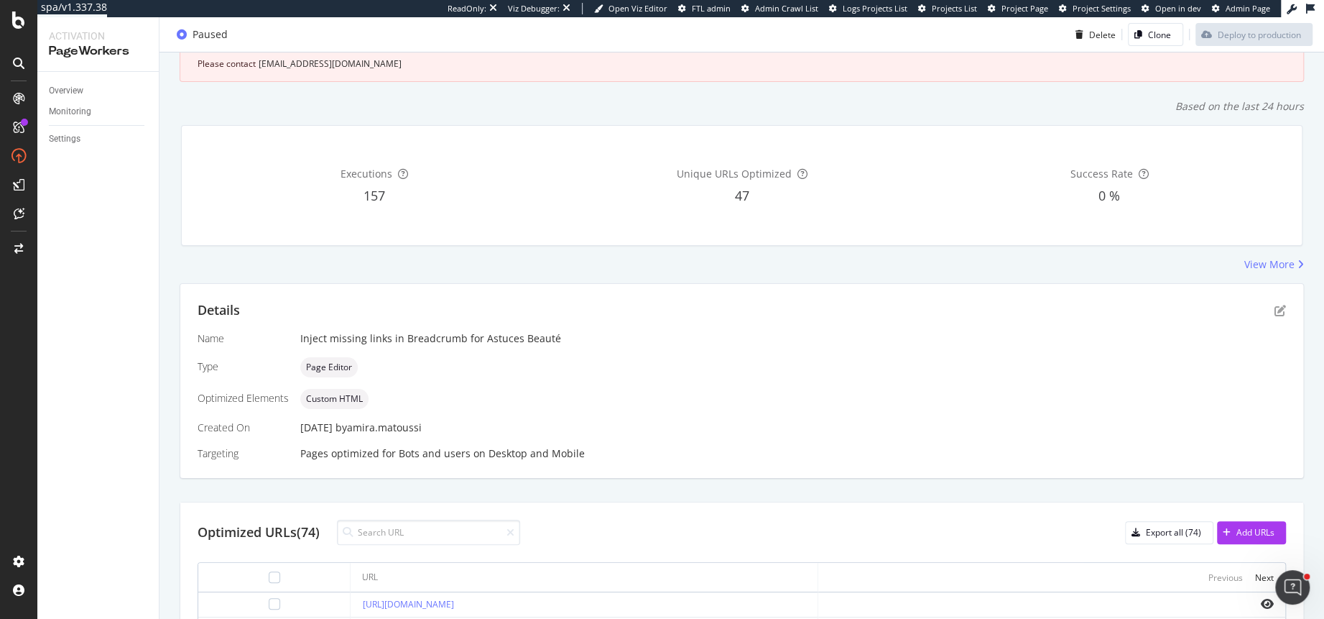
scroll to position [313, 0]
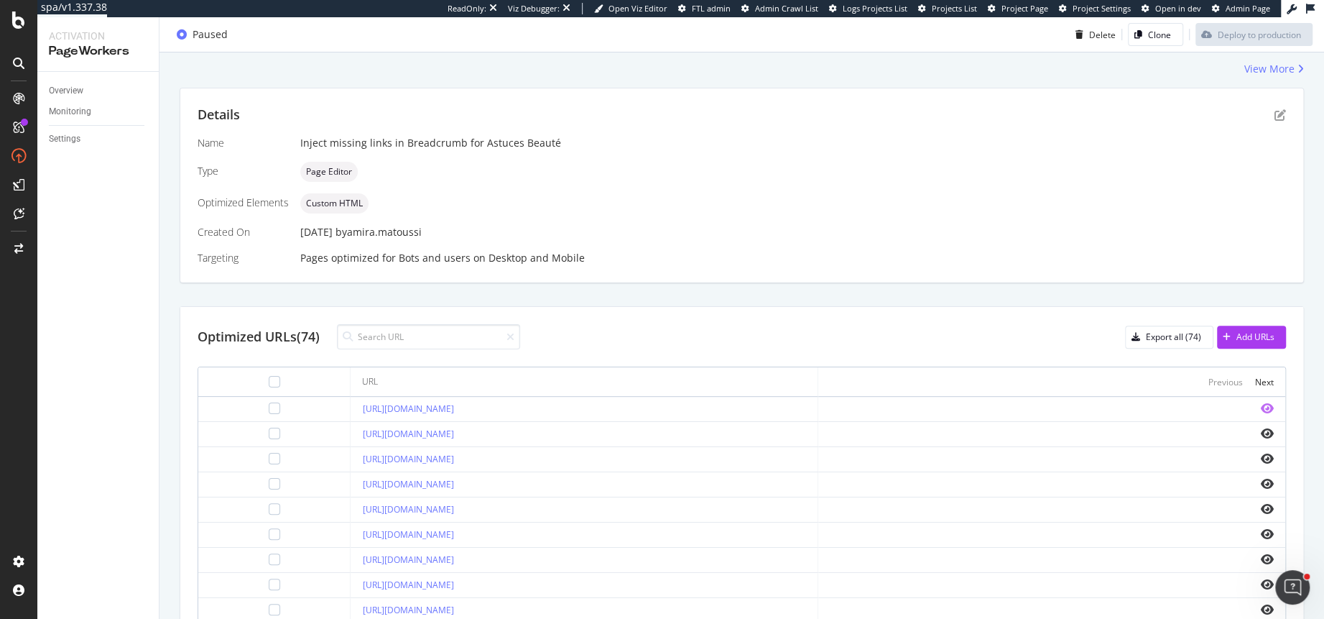
click at [1267, 404] on icon "eye" at bounding box center [1267, 407] width 13 height 11
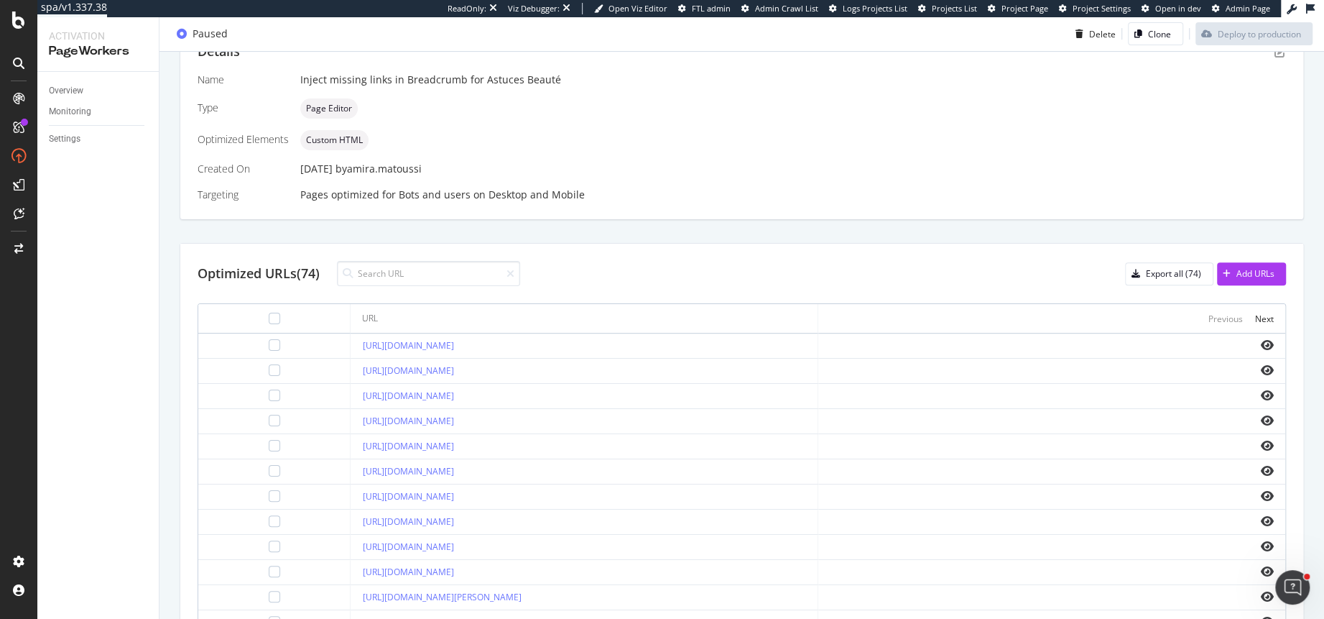
scroll to position [423, 0]
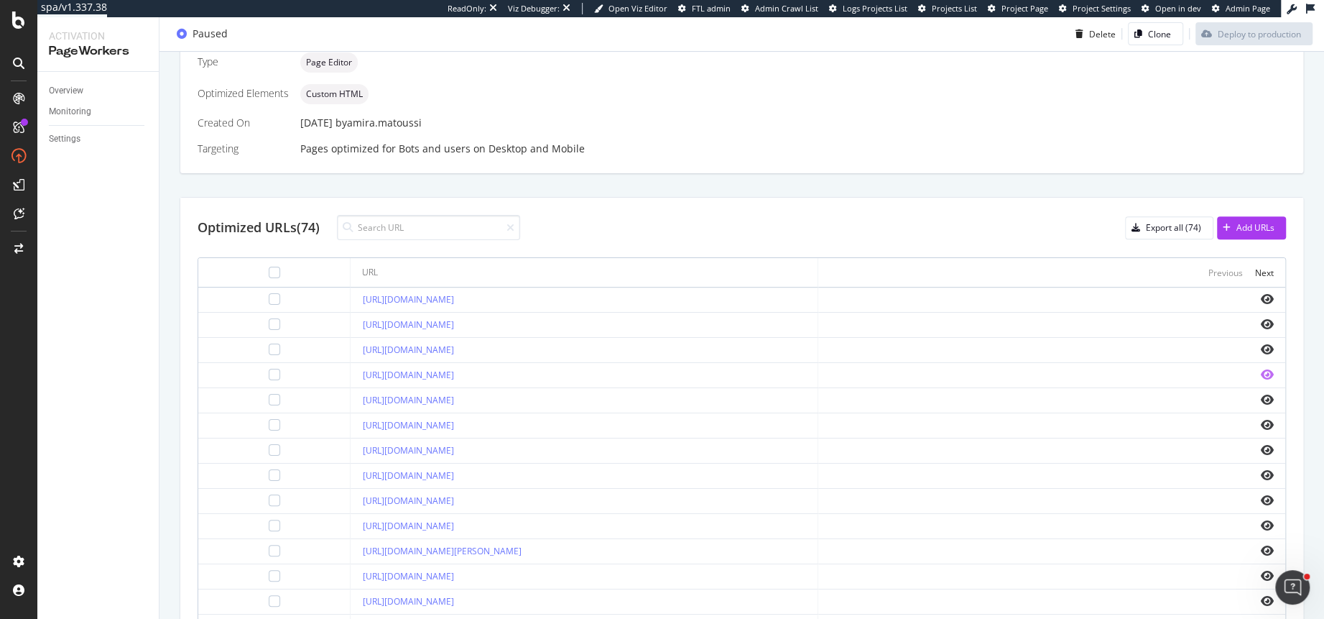
click at [1267, 369] on icon "eye" at bounding box center [1267, 374] width 13 height 11
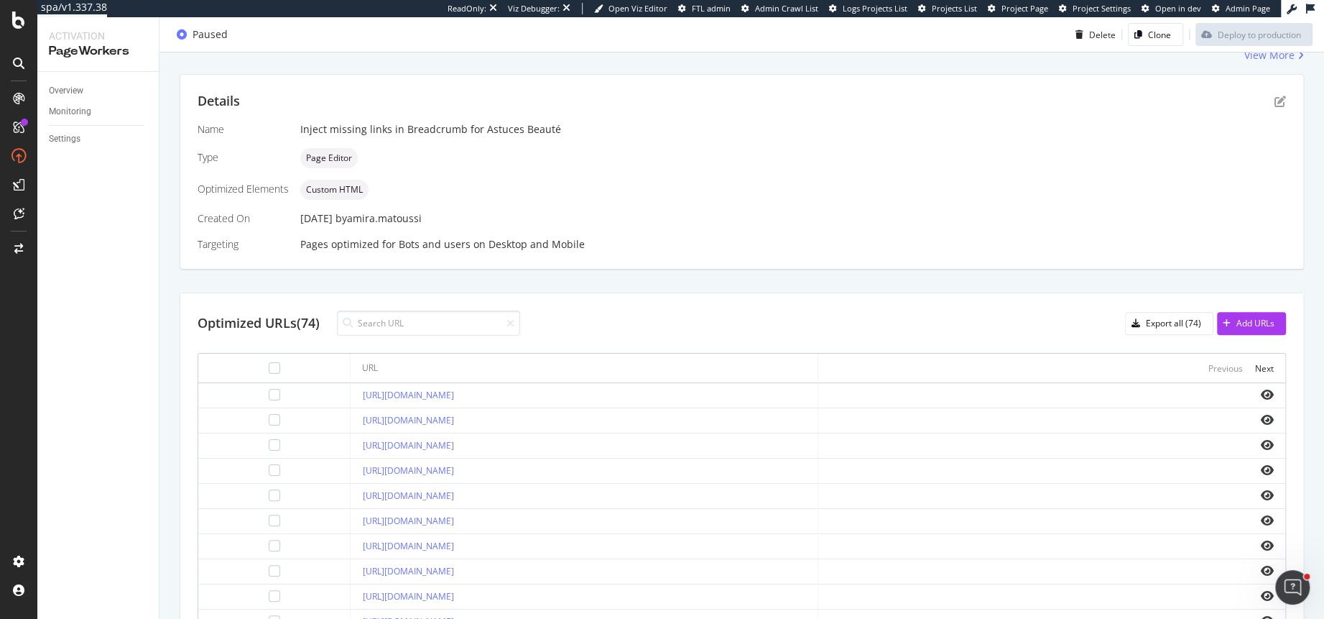
scroll to position [218, 0]
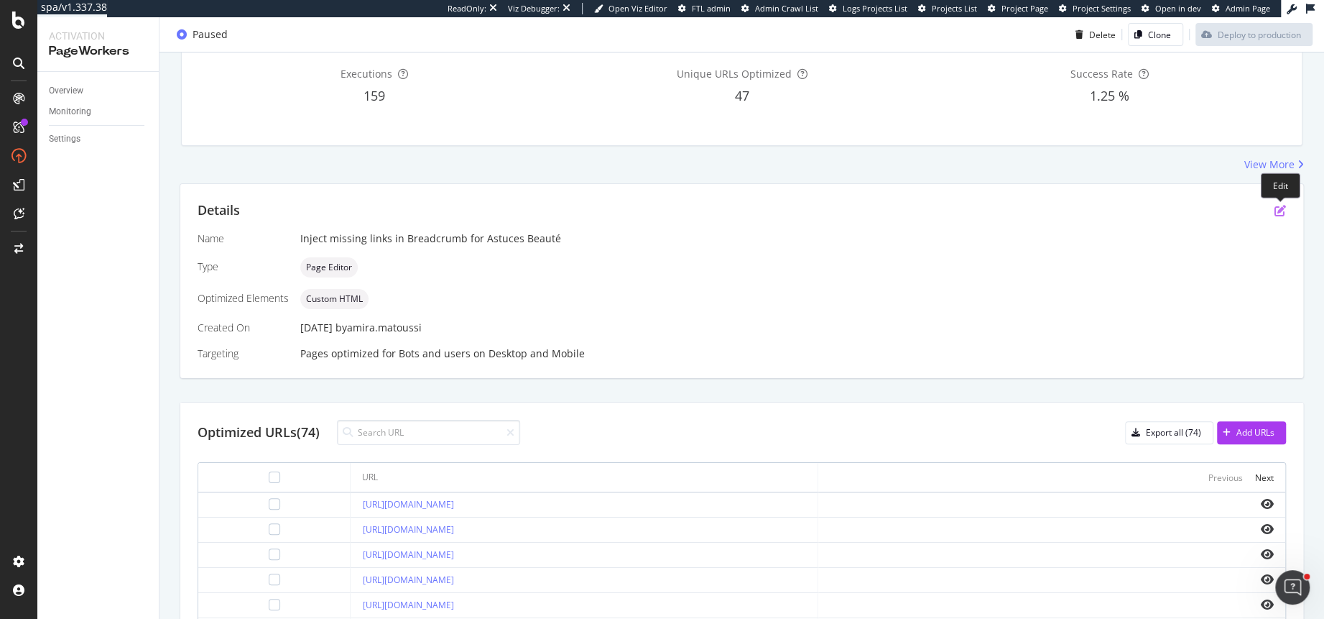
click at [1276, 211] on icon "pen-to-square" at bounding box center [1280, 210] width 11 height 11
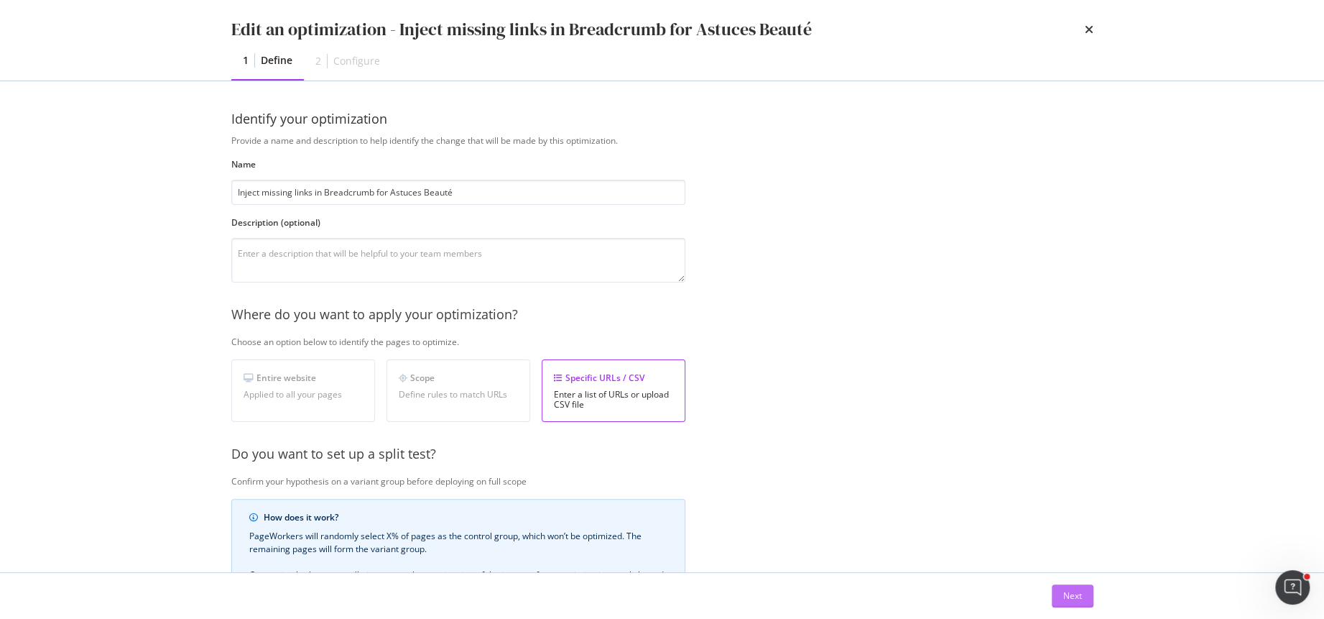
click at [1074, 592] on div "Next" at bounding box center [1073, 595] width 19 height 12
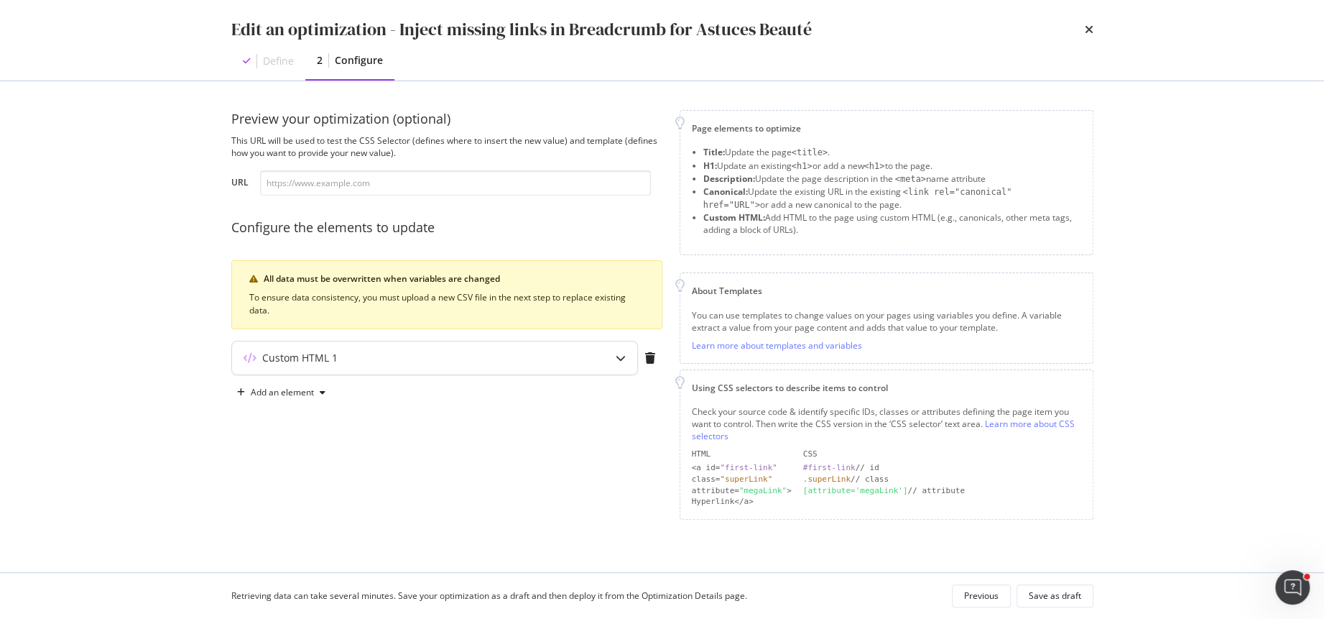
click at [566, 346] on div "Custom HTML 1" at bounding box center [434, 357] width 405 height 33
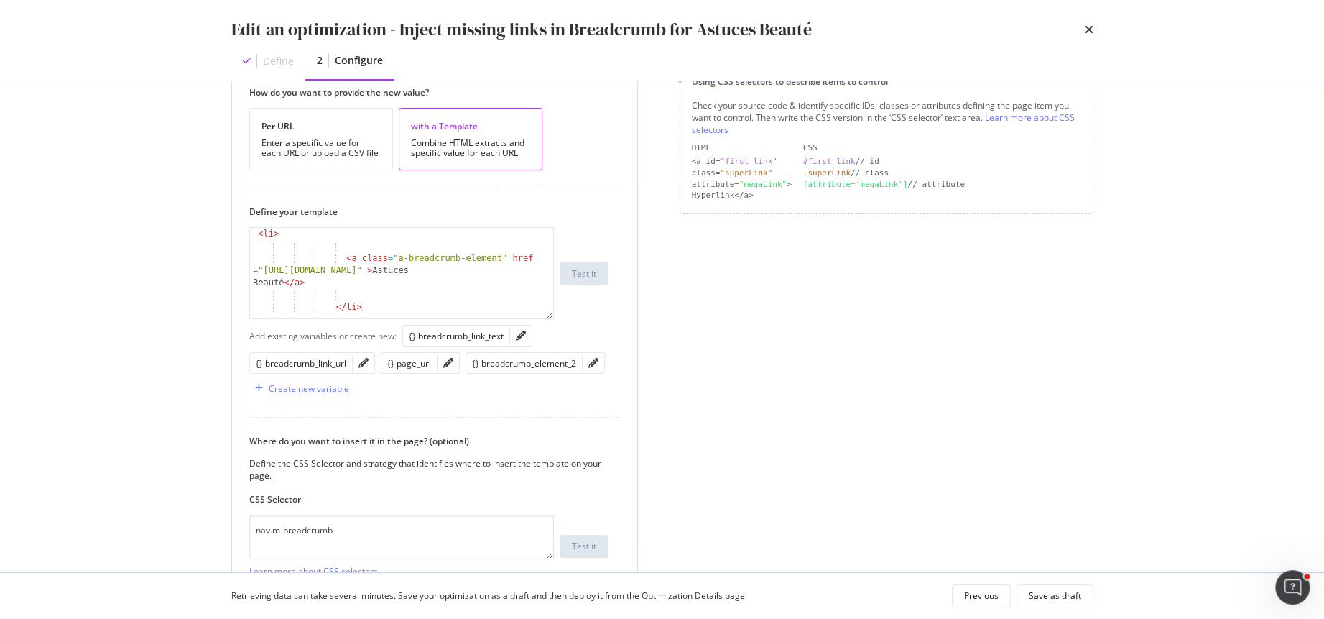
scroll to position [329, 0]
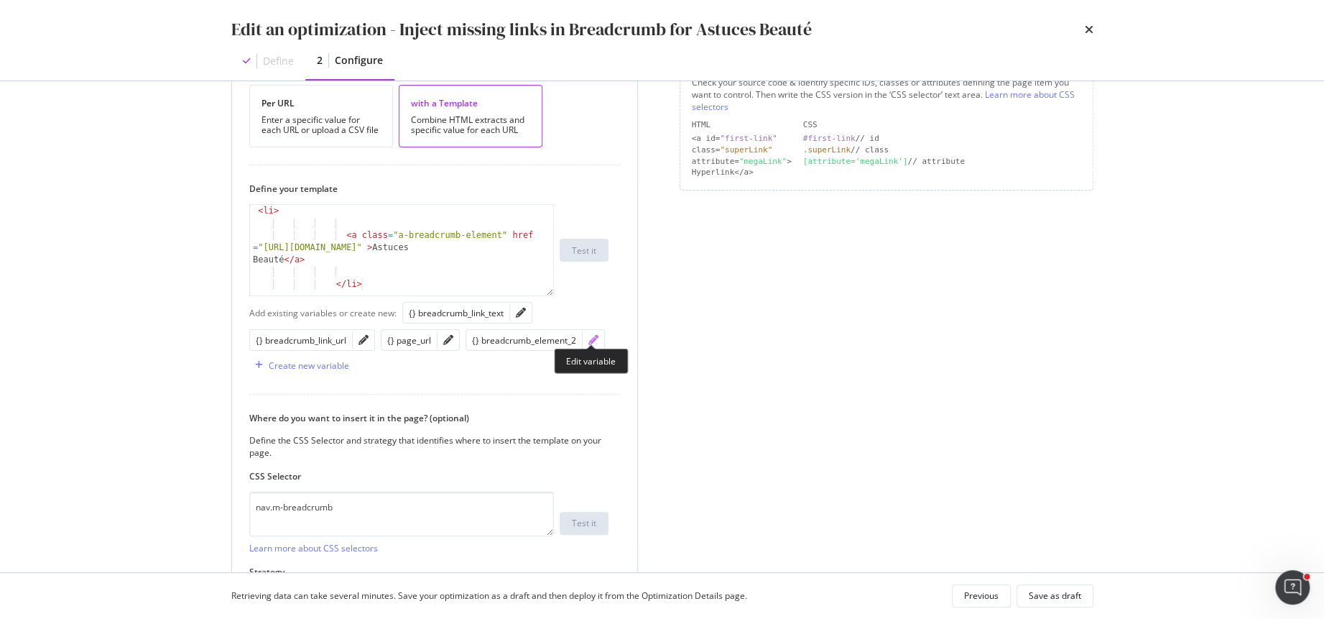
click at [594, 335] on icon "pencil" at bounding box center [594, 340] width 10 height 10
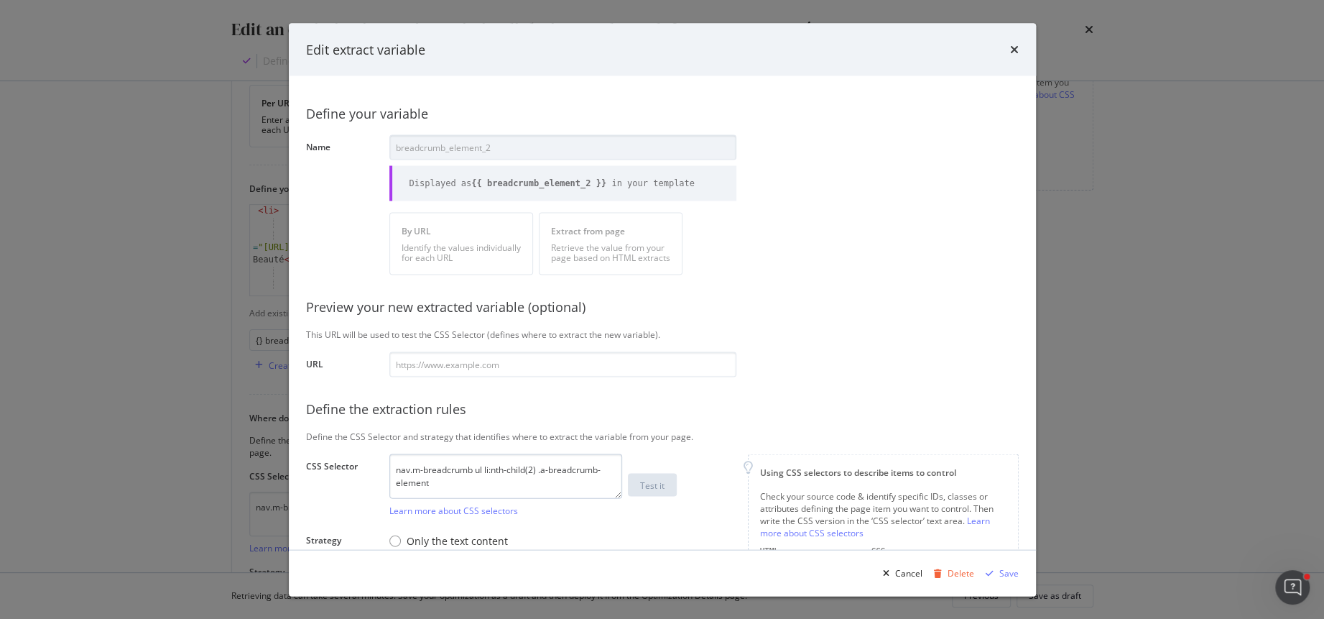
scroll to position [76, 0]
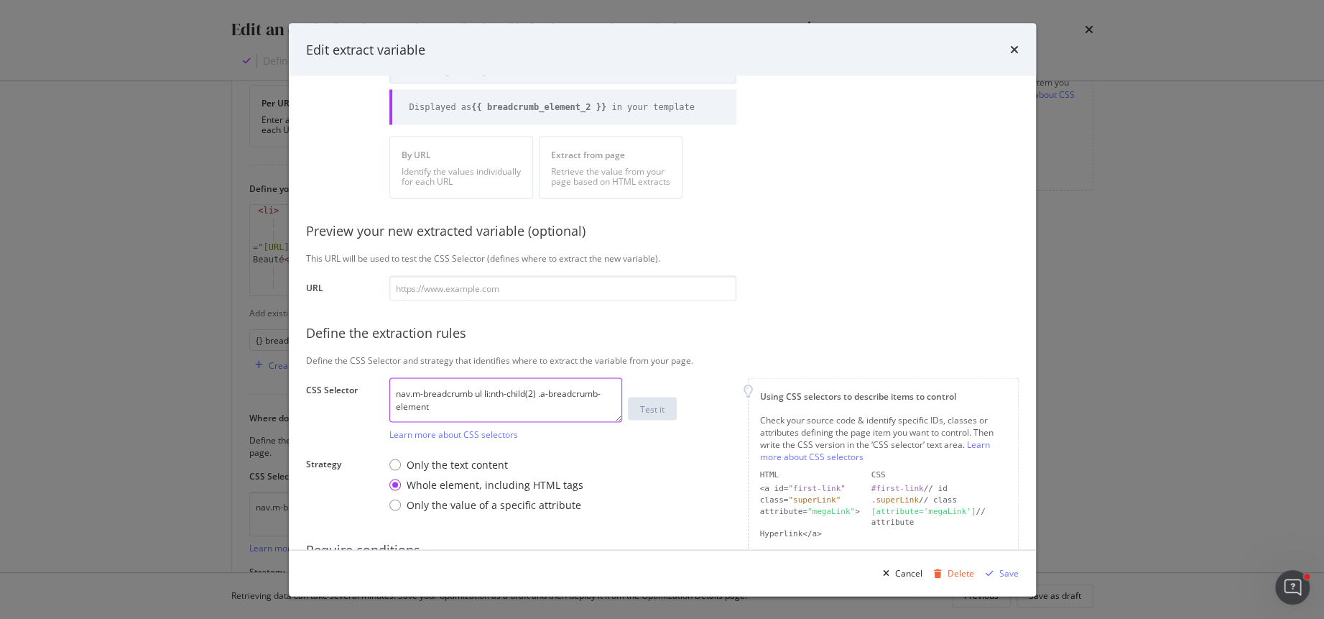
drag, startPoint x: 450, startPoint y: 413, endPoint x: 356, endPoint y: 356, distance: 109.7
click at [356, 356] on div "Define your variable Name breadcrumb_element_2 Displayed as {{ breadcrumb_eleme…" at bounding box center [662, 314] width 713 height 595
click at [398, 458] on div "Only the text content" at bounding box center [487, 465] width 194 height 14
click at [1004, 573] on div "Save" at bounding box center [1009, 572] width 19 height 12
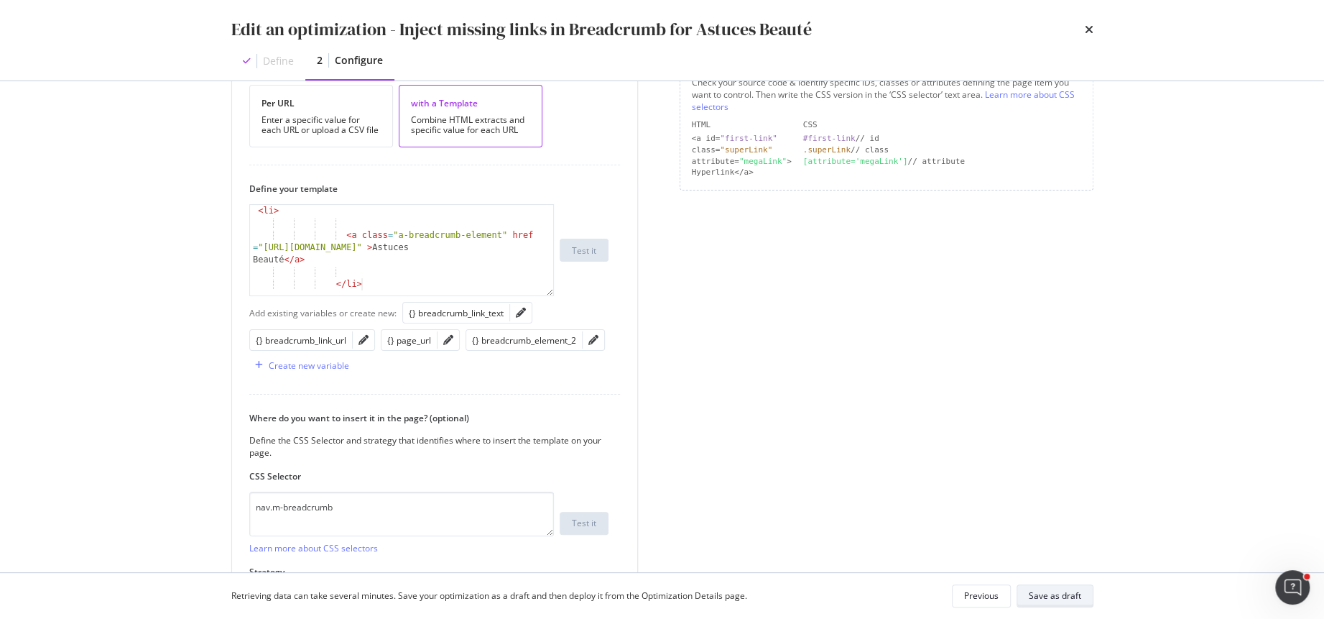
click at [1062, 596] on div "Save as draft" at bounding box center [1055, 595] width 52 height 12
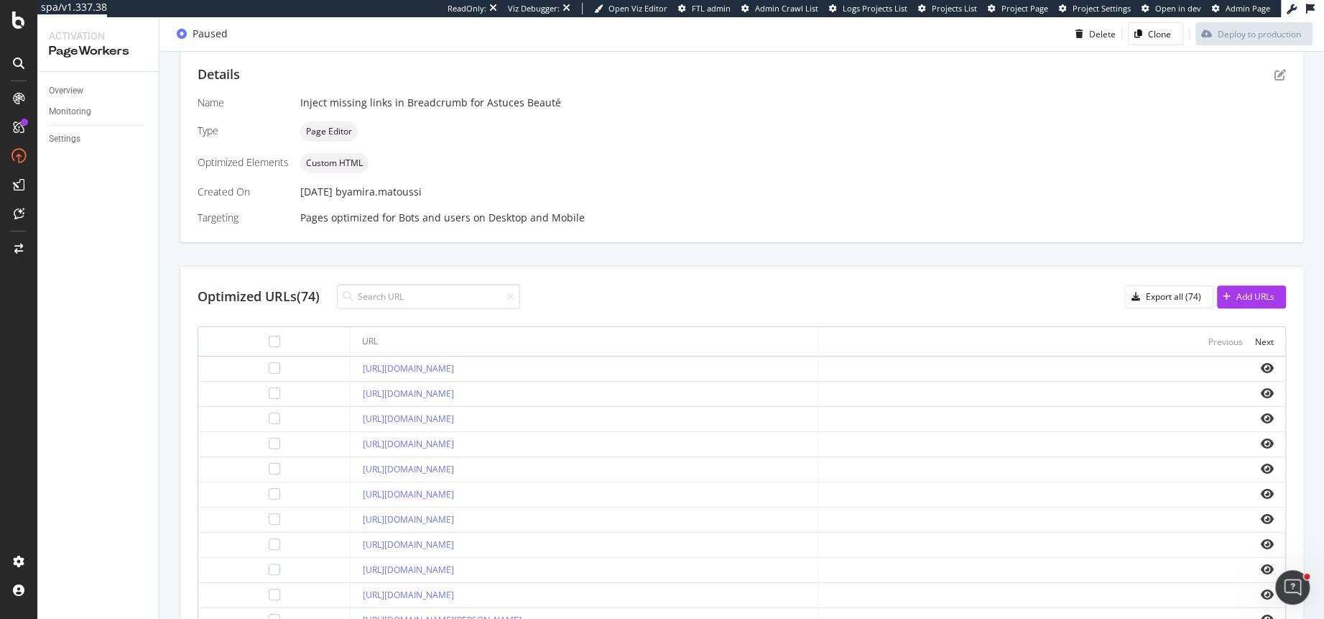
scroll to position [361, 0]
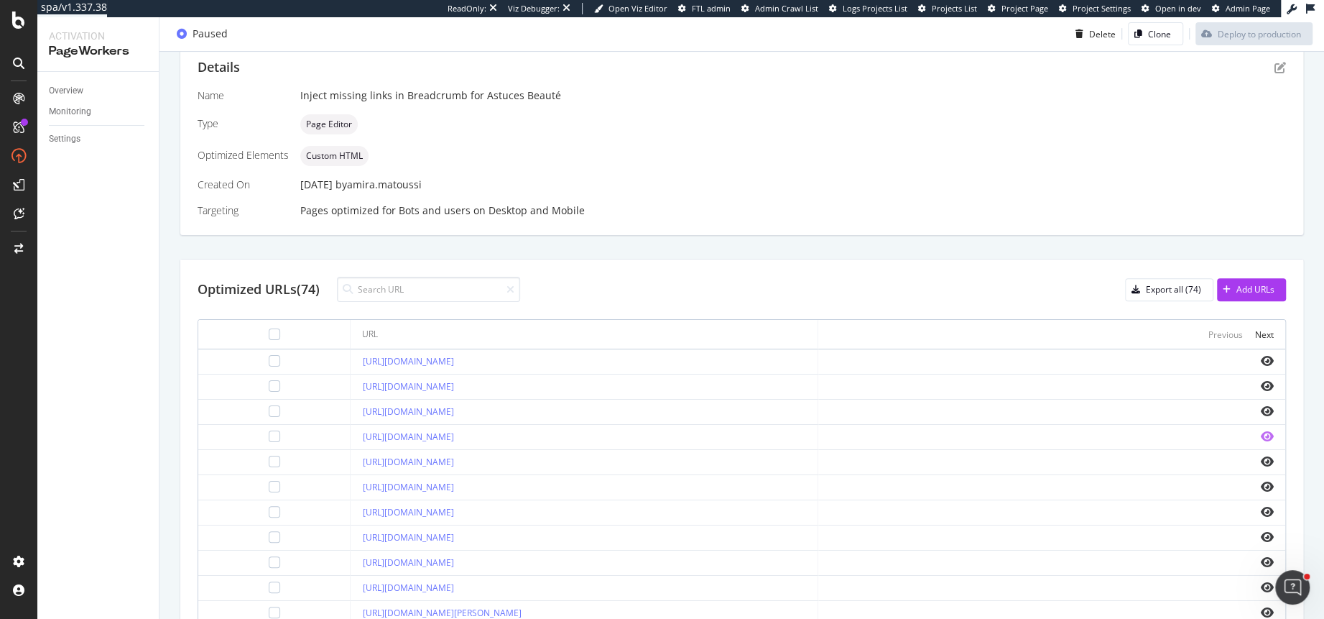
click at [1266, 430] on icon "eye" at bounding box center [1267, 435] width 13 height 11
click at [1271, 456] on icon "eye" at bounding box center [1267, 461] width 13 height 11
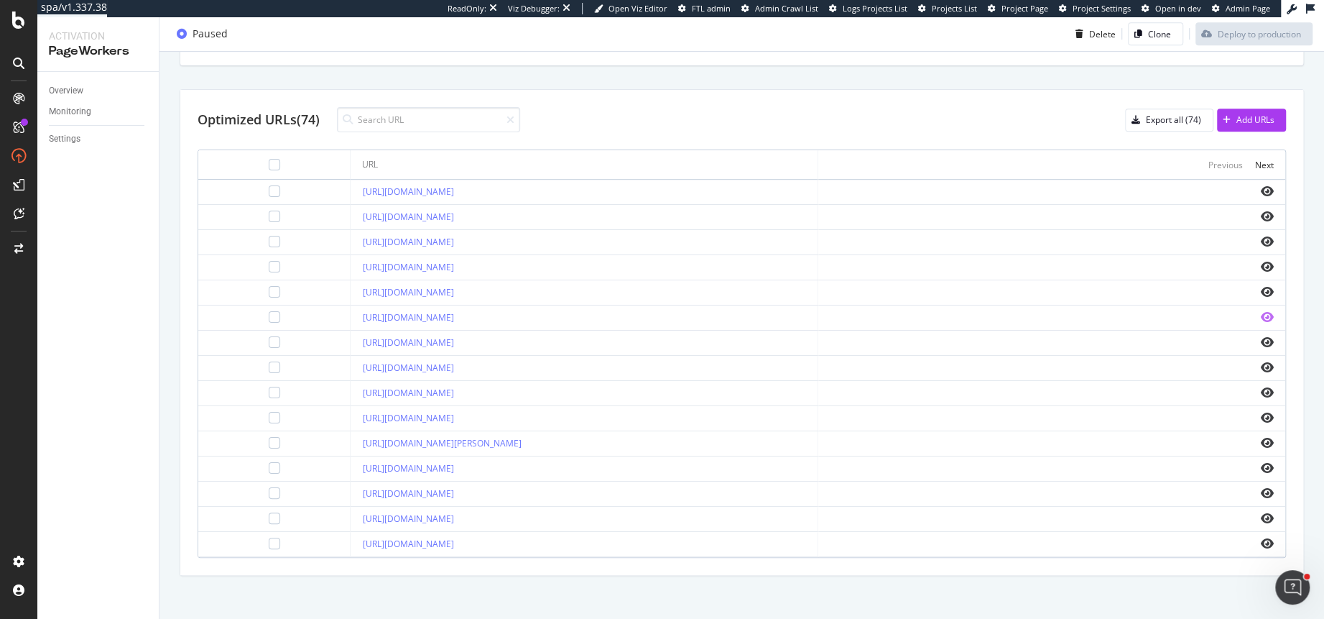
click at [1266, 311] on icon "eye" at bounding box center [1267, 316] width 13 height 11
click at [1263, 438] on icon "eye" at bounding box center [1267, 442] width 13 height 11
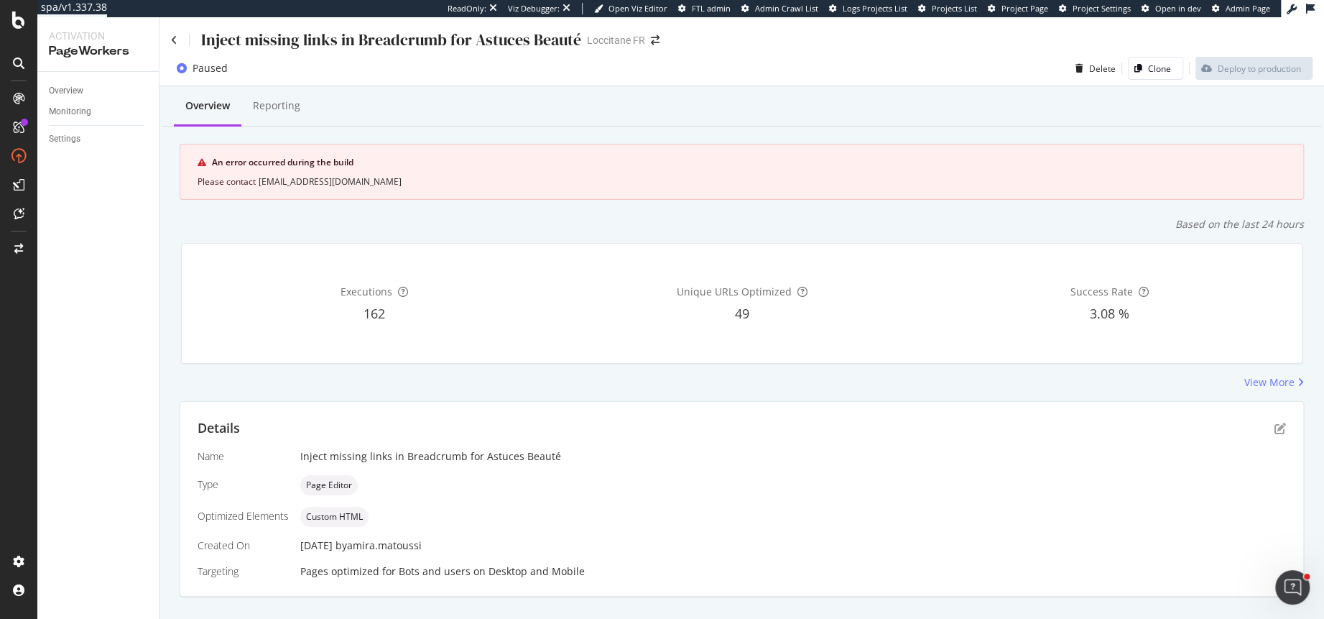
click at [1278, 420] on div "Details" at bounding box center [742, 428] width 1089 height 19
click at [1278, 423] on icon "pen-to-square" at bounding box center [1280, 428] width 11 height 11
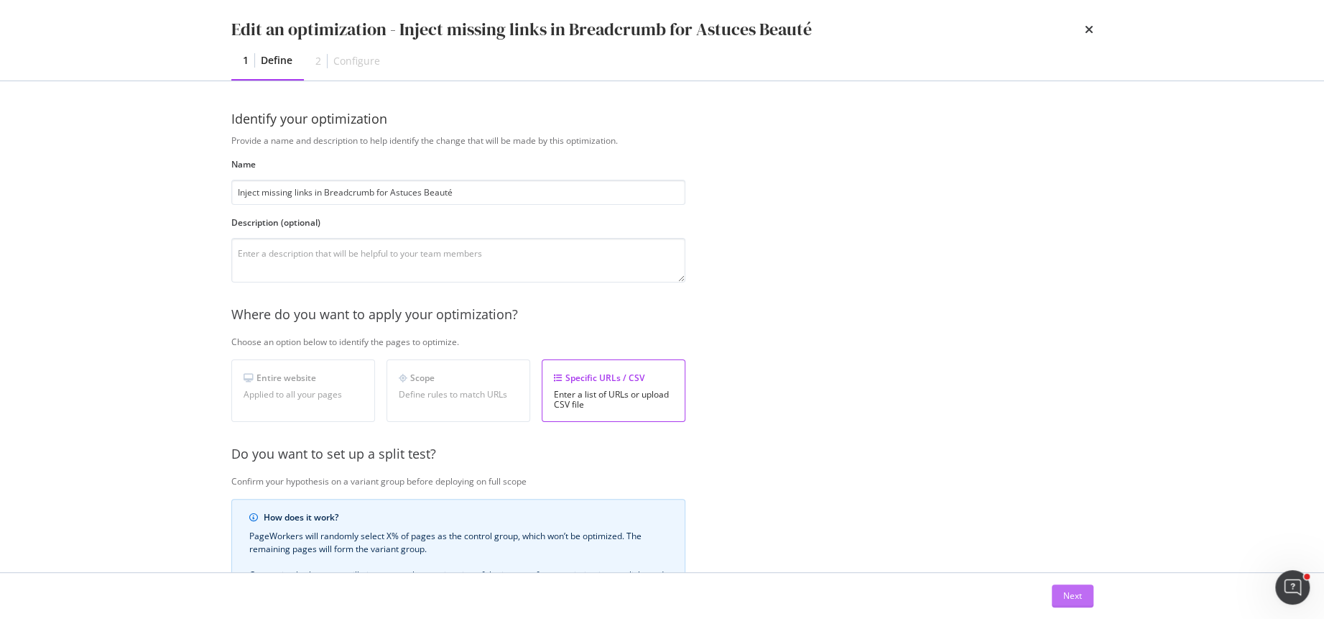
click at [1082, 589] on button "Next" at bounding box center [1073, 595] width 42 height 23
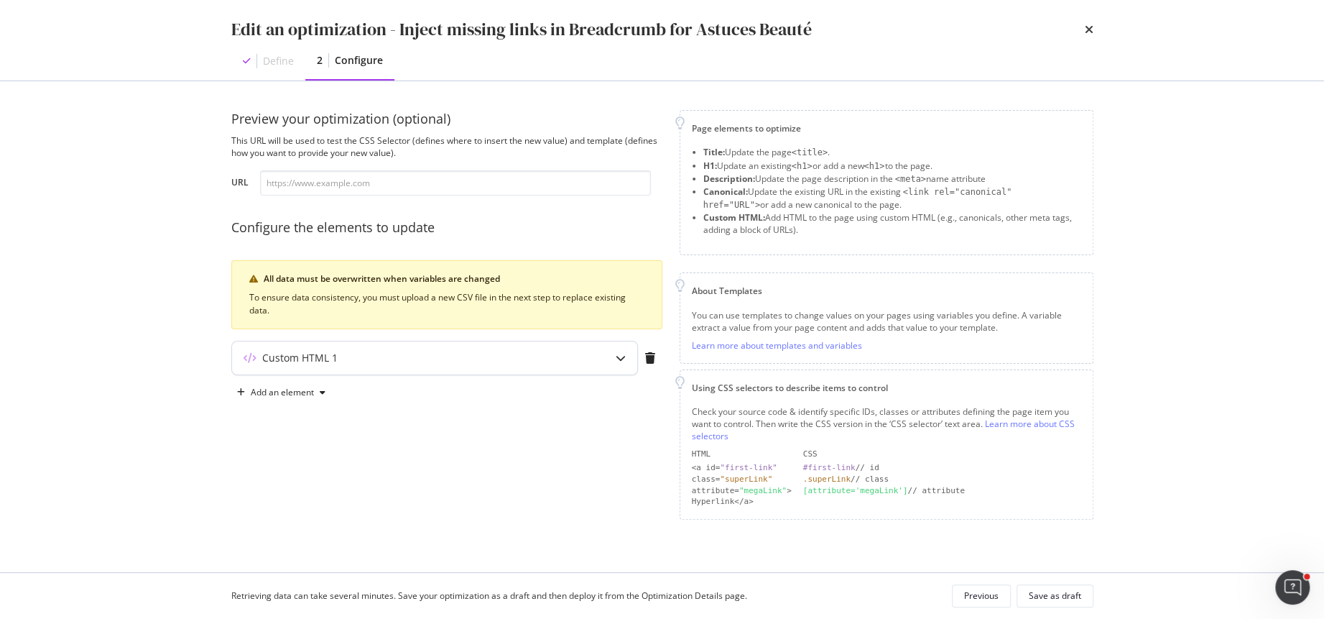
click at [561, 367] on div "Custom HTML 1" at bounding box center [434, 357] width 405 height 33
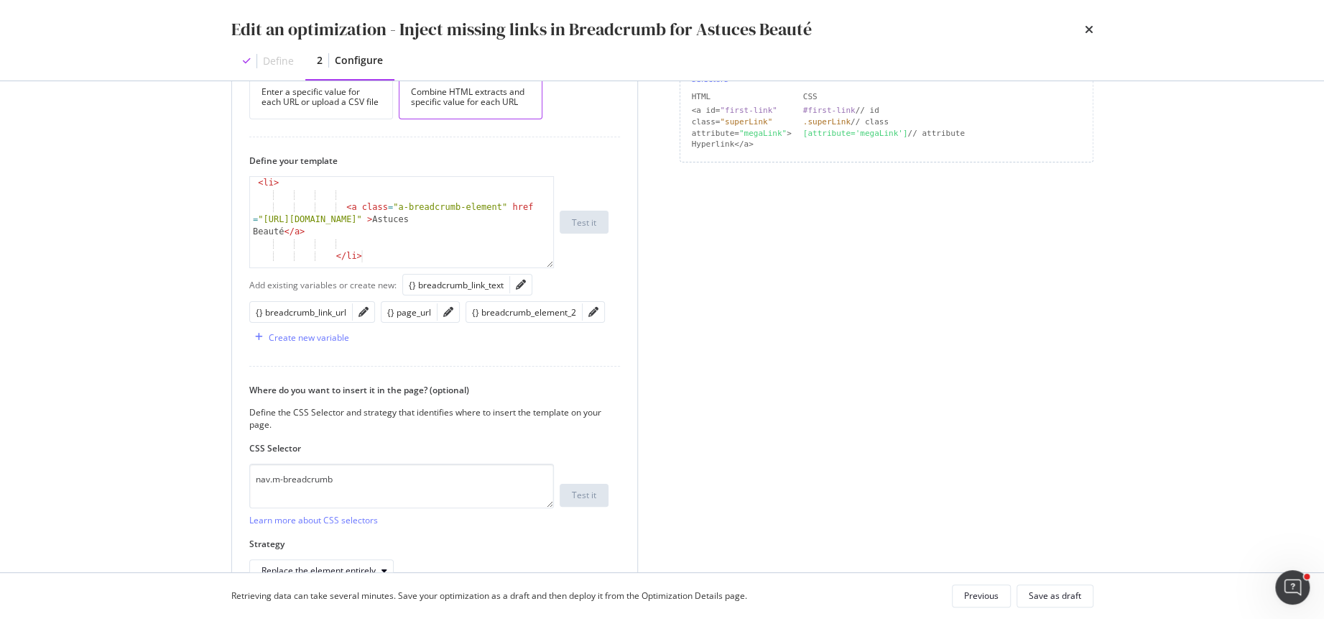
scroll to position [365, 0]
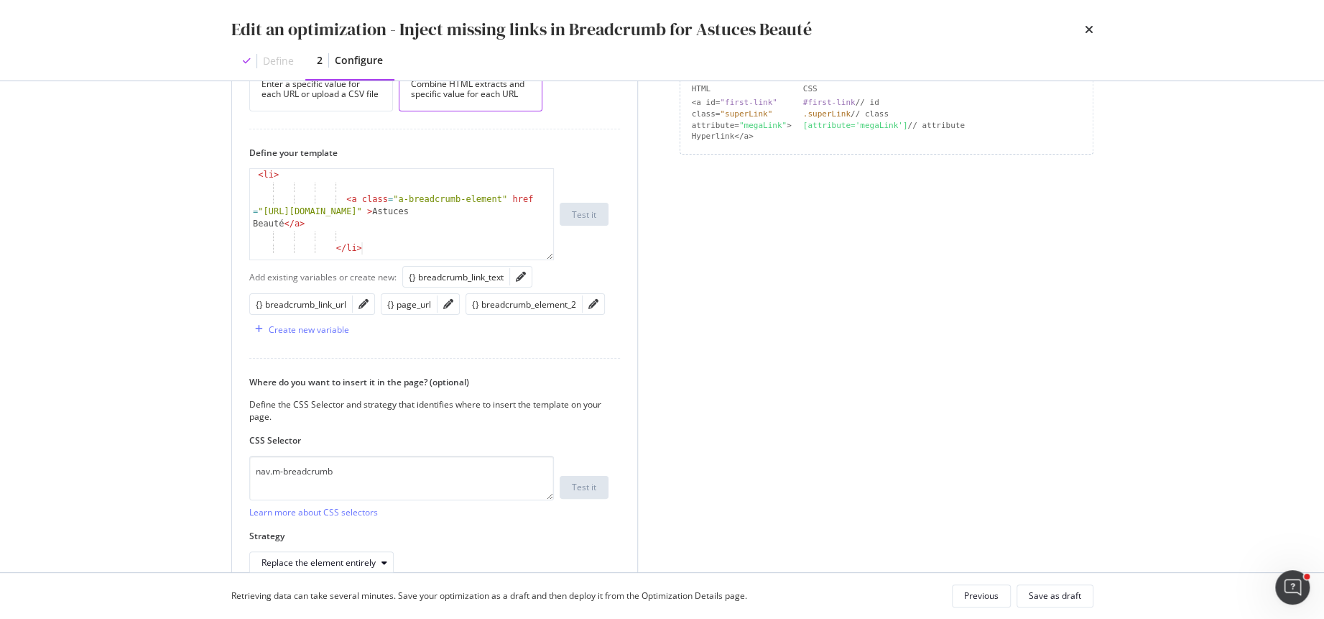
type textarea "</li>"
drag, startPoint x: 549, startPoint y: 258, endPoint x: 553, endPoint y: 303, distance: 45.5
click at [553, 303] on div "How do you want to provide the new value? Per URL Enter a specific value for ea…" at bounding box center [434, 300] width 405 height 582
click at [589, 302] on icon "pencil" at bounding box center [594, 304] width 10 height 10
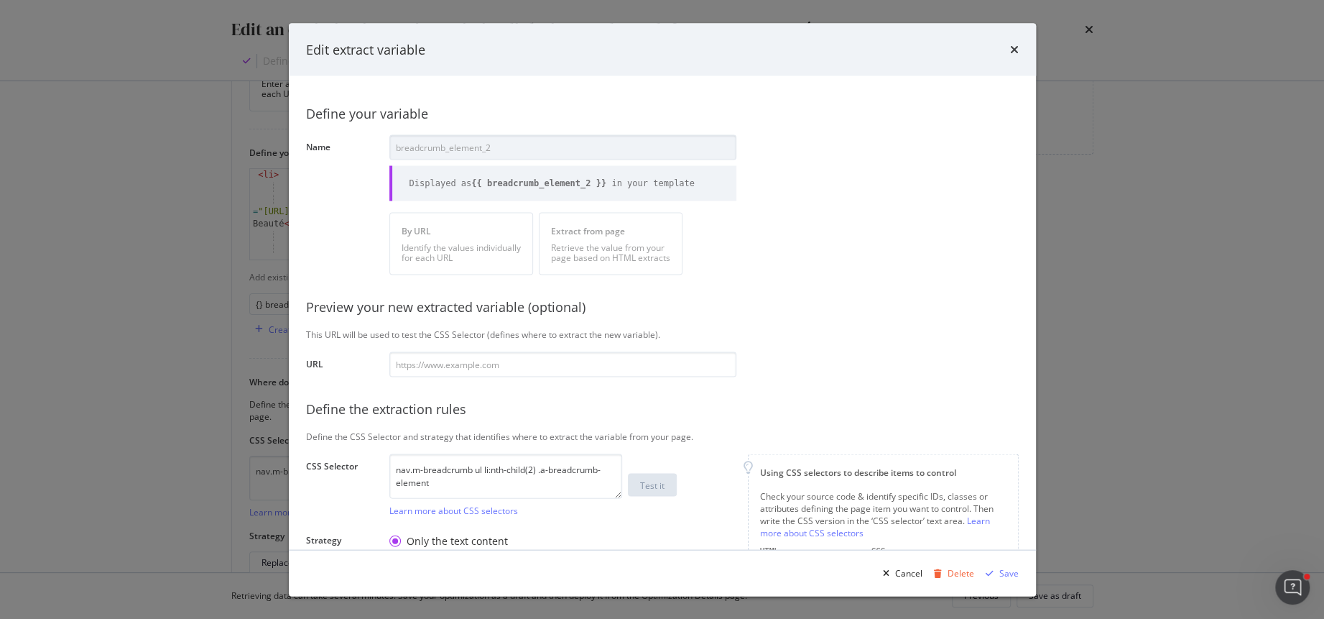
scroll to position [154, 0]
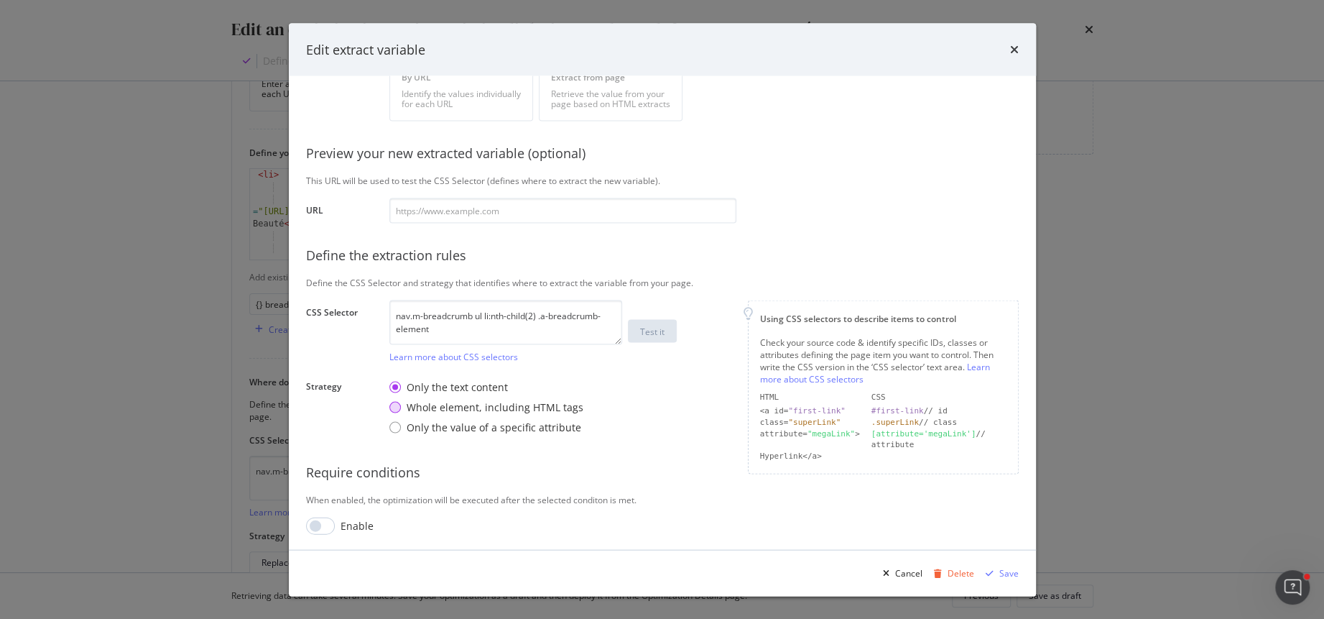
click at [401, 407] on div "Whole element, including HTML tags" at bounding box center [487, 407] width 194 height 14
click at [1010, 571] on div "Save" at bounding box center [1009, 572] width 19 height 12
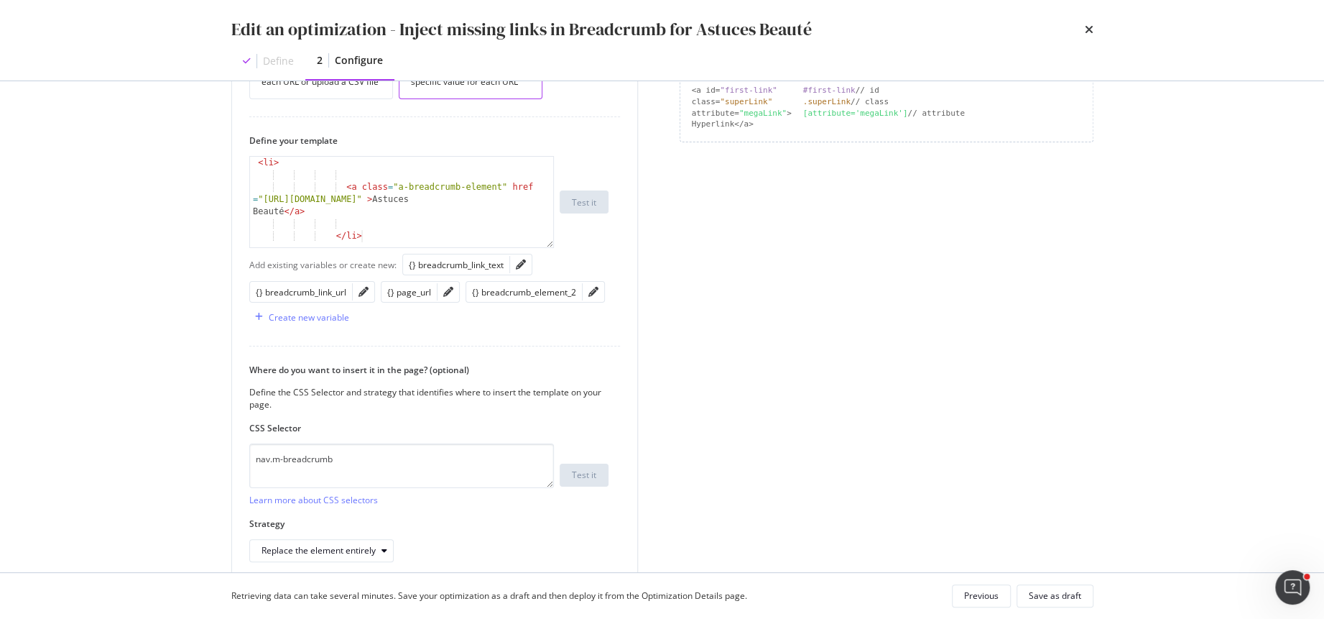
scroll to position [406, 0]
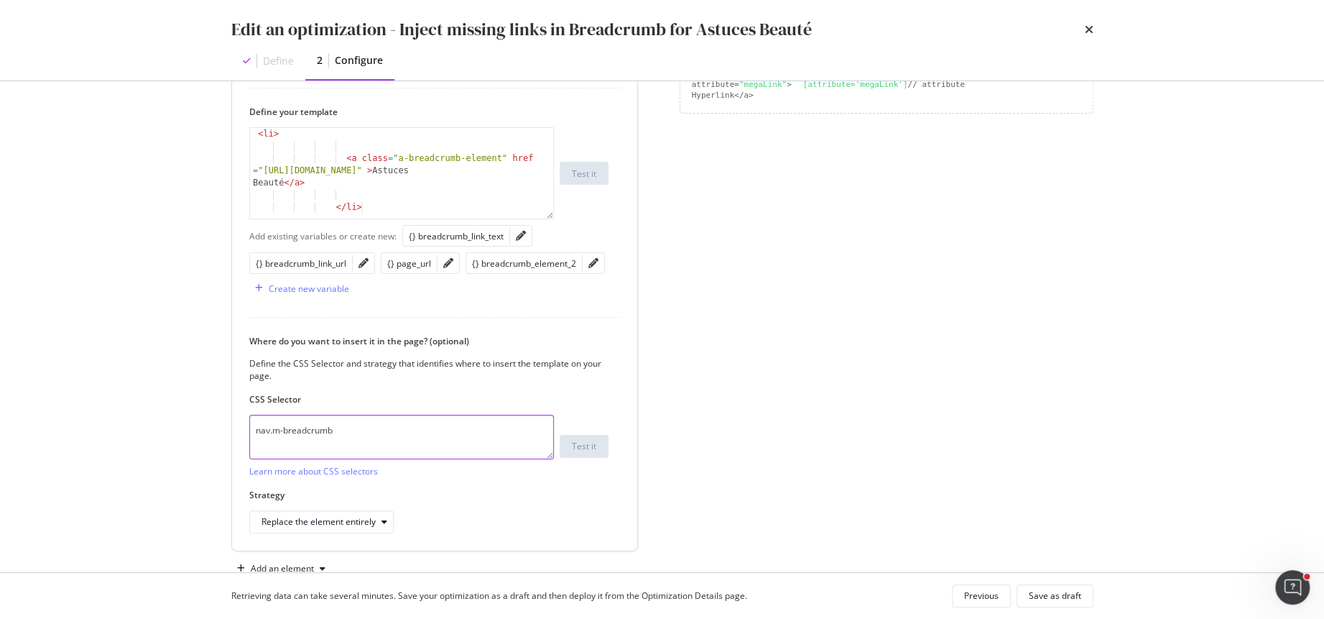
click at [336, 428] on textarea "nav.m-breadcrumb" at bounding box center [401, 437] width 305 height 45
drag, startPoint x: 360, startPoint y: 430, endPoint x: 145, endPoint y: 429, distance: 214.9
click at [145, 429] on div "Edit an optimization - Inject missing links in Breadcrumb for Astuces Beauté De…" at bounding box center [662, 309] width 1324 height 619
paste textarea "ul li:nth-child(2) .a-breadcrumb-element"
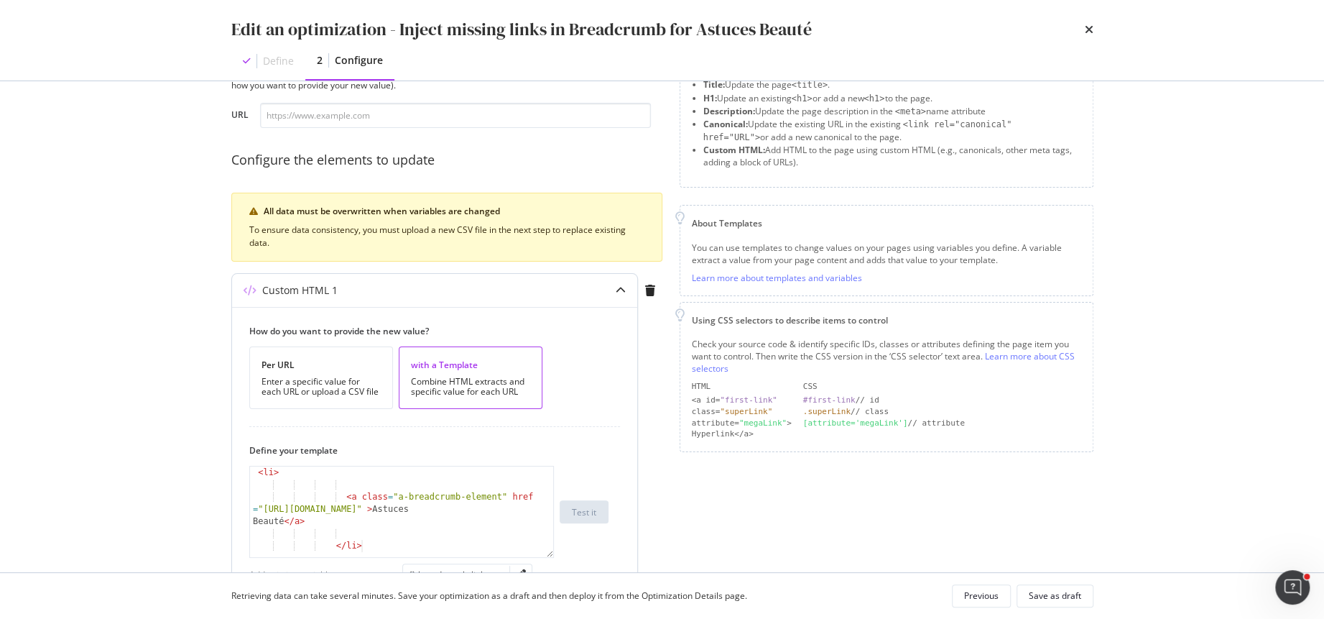
scroll to position [3, 0]
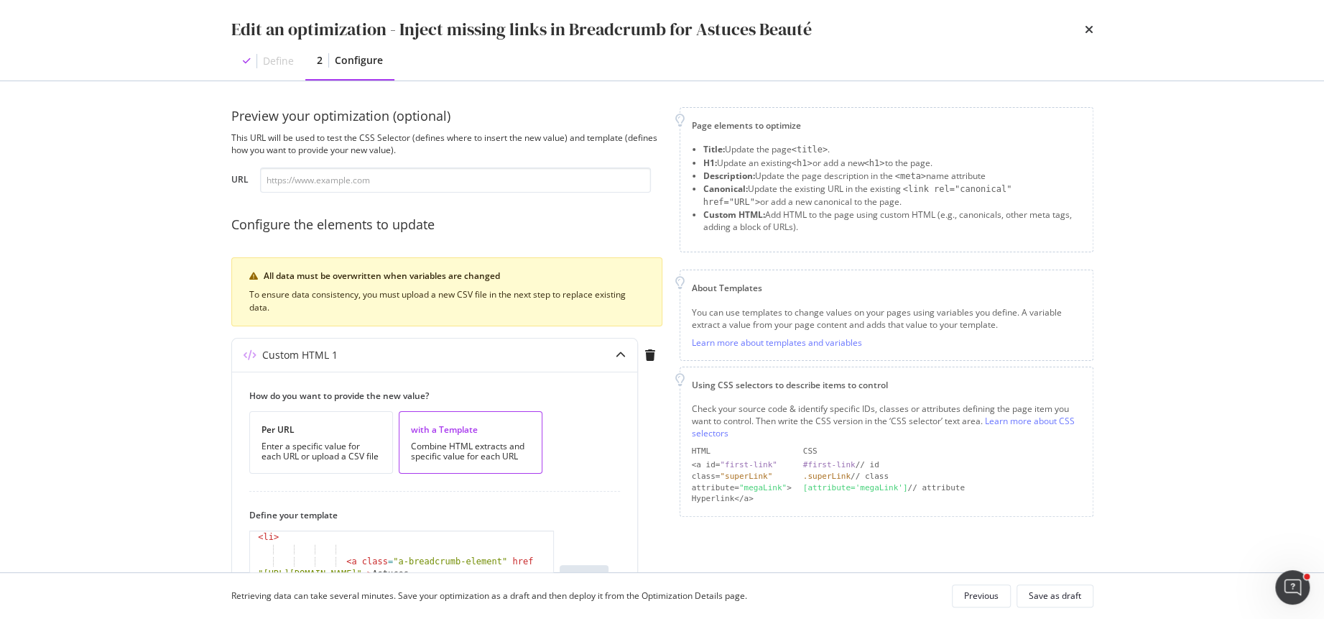
type textarea "nav.m-breadcrumb ul li:nth-child(2) .a-breadcrumb-element"
click at [433, 179] on input "modal" at bounding box center [455, 179] width 391 height 25
paste input "[URL][DOMAIN_NAME]"
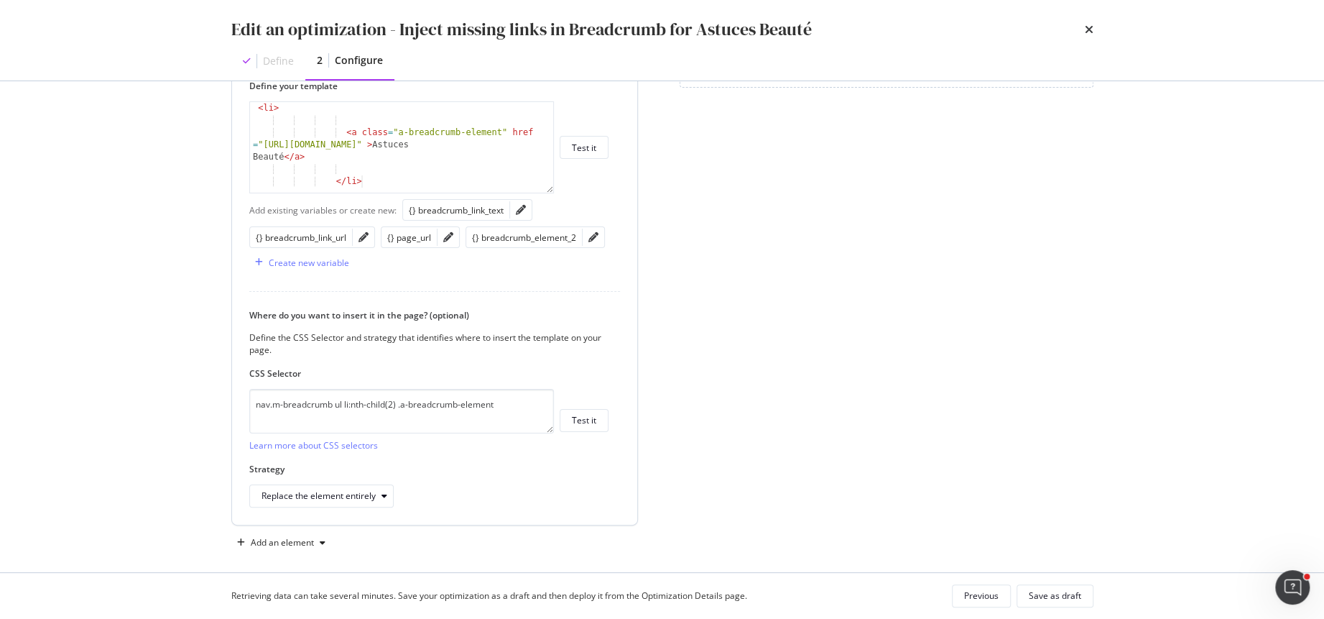
scroll to position [438, 0]
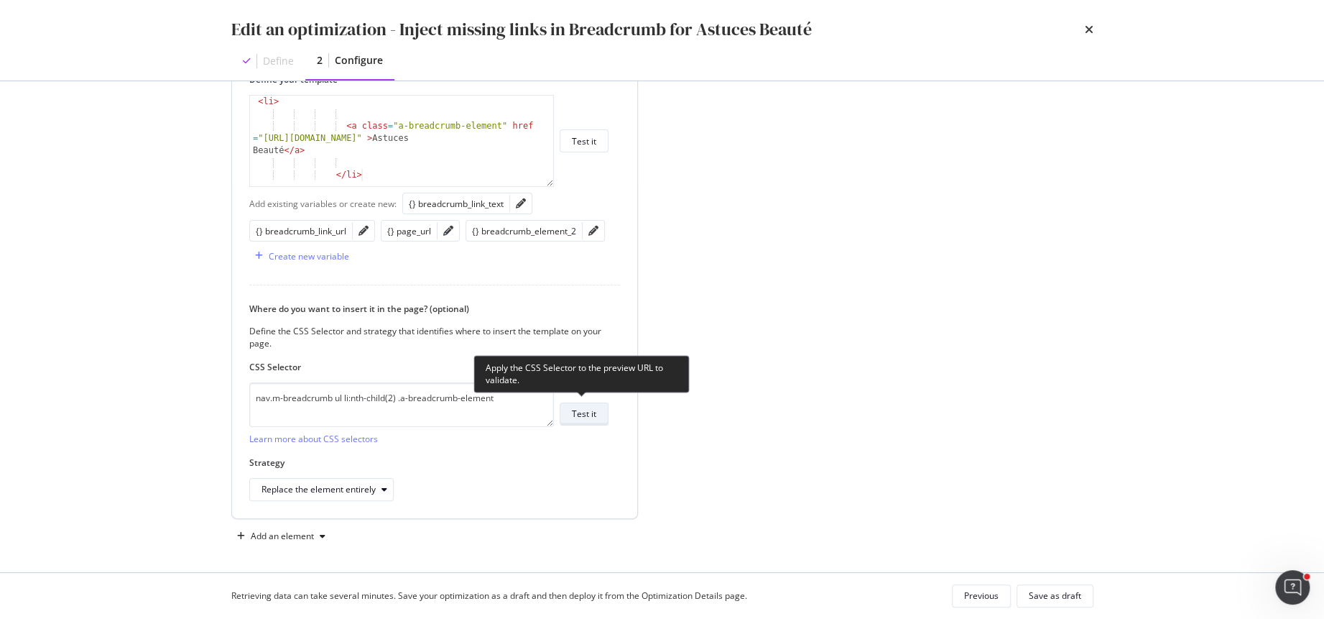
type input "[URL][DOMAIN_NAME]"
click at [579, 408] on div "Test it" at bounding box center [584, 413] width 24 height 12
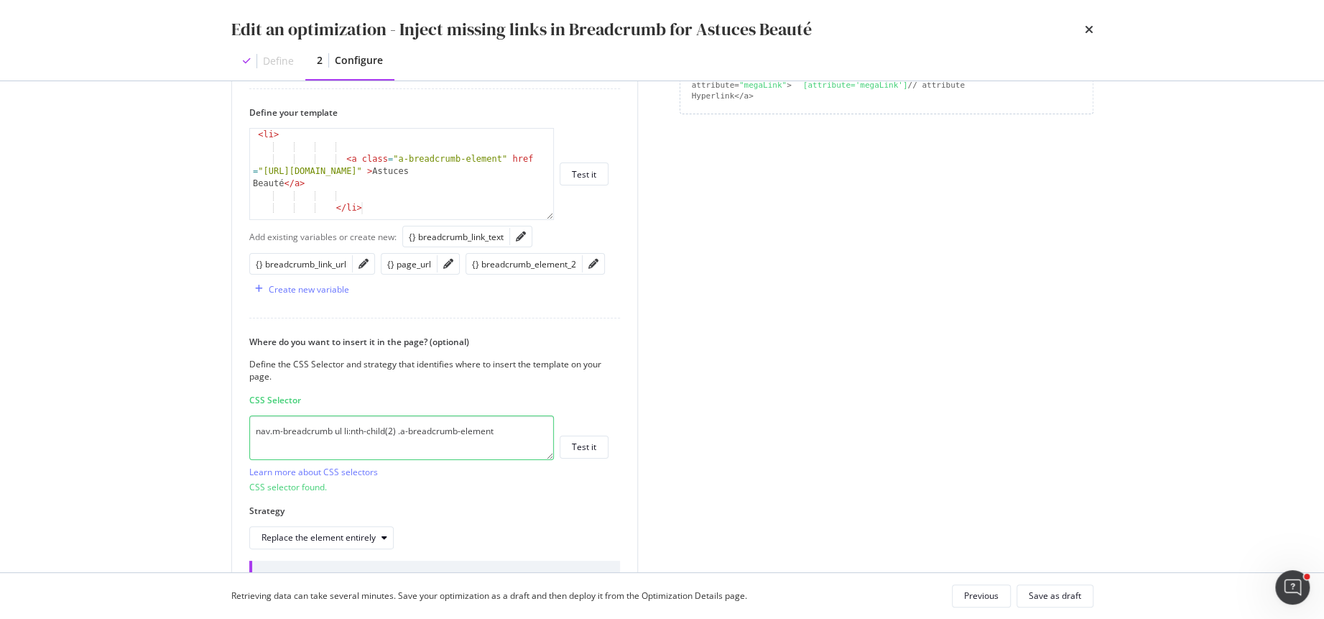
scroll to position [269, 0]
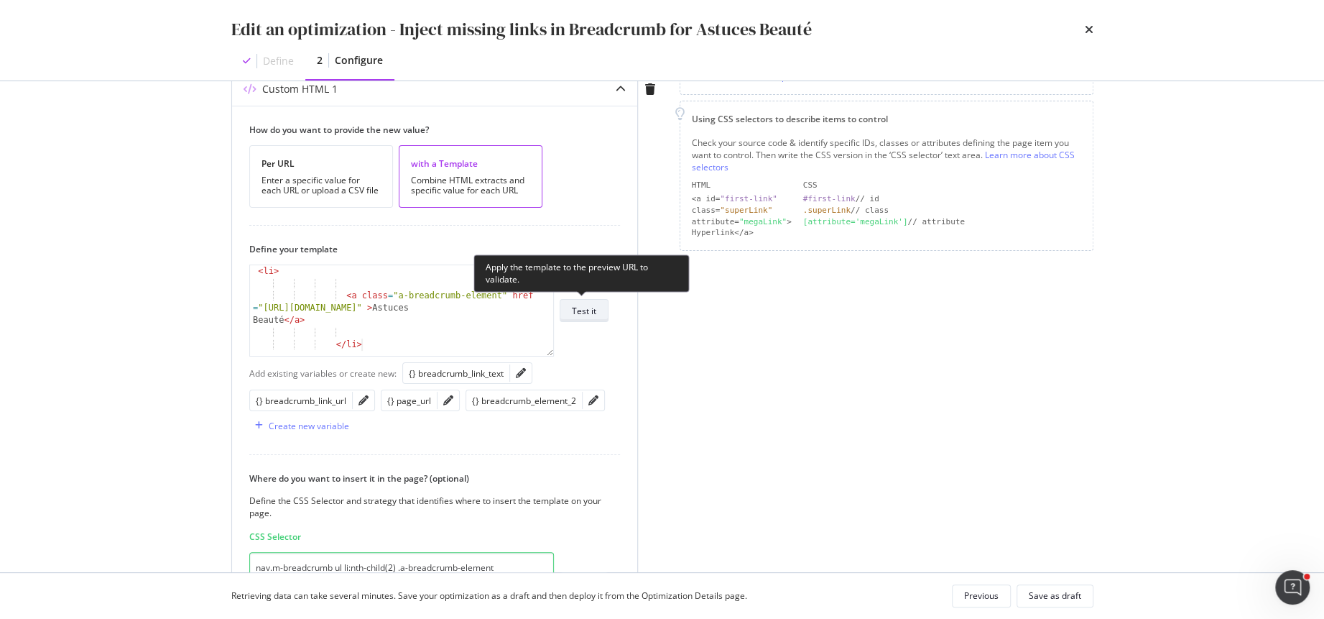
click at [595, 309] on div "Test it" at bounding box center [584, 311] width 24 height 12
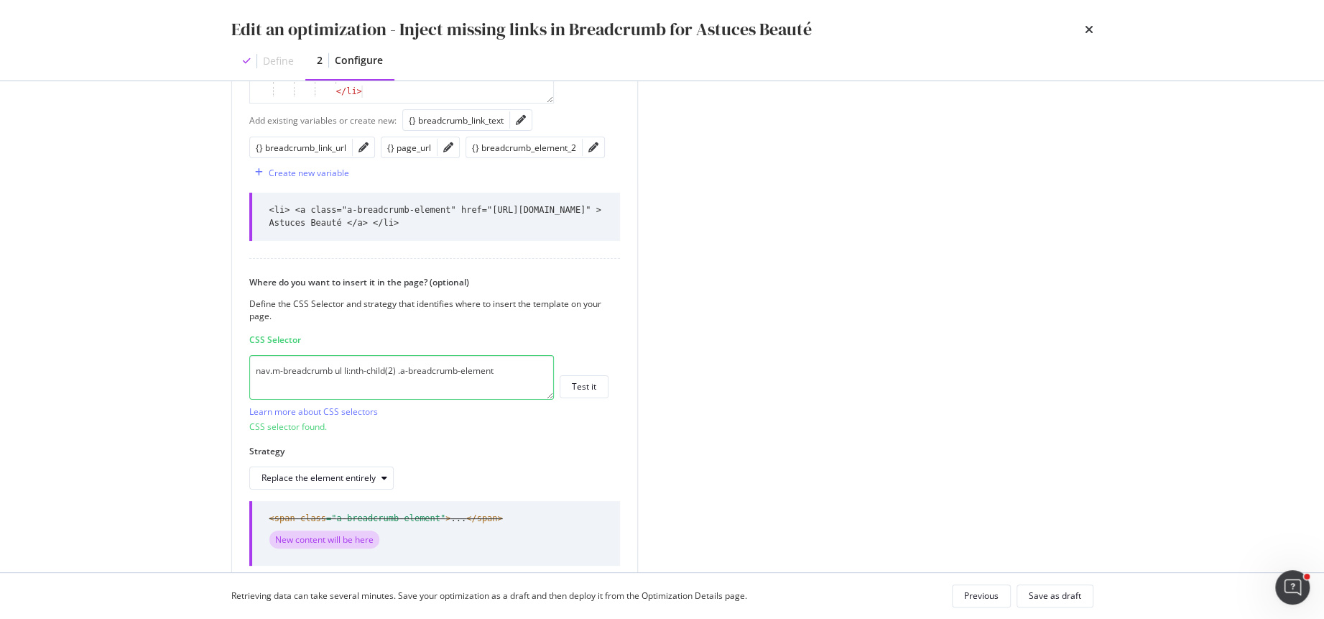
scroll to position [523, 0]
click at [1039, 599] on div "Save as draft" at bounding box center [1055, 595] width 52 height 12
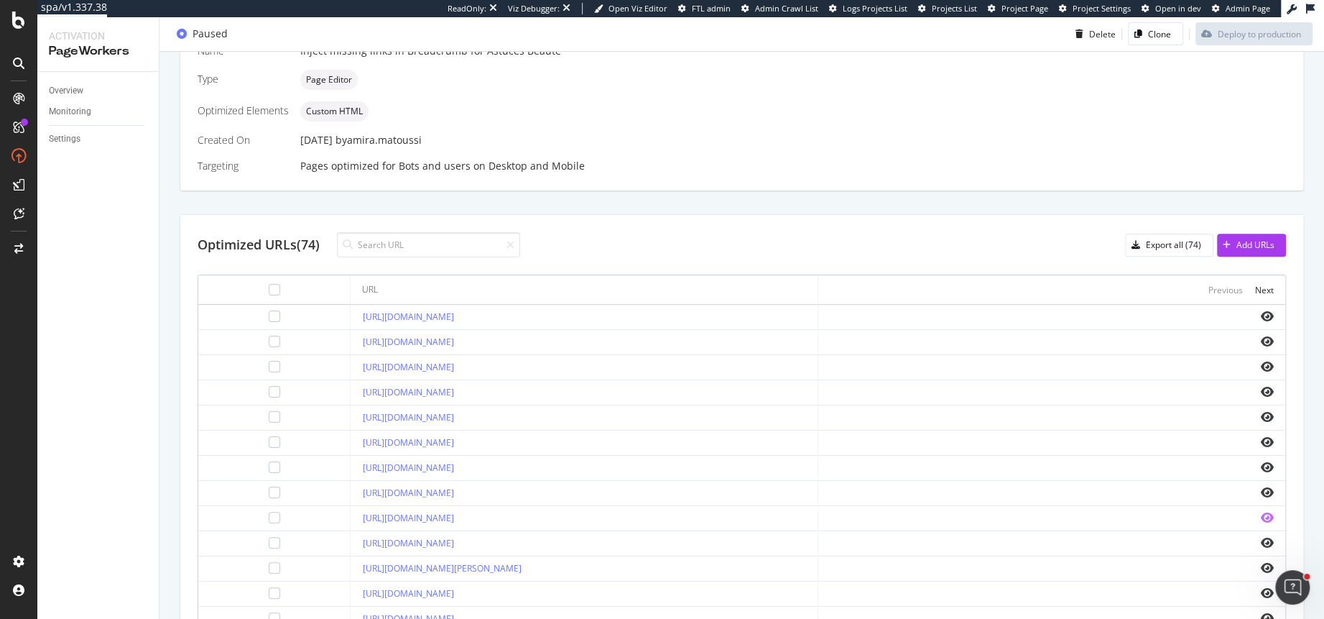
click at [1264, 512] on icon "eye" at bounding box center [1267, 517] width 13 height 11
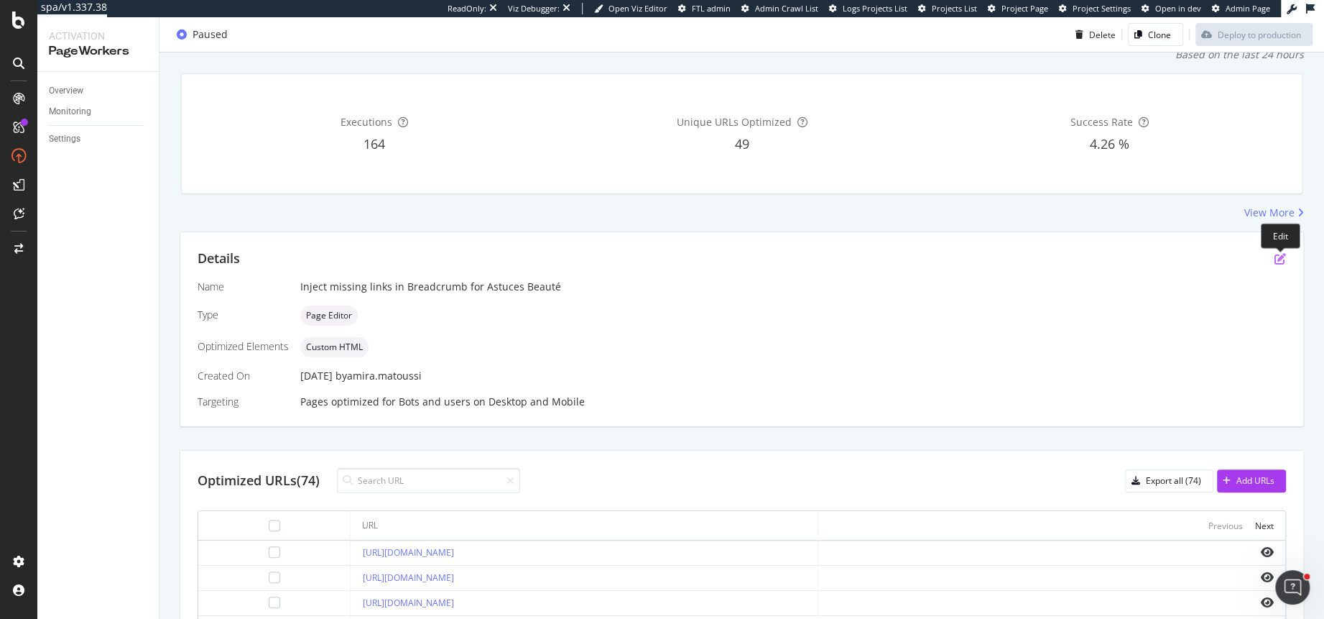
scroll to position [167, 0]
click at [1282, 260] on icon "pen-to-square" at bounding box center [1280, 260] width 11 height 11
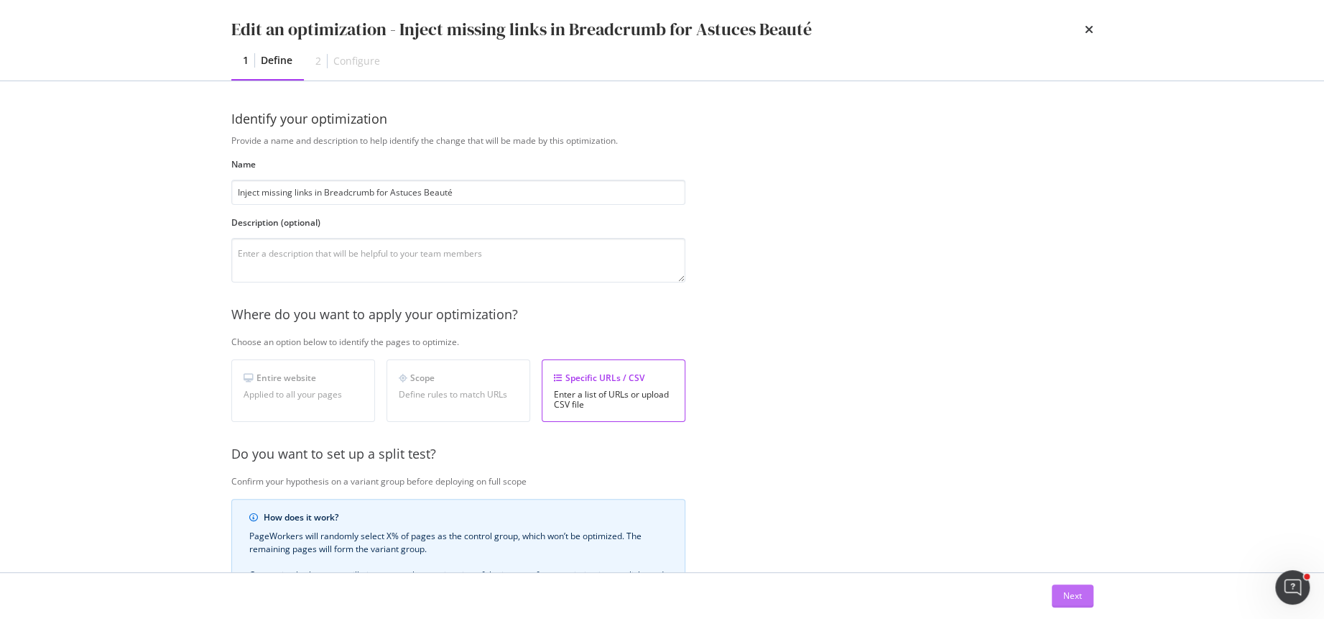
click at [1071, 596] on div "Next" at bounding box center [1073, 595] width 19 height 12
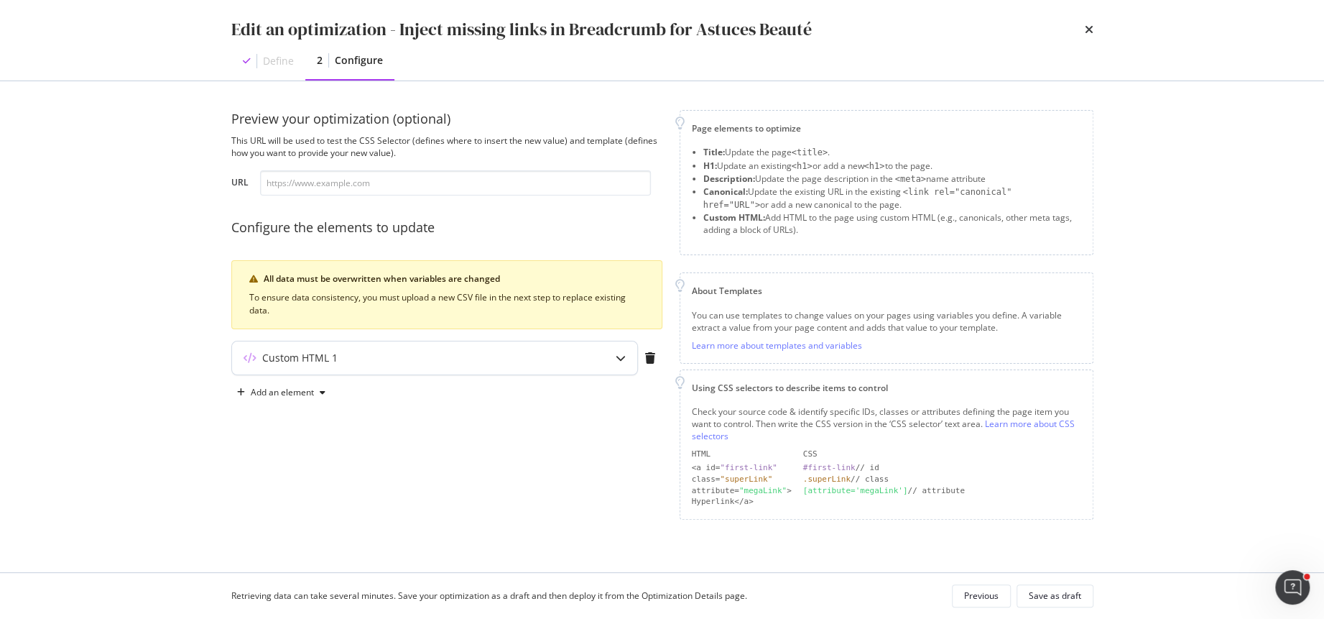
click at [557, 364] on div "Custom HTML 1" at bounding box center [434, 357] width 405 height 33
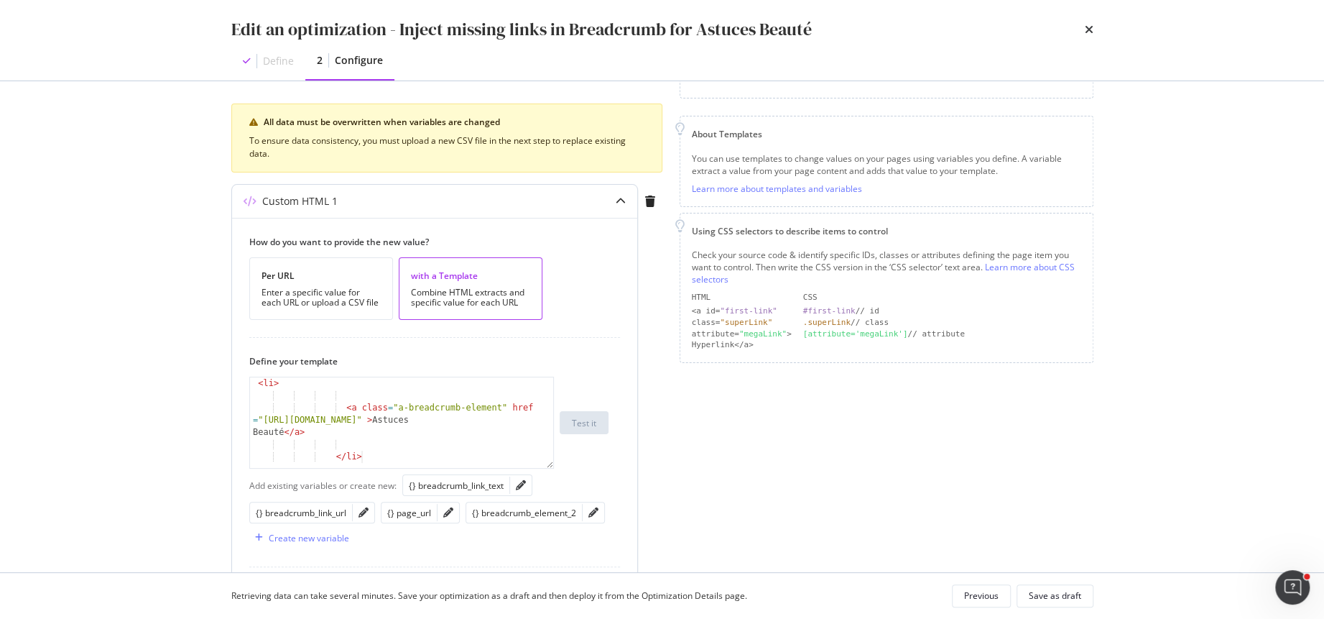
scroll to position [161, 0]
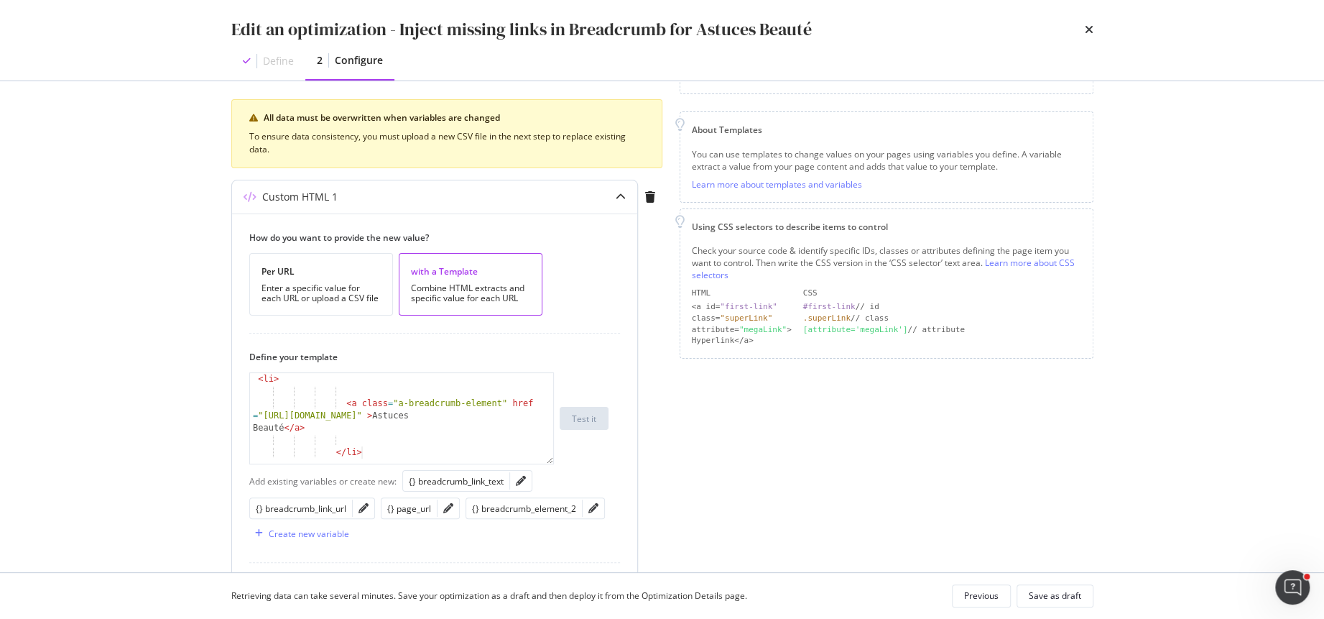
click at [289, 427] on div "< li > < a class = "a-breadcrumb-element" href = "[URL][DOMAIN_NAME]" > Astuces…" at bounding box center [402, 431] width 305 height 116
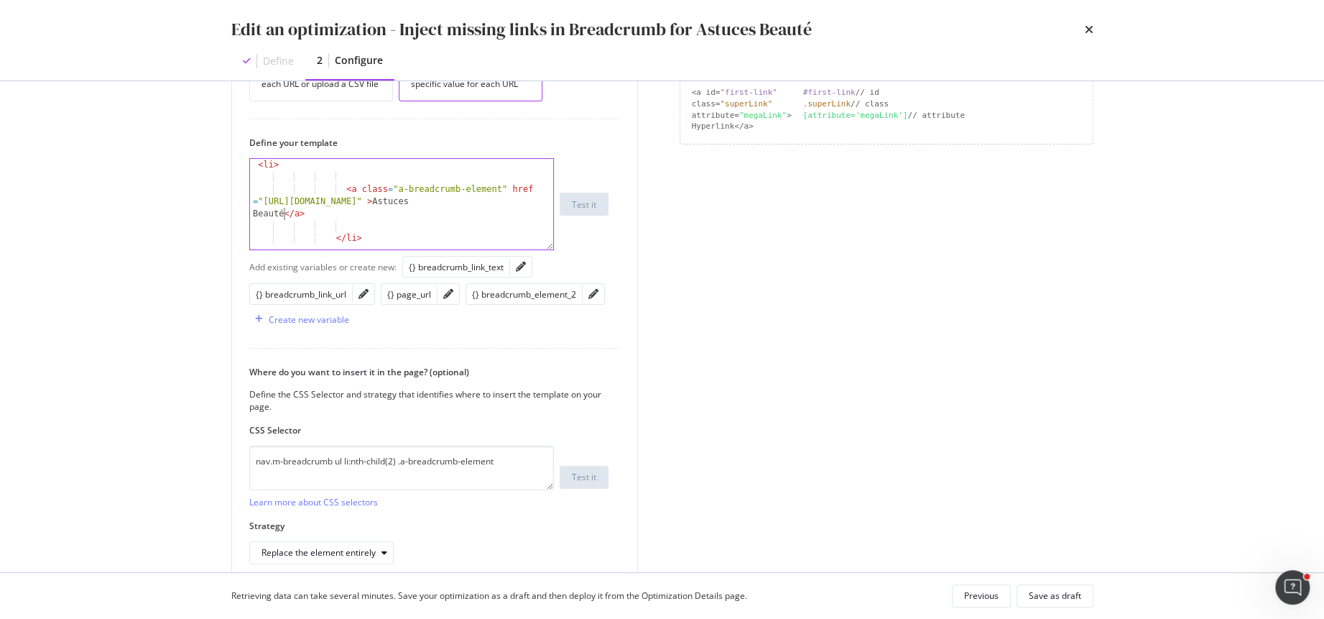
scroll to position [374, 0]
drag, startPoint x: 333, startPoint y: 238, endPoint x: 218, endPoint y: 237, distance: 115.7
click at [218, 238] on div "Preview your optimization (optional) This URL will be used to test the CSS Sele…" at bounding box center [663, 326] width 920 height 491
drag, startPoint x: 344, startPoint y: 186, endPoint x: 220, endPoint y: 174, distance: 124.2
click at [220, 174] on div "Preview your optimization (optional) This URL will be used to test the CSS Sele…" at bounding box center [663, 326] width 920 height 491
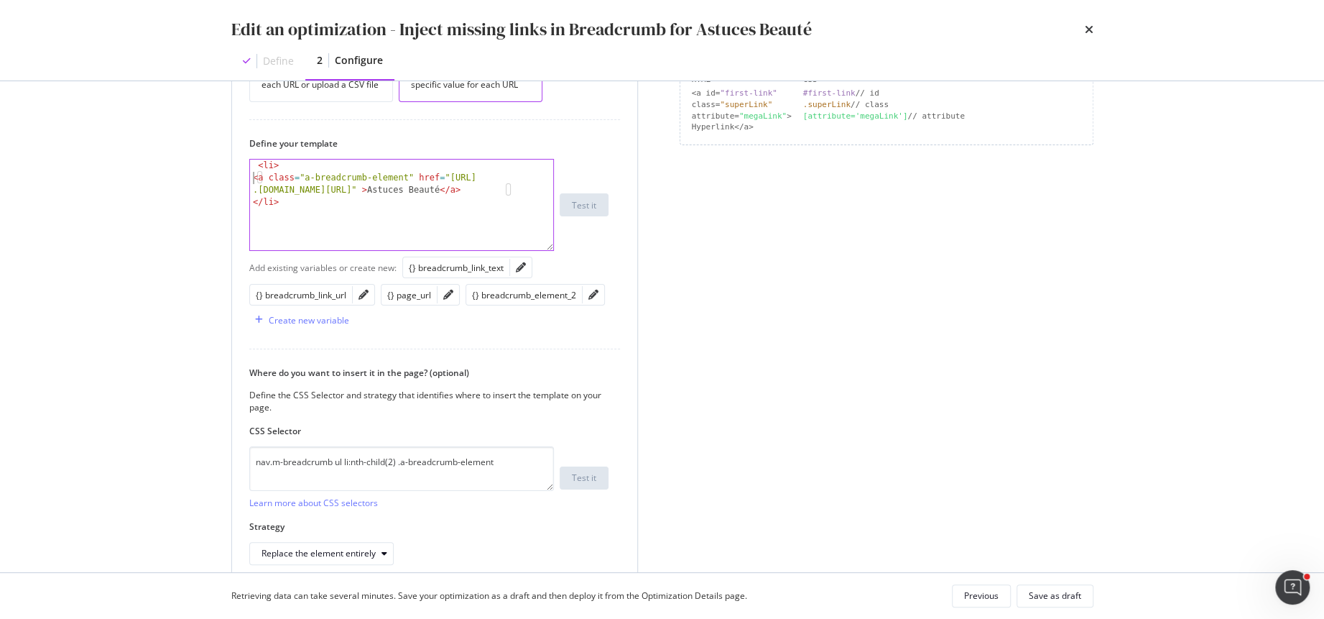
click at [258, 162] on div "< li > < a class = "a-breadcrumb-element" href = "[URL] .[DOMAIN_NAME][URL]" > …" at bounding box center [402, 218] width 305 height 116
click at [298, 211] on div "< li > < a class = "a-breadcrumb-element" href = "https://fr .loccitane.com/ast…" at bounding box center [402, 218] width 305 height 116
type textarea "</li>"
click at [1066, 596] on div "Save as draft" at bounding box center [1055, 595] width 52 height 12
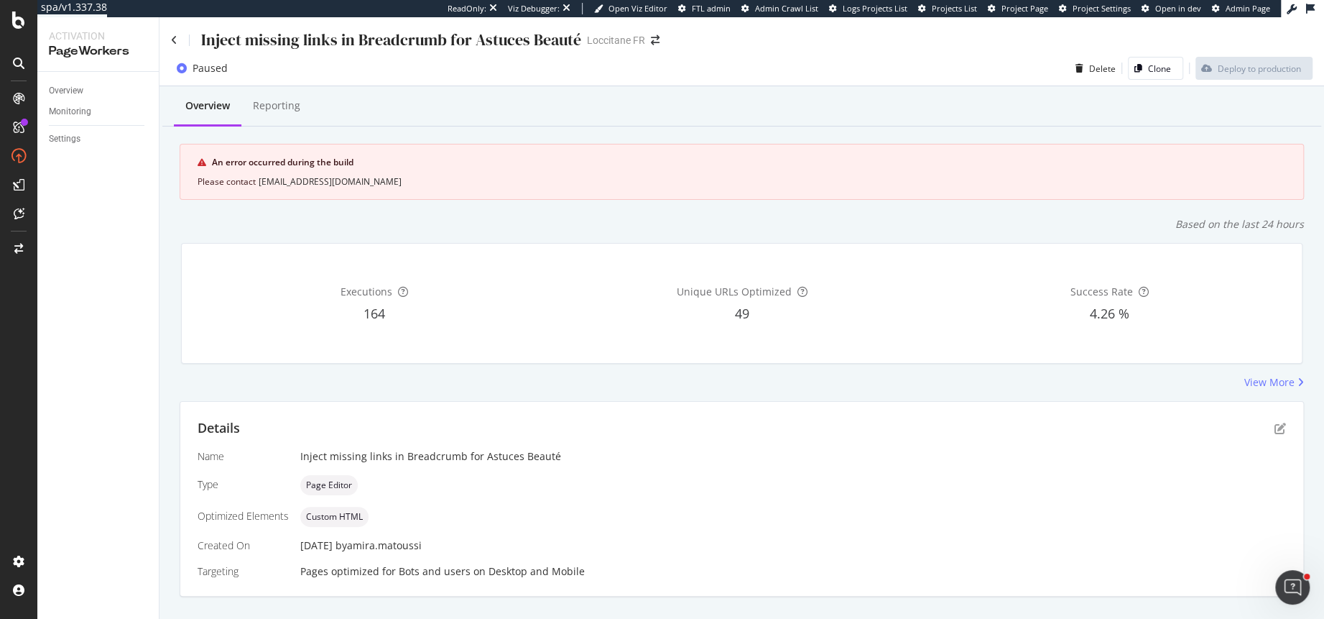
scroll to position [530, 0]
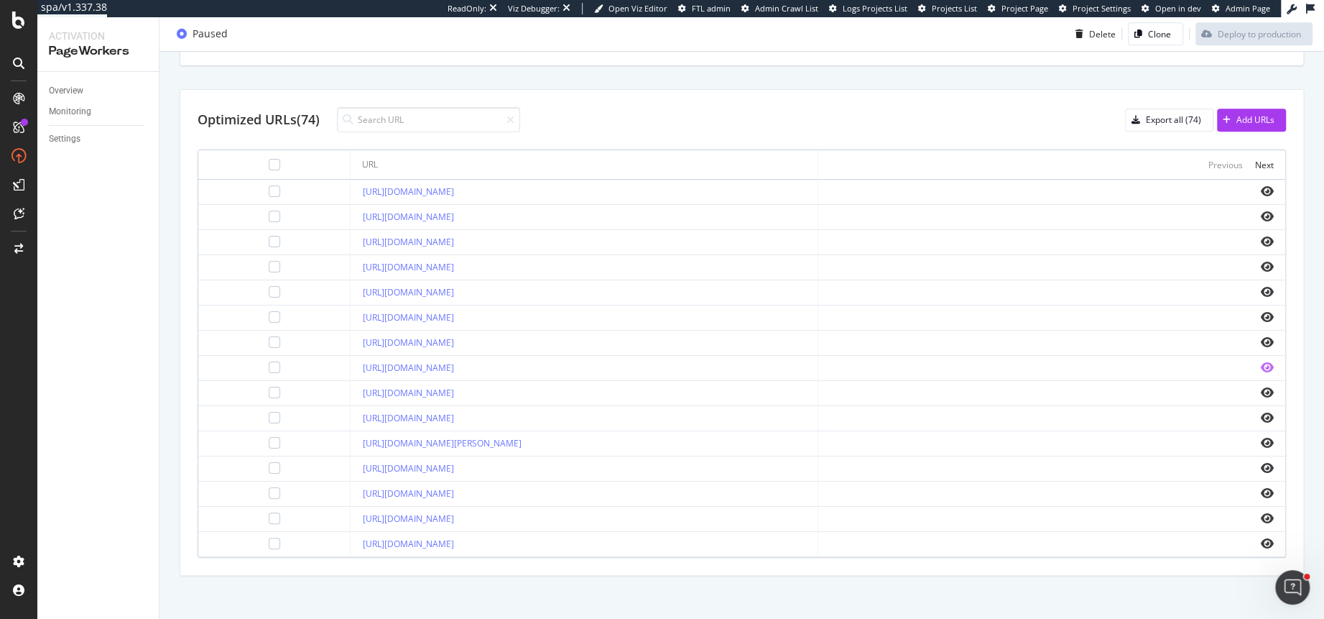
click at [1264, 363] on icon "eye" at bounding box center [1267, 366] width 13 height 11
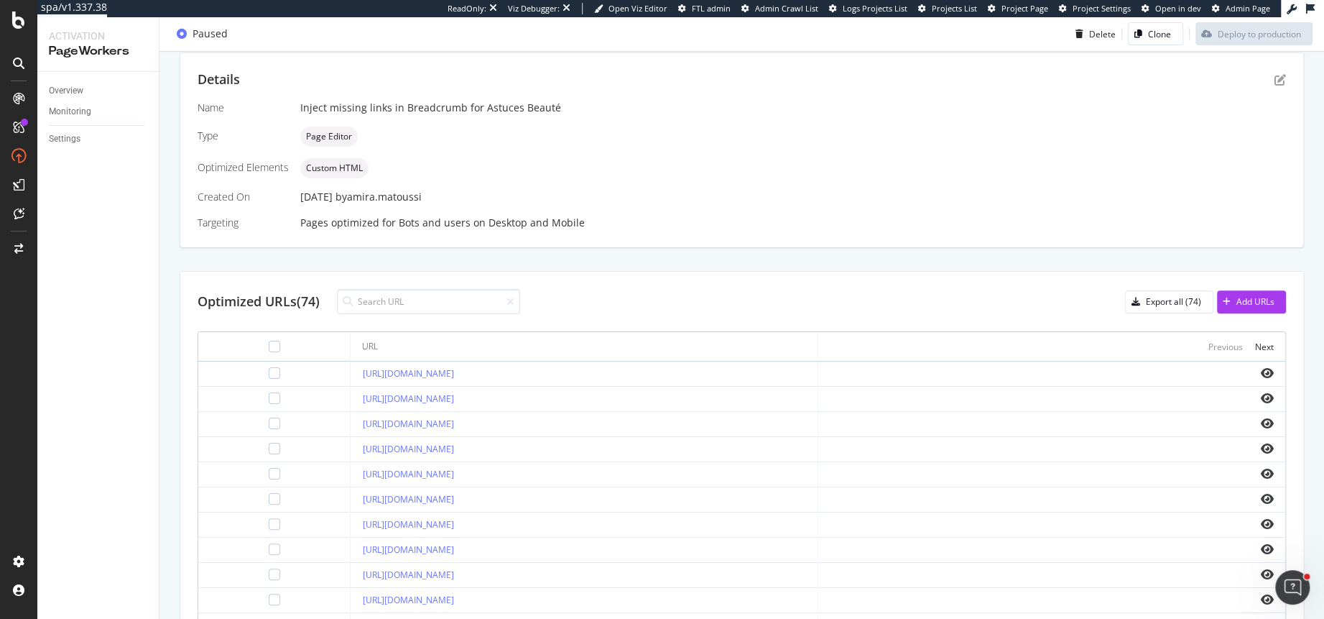
scroll to position [101, 0]
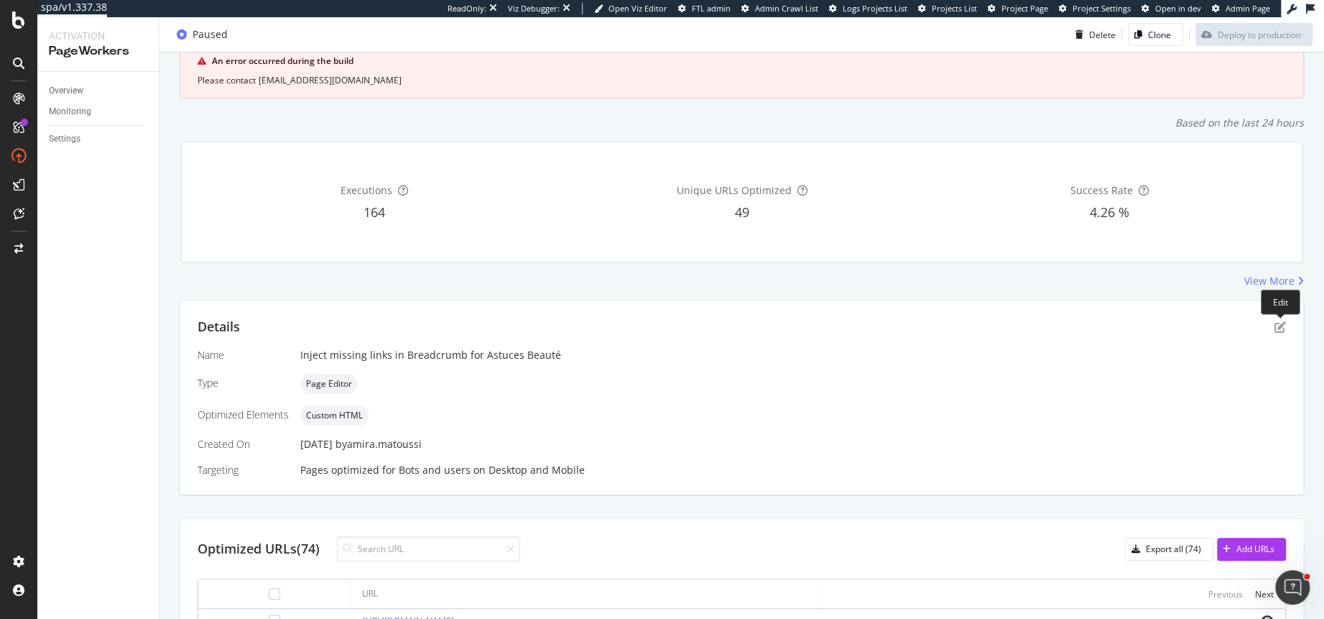
click at [1281, 318] on div "Details" at bounding box center [742, 327] width 1089 height 19
click at [1281, 325] on icon "pen-to-square" at bounding box center [1280, 326] width 11 height 11
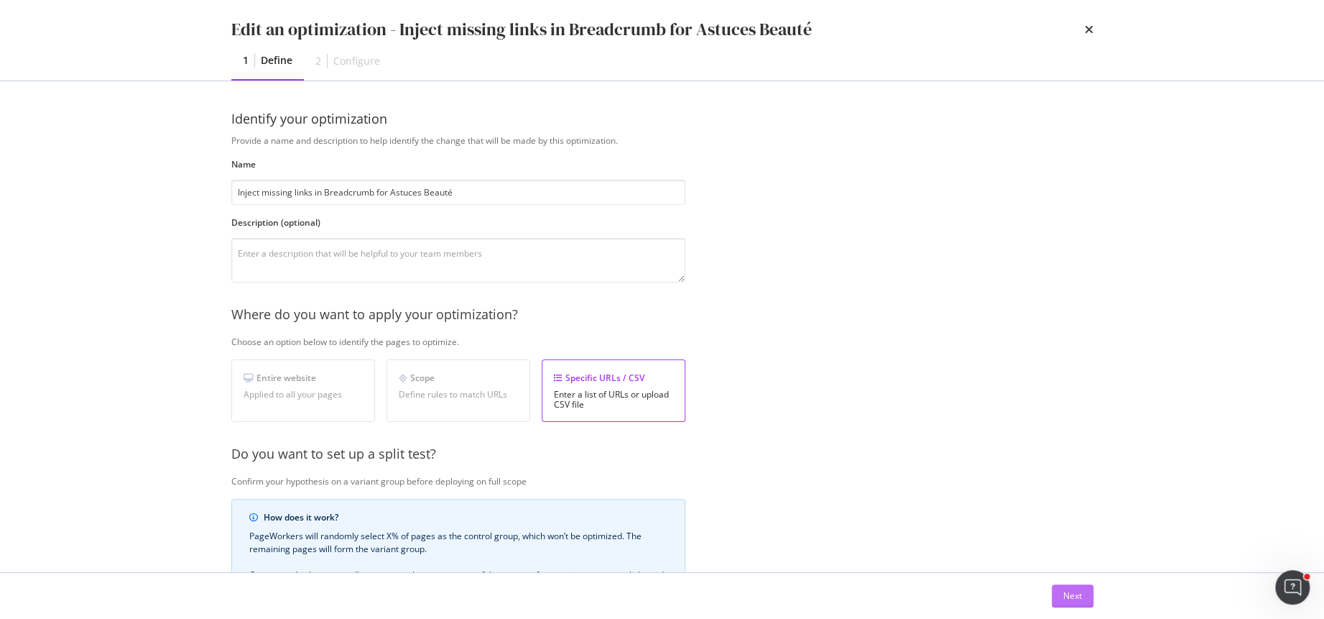
click at [1077, 603] on div "Next" at bounding box center [1073, 596] width 19 height 22
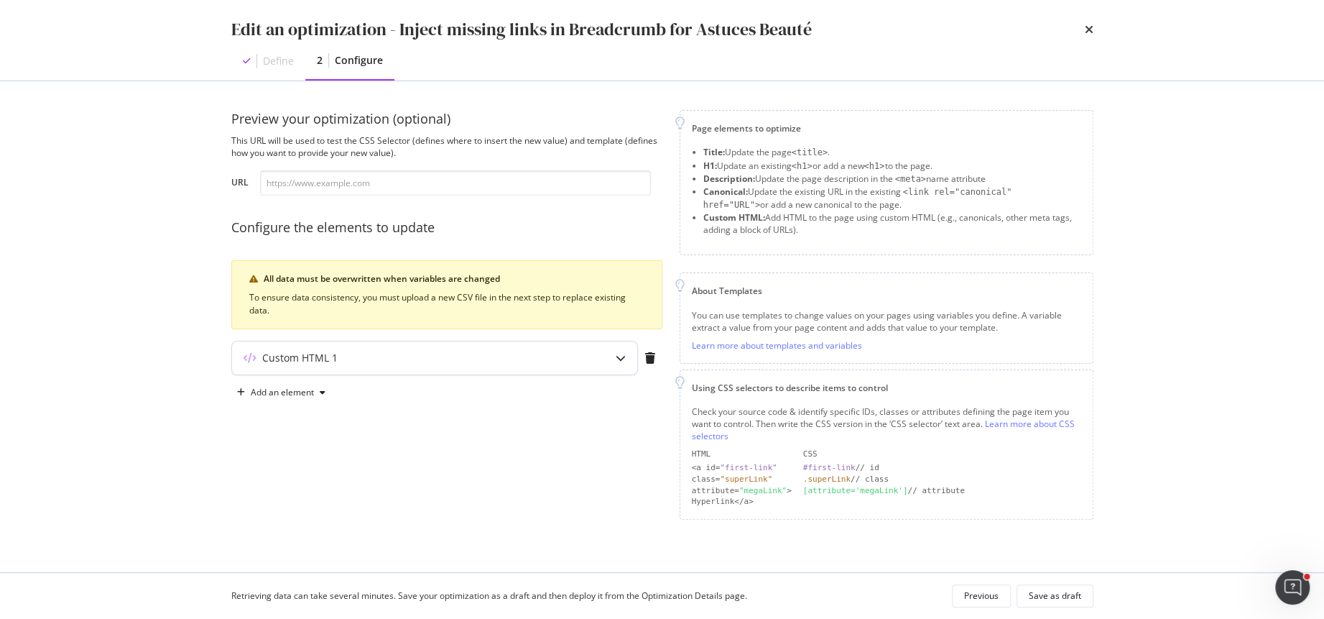
click at [504, 361] on div "Custom HTML 1" at bounding box center [406, 358] width 349 height 14
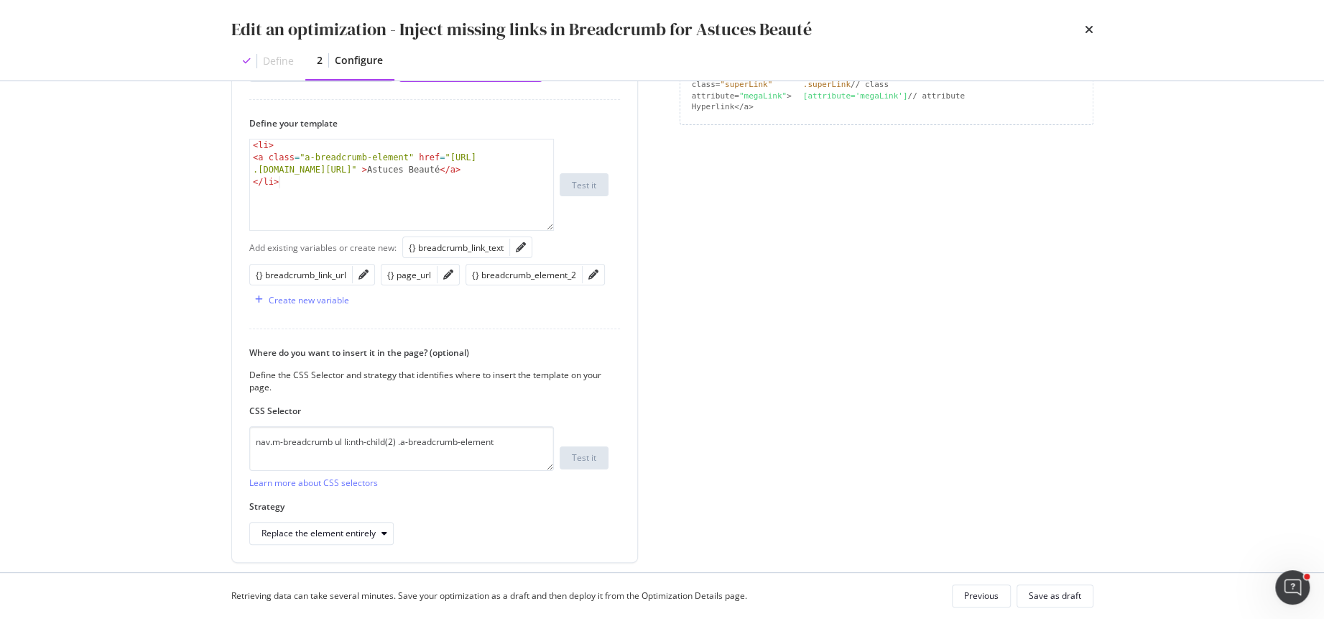
scroll to position [397, 0]
click at [420, 169] on div "< li > < a class = "a-breadcrumb-element" href = "https://fr .loccitane.com/ast…" at bounding box center [402, 195] width 305 height 116
type textarea "<a class="a-breadcrumb-element" href="https://fr.loccitane.com/astuces-beaute">…"
click at [1041, 591] on div "Save as draft" at bounding box center [1055, 595] width 52 height 12
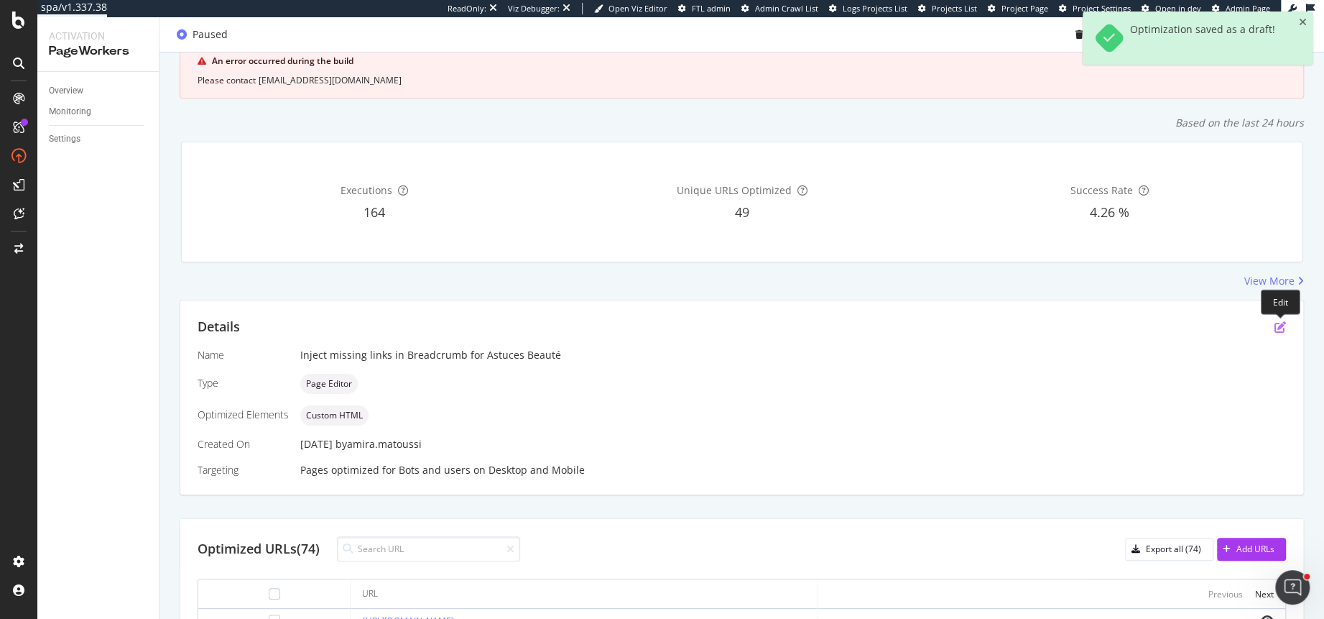
click at [1279, 323] on icon "pen-to-square" at bounding box center [1280, 326] width 11 height 11
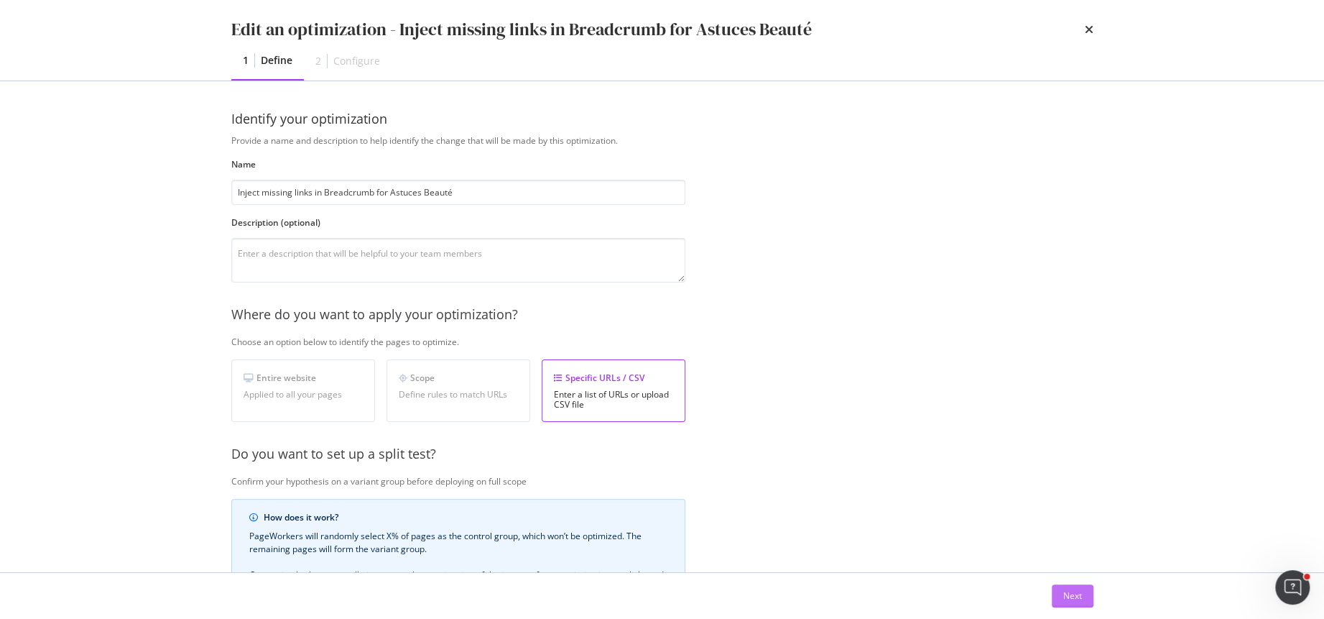
click at [1070, 594] on div "Next" at bounding box center [1073, 595] width 19 height 12
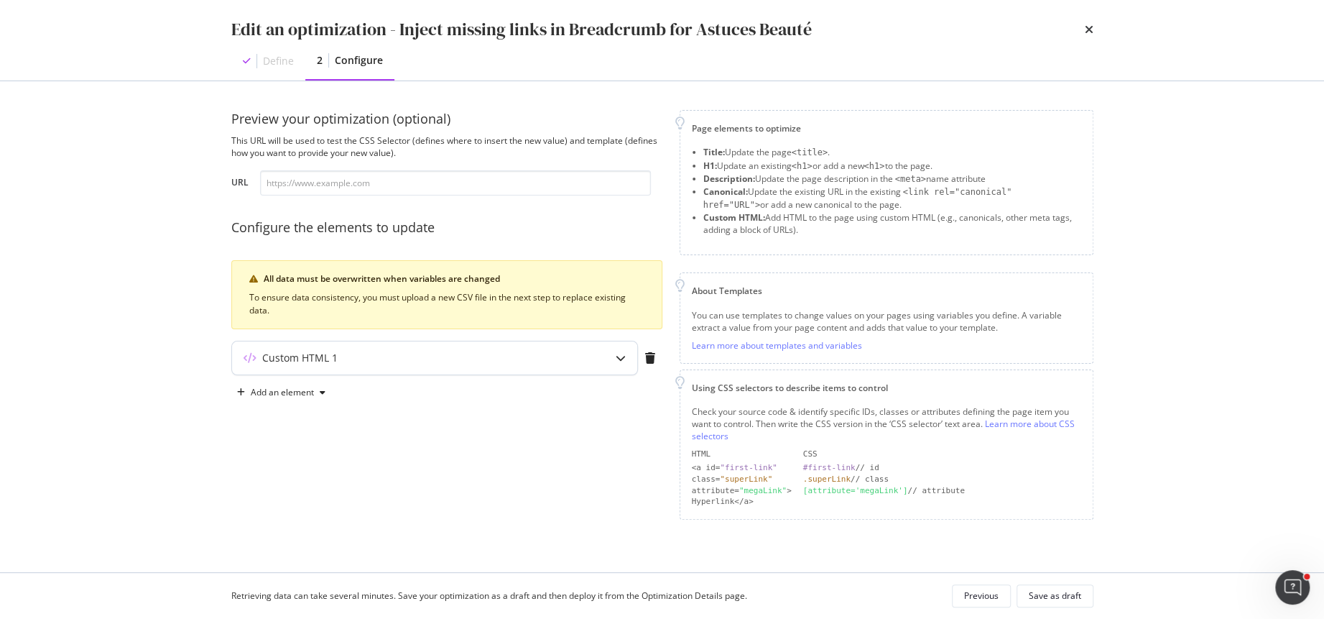
click at [397, 343] on div "Custom HTML 1" at bounding box center [434, 357] width 405 height 33
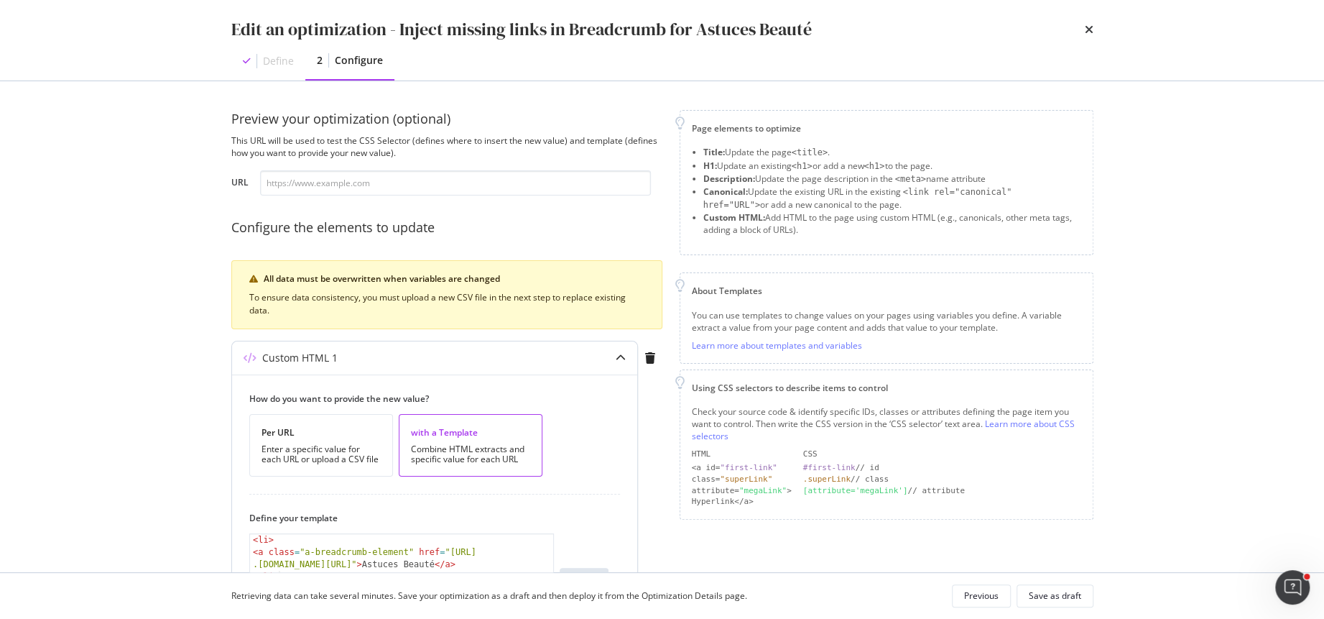
click at [406, 356] on div "Custom HTML 1" at bounding box center [406, 358] width 349 height 14
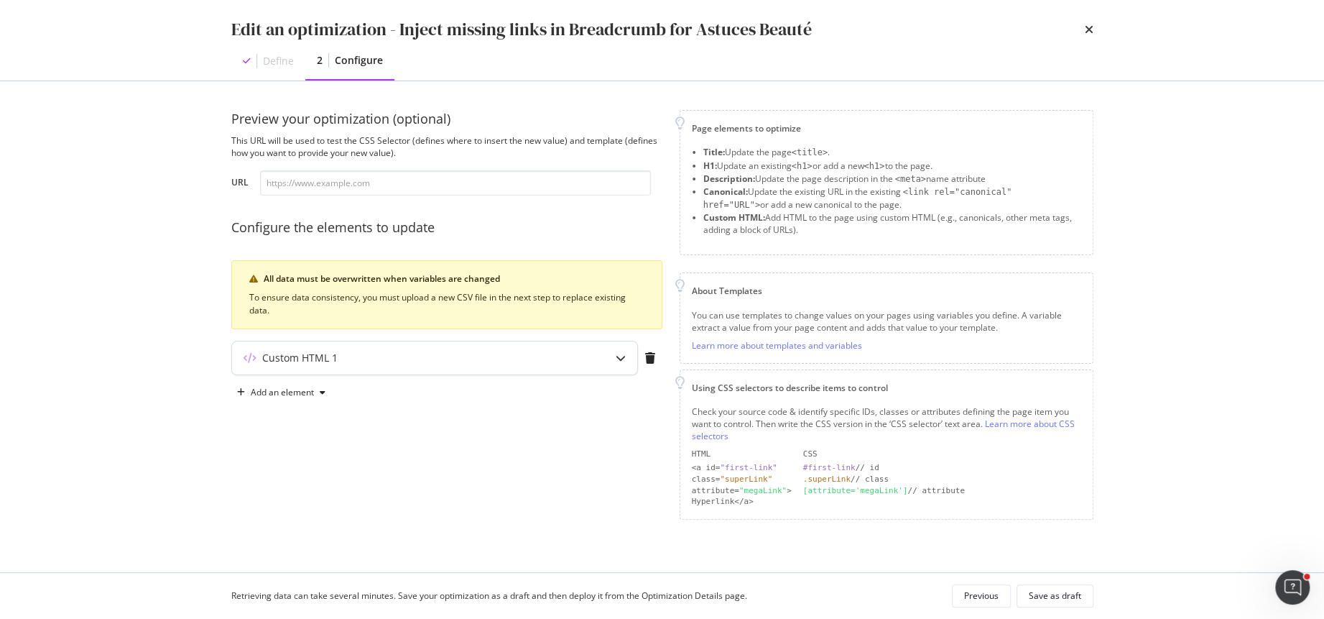
click at [406, 356] on div "Custom HTML 1" at bounding box center [406, 358] width 349 height 14
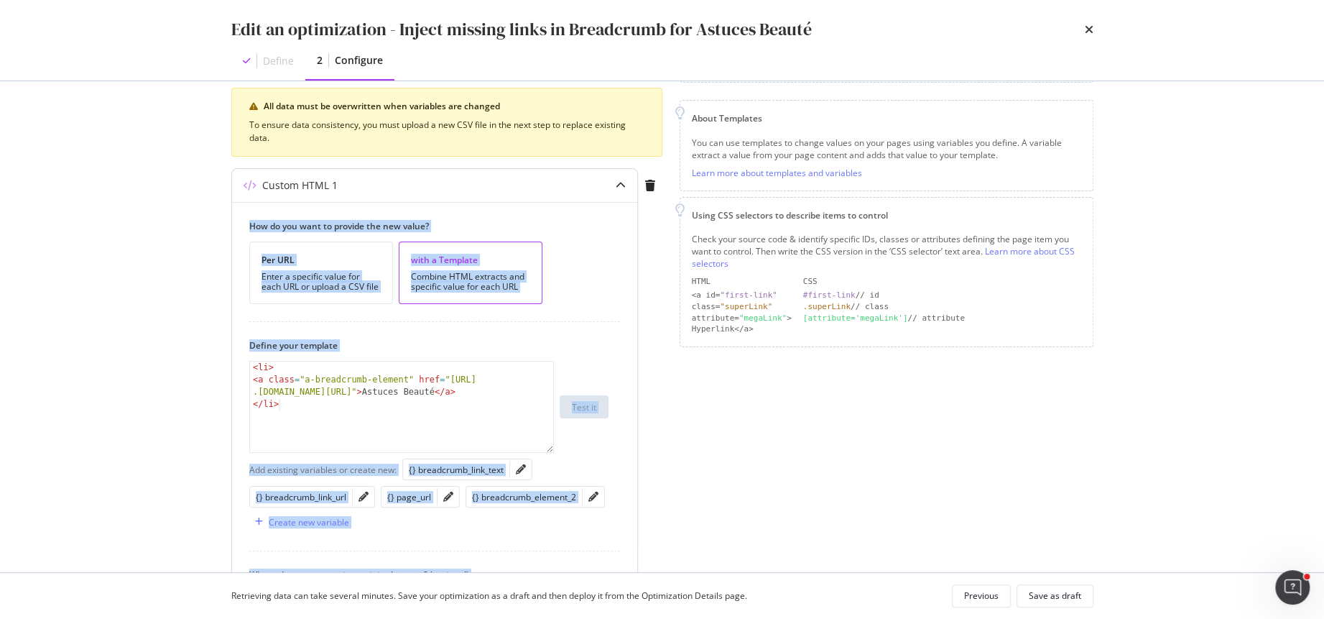
scroll to position [294, 0]
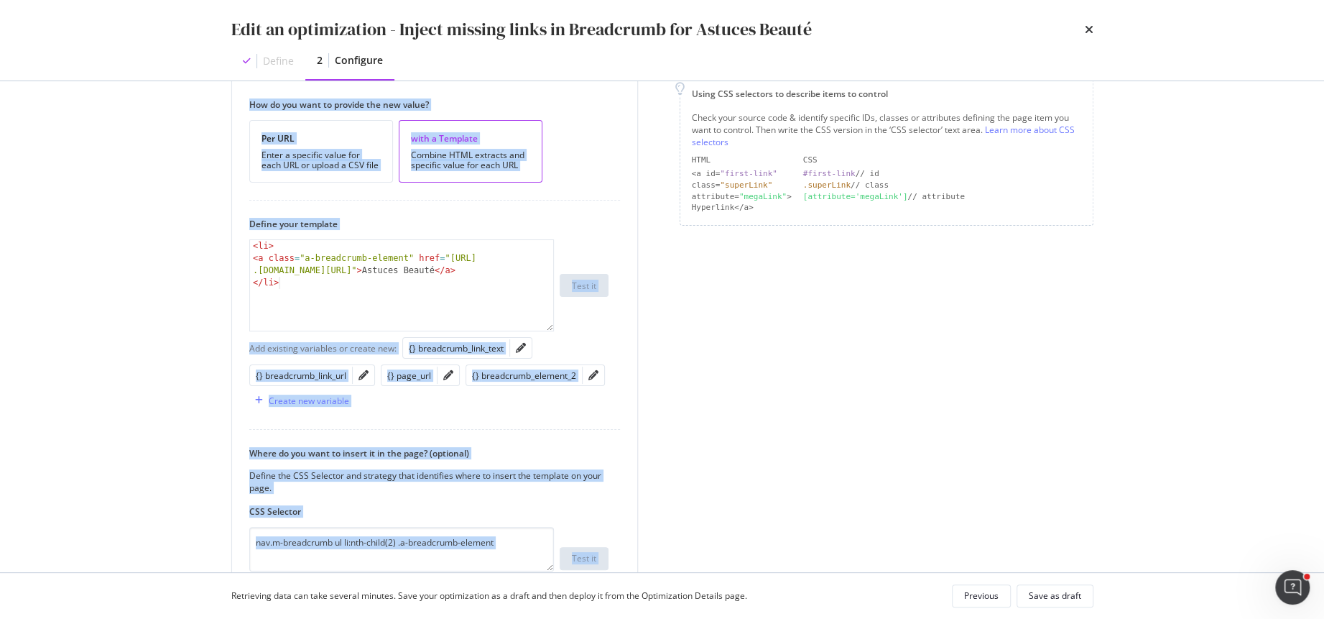
click at [669, 349] on div "Preview your optimization (optional) This URL will be used to test the CSS Sele…" at bounding box center [662, 254] width 862 height 876
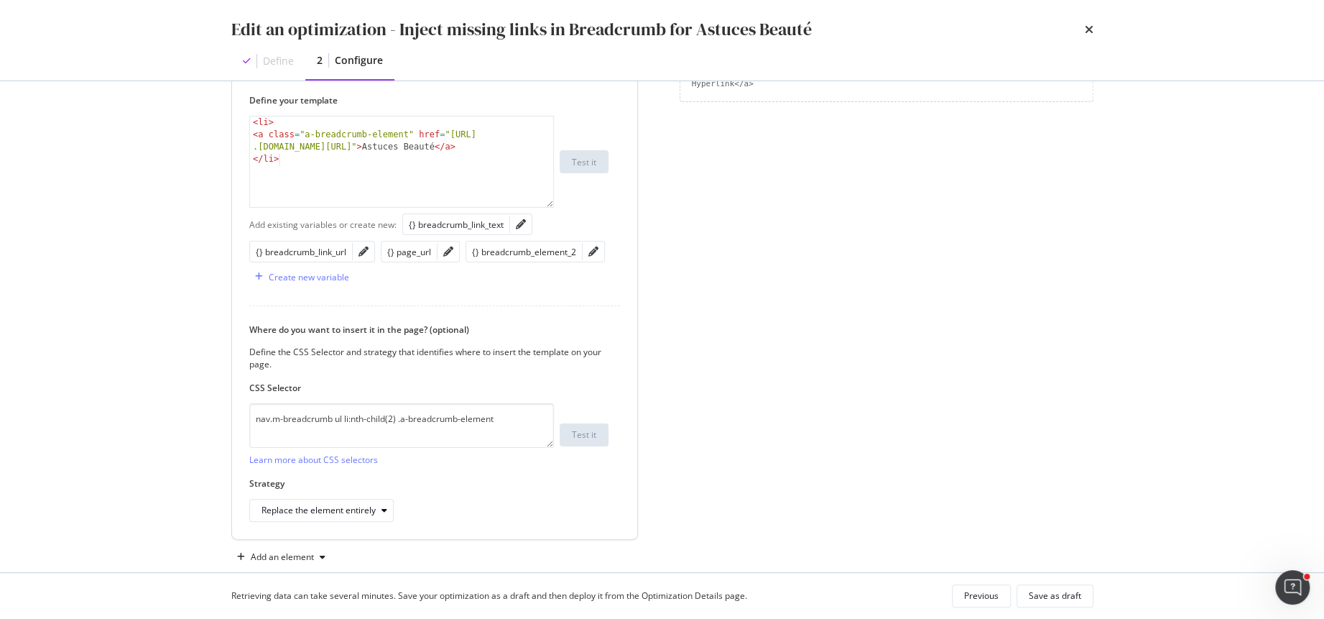
scroll to position [438, 0]
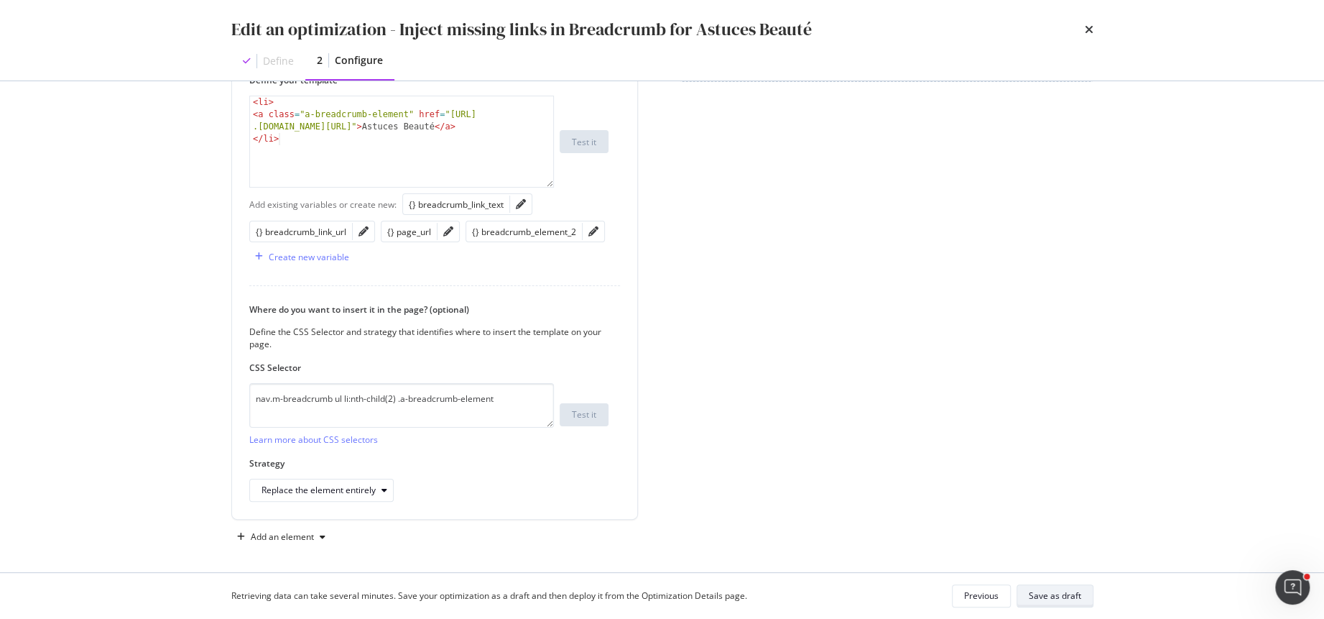
click at [1060, 595] on div "Save as draft" at bounding box center [1055, 595] width 52 height 12
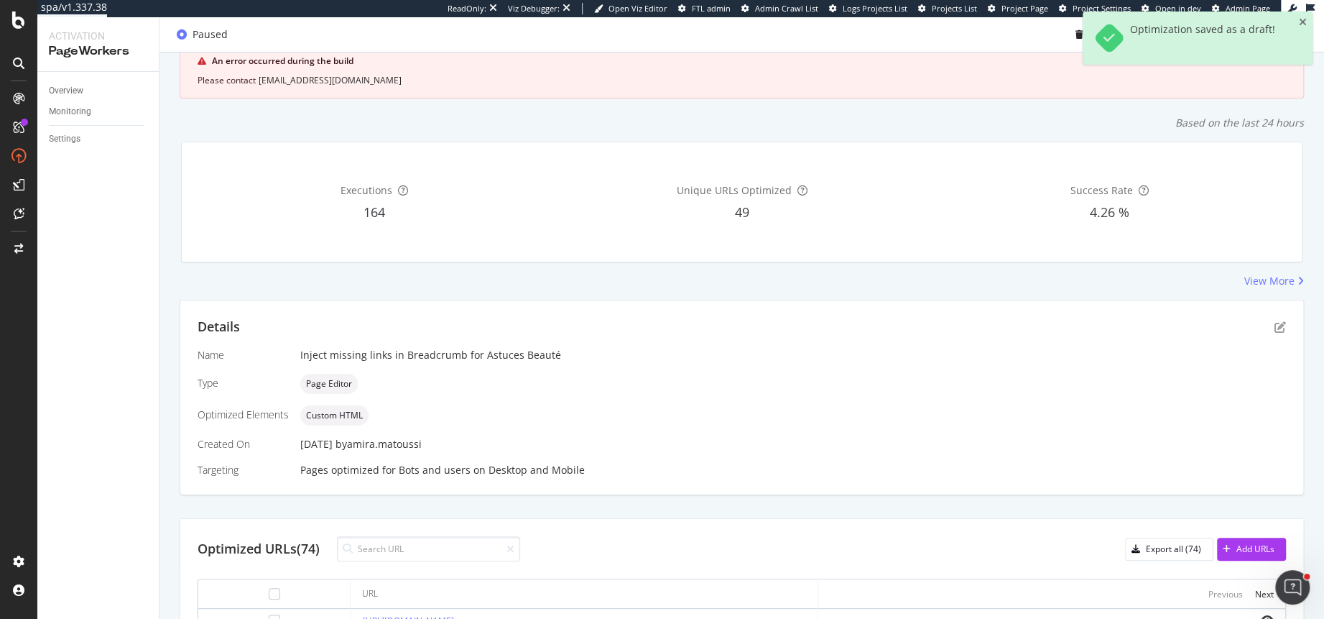
scroll to position [0, 0]
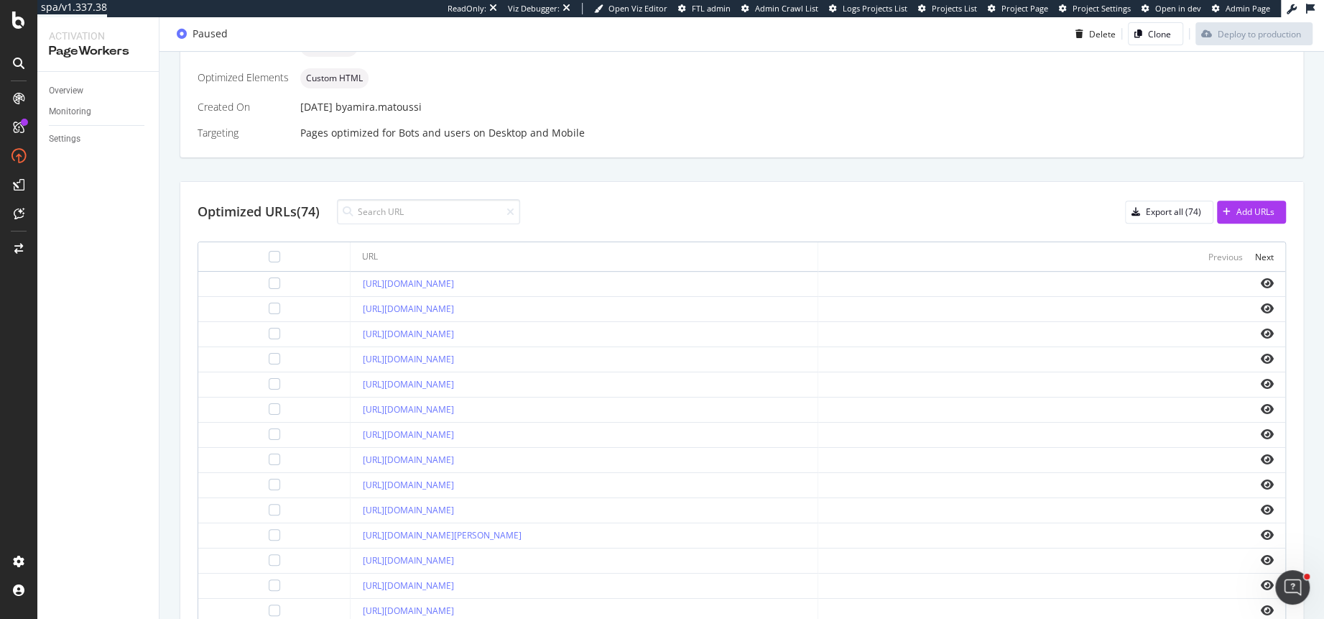
scroll to position [530, 0]
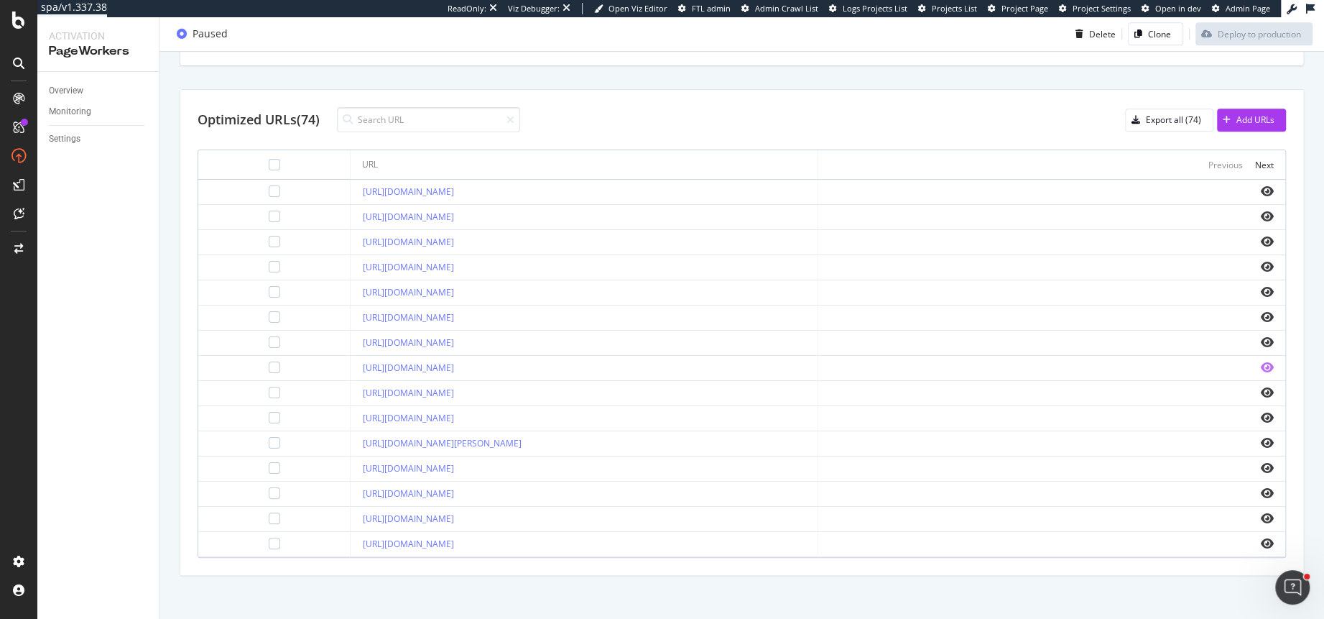
click at [1266, 362] on icon "eye" at bounding box center [1267, 366] width 13 height 11
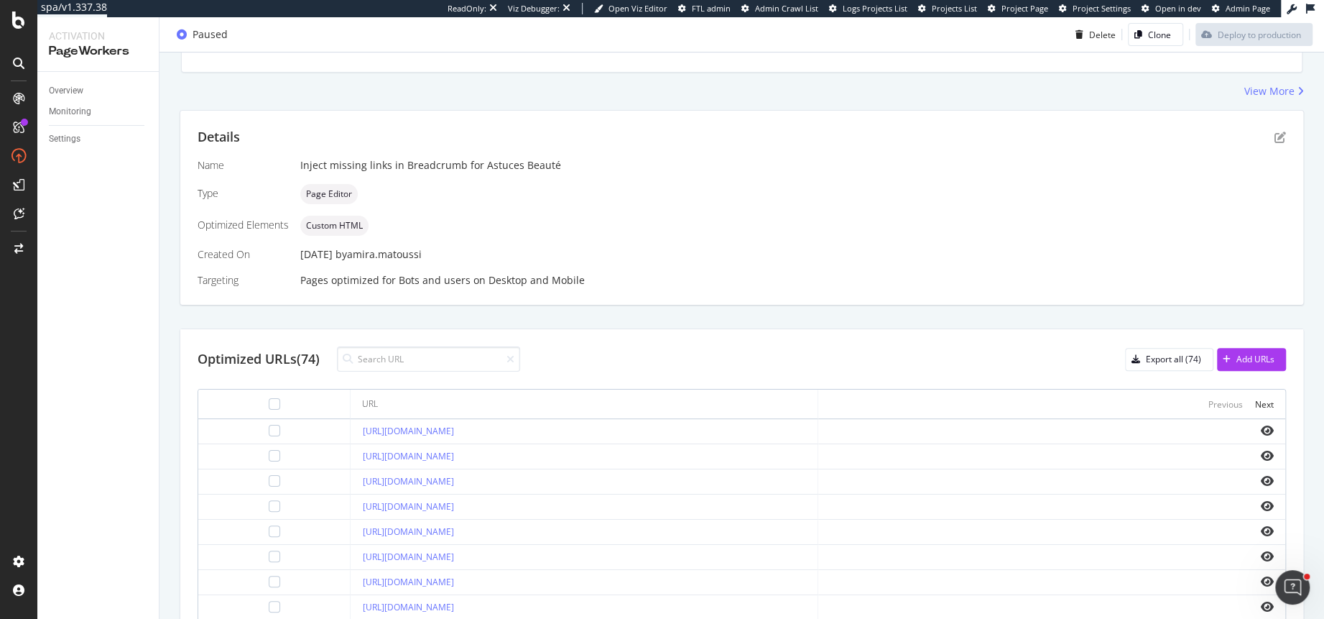
scroll to position [427, 0]
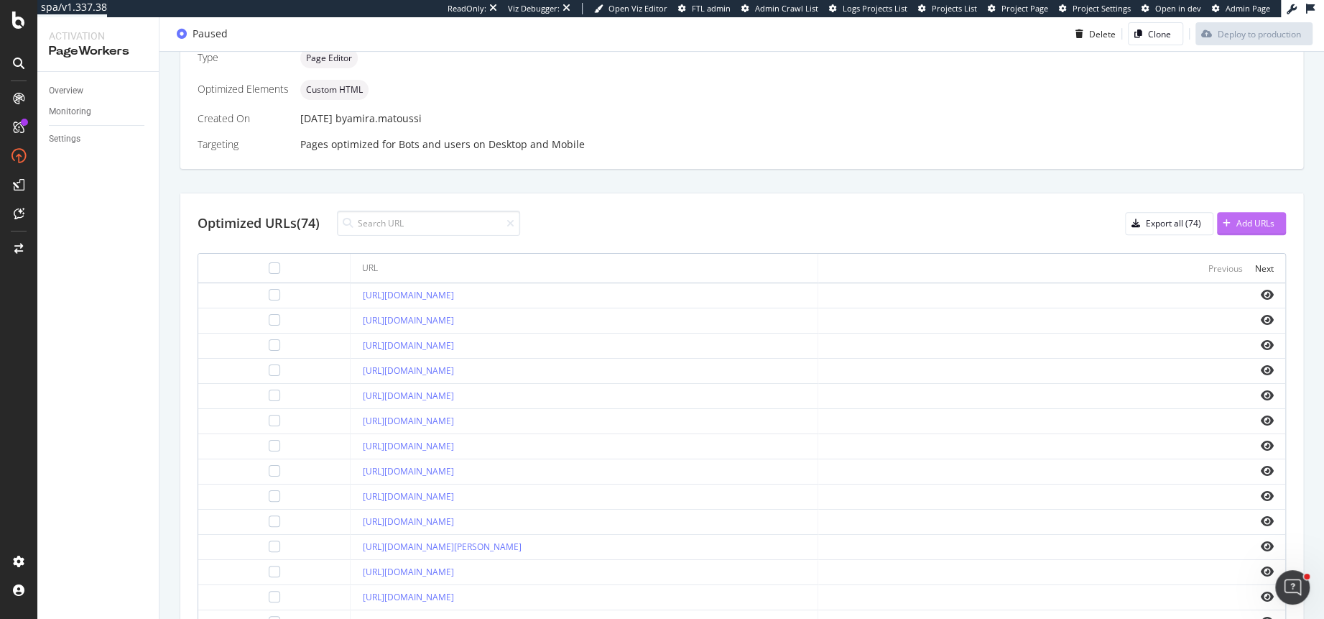
click at [1234, 223] on div "button" at bounding box center [1226, 223] width 19 height 9
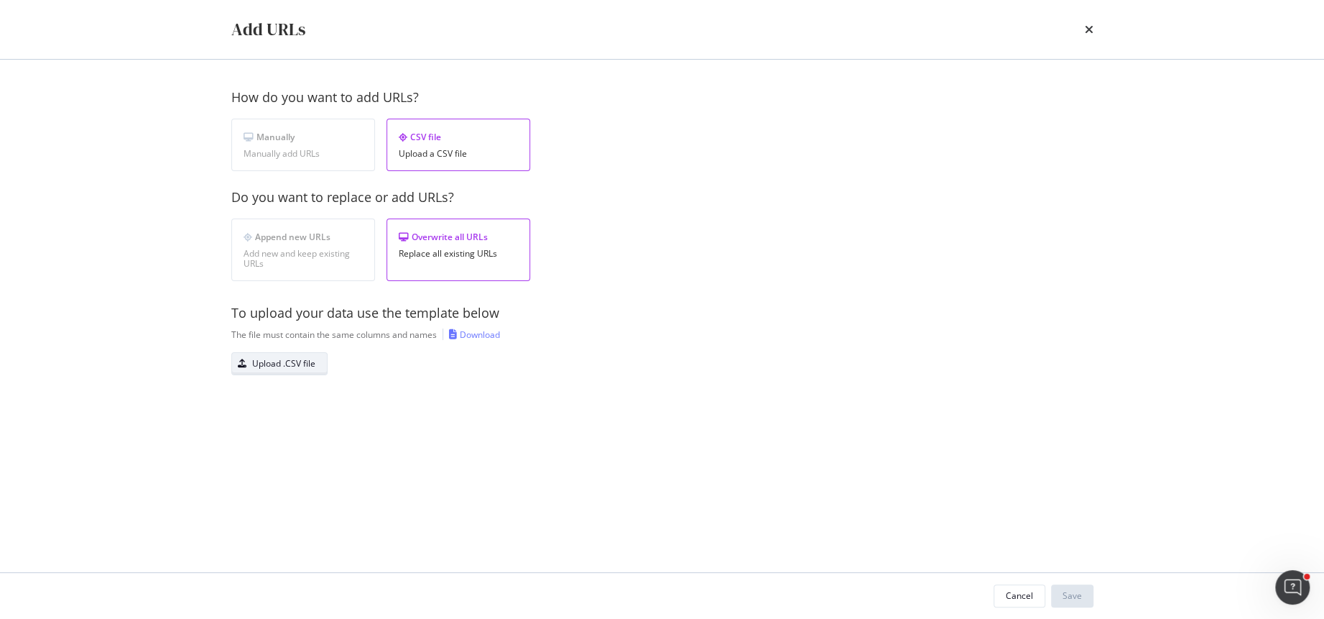
click at [285, 364] on div "Upload .CSV file" at bounding box center [283, 363] width 63 height 12
click at [1077, 596] on div "Save" at bounding box center [1072, 595] width 19 height 12
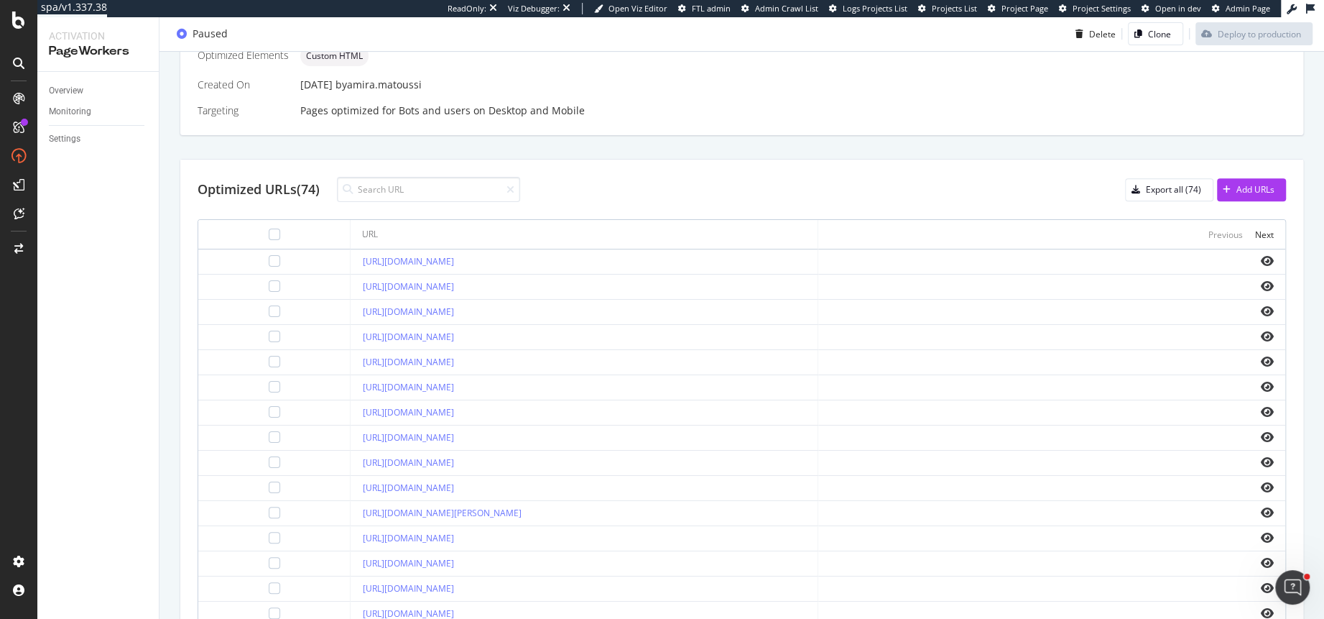
scroll to position [461, 0]
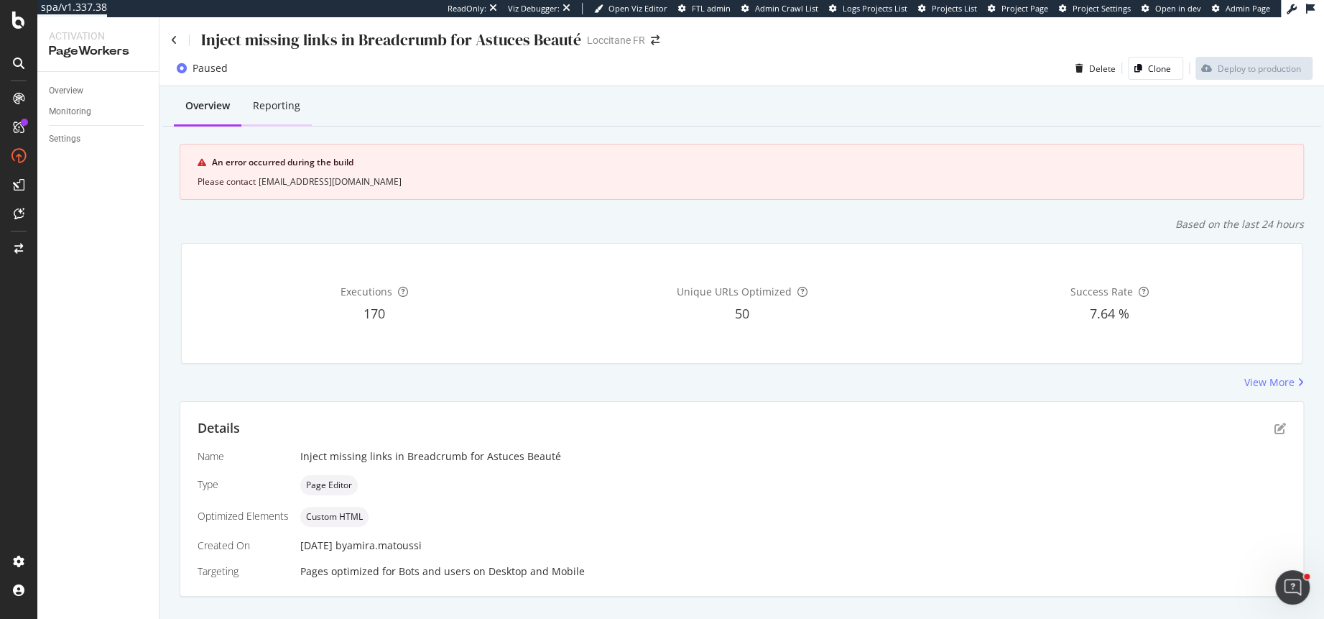
click at [281, 111] on div "Reporting" at bounding box center [276, 105] width 47 height 14
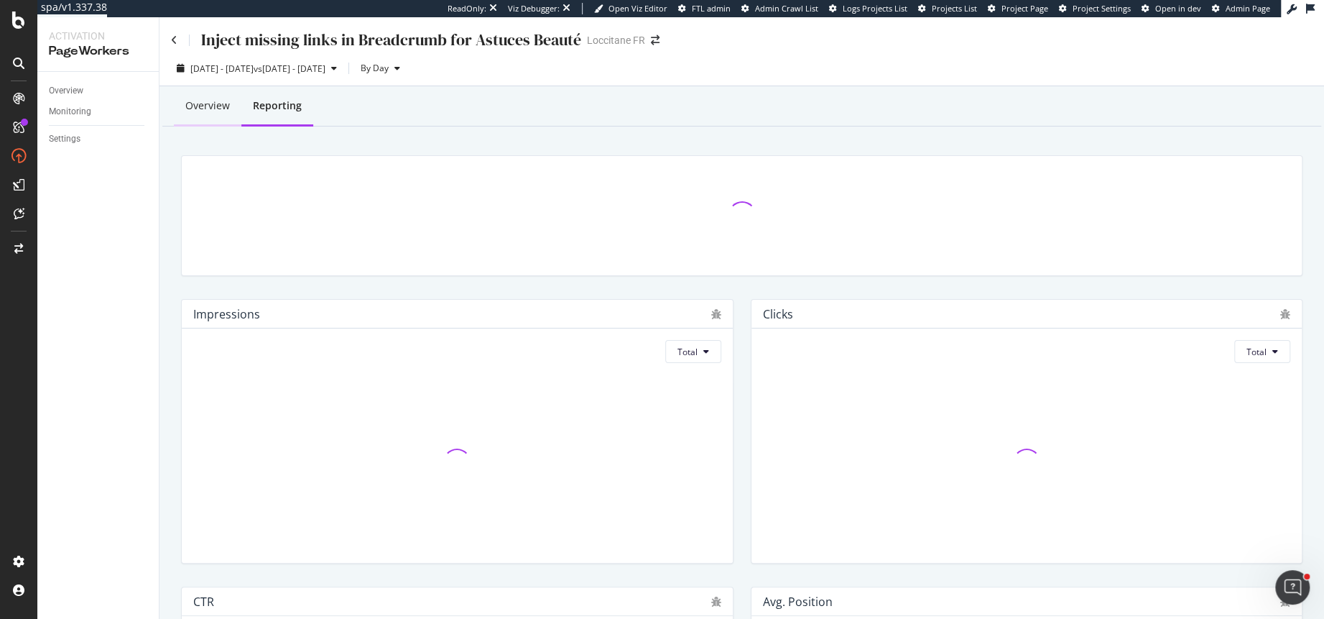
click at [203, 108] on div "Overview" at bounding box center [207, 105] width 45 height 14
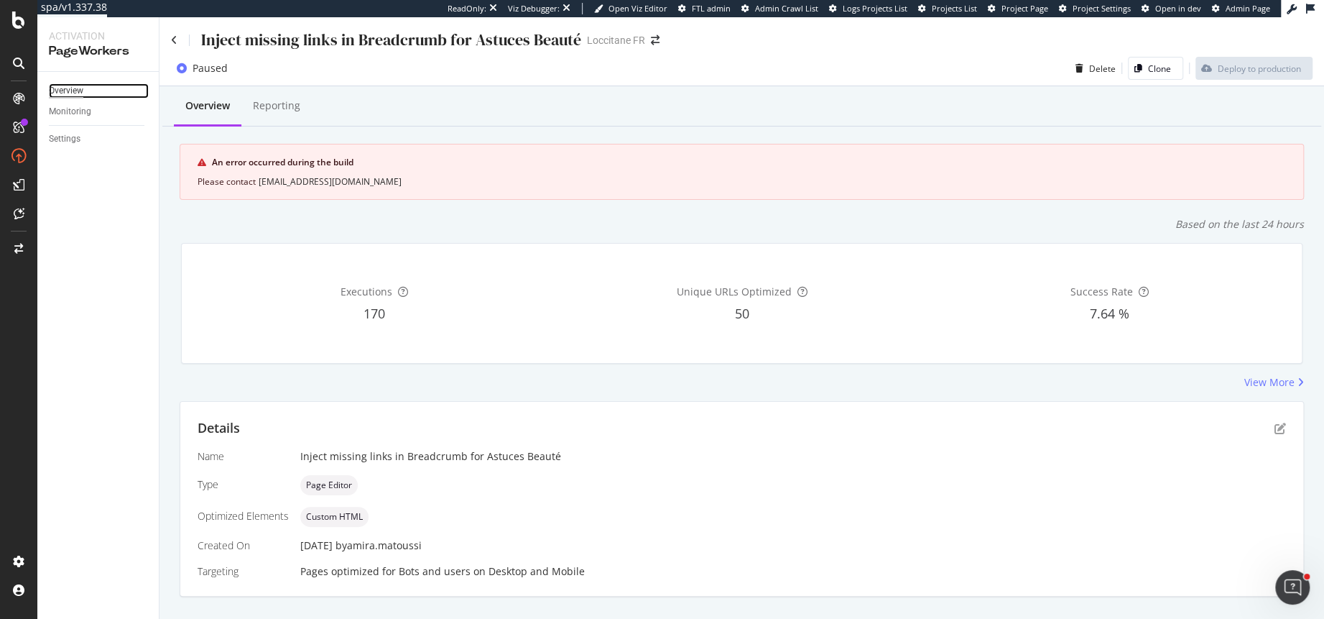
click at [78, 92] on div "Overview" at bounding box center [66, 90] width 34 height 15
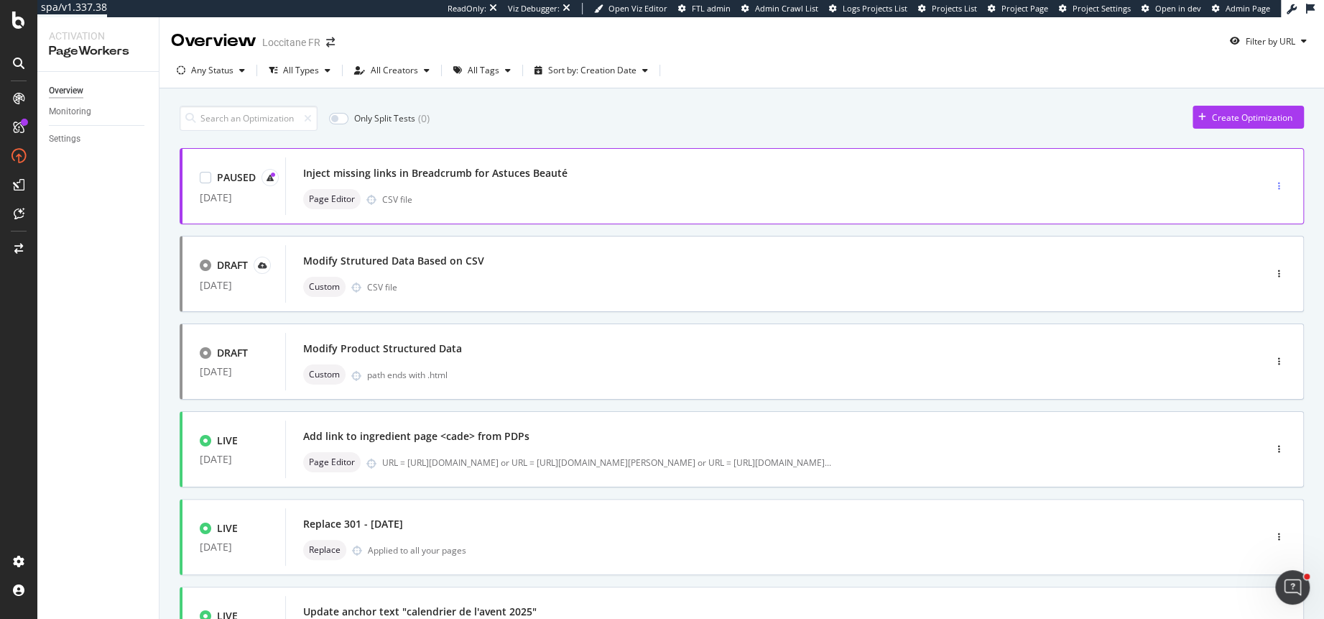
click at [1280, 182] on icon "button" at bounding box center [1279, 186] width 2 height 9
click at [1250, 235] on div "Activate" at bounding box center [1261, 236] width 32 height 12
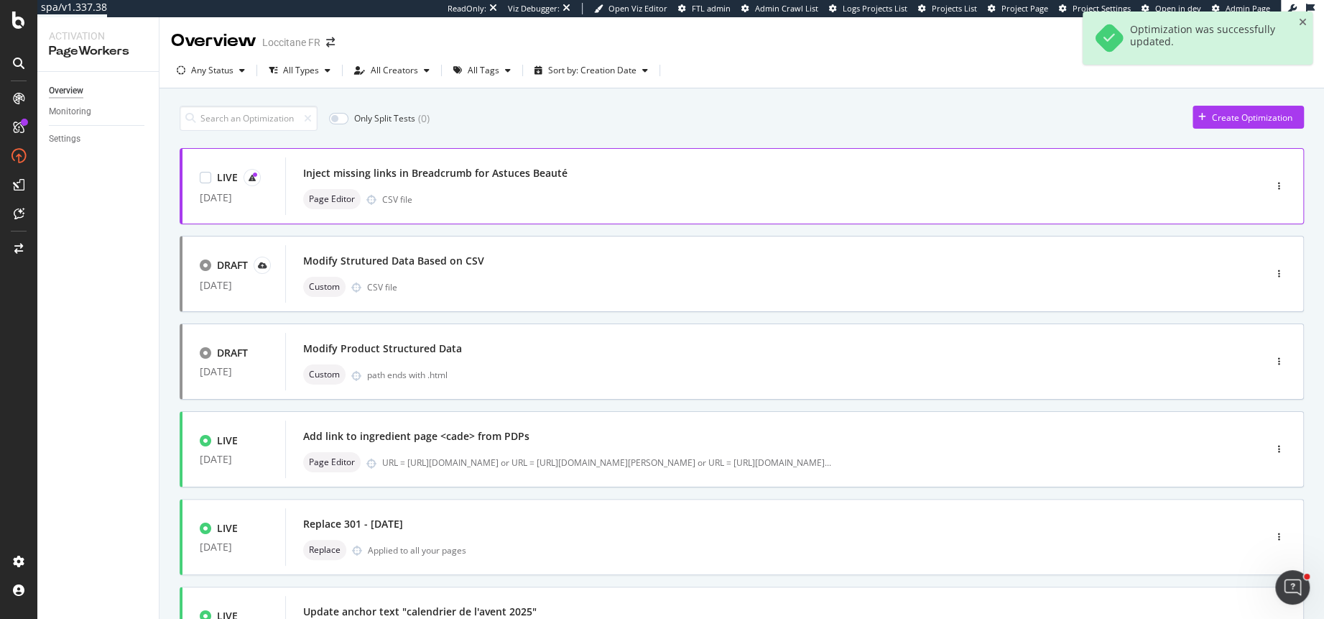
click at [668, 162] on div "Inject missing links in Breadcrumb for Astuces Beauté Page Editor CSV file" at bounding box center [753, 185] width 936 height 57
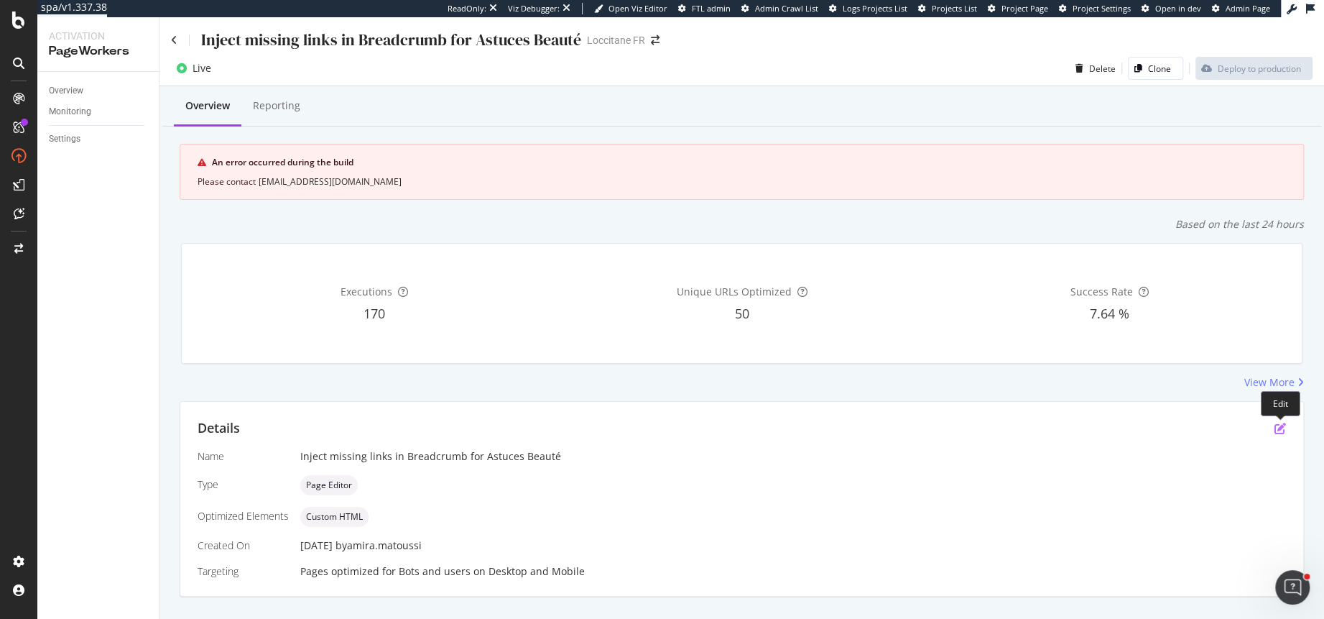
click at [1278, 425] on icon "pen-to-square" at bounding box center [1280, 428] width 11 height 11
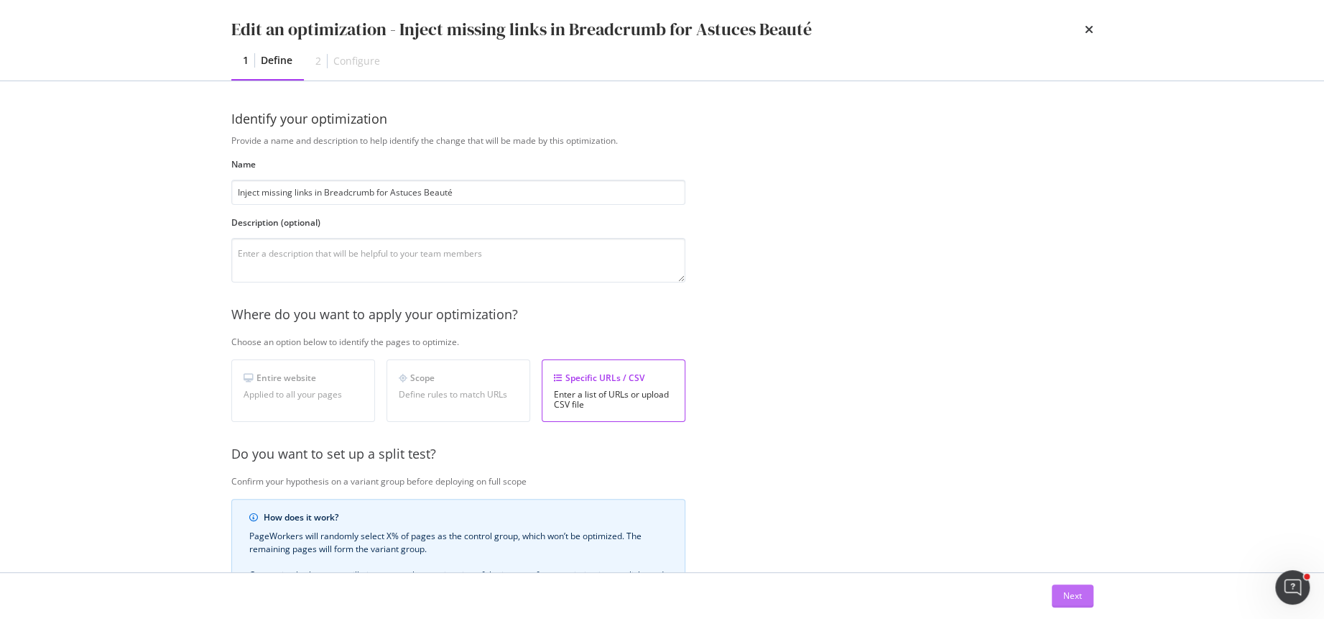
click at [1073, 594] on div "Next" at bounding box center [1073, 595] width 19 height 12
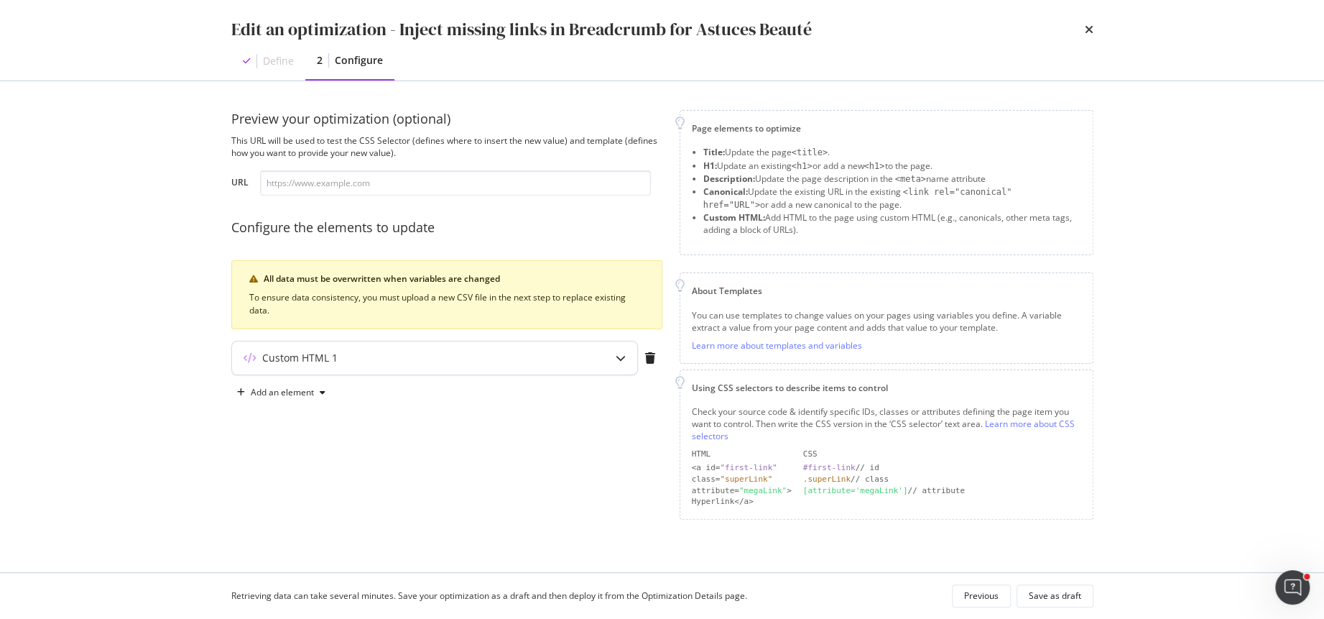
click at [599, 369] on div "Custom HTML 1" at bounding box center [434, 357] width 405 height 33
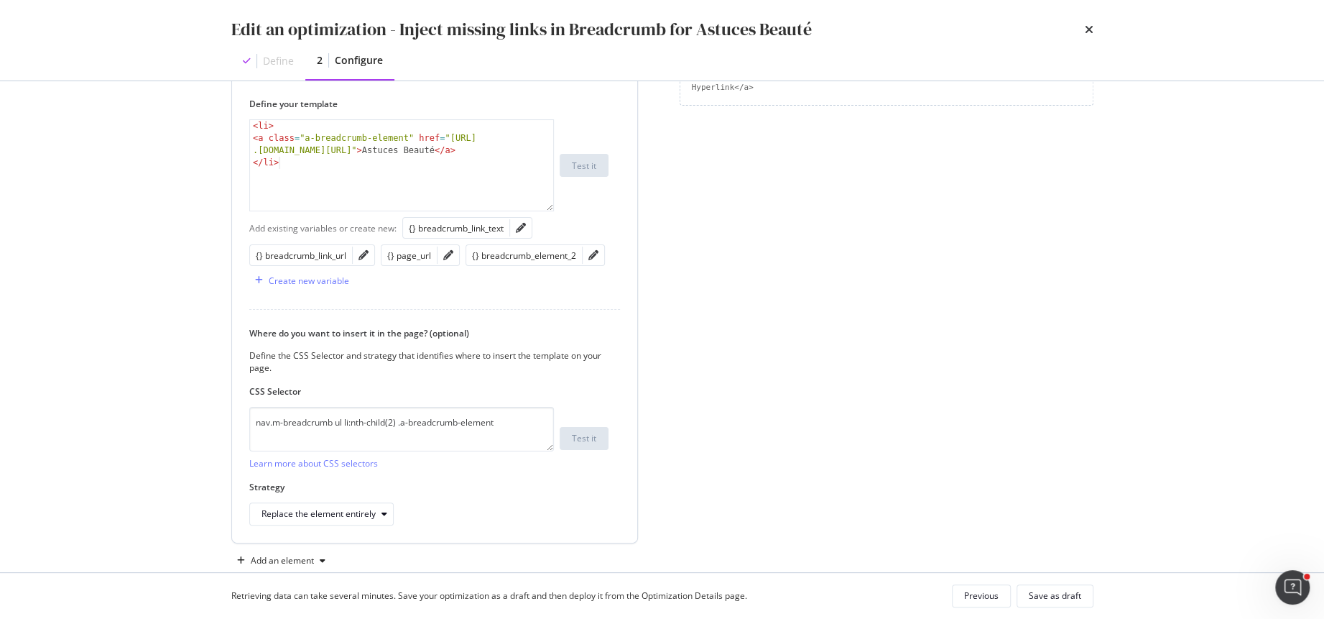
scroll to position [438, 0]
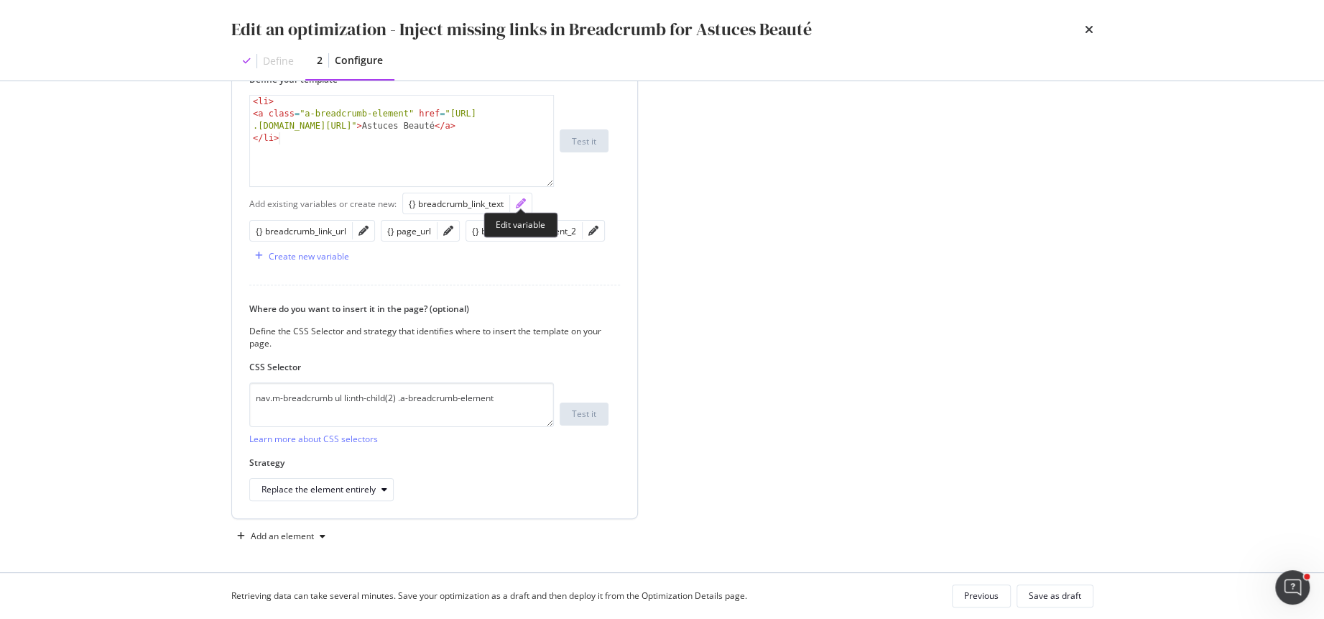
click at [522, 200] on icon "pencil" at bounding box center [521, 203] width 10 height 10
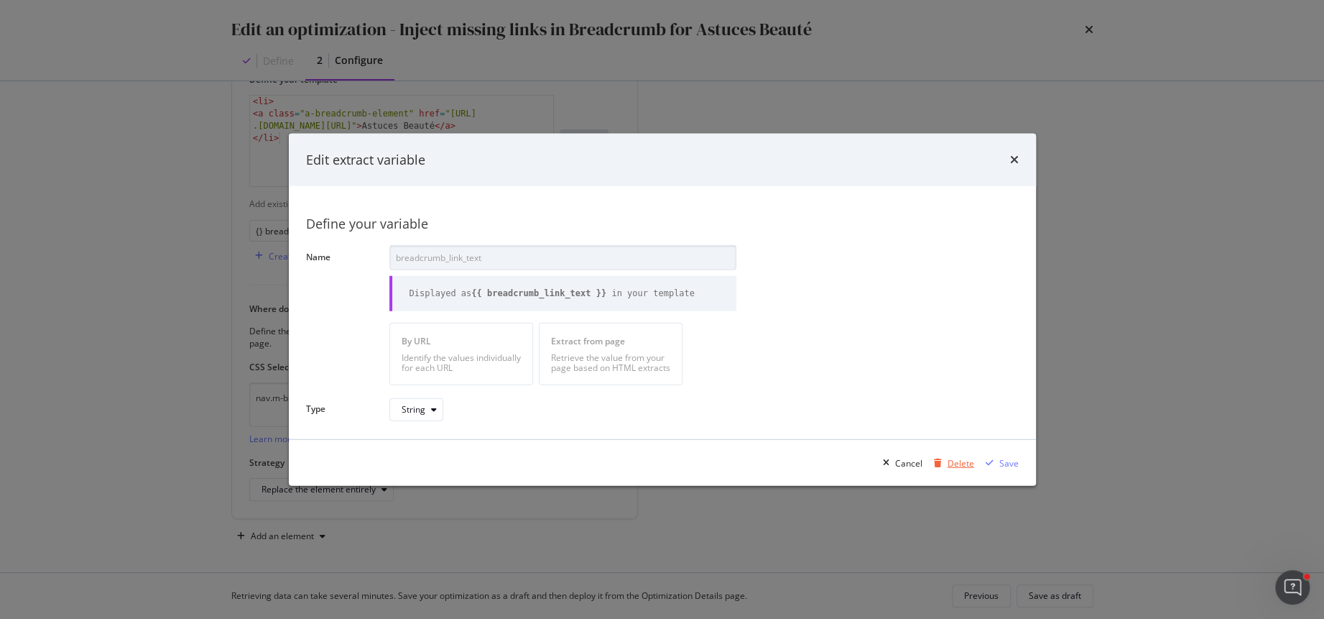
click at [952, 460] on div "Delete" at bounding box center [961, 462] width 27 height 12
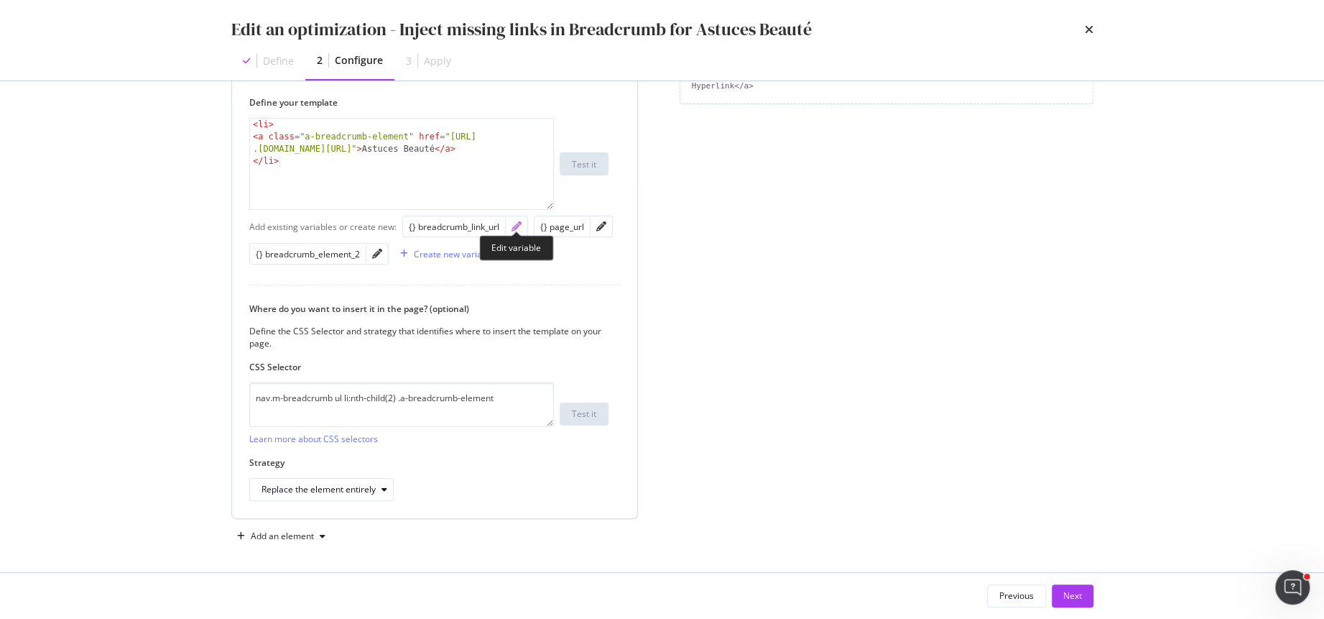
click at [520, 224] on icon "pencil" at bounding box center [517, 226] width 10 height 10
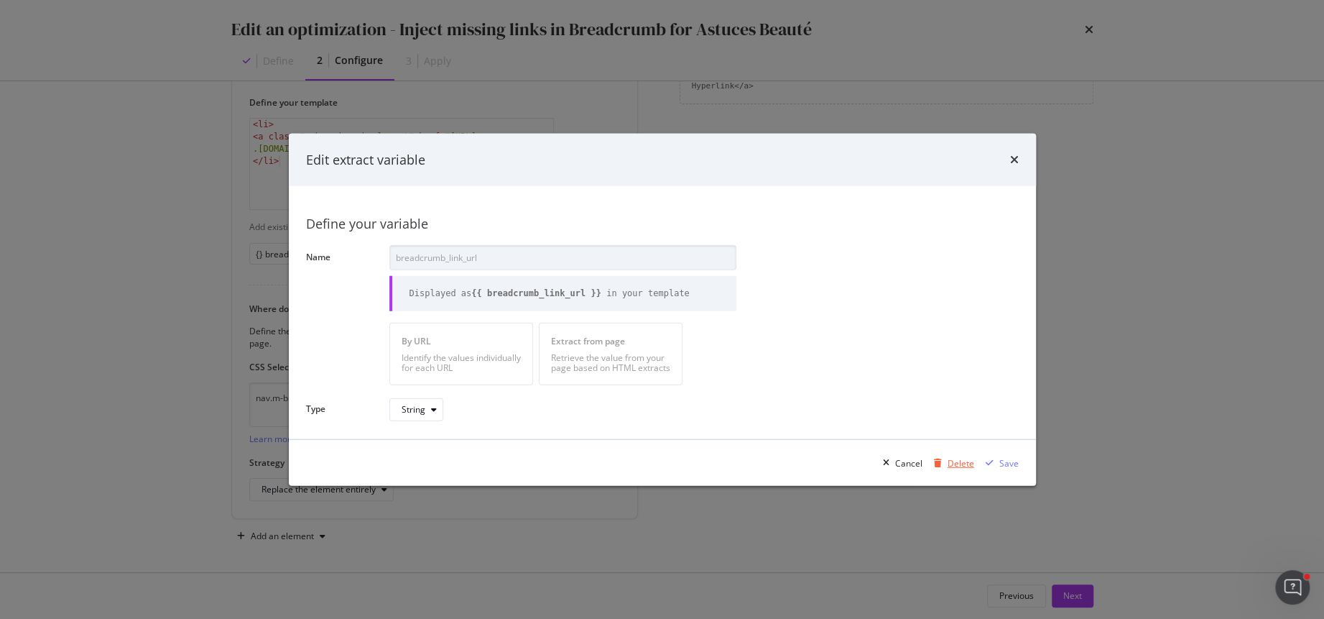
click at [944, 456] on div "Delete" at bounding box center [952, 463] width 46 height 22
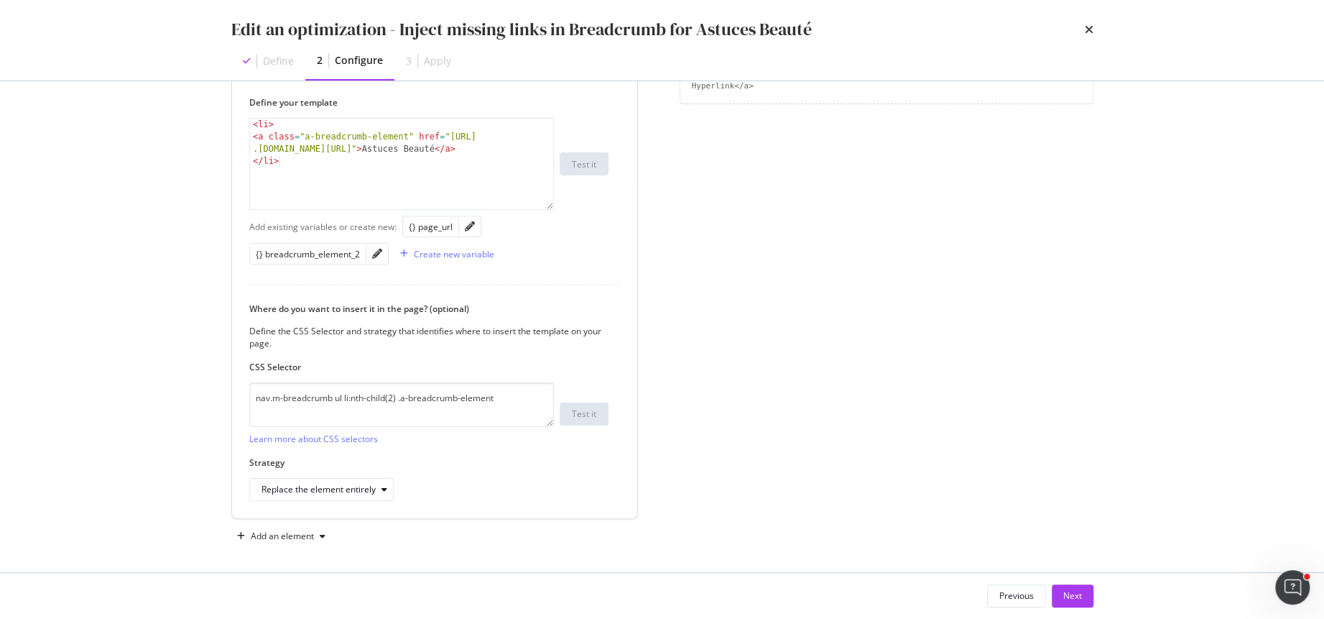
click at [474, 221] on div "modal" at bounding box center [470, 226] width 22 height 20
click at [472, 221] on icon "pencil" at bounding box center [470, 226] width 10 height 10
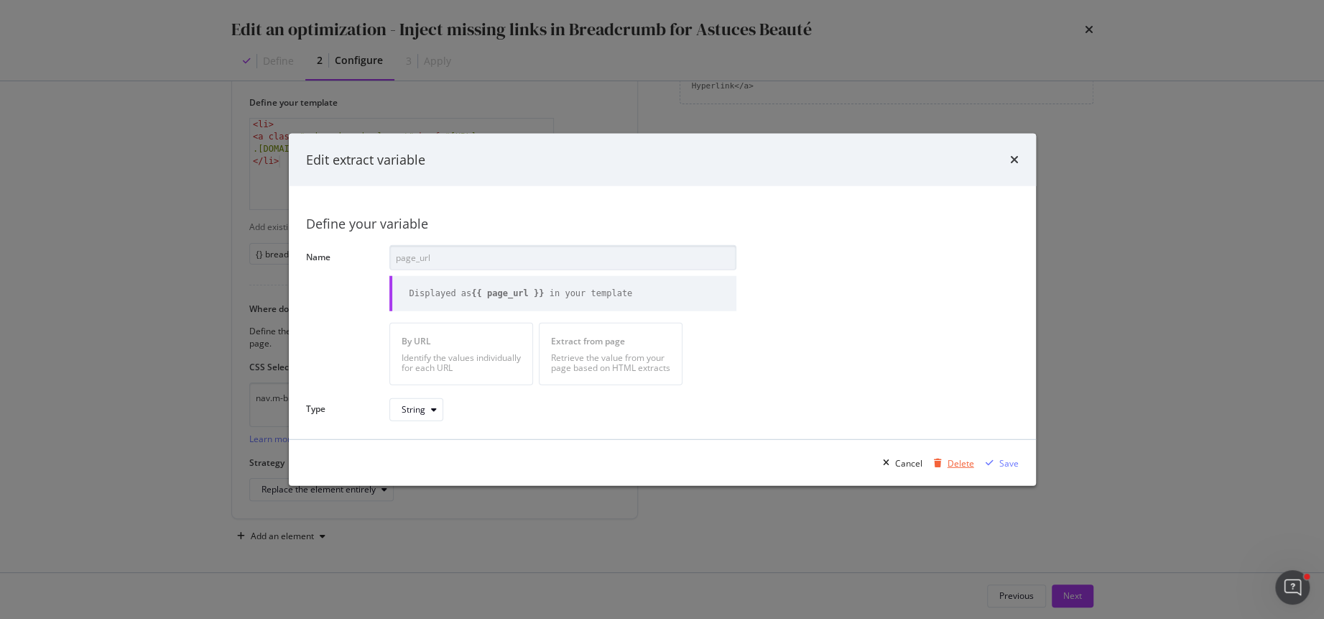
click at [957, 462] on div "Delete" at bounding box center [961, 462] width 27 height 12
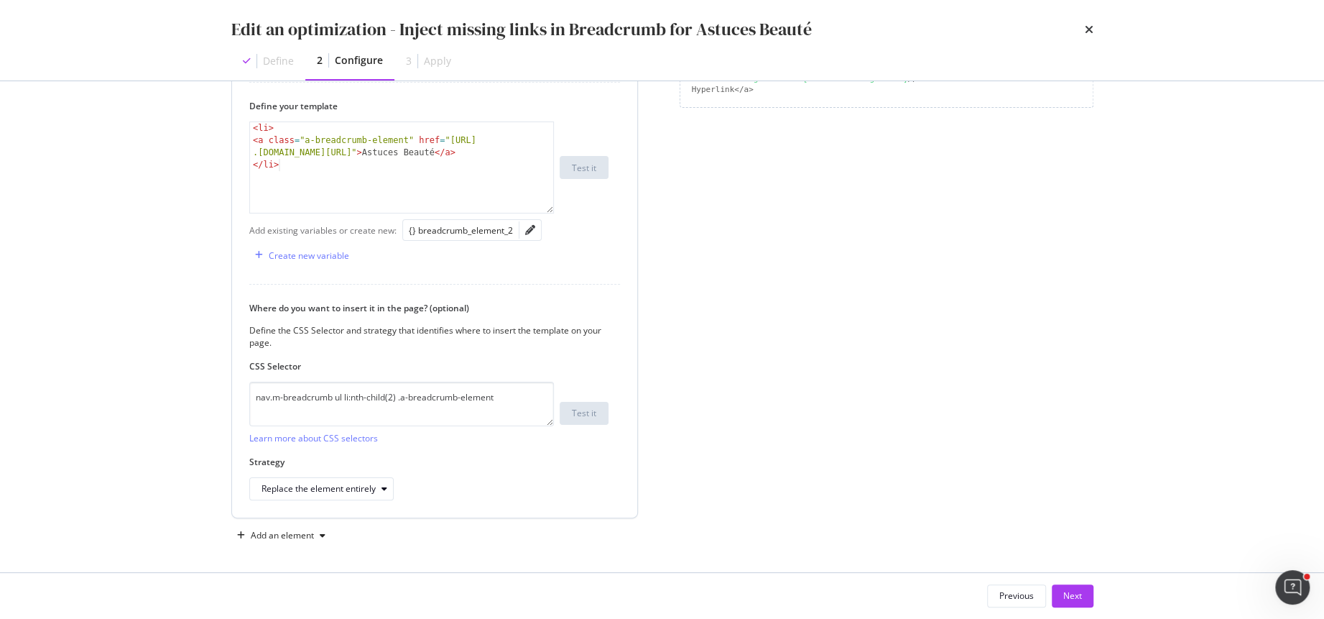
type textarea "</li>"
click at [413, 159] on div "< li > < a class = "a-breadcrumb-element" href = "https://fr .loccitane.com/ast…" at bounding box center [402, 180] width 305 height 116
click at [1078, 593] on div "Next" at bounding box center [1073, 595] width 19 height 12
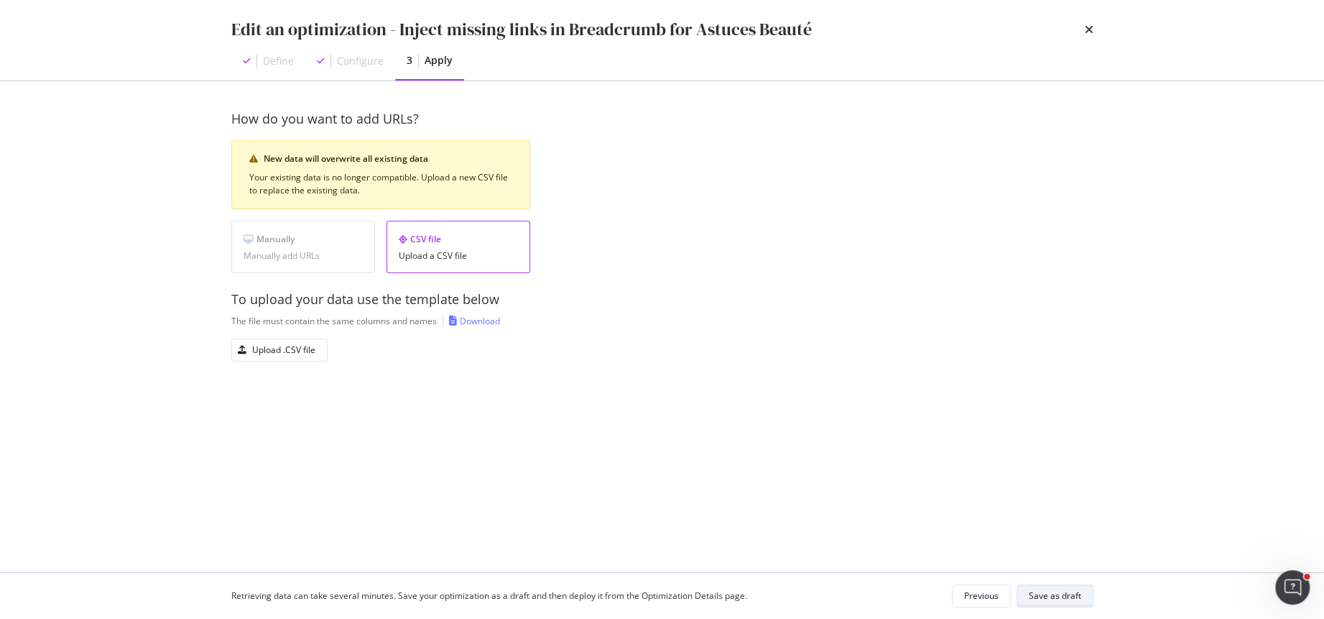
scroll to position [0, 0]
drag, startPoint x: 1078, startPoint y: 593, endPoint x: 299, endPoint y: 479, distance: 787.4
click at [299, 479] on div "Edit an optimization - Inject missing links in Breadcrumb for Astuces Beauté De…" at bounding box center [662, 309] width 1324 height 619
click at [289, 354] on div "Upload .CSV file" at bounding box center [283, 350] width 63 height 12
click at [1056, 597] on div "Save as draft" at bounding box center [1055, 595] width 52 height 12
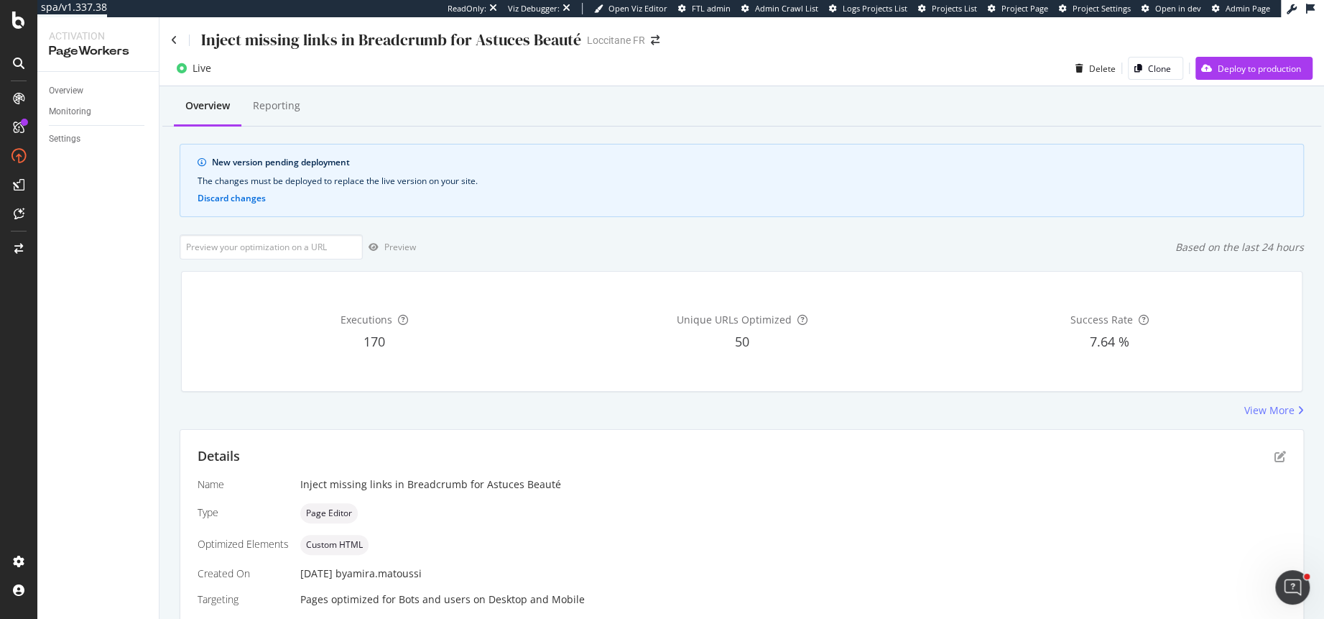
scroll to position [303, 0]
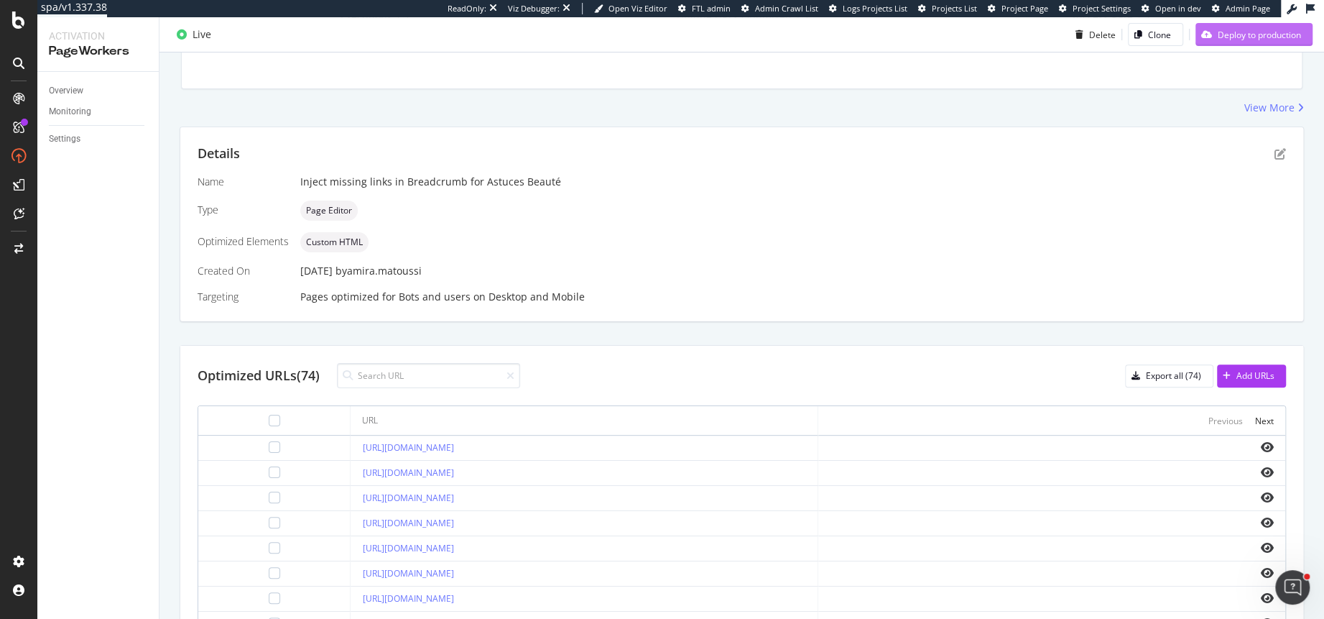
click at [1261, 29] on div "Deploy to production" at bounding box center [1259, 34] width 83 height 12
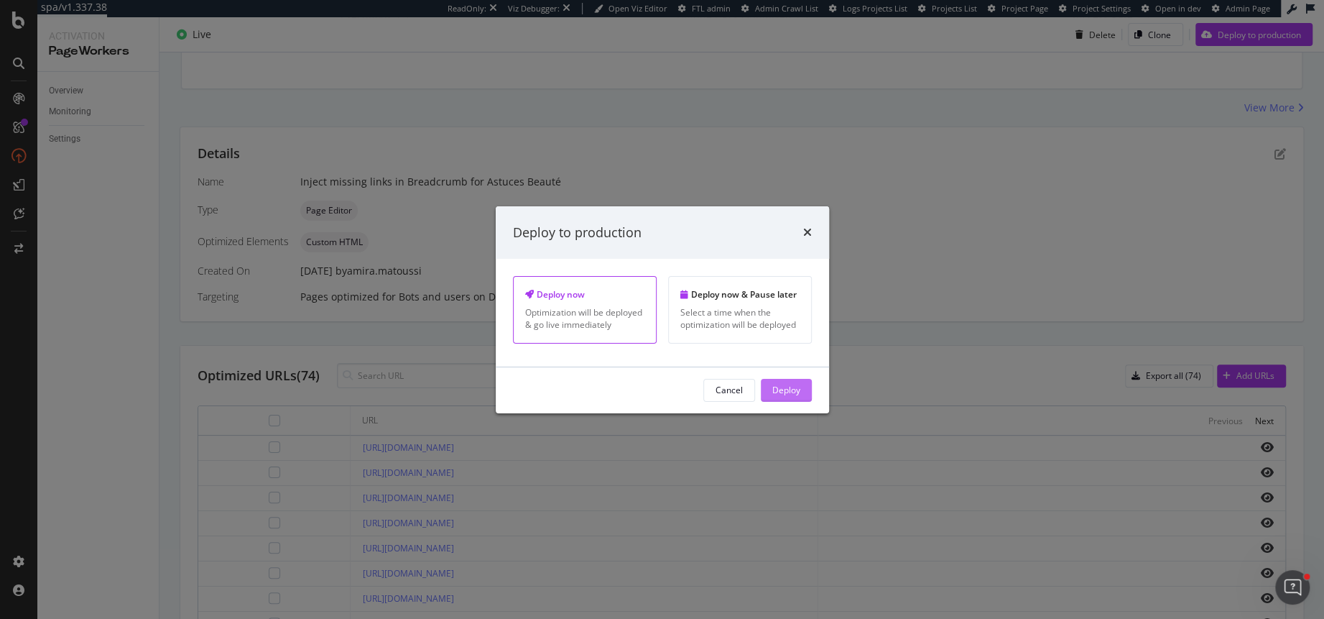
click at [796, 395] on div "Deploy" at bounding box center [787, 390] width 28 height 12
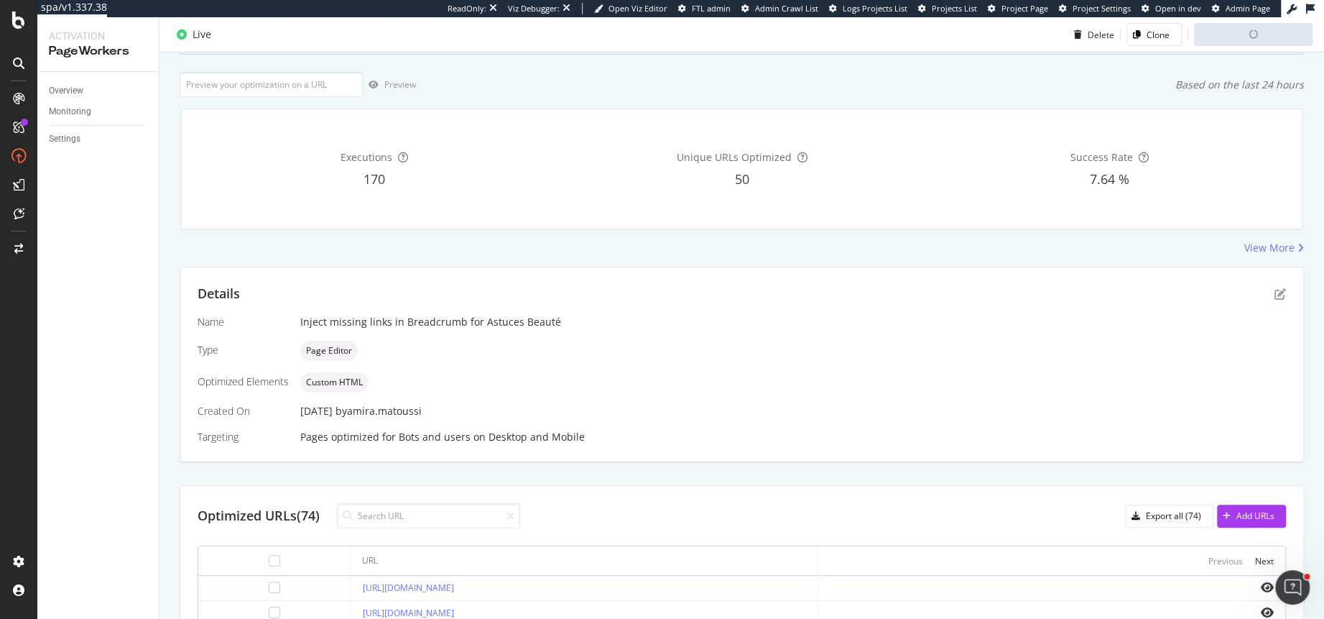
scroll to position [0, 0]
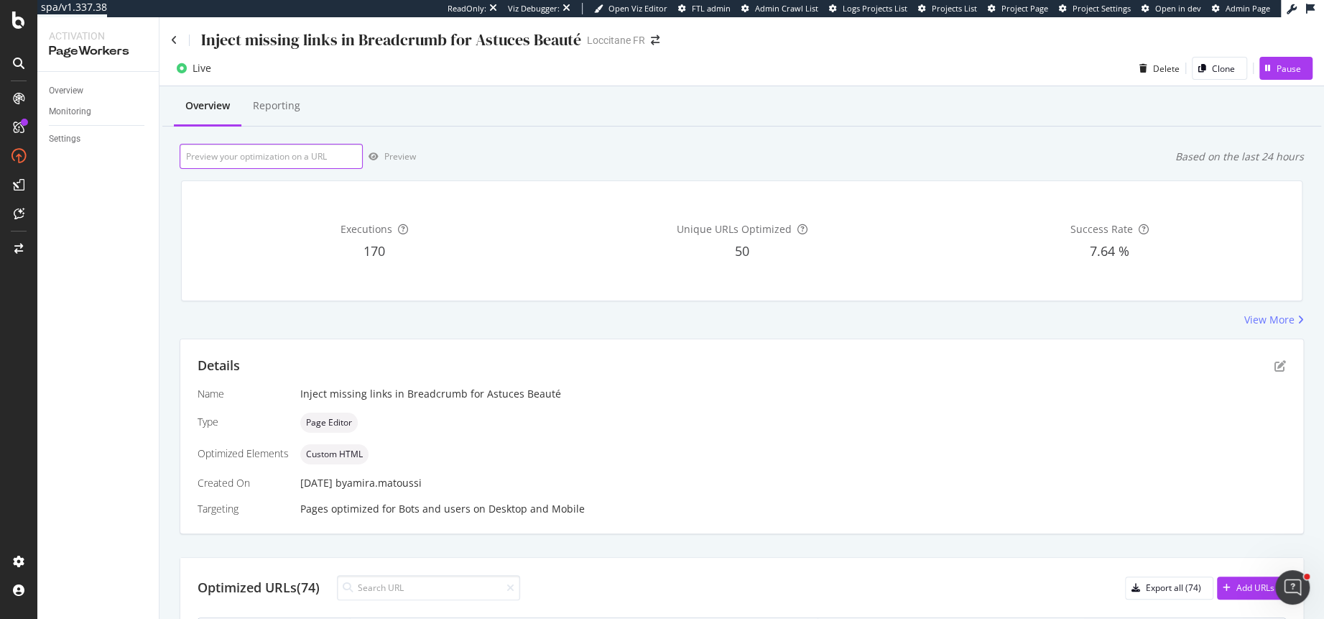
click at [323, 155] on input "url" at bounding box center [271, 156] width 183 height 25
paste input "https://fr.loccitane.com/quel-parfum-femme-choisir"
type input "https://fr.loccitane.com/quel-parfum-femme-choisir"
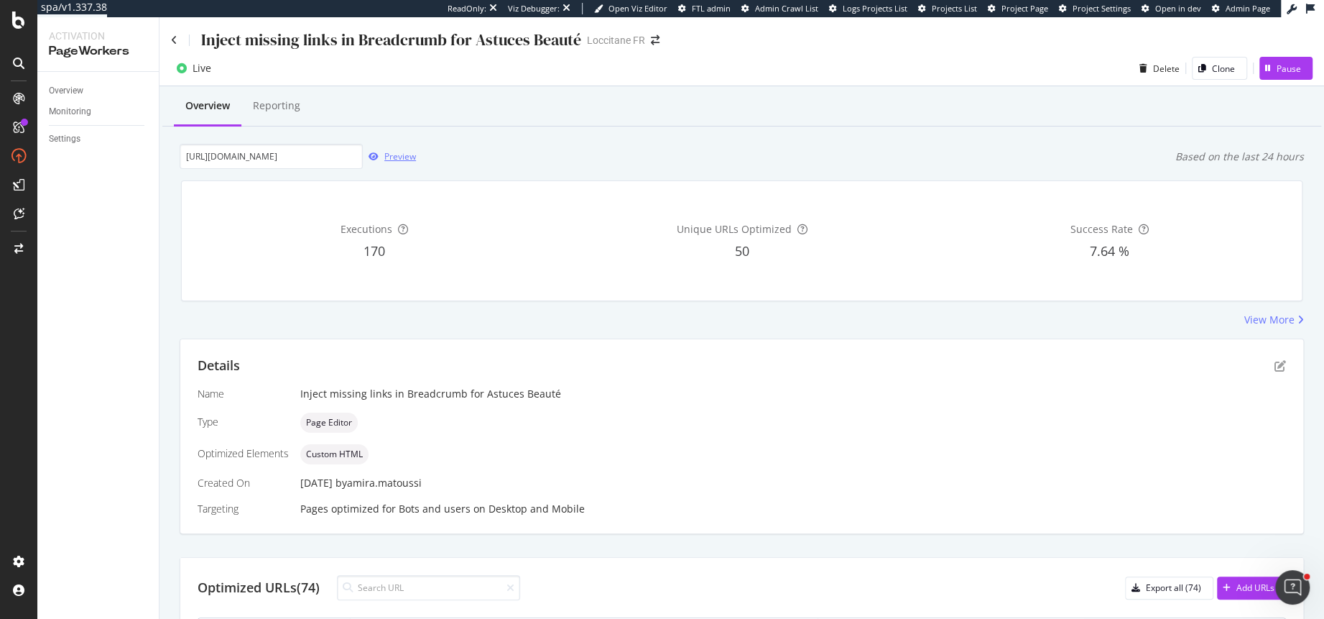
click at [407, 157] on div "Preview" at bounding box center [400, 156] width 32 height 12
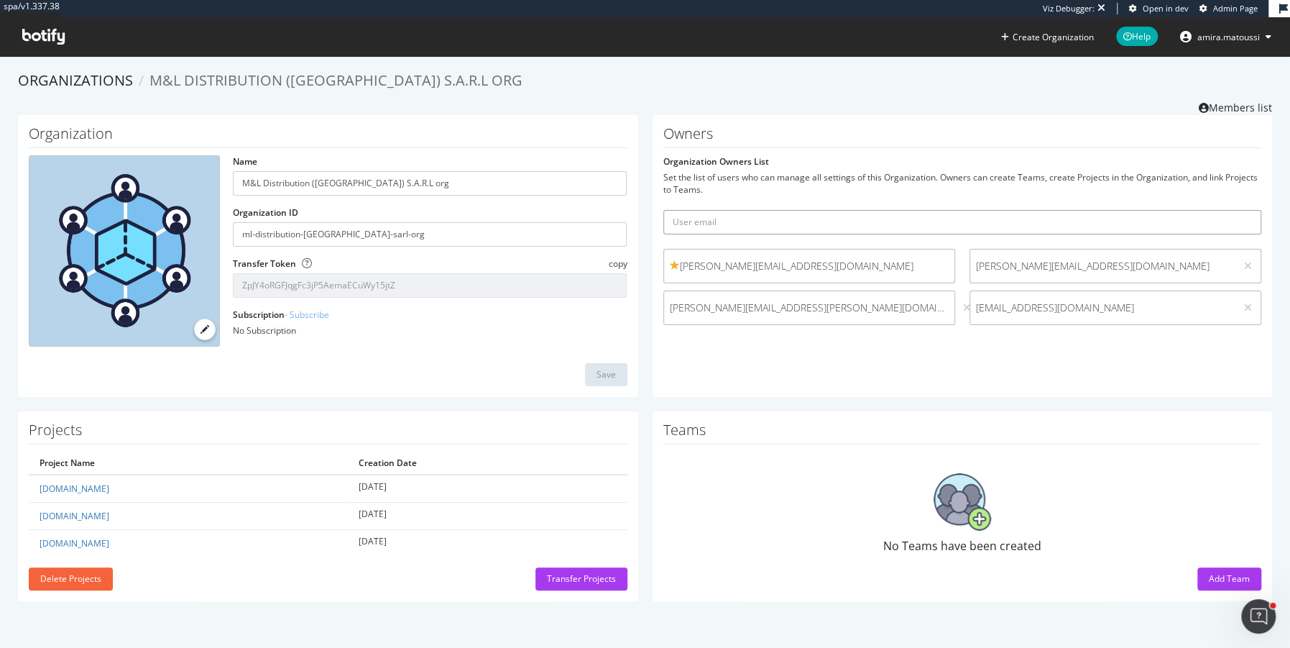
click at [816, 220] on input "text" at bounding box center [962, 222] width 599 height 24
paste input "Rebeca.FELIBERT@loccitane.com"
type input "Rebeca.FELIBERT@loccitane.com"
click at [1237, 210] on button "submit" at bounding box center [1249, 222] width 24 height 24
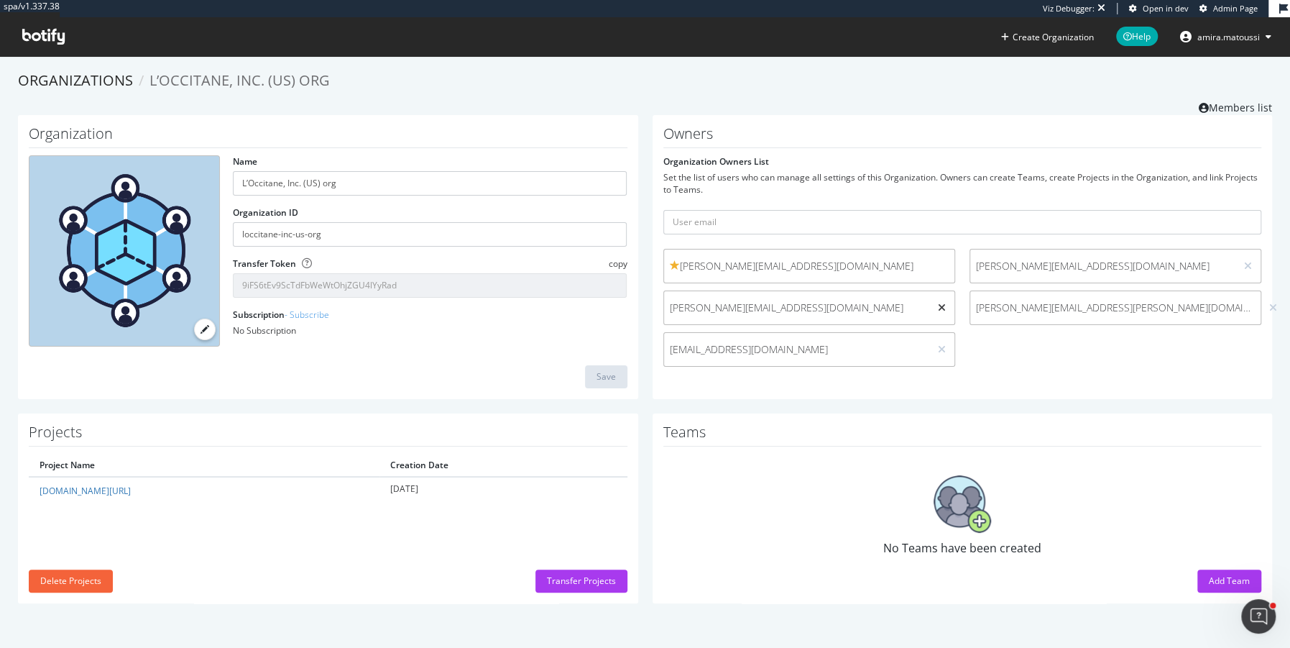
click at [941, 309] on icon at bounding box center [942, 308] width 8 height 10
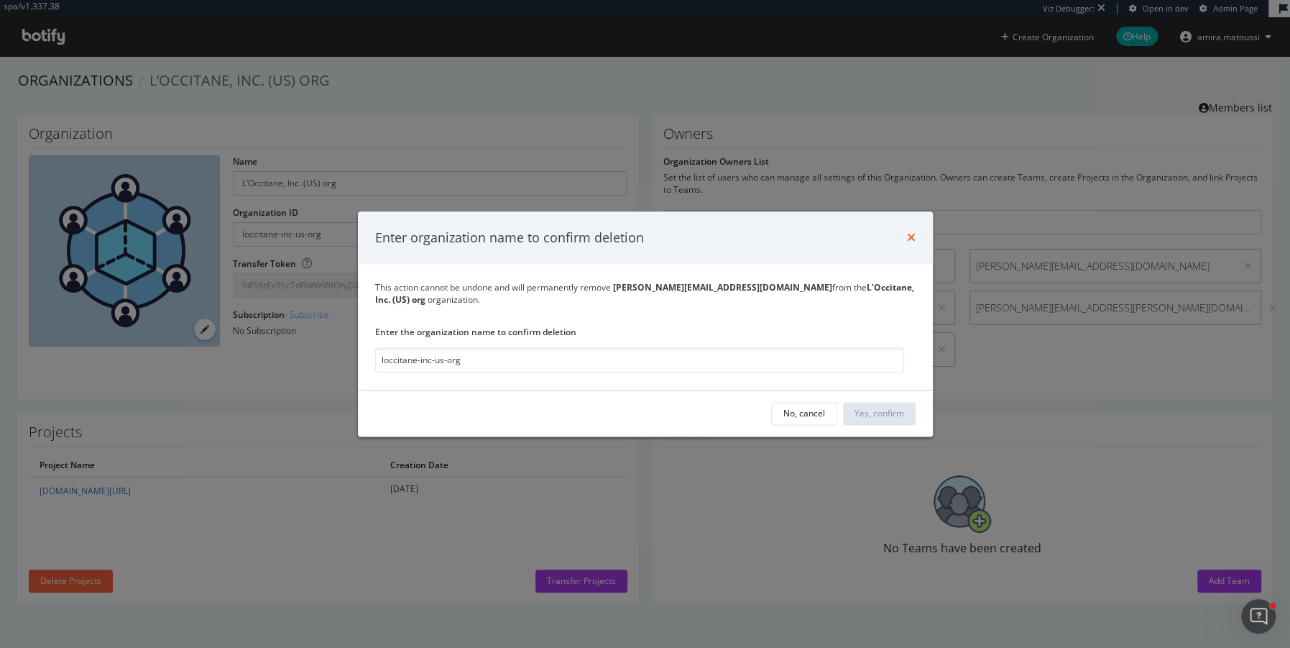
type input "loccitane-inc-us-org"
click at [912, 239] on icon "times" at bounding box center [911, 237] width 9 height 11
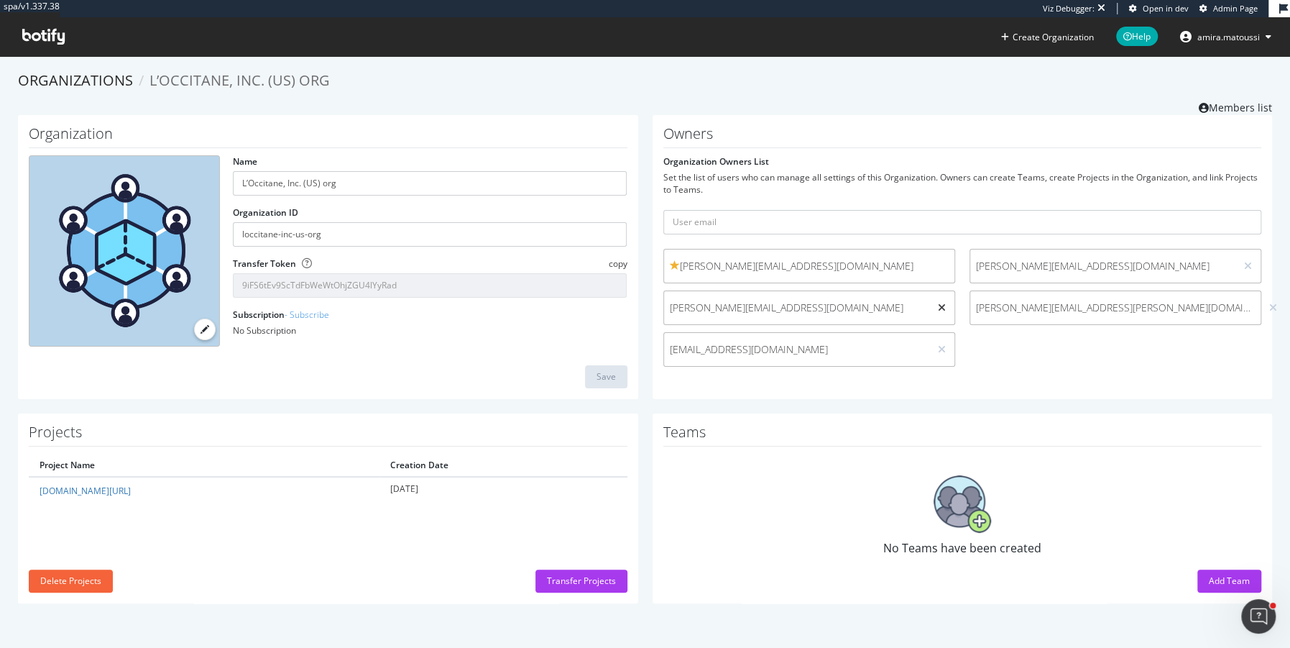
click at [943, 305] on icon at bounding box center [942, 308] width 8 height 10
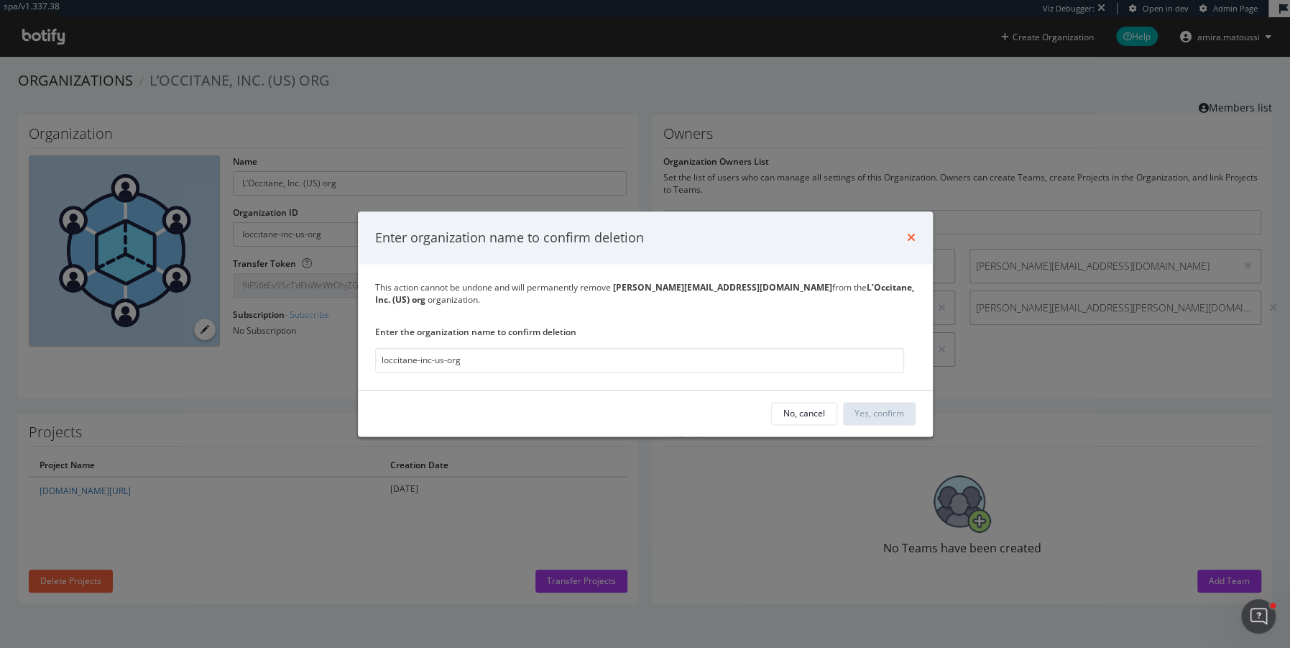
type input "loccitane-inc-us-org"
click at [913, 238] on icon "times" at bounding box center [911, 237] width 9 height 11
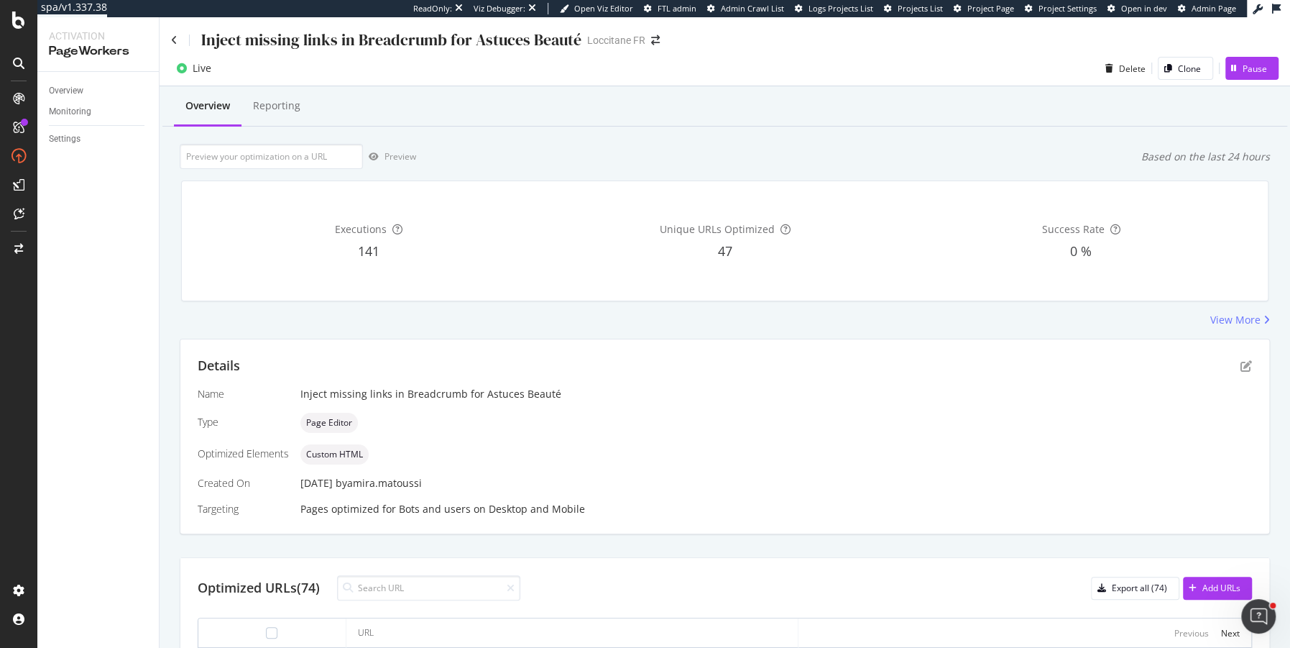
scroll to position [20, 0]
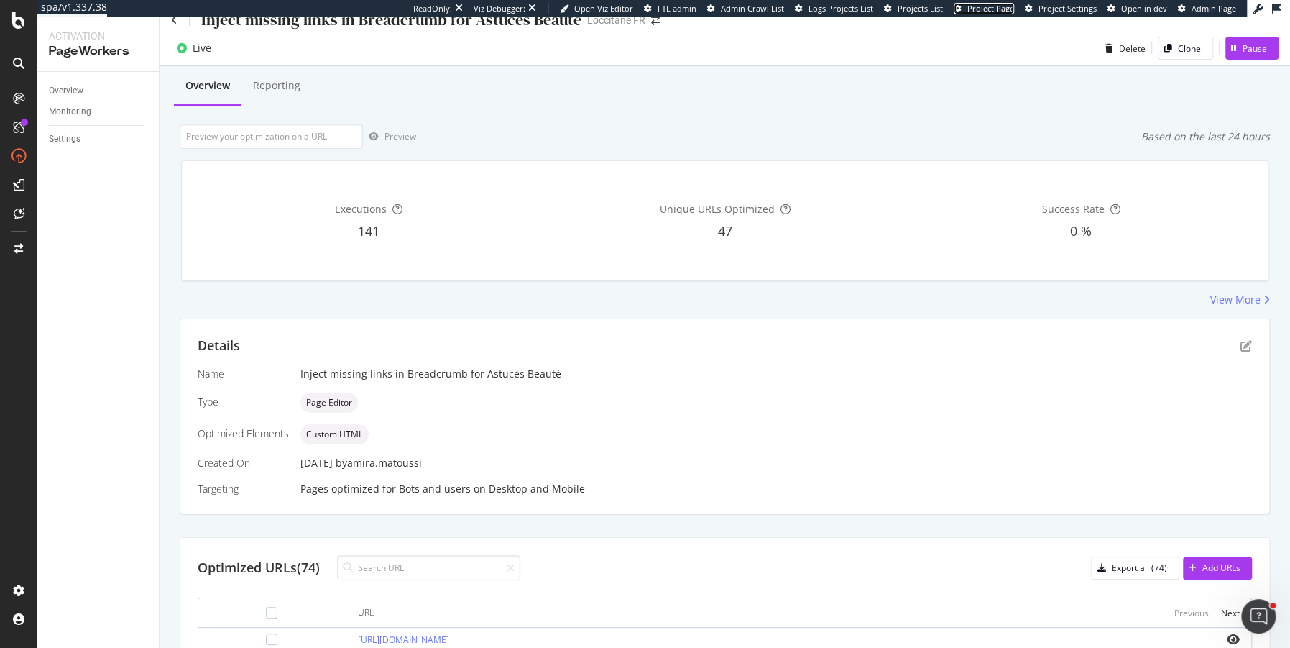
click at [990, 9] on span "Project Page" at bounding box center [990, 8] width 47 height 11
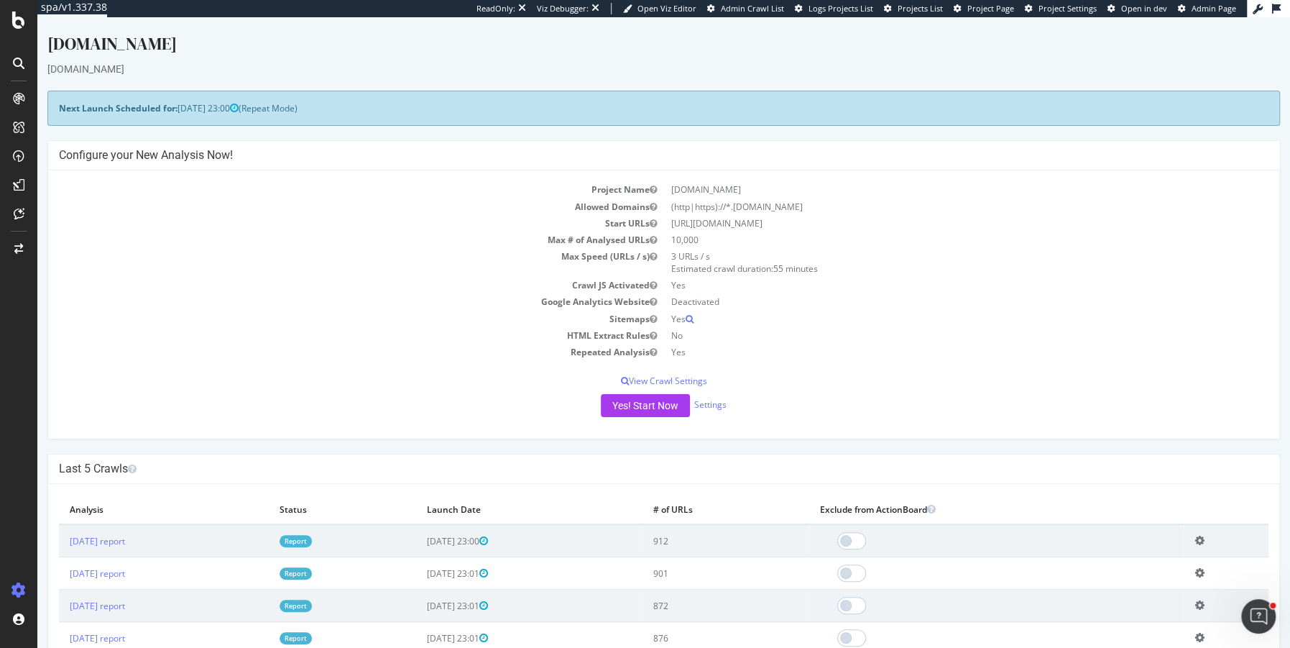
click at [57, 512] on div "× Close Delete Analysis ? Are you sure you want to delete the analysis "2025 Se…" at bounding box center [663, 597] width 1231 height 227
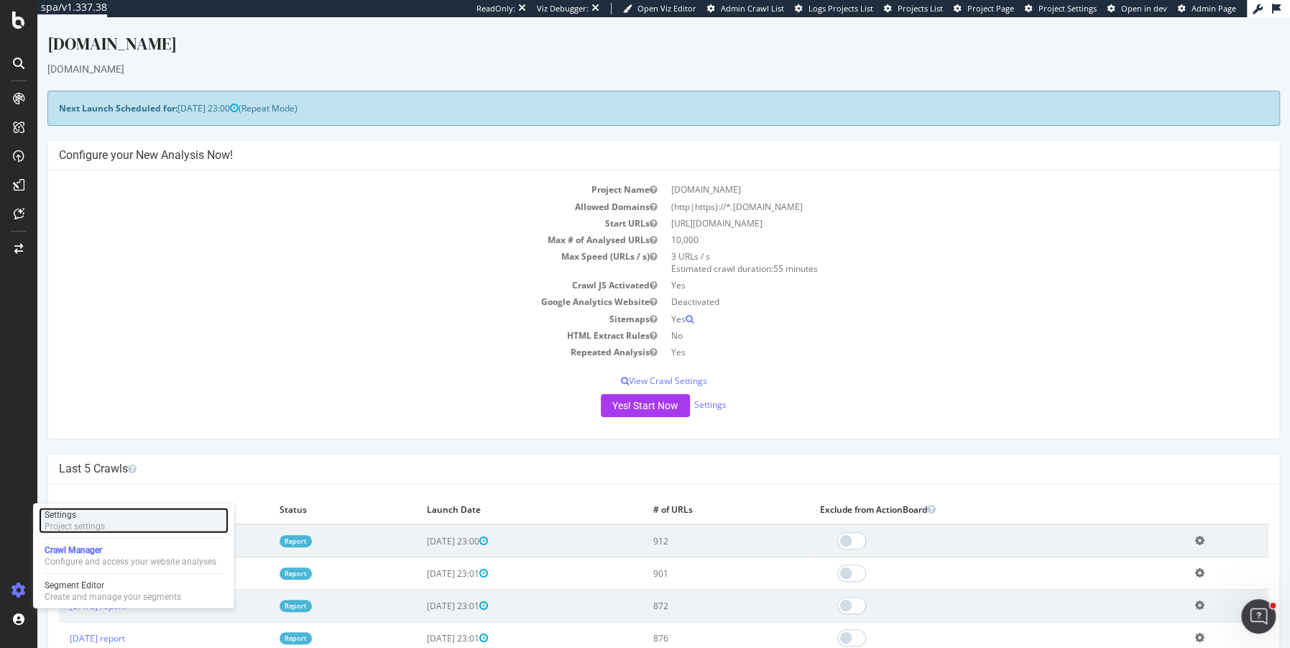
click at [68, 516] on div "Settings" at bounding box center [75, 514] width 60 height 11
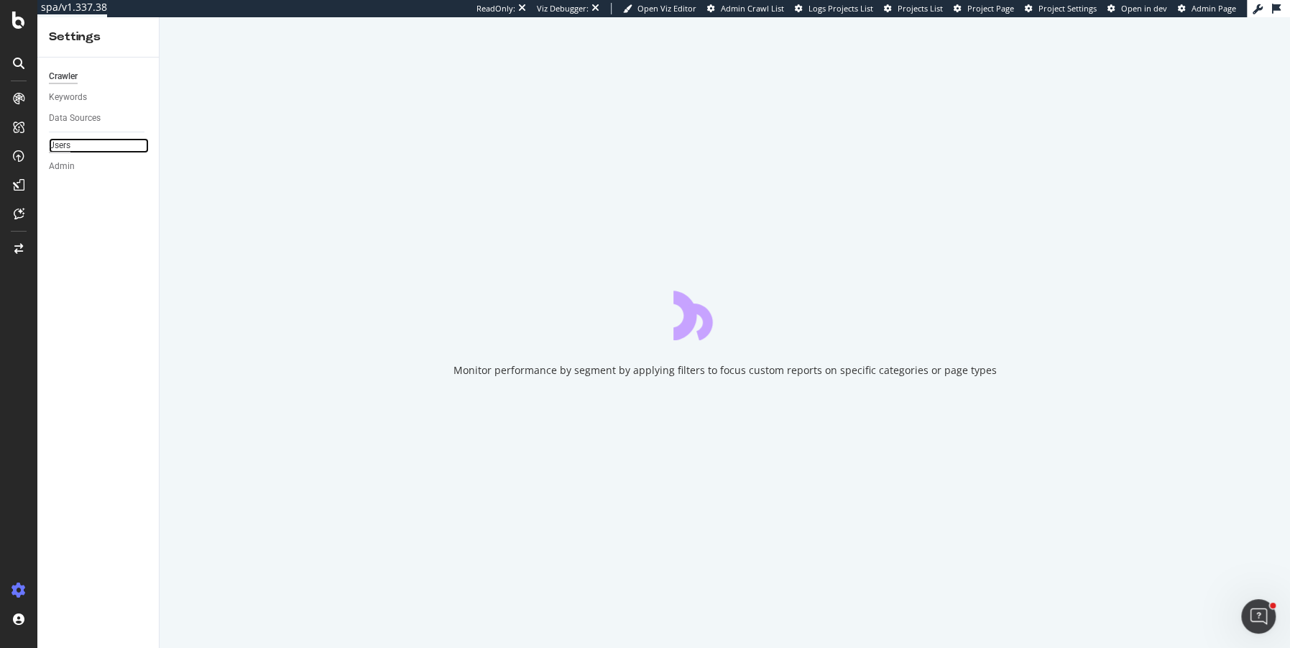
click at [64, 147] on div "Users" at bounding box center [60, 145] width 22 height 15
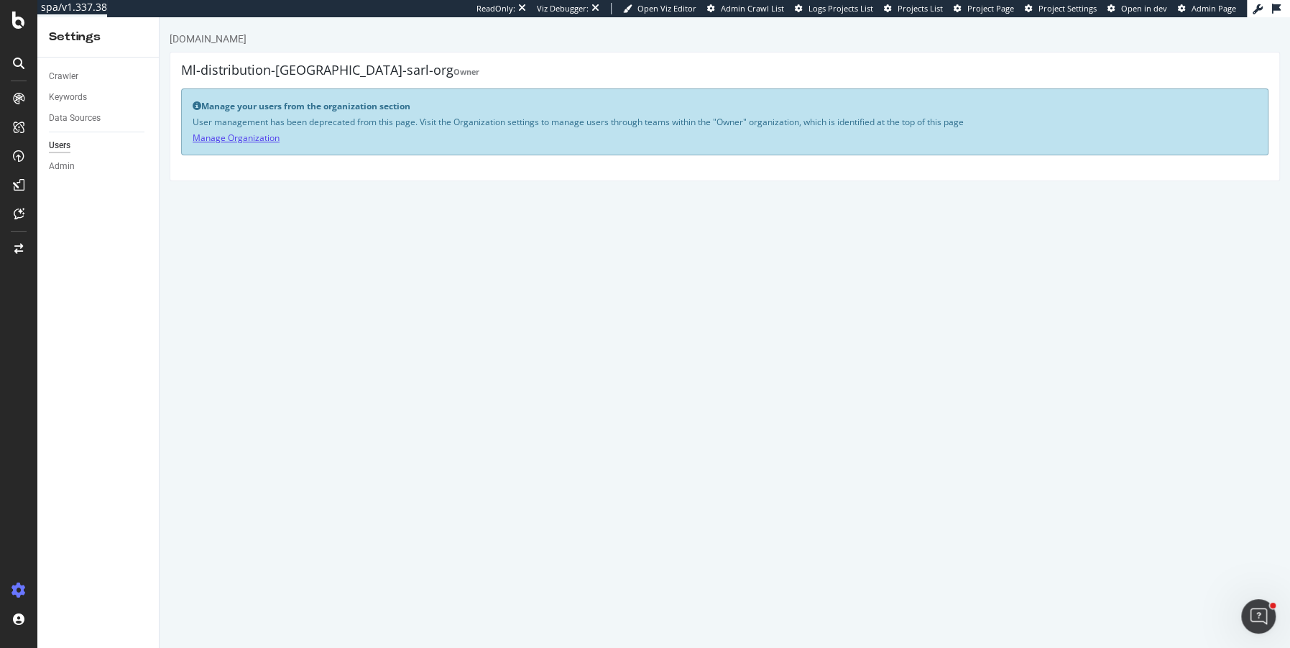
click at [265, 139] on link "Manage Organization" at bounding box center [236, 138] width 87 height 12
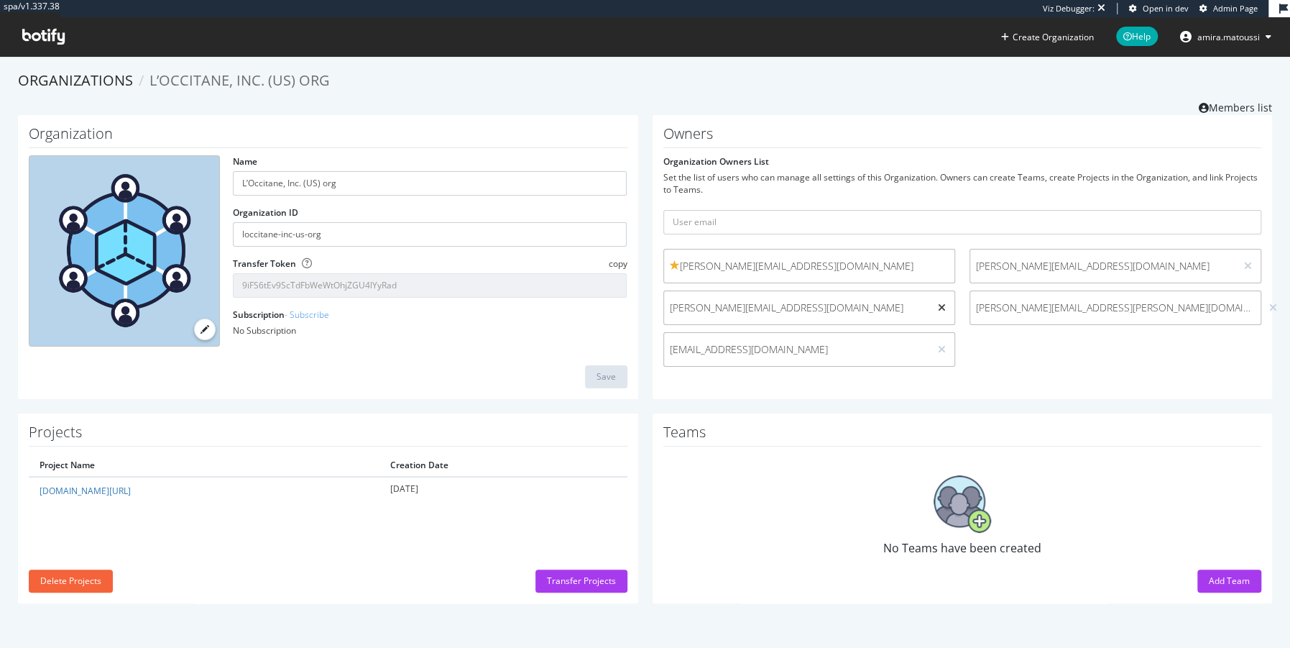
click at [939, 307] on icon at bounding box center [942, 308] width 8 height 10
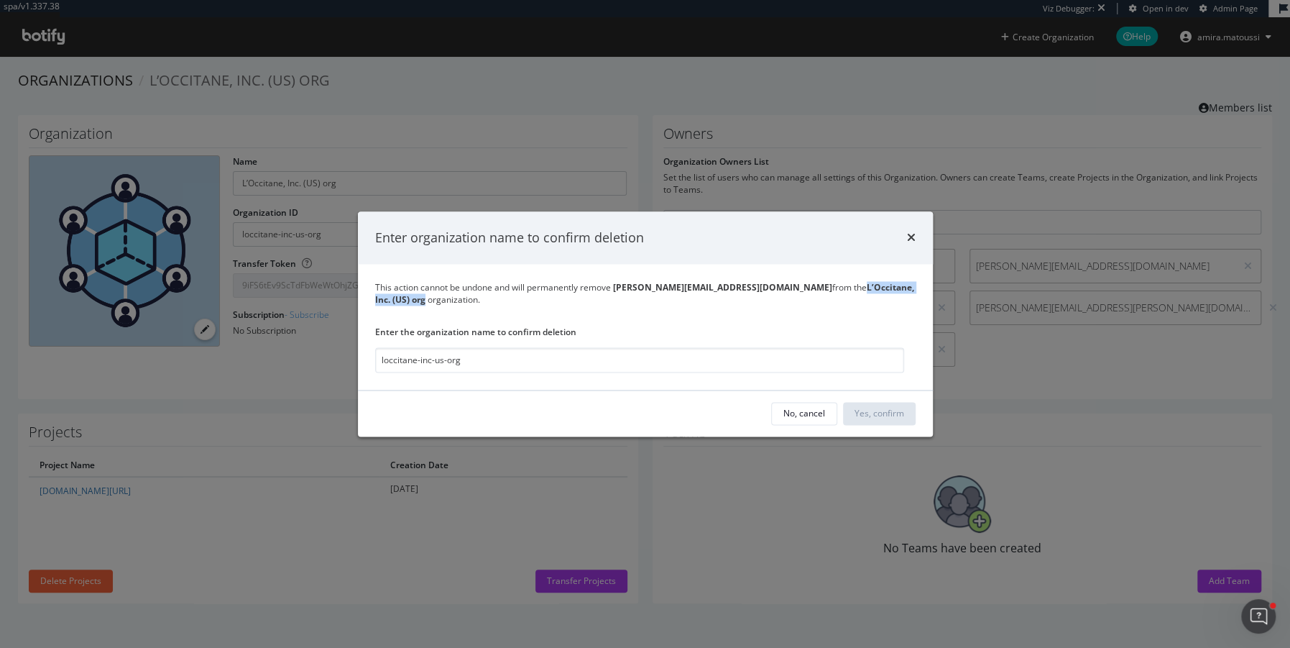
drag, startPoint x: 795, startPoint y: 288, endPoint x: 896, endPoint y: 290, distance: 101.3
click at [896, 290] on div "This action cannot be undone and will permanently remove Rebeca.FELIBERT@loccit…" at bounding box center [645, 294] width 540 height 24
copy b "L’Occitane, Inc. (US) org"
click at [595, 357] on input "loccitane-inc-us-org" at bounding box center [639, 359] width 529 height 25
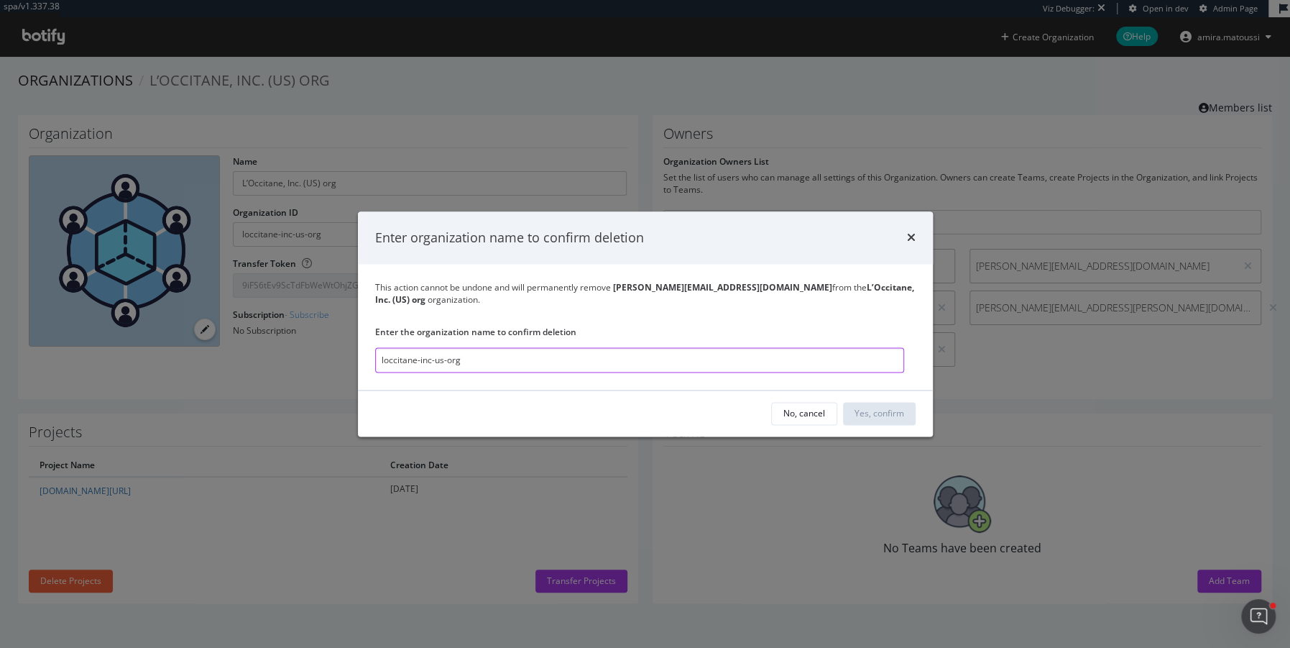
click at [595, 357] on input "loccitane-inc-us-org" at bounding box center [639, 359] width 529 height 25
paste input "L’Occitane, Inc. (US)"
type input "L’Occitane, Inc. (US) org"
click at [883, 409] on div "Yes, confirm" at bounding box center [879, 413] width 50 height 12
